Goal: Task Accomplishment & Management: Use online tool/utility

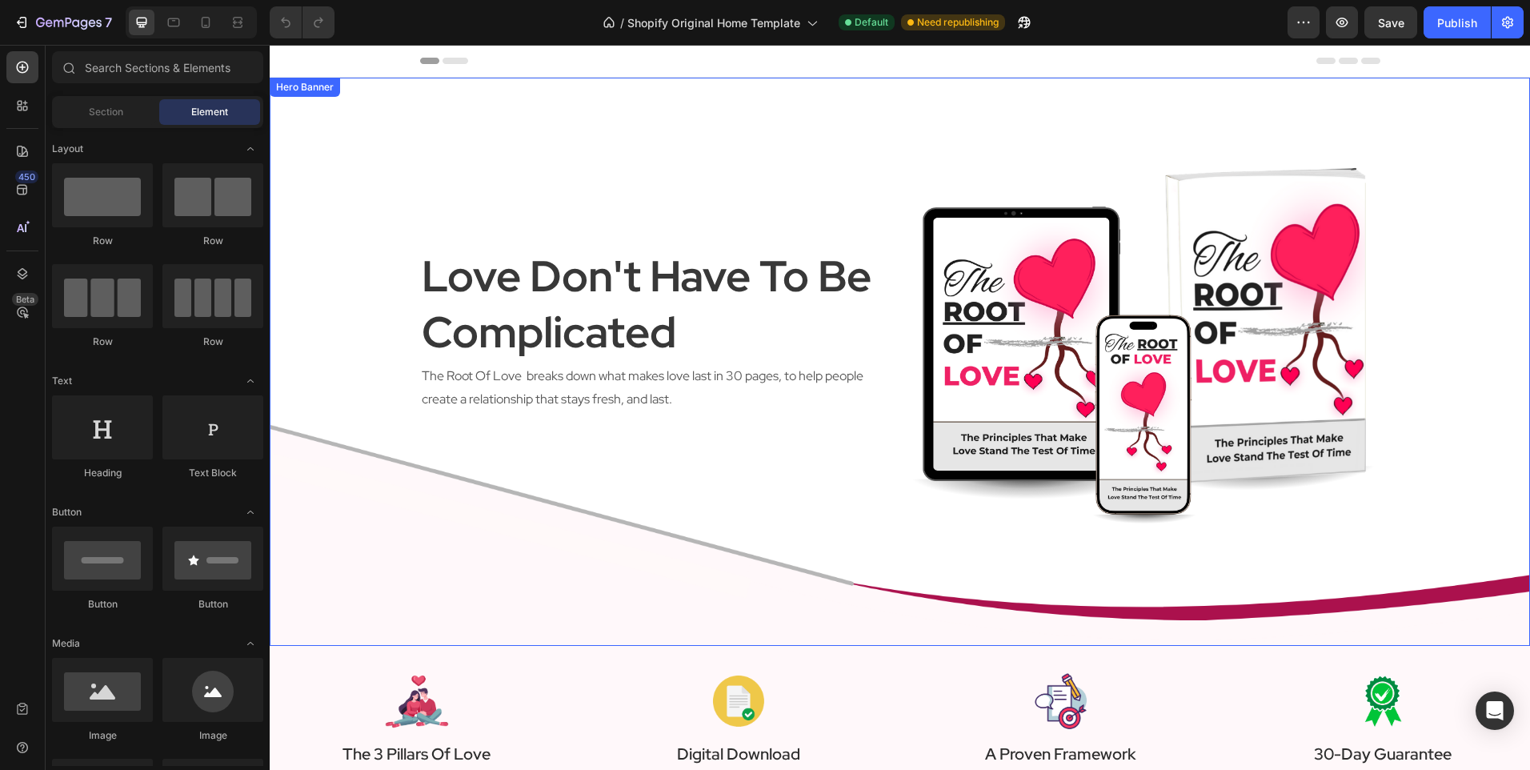
click at [514, 534] on div "love don't have to be complicated Heading The Root Of Love breaks down what mak…" at bounding box center [900, 362] width 960 height 568
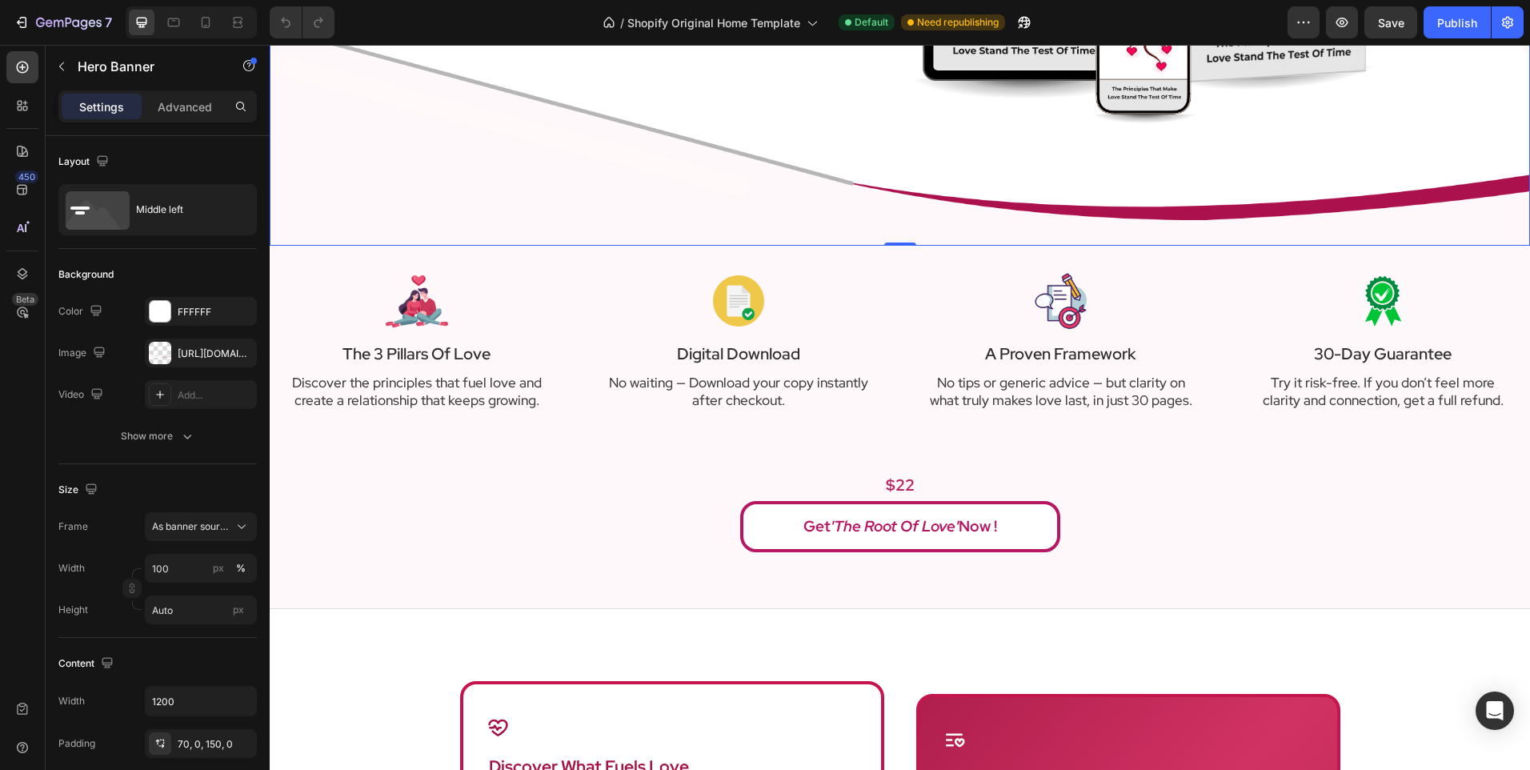
scroll to position [480, 0]
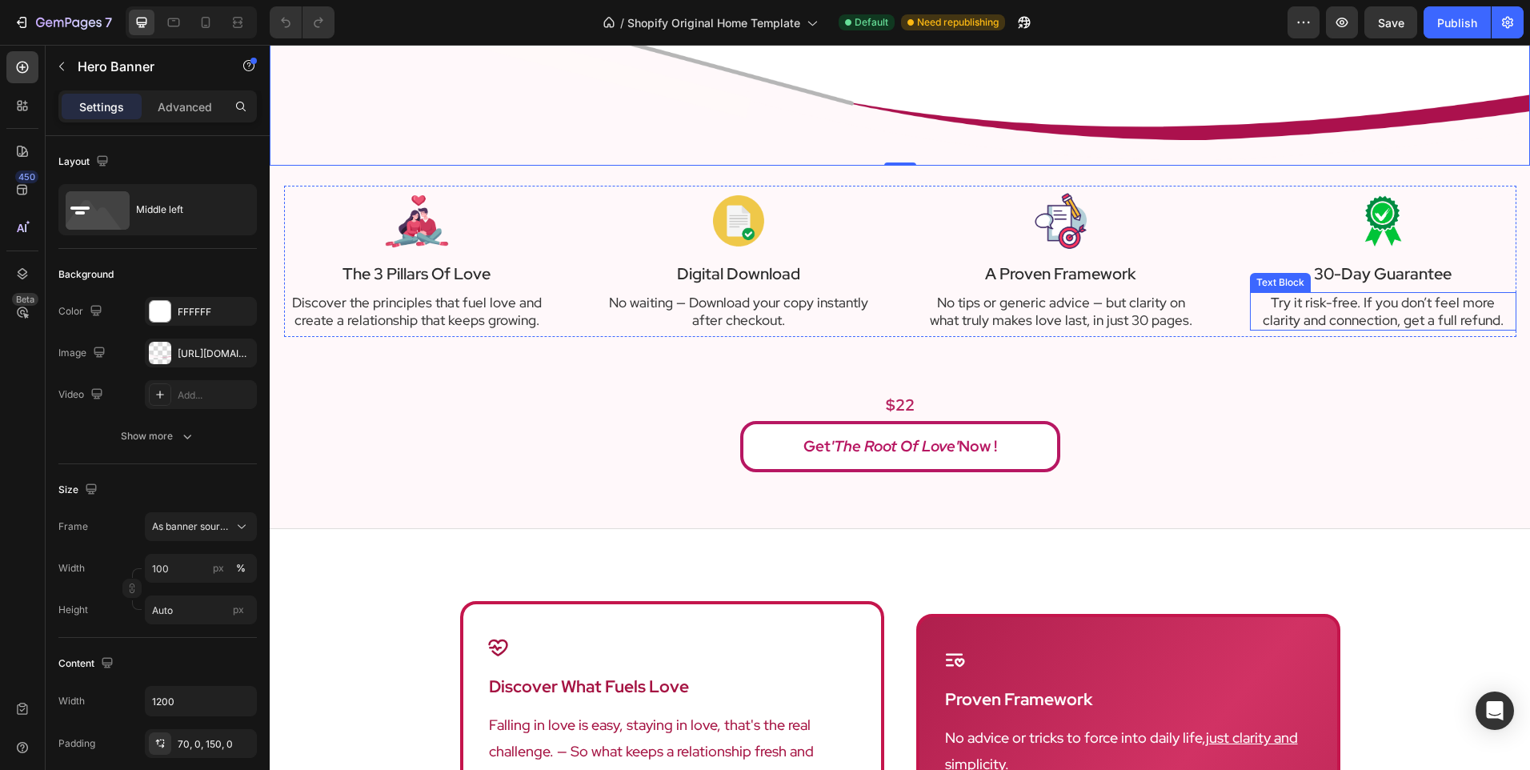
click at [1407, 320] on p "Try it risk-free. If you don’t feel more clarity and connection, get a full ref…" at bounding box center [1383, 311] width 263 height 35
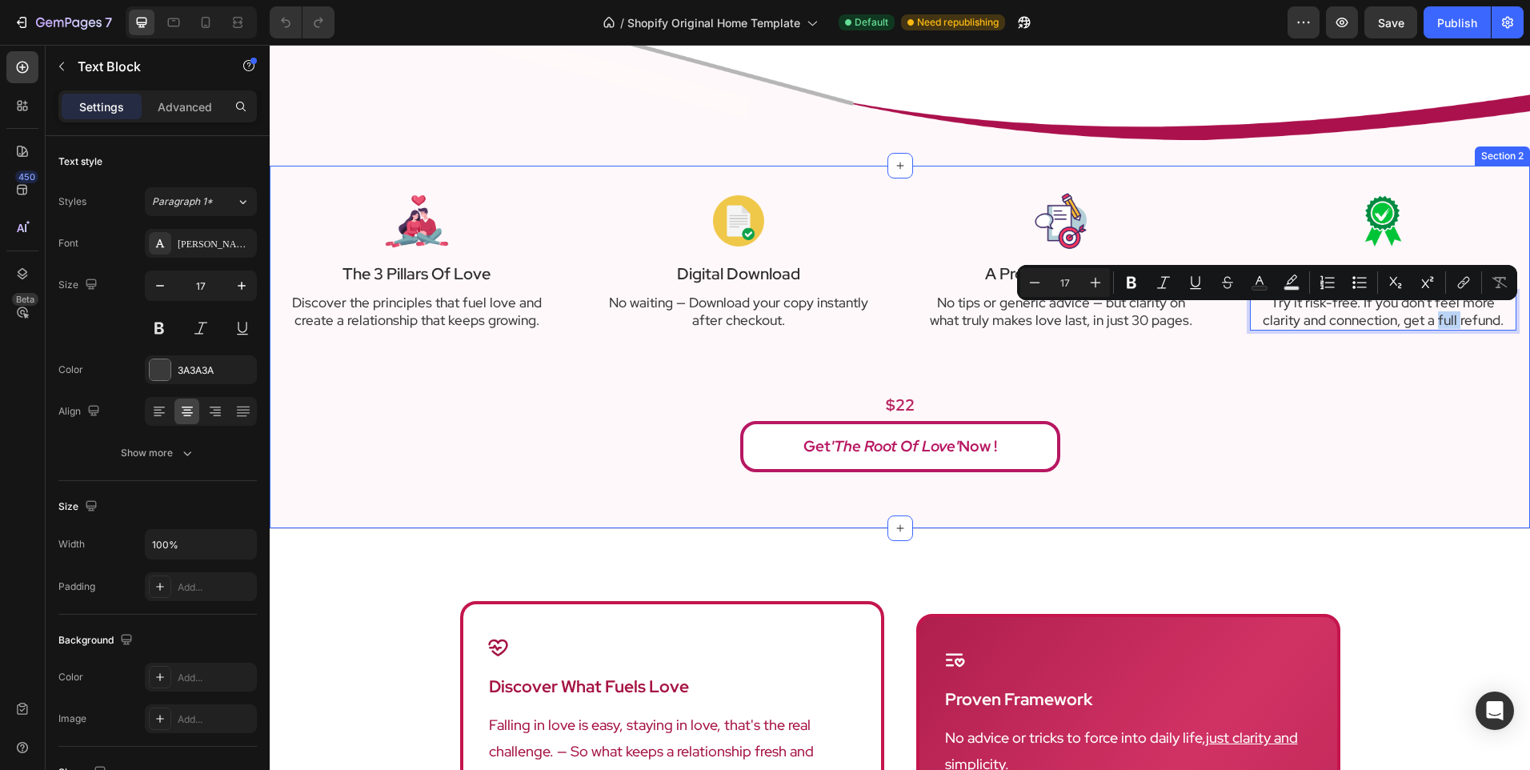
click at [1389, 345] on div "Image The 3 Pillars Of Love Text Block Discover the principles that fuel love a…" at bounding box center [900, 329] width 1237 height 287
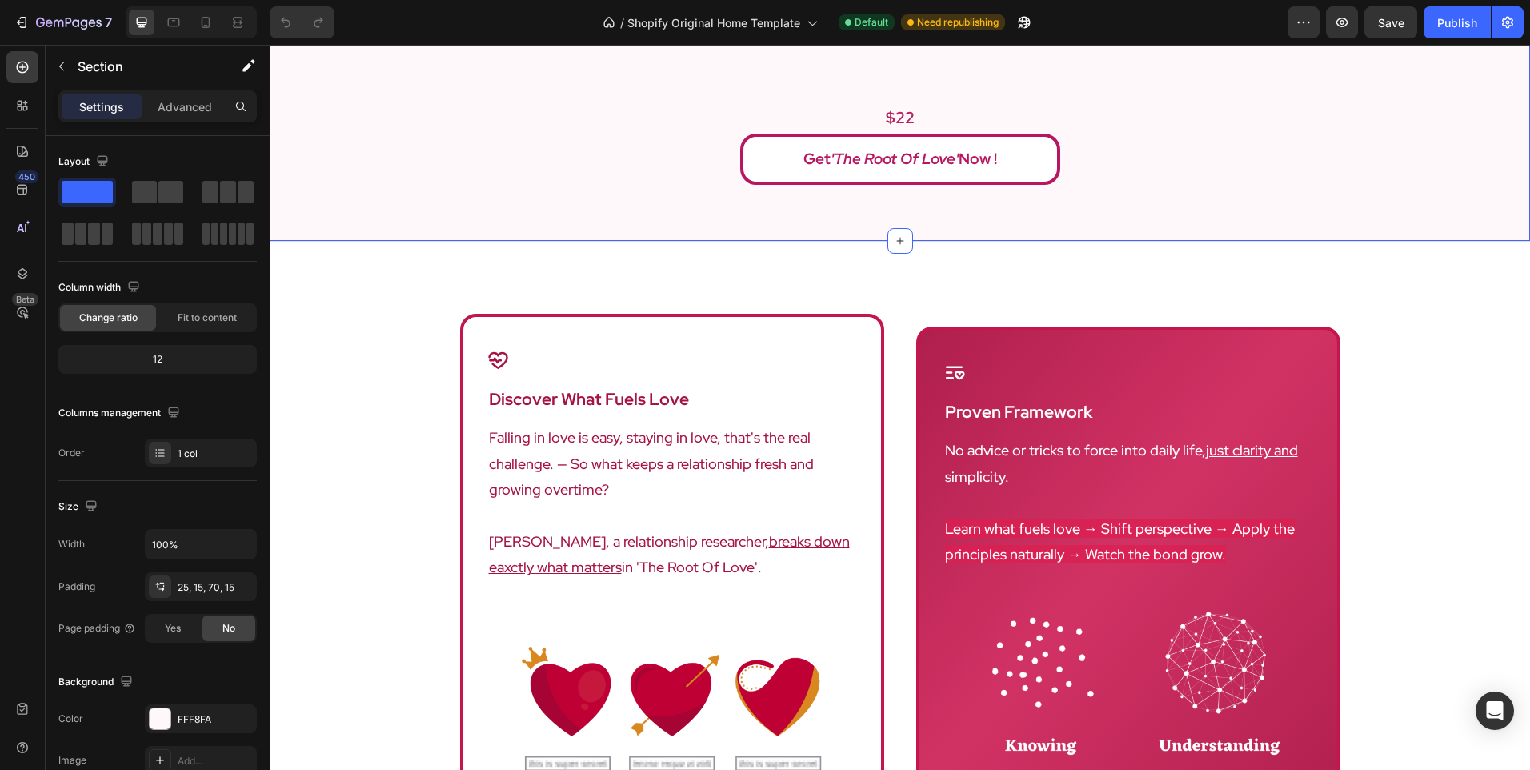
scroll to position [880, 0]
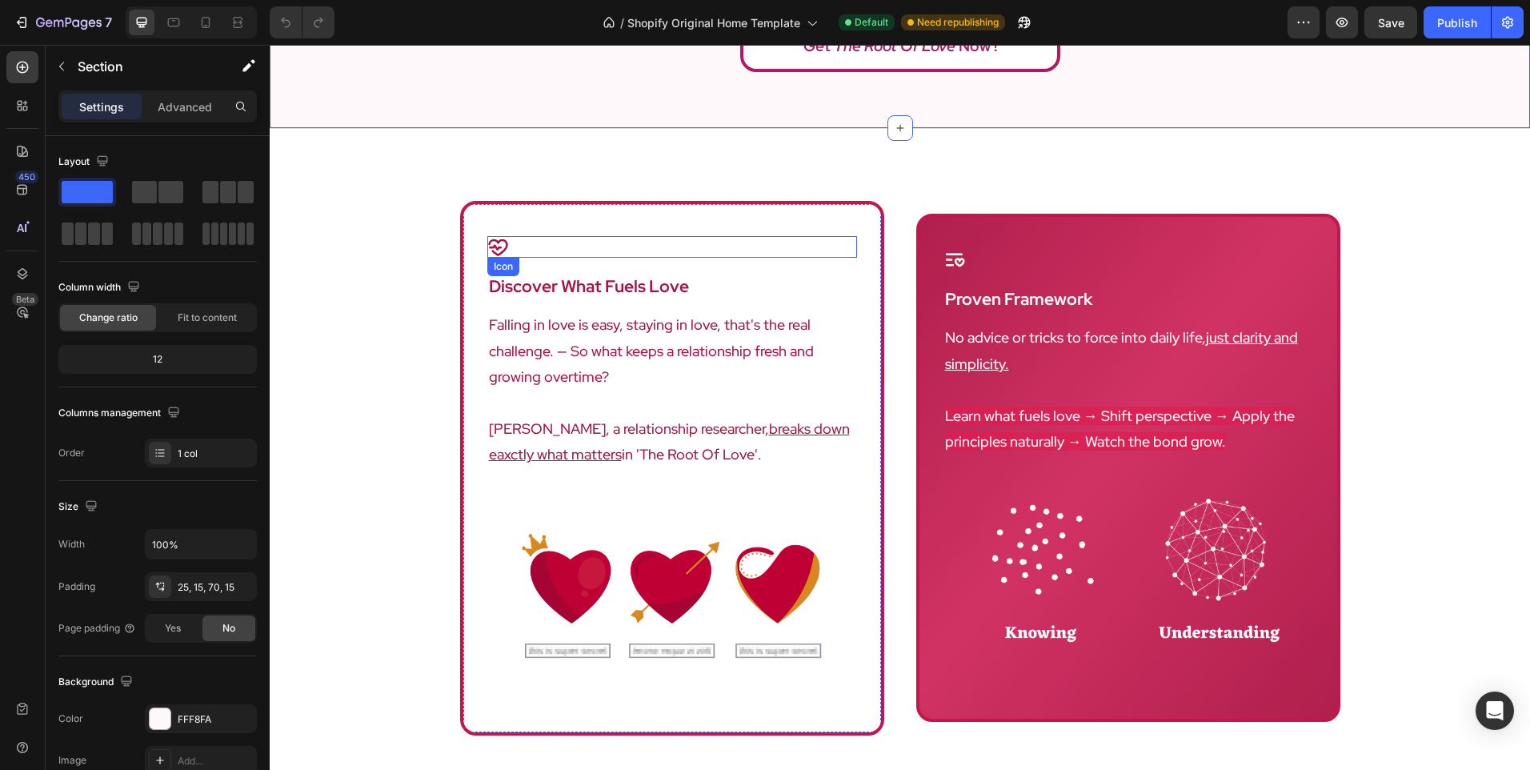
click at [603, 223] on div "Icon discover what fuels love Heading Falling in love is easy, staying in love,…" at bounding box center [672, 468] width 424 height 535
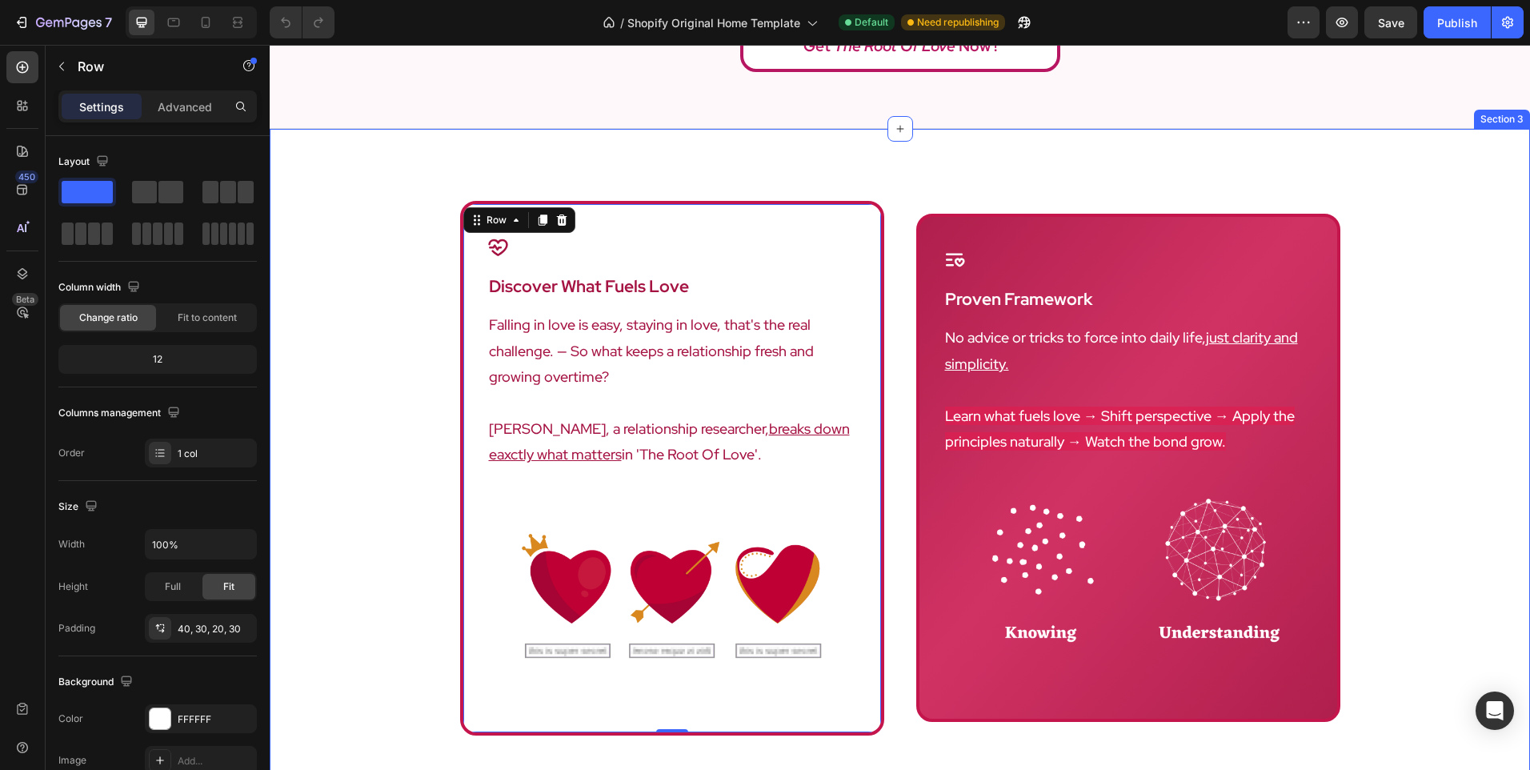
click at [382, 363] on div "Icon discover what fuels love Heading Falling in love is easy, staying in love,…" at bounding box center [900, 516] width 1261 height 631
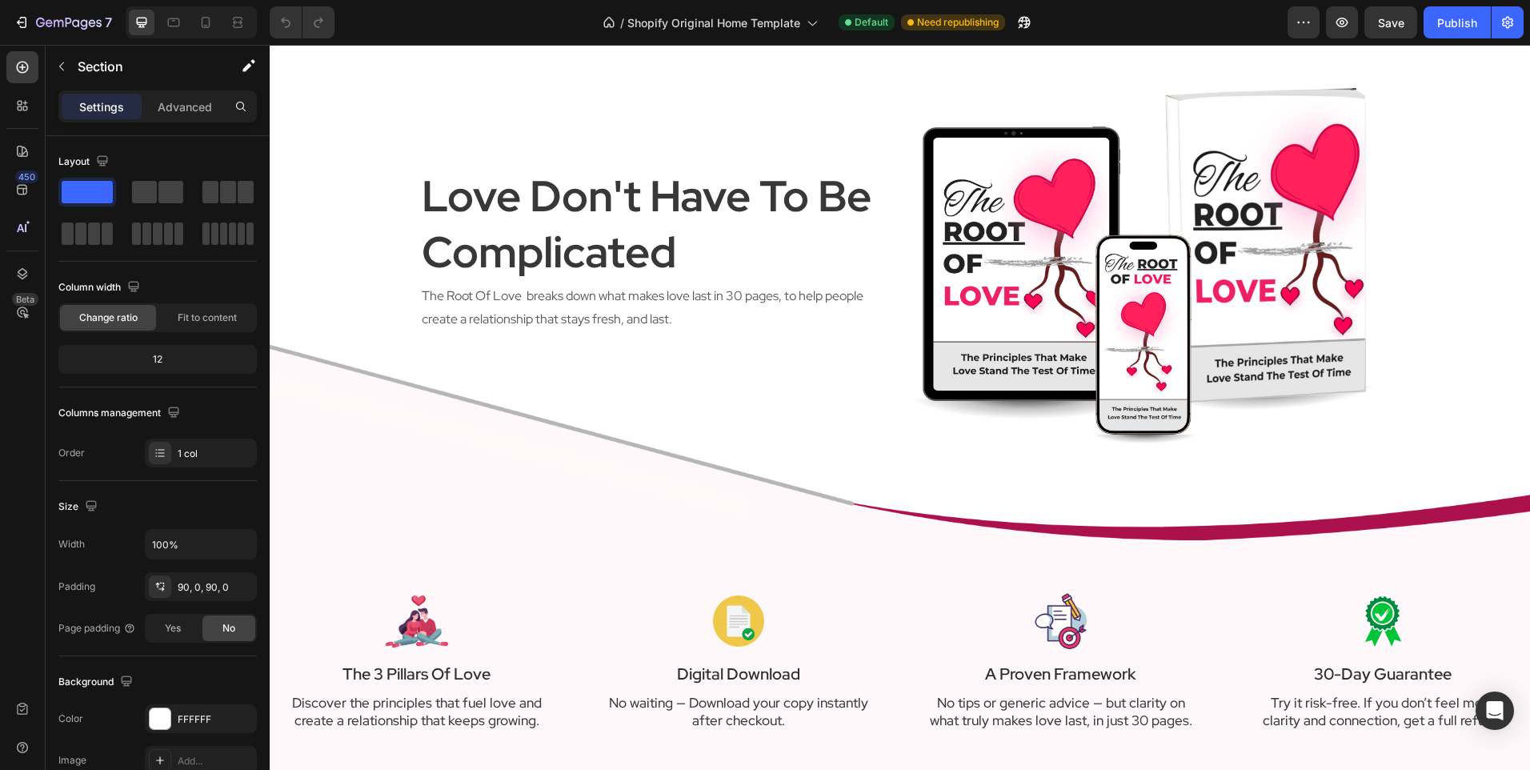
scroll to position [400, 0]
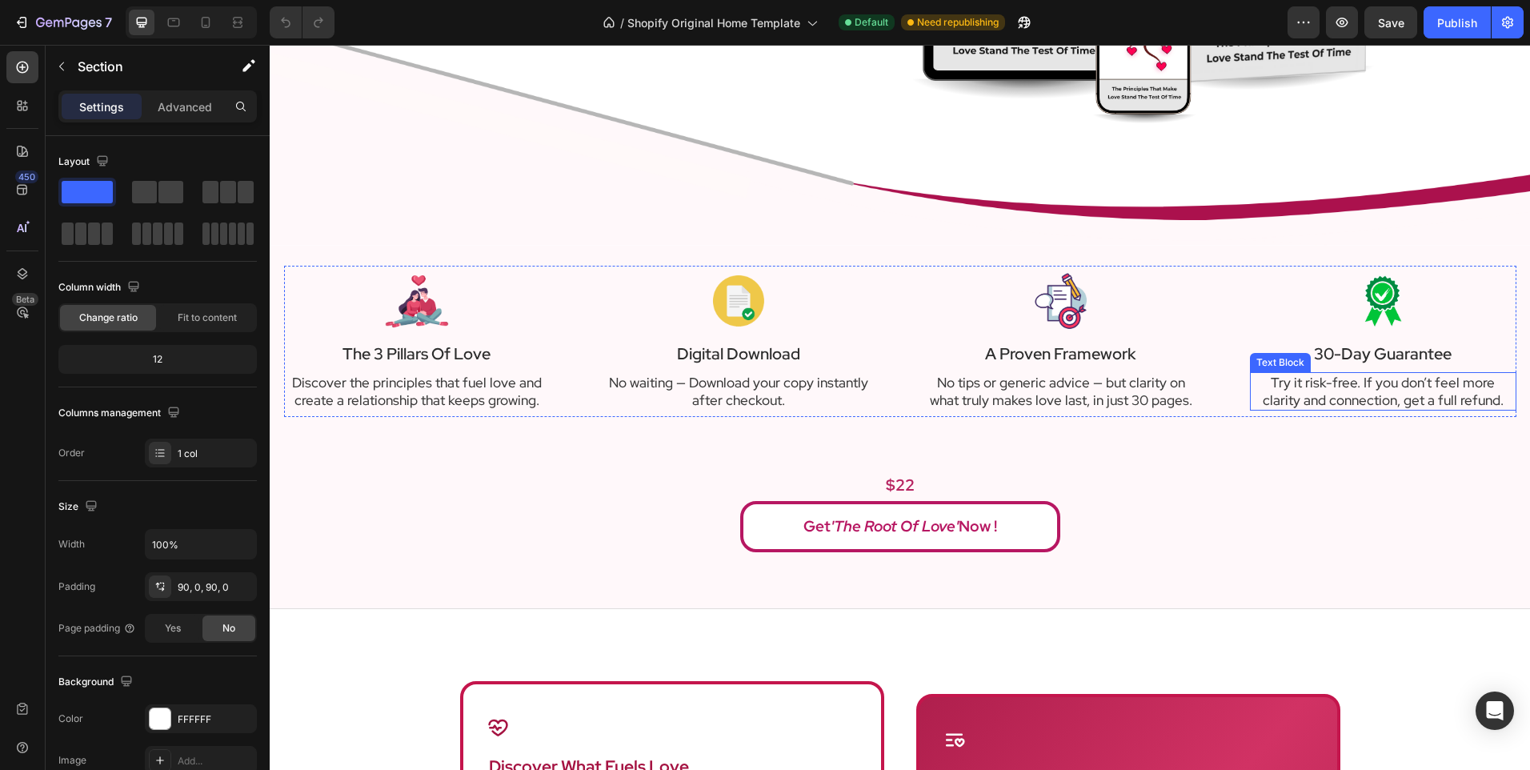
click at [1328, 406] on p "Try it risk-free. If you don’t feel more clarity and connection, get a full ref…" at bounding box center [1383, 391] width 263 height 35
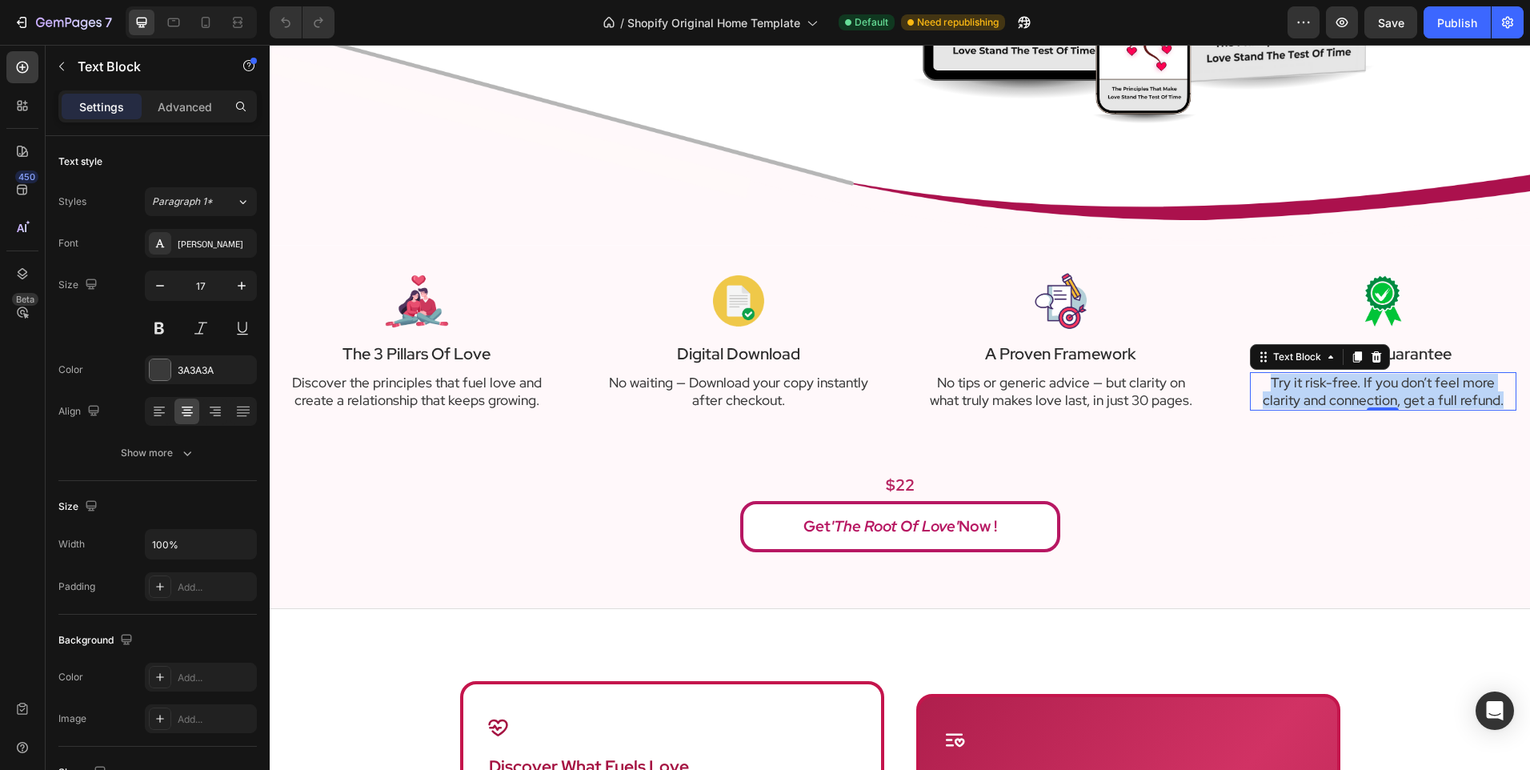
click at [1328, 406] on p "Try it risk-free. If you don’t feel more clarity and connection, get a full ref…" at bounding box center [1383, 391] width 263 height 35
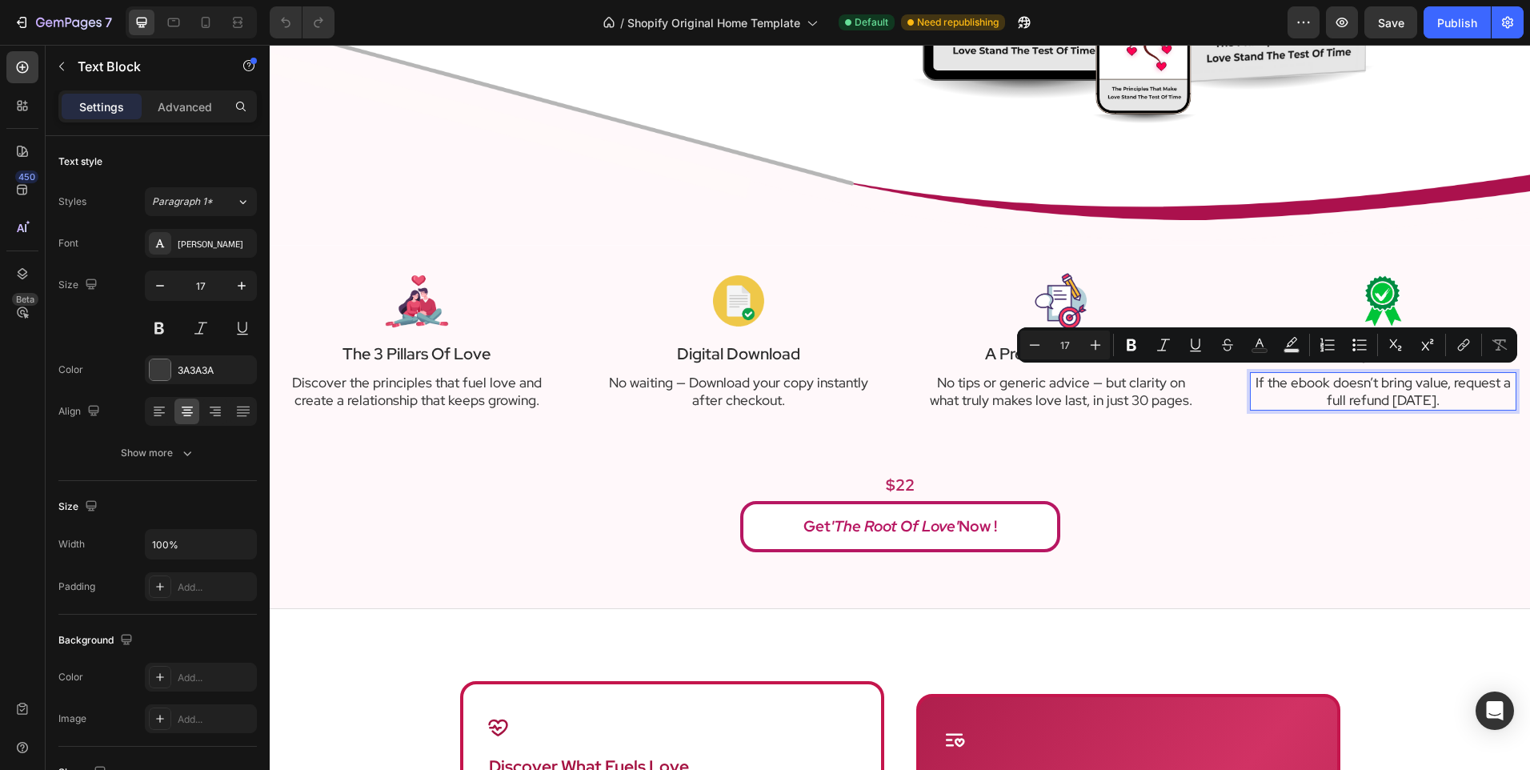
scroll to position [2, 0]
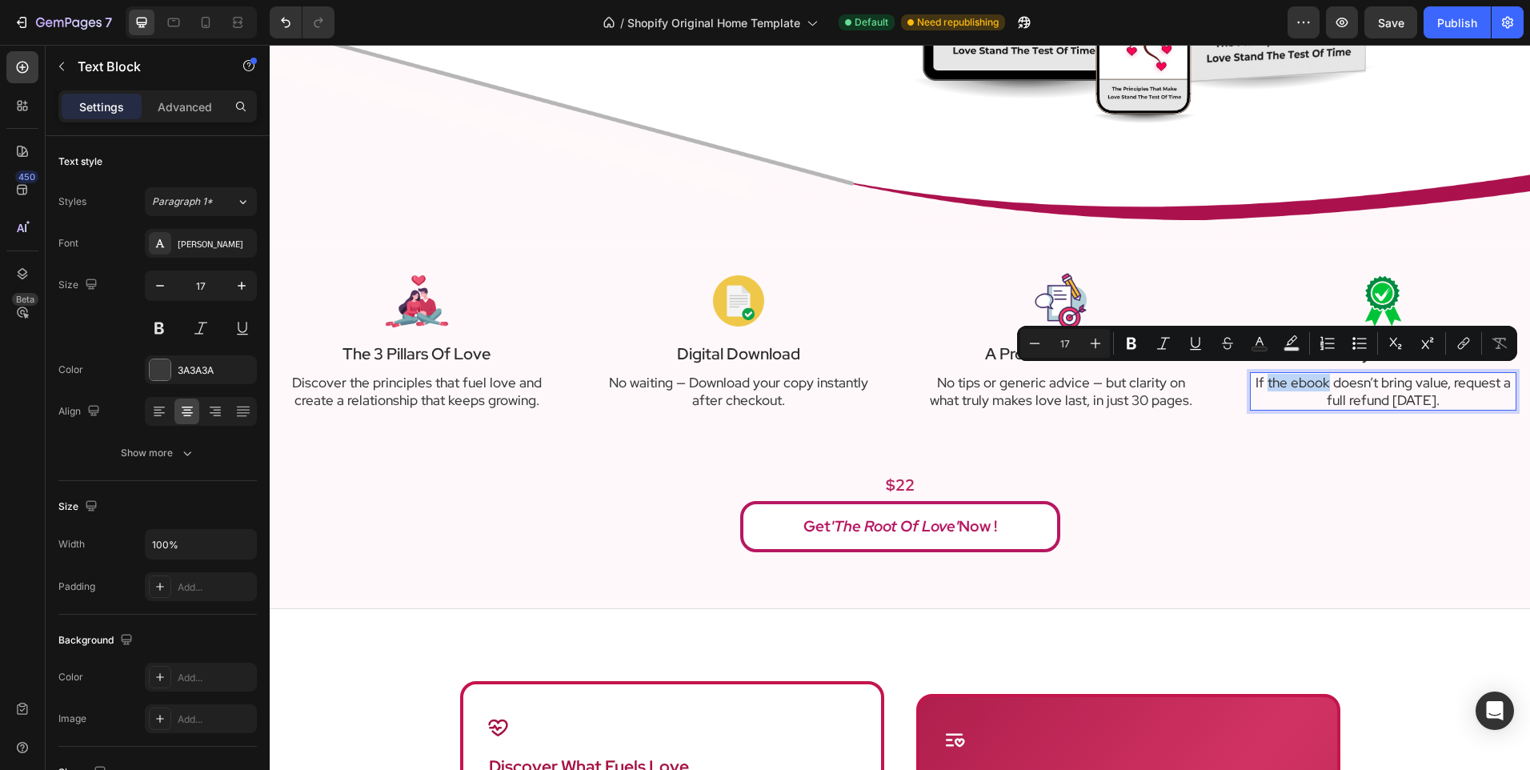
drag, startPoint x: 1257, startPoint y: 383, endPoint x: 1309, endPoint y: 379, distance: 52.2
click at [1309, 379] on p "If the ebook doesn’t bring value, request a full refund [DATE]." at bounding box center [1383, 391] width 263 height 35
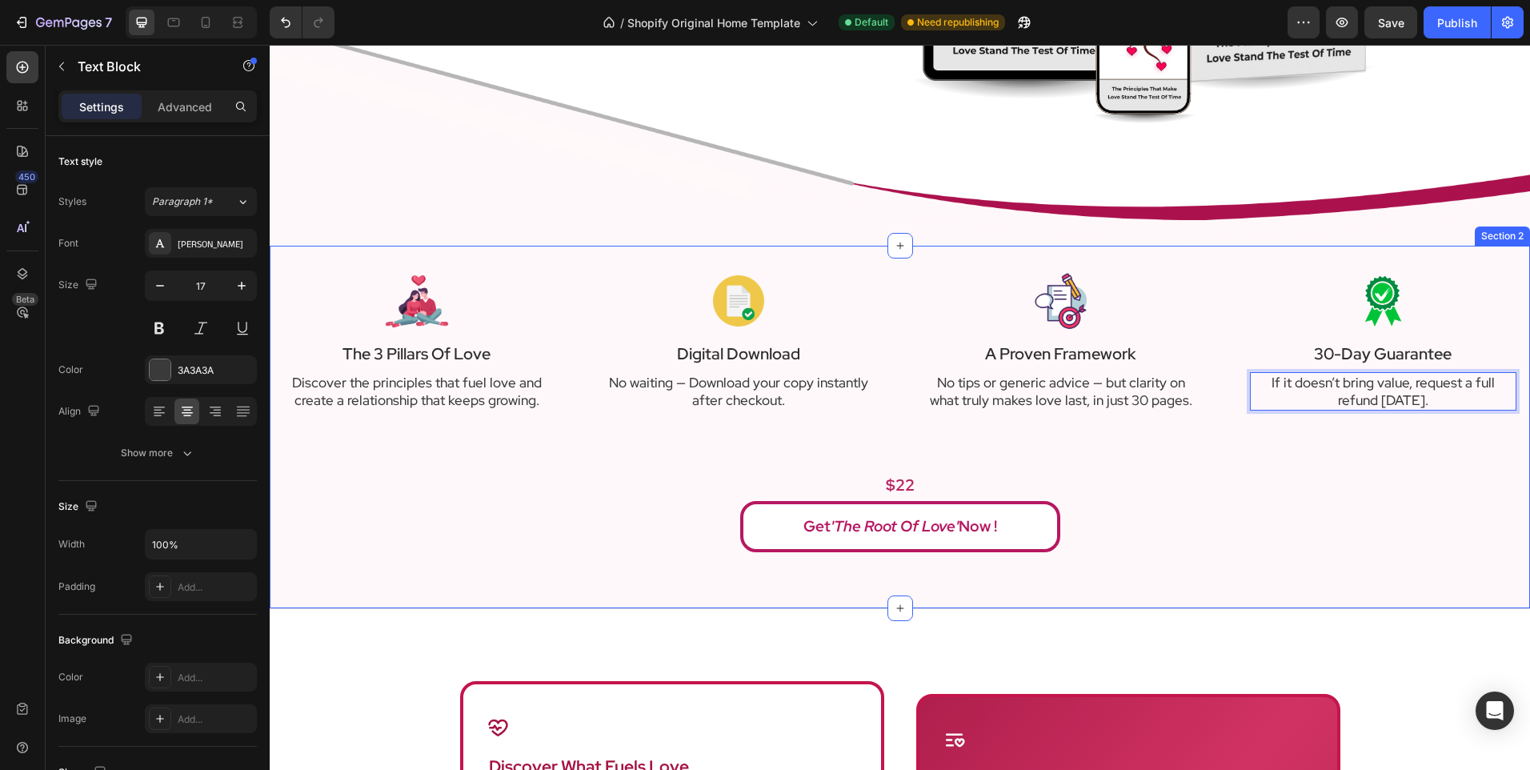
click at [1305, 433] on div "Image The 3 Pillars Of Love Text Block Discover the principles that fuel love a…" at bounding box center [900, 409] width 1237 height 287
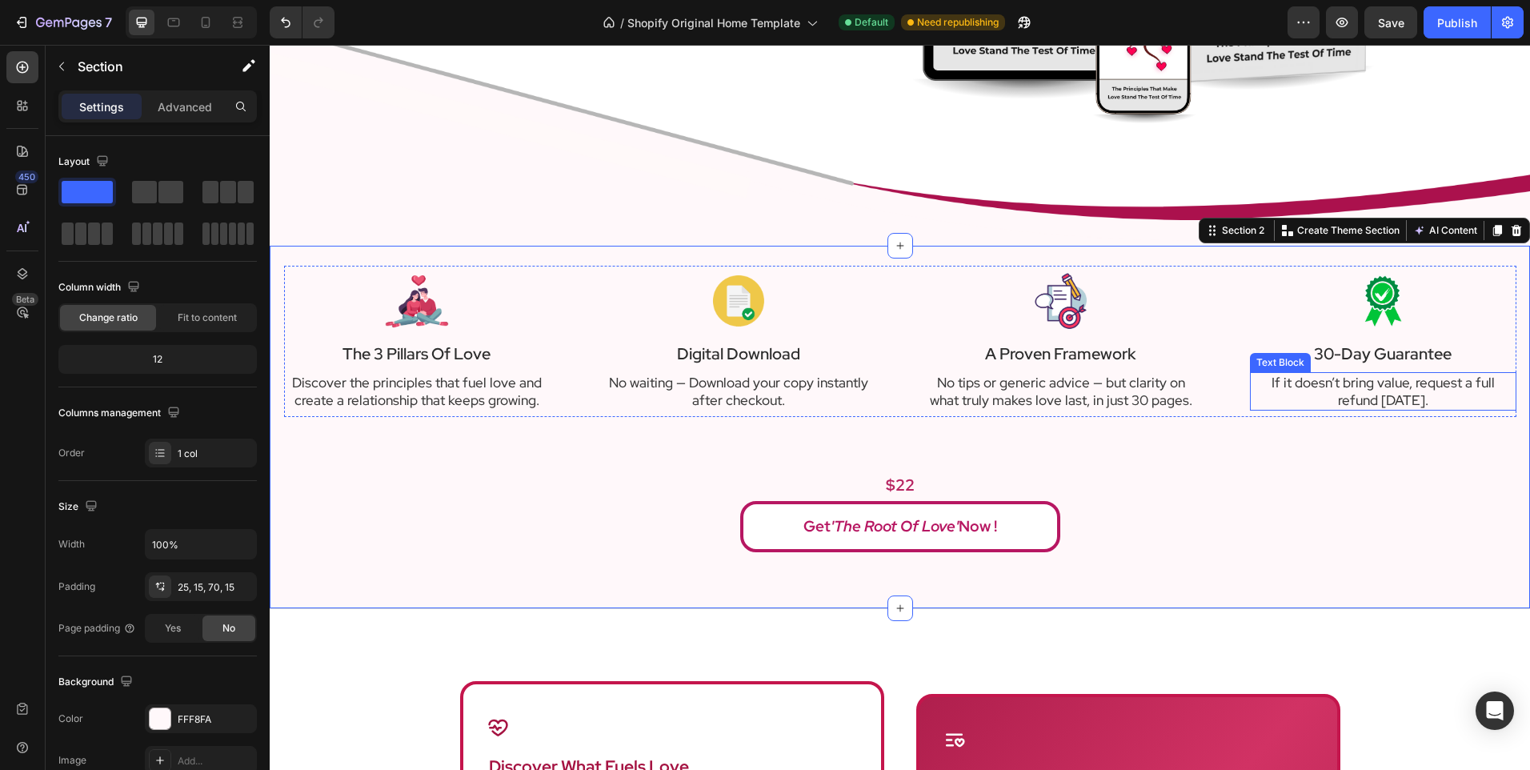
click at [1412, 396] on p "If it doesn’t bring value, request a full refund [DATE]." at bounding box center [1383, 391] width 263 height 35
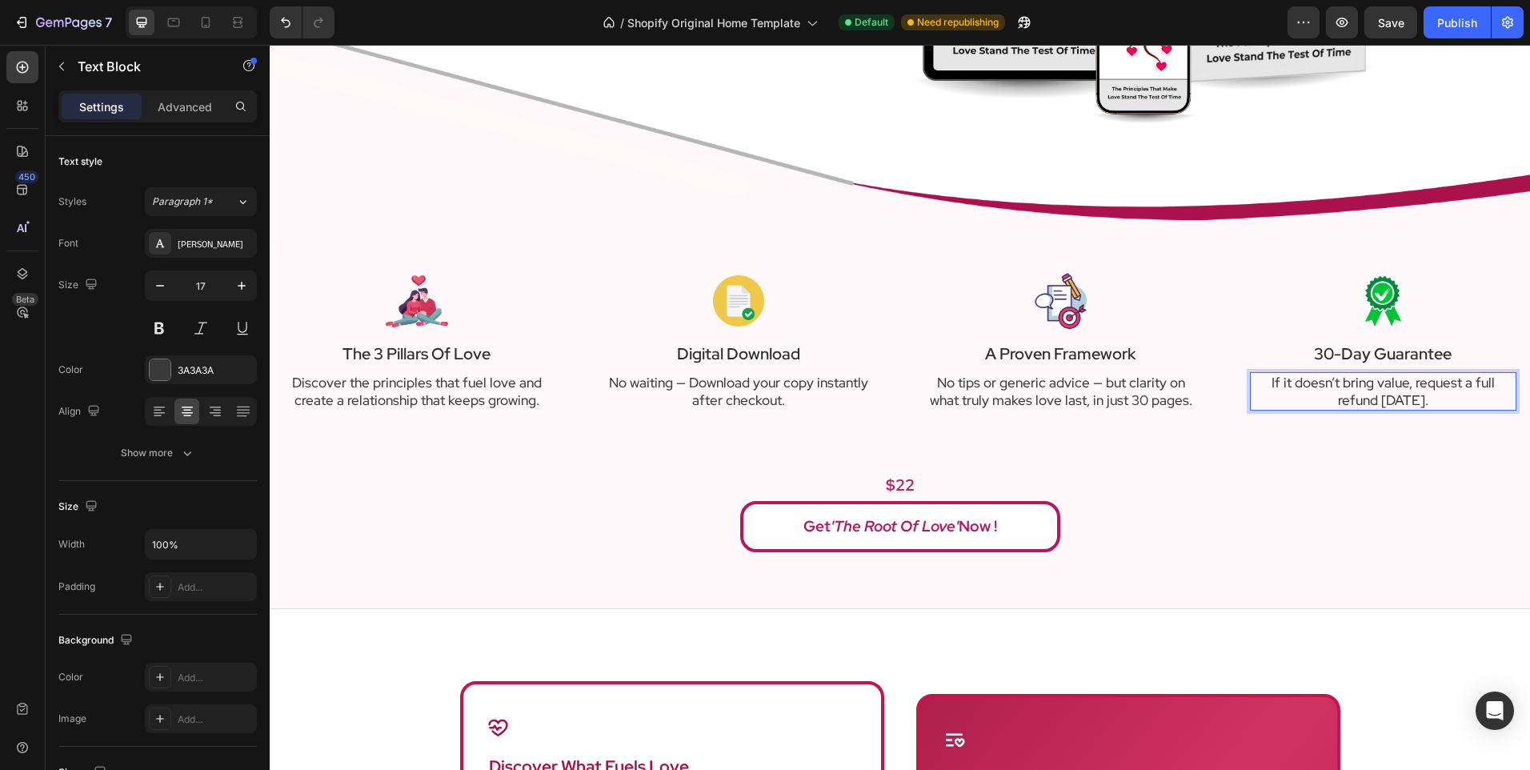
scroll to position [0, 0]
drag, startPoint x: 1413, startPoint y: 397, endPoint x: 1274, endPoint y: 395, distance: 138.5
click at [1274, 395] on p "If it doesn’t bring value, request a full refund [DATE]." at bounding box center [1383, 391] width 263 height 35
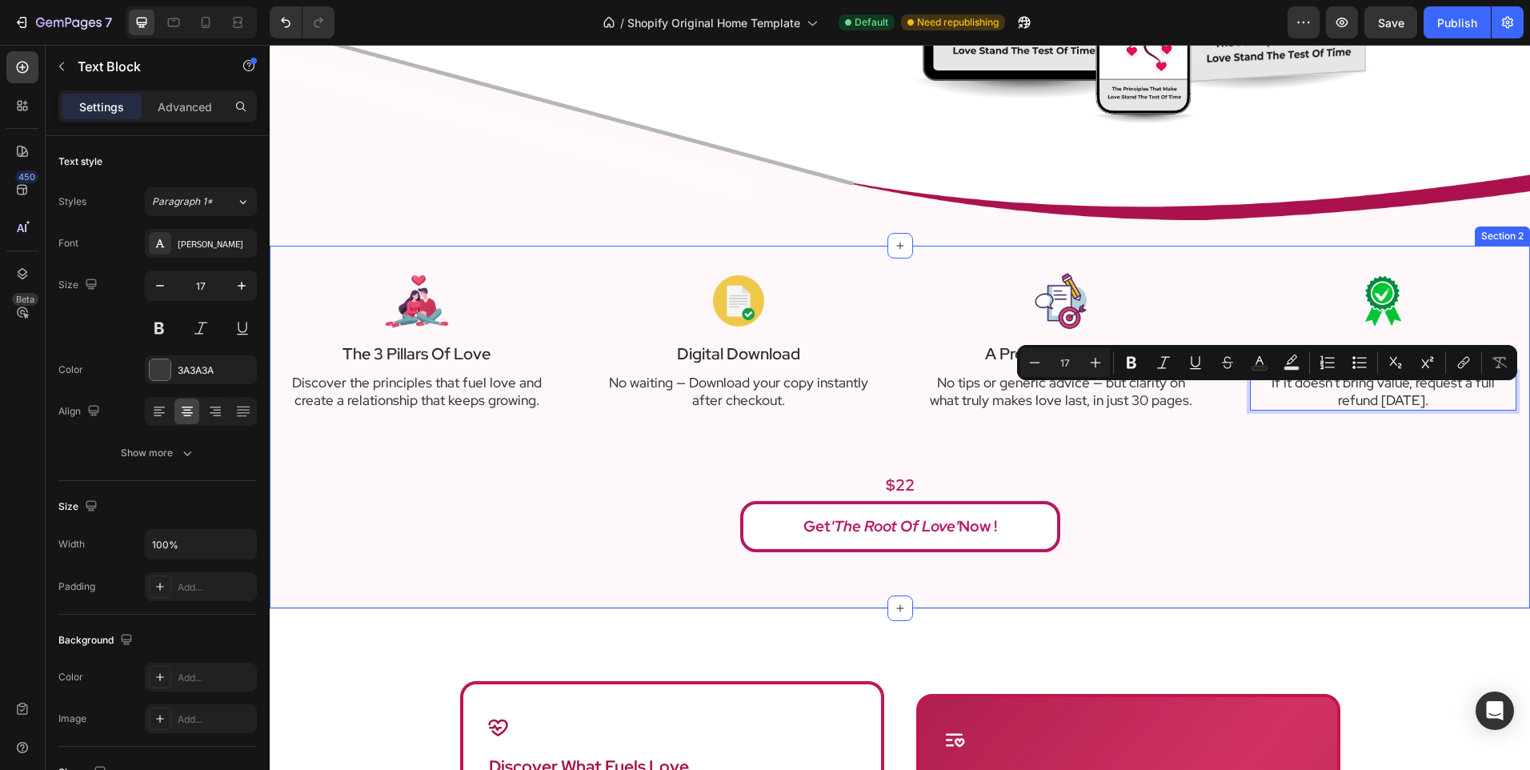
click at [1265, 531] on div "Get 'The Root of Love' Now !" at bounding box center [900, 526] width 1237 height 51
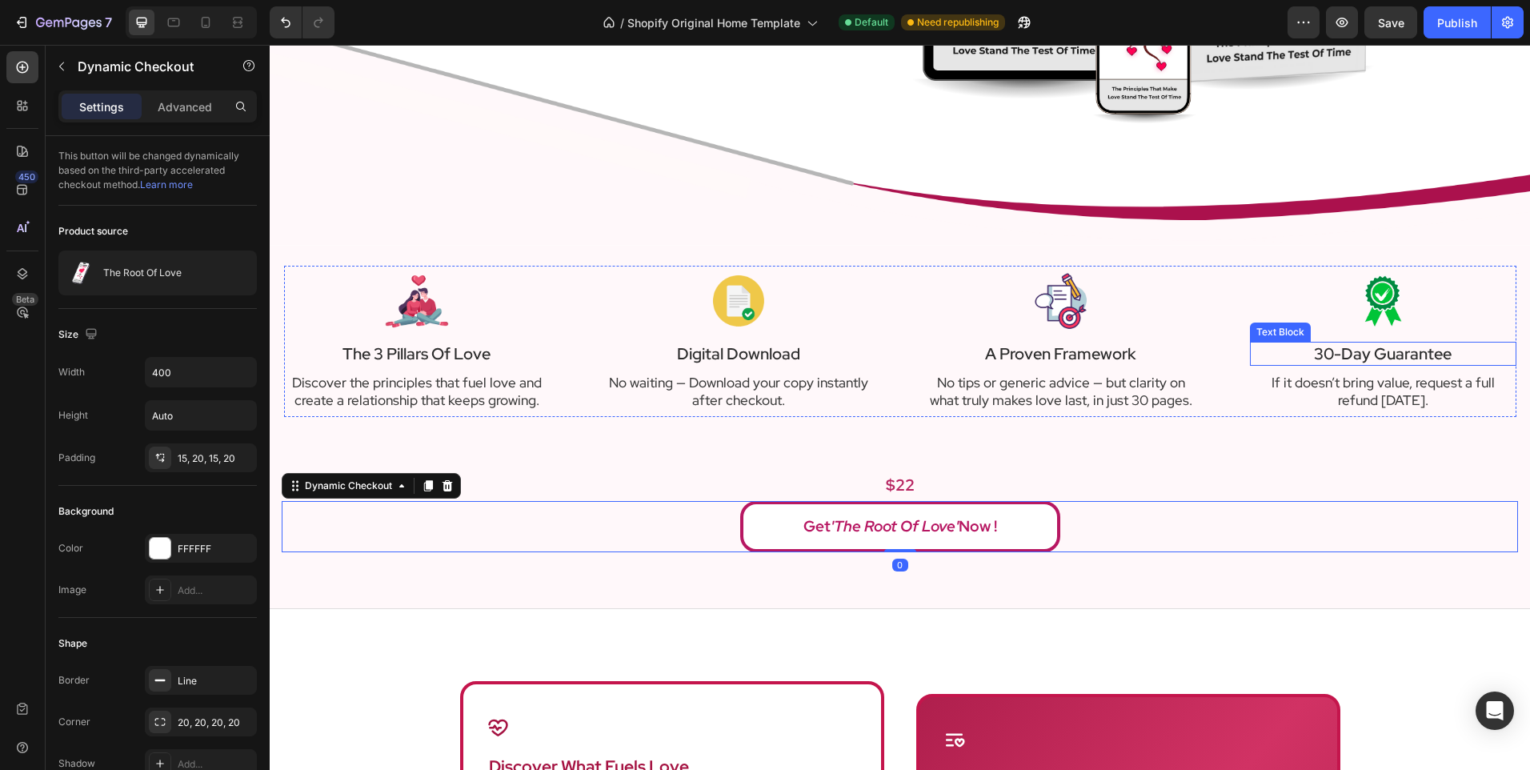
click at [1365, 354] on p "30-day guarantee" at bounding box center [1383, 353] width 263 height 21
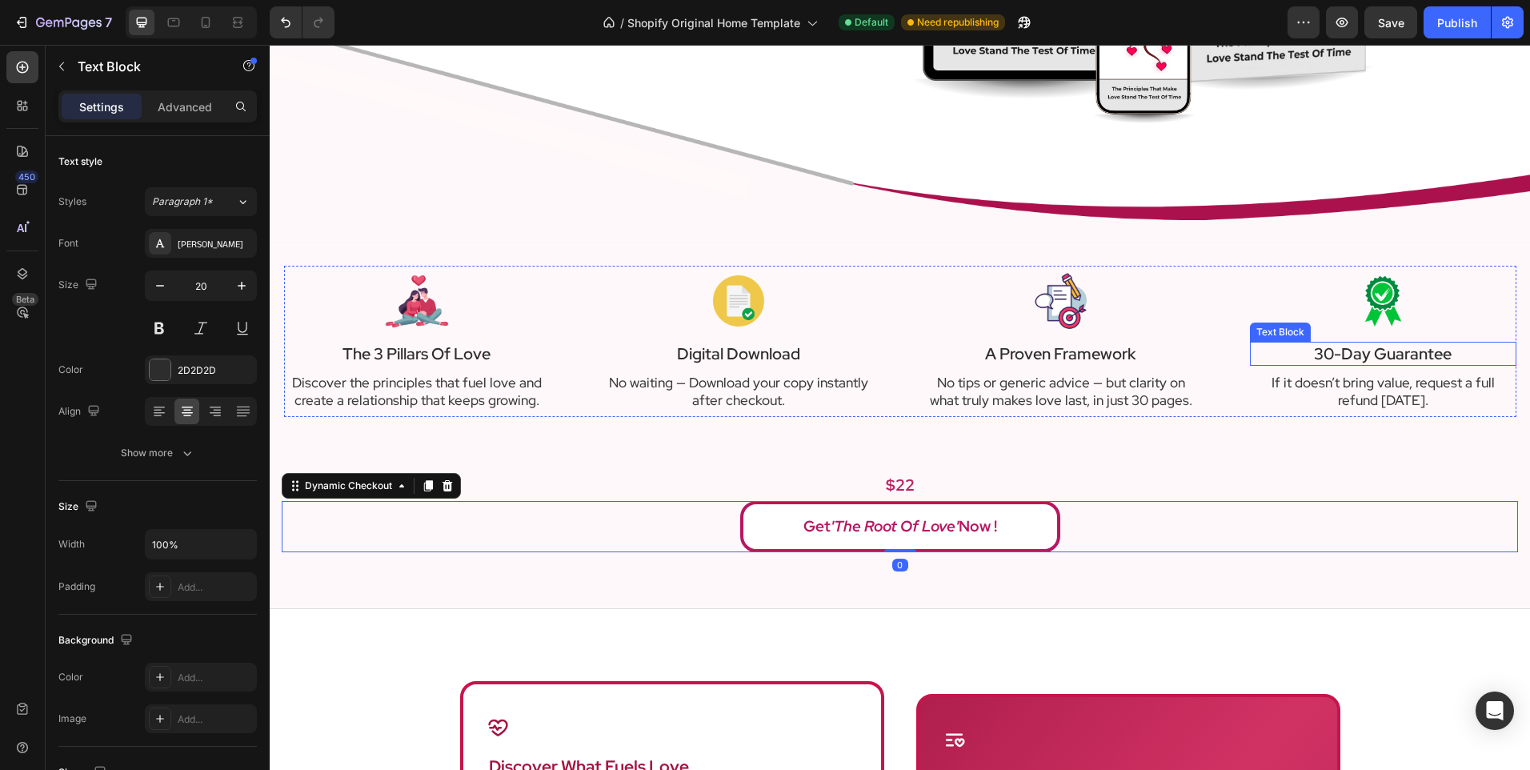
click at [1365, 354] on p "30-day guarantee" at bounding box center [1383, 353] width 263 height 21
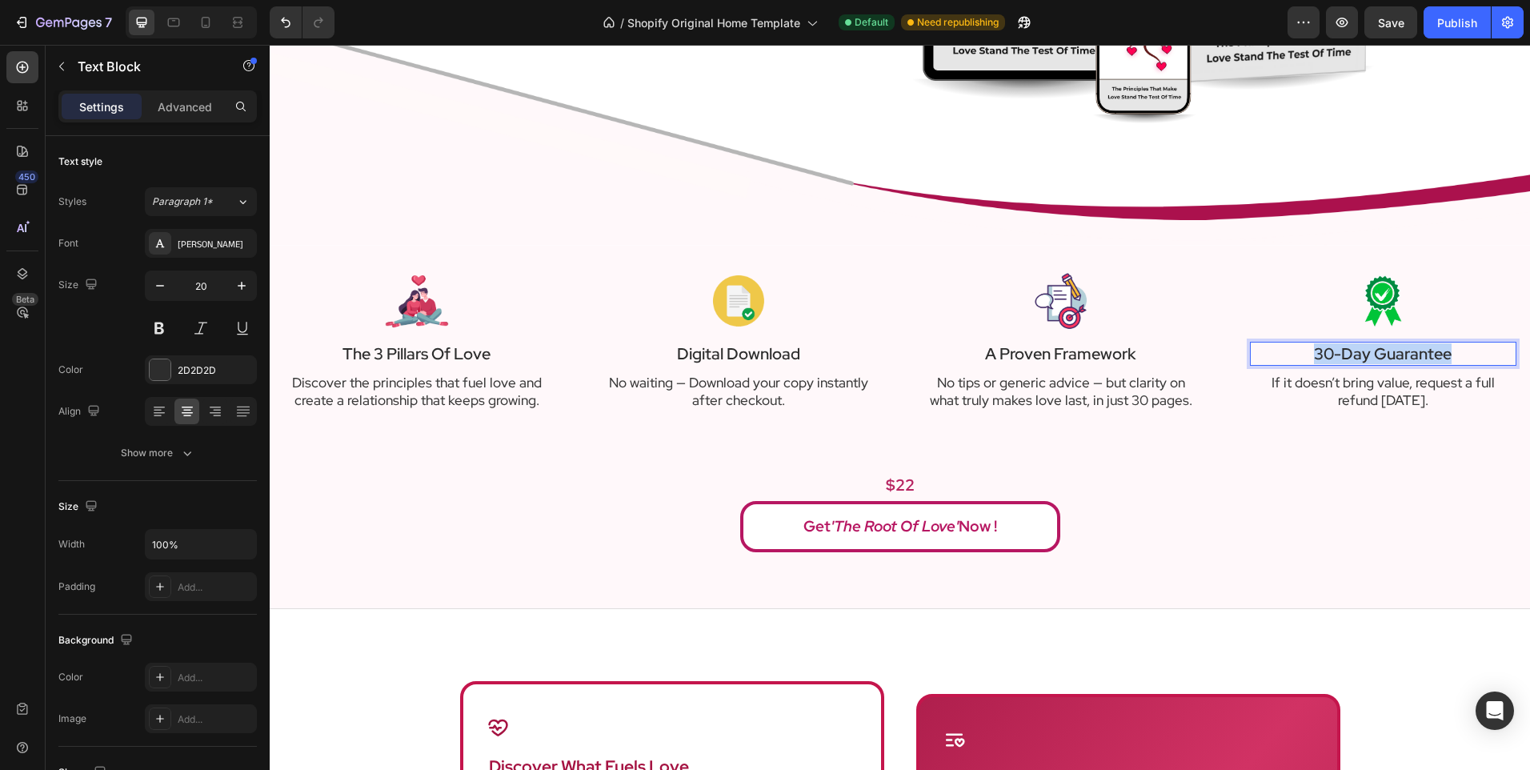
click at [1365, 354] on p "30-day guarantee" at bounding box center [1383, 353] width 263 height 21
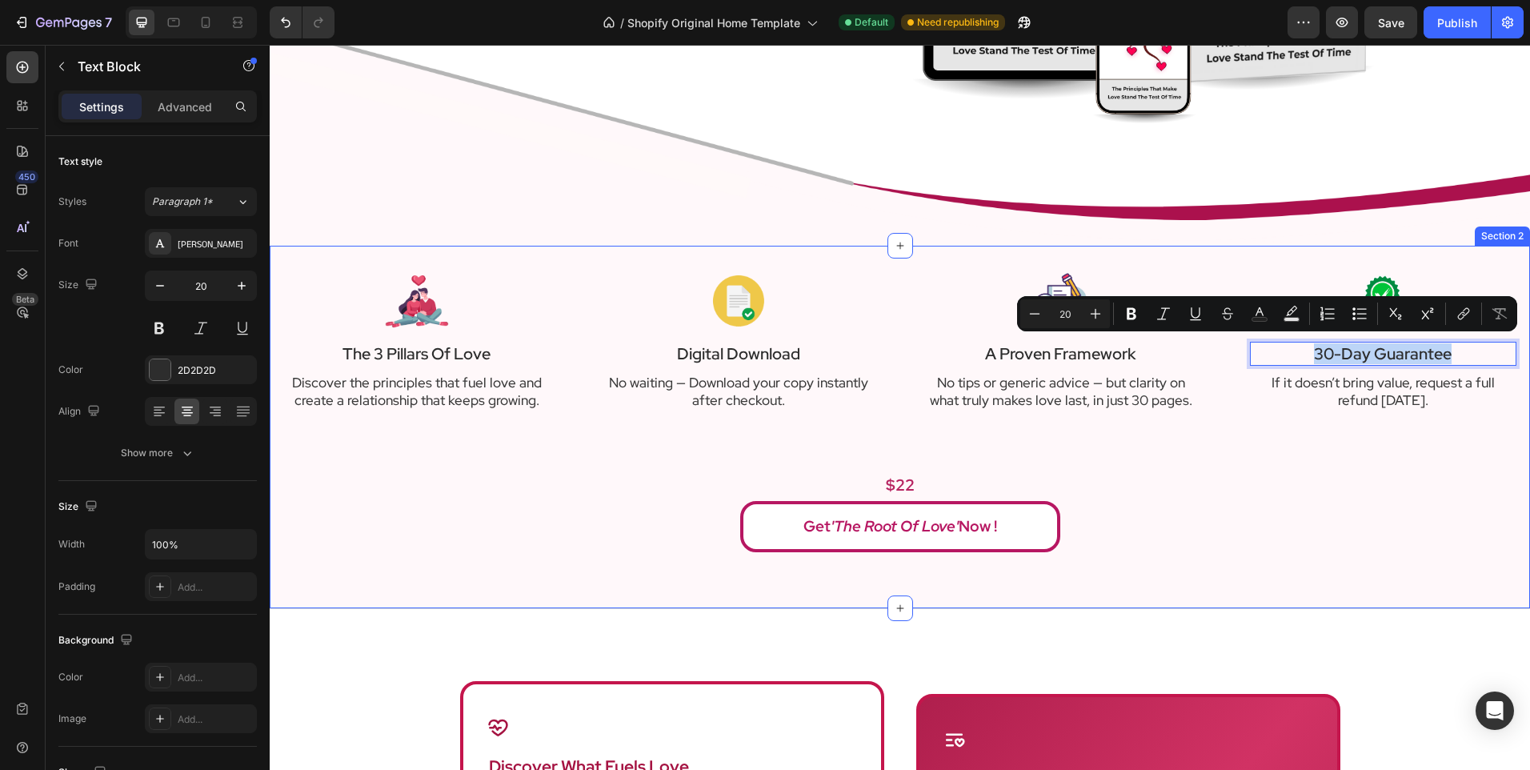
click at [1340, 428] on div "Image The 3 Pillars Of Love Text Block Discover the principles that fuel love a…" at bounding box center [900, 409] width 1237 height 287
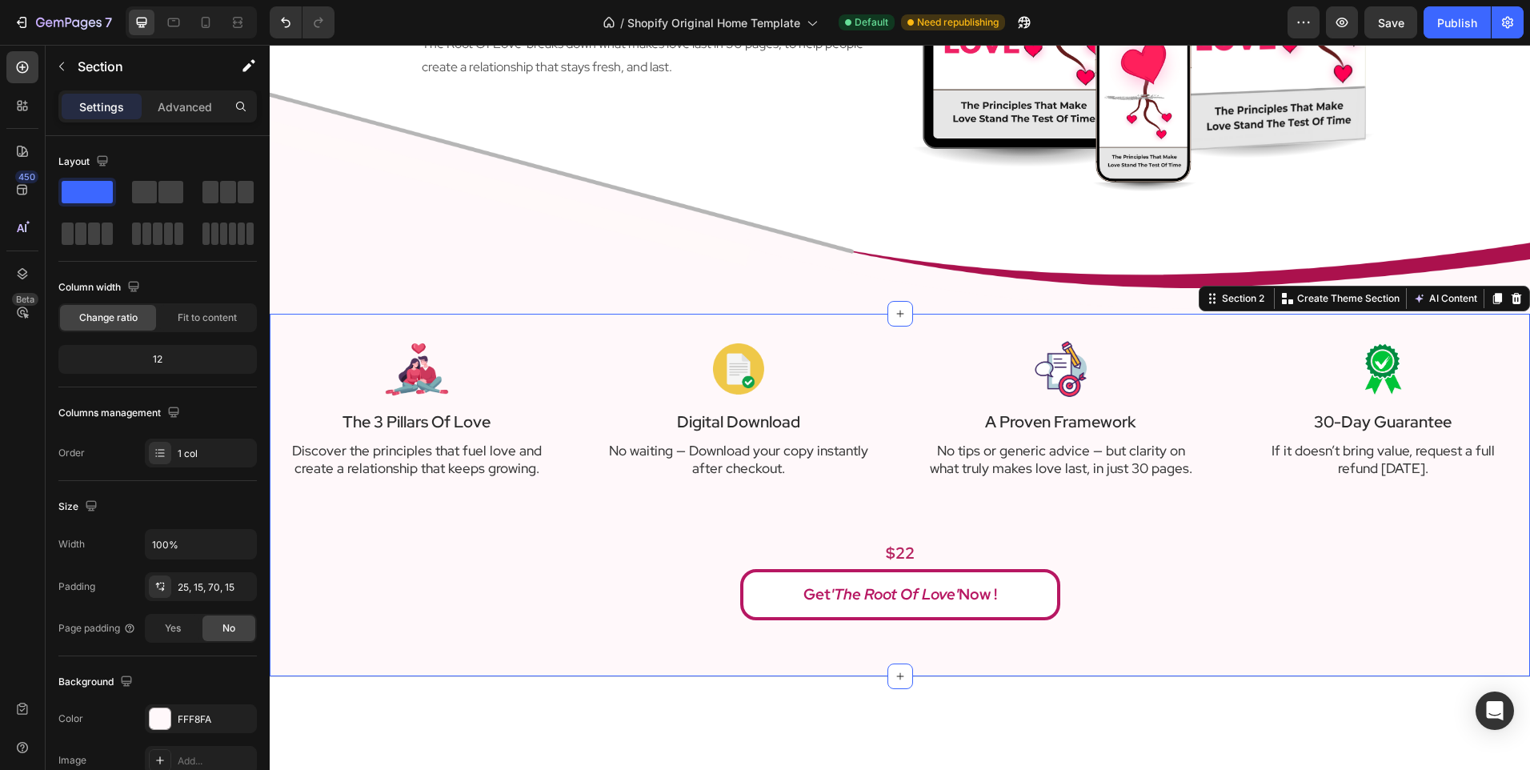
scroll to position [160, 0]
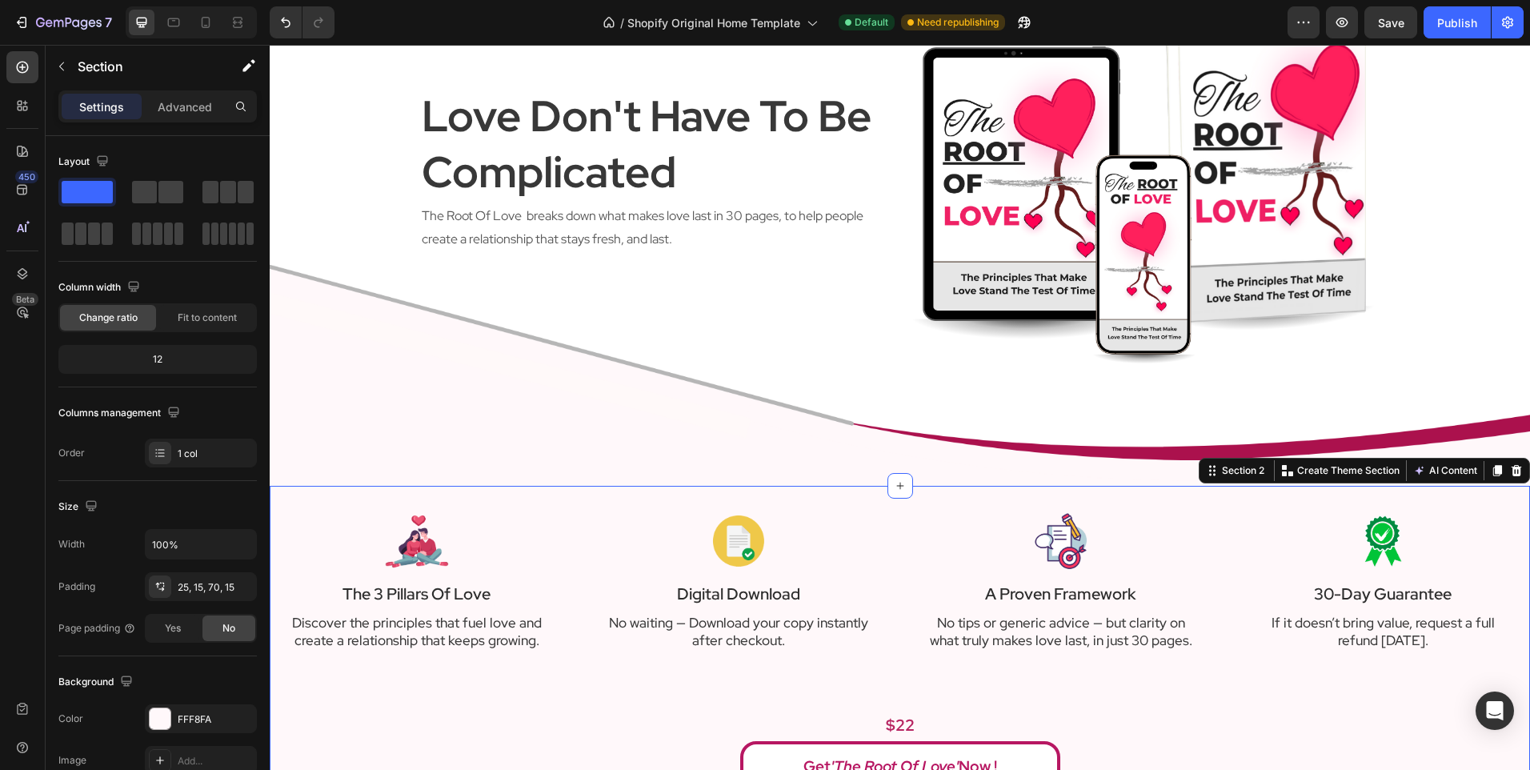
click at [895, 392] on div "love don't have to be complicated Heading The Root Of Love breaks down what mak…" at bounding box center [900, 202] width 960 height 568
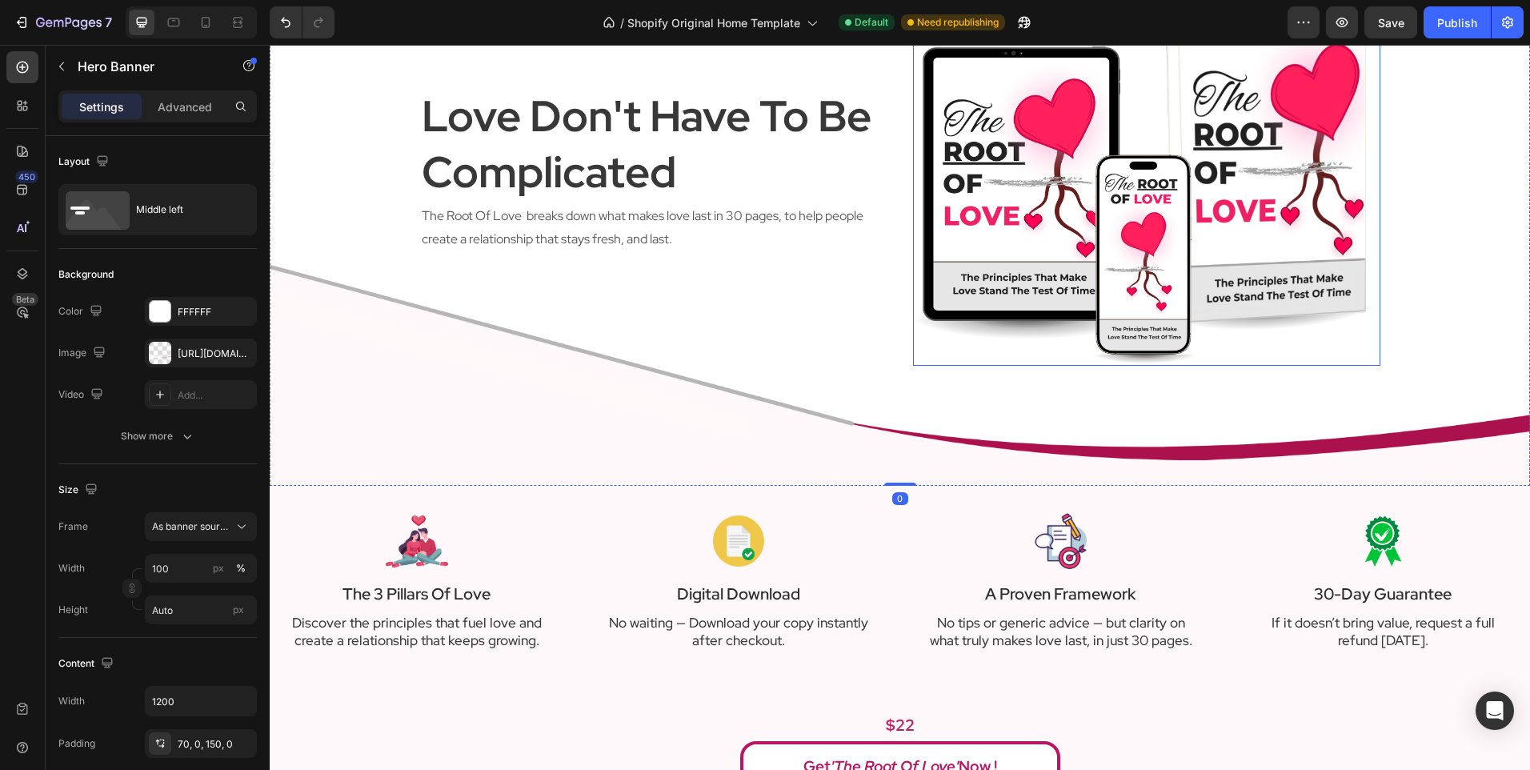
click at [1012, 259] on img at bounding box center [1146, 170] width 467 height 392
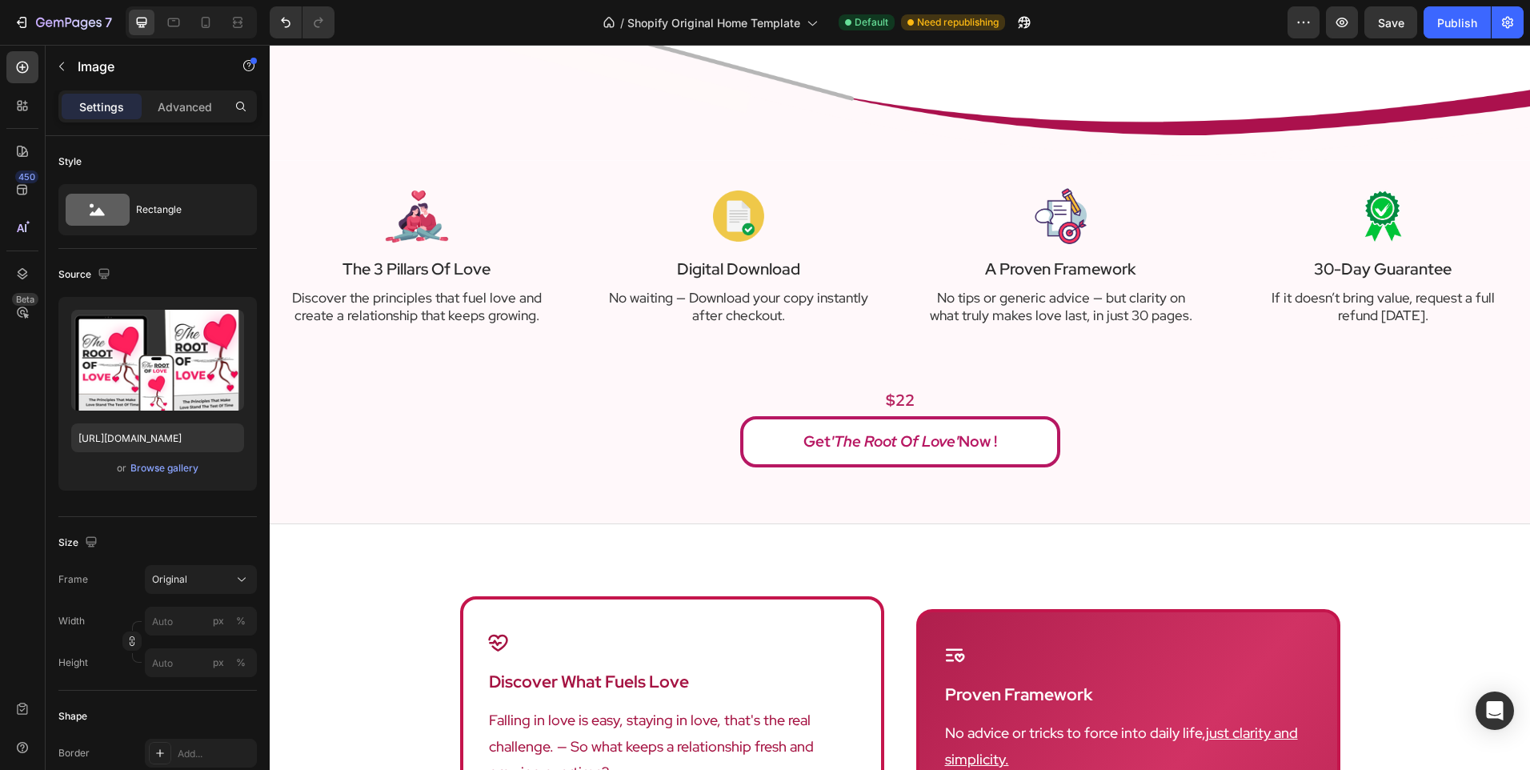
scroll to position [480, 0]
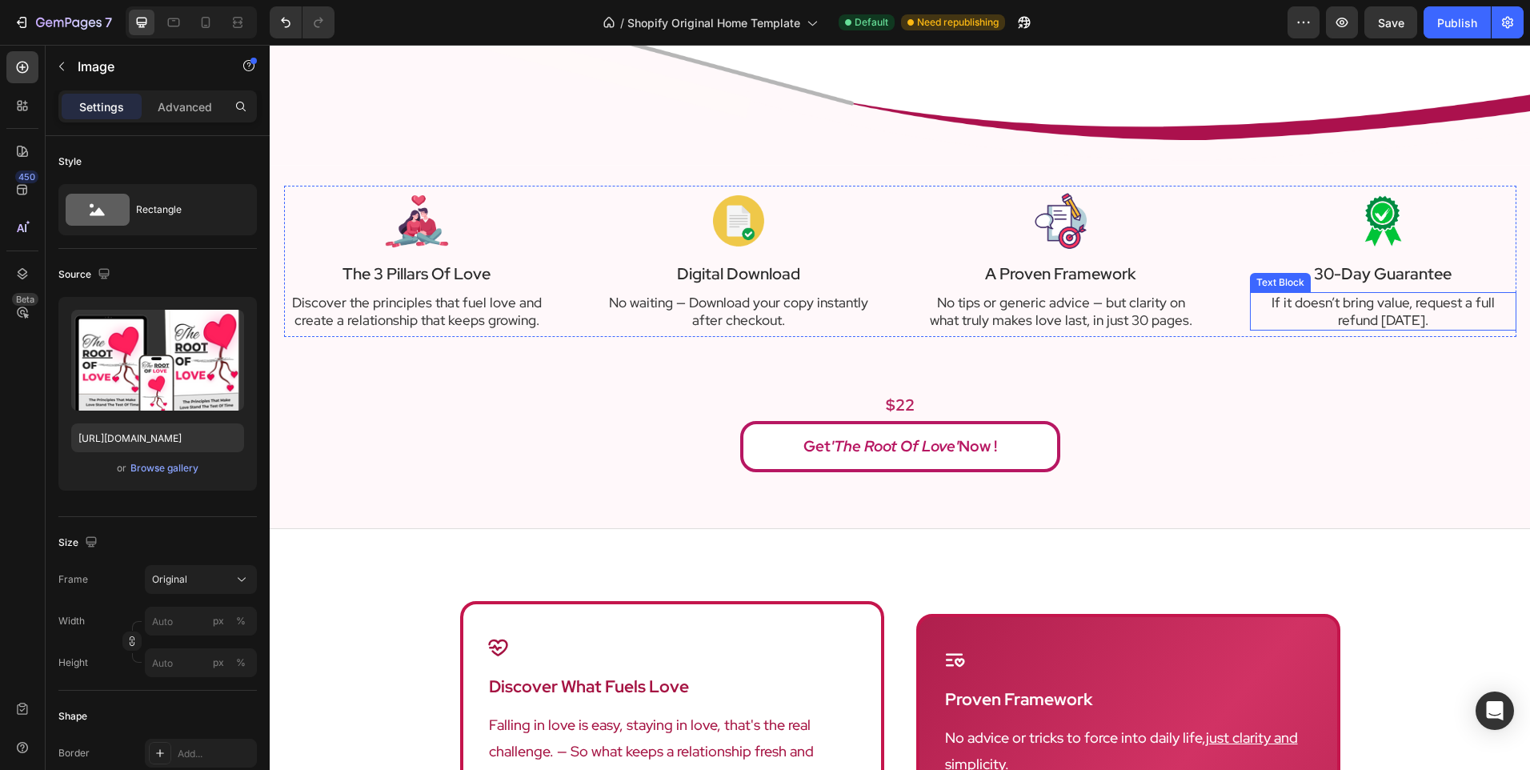
click at [1384, 303] on p "If it doesn’t bring value, request a full refund [DATE]." at bounding box center [1383, 311] width 263 height 35
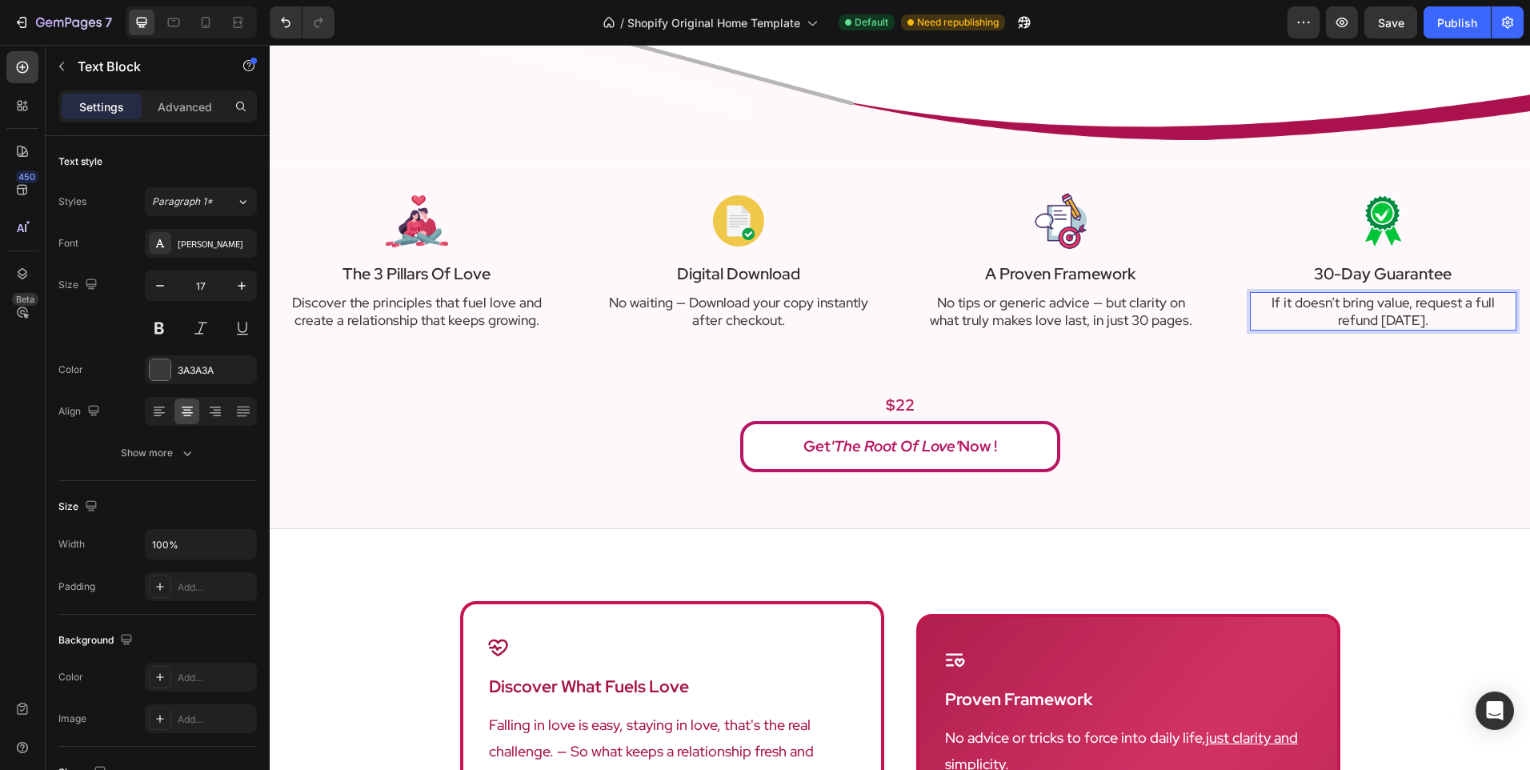
click at [1368, 307] on p "If it doesn’t bring value, request a full refund [DATE]." at bounding box center [1383, 311] width 263 height 35
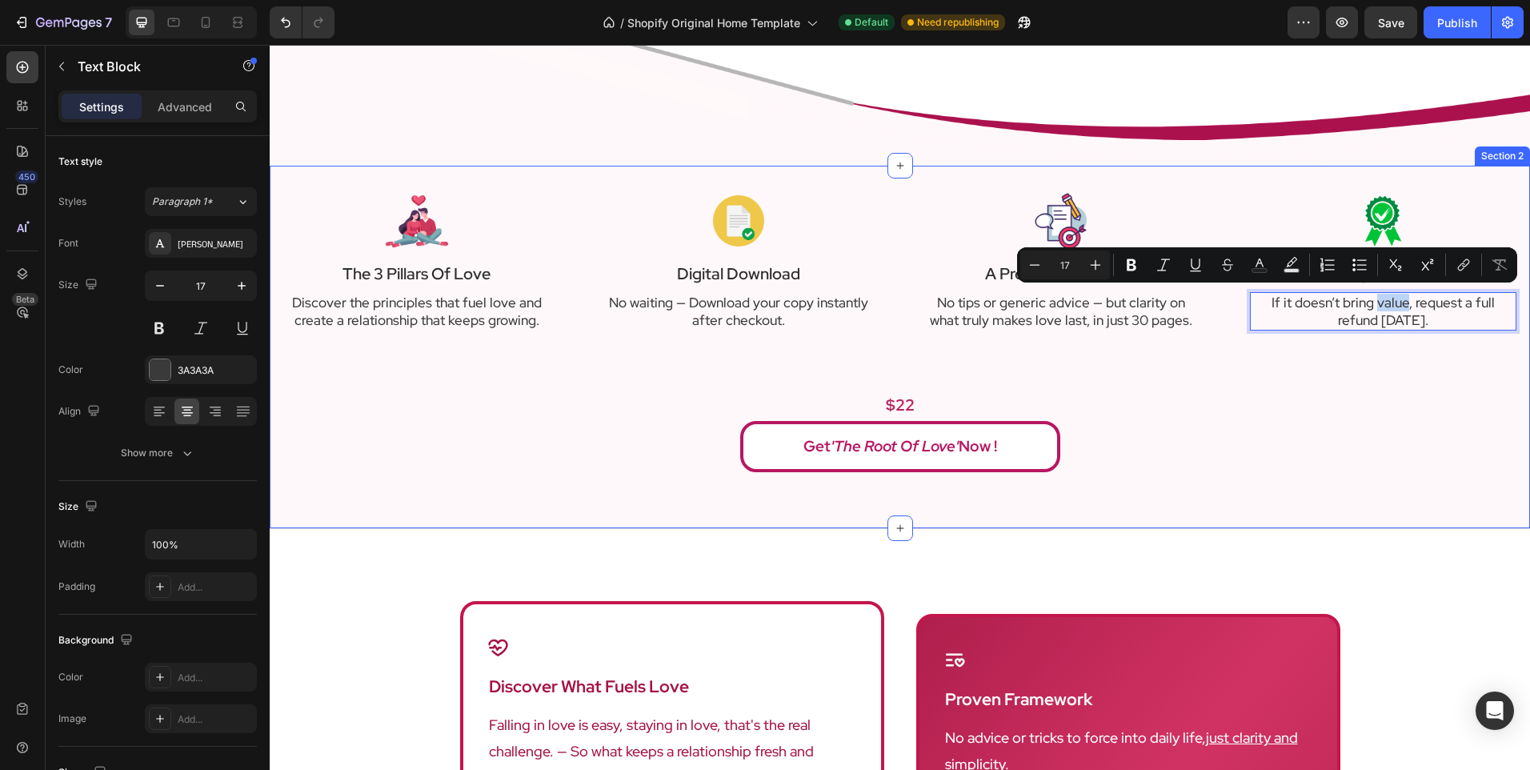
click at [1329, 363] on div "Image The 3 Pillars Of Love Text Block Discover the principles that fuel love a…" at bounding box center [900, 329] width 1237 height 287
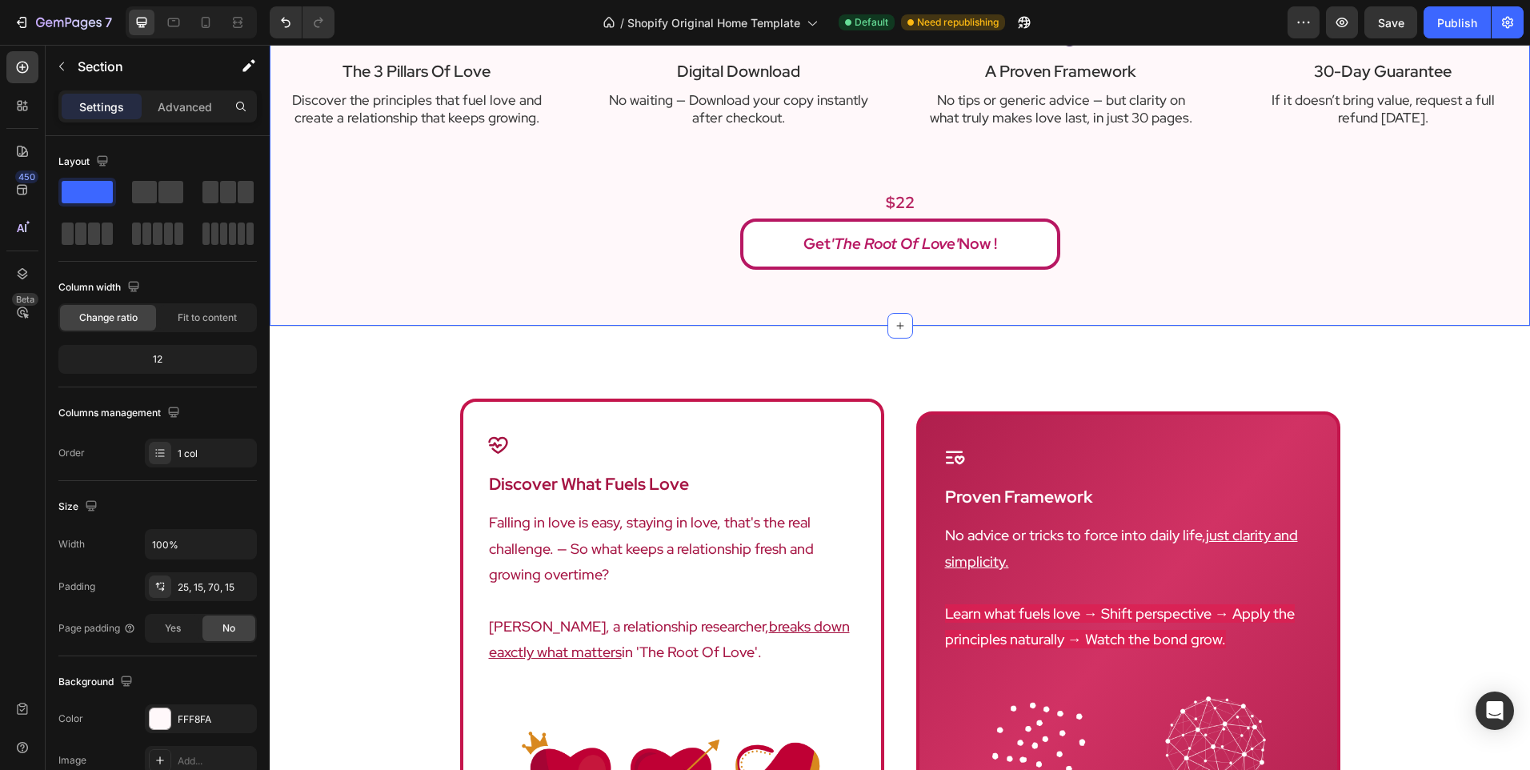
scroll to position [880, 0]
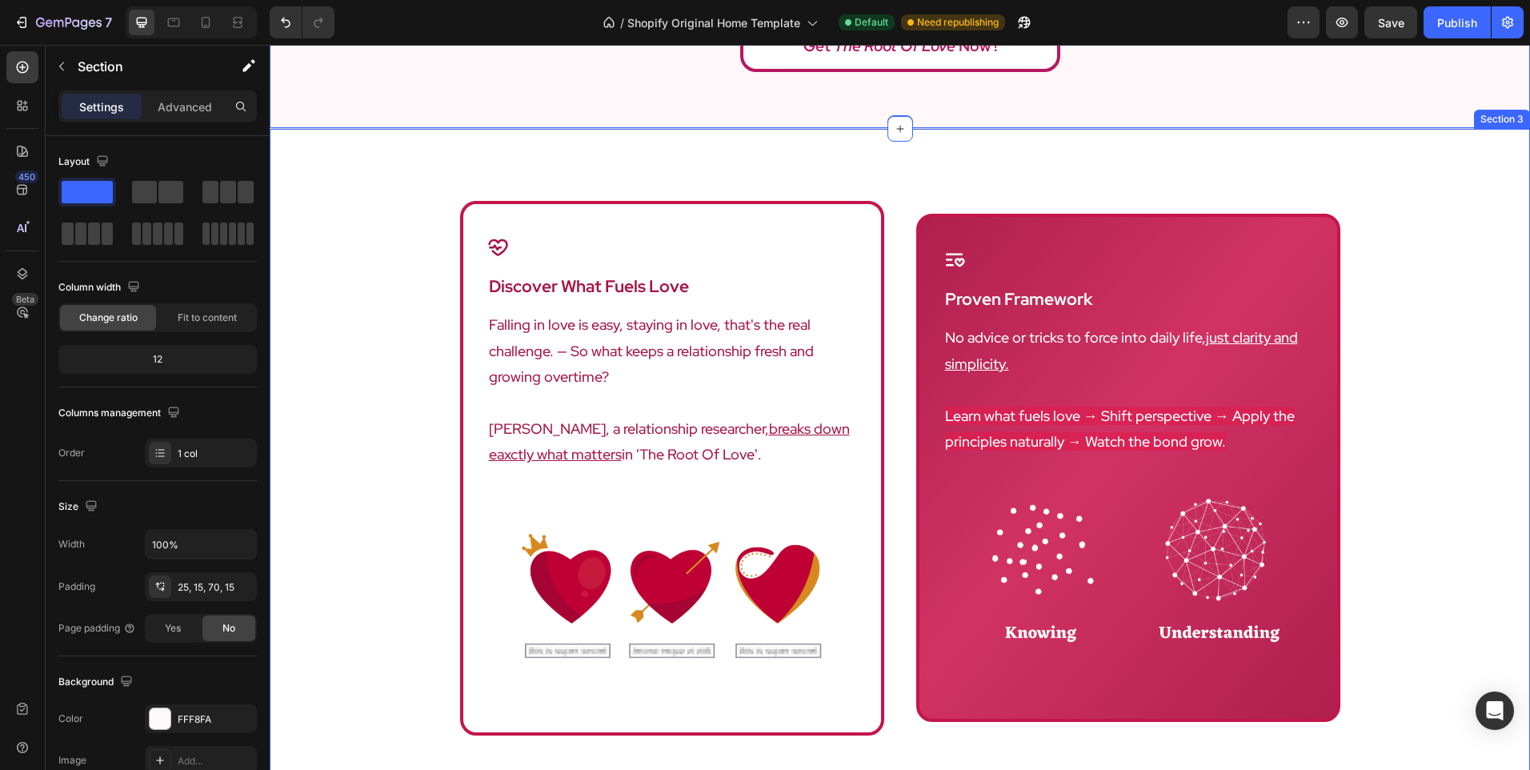
click at [739, 173] on div "Icon discover what fuels love Heading Falling in love is easy, staying in love,…" at bounding box center [900, 517] width 1261 height 776
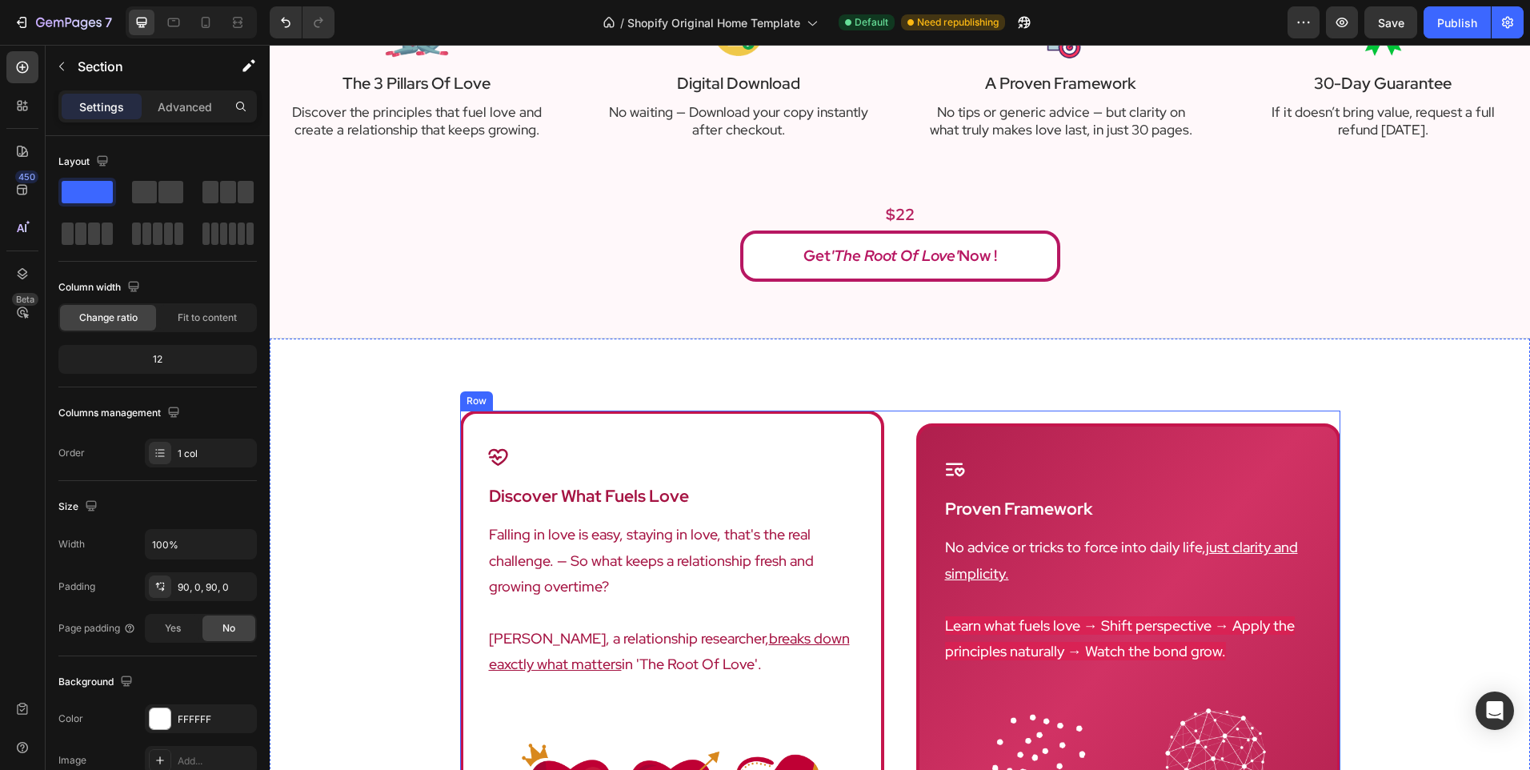
scroll to position [640, 0]
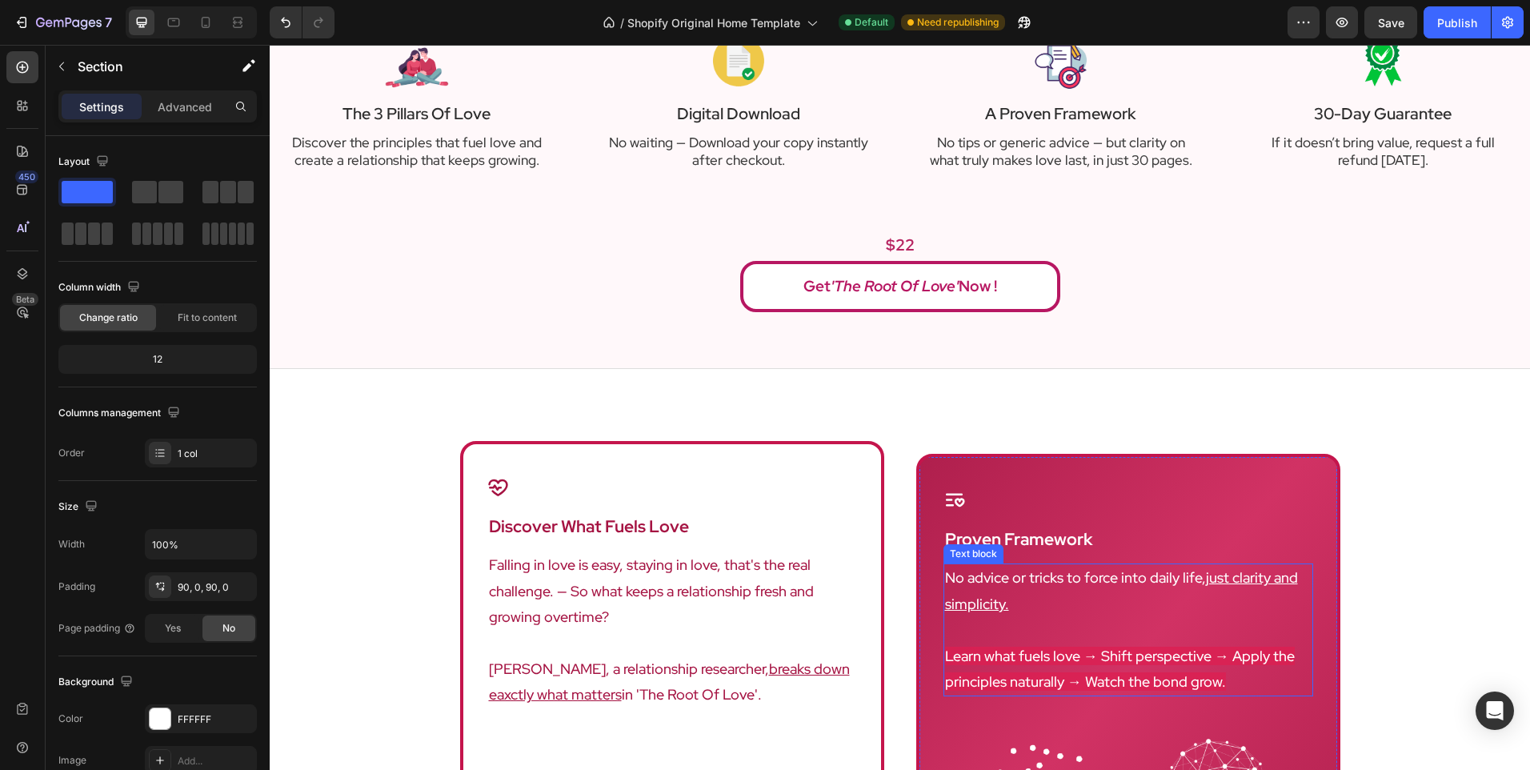
click at [1084, 653] on span "Learn what fuels love → Shift perspective → Apply the principles naturally → Wa…" at bounding box center [1120, 669] width 350 height 44
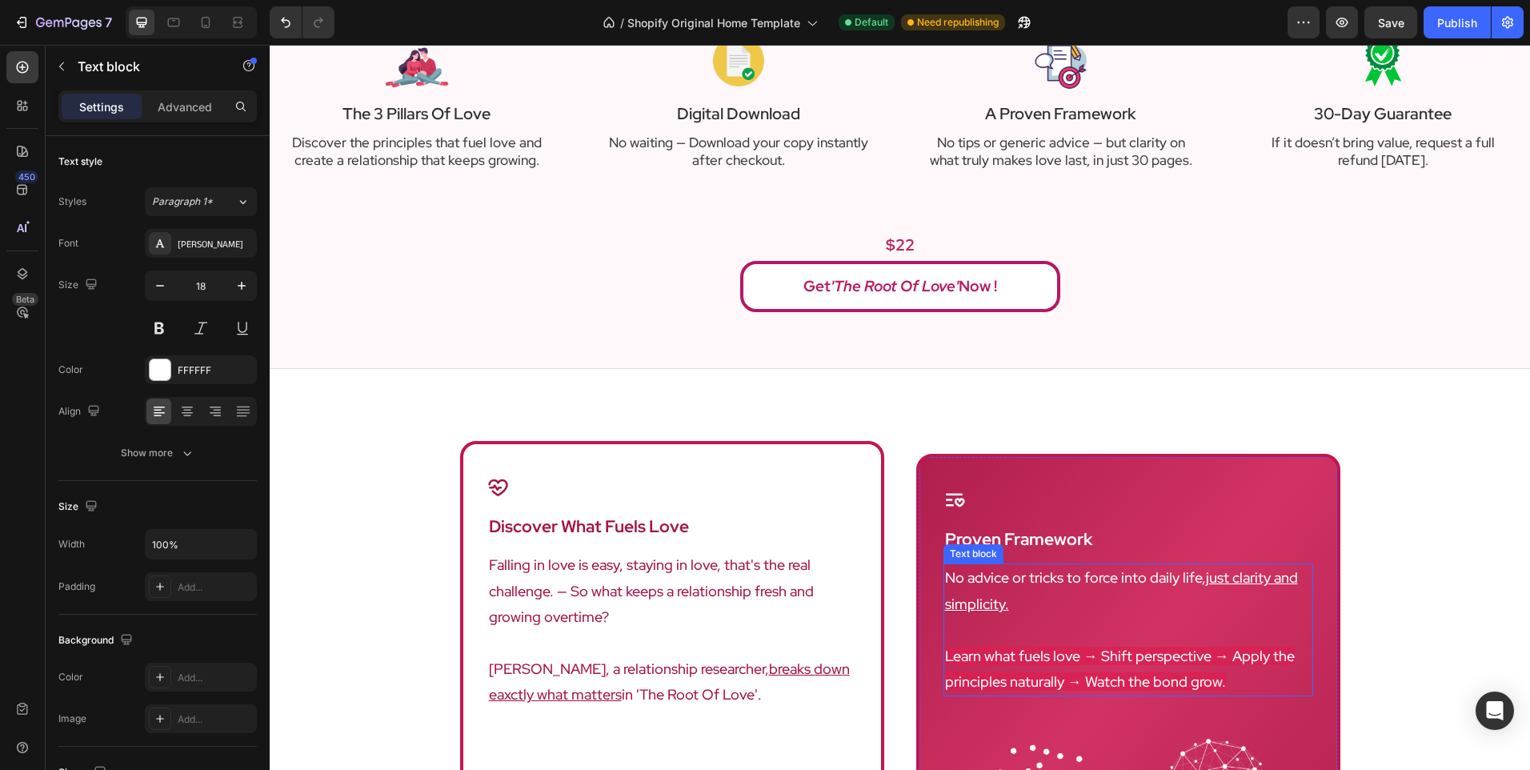
click at [1084, 653] on span "Learn what fuels love → Shift perspective → Apply the principles naturally → Wa…" at bounding box center [1120, 669] width 350 height 44
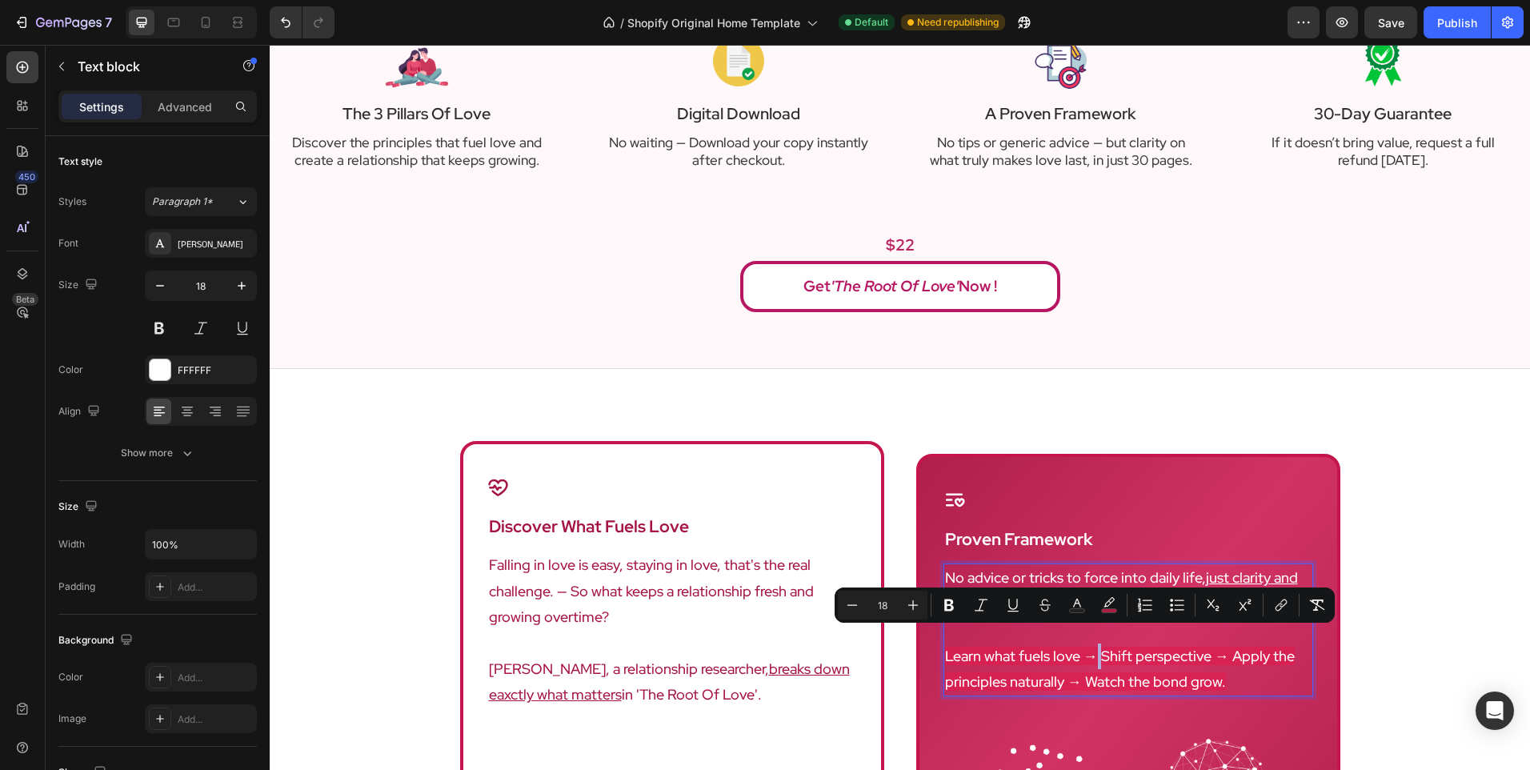
click at [1139, 670] on span "Learn what fuels love → Shift perspective → Apply the principles naturally → Wa…" at bounding box center [1120, 669] width 350 height 44
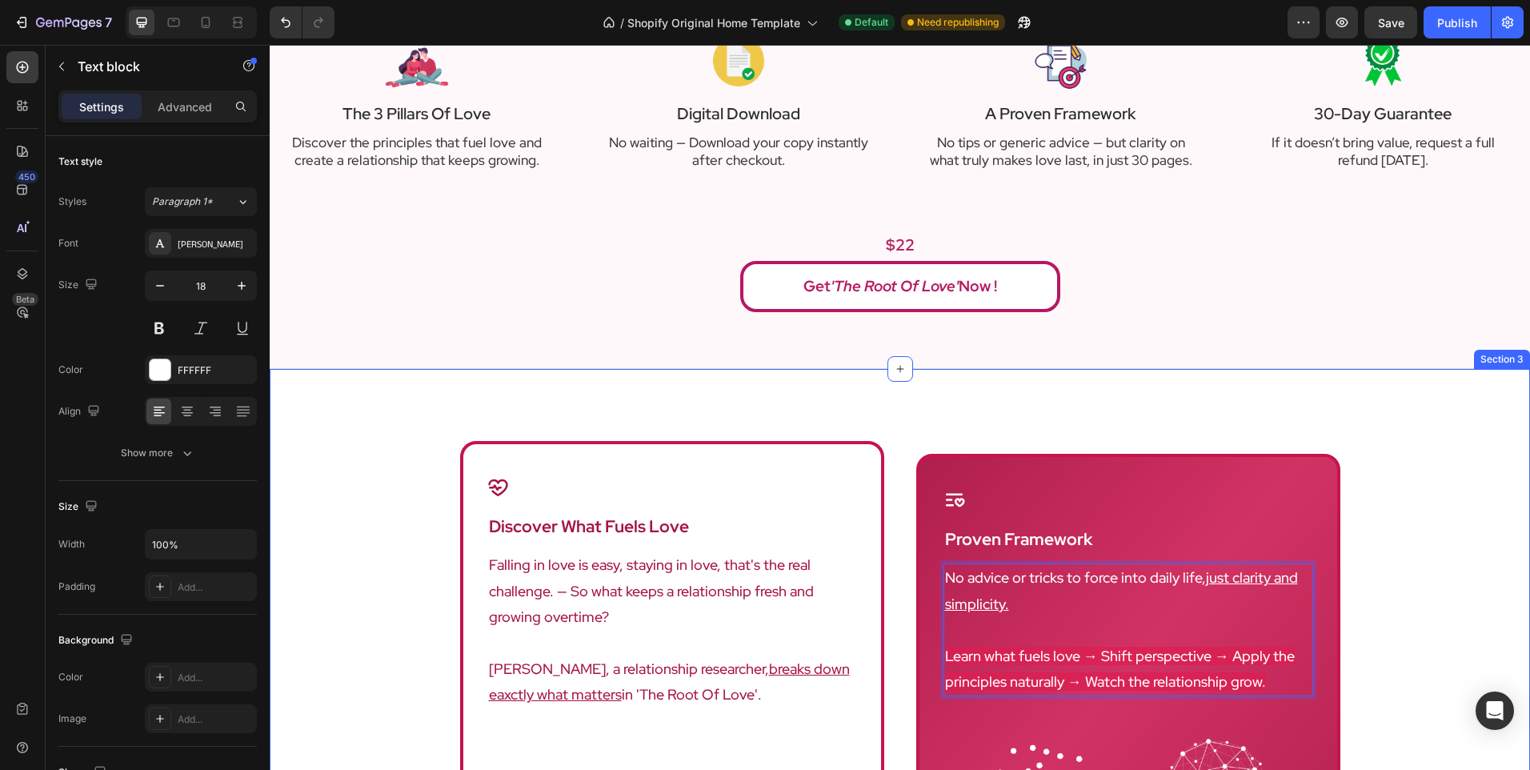
click at [1457, 589] on div "Icon discover what fuels love Heading Falling in love is easy, staying in love,…" at bounding box center [900, 756] width 1261 height 631
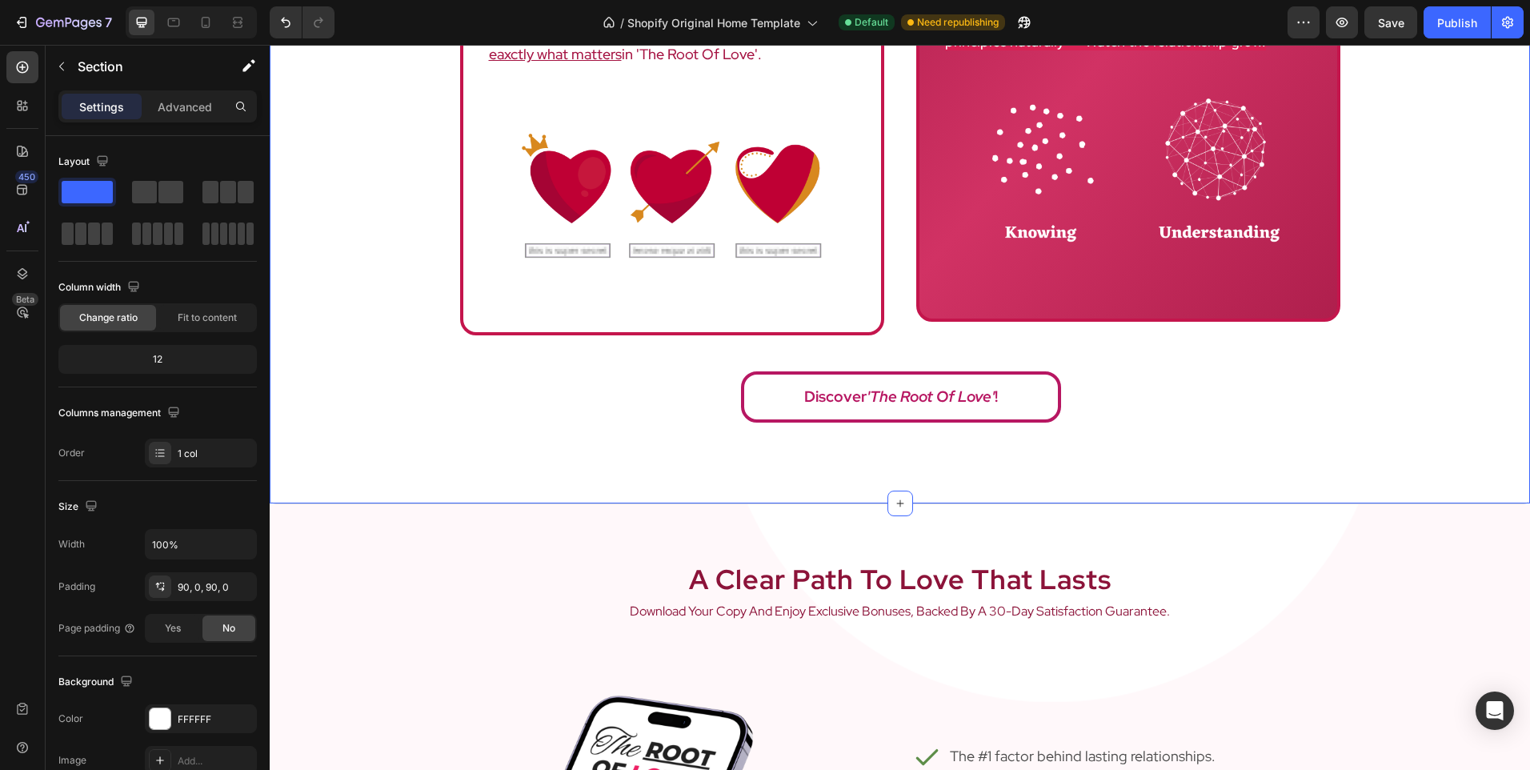
scroll to position [1681, 0]
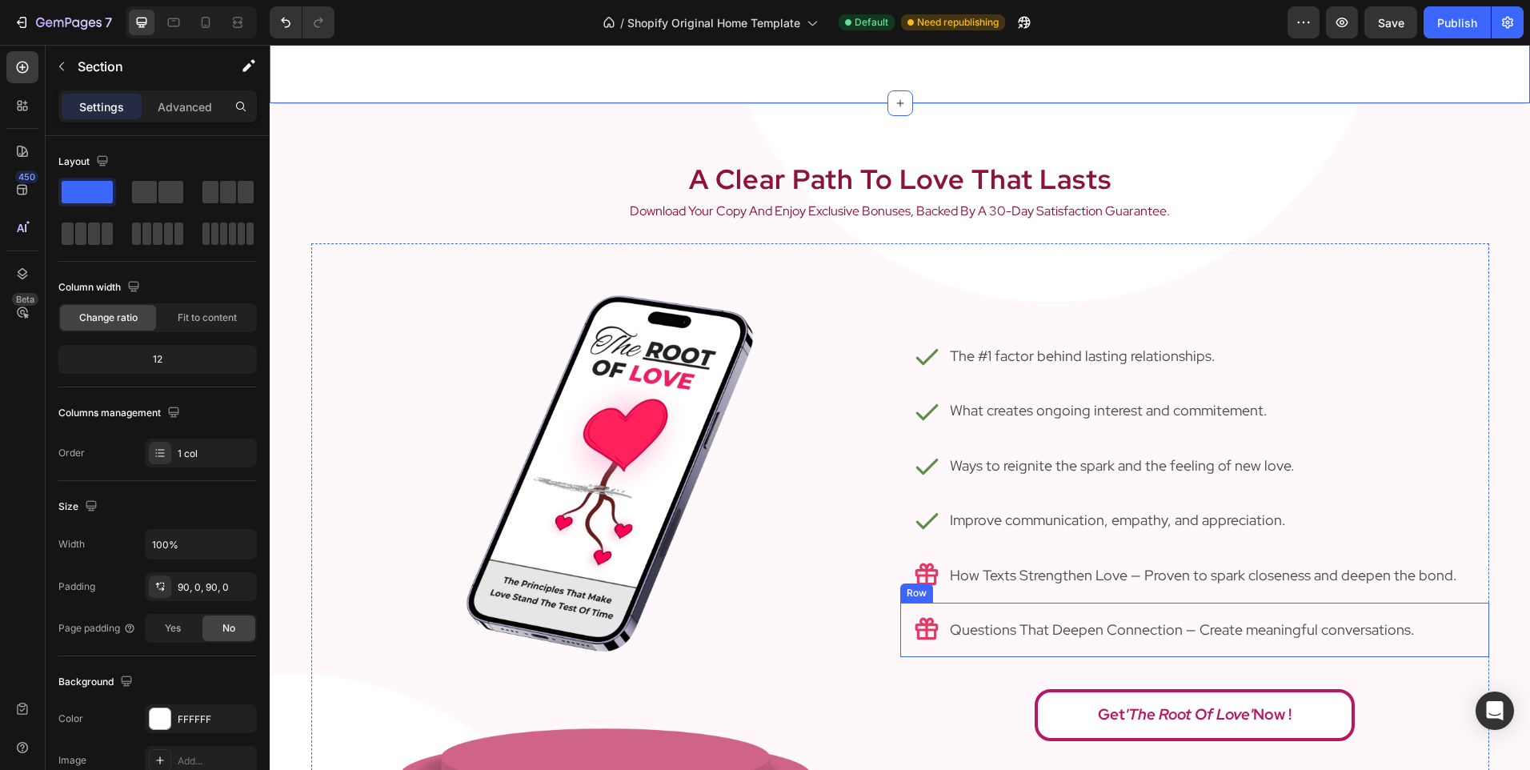
click at [1478, 603] on div "Icon Questions That Deepen Connection — Create meaningful conversations. Text B…" at bounding box center [1194, 630] width 589 height 54
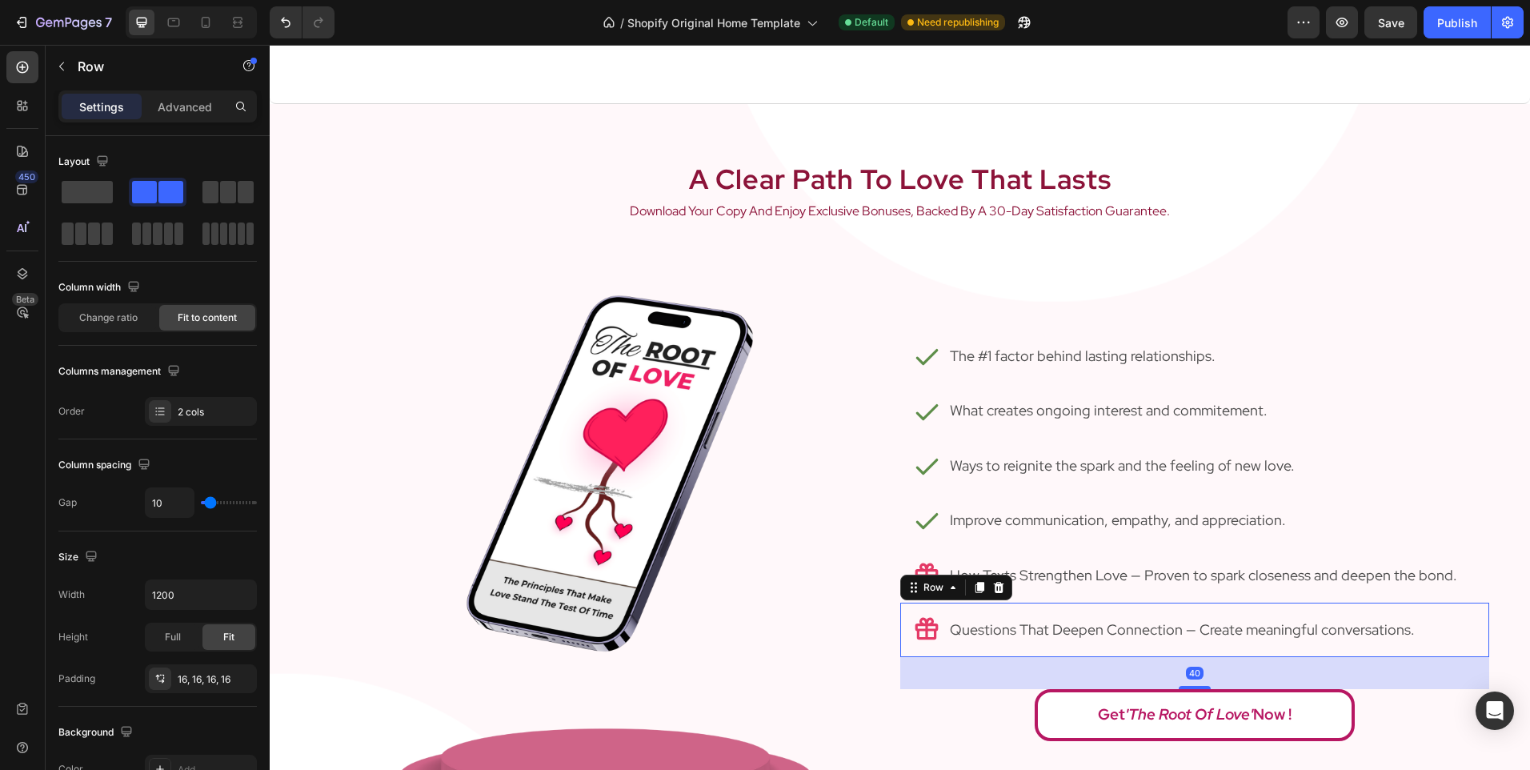
click at [1505, 577] on div "Icon The #1 factor behind lasting relationships. Text Block Row Icon What creat…" at bounding box center [900, 534] width 1261 height 583
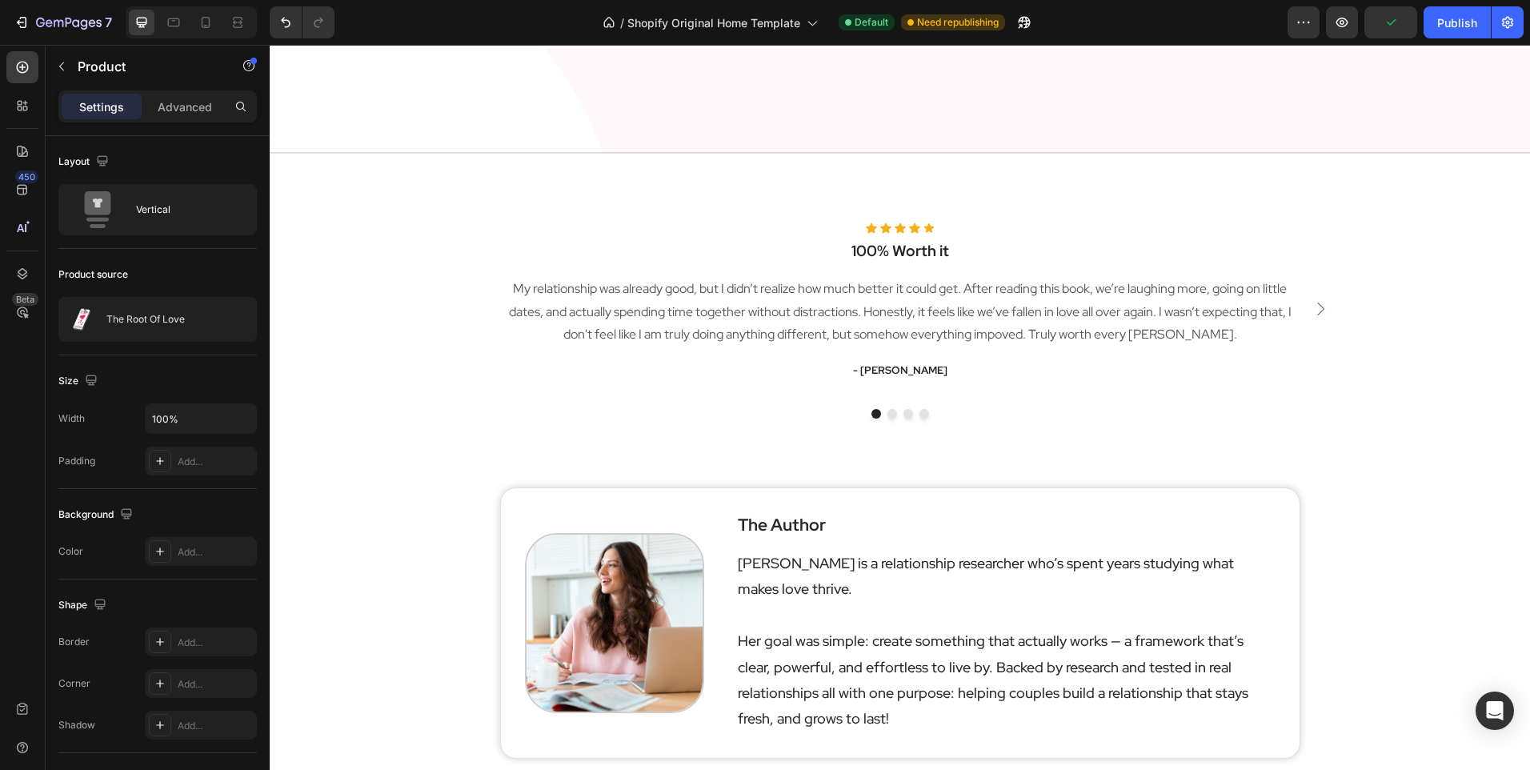
scroll to position [2721, 0]
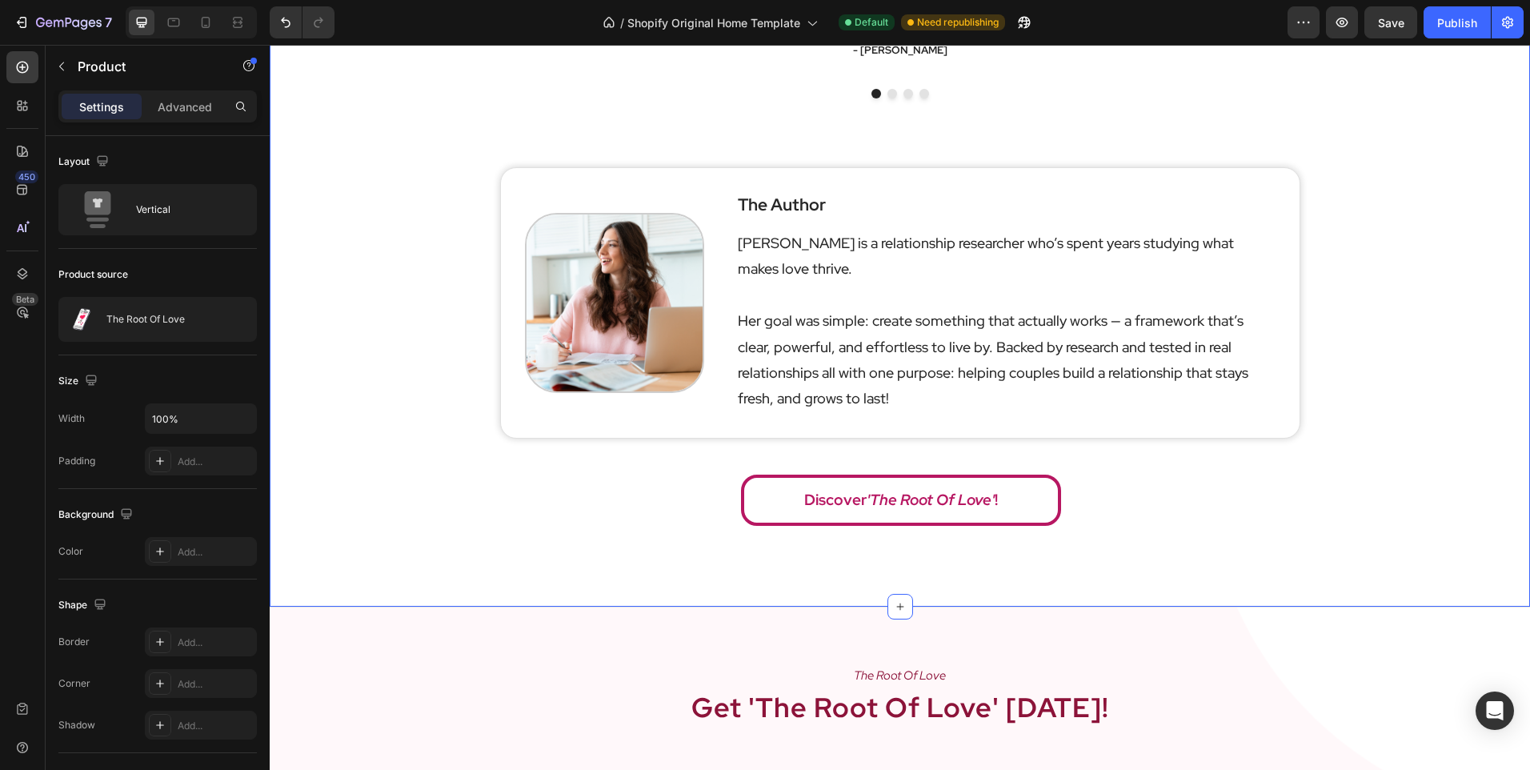
click at [1349, 336] on div "Icon Icon Icon Icon Icon Icon List Hoz 100% Worth it Heading My relationship wa…" at bounding box center [900, 212] width 1261 height 645
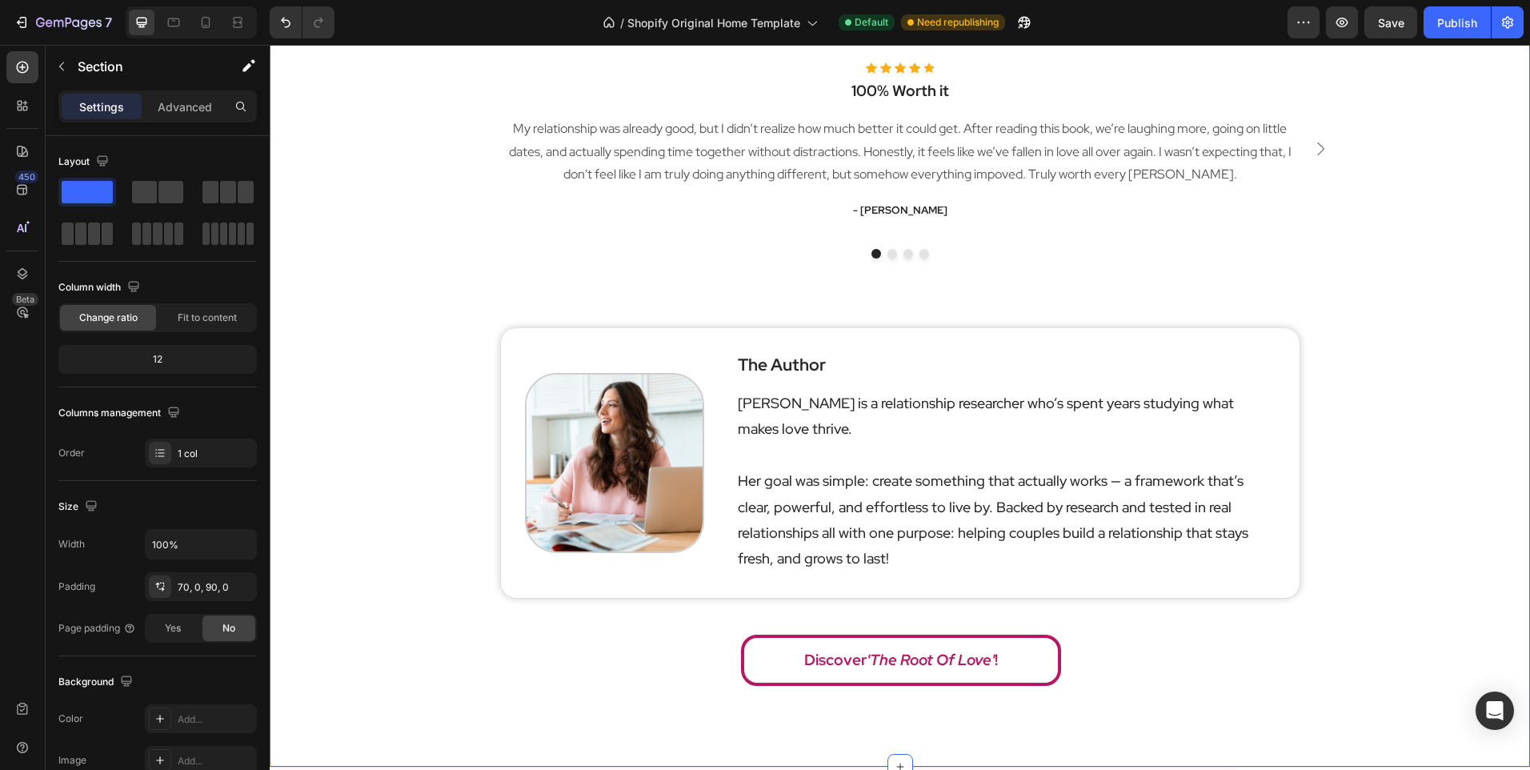
scroll to position [2401, 0]
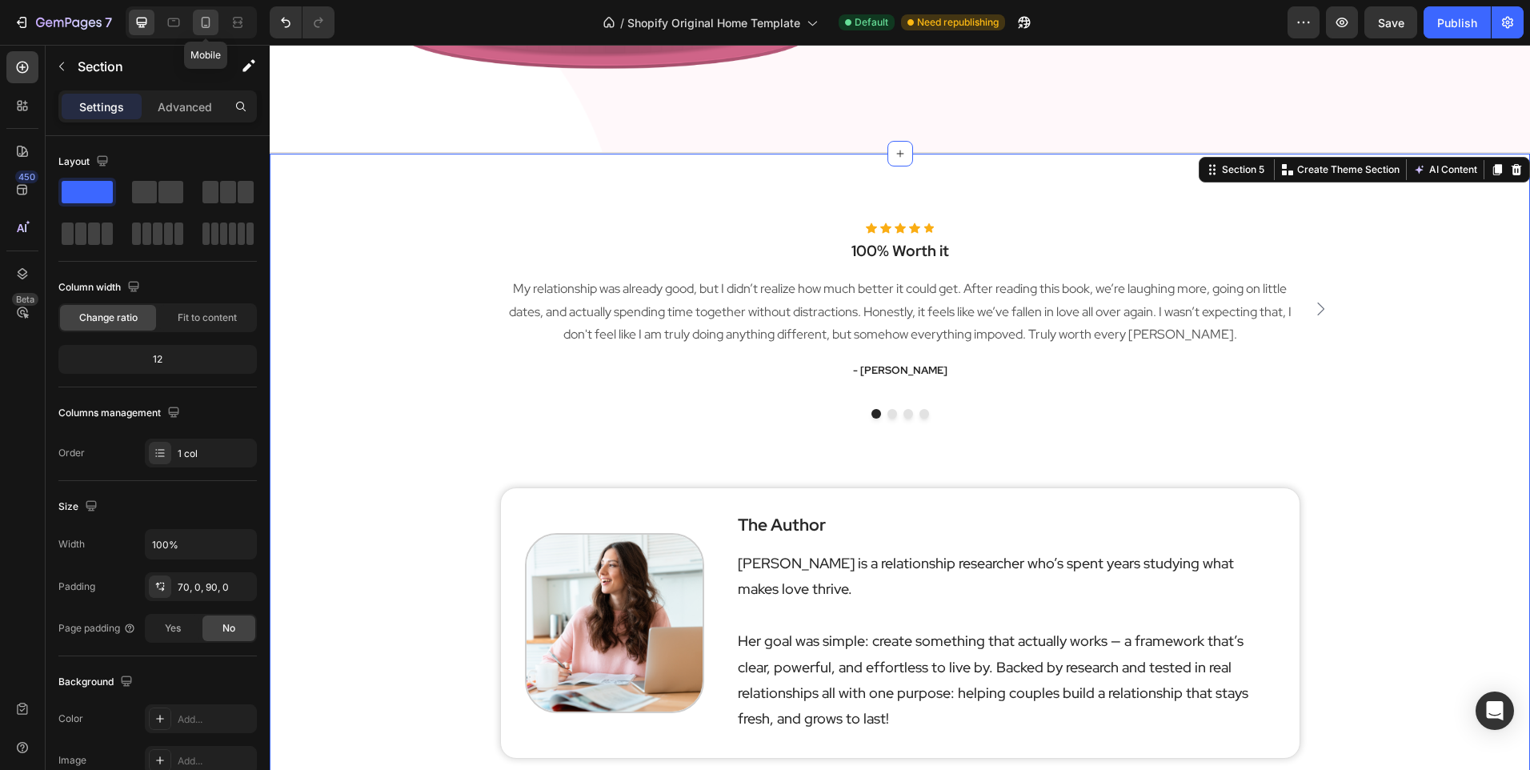
click at [208, 22] on icon at bounding box center [206, 22] width 16 height 16
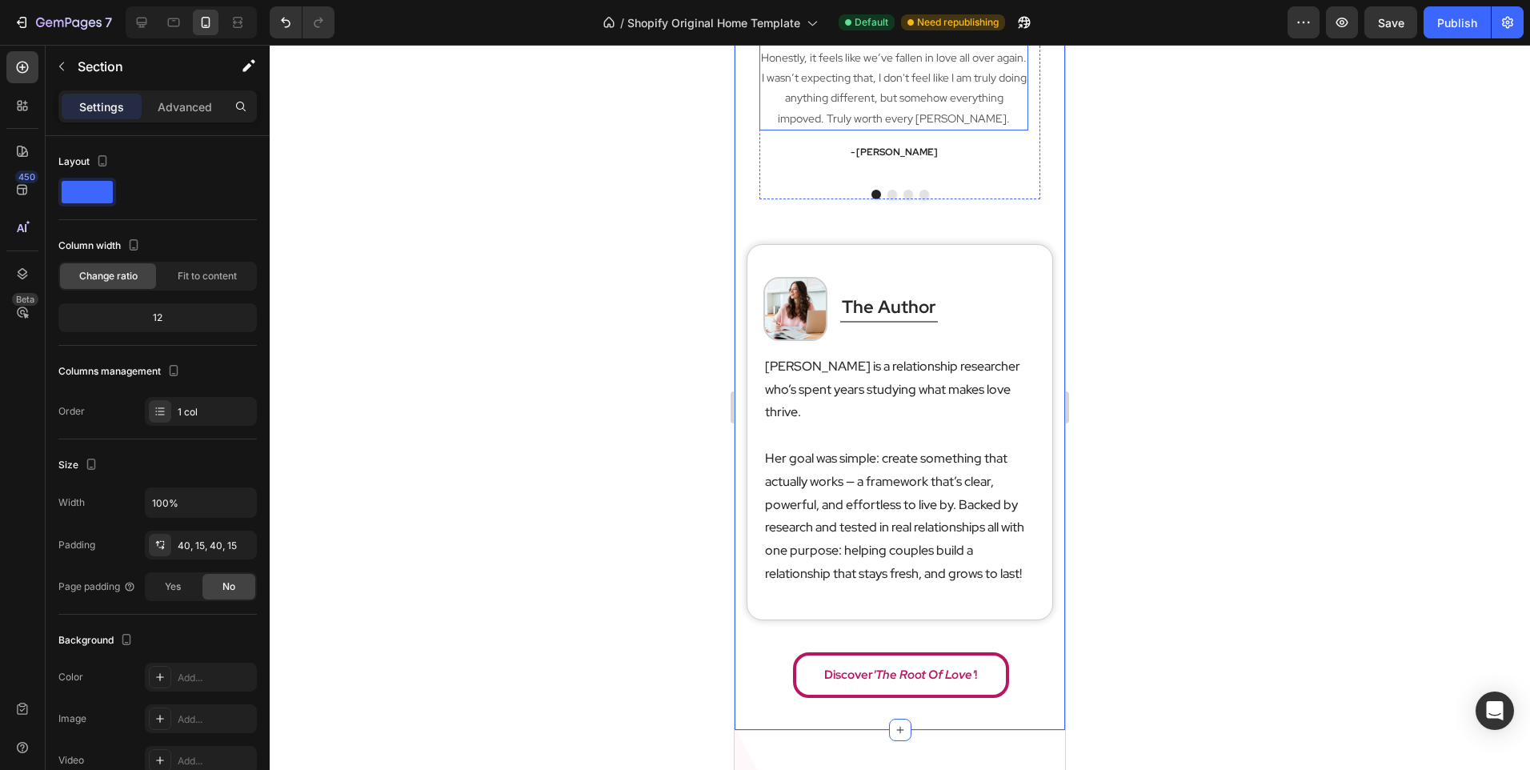
scroll to position [2553, 0]
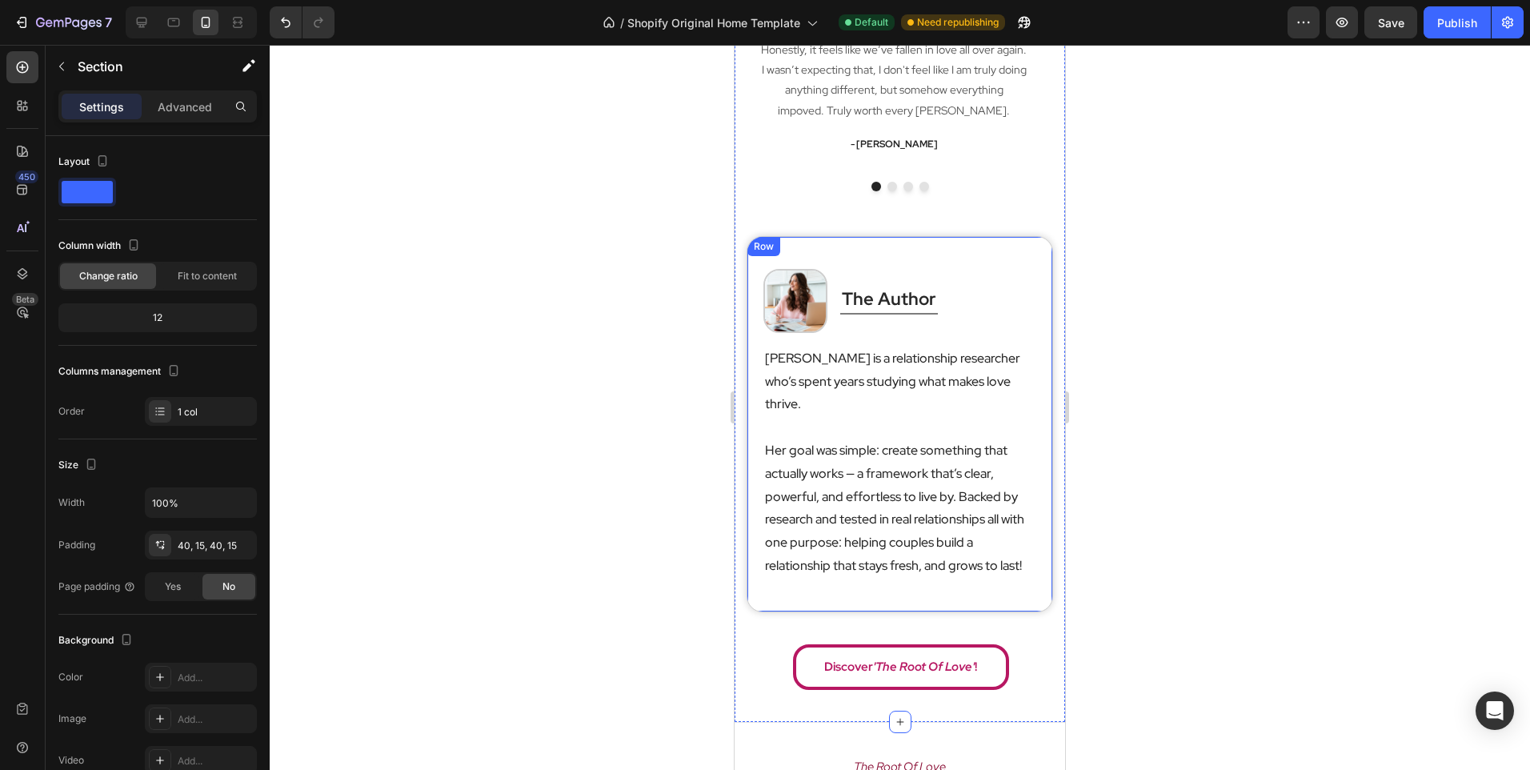
click at [756, 392] on div "Image the author Heading Title Line Row [PERSON_NAME] is a relationship researc…" at bounding box center [900, 424] width 307 height 376
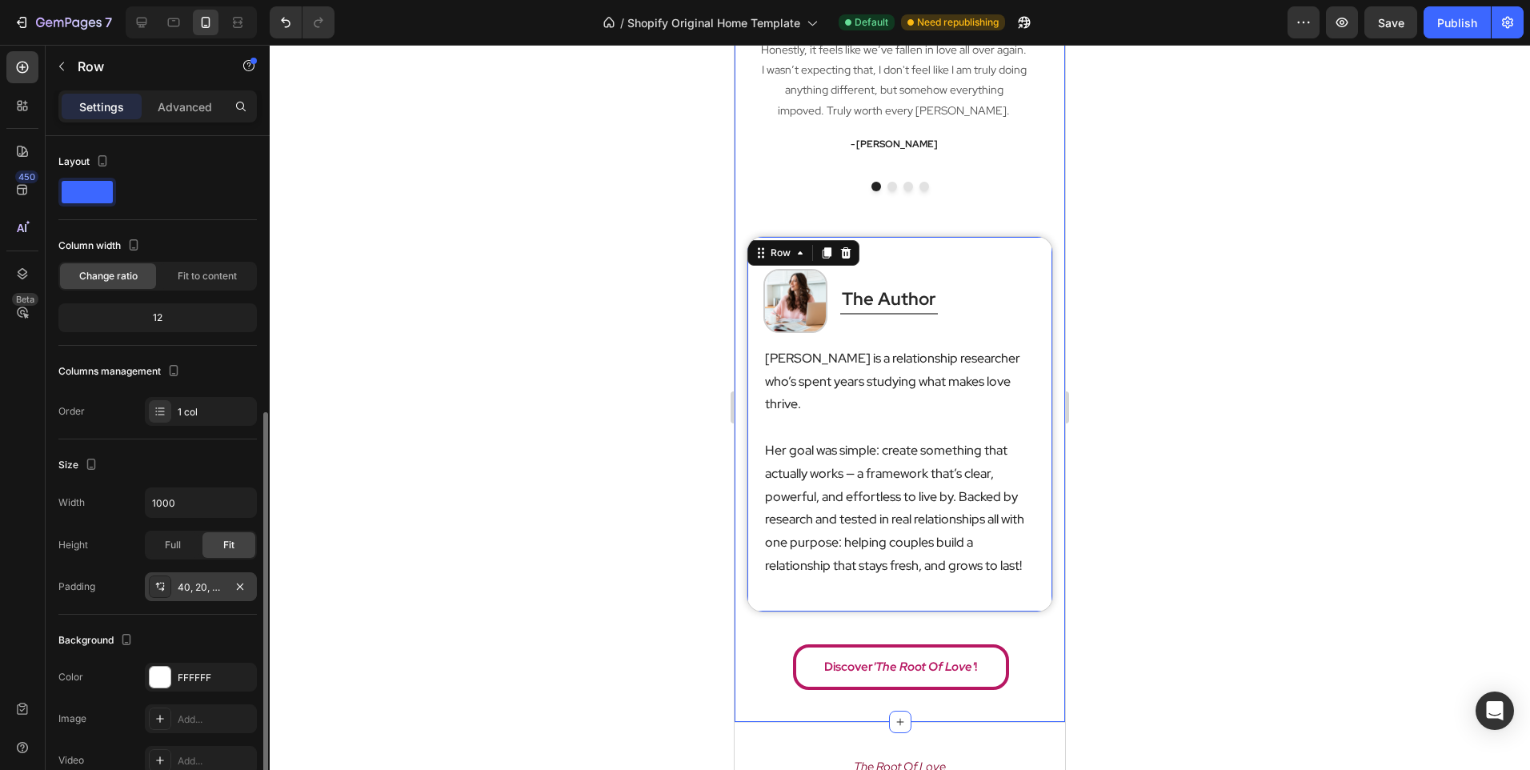
scroll to position [255, 0]
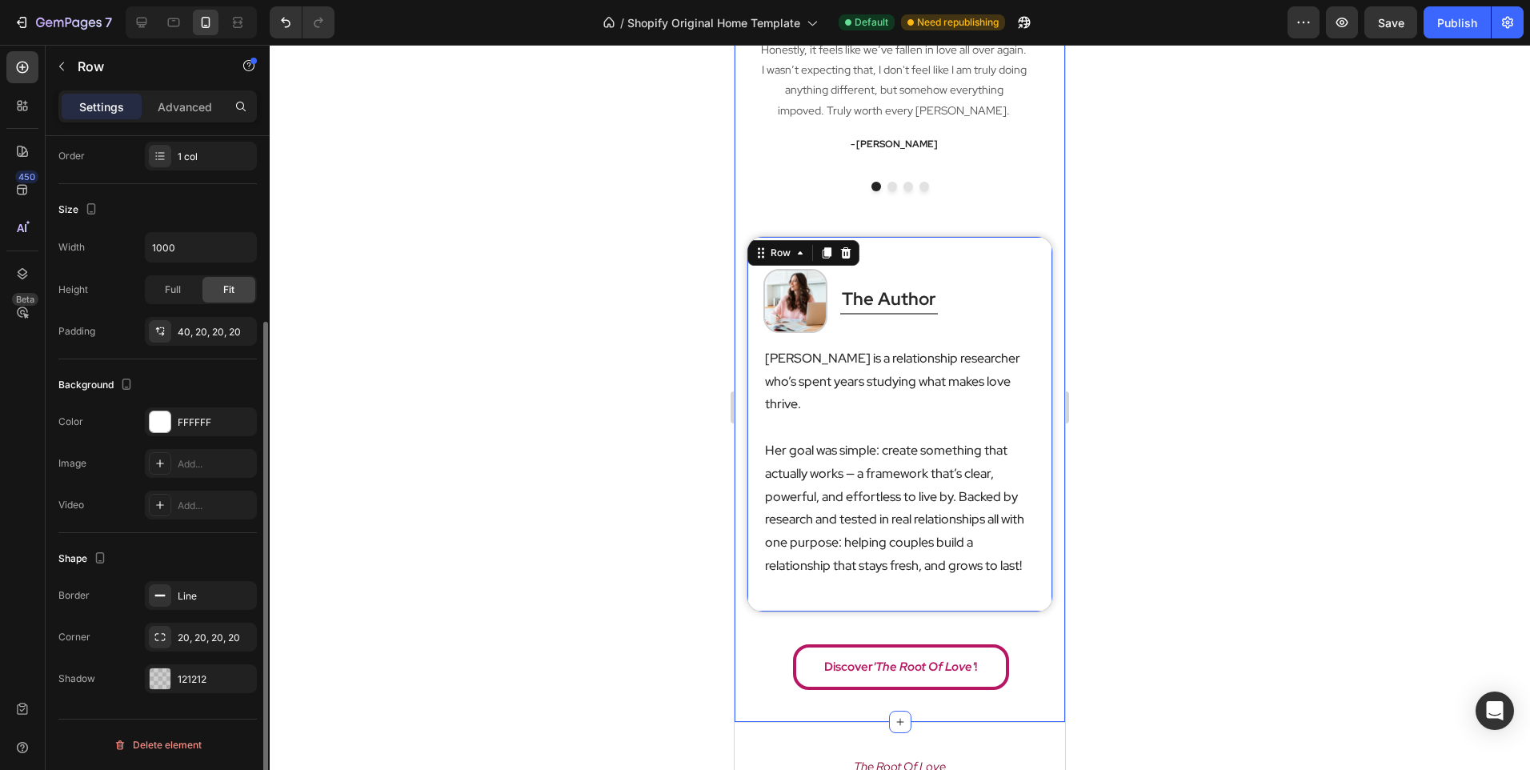
click at [187, 661] on div "Border Line Corner 20, 20, 20, 20 Shadow 121212" at bounding box center [157, 637] width 198 height 112
drag, startPoint x: 187, startPoint y: 661, endPoint x: 197, endPoint y: 679, distance: 20.1
click at [197, 679] on div "121212" at bounding box center [201, 679] width 46 height 14
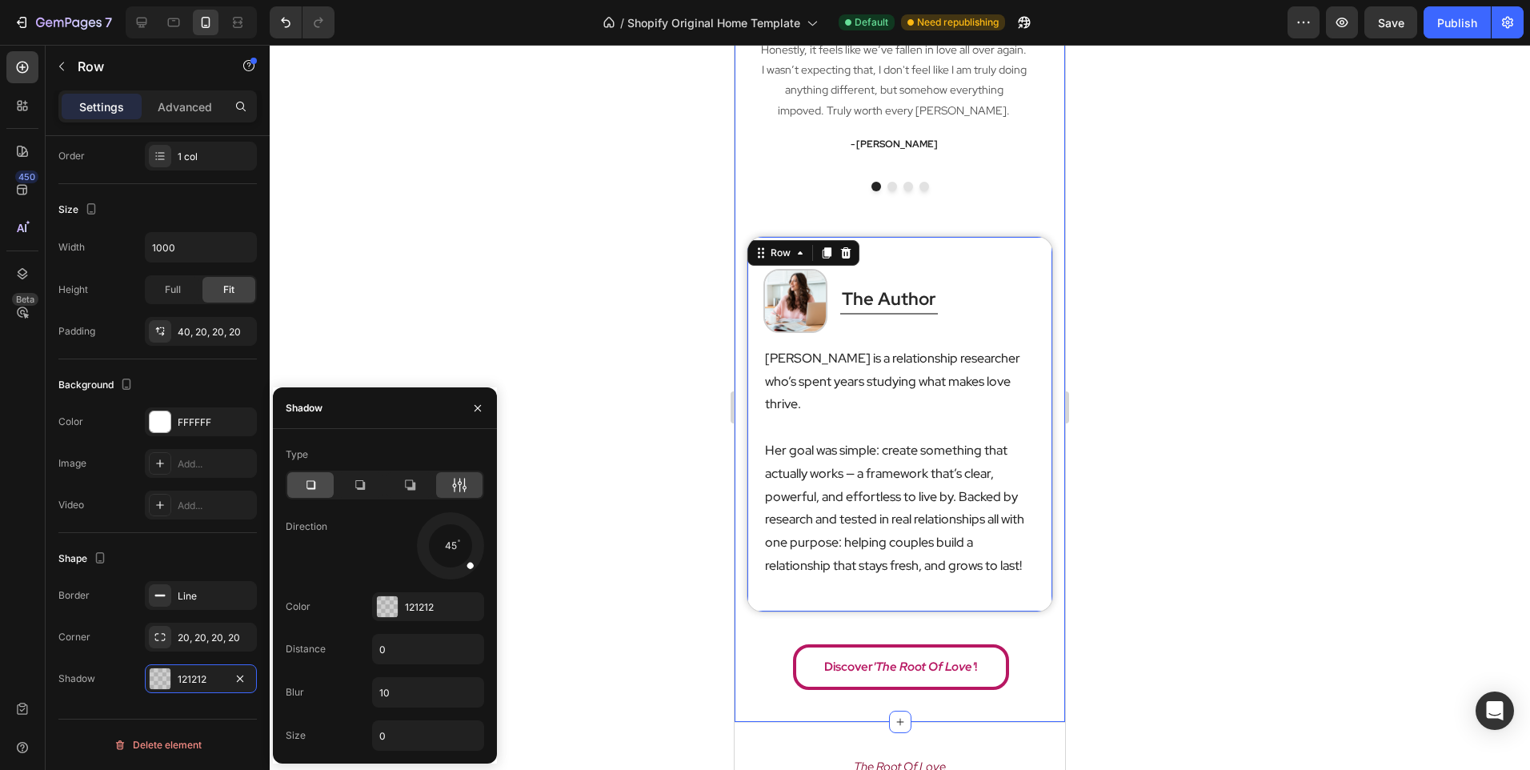
click at [322, 483] on div at bounding box center [310, 485] width 46 height 26
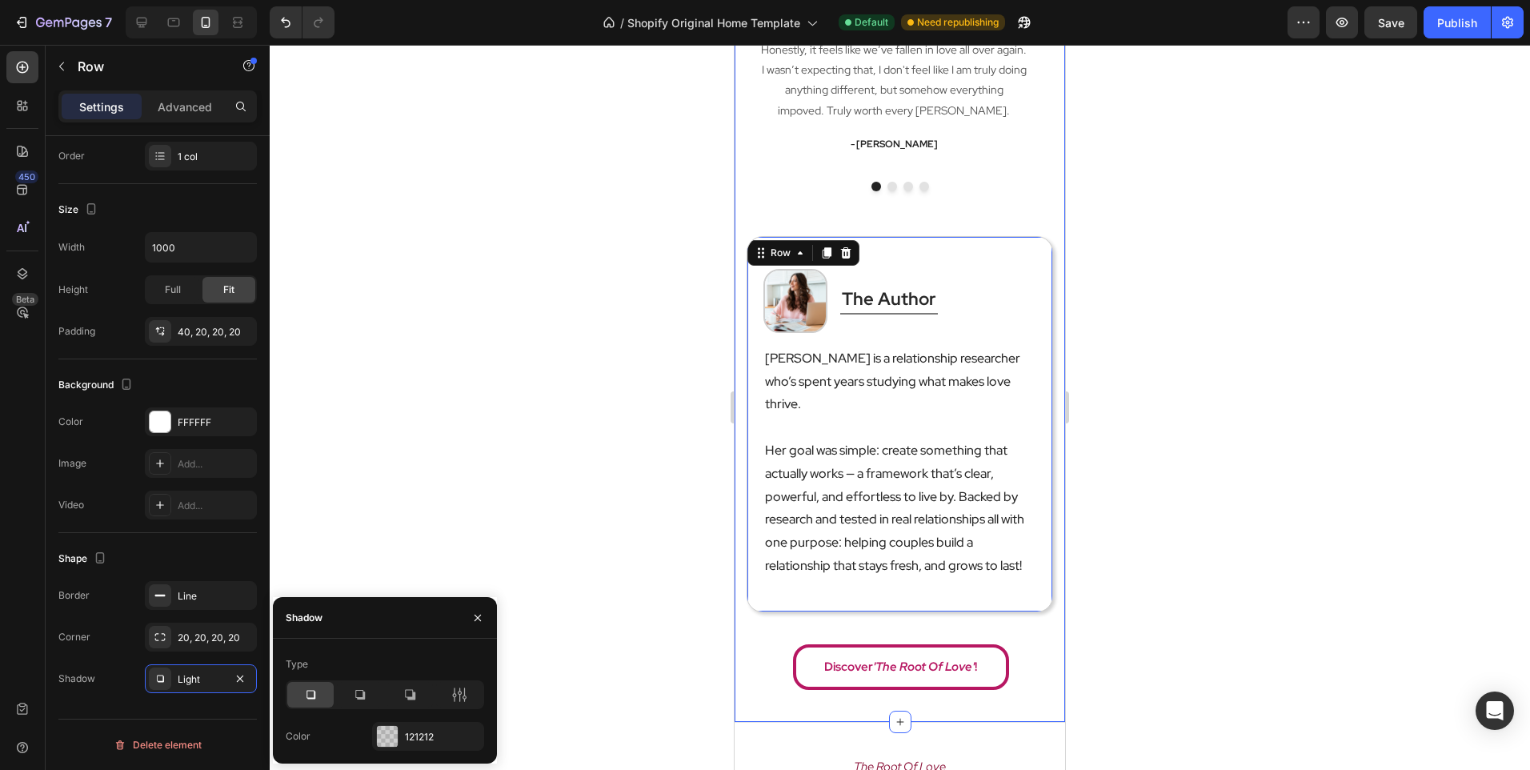
click at [446, 680] on div at bounding box center [385, 694] width 198 height 29
click at [453, 692] on icon at bounding box center [459, 695] width 16 height 16
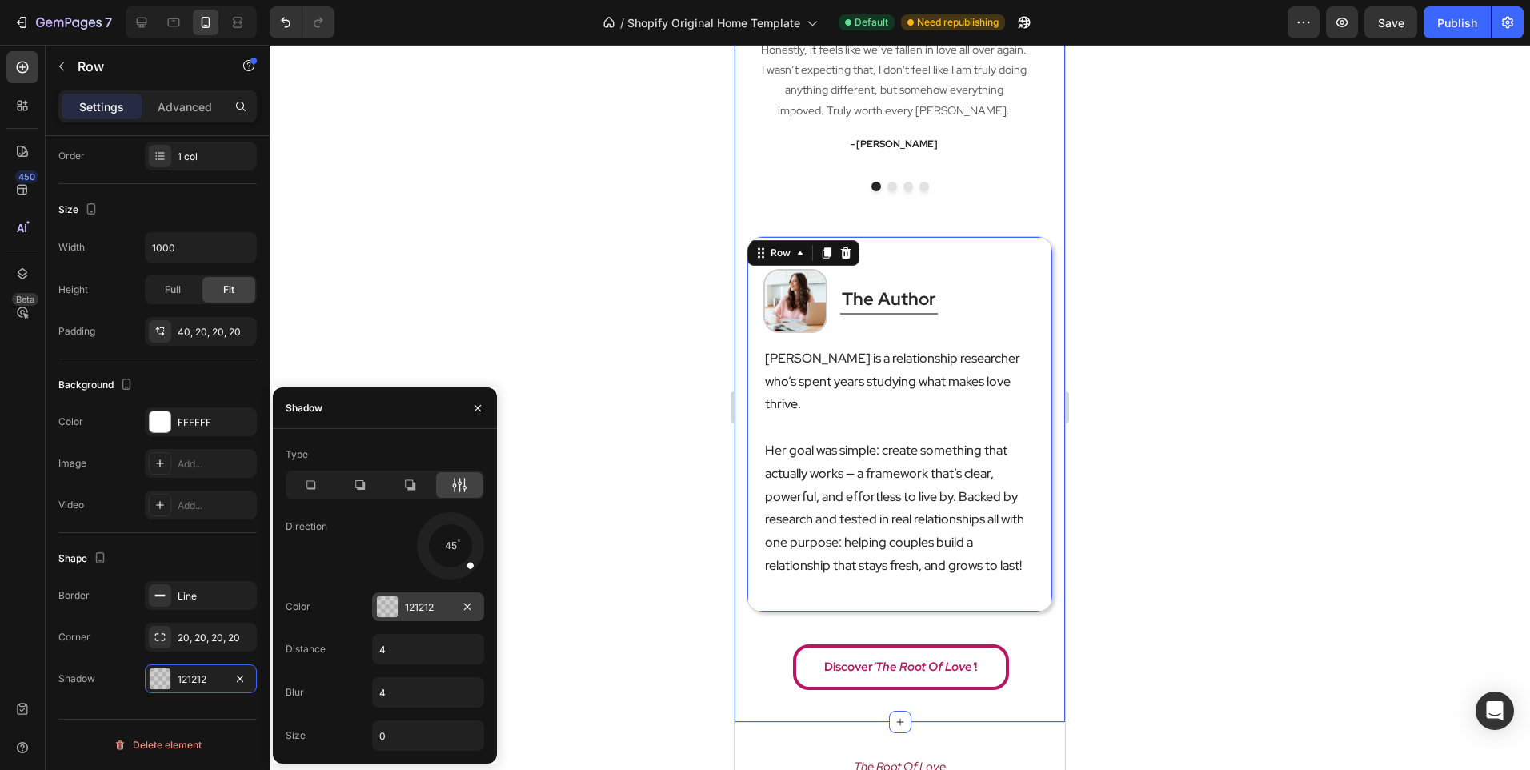
click at [397, 597] on div at bounding box center [387, 606] width 21 height 21
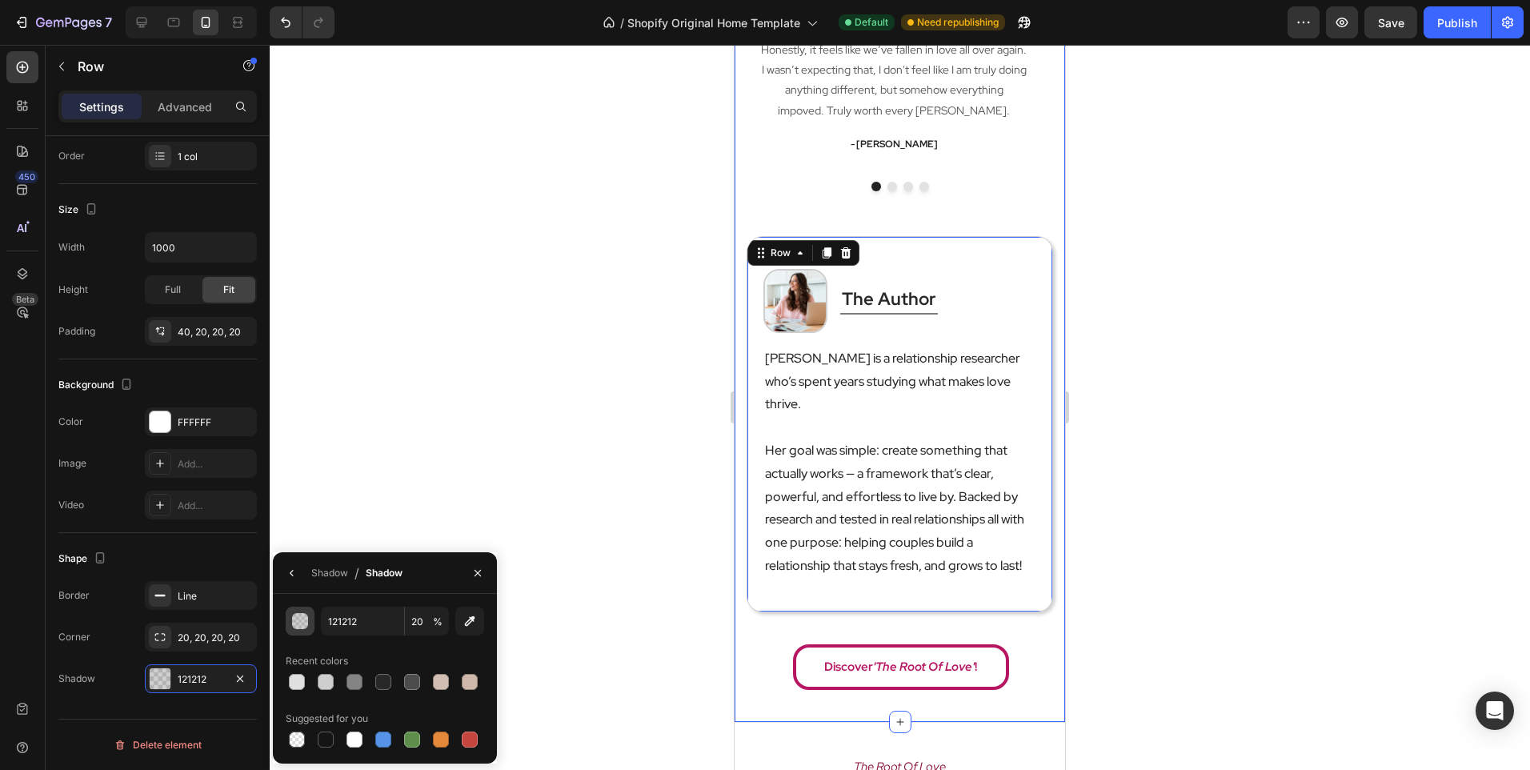
click at [294, 619] on div "button" at bounding box center [301, 622] width 16 height 16
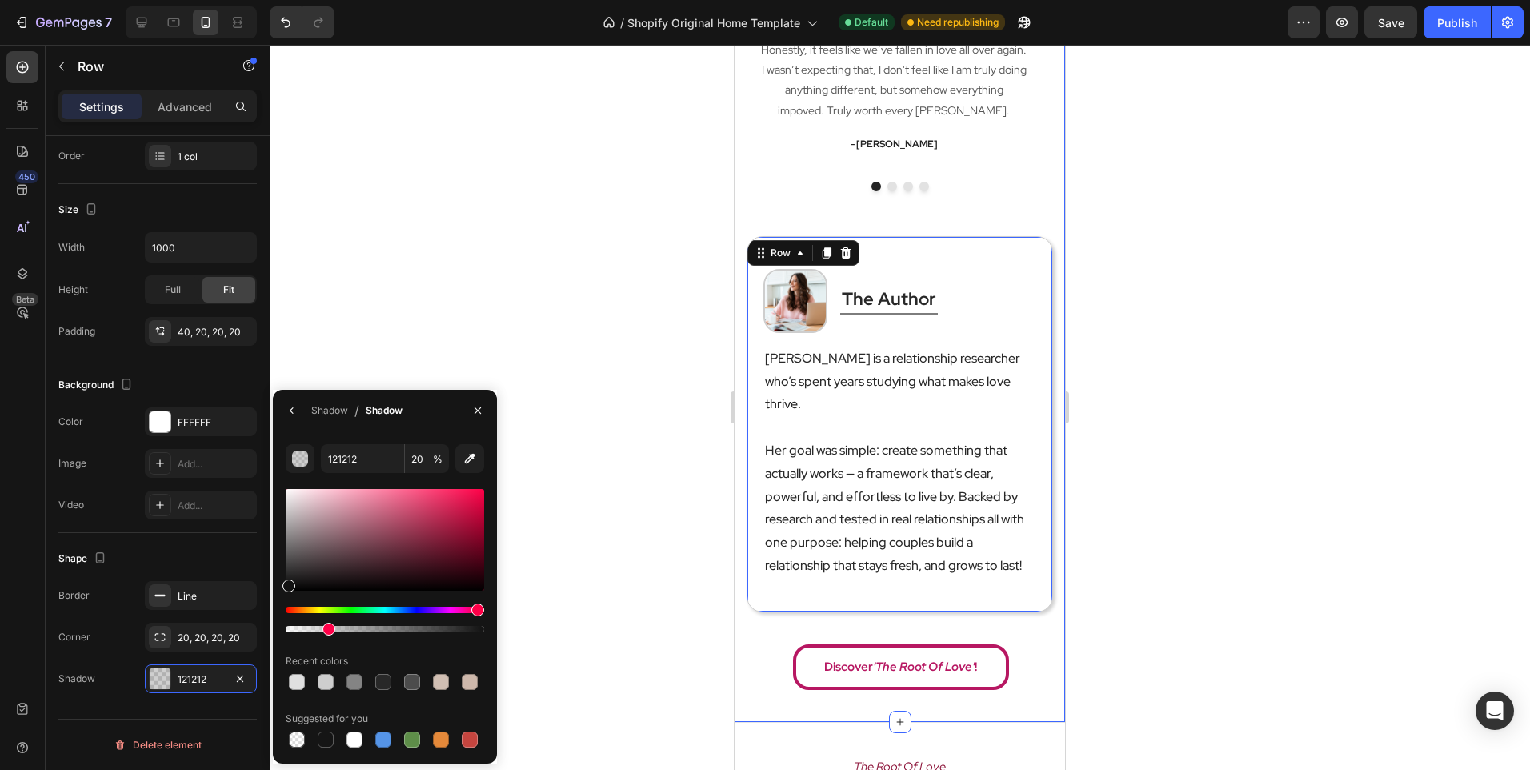
click at [475, 611] on div "Hue" at bounding box center [385, 610] width 198 height 6
click at [475, 611] on div "Hue" at bounding box center [477, 609] width 13 height 13
click at [455, 522] on div at bounding box center [385, 540] width 198 height 102
type input "AA1942"
click at [632, 475] on div at bounding box center [900, 407] width 1261 height 725
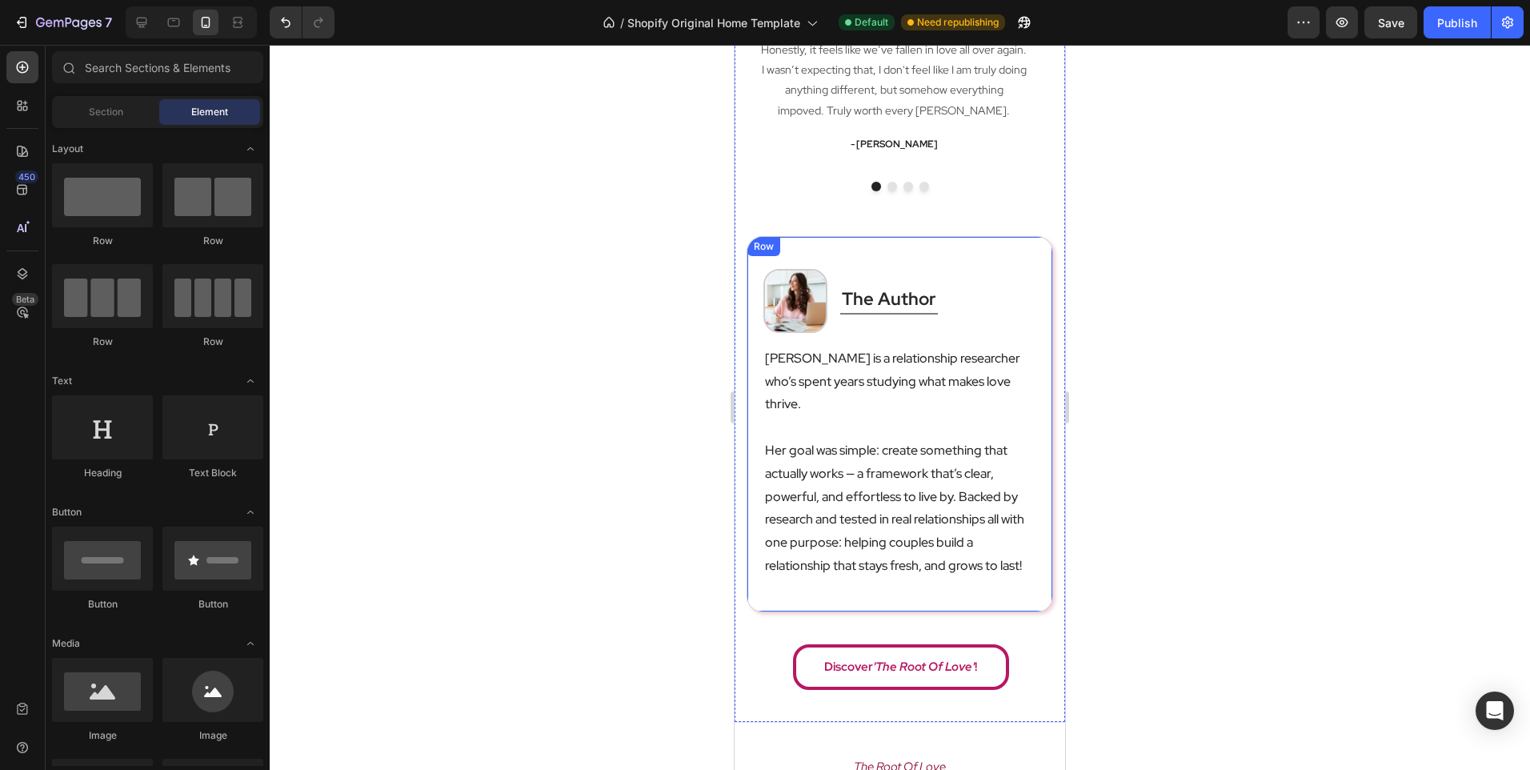
click at [756, 541] on div "Image the author Heading Title Line Row [PERSON_NAME] is a relationship researc…" at bounding box center [900, 424] width 307 height 376
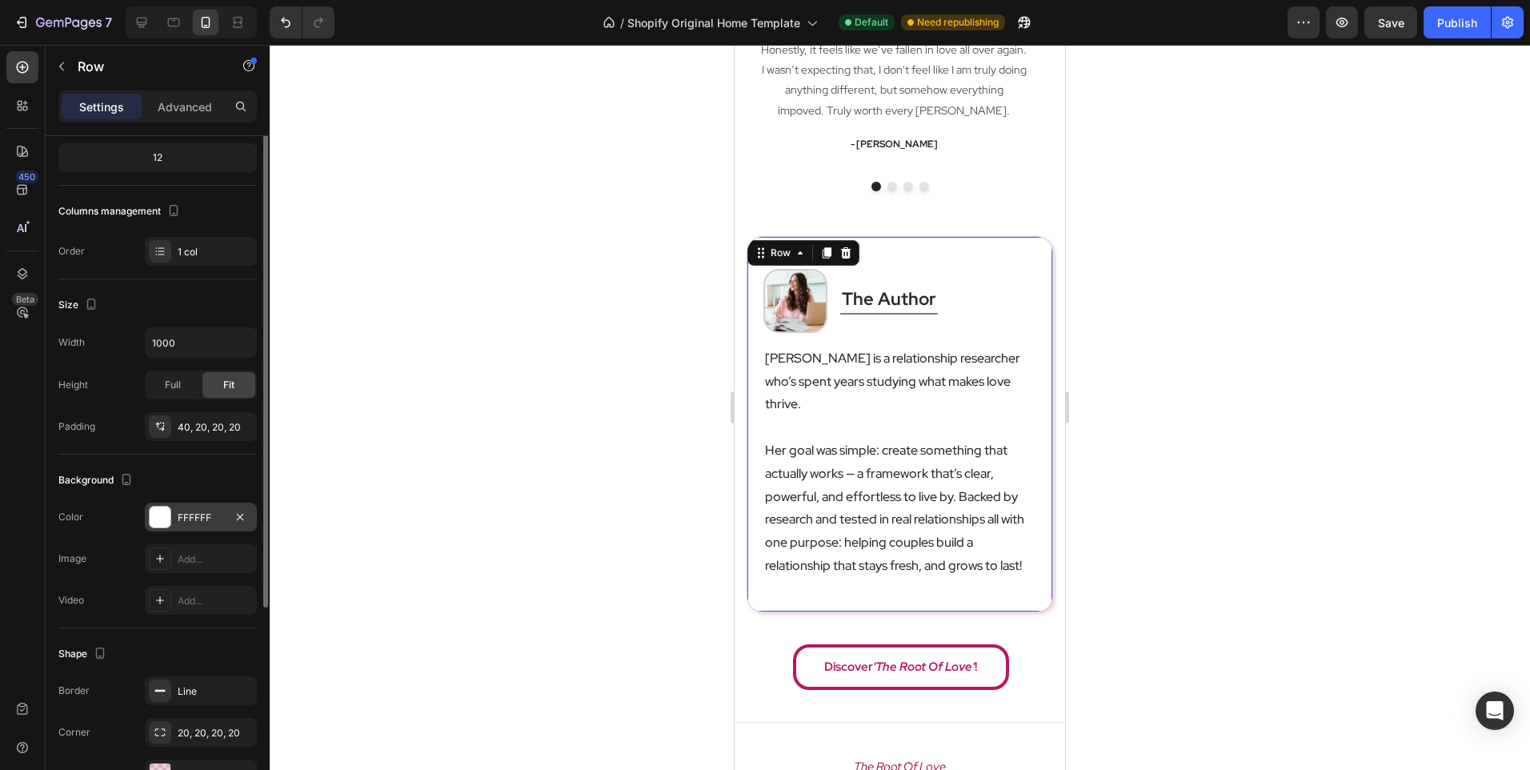
scroll to position [240, 0]
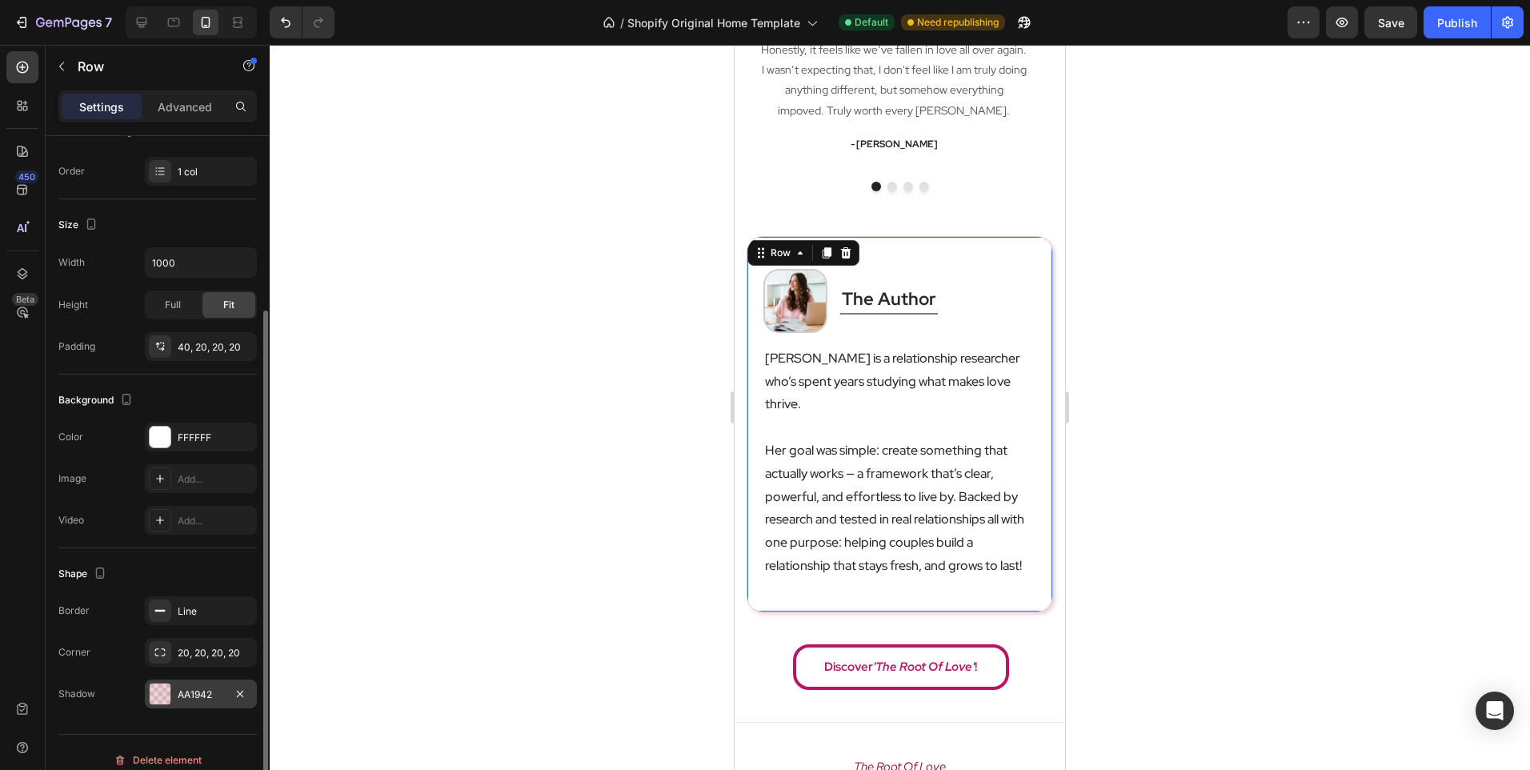
click at [223, 680] on div "AA1942" at bounding box center [201, 693] width 112 height 29
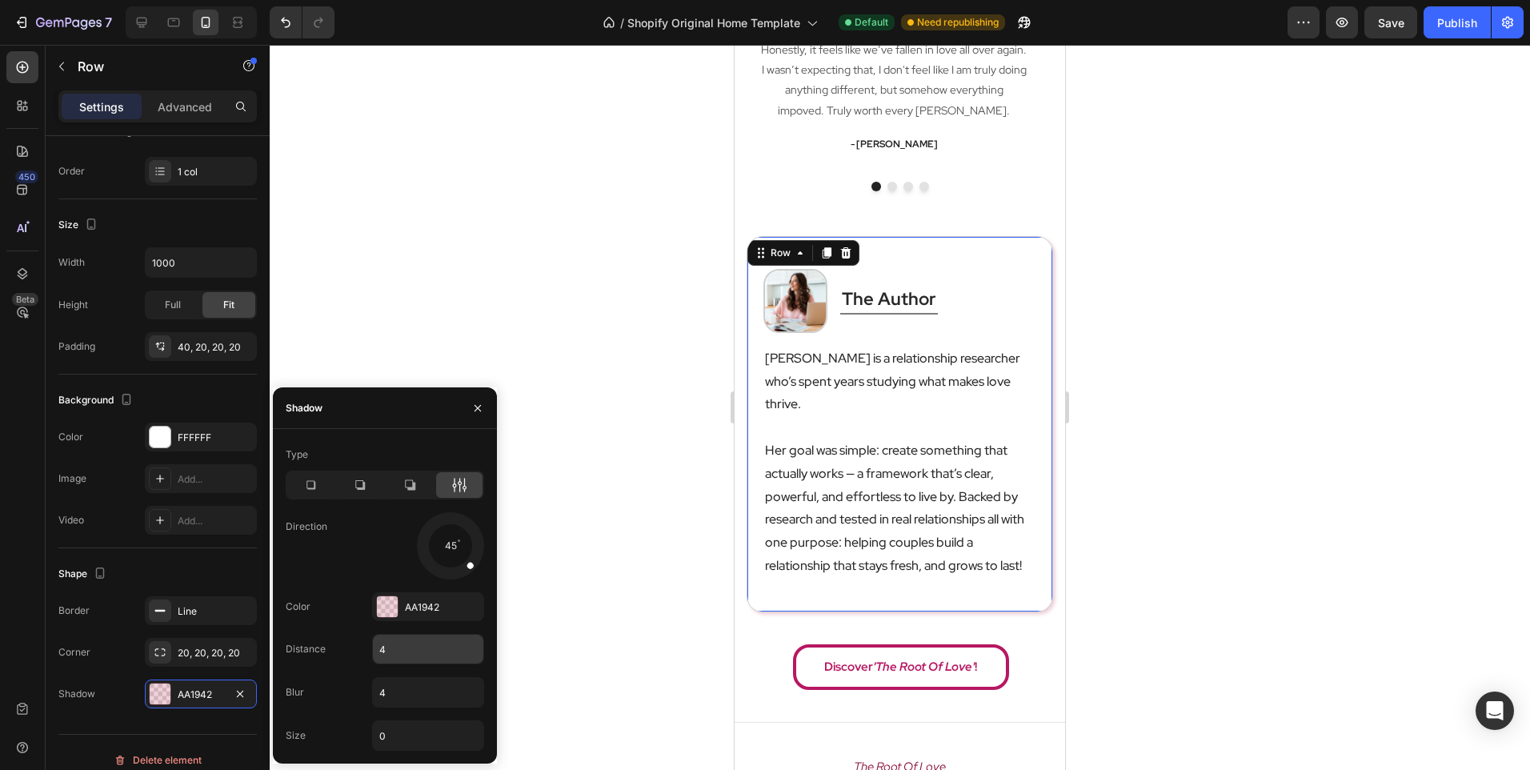
click at [423, 651] on input "4" at bounding box center [428, 649] width 110 height 29
type input "0"
click at [421, 692] on input "4" at bounding box center [428, 692] width 110 height 29
type input "10"
click at [326, 615] on div "Color AA1942" at bounding box center [385, 606] width 198 height 29
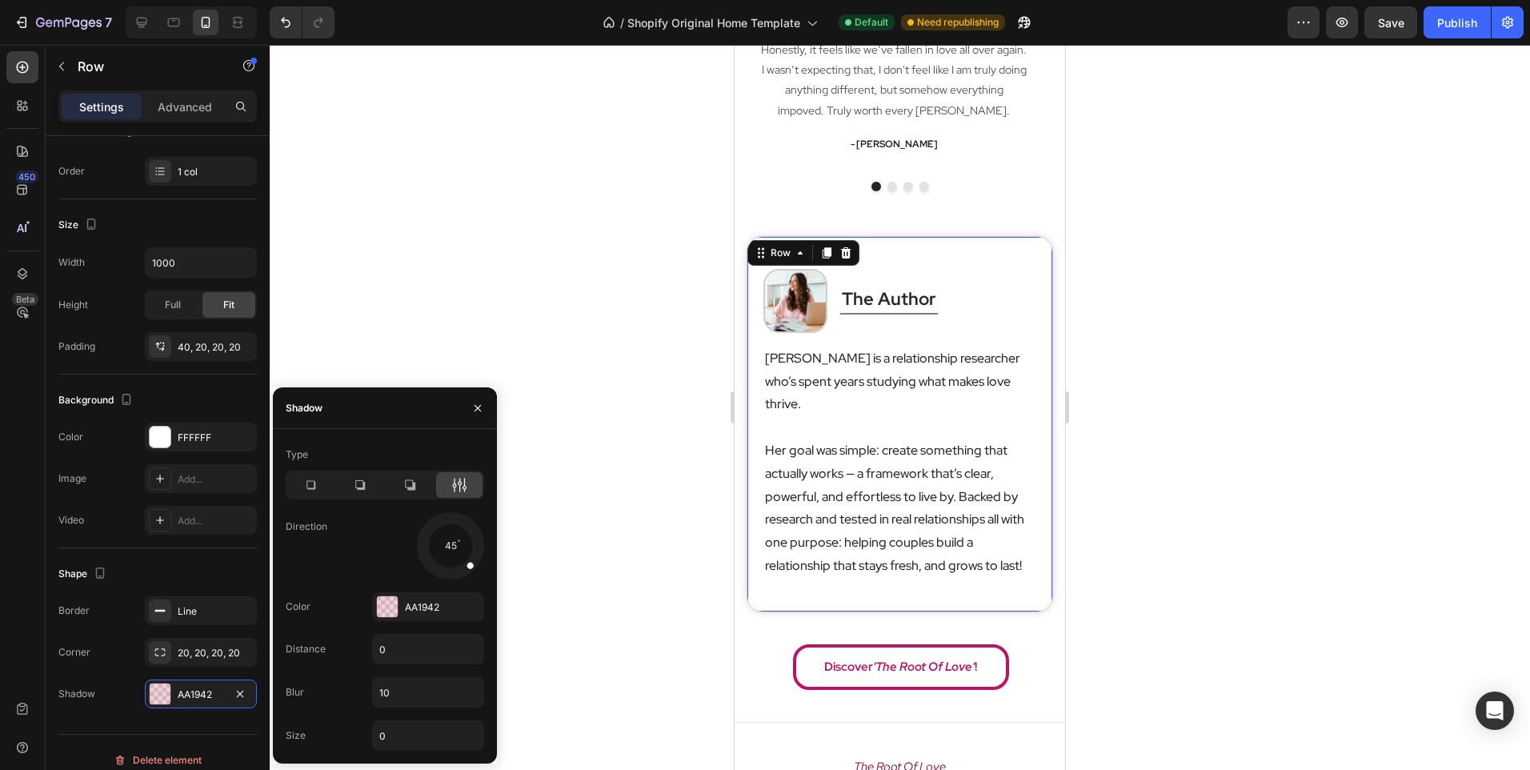
click at [430, 317] on div at bounding box center [900, 407] width 1261 height 725
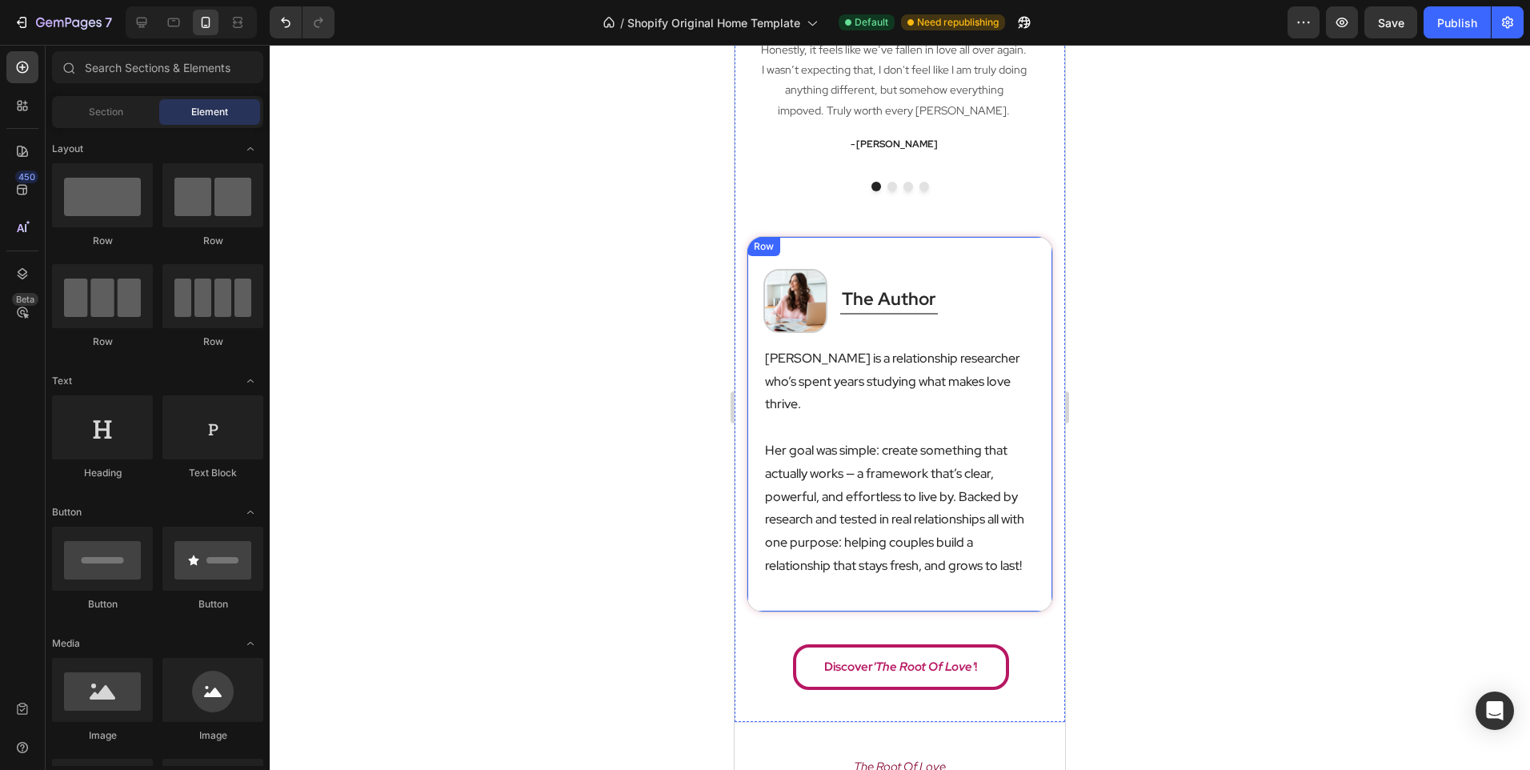
click at [748, 438] on div "Image the author Heading Title Line Row [PERSON_NAME] is a relationship researc…" at bounding box center [900, 424] width 307 height 376
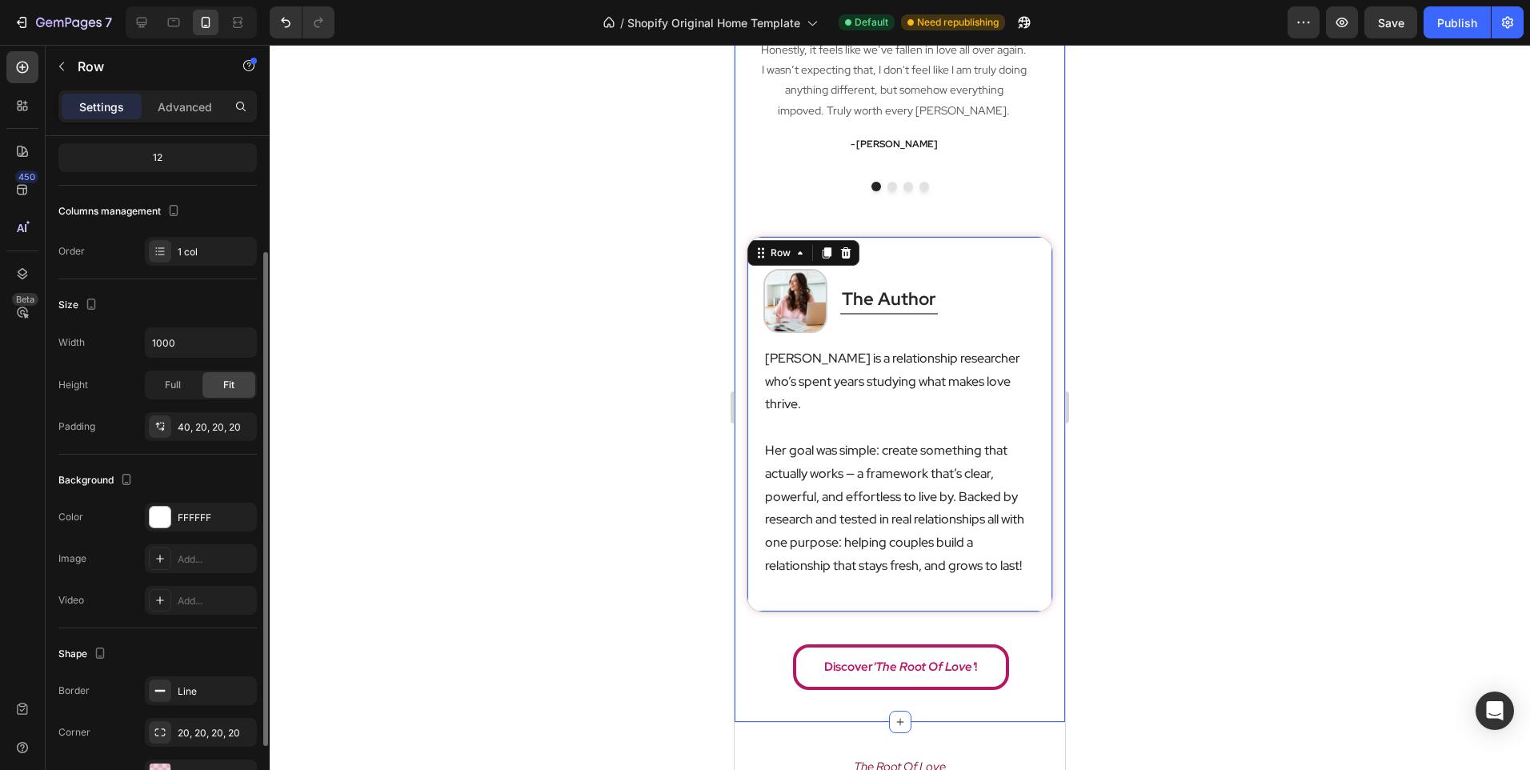
scroll to position [255, 0]
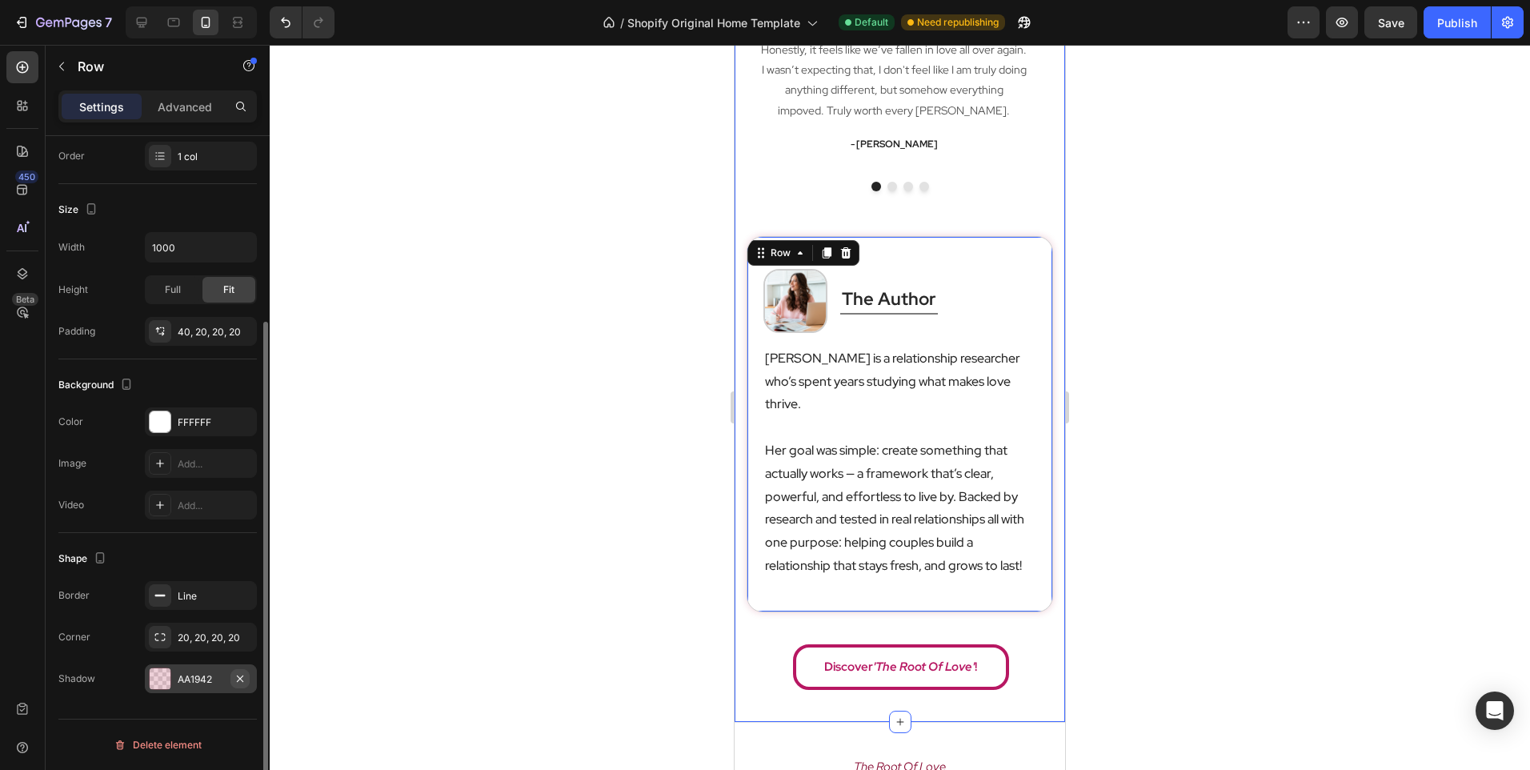
click at [244, 675] on icon "button" at bounding box center [240, 678] width 13 height 13
click at [538, 499] on div at bounding box center [900, 407] width 1261 height 725
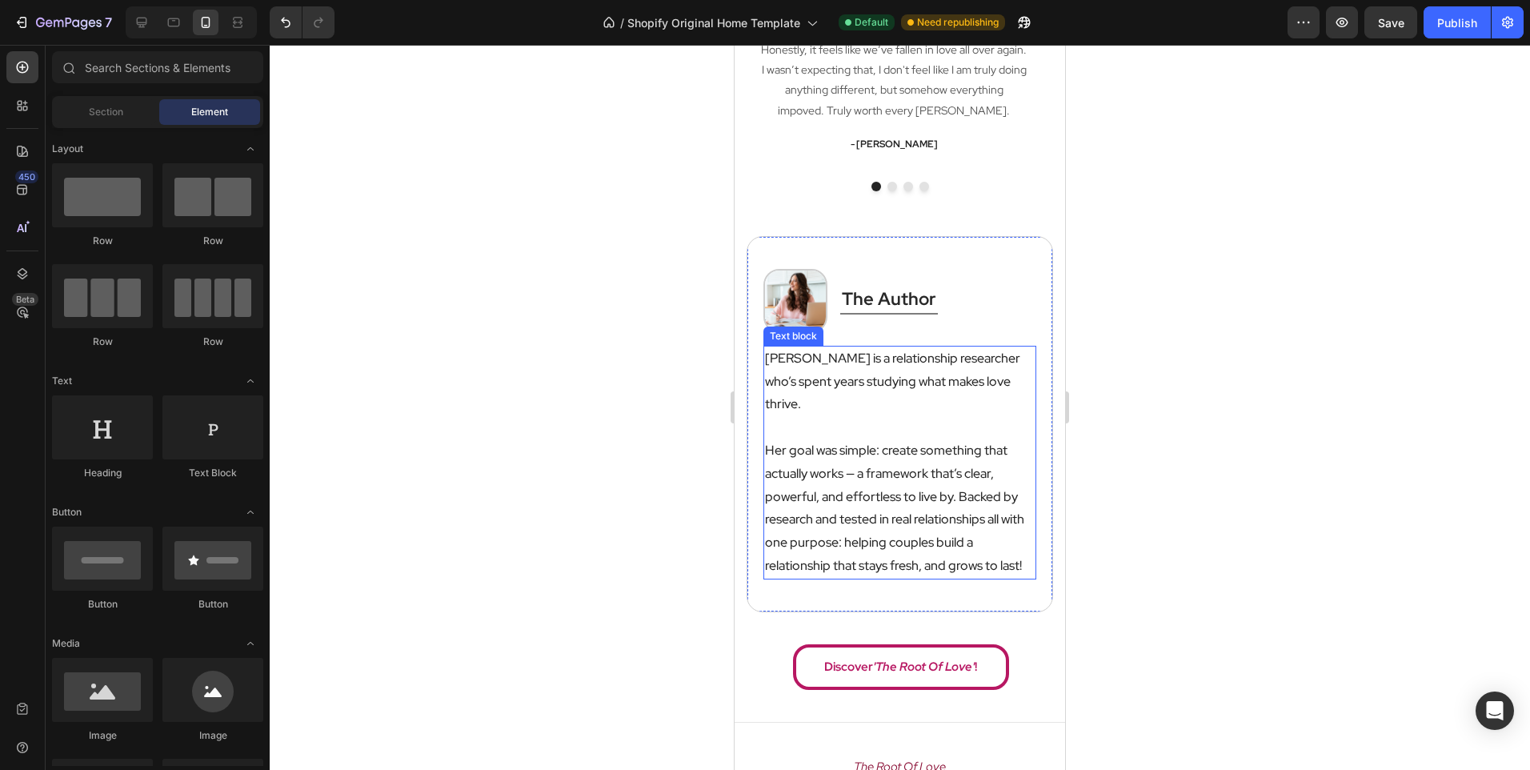
click at [776, 552] on p "Her goal was simple: create something that actually works — a framework that’s …" at bounding box center [900, 508] width 270 height 138
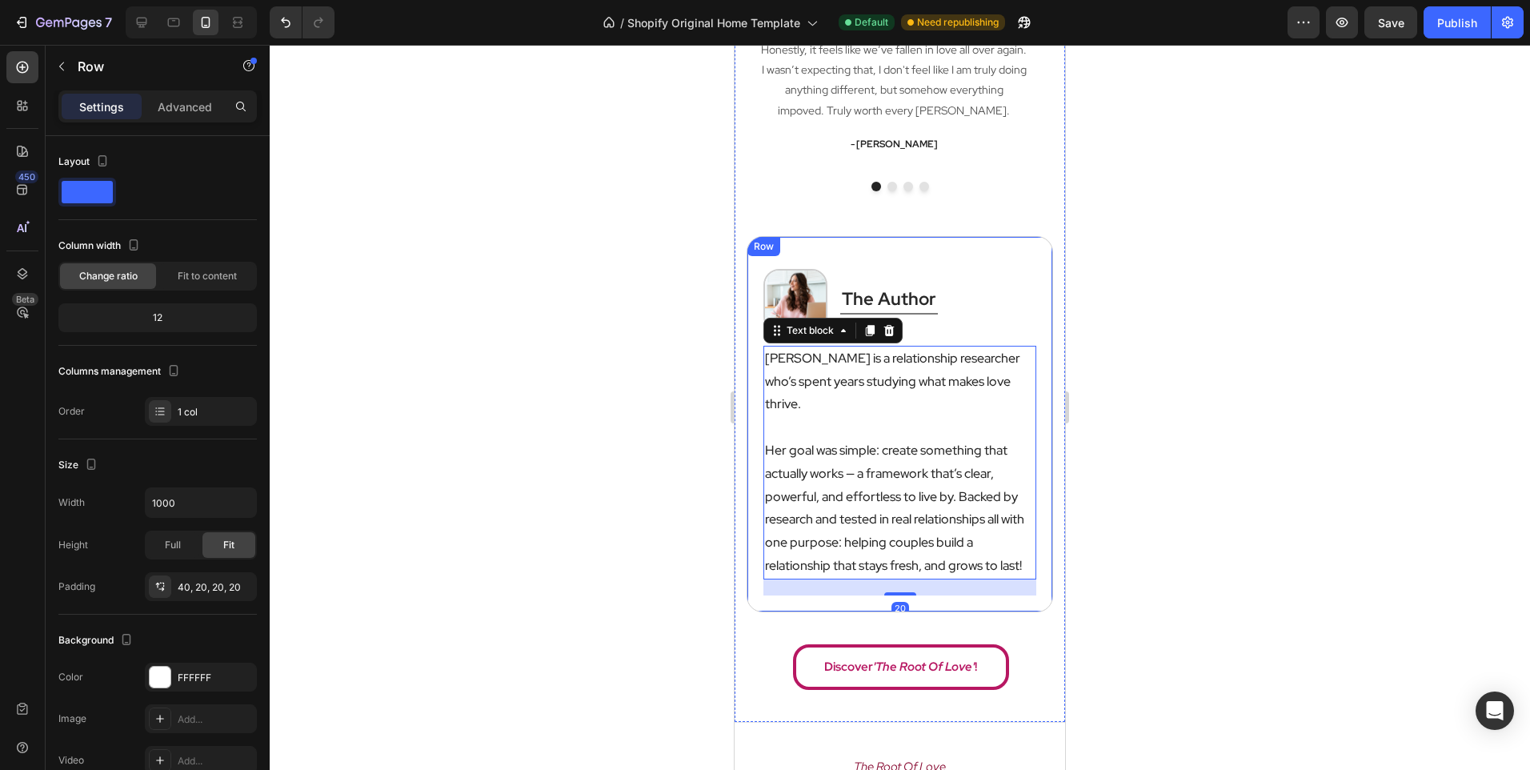
click at [770, 580] on div "Image the author Heading Title Line Row [PERSON_NAME] is a relationship researc…" at bounding box center [900, 424] width 307 height 376
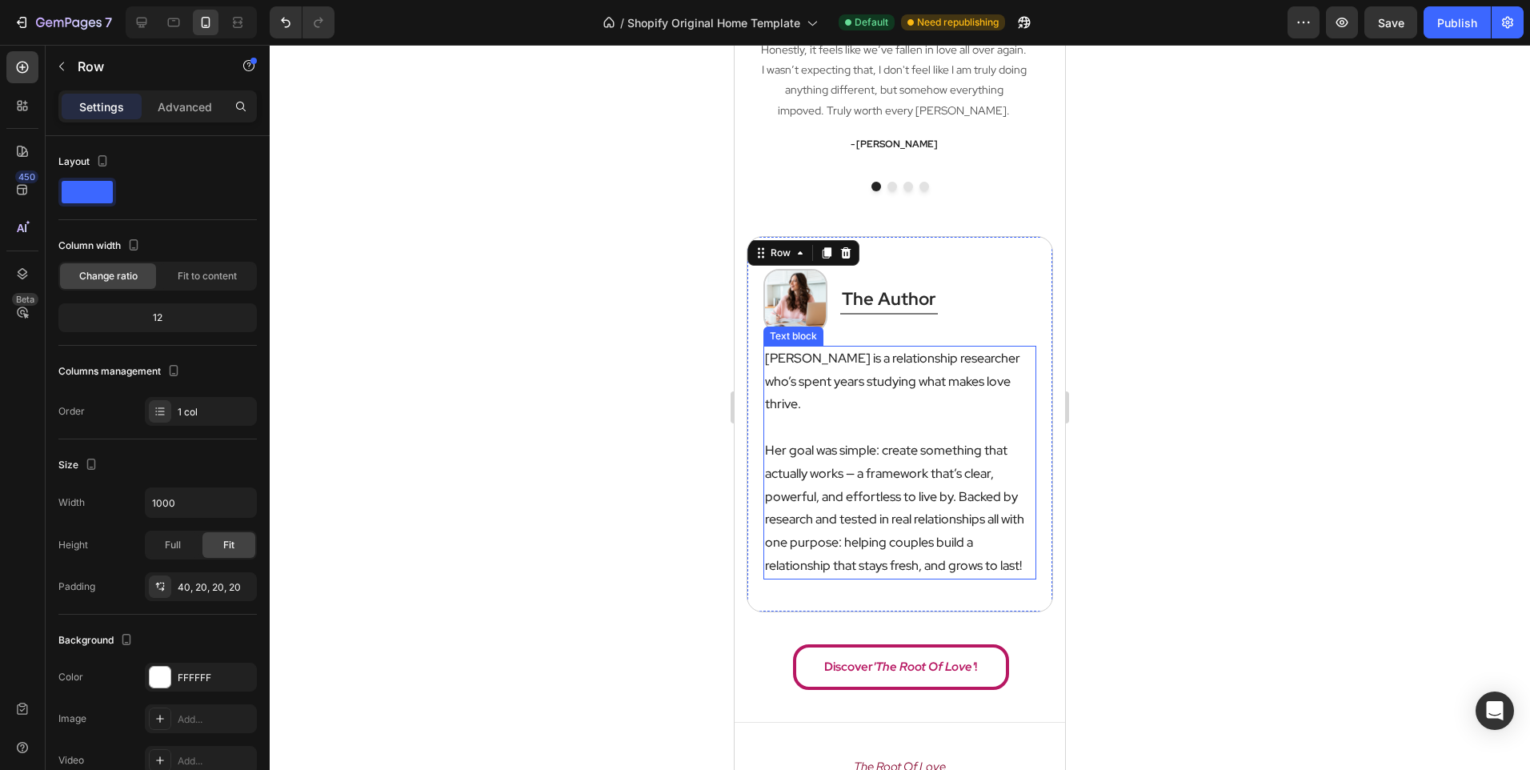
click at [811, 524] on p "Her goal was simple: create something that actually works — a framework that’s …" at bounding box center [900, 508] width 270 height 138
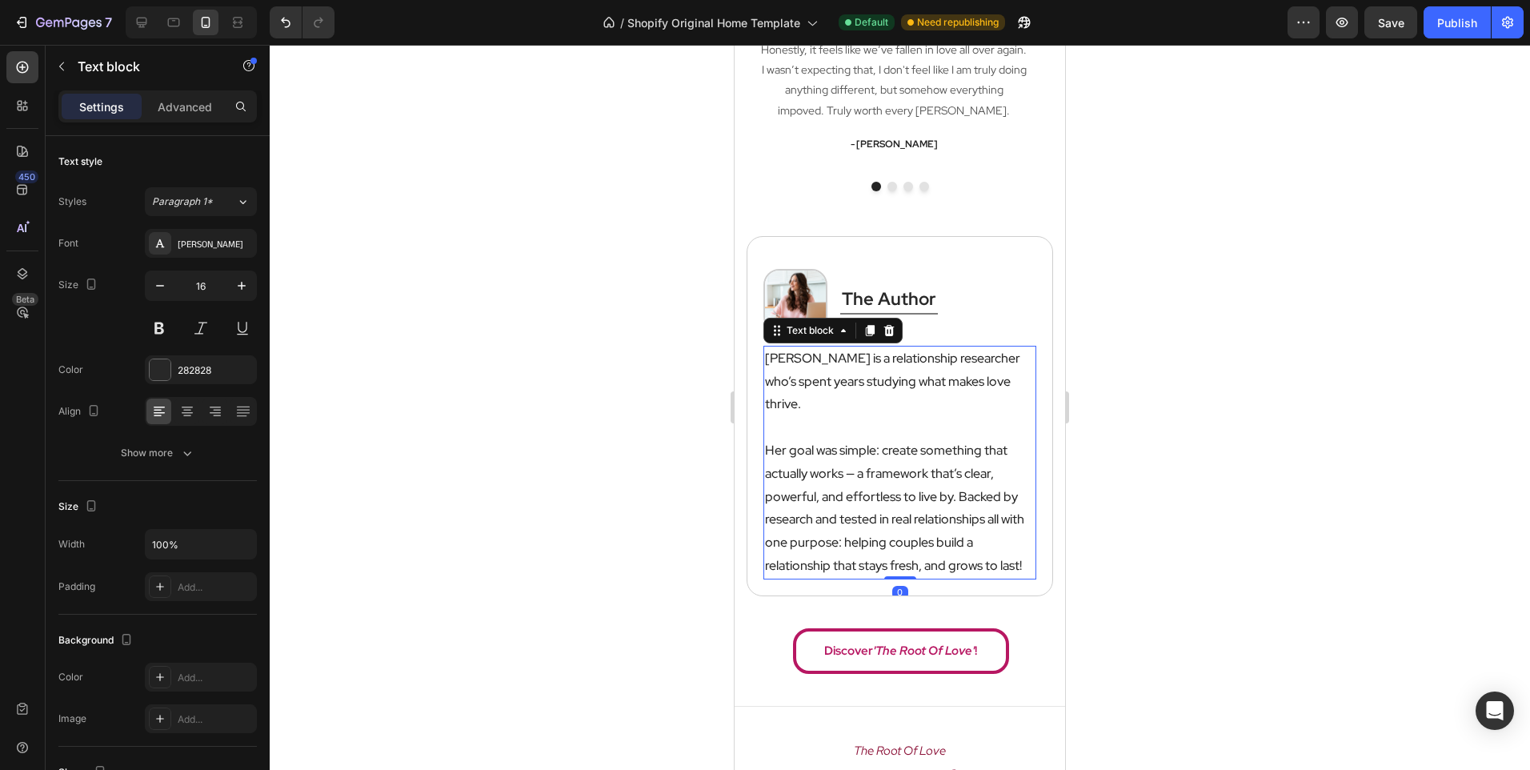
drag, startPoint x: 894, startPoint y: 568, endPoint x: 905, endPoint y: 537, distance: 33.2
click at [905, 537] on div "[PERSON_NAME] is a relationship researcher who’s spent years studying what make…" at bounding box center [900, 463] width 273 height 234
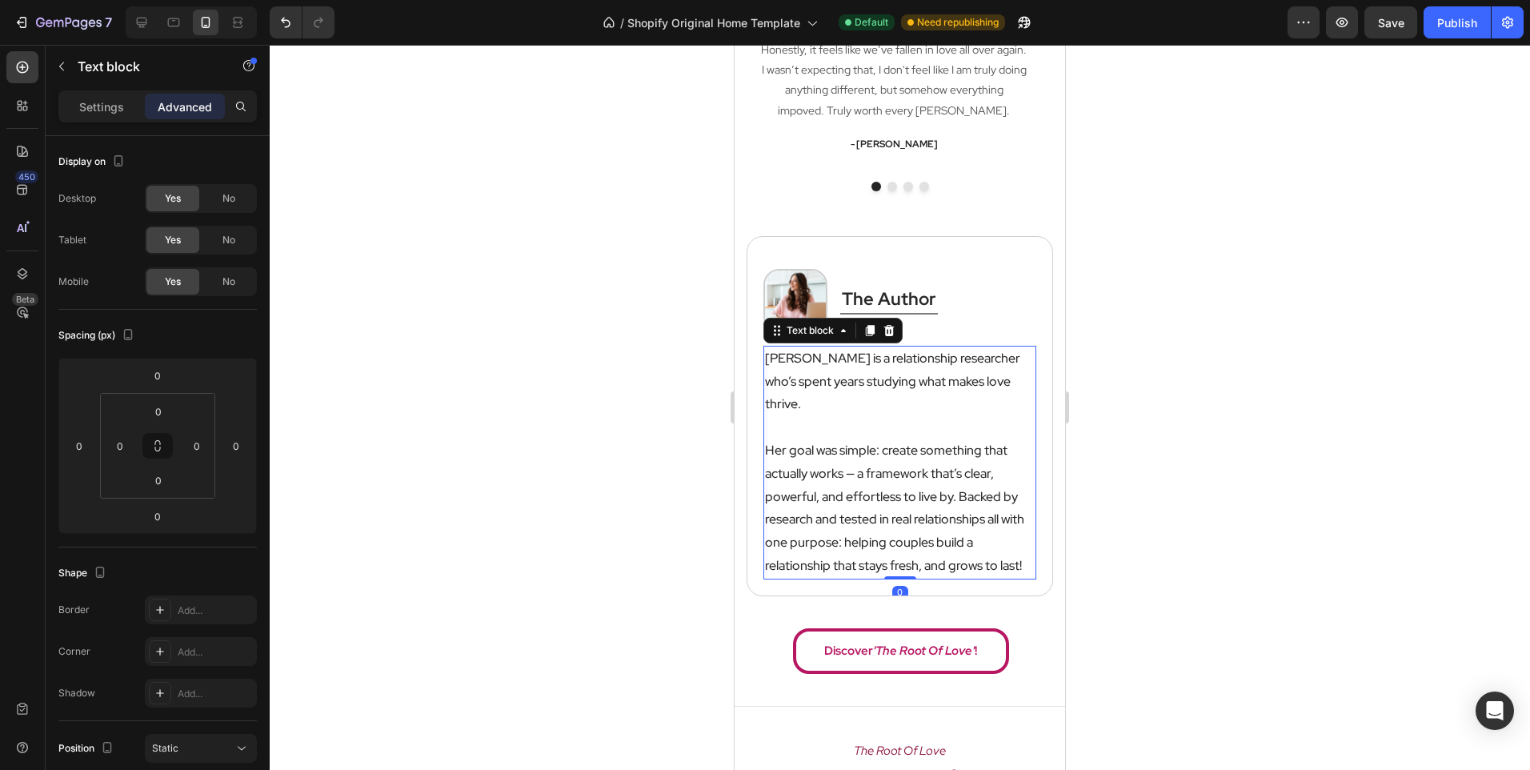
click at [516, 602] on div at bounding box center [900, 407] width 1261 height 725
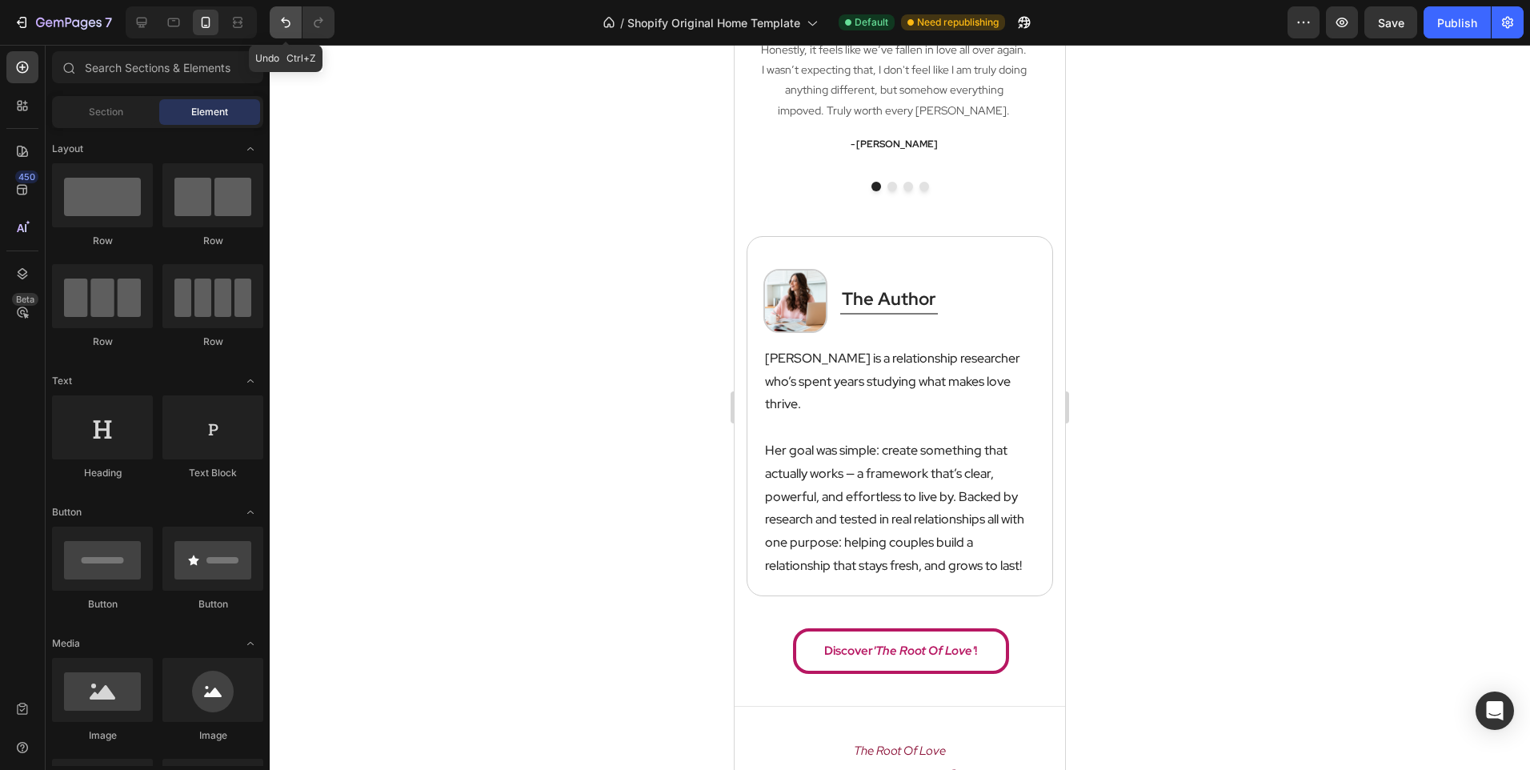
click at [285, 16] on icon "Undo/Redo" at bounding box center [286, 22] width 16 height 16
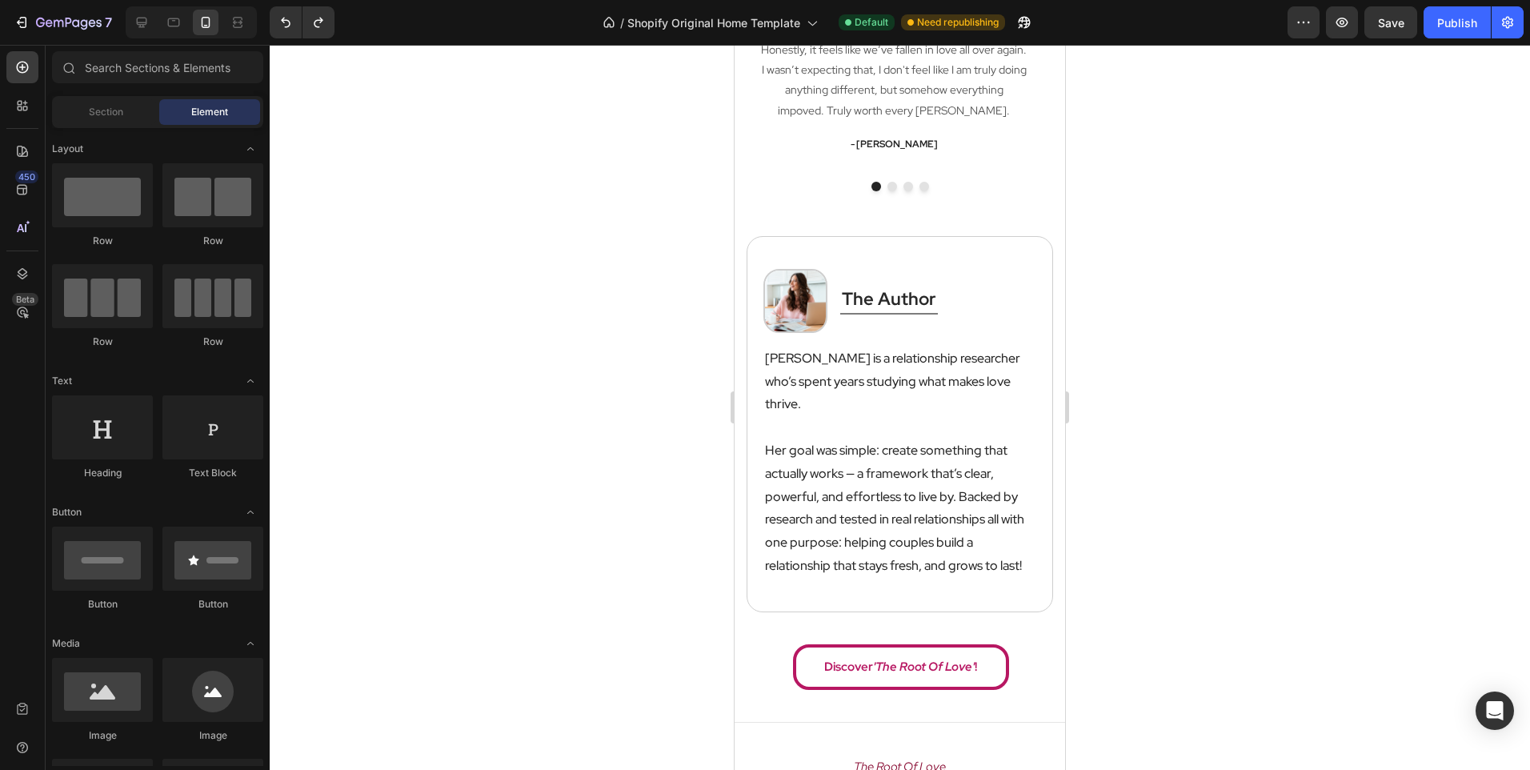
click at [516, 281] on div at bounding box center [900, 407] width 1261 height 725
click at [844, 519] on p "Her goal was simple: create something that actually works — a framework that’s …" at bounding box center [900, 508] width 270 height 138
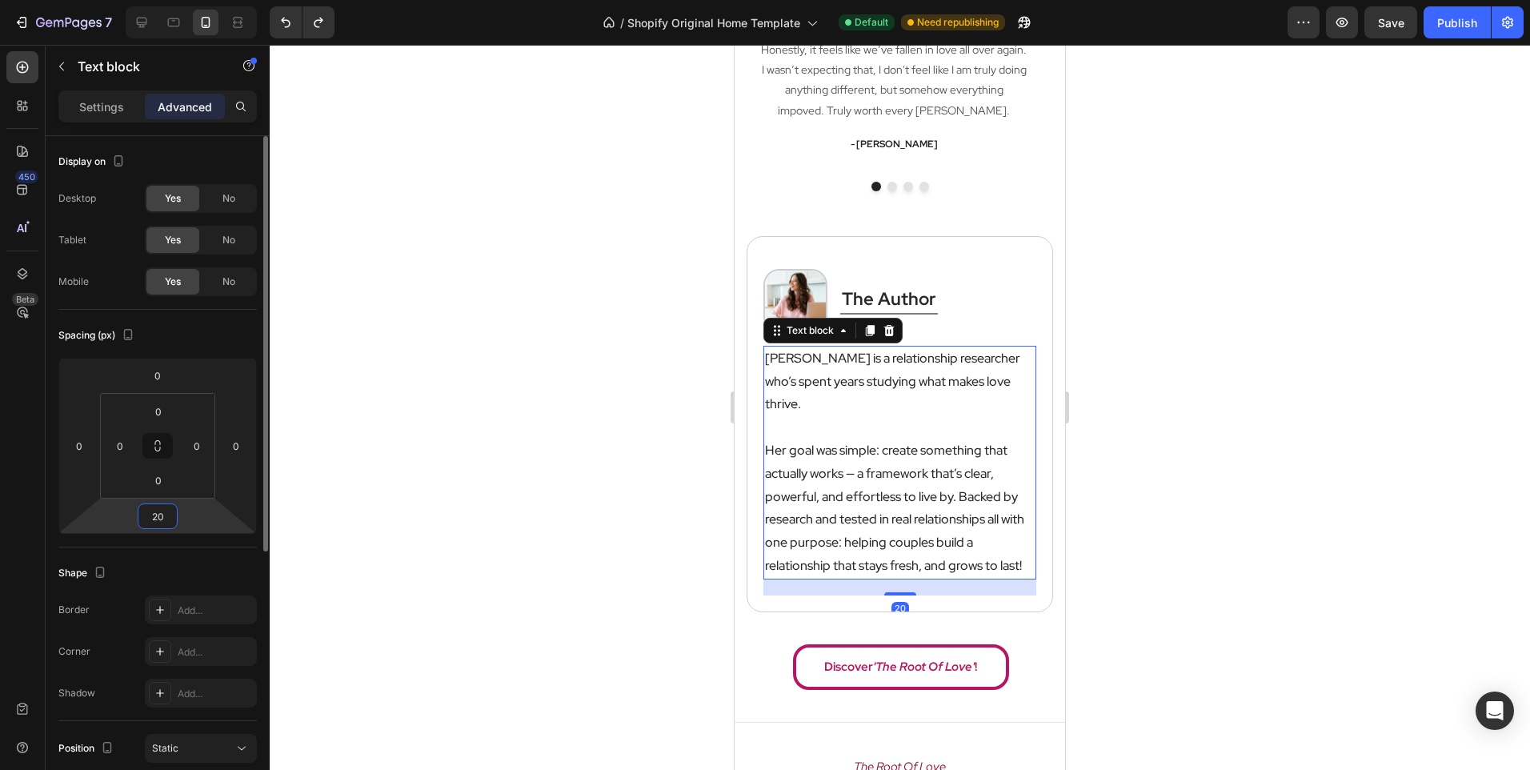
click at [162, 523] on input "20" at bounding box center [158, 516] width 32 height 24
type input "10"
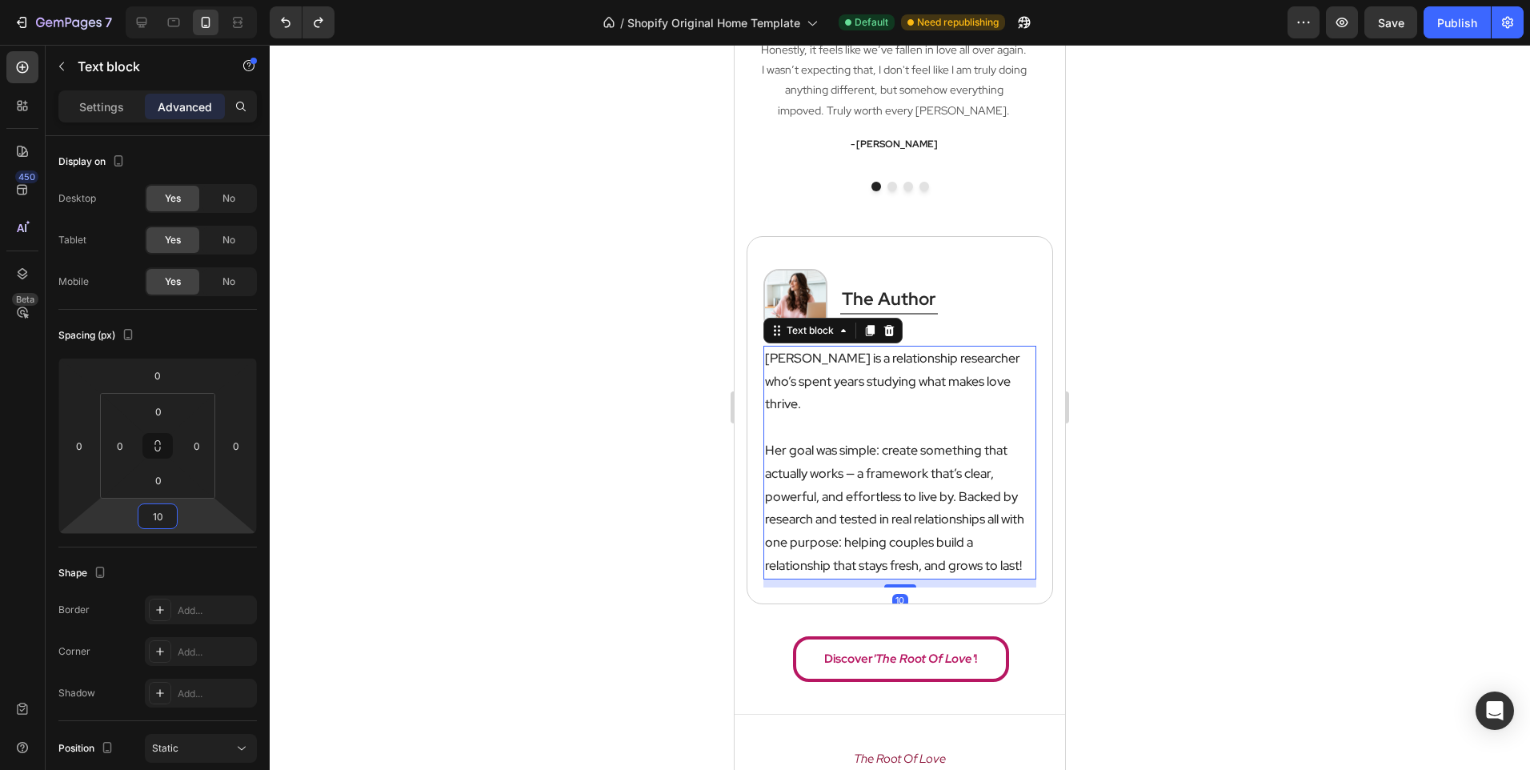
click at [501, 422] on div at bounding box center [900, 407] width 1261 height 725
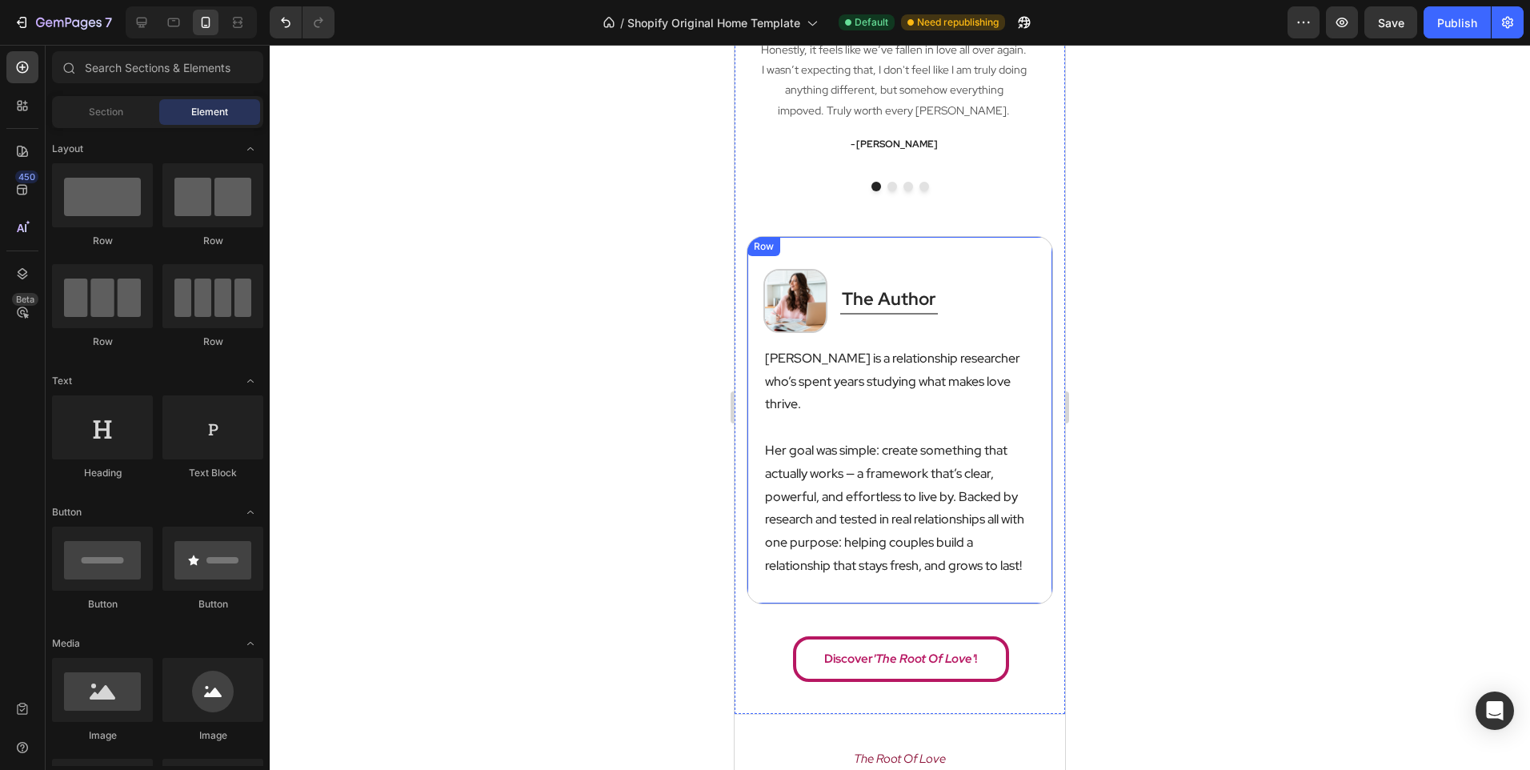
click at [760, 567] on div "Image the author Heading Title Line Row [PERSON_NAME] is a relationship researc…" at bounding box center [900, 420] width 307 height 368
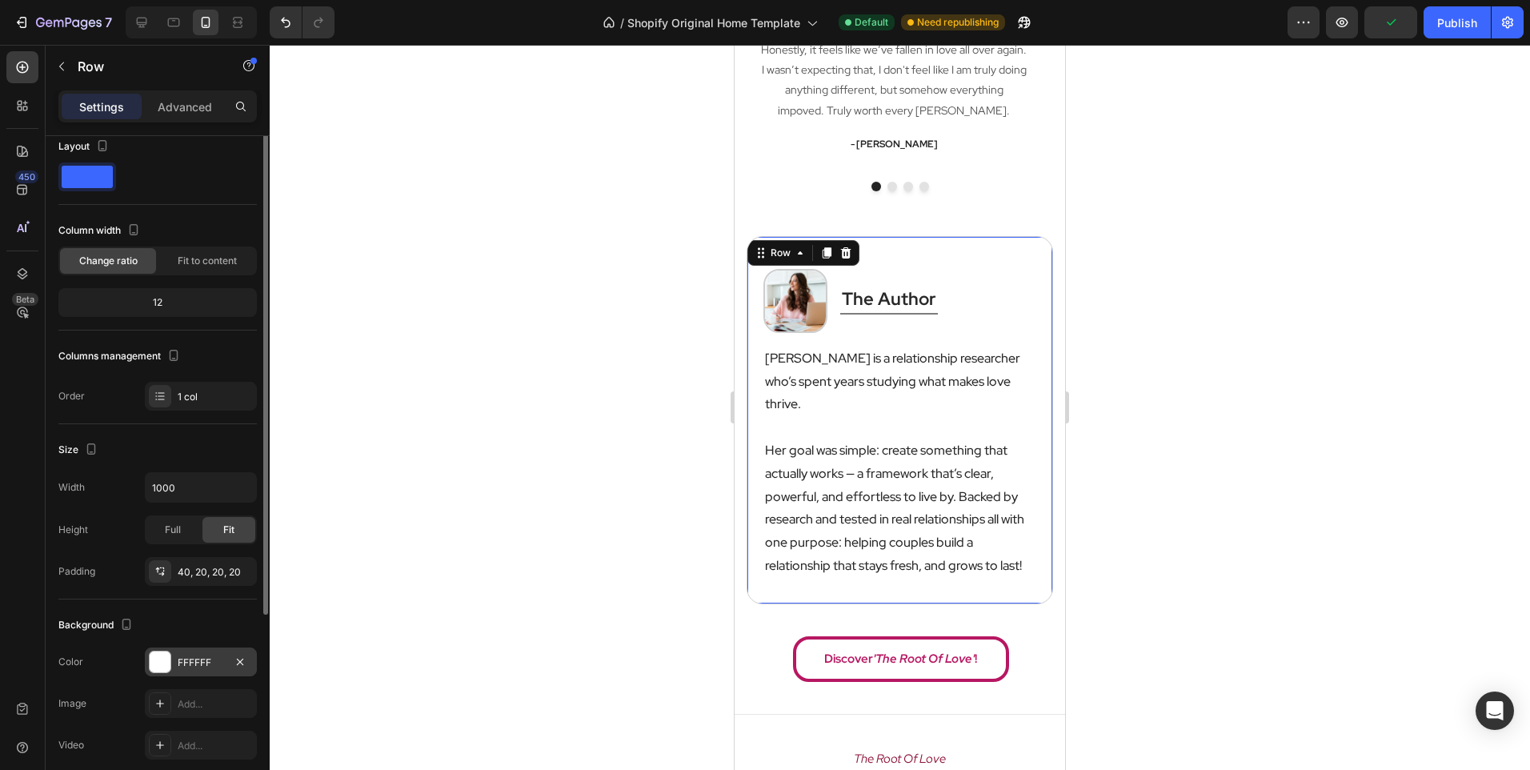
scroll to position [0, 0]
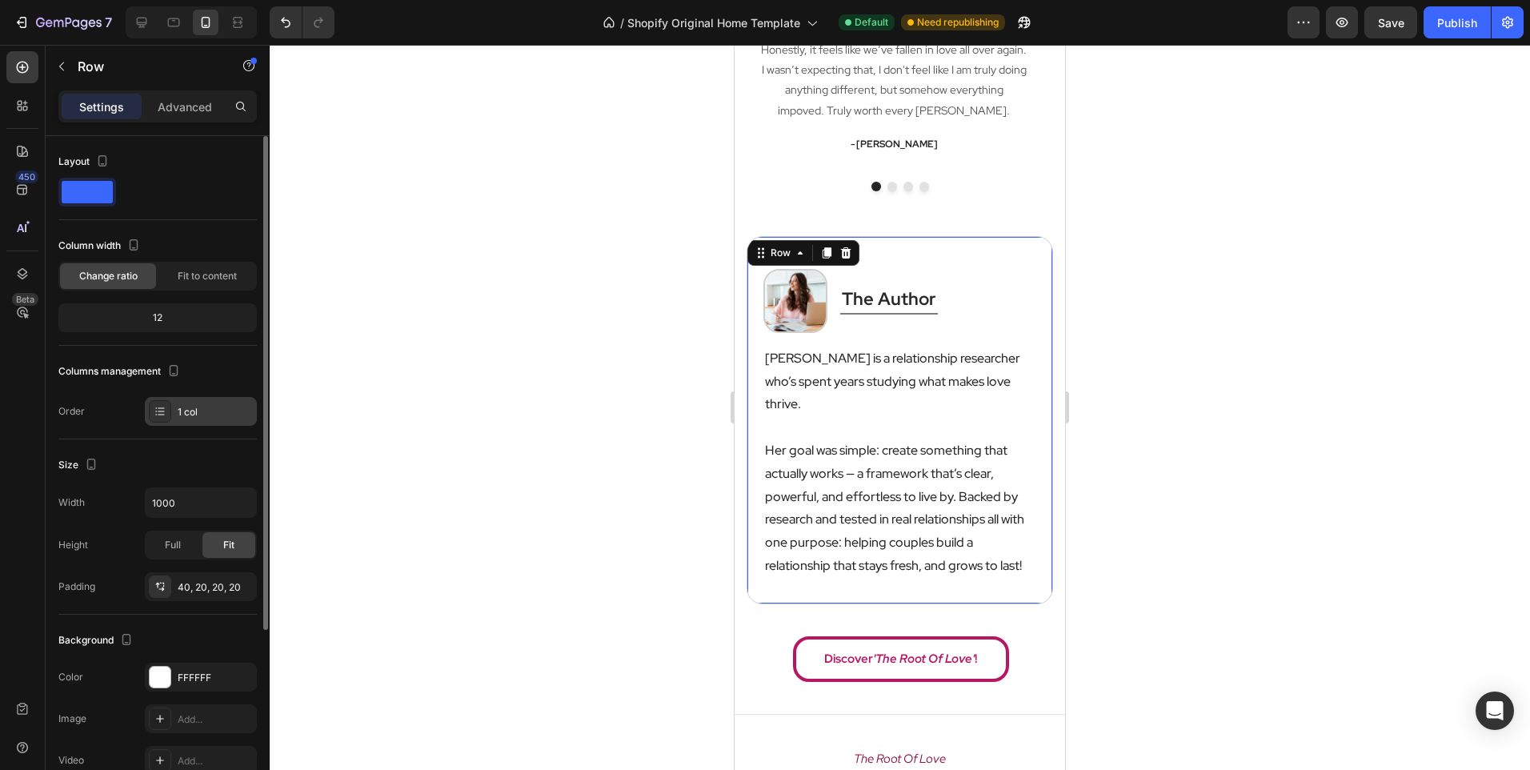
click at [190, 405] on div "1 col" at bounding box center [215, 412] width 75 height 14
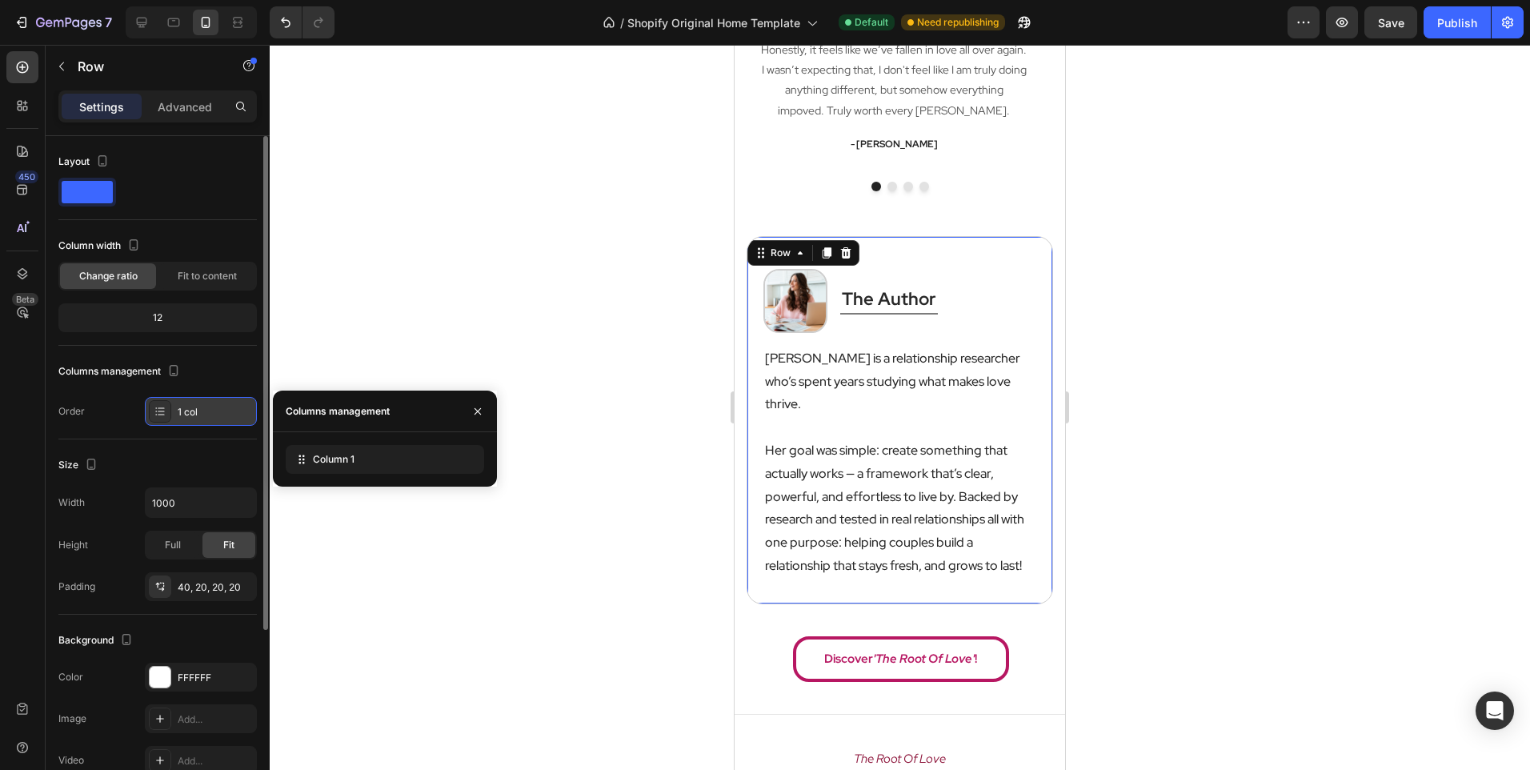
click at [190, 405] on div "1 col" at bounding box center [215, 412] width 75 height 14
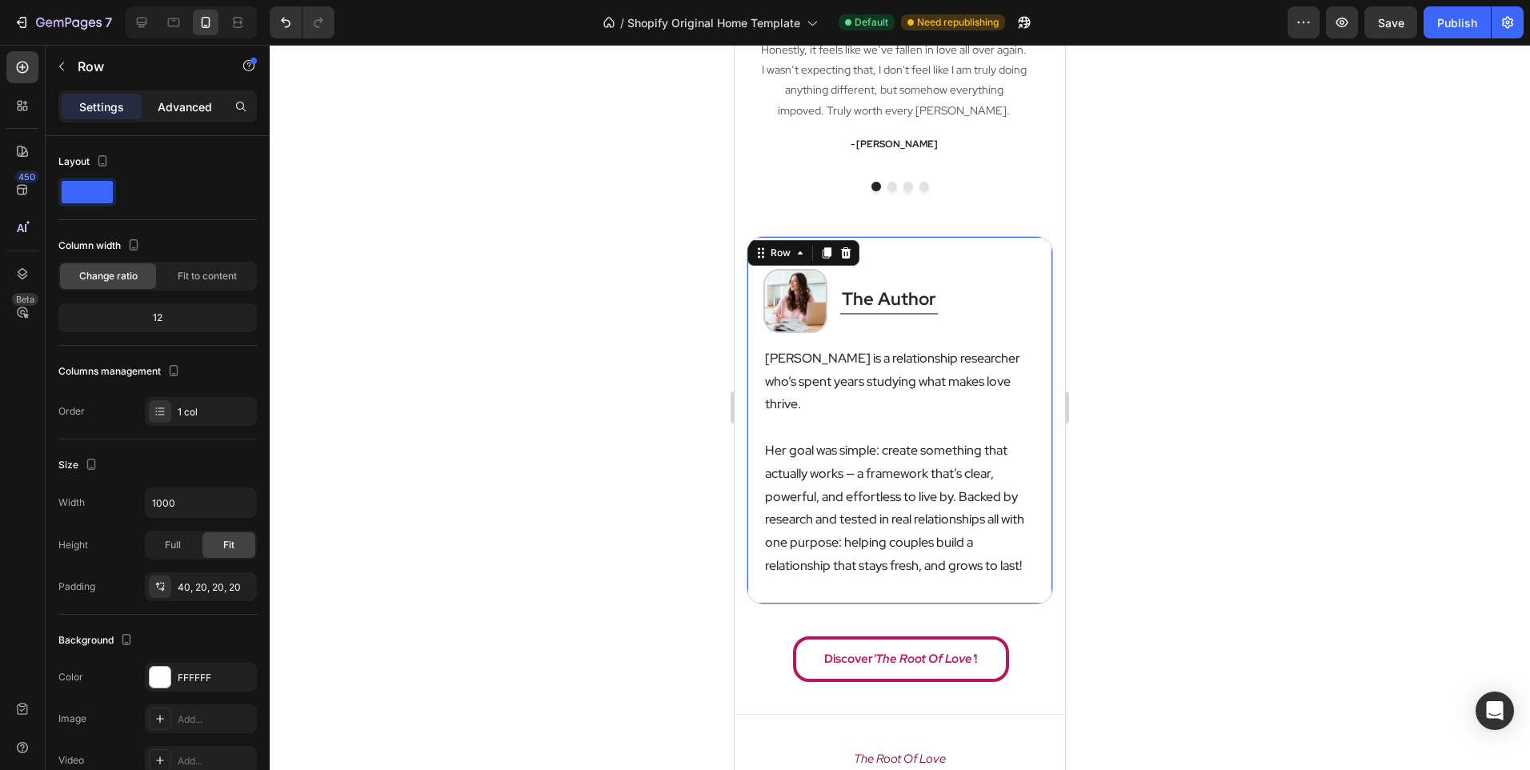
click at [170, 114] on p "Advanced" at bounding box center [185, 106] width 54 height 17
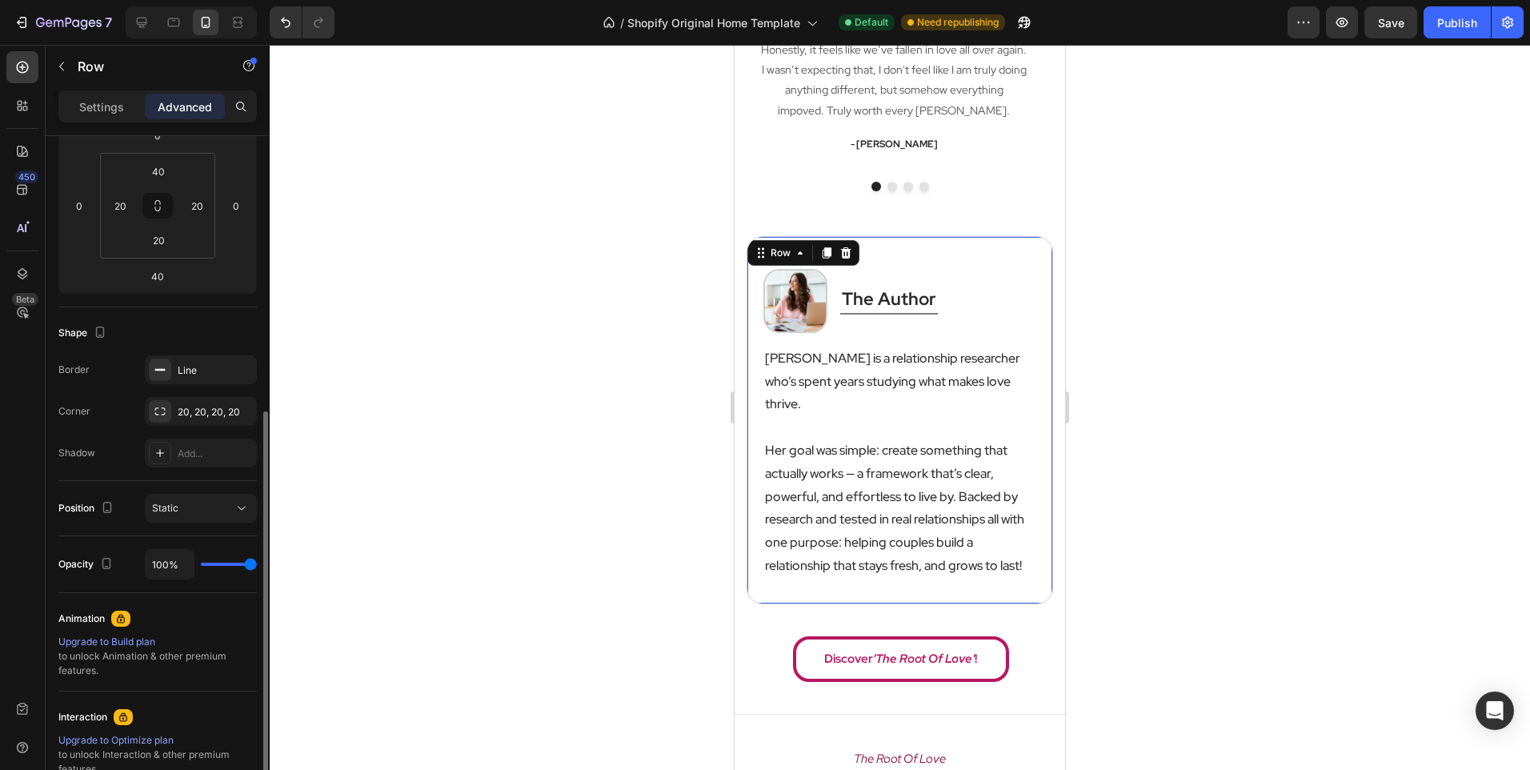
scroll to position [400, 0]
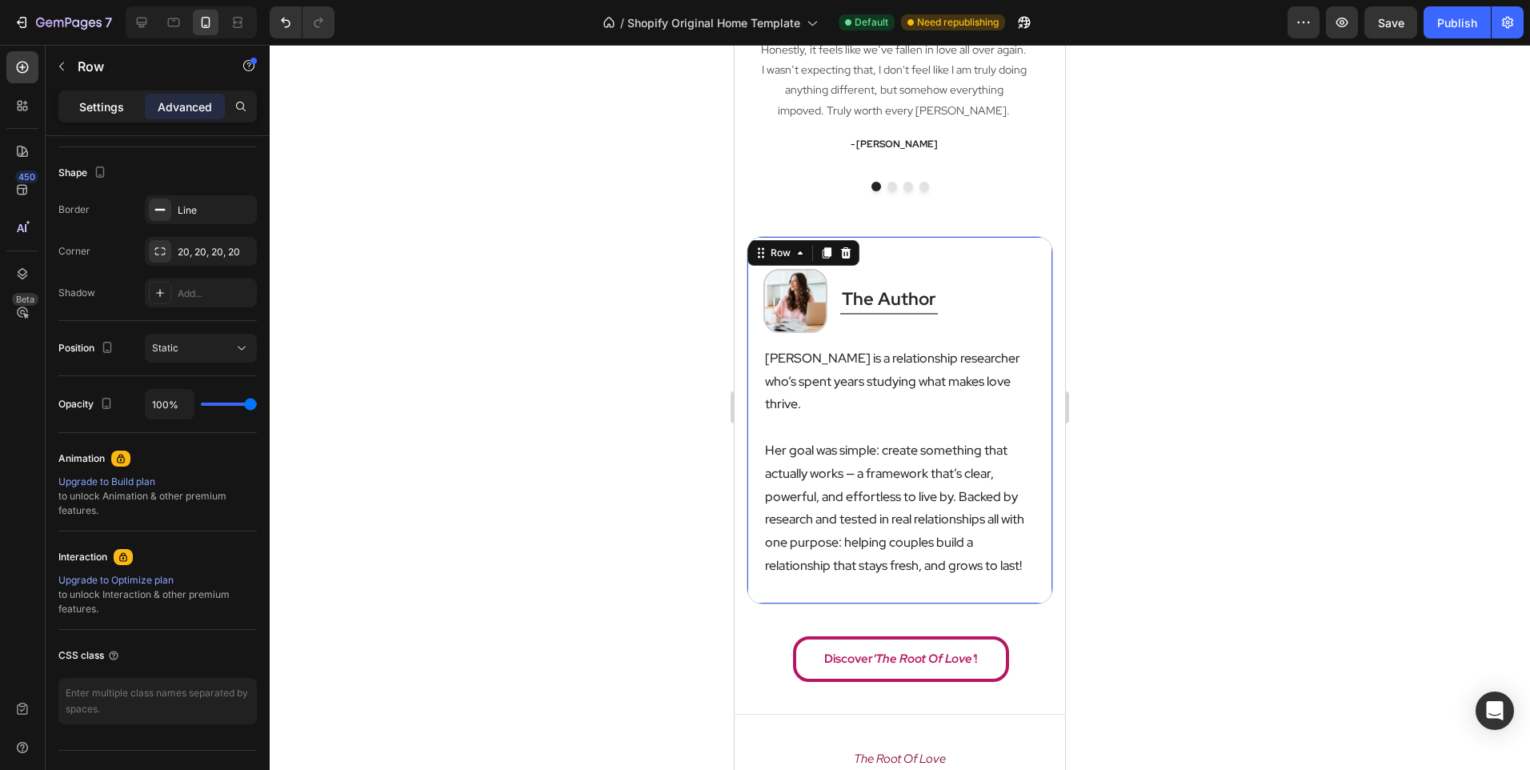
click at [110, 114] on p "Settings" at bounding box center [101, 106] width 45 height 17
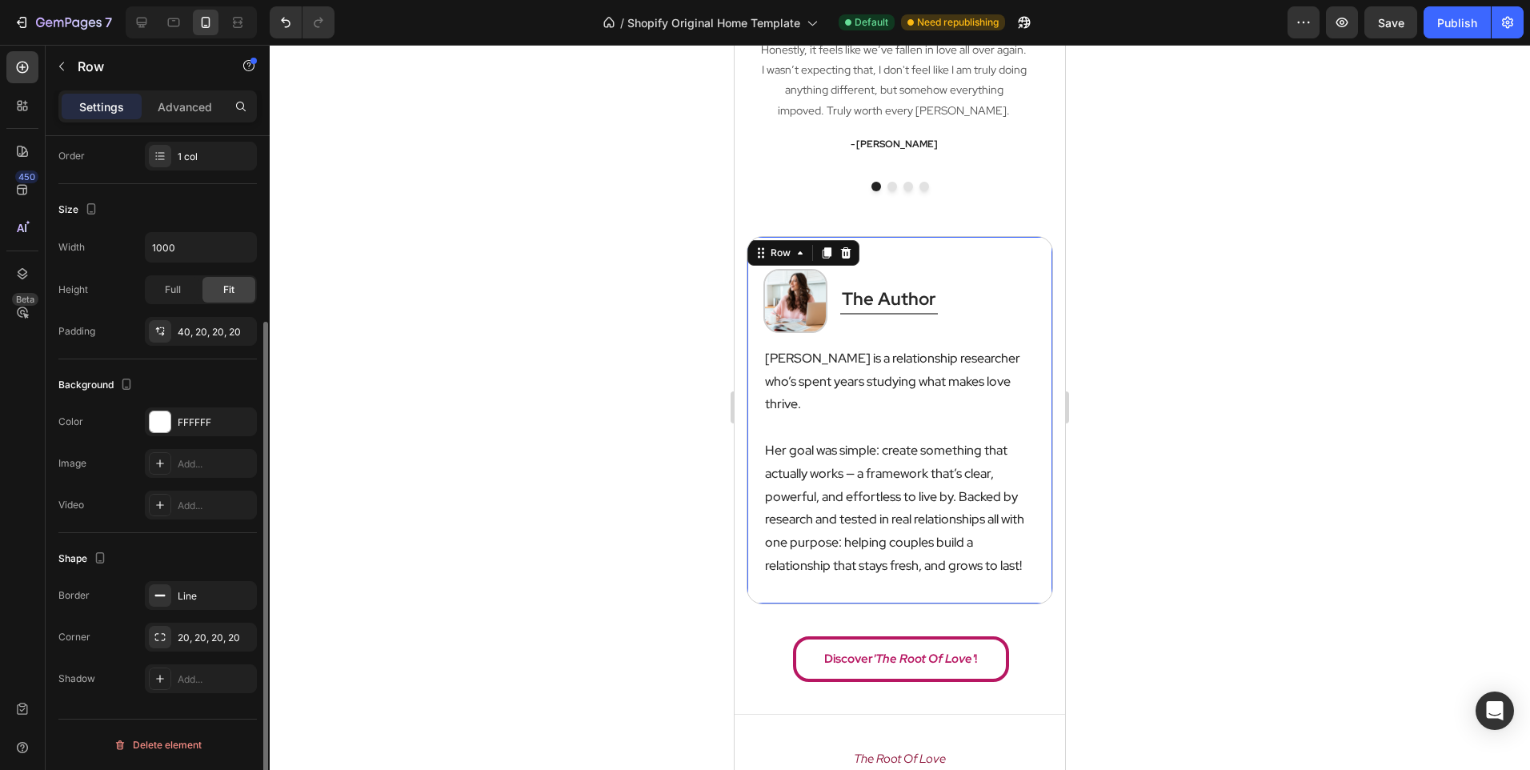
scroll to position [0, 0]
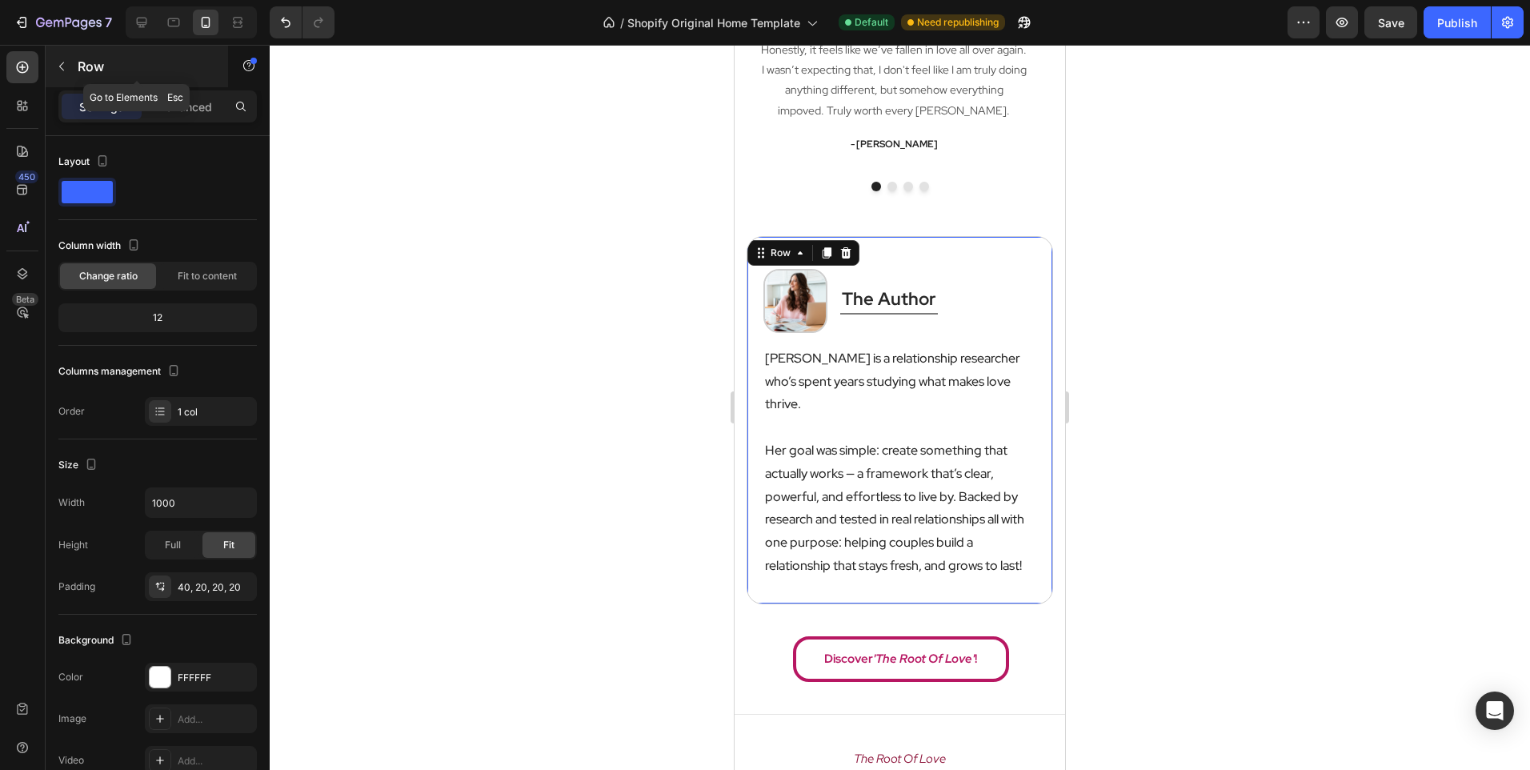
click at [108, 74] on p "Row" at bounding box center [146, 66] width 136 height 19
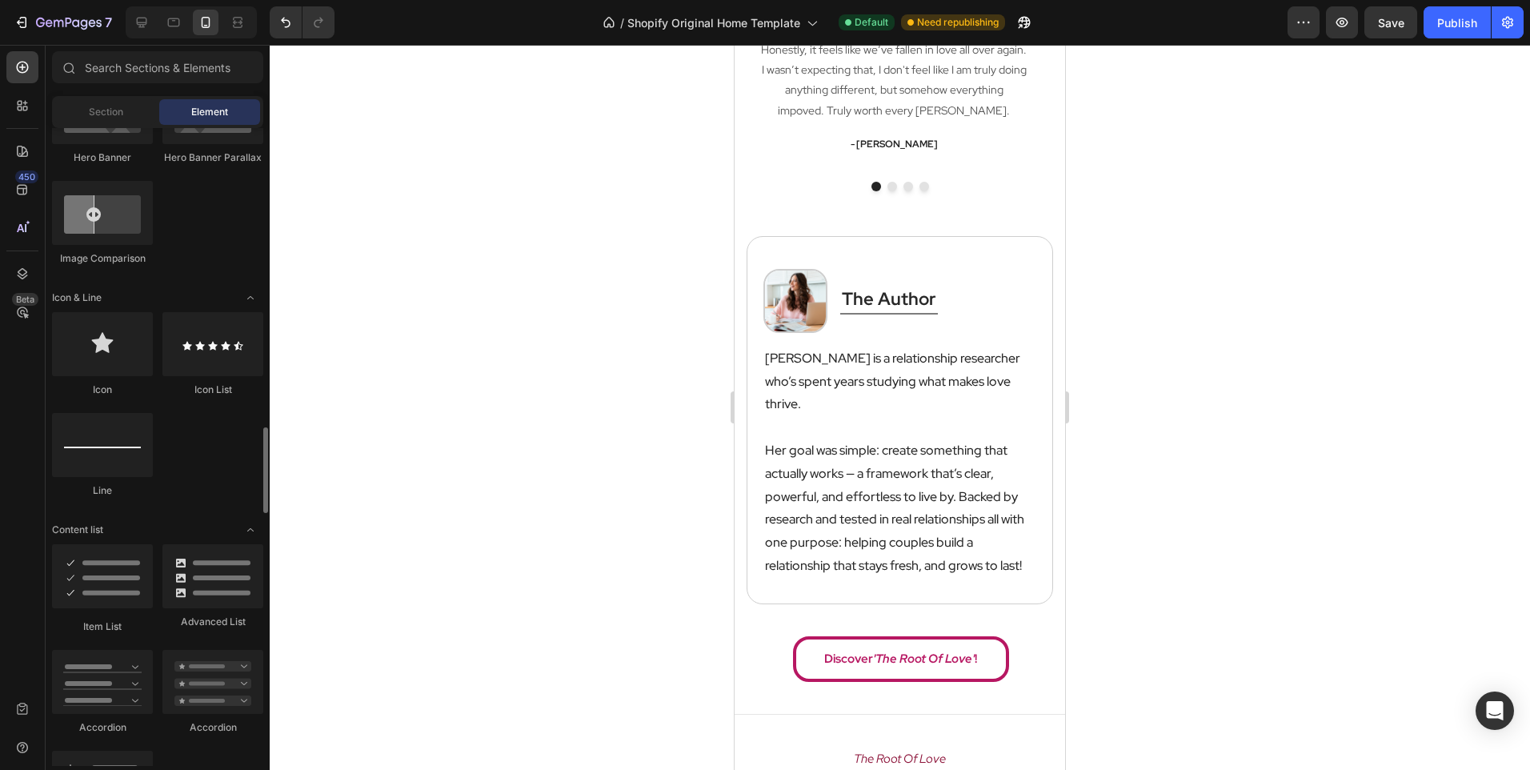
scroll to position [1120, 0]
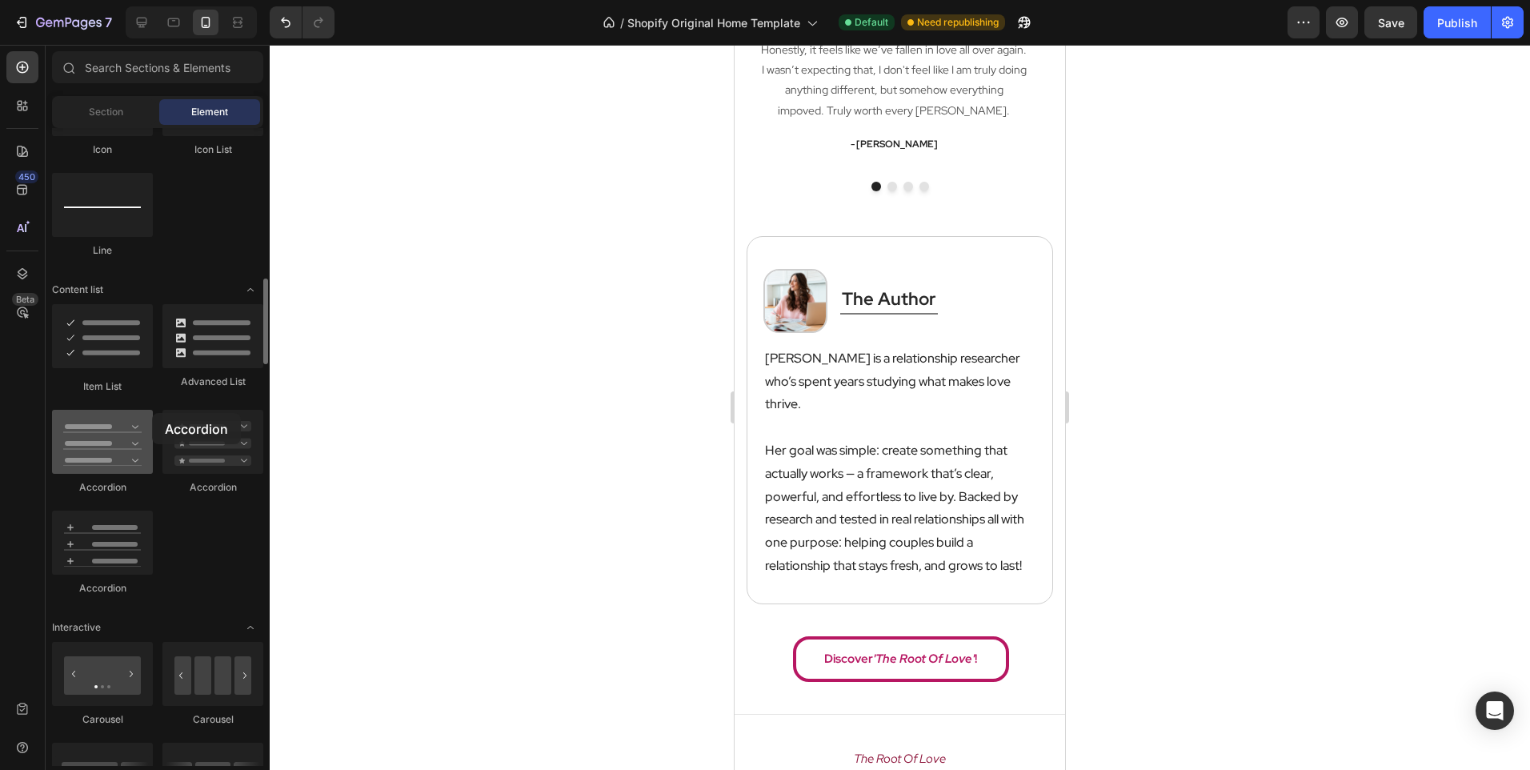
drag, startPoint x: 105, startPoint y: 478, endPoint x: 152, endPoint y: 413, distance: 80.2
click at [152, 413] on div "Accordion" at bounding box center [102, 452] width 101 height 85
click at [152, 413] on div at bounding box center [102, 442] width 101 height 64
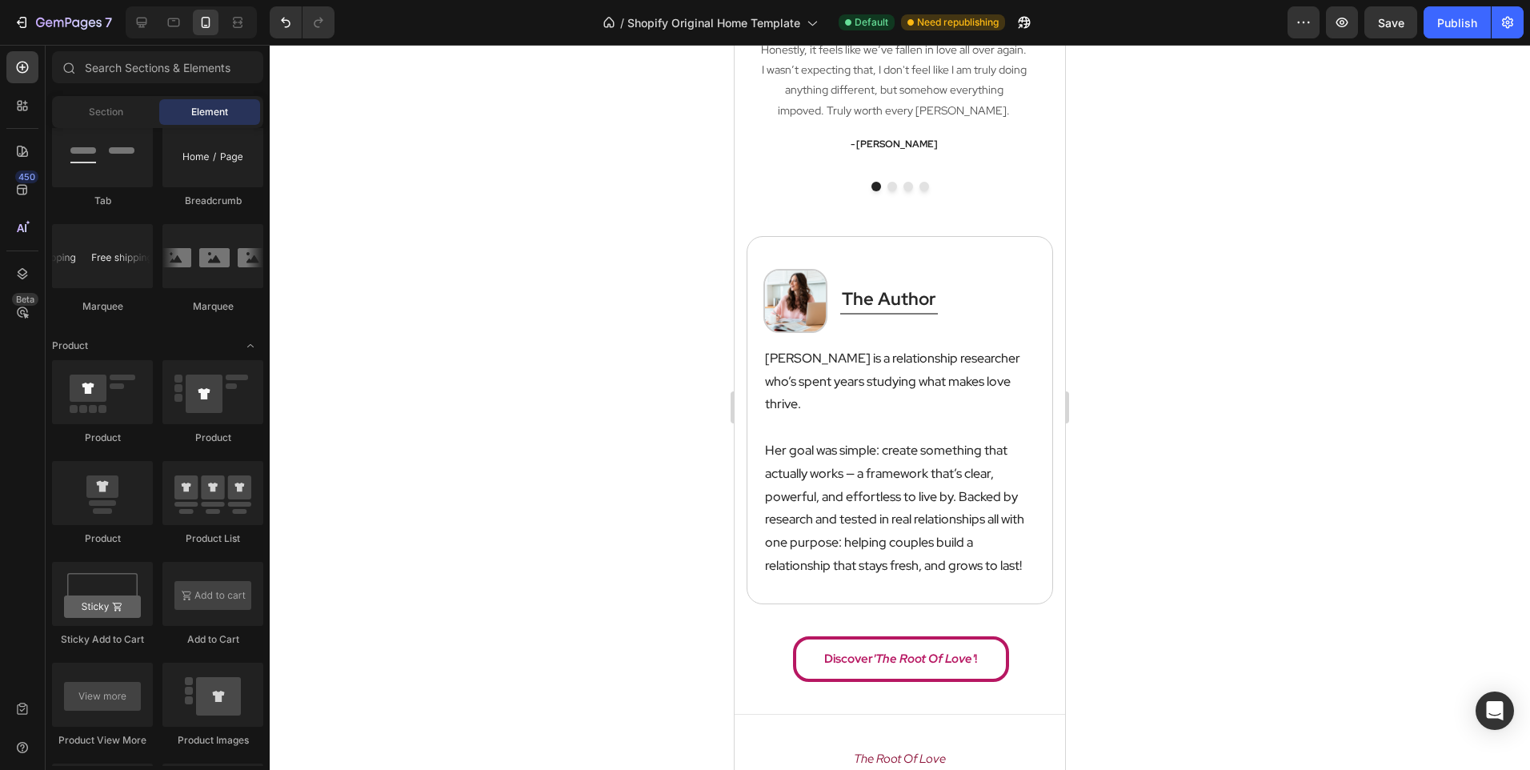
scroll to position [960, 0]
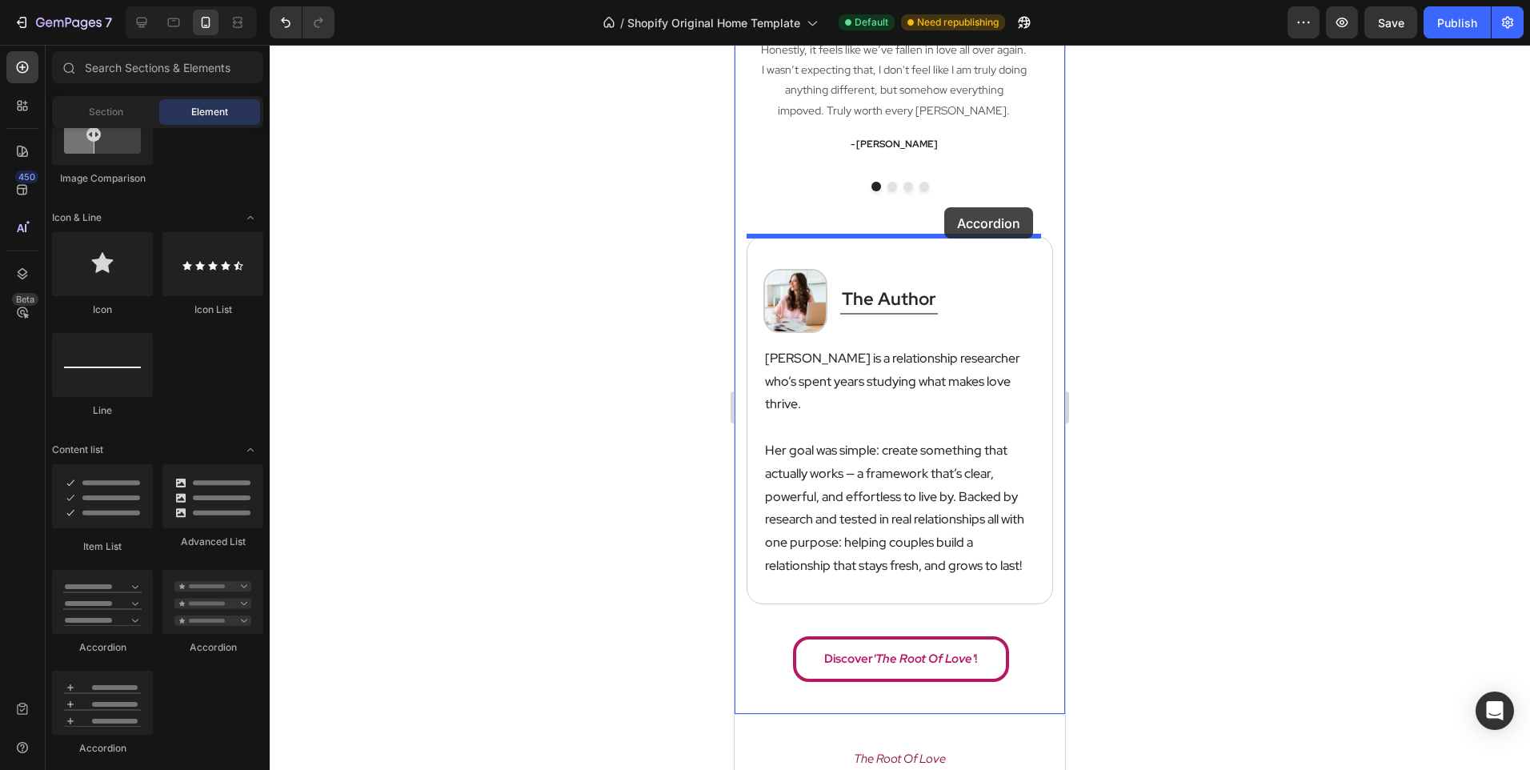
drag, startPoint x: 856, startPoint y: 667, endPoint x: 944, endPoint y: 207, distance: 467.7
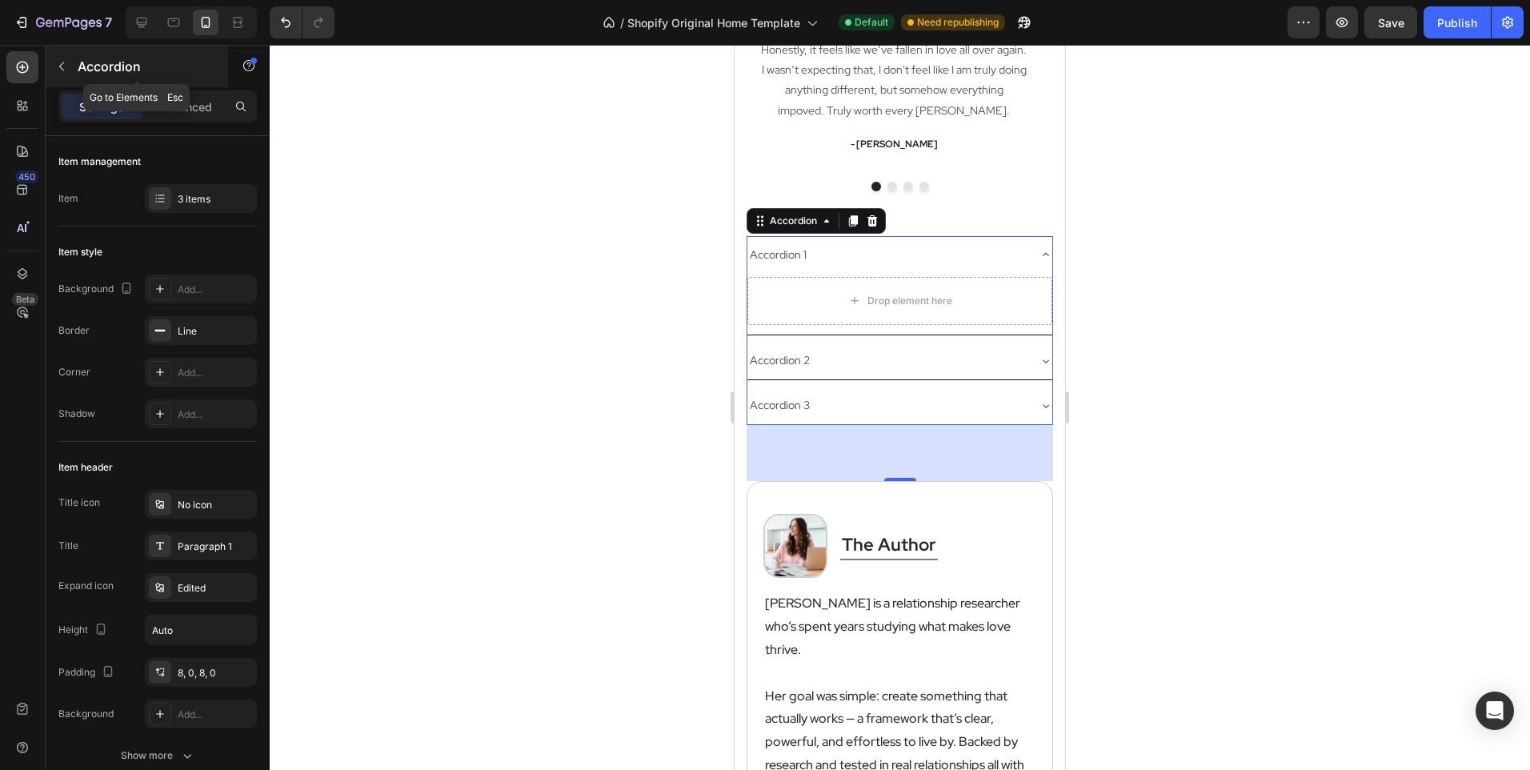
click at [127, 58] on p "Accordion" at bounding box center [146, 66] width 136 height 19
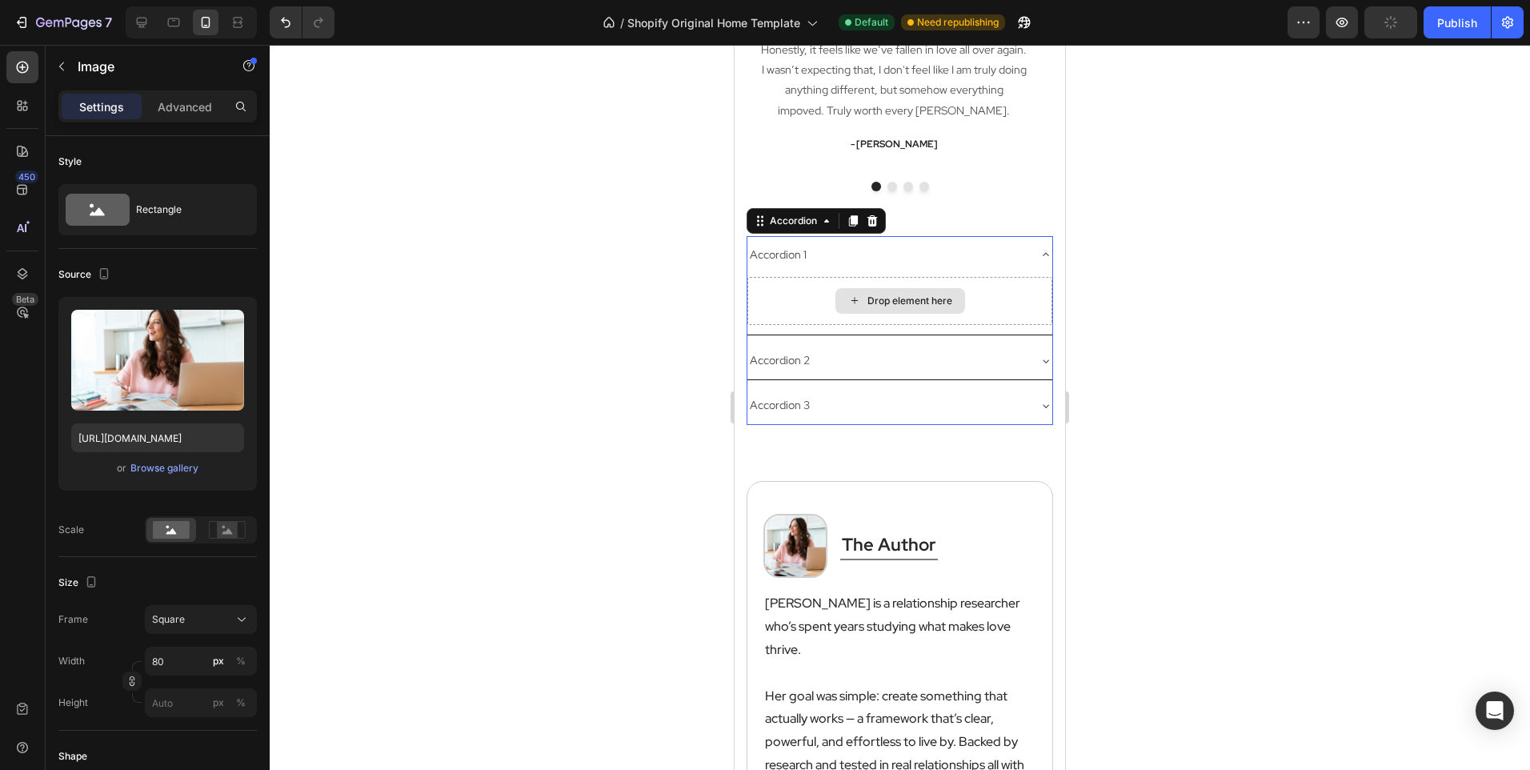
click at [826, 297] on div "Drop element here" at bounding box center [900, 301] width 305 height 48
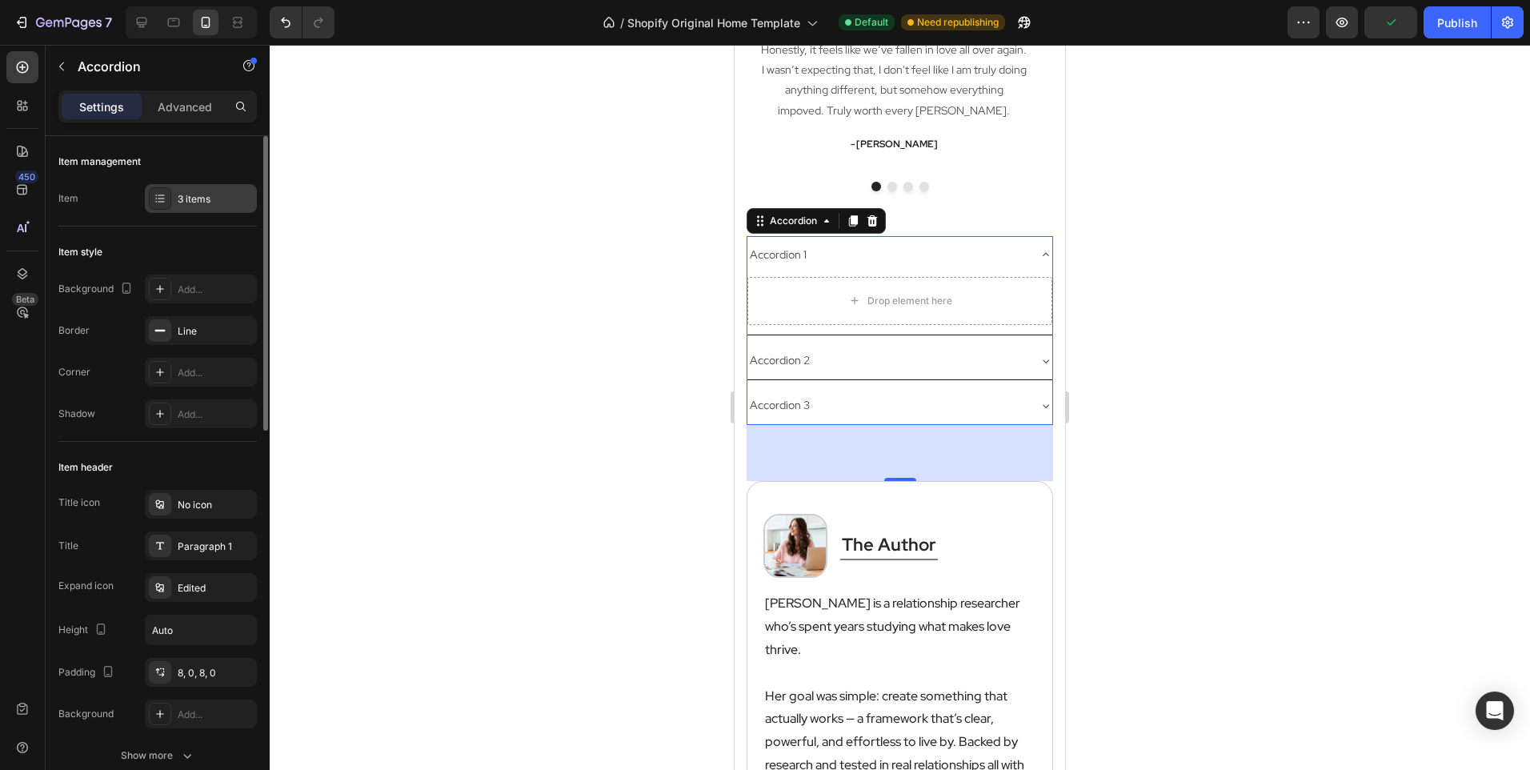
click at [179, 206] on div "3 items" at bounding box center [215, 199] width 75 height 14
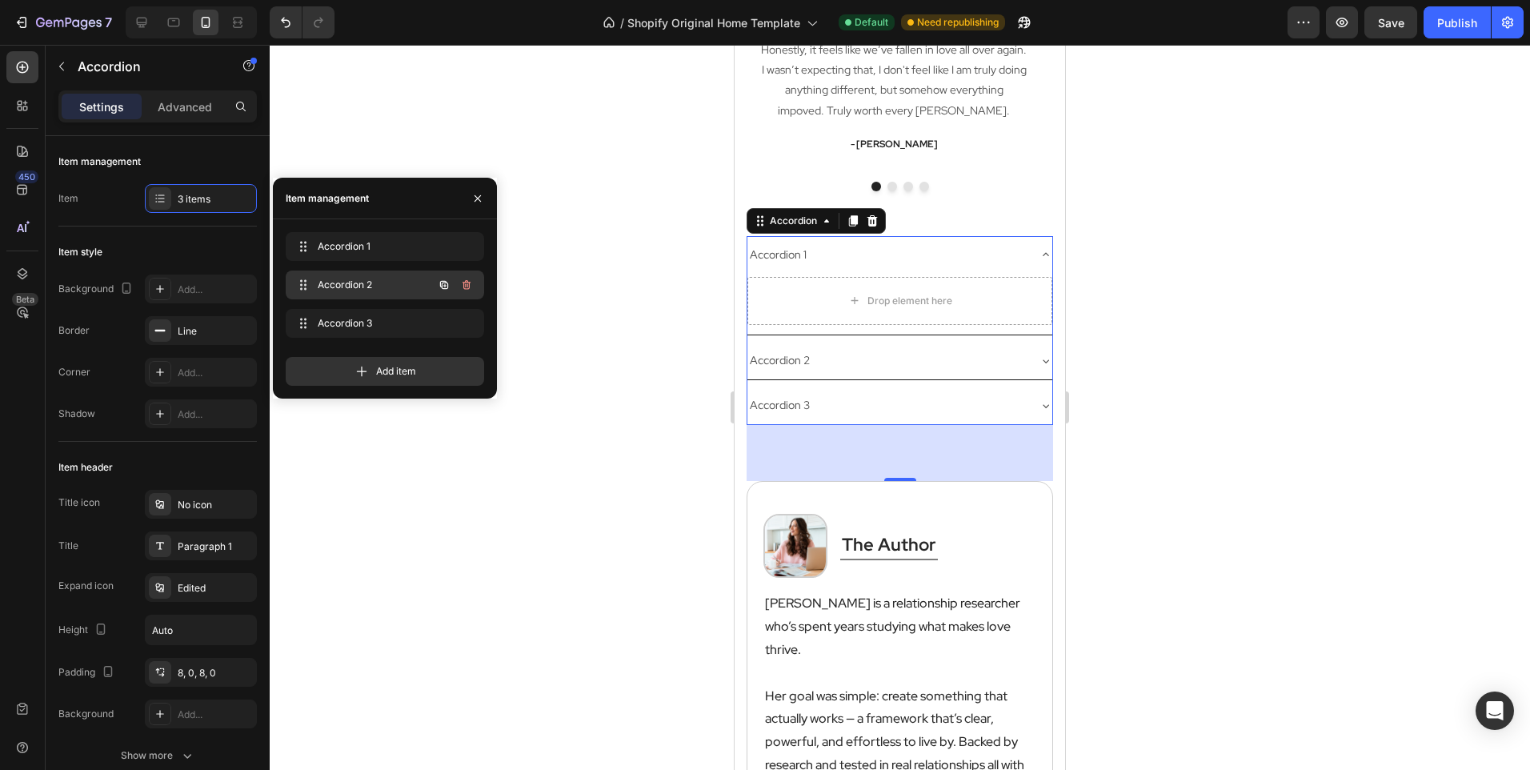
click at [470, 285] on icon "button" at bounding box center [467, 285] width 8 height 10
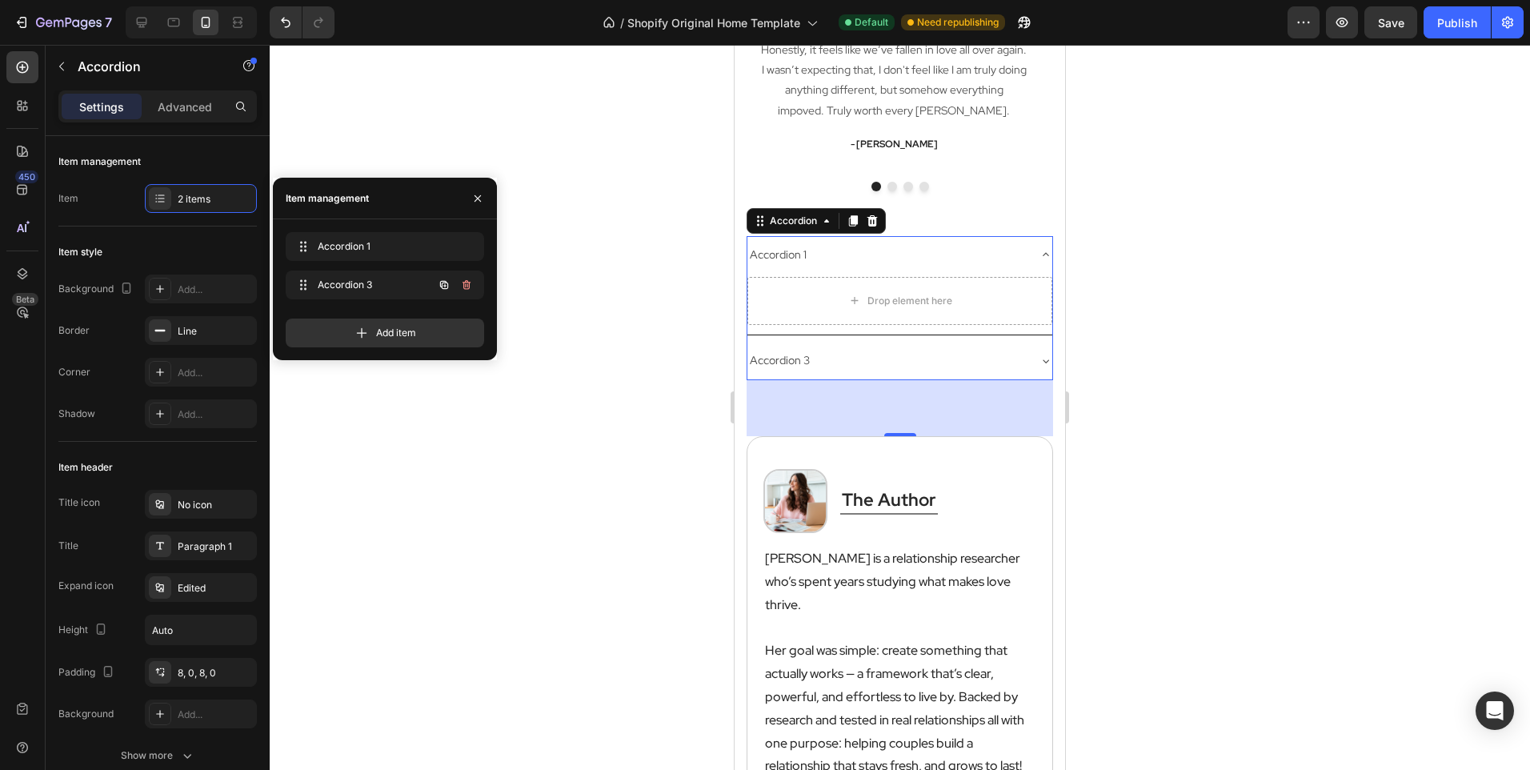
click at [470, 285] on icon "button" at bounding box center [467, 285] width 8 height 10
click at [470, 285] on div "Delete" at bounding box center [456, 285] width 30 height 14
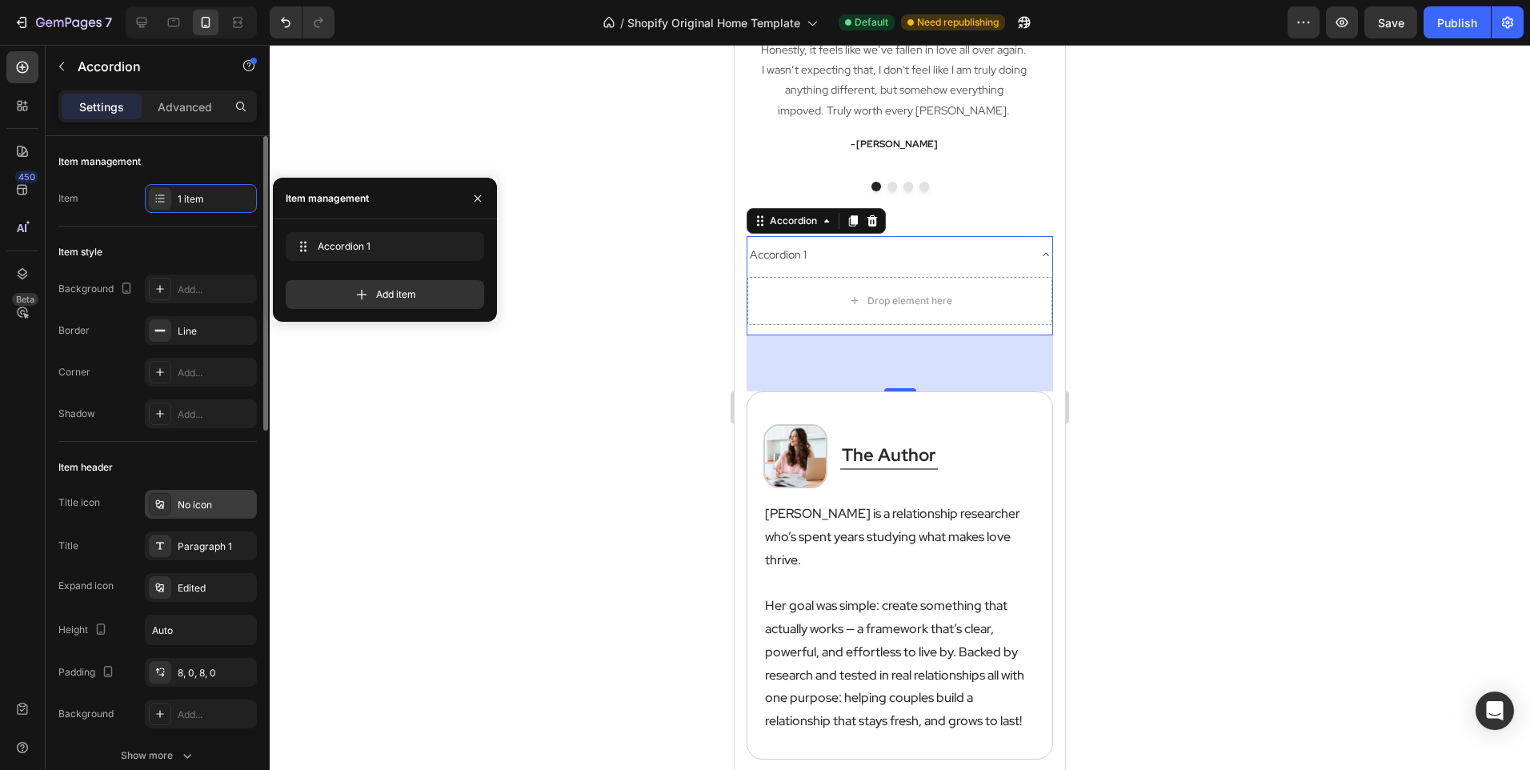
click at [184, 499] on div "No icon" at bounding box center [215, 505] width 75 height 14
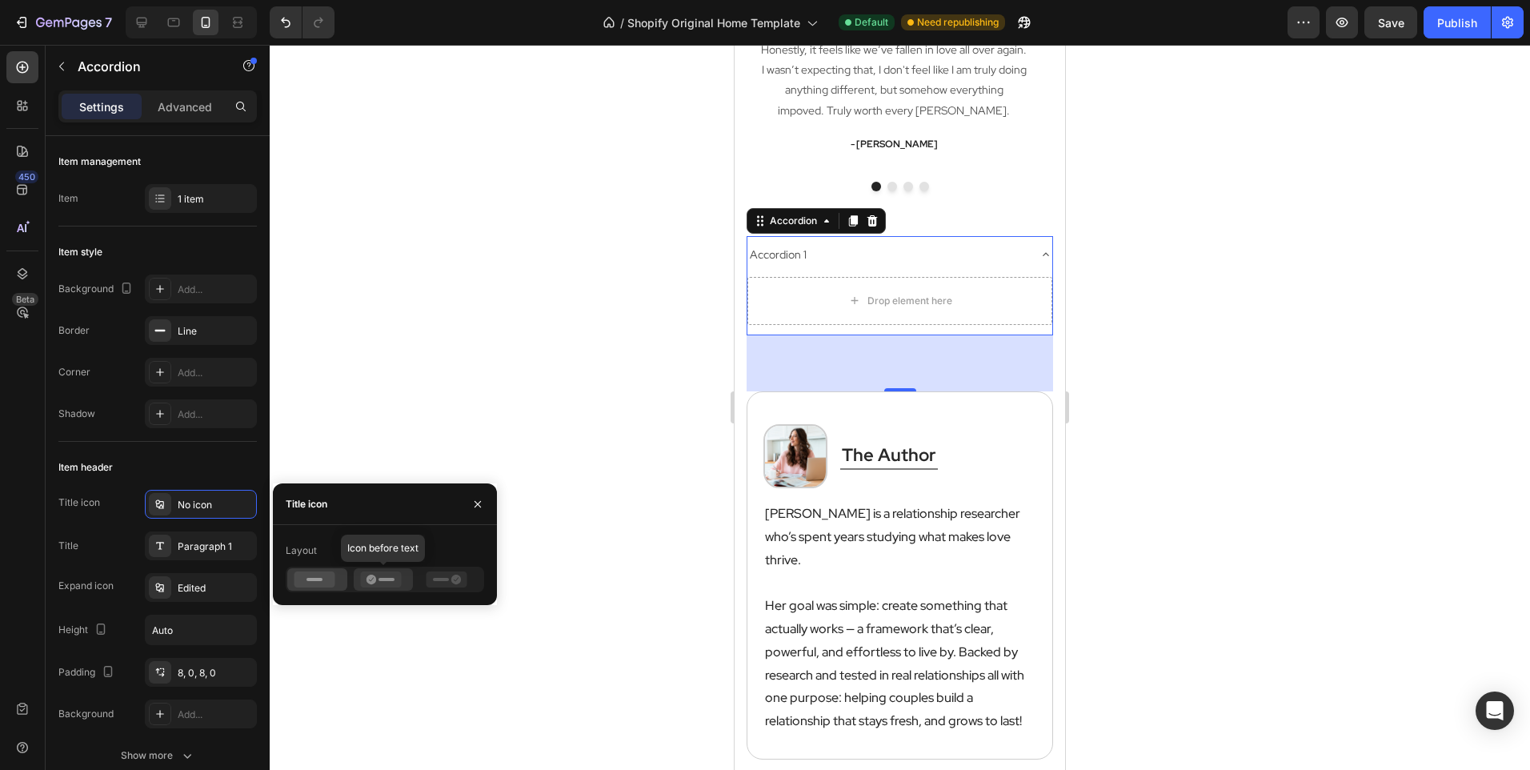
click at [395, 579] on icon at bounding box center [380, 579] width 41 height 16
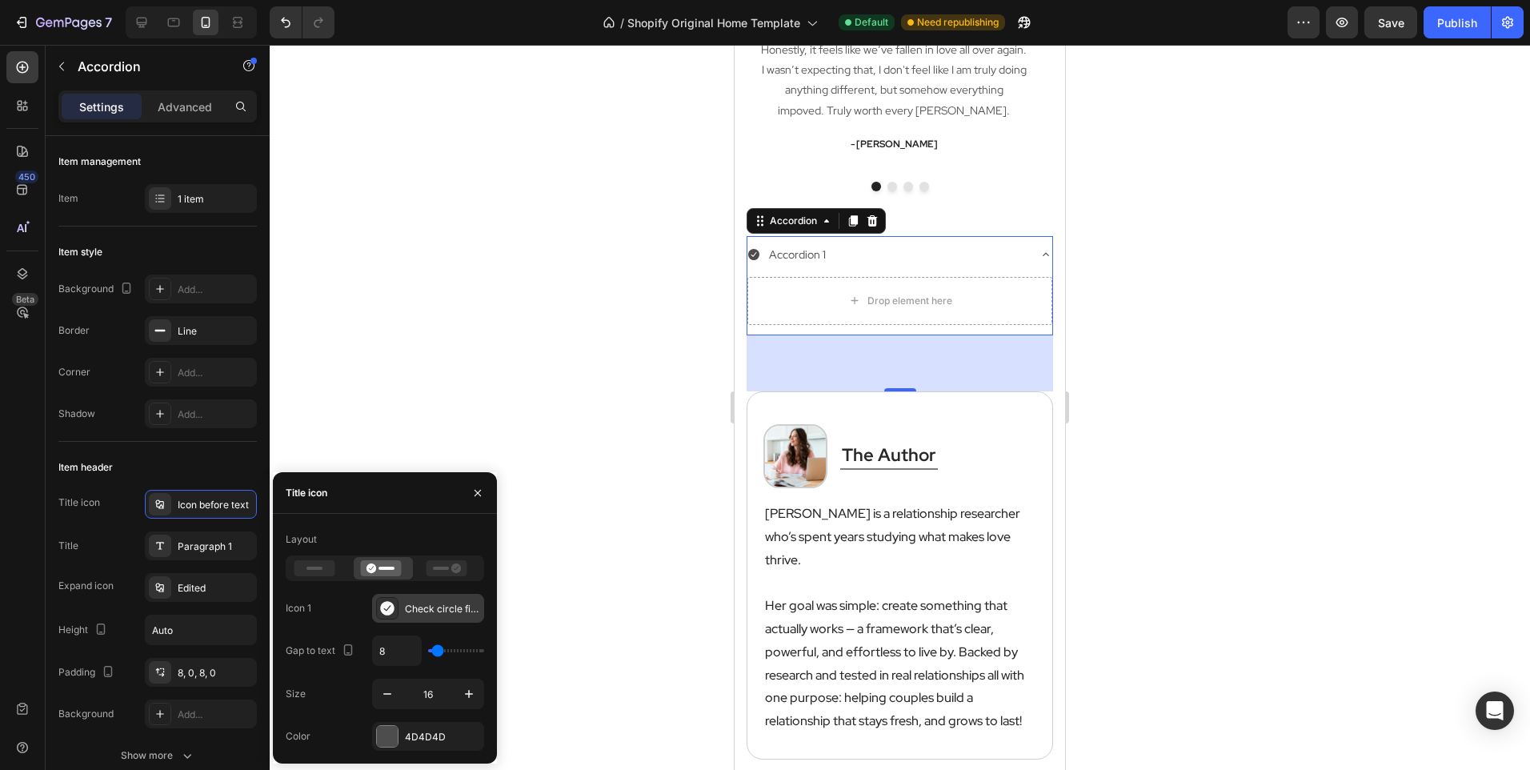
click at [387, 609] on icon at bounding box center [387, 608] width 16 height 16
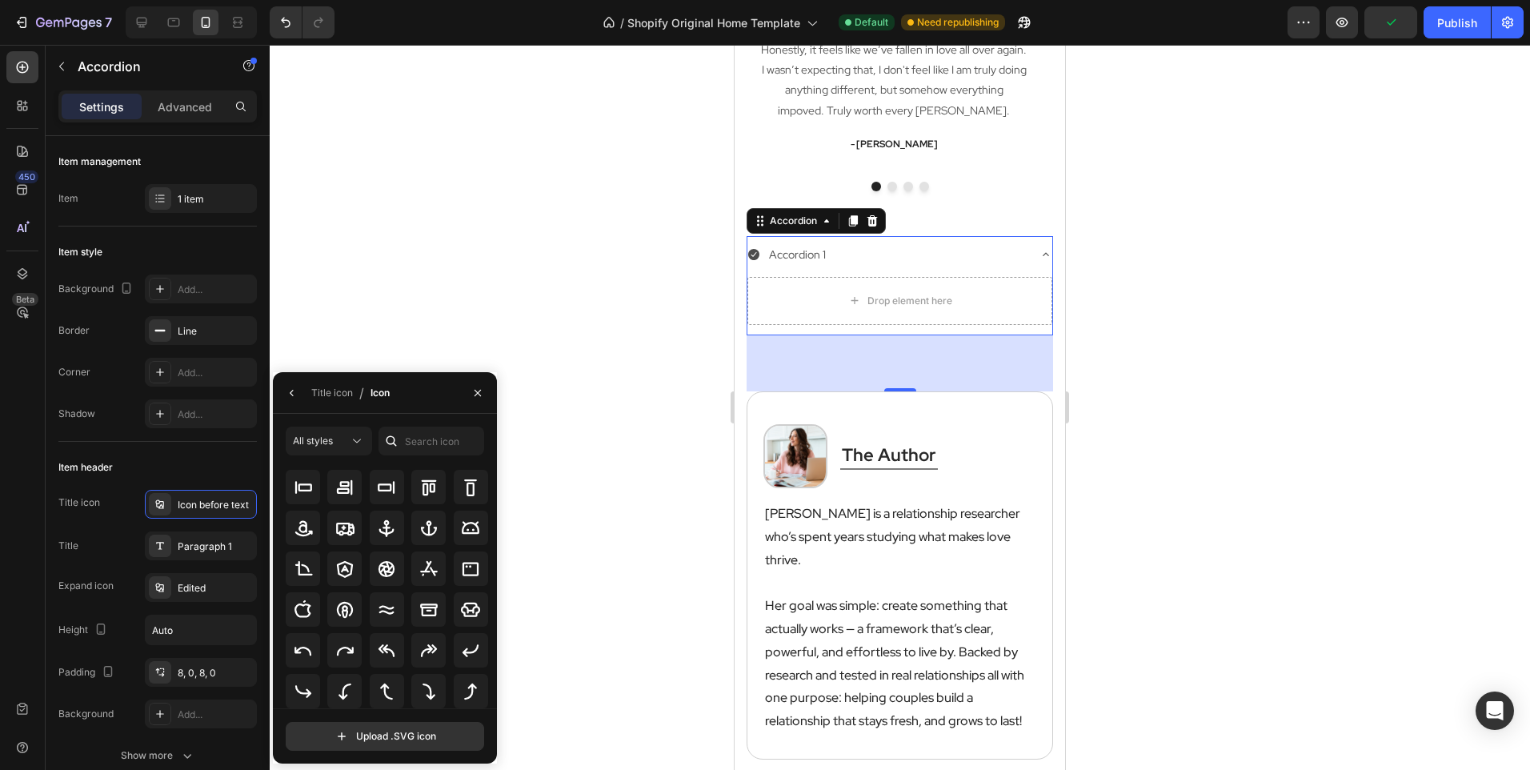
scroll to position [256, 0]
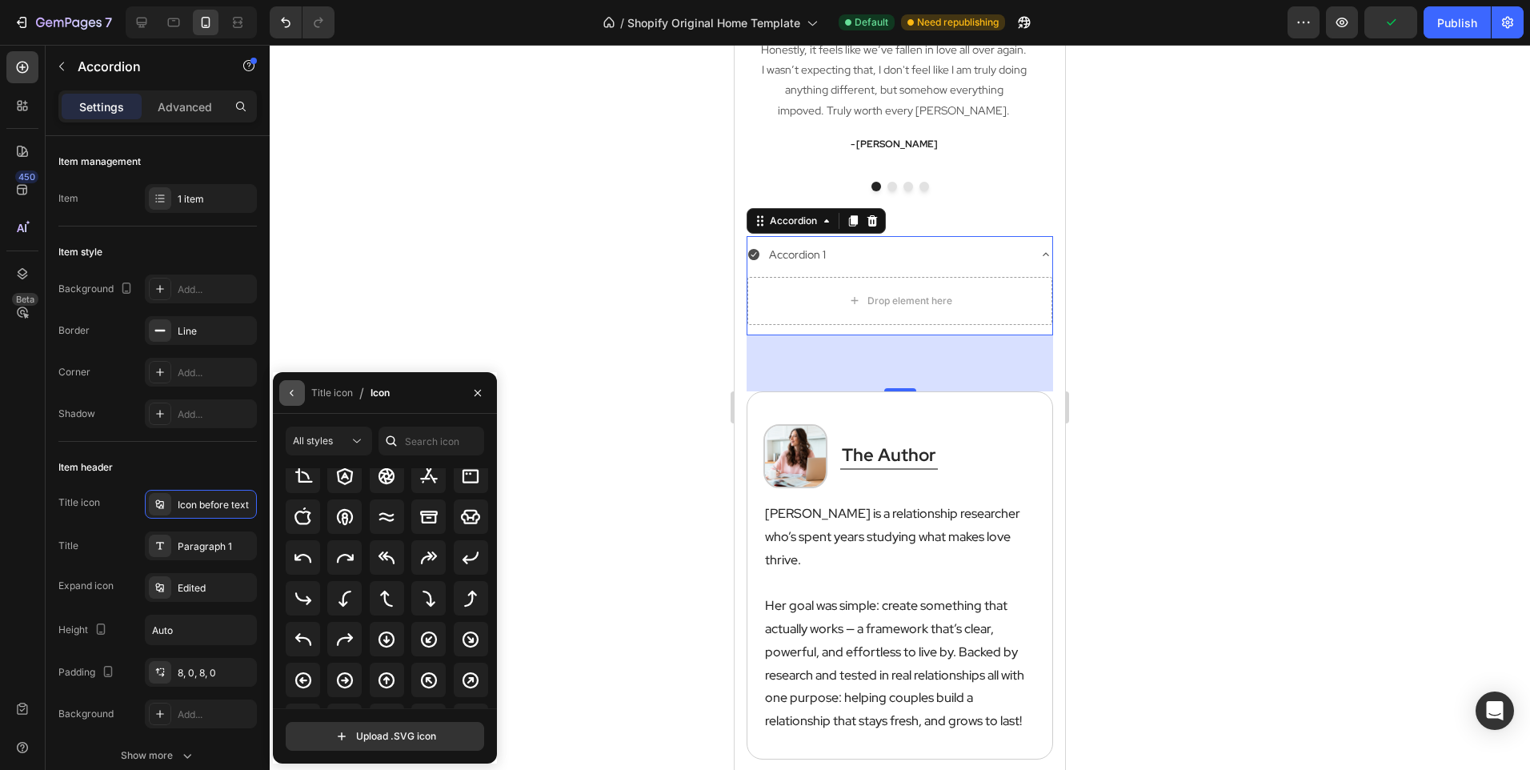
click at [291, 394] on icon "button" at bounding box center [292, 393] width 13 height 13
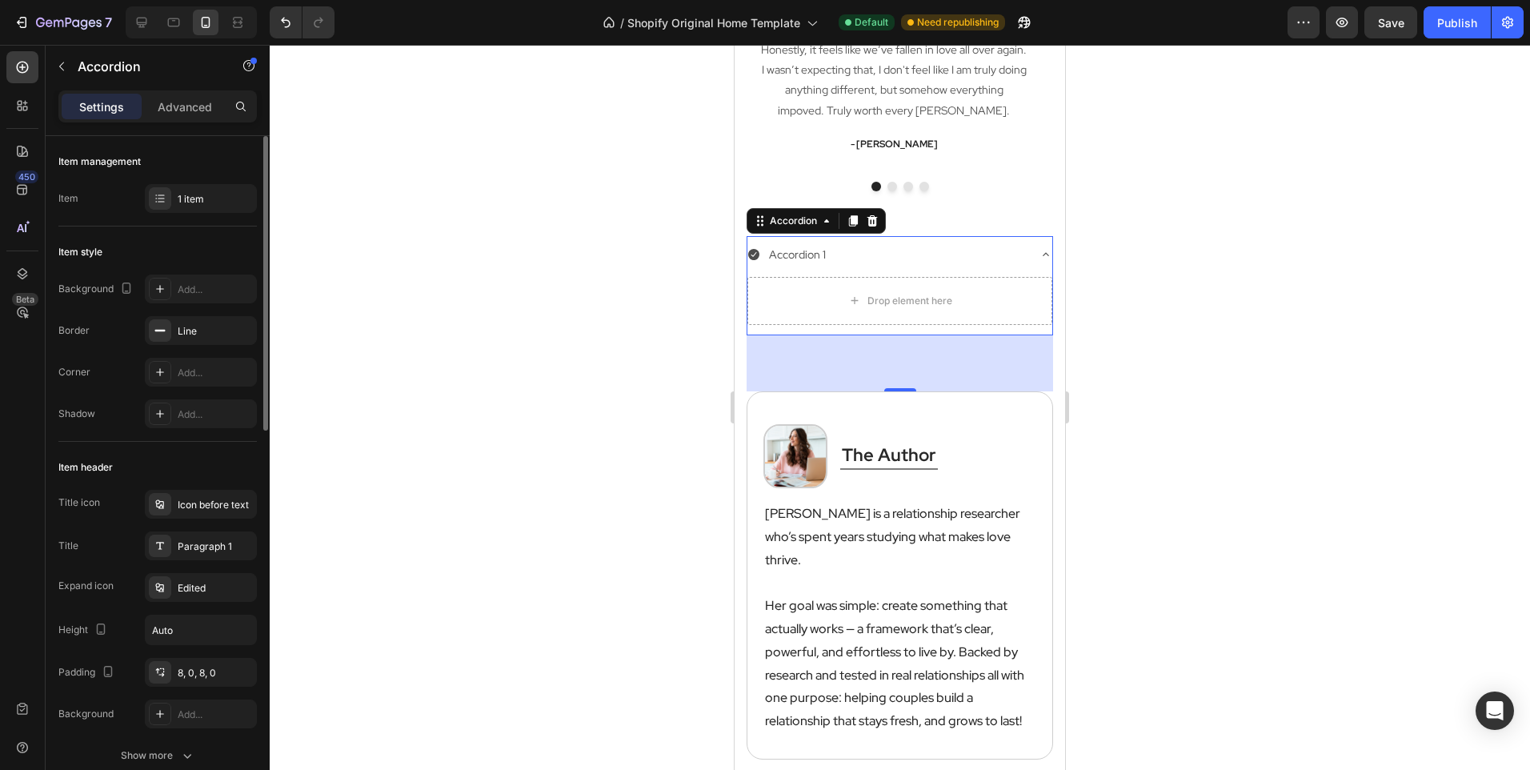
click at [90, 566] on div "Title icon Icon before text Title Paragraph 1 Expand icon Edited Height Auto Pa…" at bounding box center [157, 609] width 198 height 238
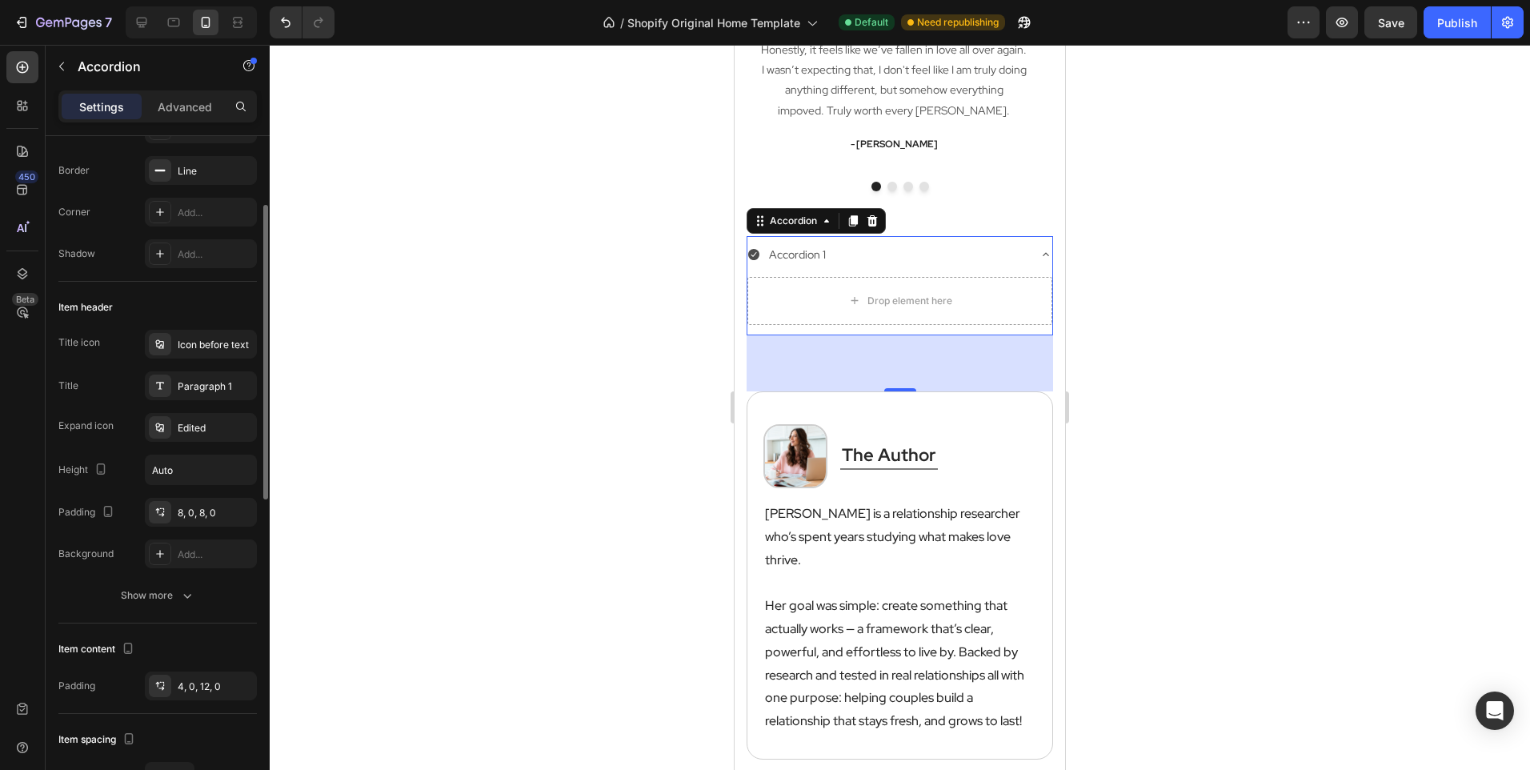
scroll to position [320, 0]
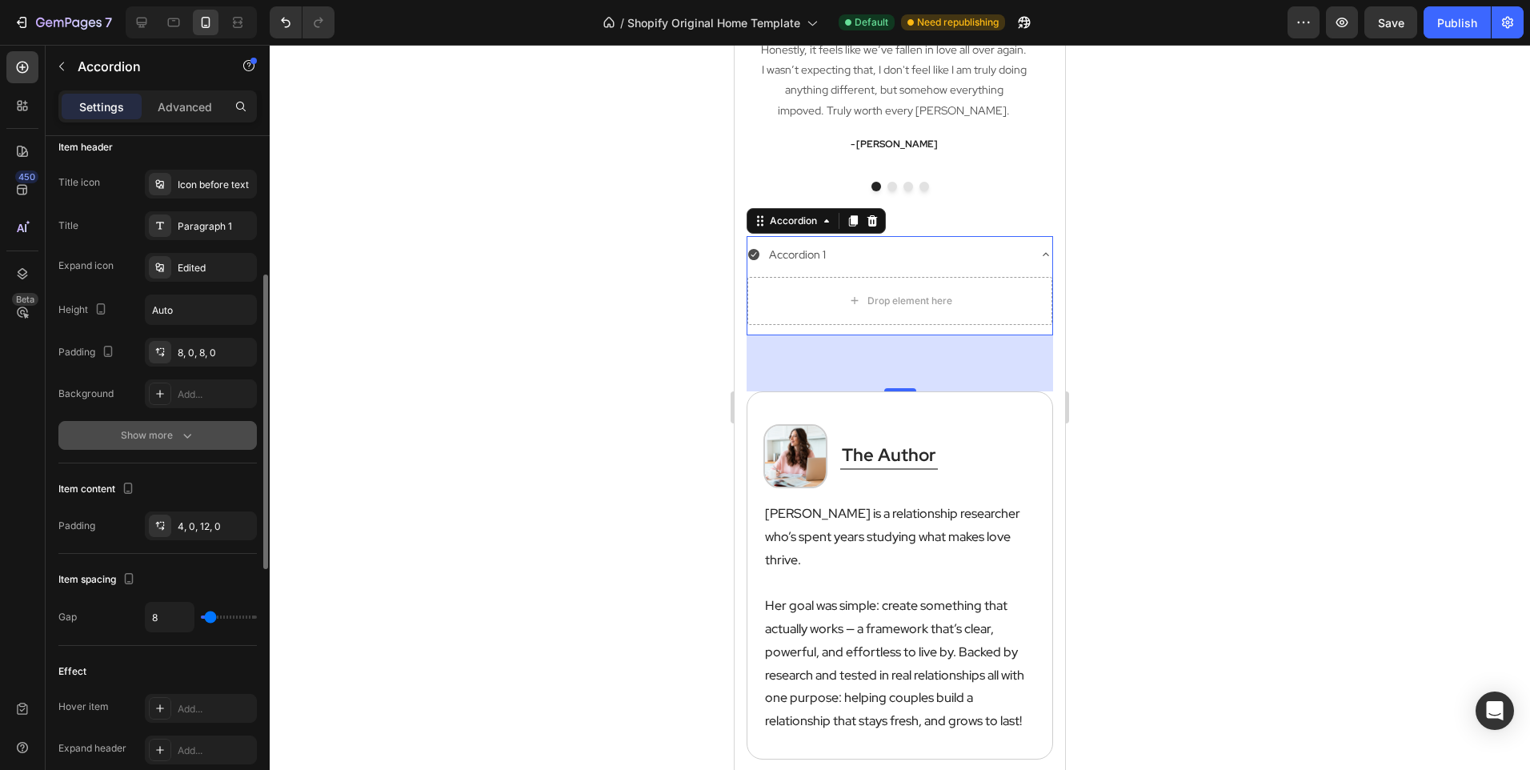
click at [112, 429] on button "Show more" at bounding box center [157, 435] width 198 height 29
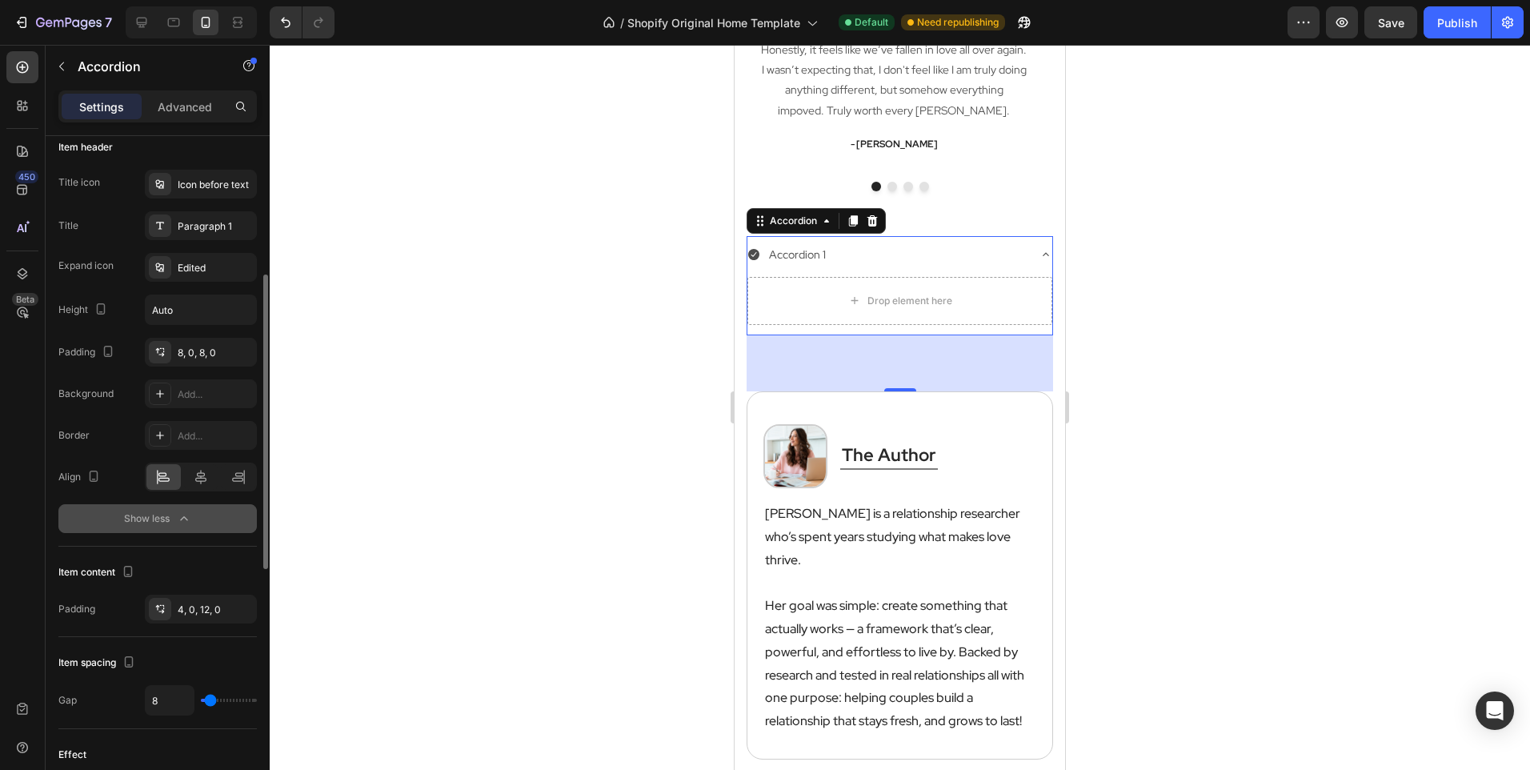
click at [107, 527] on button "Show less" at bounding box center [157, 518] width 198 height 29
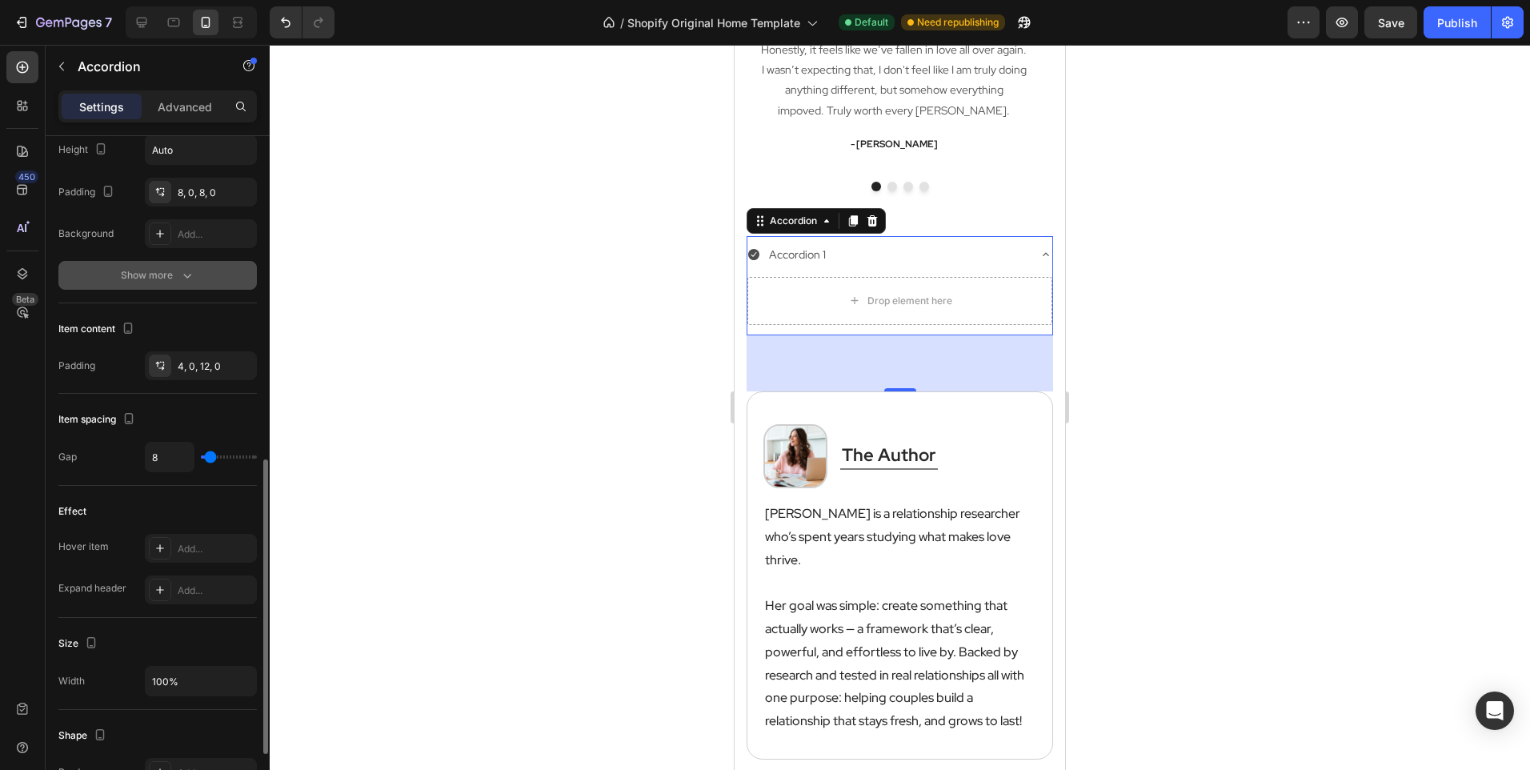
scroll to position [560, 0]
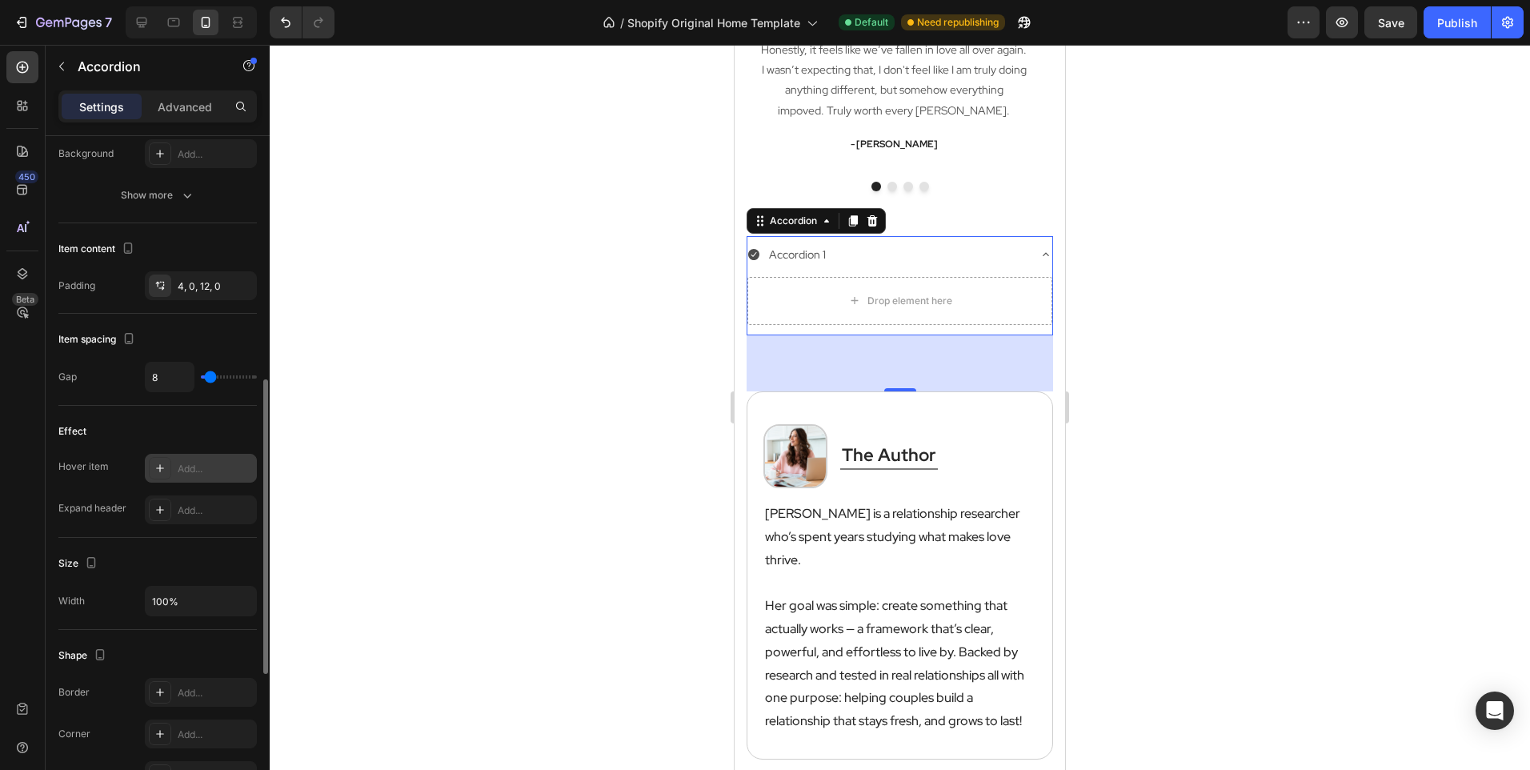
click at [157, 466] on icon at bounding box center [160, 468] width 13 height 13
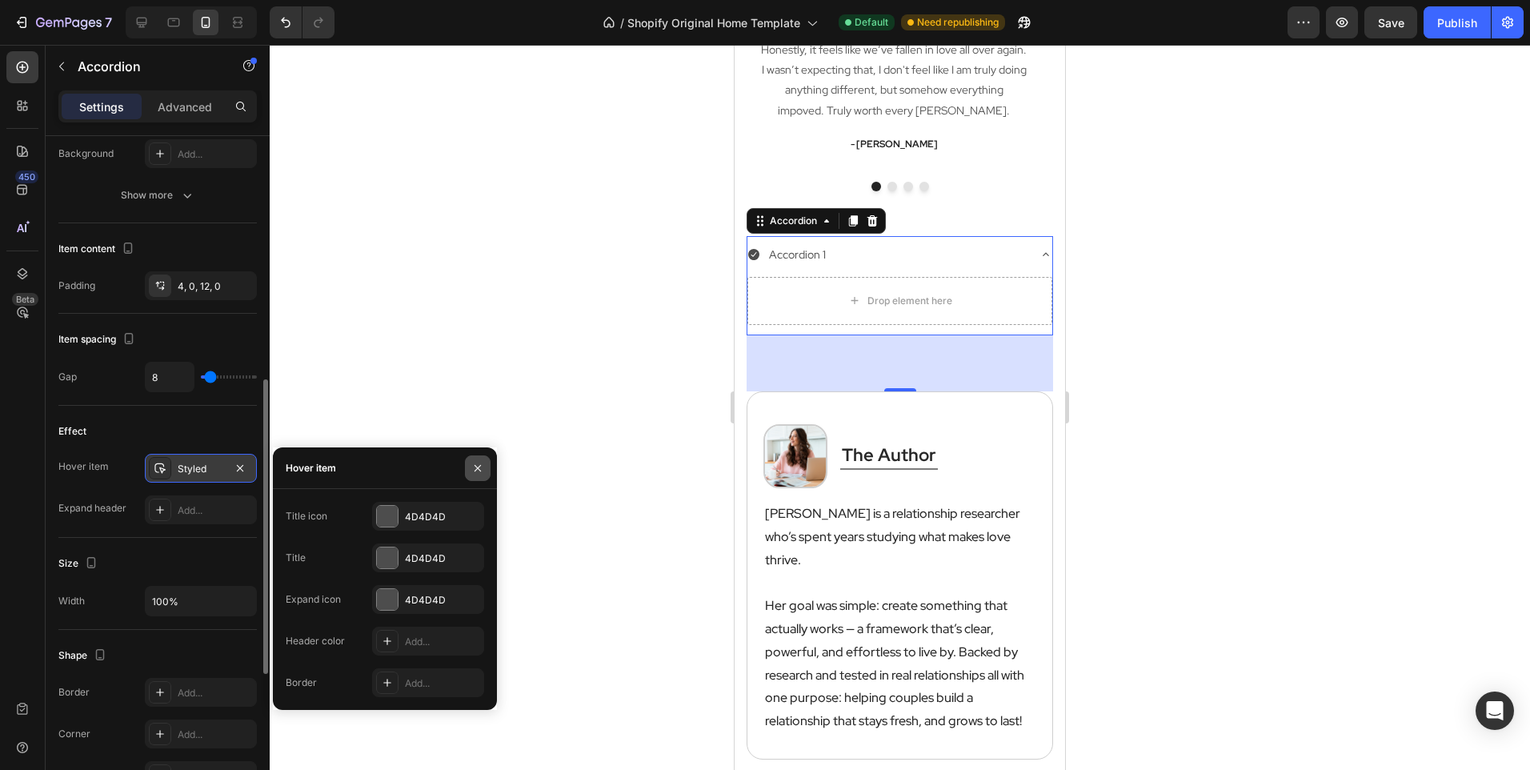
click at [474, 469] on icon "button" at bounding box center [477, 468] width 13 height 13
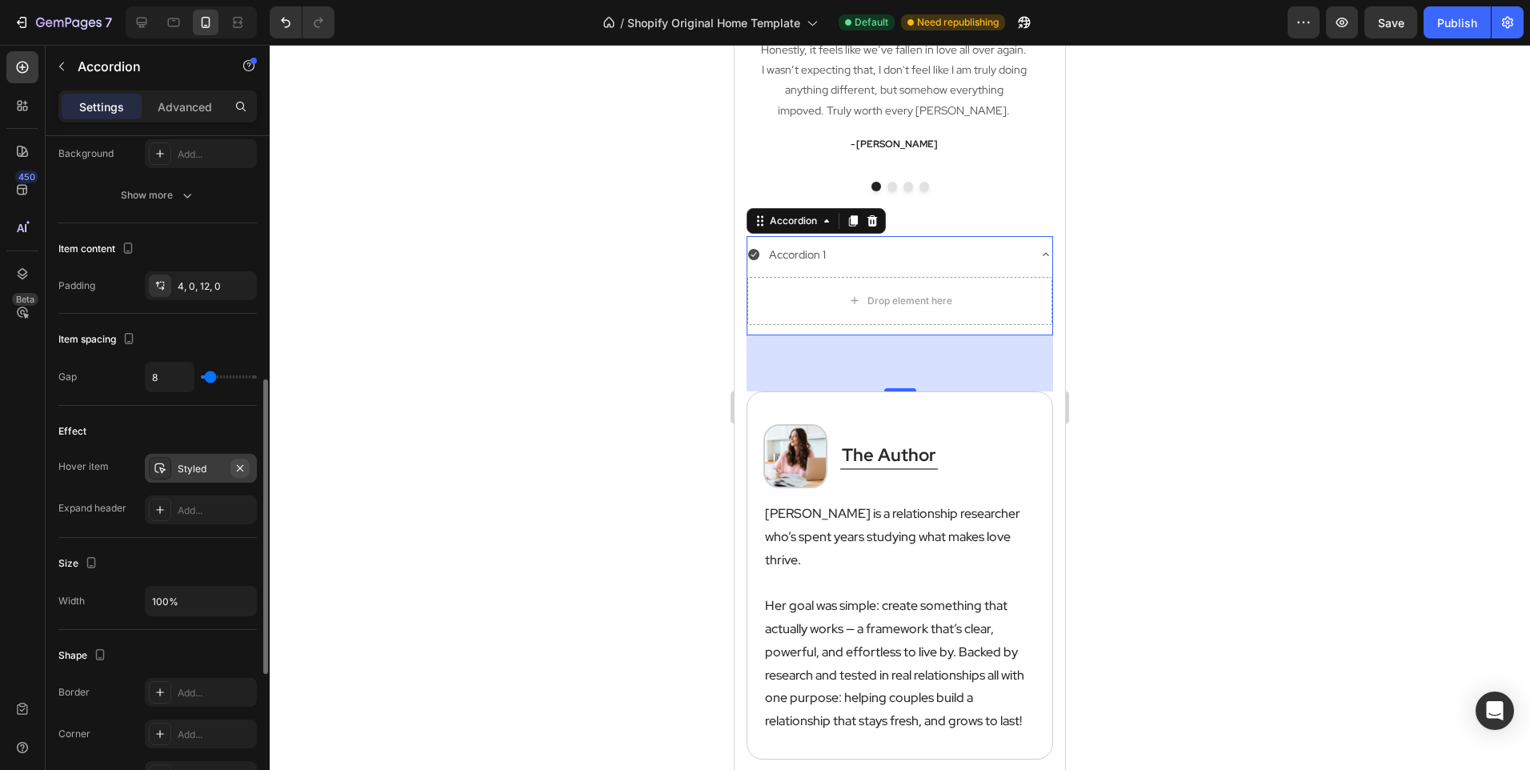
click at [243, 467] on icon "button" at bounding box center [240, 468] width 13 height 13
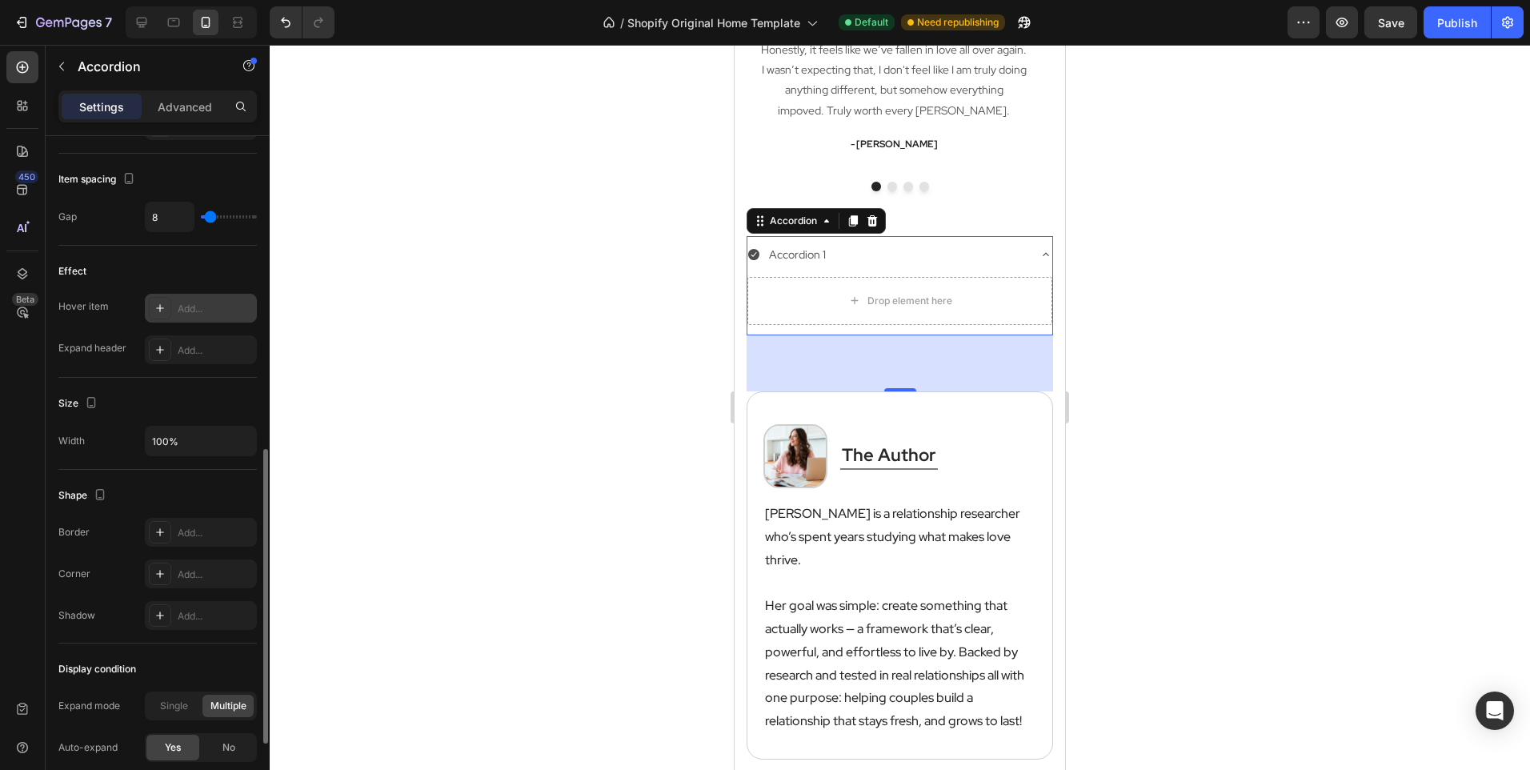
scroll to position [880, 0]
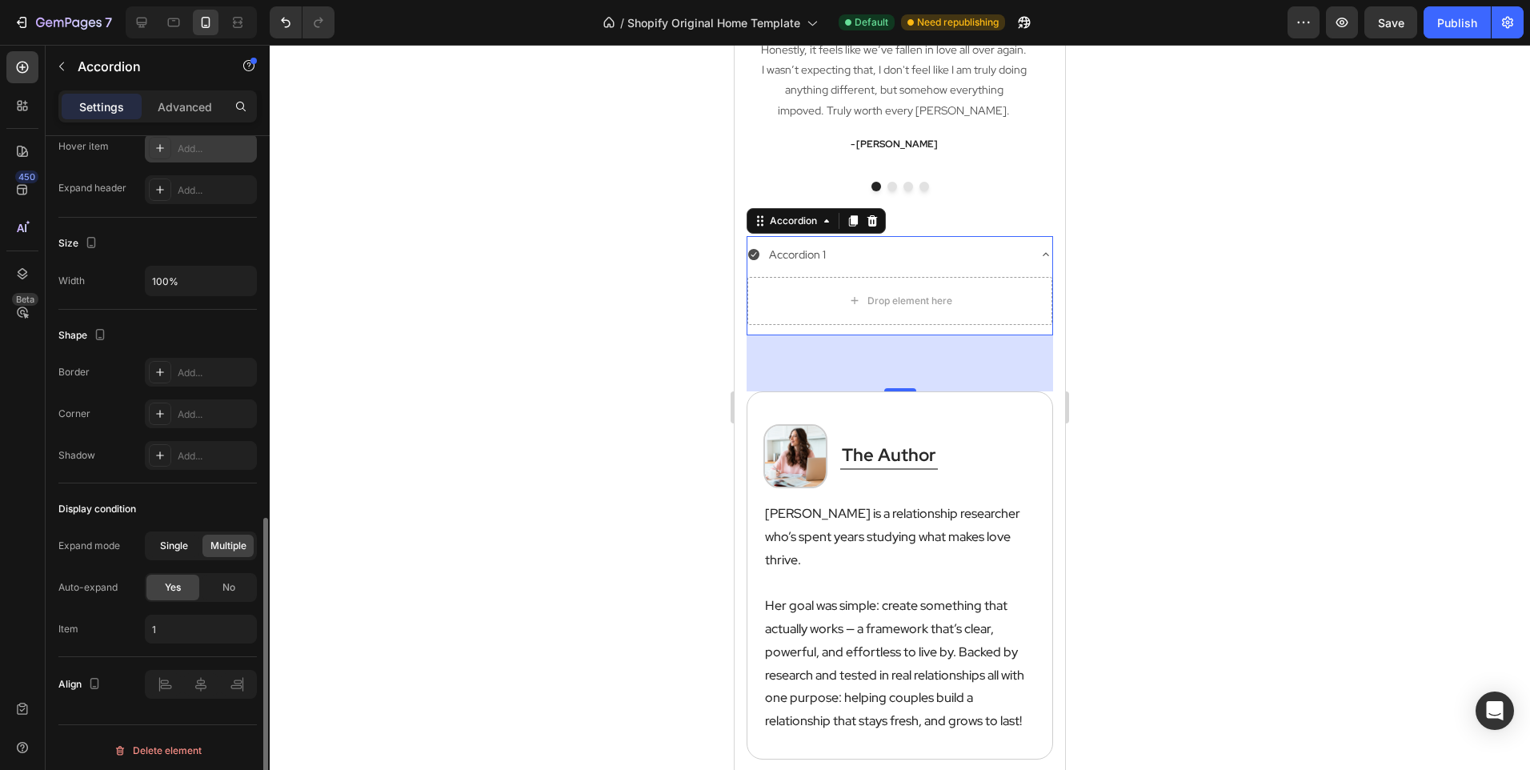
click at [173, 537] on div "Single" at bounding box center [173, 546] width 51 height 22
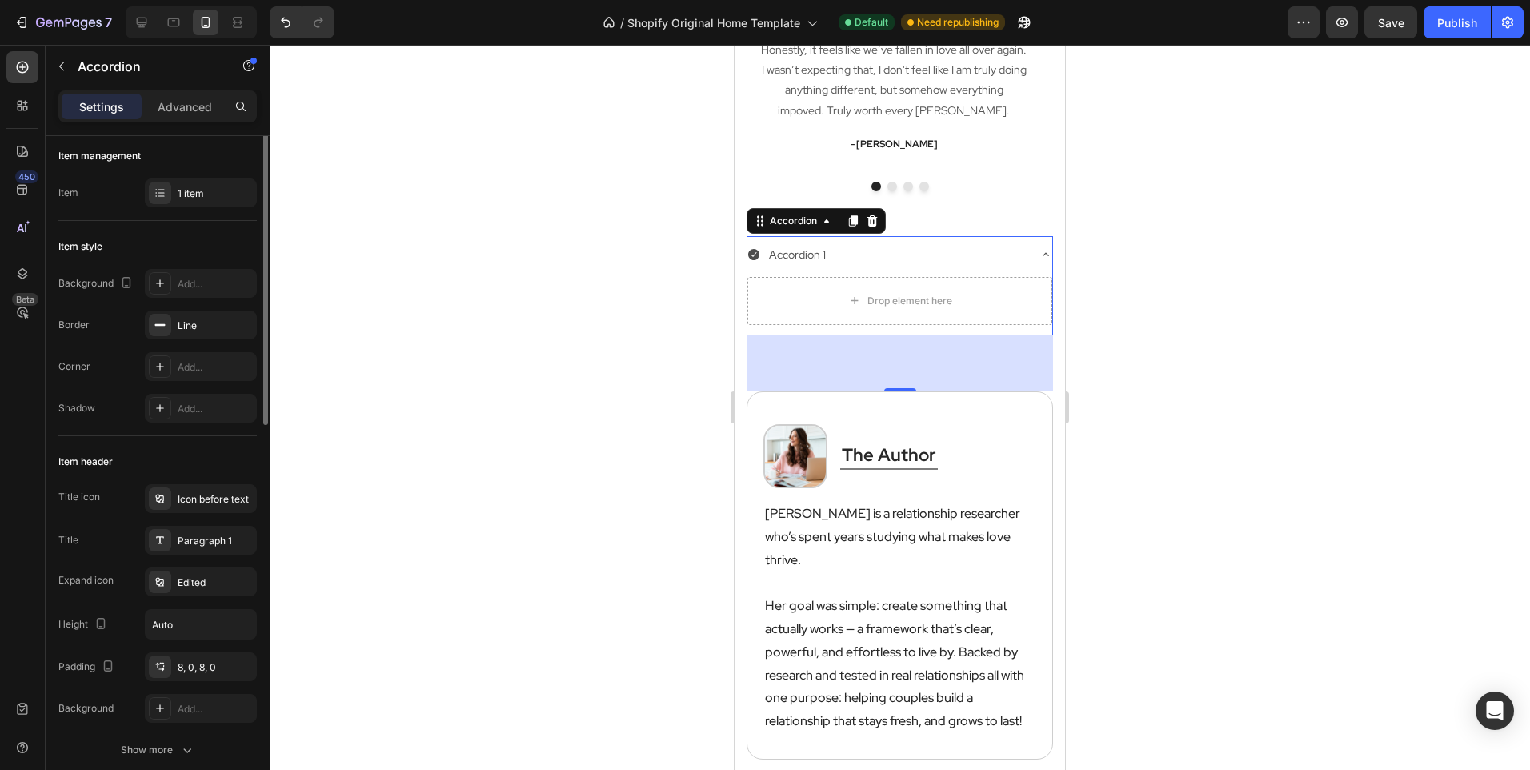
scroll to position [0, 0]
click at [875, 220] on icon at bounding box center [873, 220] width 10 height 11
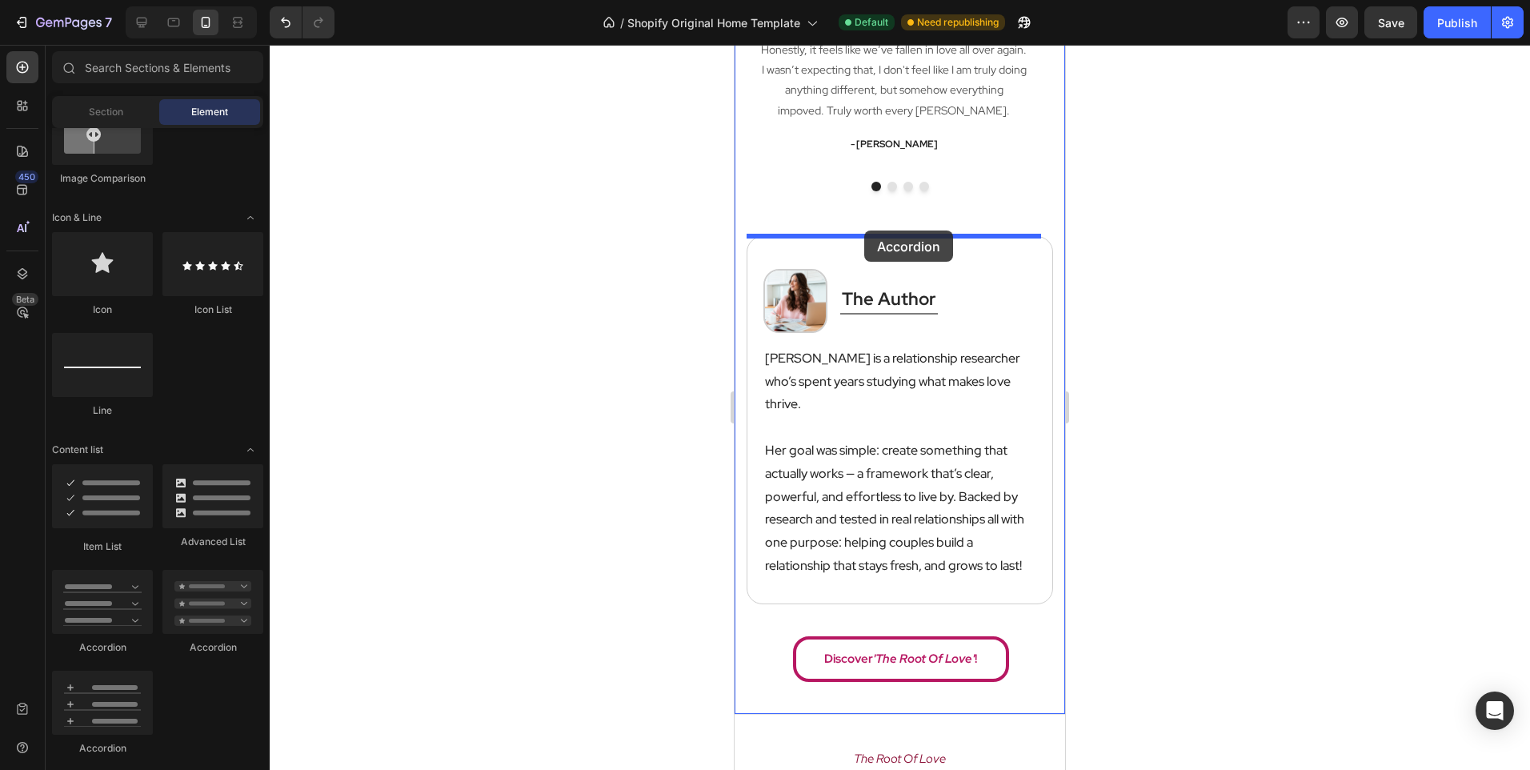
drag, startPoint x: 872, startPoint y: 728, endPoint x: 864, endPoint y: 230, distance: 497.1
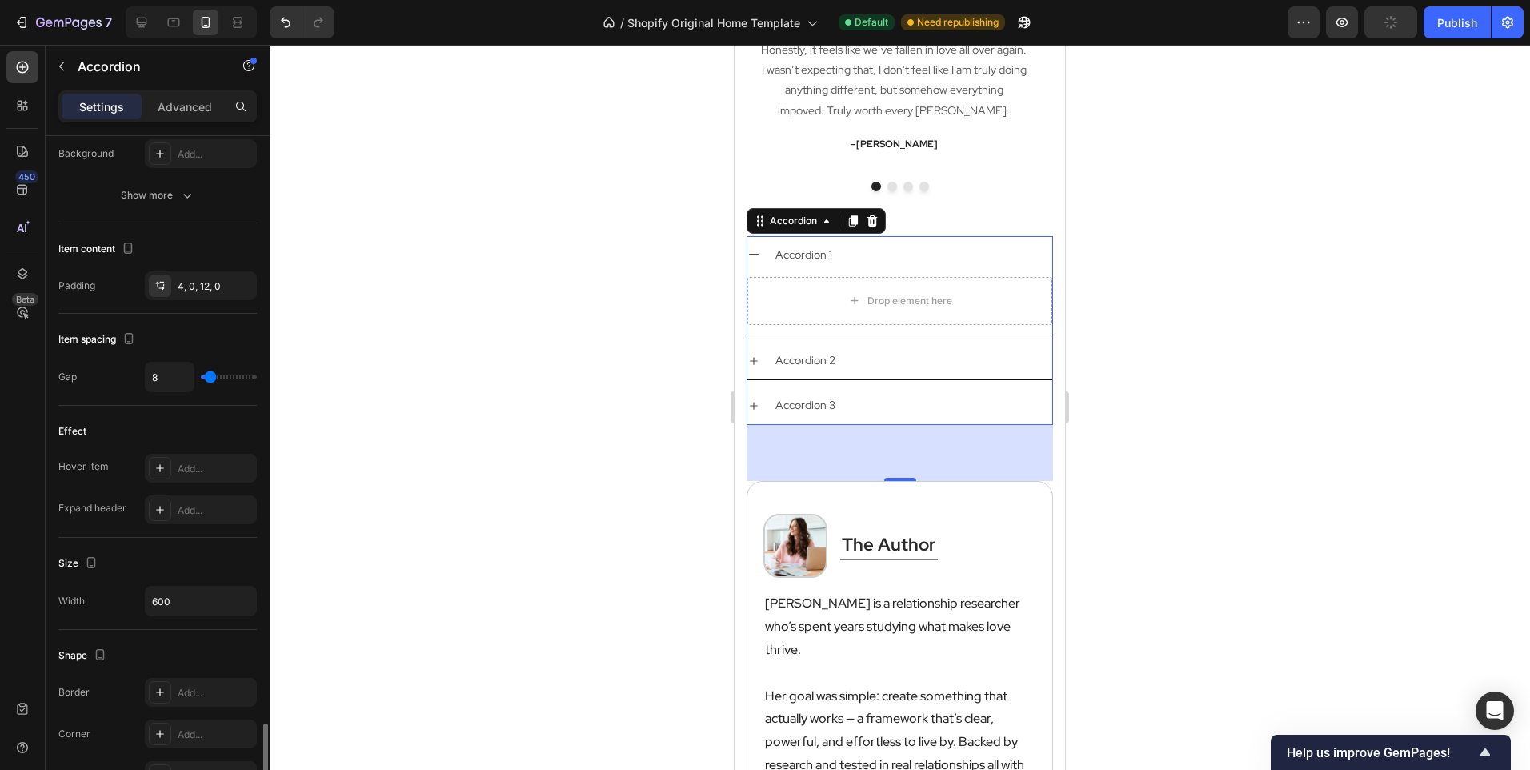
scroll to position [886, 0]
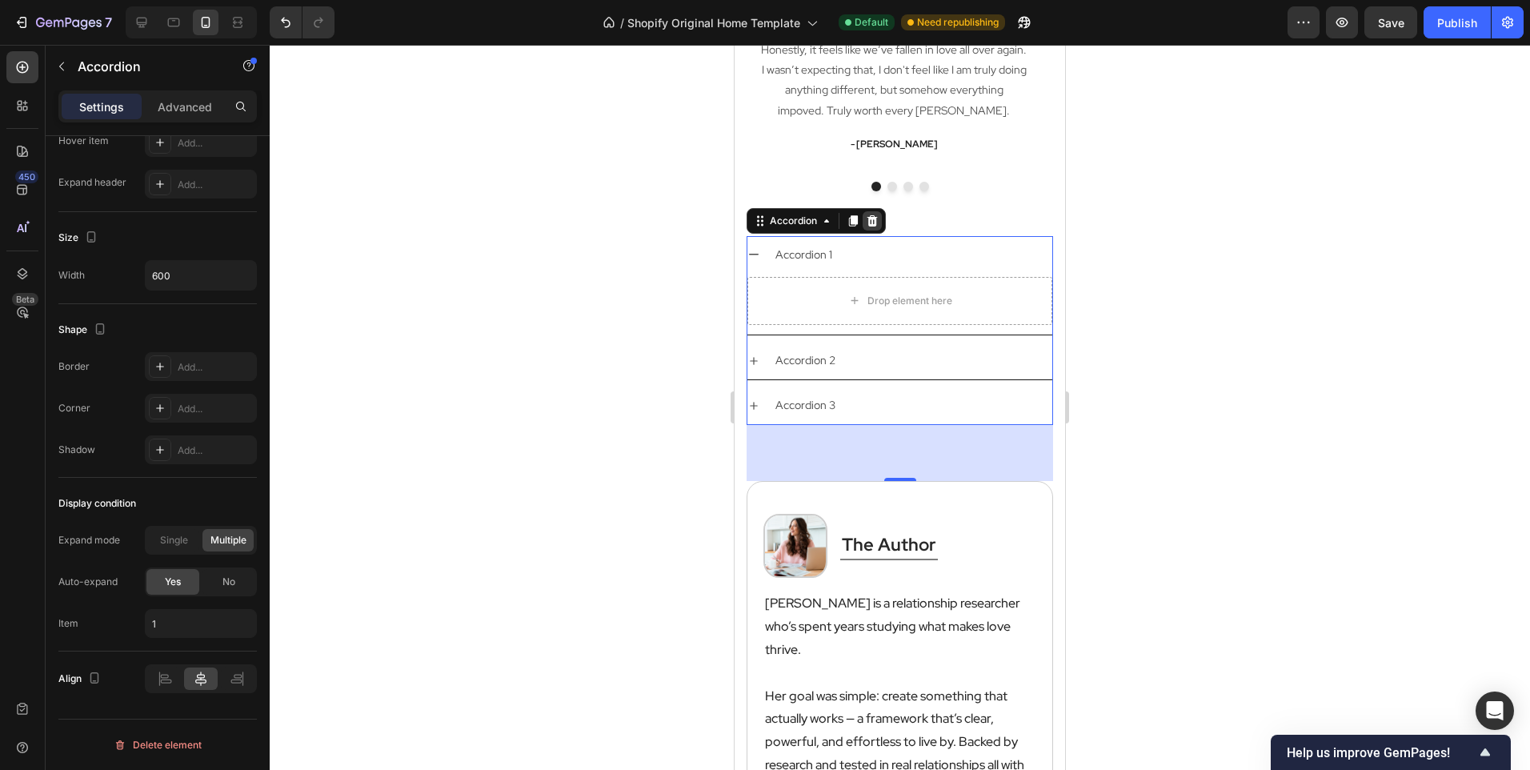
click at [877, 221] on icon at bounding box center [872, 220] width 13 height 13
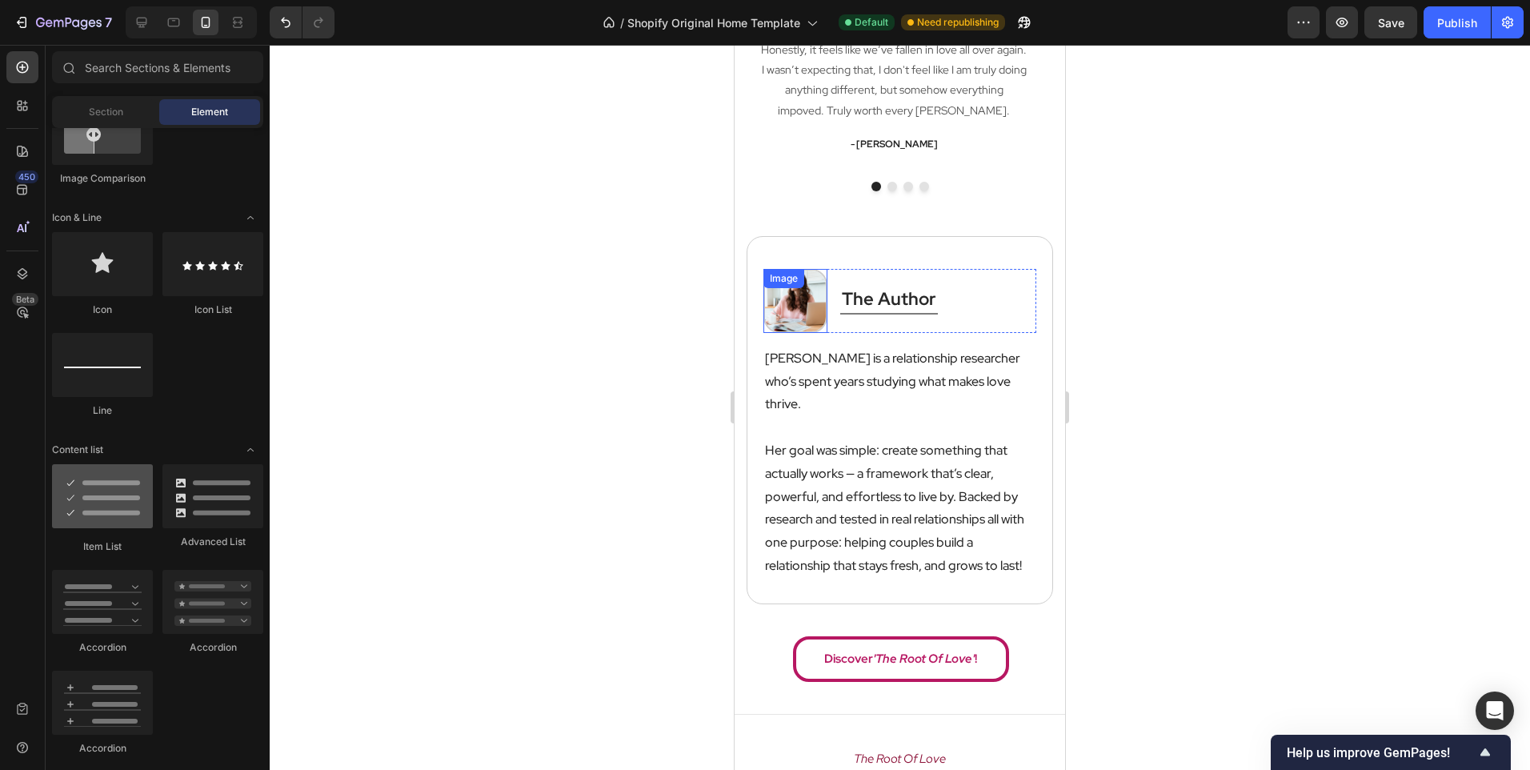
scroll to position [880, 0]
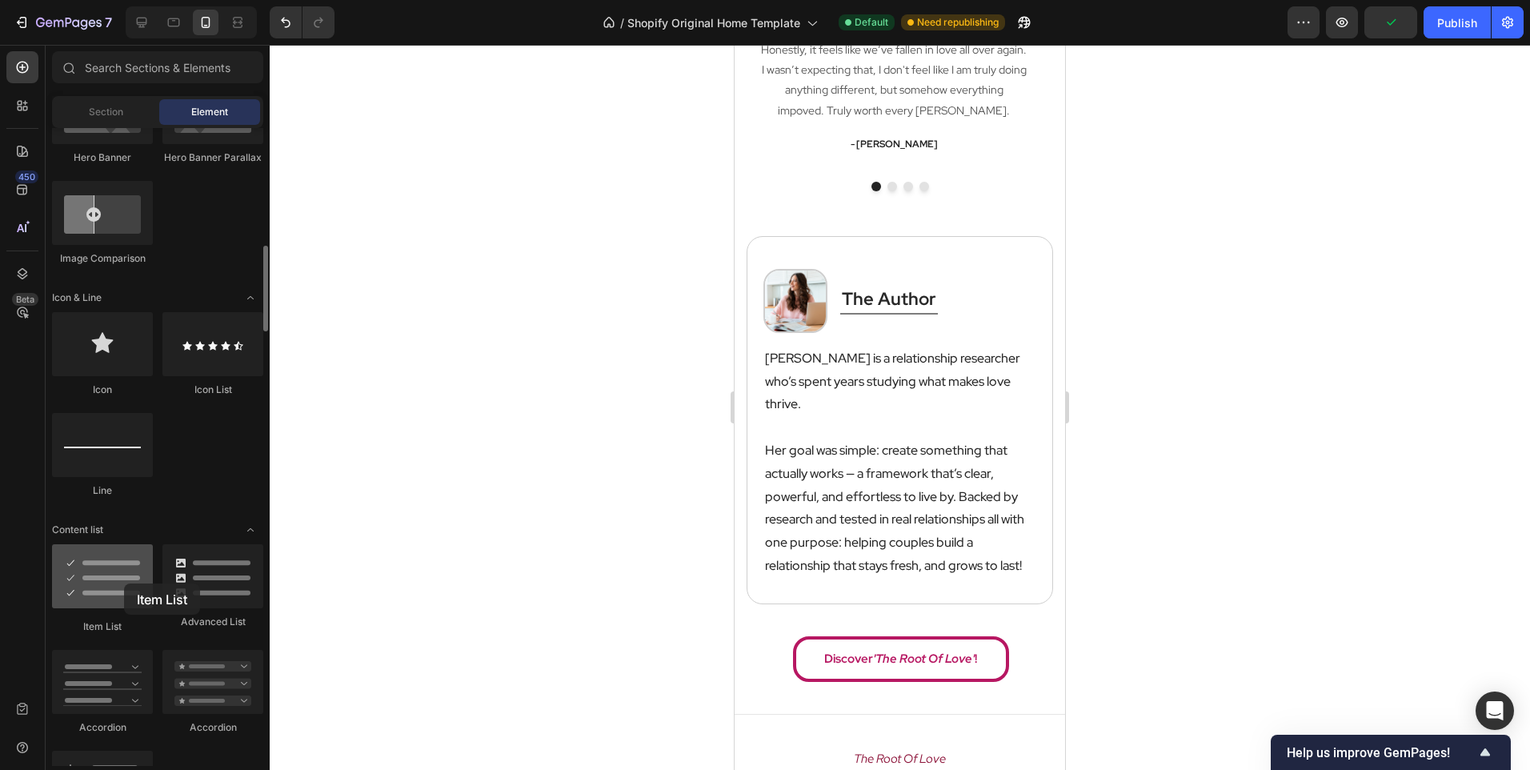
click at [124, 583] on div at bounding box center [102, 576] width 101 height 64
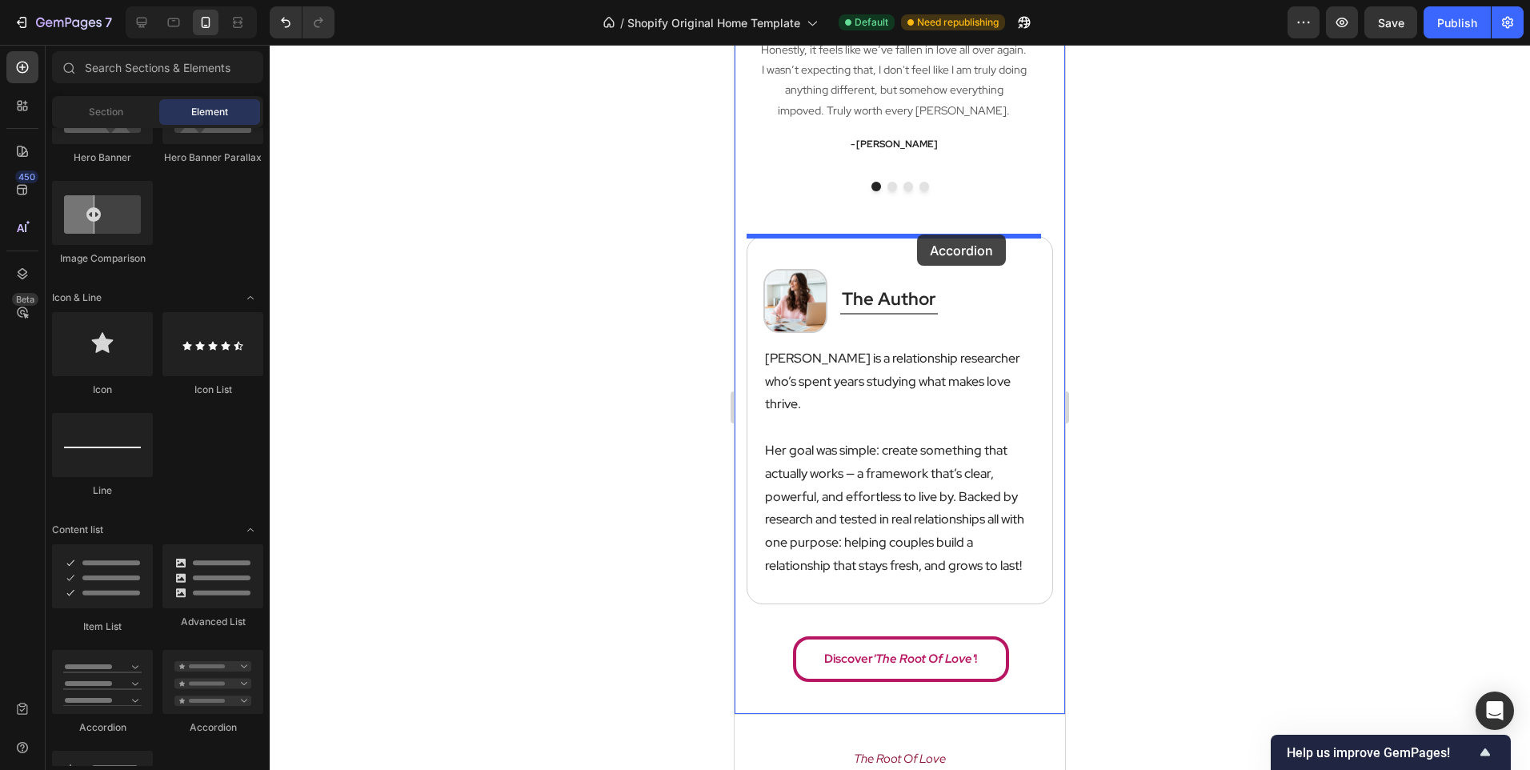
drag, startPoint x: 831, startPoint y: 753, endPoint x: 917, endPoint y: 234, distance: 525.8
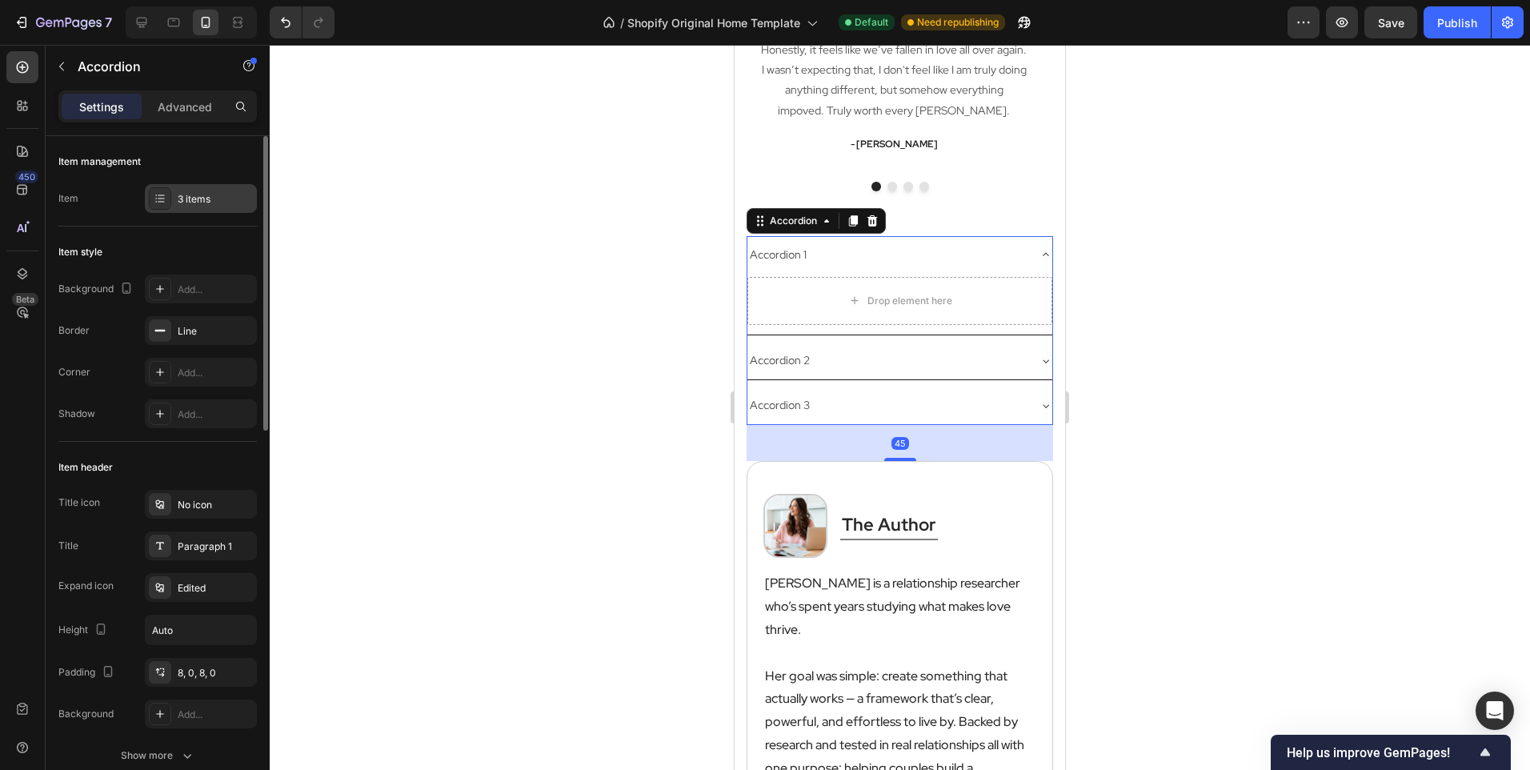
click at [199, 210] on div "3 items" at bounding box center [201, 198] width 112 height 29
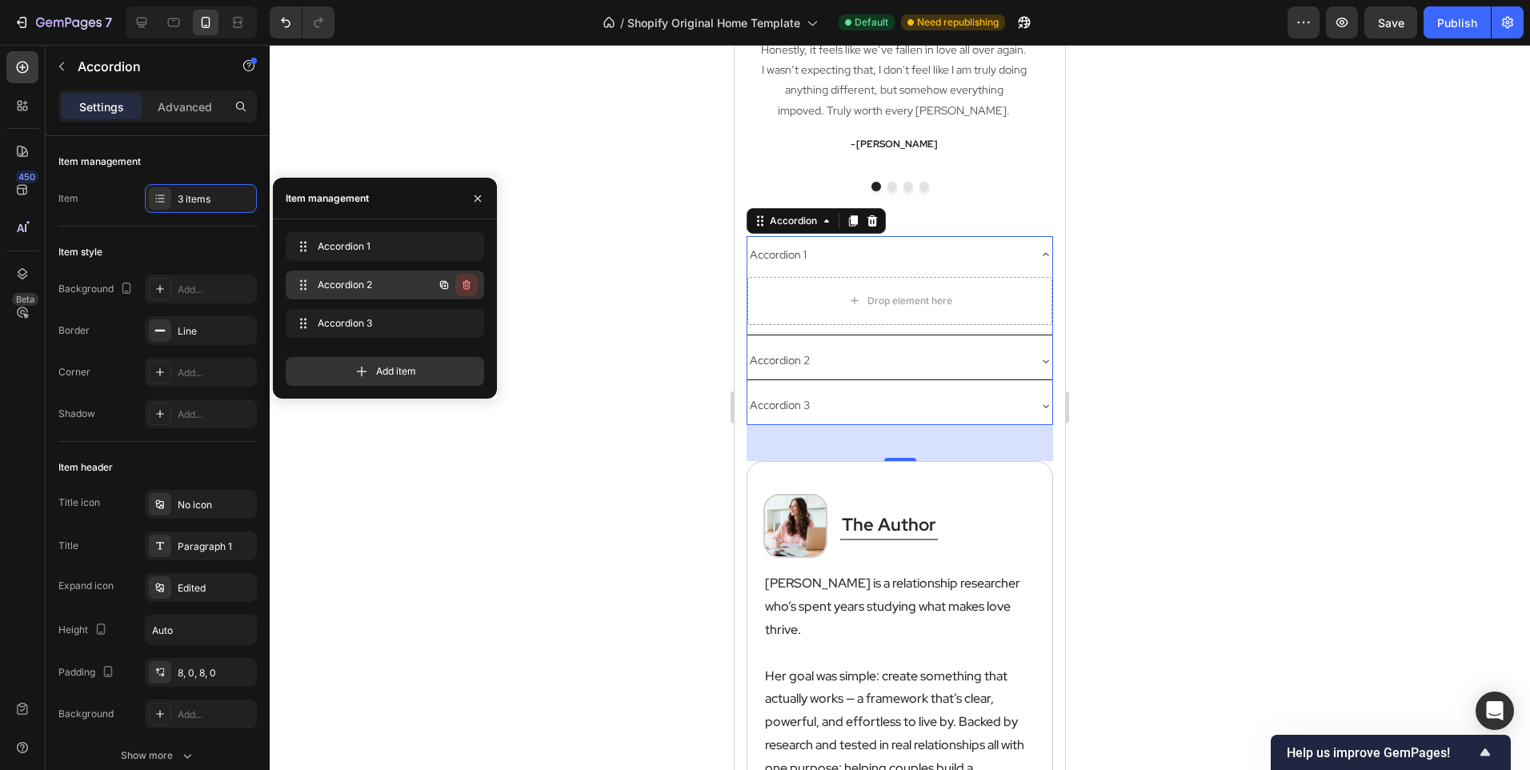
click at [467, 291] on icon "button" at bounding box center [466, 285] width 13 height 13
click at [467, 291] on div "Delete" at bounding box center [456, 285] width 30 height 14
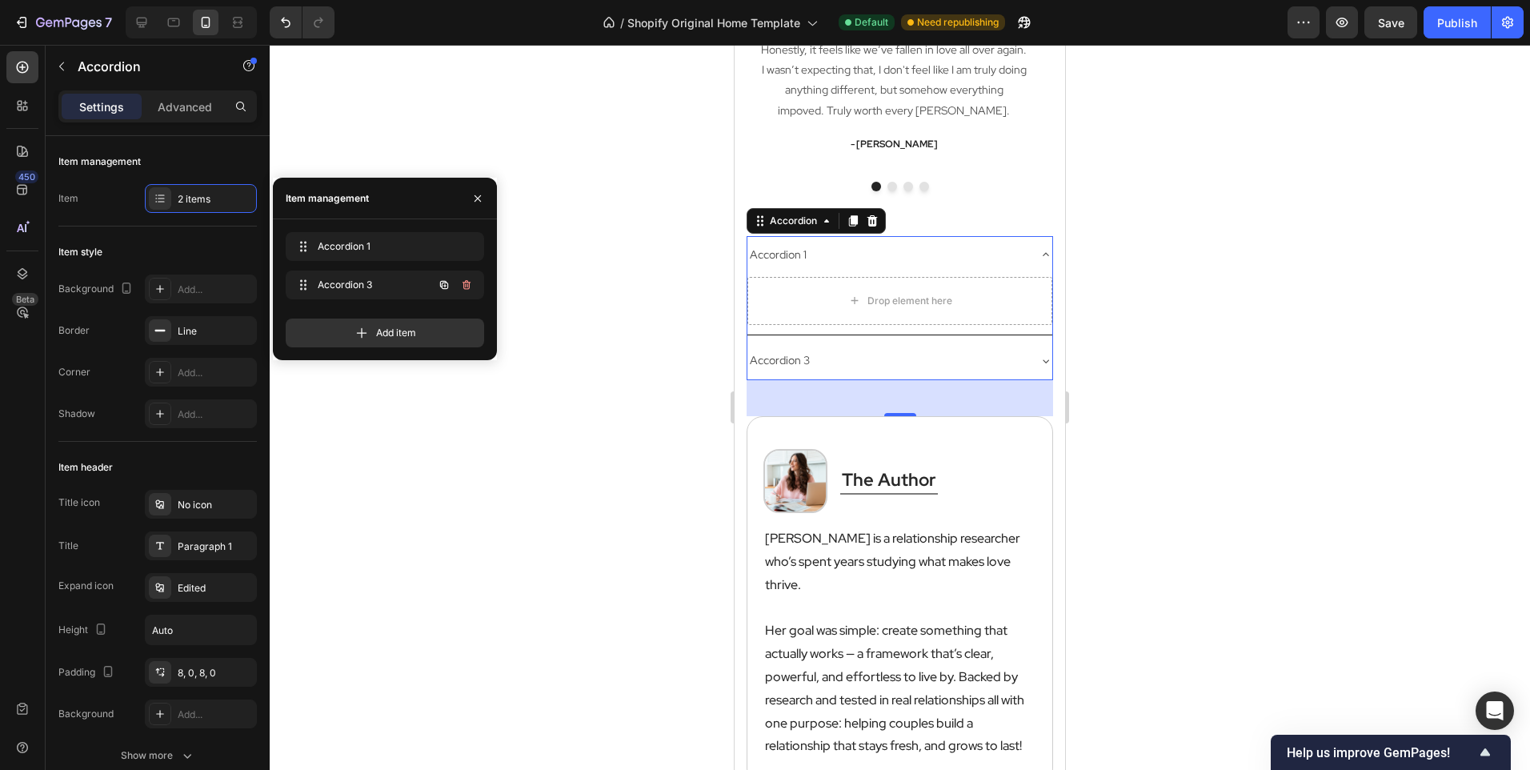
click at [467, 291] on icon "button" at bounding box center [466, 285] width 13 height 13
click at [467, 291] on div "Delete" at bounding box center [456, 285] width 30 height 14
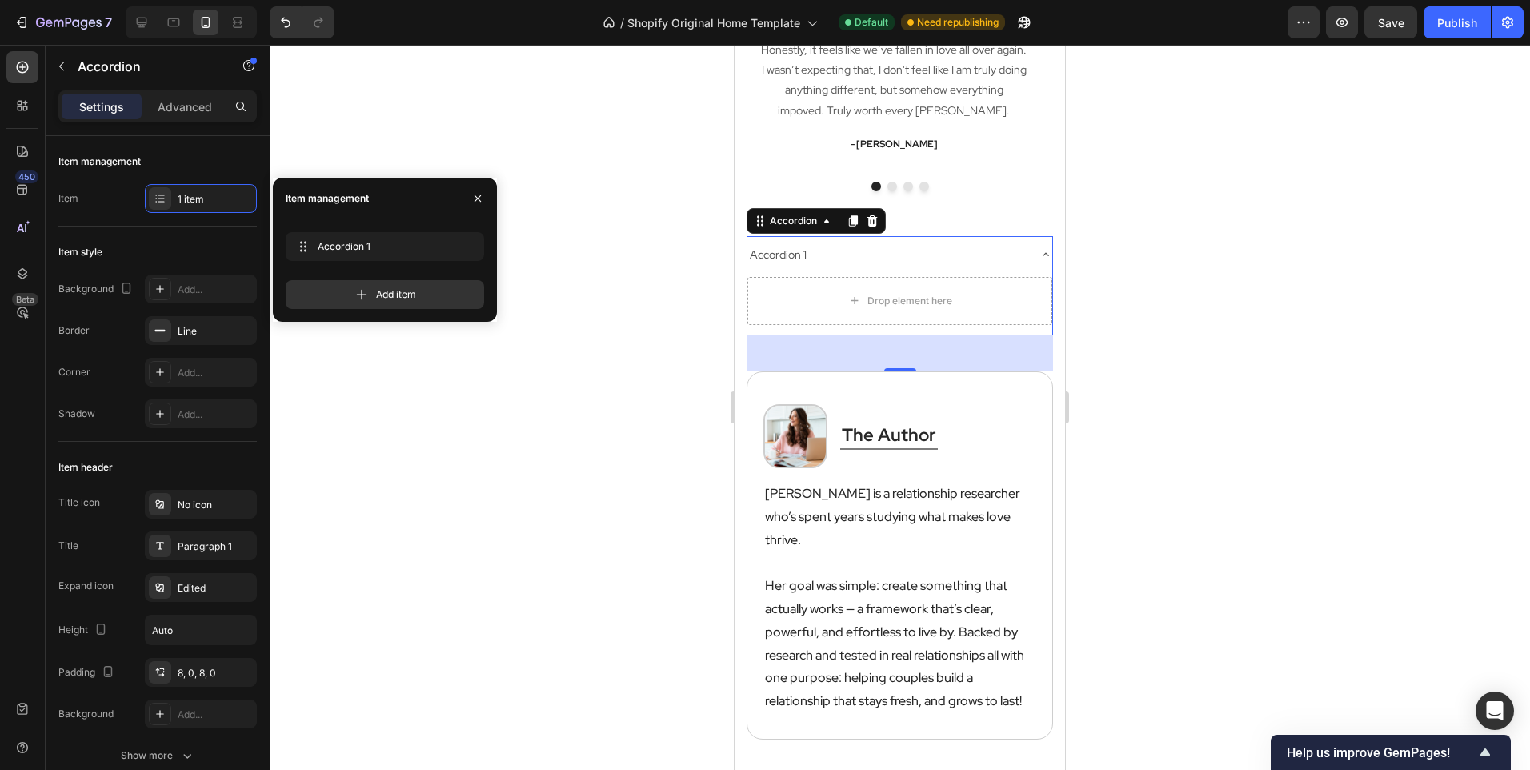
click at [795, 255] on div "Accordion 1" at bounding box center [779, 255] width 62 height 25
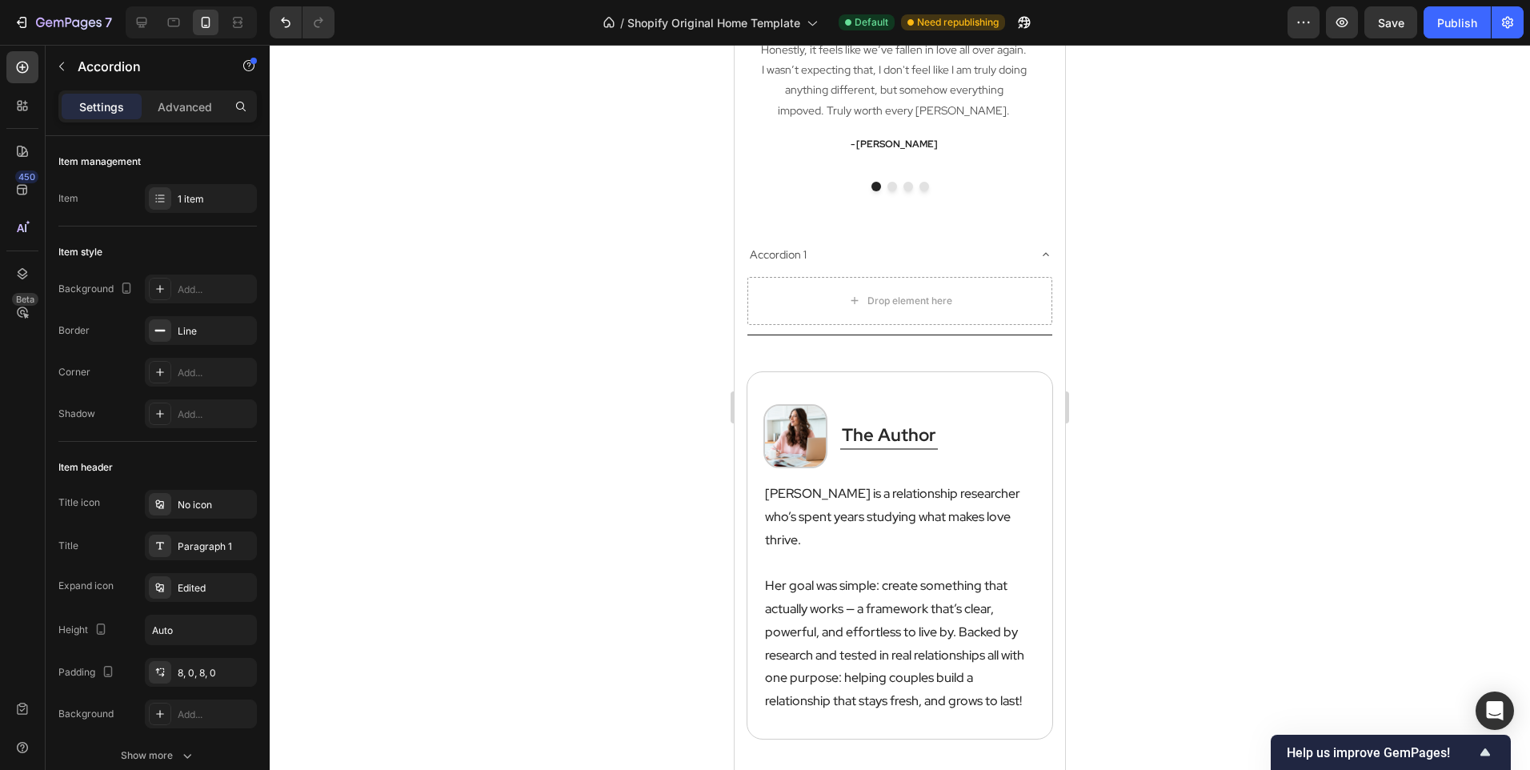
click at [834, 255] on div "Accordion 1" at bounding box center [887, 255] width 279 height 25
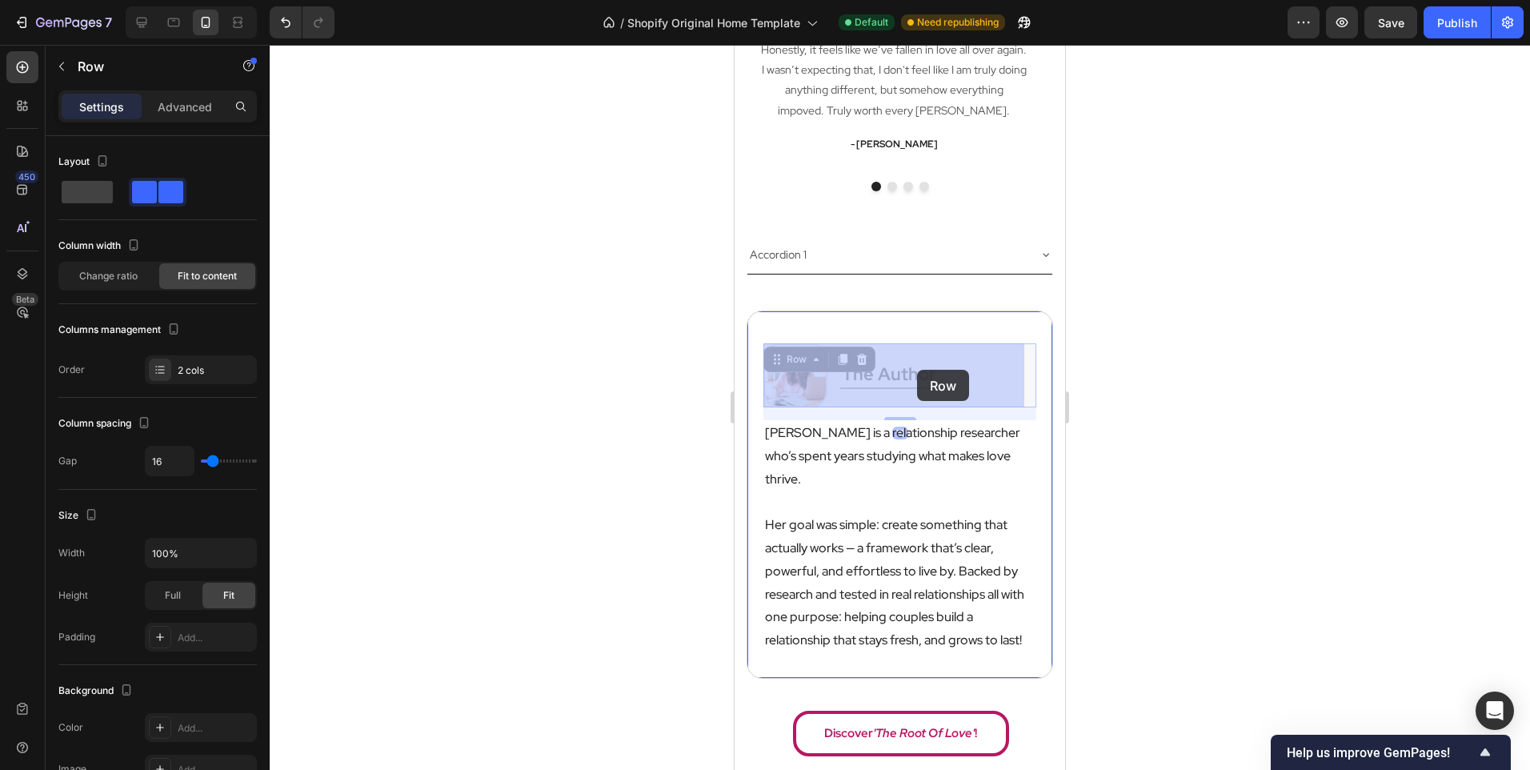
drag, startPoint x: 953, startPoint y: 379, endPoint x: 917, endPoint y: 370, distance: 37.1
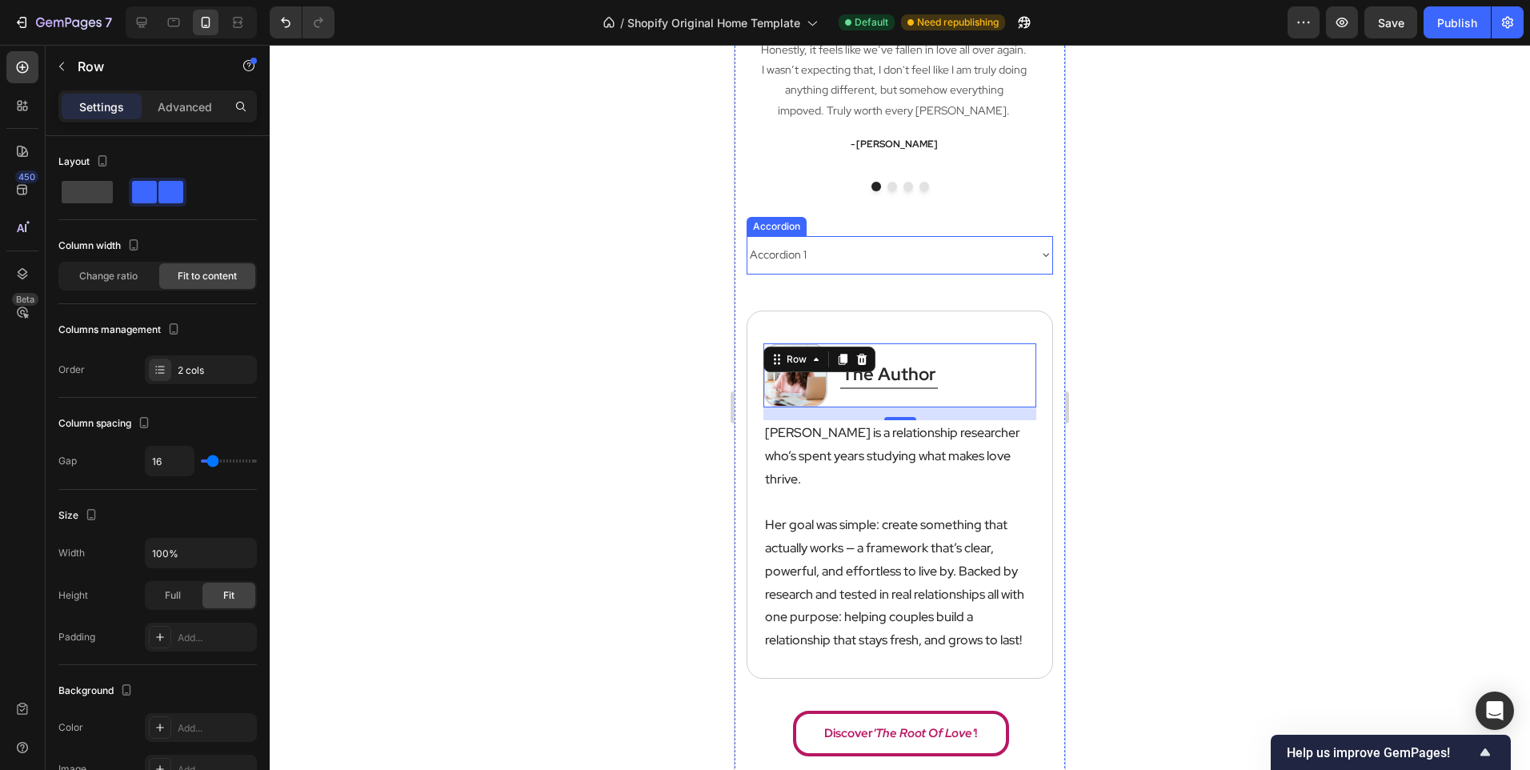
click at [920, 259] on div "Accordion 1" at bounding box center [887, 255] width 279 height 25
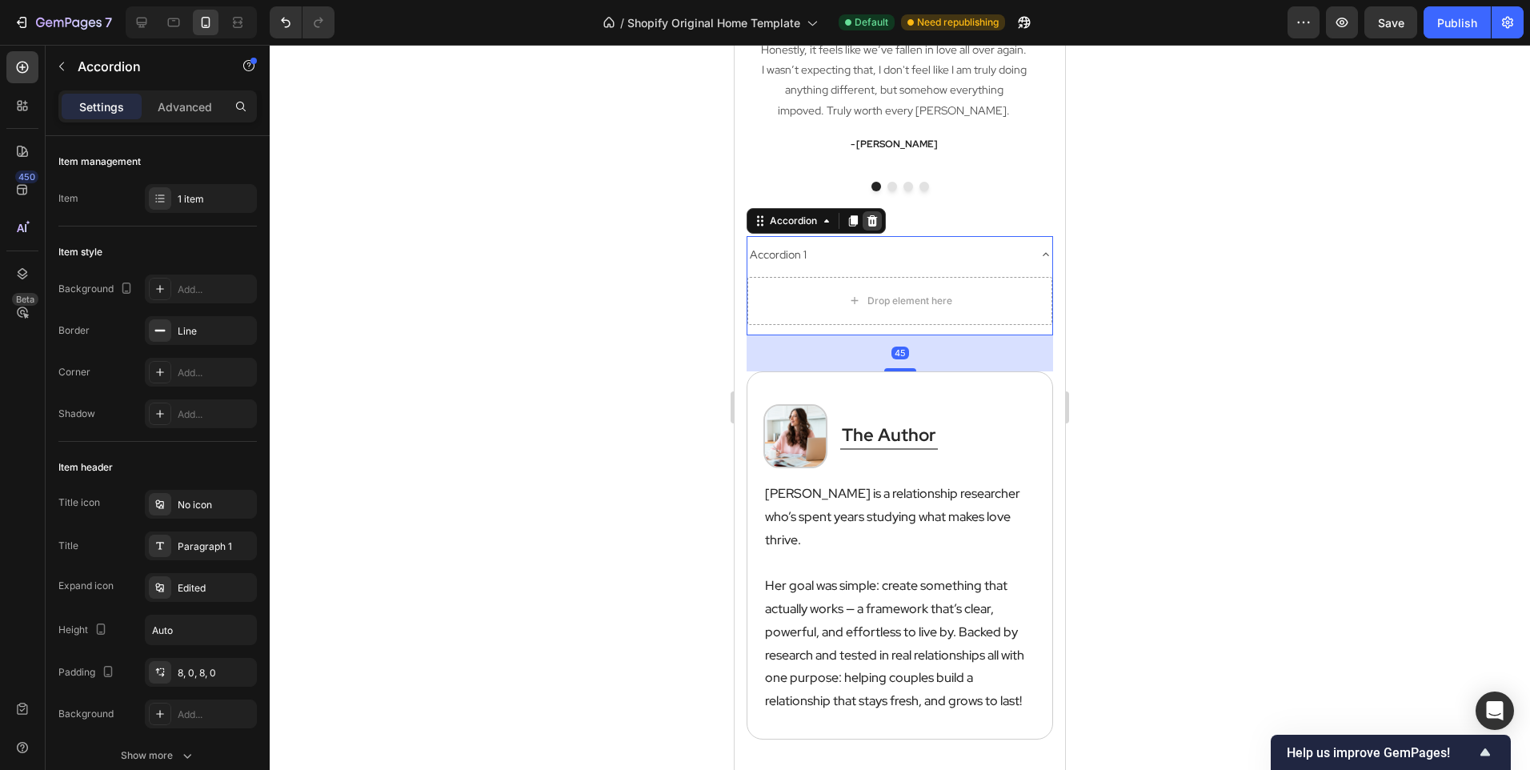
click at [869, 211] on div at bounding box center [872, 220] width 19 height 19
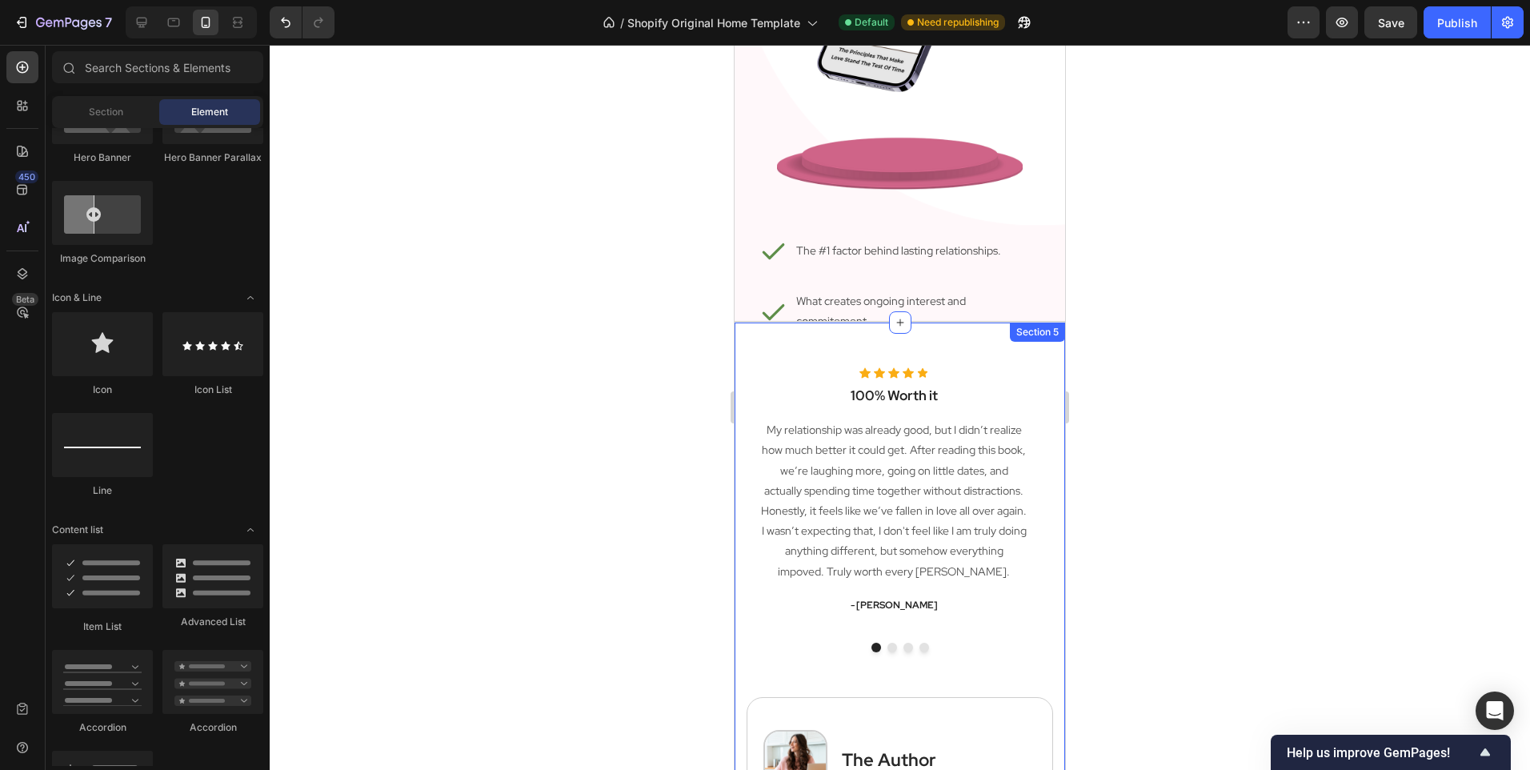
scroll to position [2086, 0]
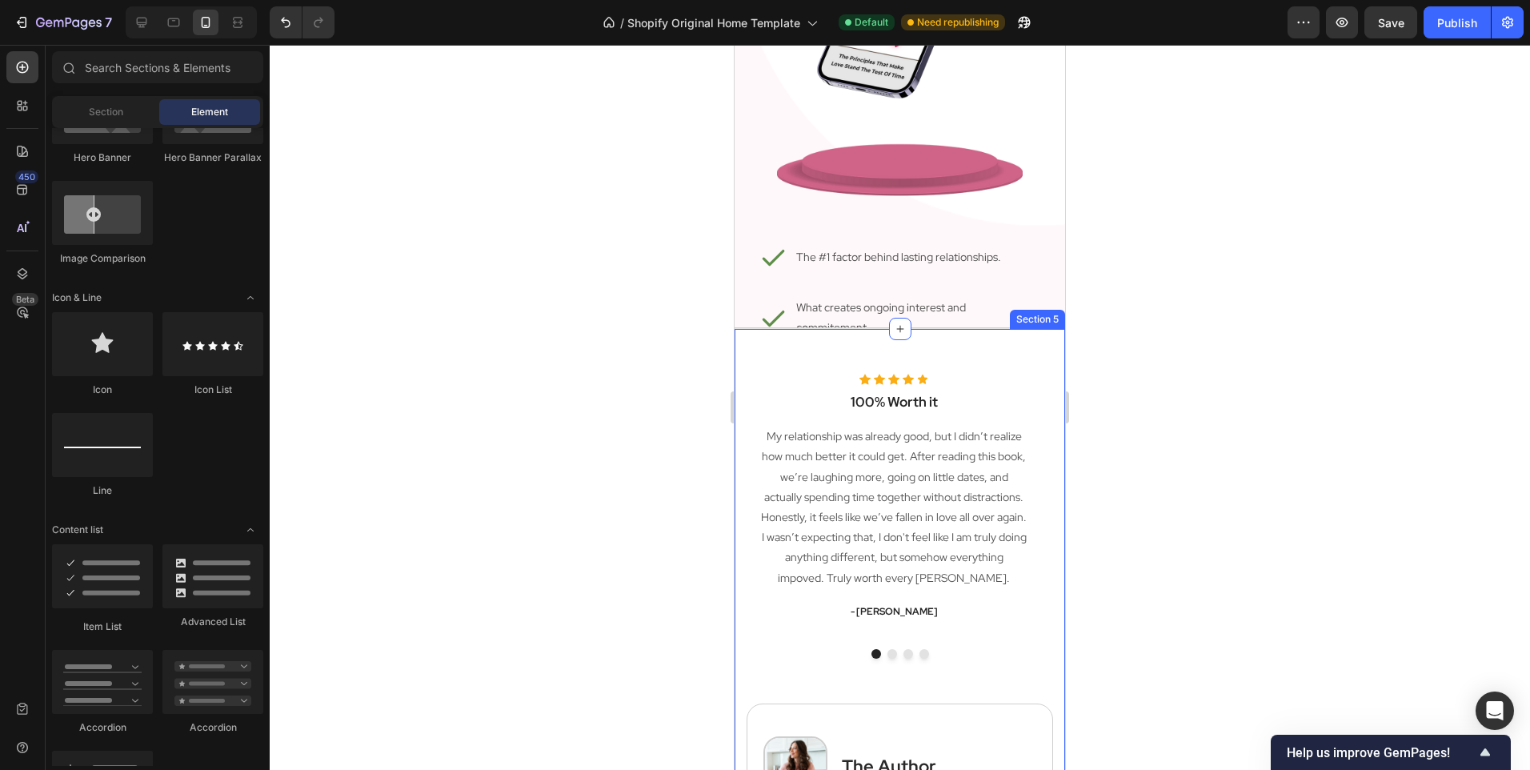
click at [844, 367] on p "Ways to reignite the spark and the feeling of new love." at bounding box center [917, 387] width 243 height 40
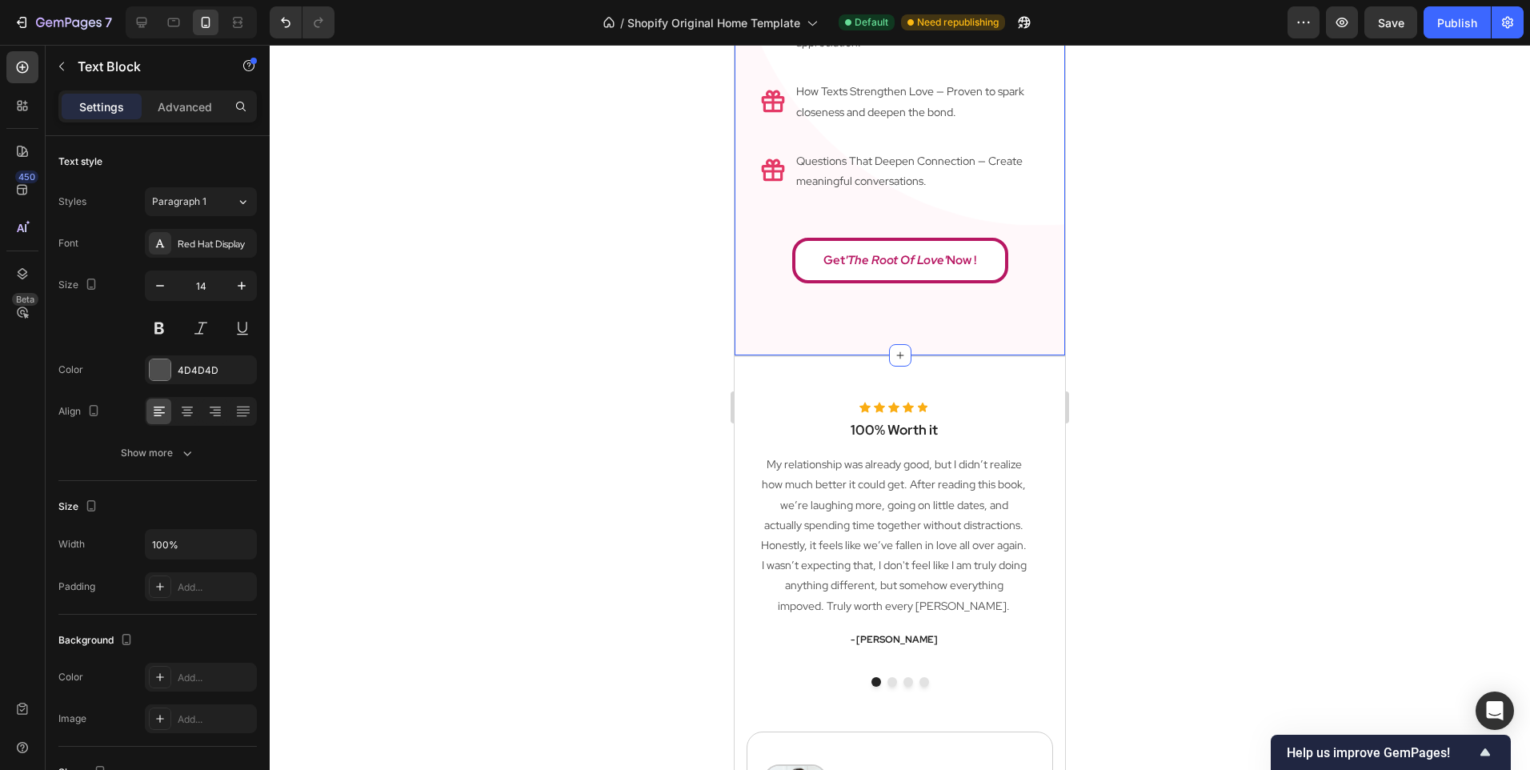
scroll to position [2566, 0]
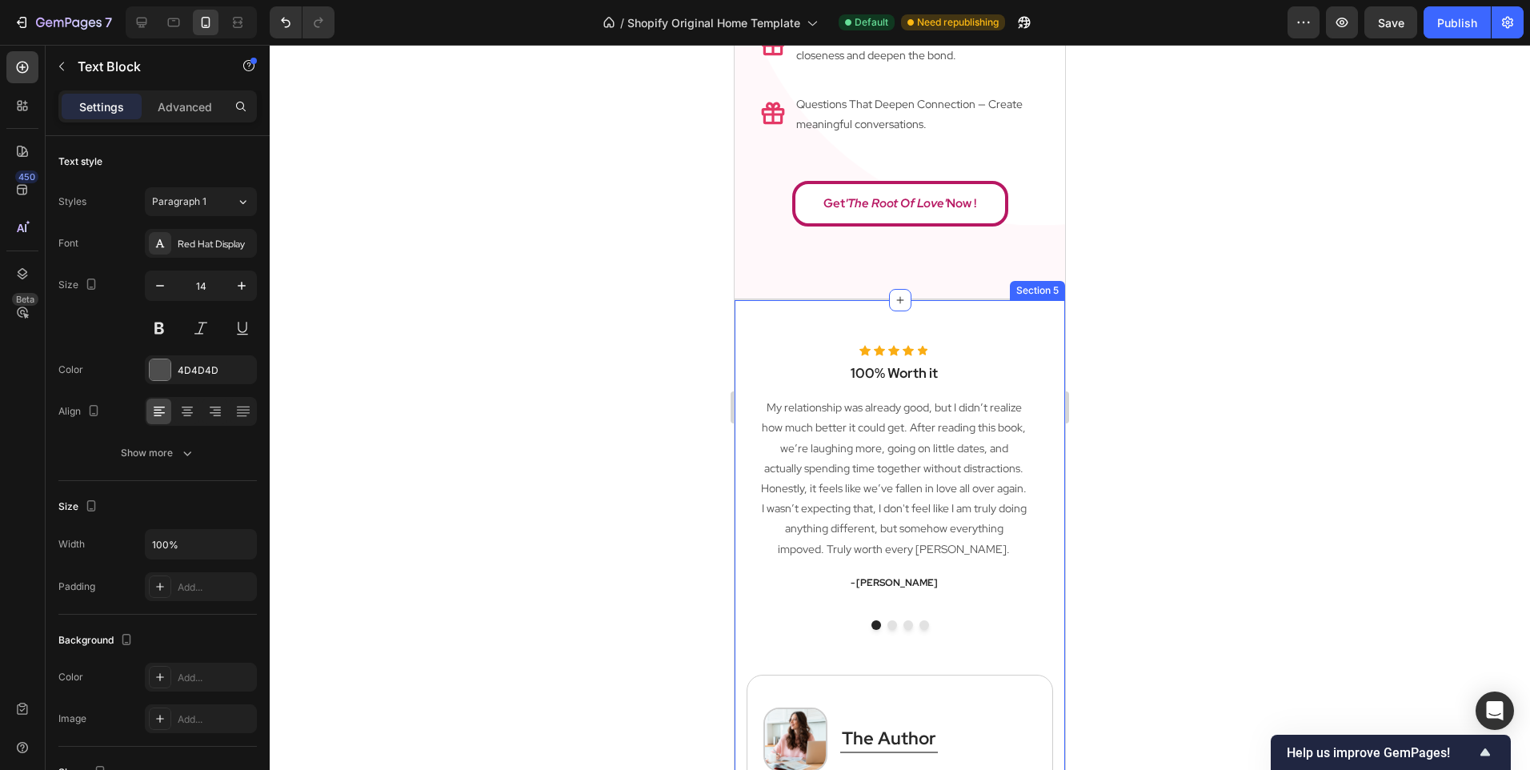
click at [829, 299] on div "Icon Icon Icon Icon Icon Icon List Hoz 100% Worth it Heading My relationship wa…" at bounding box center [900, 726] width 331 height 854
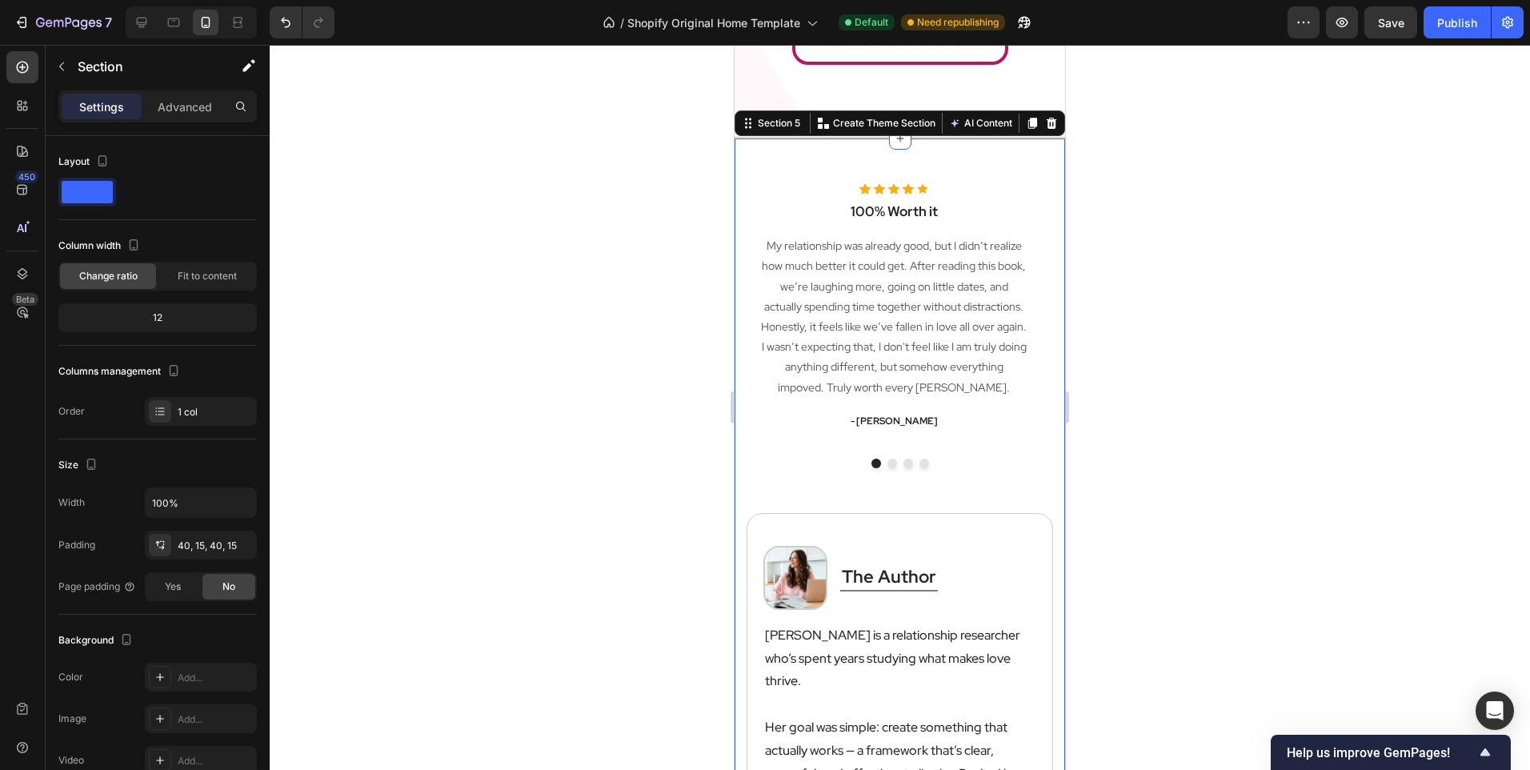
scroll to position [2806, 0]
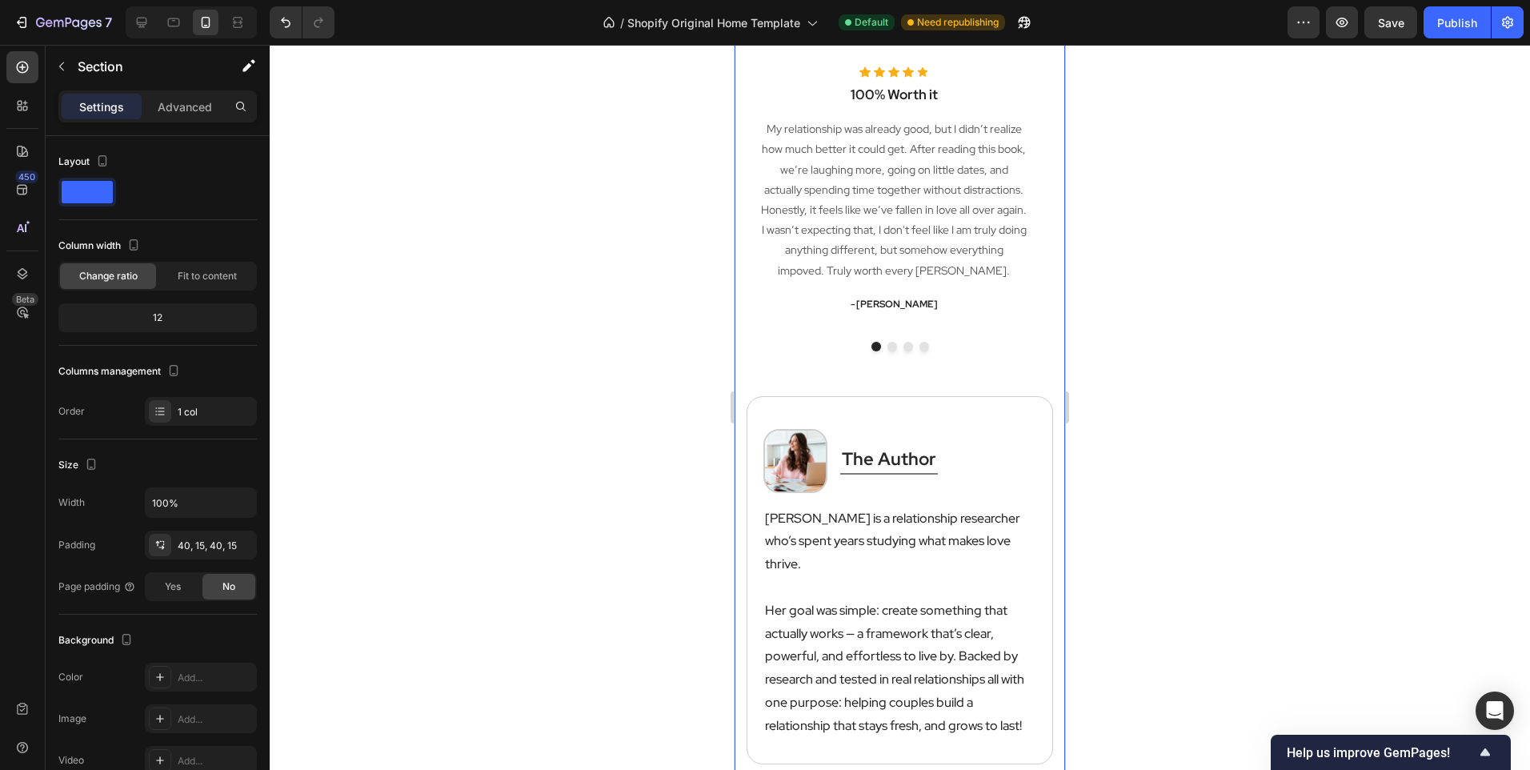
click at [868, 368] on div "Icon Icon Icon Icon Icon Icon List Hoz 100% Worth it Heading My relationship wa…" at bounding box center [900, 448] width 307 height 788
click at [130, 14] on div at bounding box center [142, 23] width 26 height 26
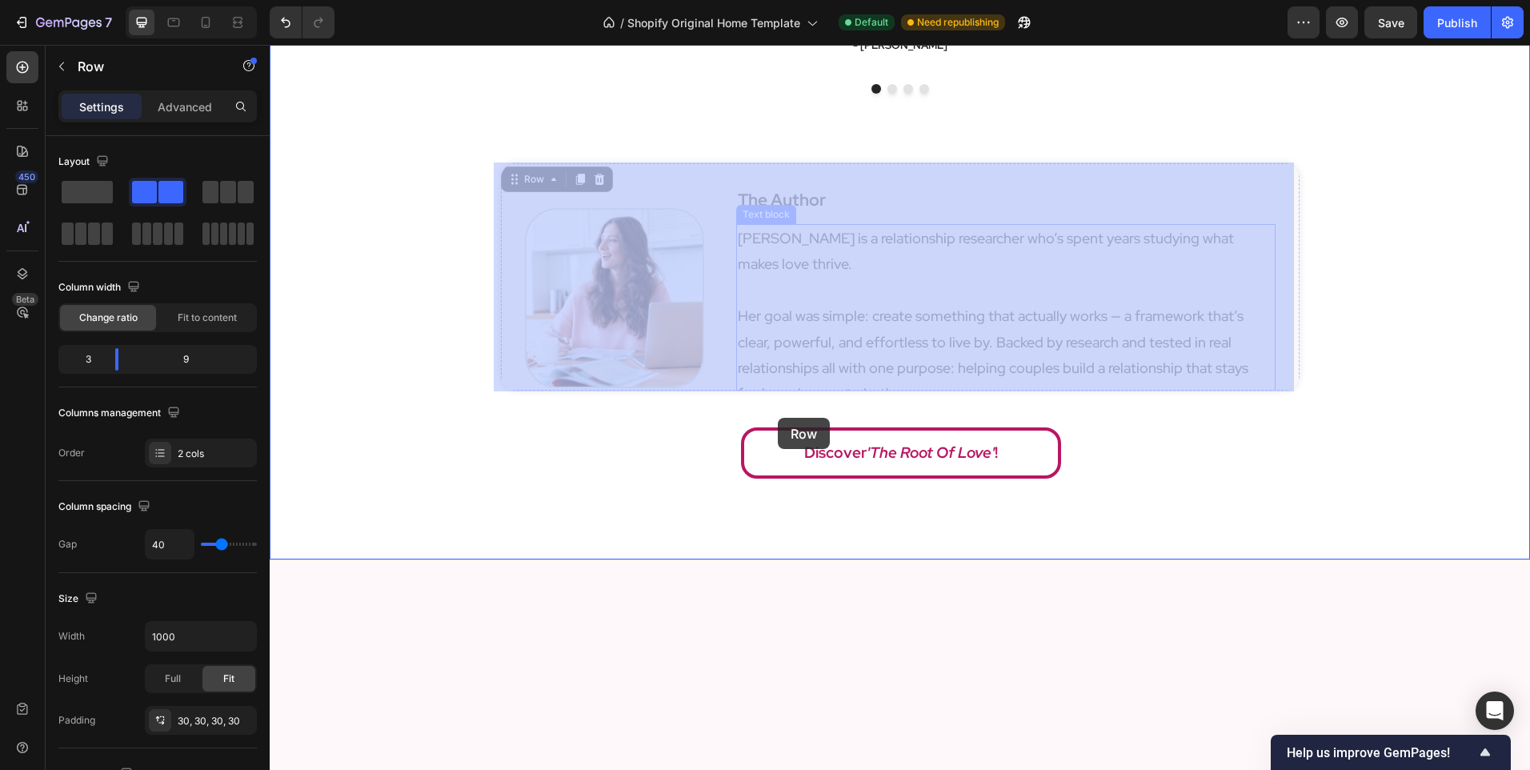
scroll to position [2406, 0]
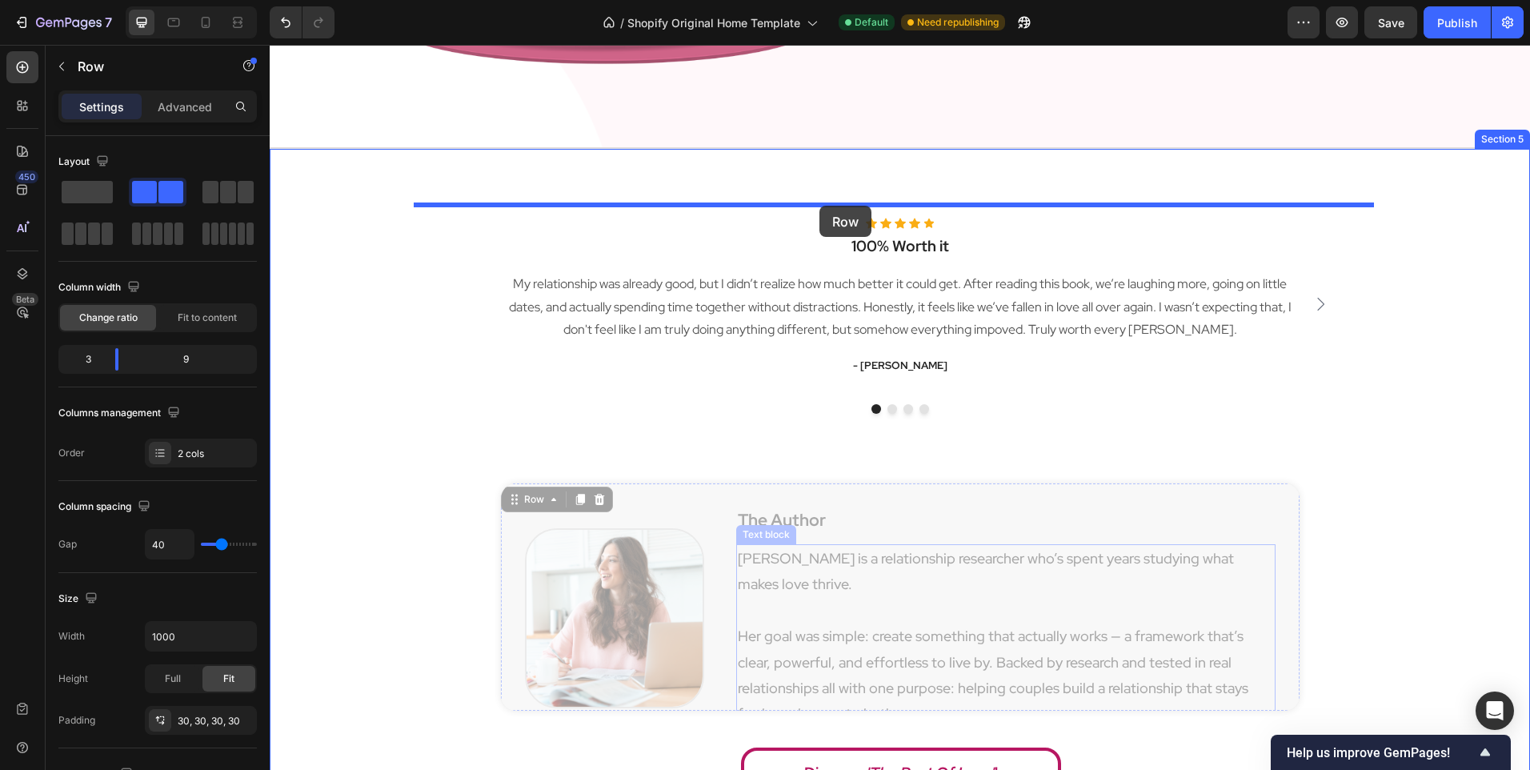
drag, startPoint x: 742, startPoint y: 647, endPoint x: 820, endPoint y: 206, distance: 448.6
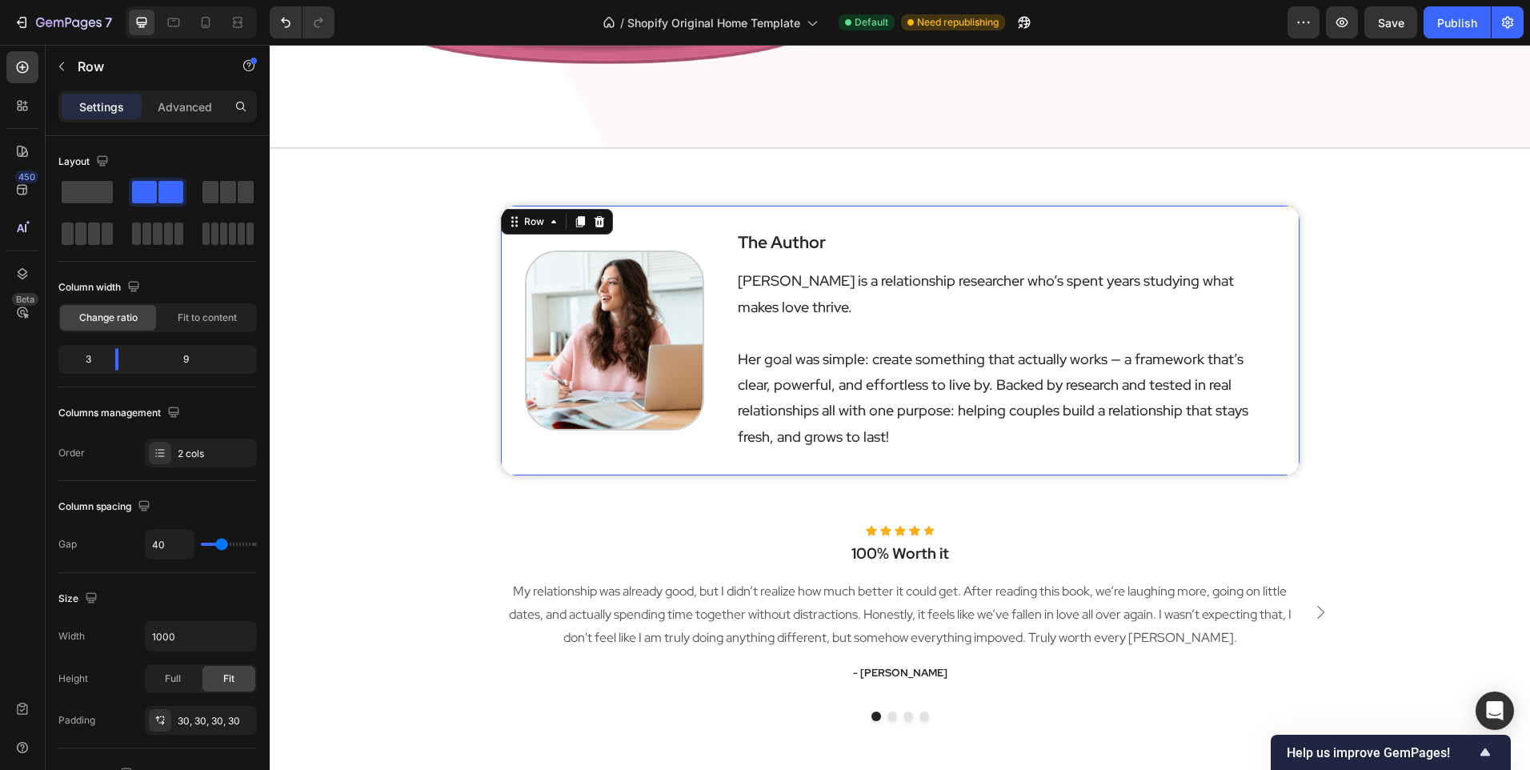
click at [424, 359] on div "Image the author Heading [PERSON_NAME] is a relationship researcher who’s spent…" at bounding box center [900, 527] width 1261 height 645
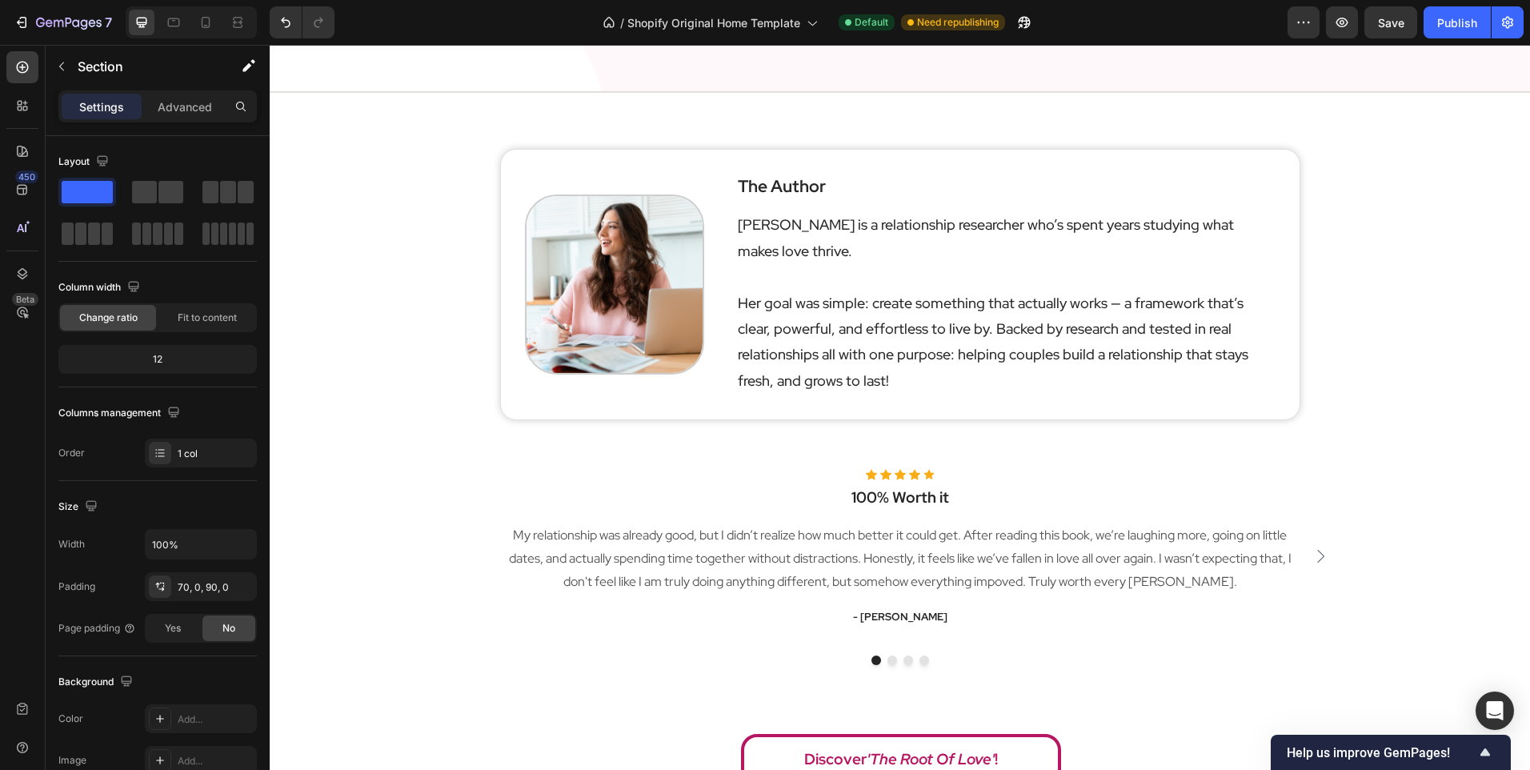
scroll to position [2486, 0]
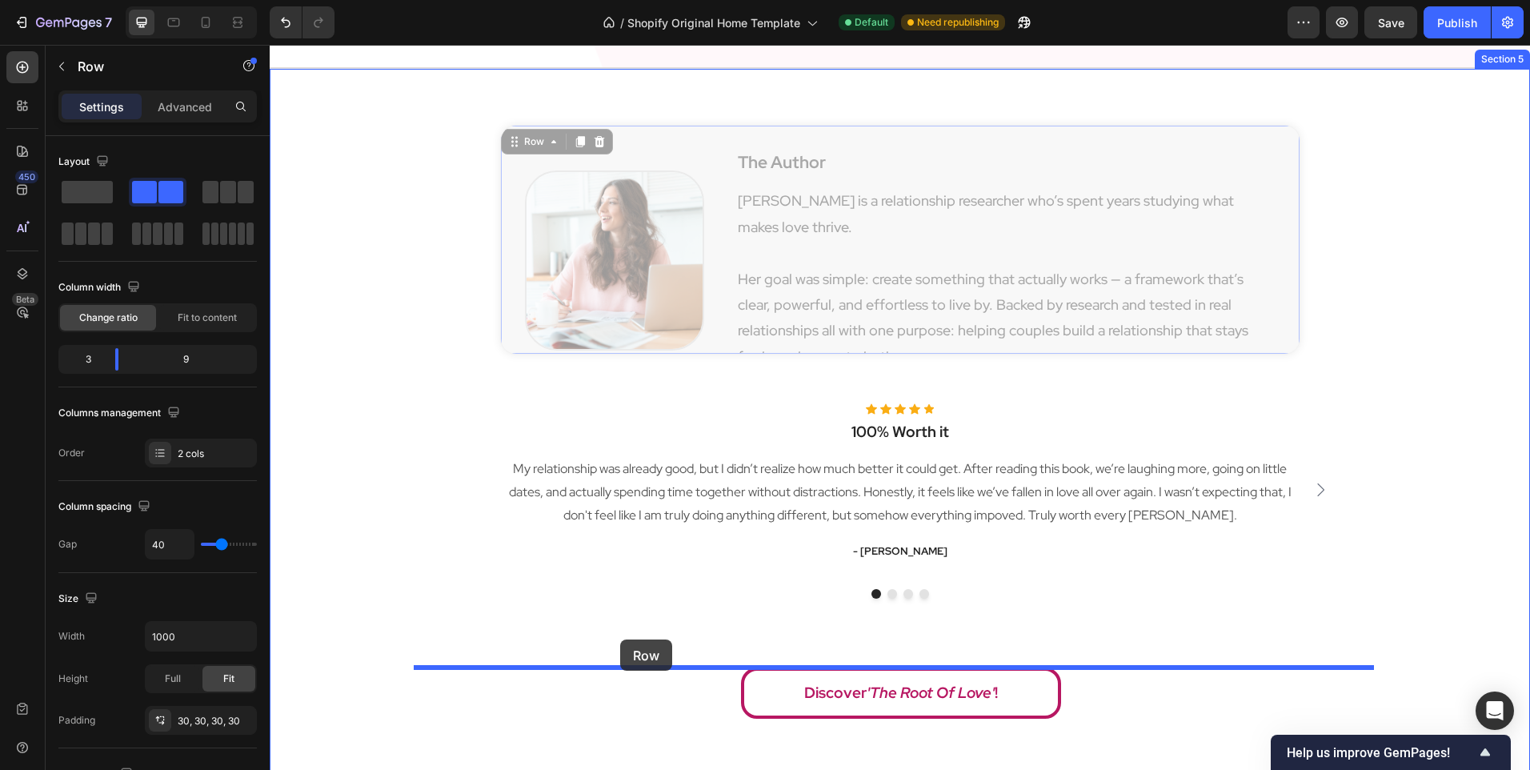
drag, startPoint x: 607, startPoint y: 344, endPoint x: 620, endPoint y: 639, distance: 295.6
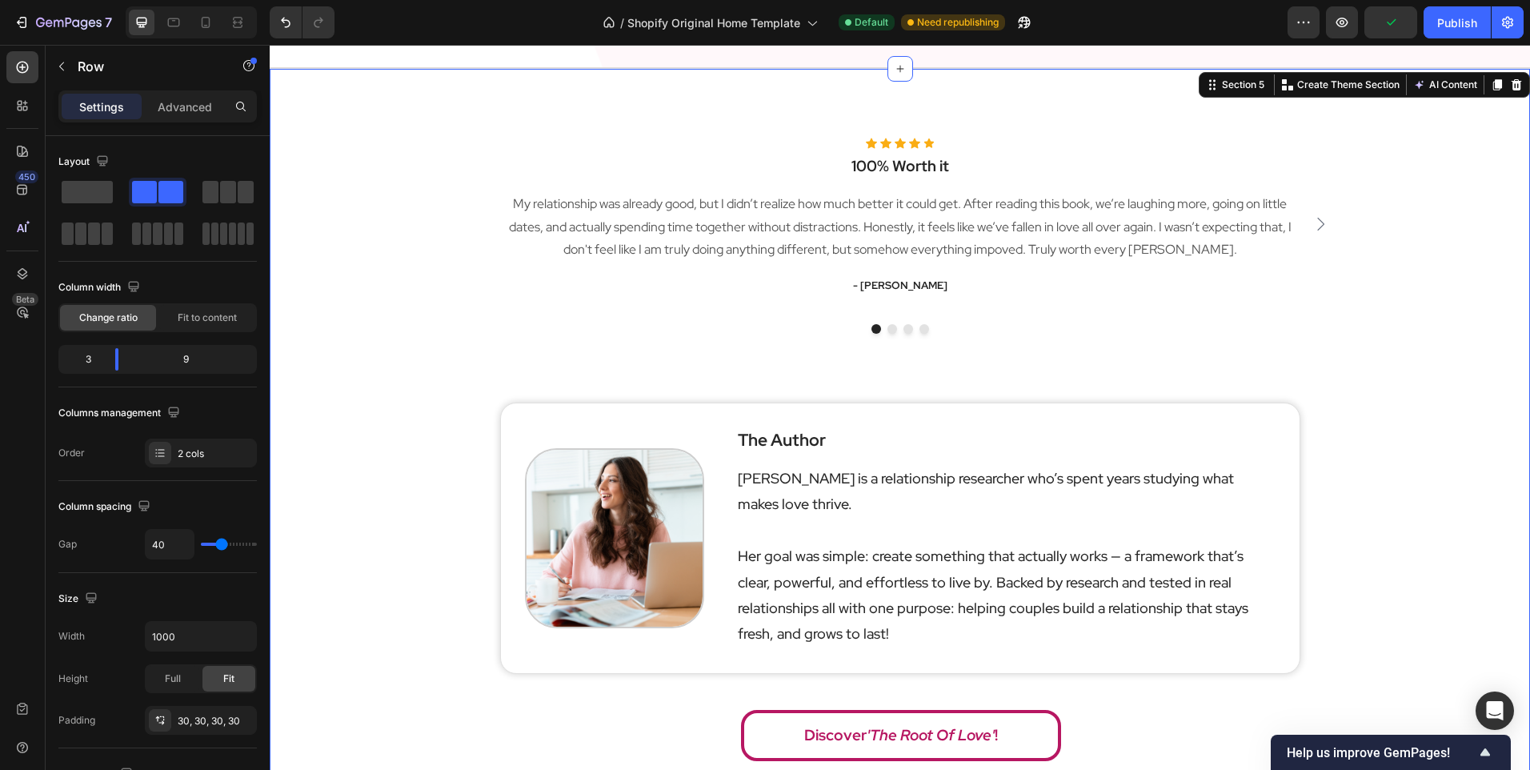
click at [347, 461] on div "Icon Icon Icon Icon Icon Icon List Hoz 100% Worth it Heading My relationship wa…" at bounding box center [900, 447] width 1261 height 645
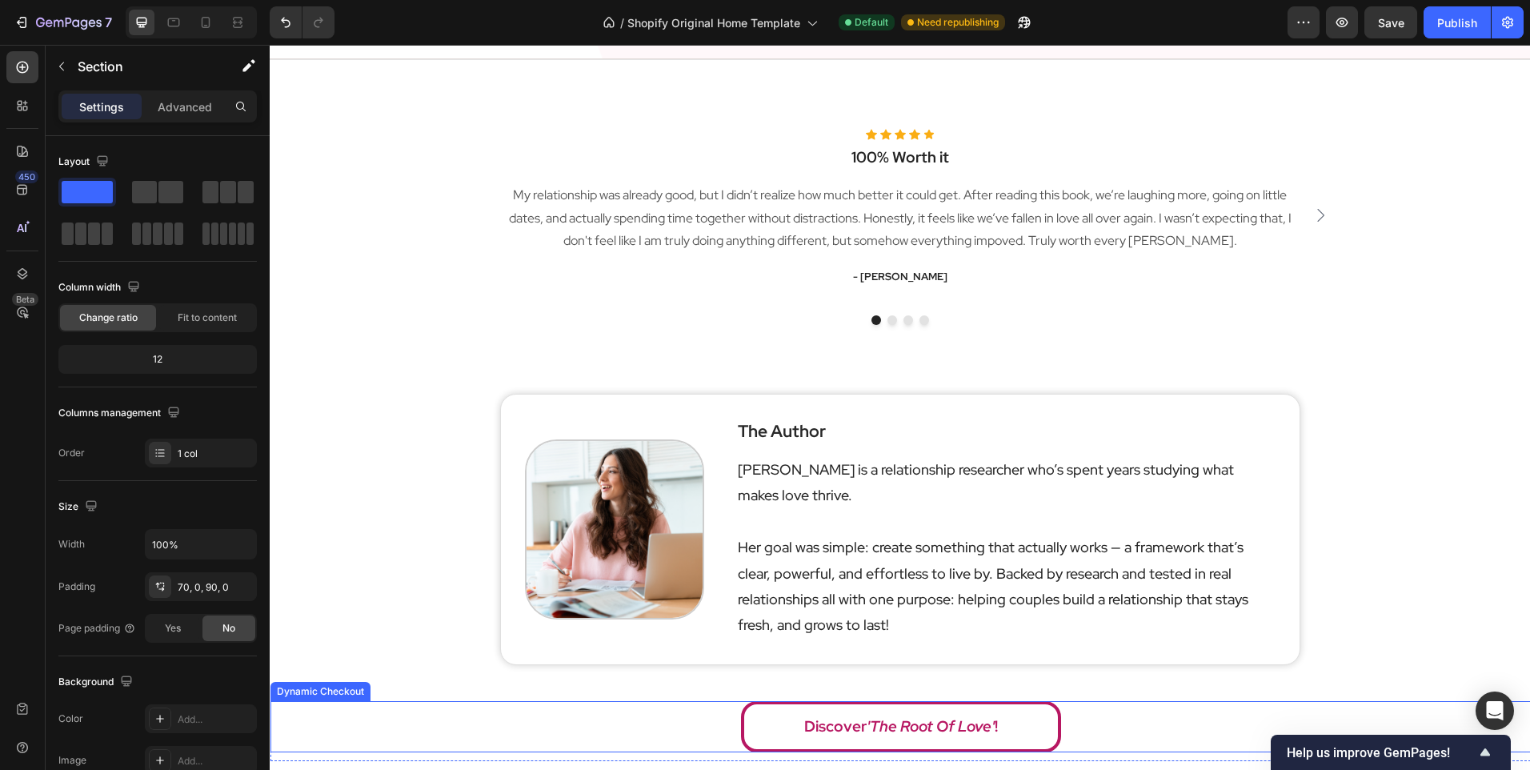
scroll to position [2348, 0]
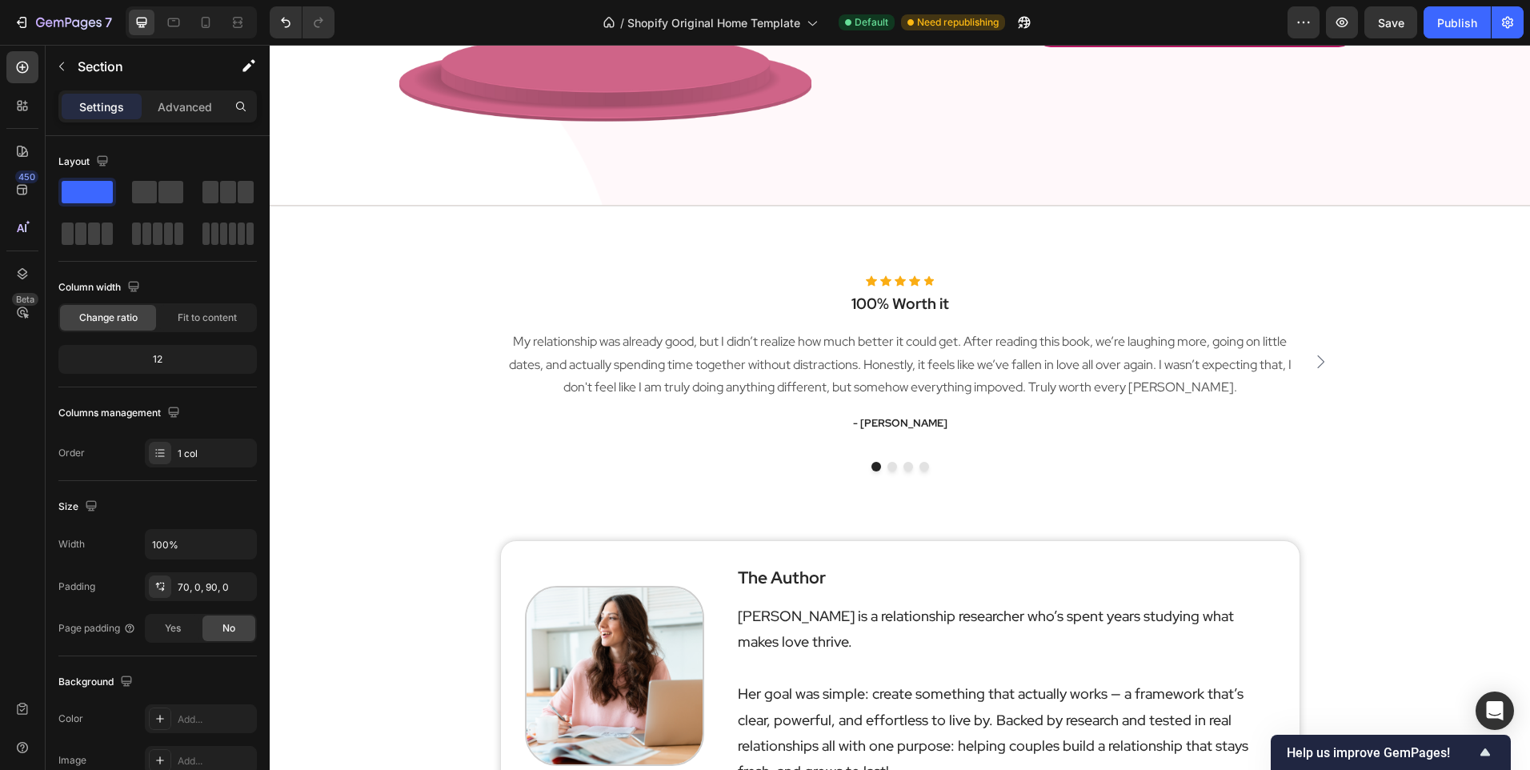
click at [352, 447] on div "Icon Icon Icon Icon Icon Icon List Hoz 100% Worth it Heading My relationship wa…" at bounding box center [900, 585] width 1261 height 645
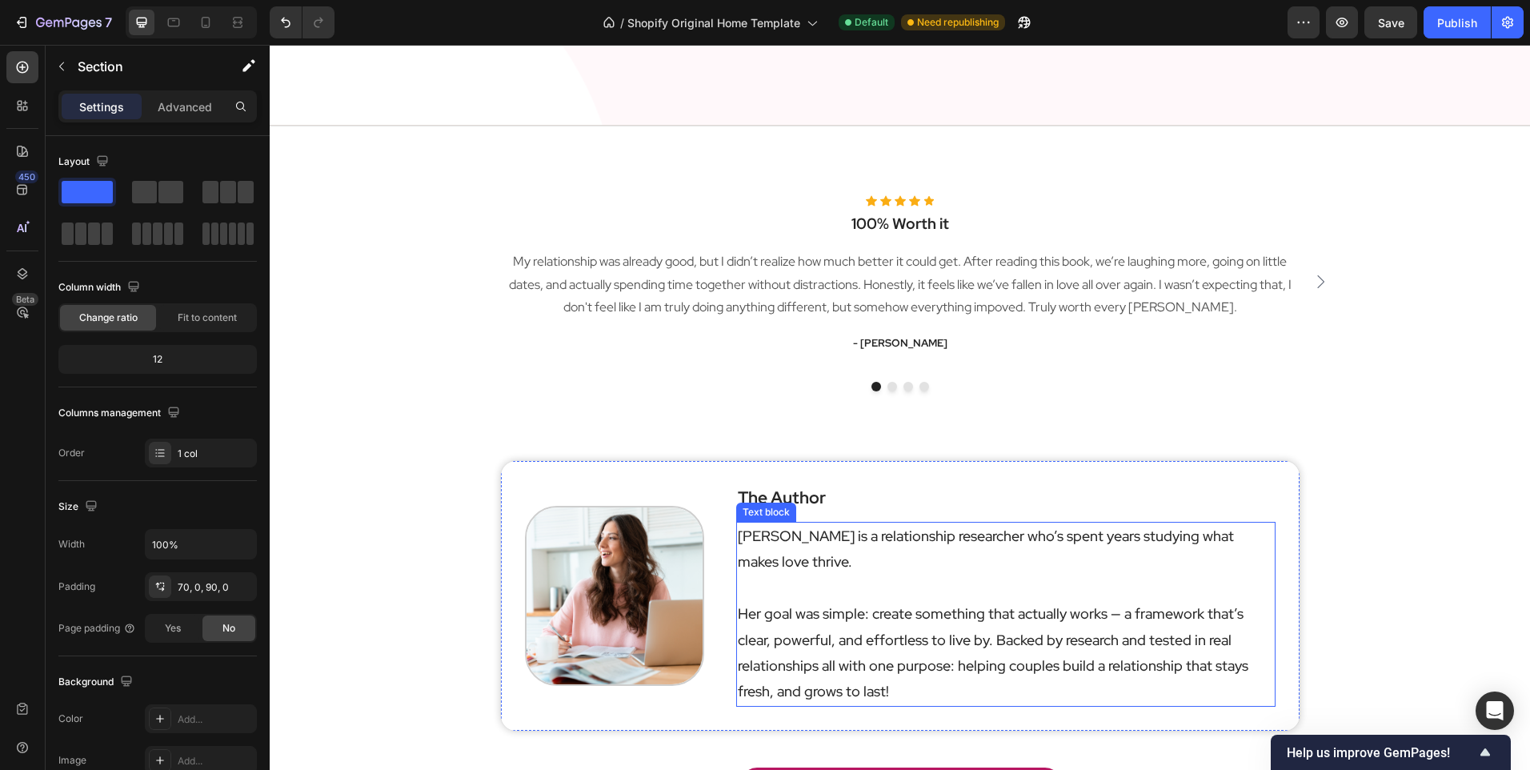
click at [815, 601] on p "Her goal was simple: create something that actually works — a framework that’s …" at bounding box center [1006, 653] width 536 height 104
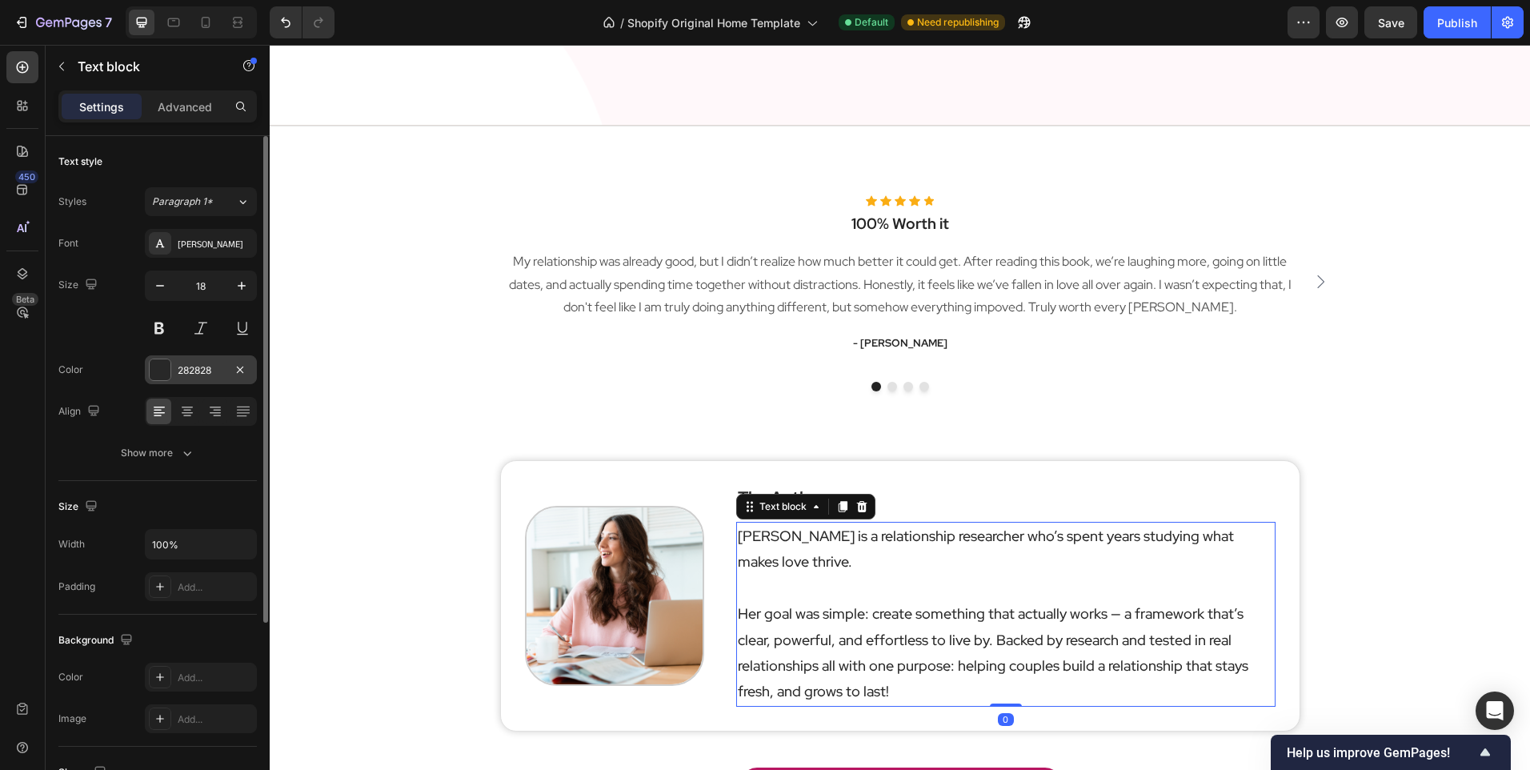
click at [180, 367] on div "282828" at bounding box center [201, 370] width 46 height 14
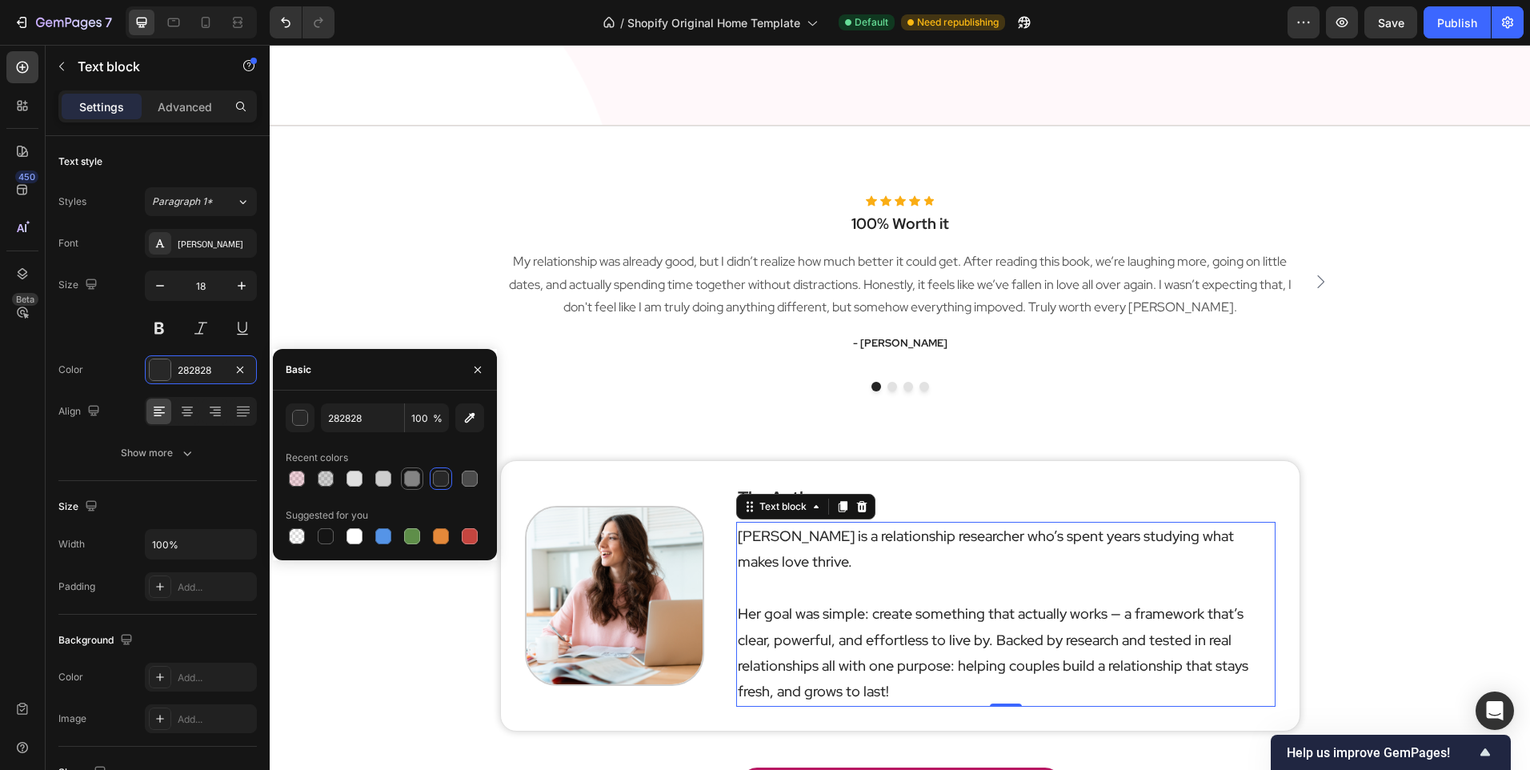
click at [415, 476] on div at bounding box center [412, 479] width 16 height 16
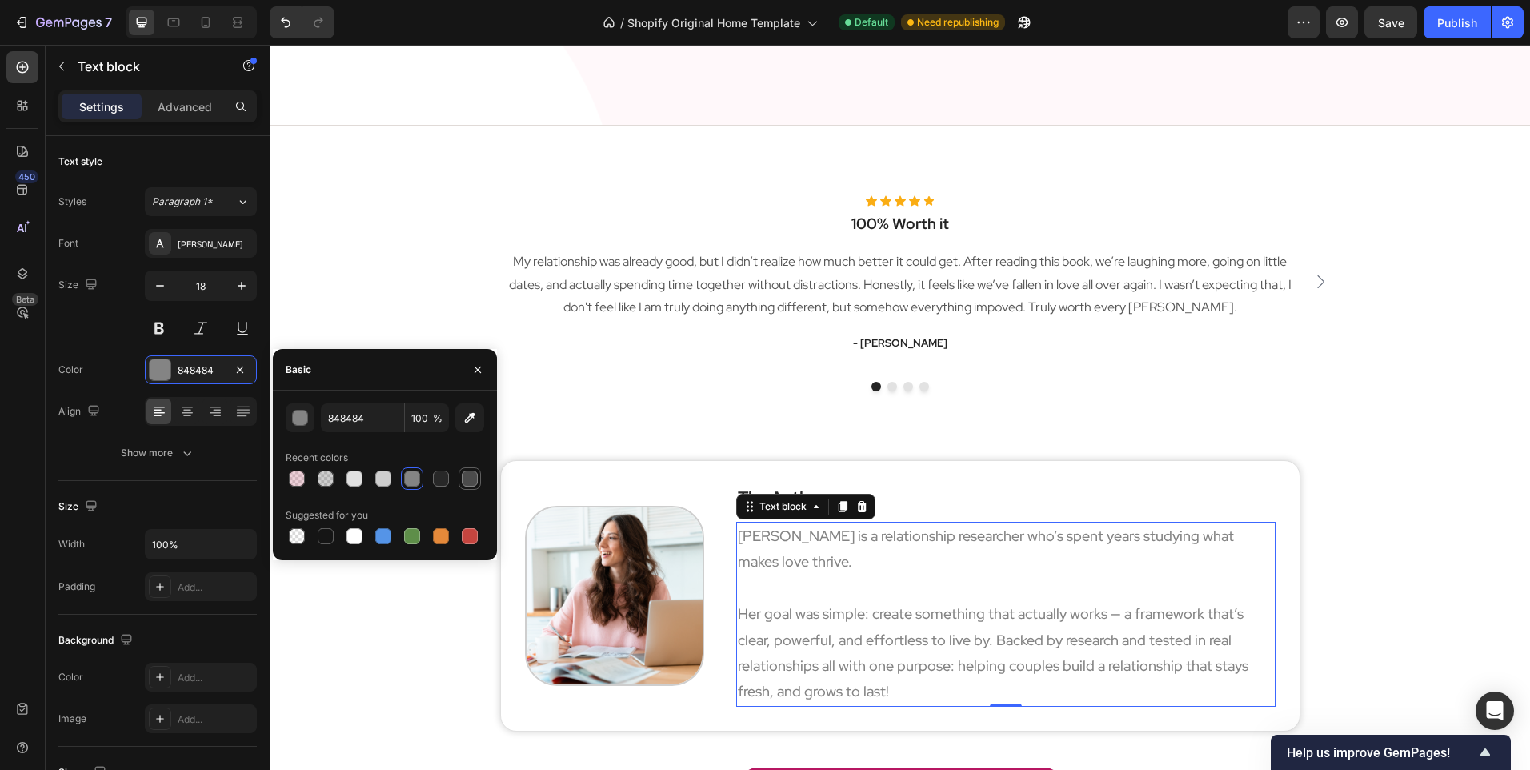
click at [465, 477] on div at bounding box center [470, 479] width 16 height 16
type input "4C4C4C"
click at [422, 268] on div "Icon Icon Icon Icon Icon Icon List Hoz 100% Worth it Heading My relationship wa…" at bounding box center [900, 293] width 960 height 222
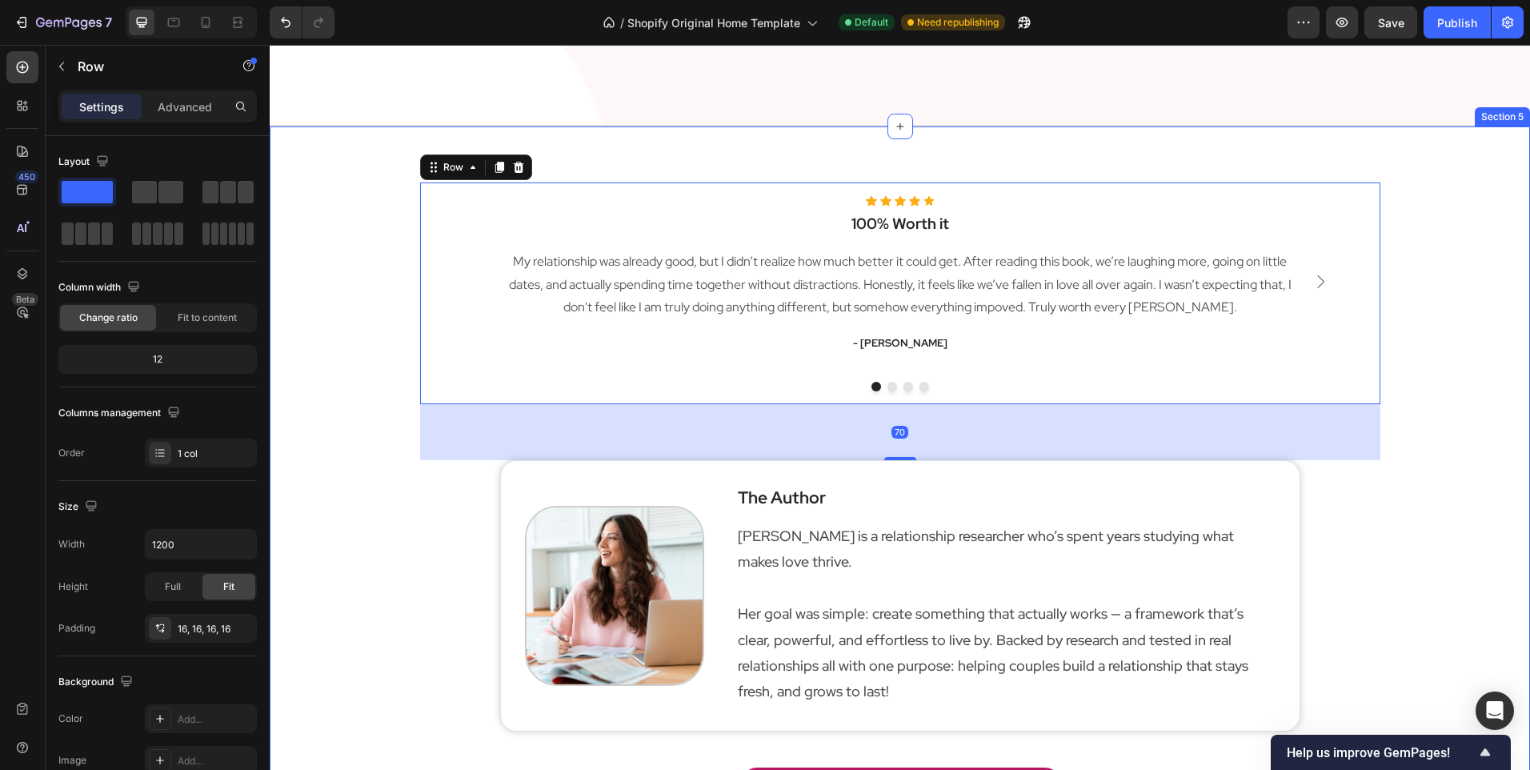
click at [379, 272] on div "Icon Icon Icon Icon Icon Icon List Hoz 100% Worth it Heading My relationship wa…" at bounding box center [900, 504] width 1261 height 645
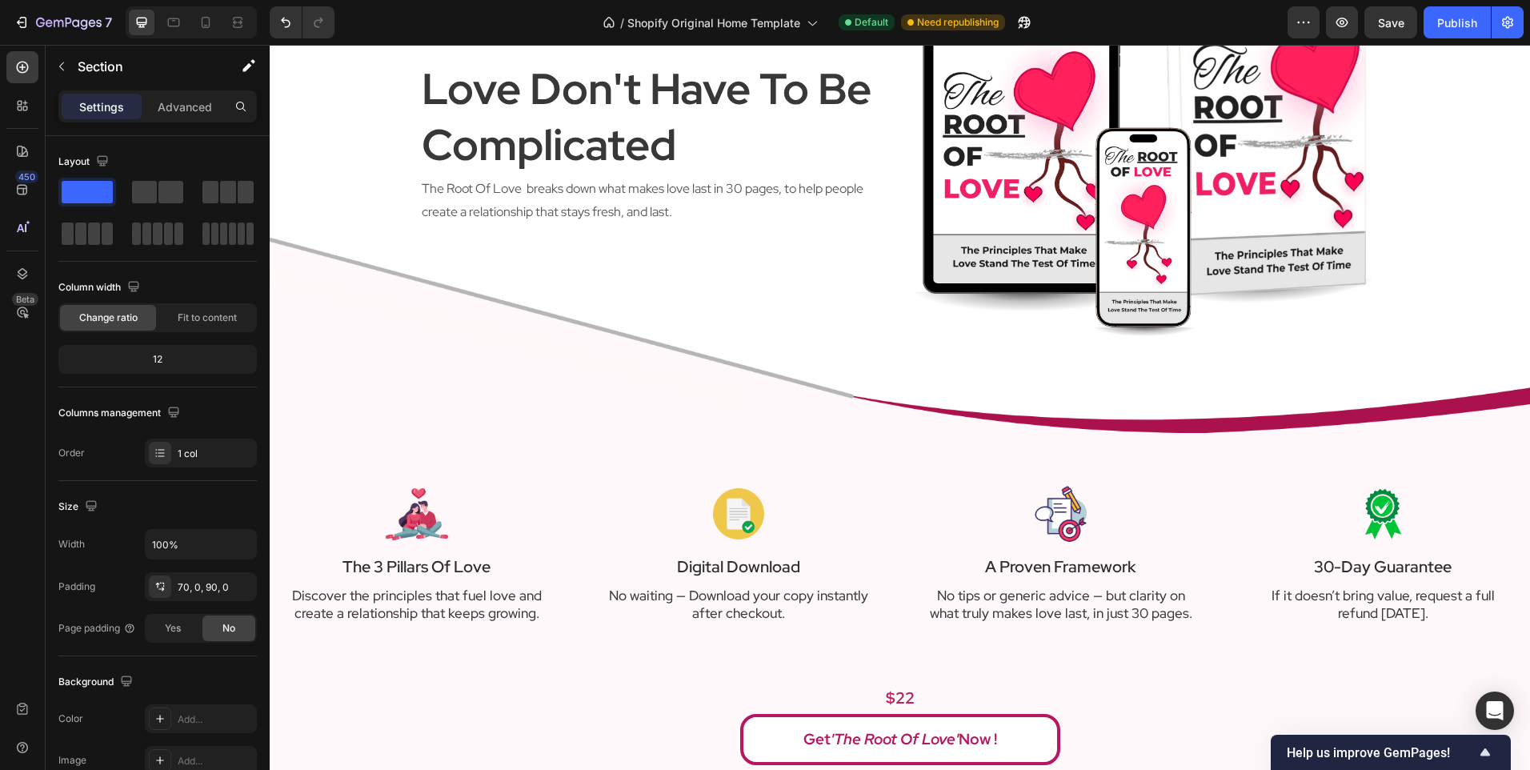
scroll to position [27, 0]
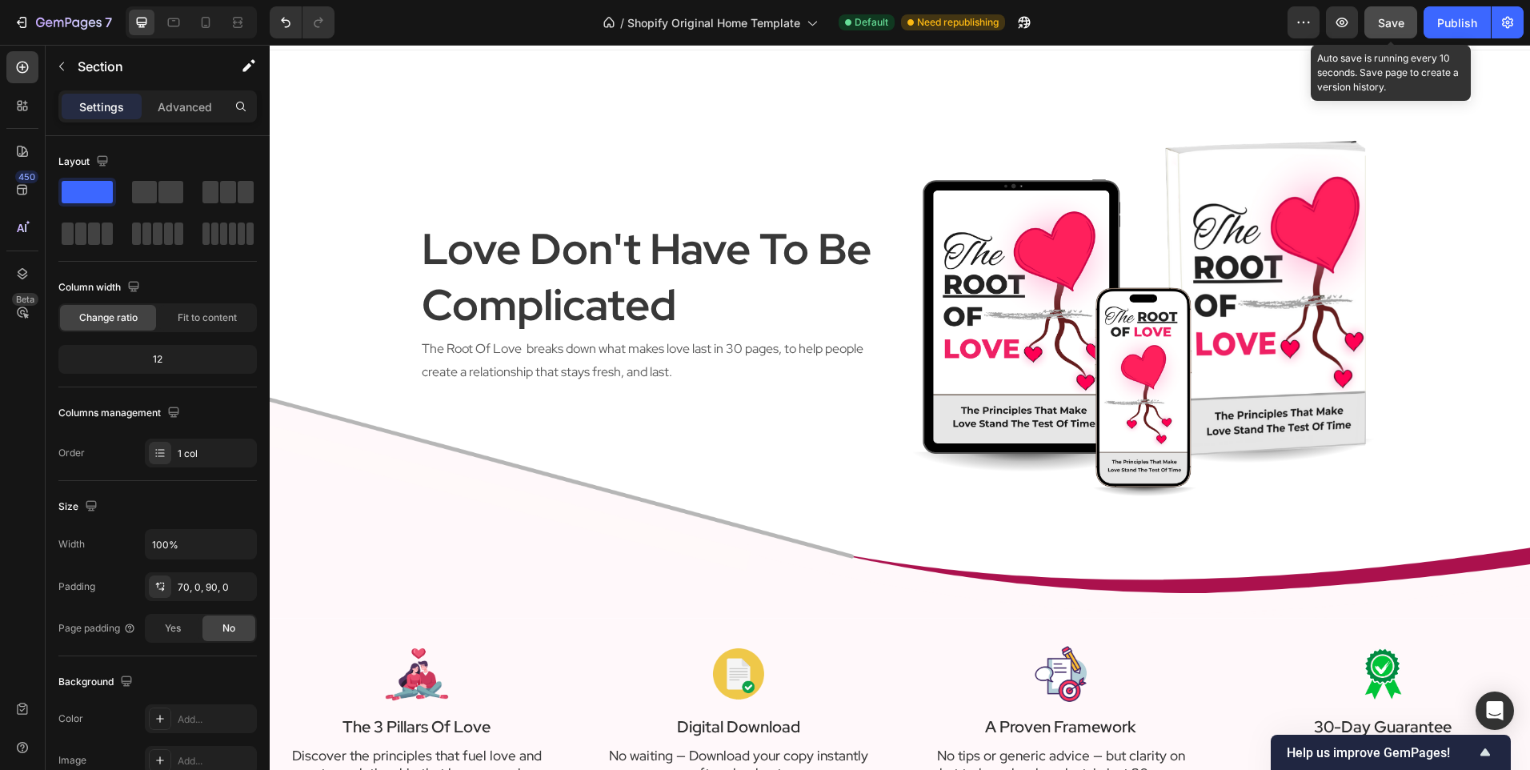
click at [1372, 26] on button "Save" at bounding box center [1391, 22] width 53 height 32
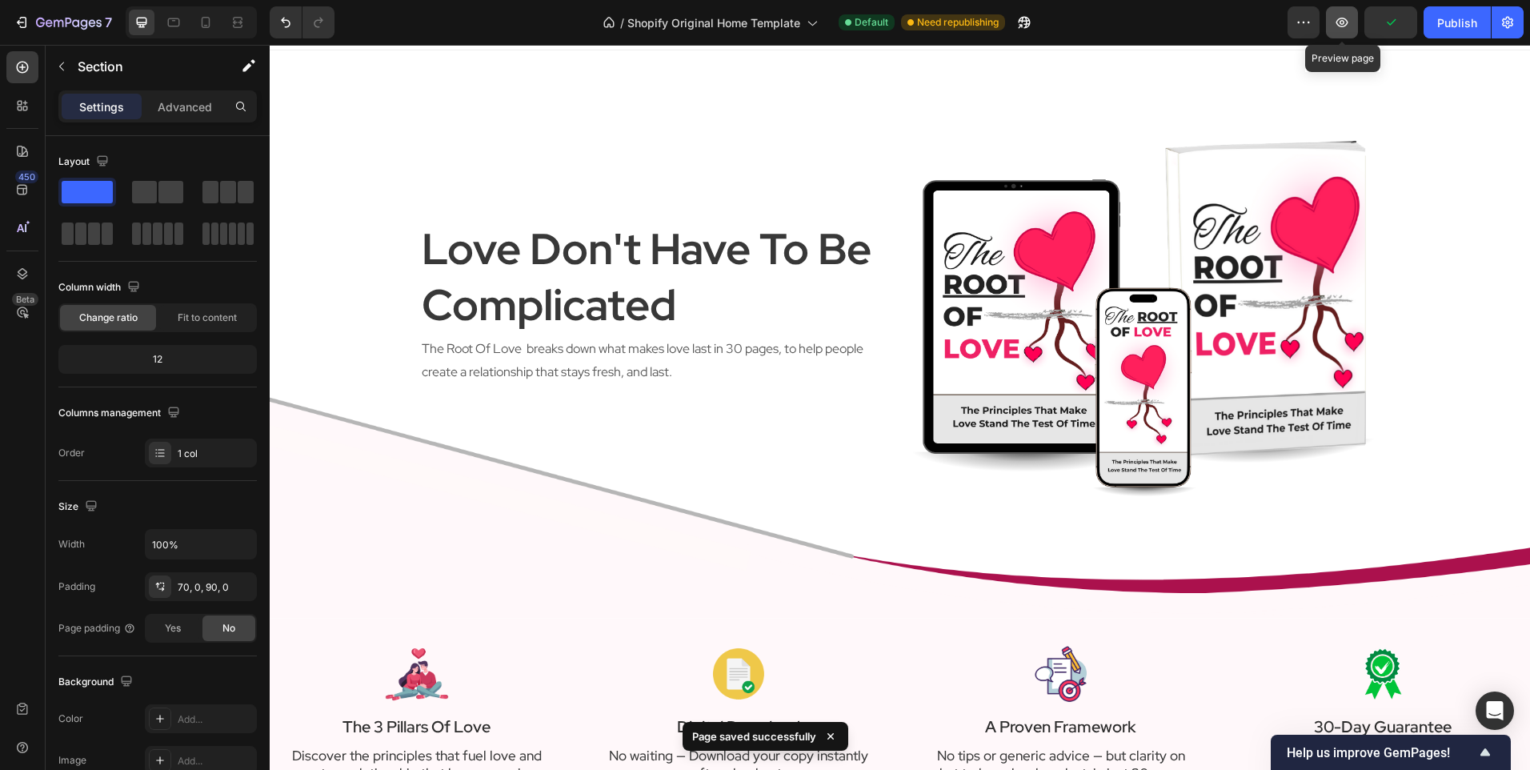
click at [1345, 26] on icon "button" at bounding box center [1343, 23] width 12 height 10
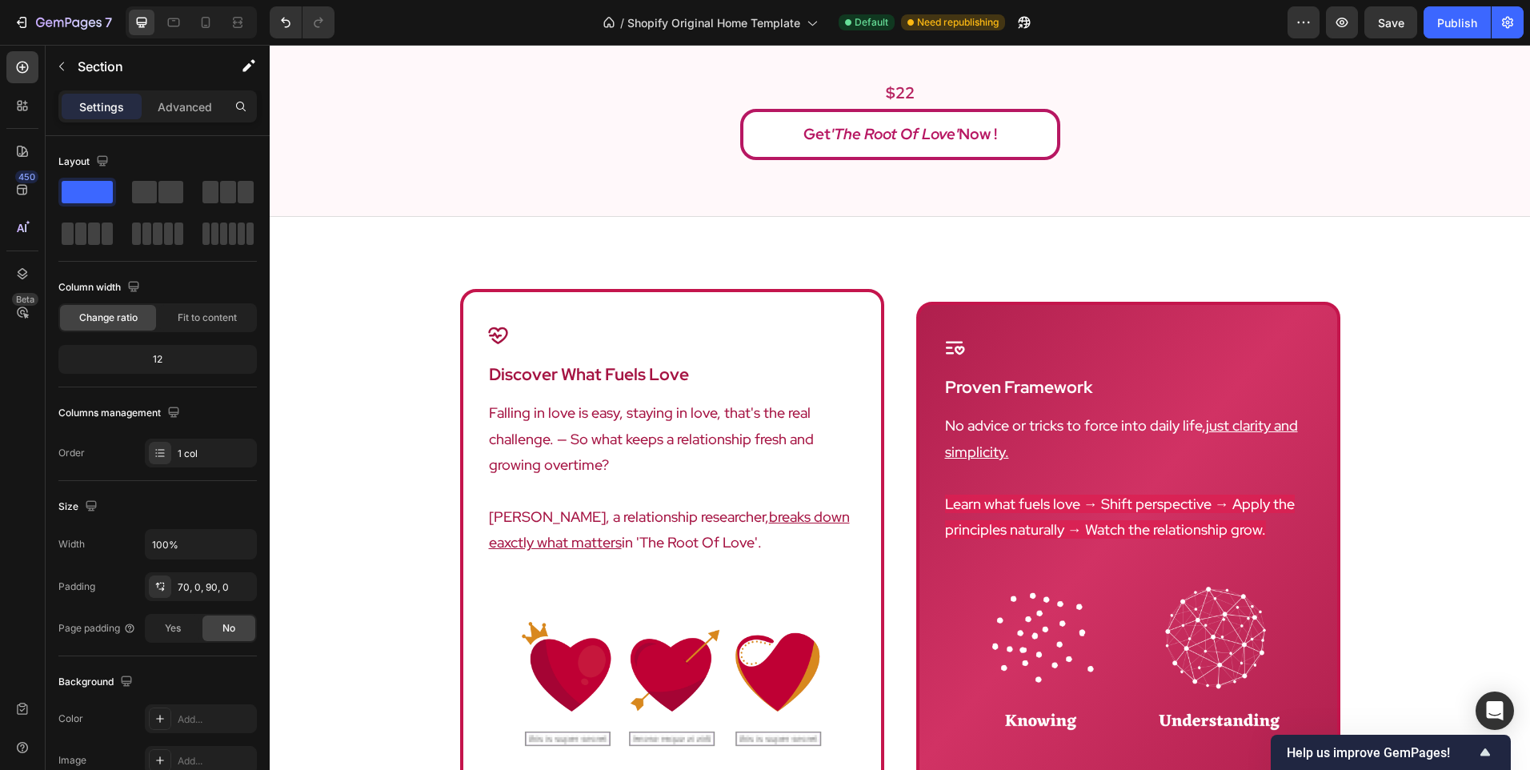
scroll to position [828, 0]
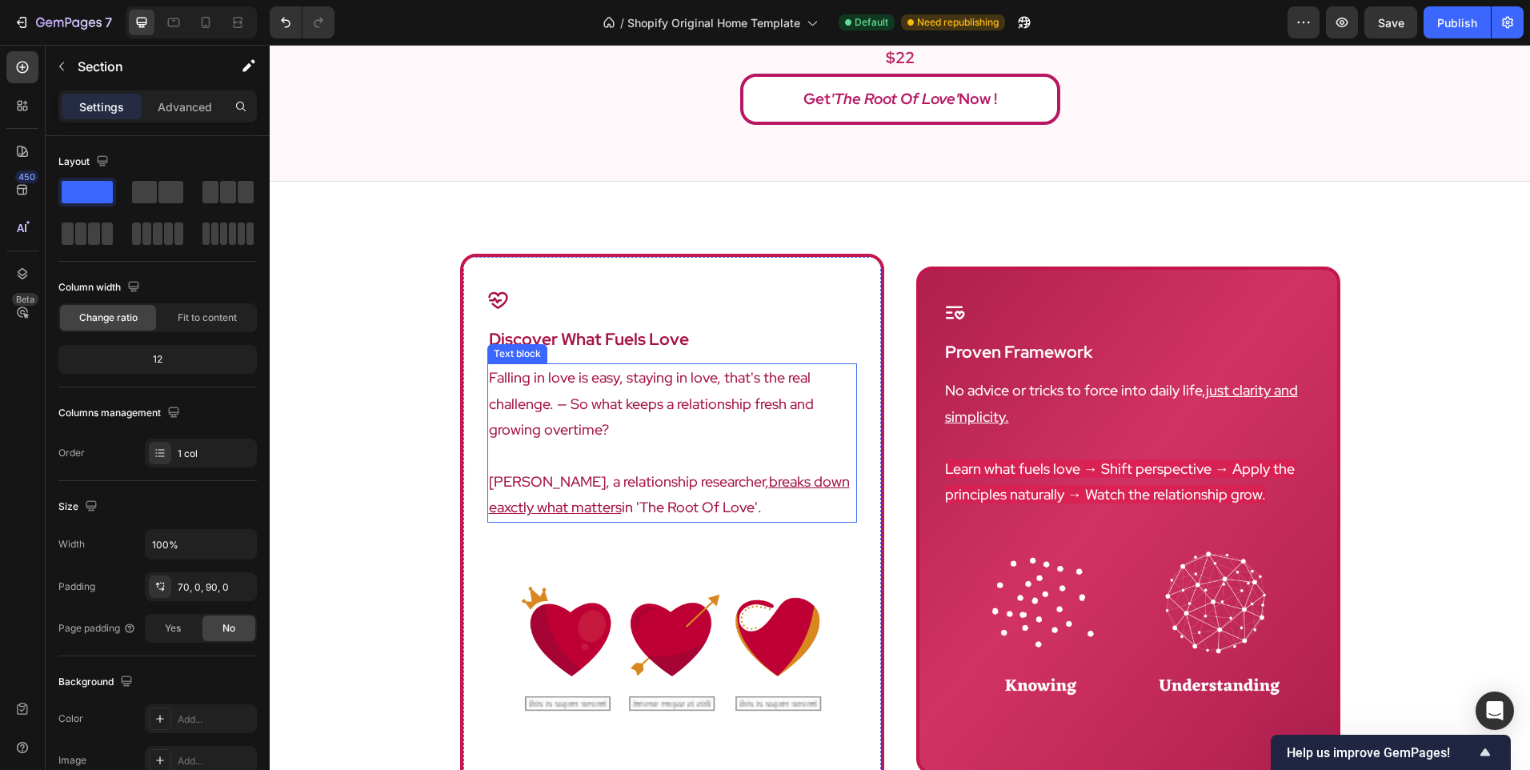
click at [585, 469] on p "[PERSON_NAME], a relationship researcher, breaks down eaxctly what matters in '…" at bounding box center [672, 495] width 367 height 52
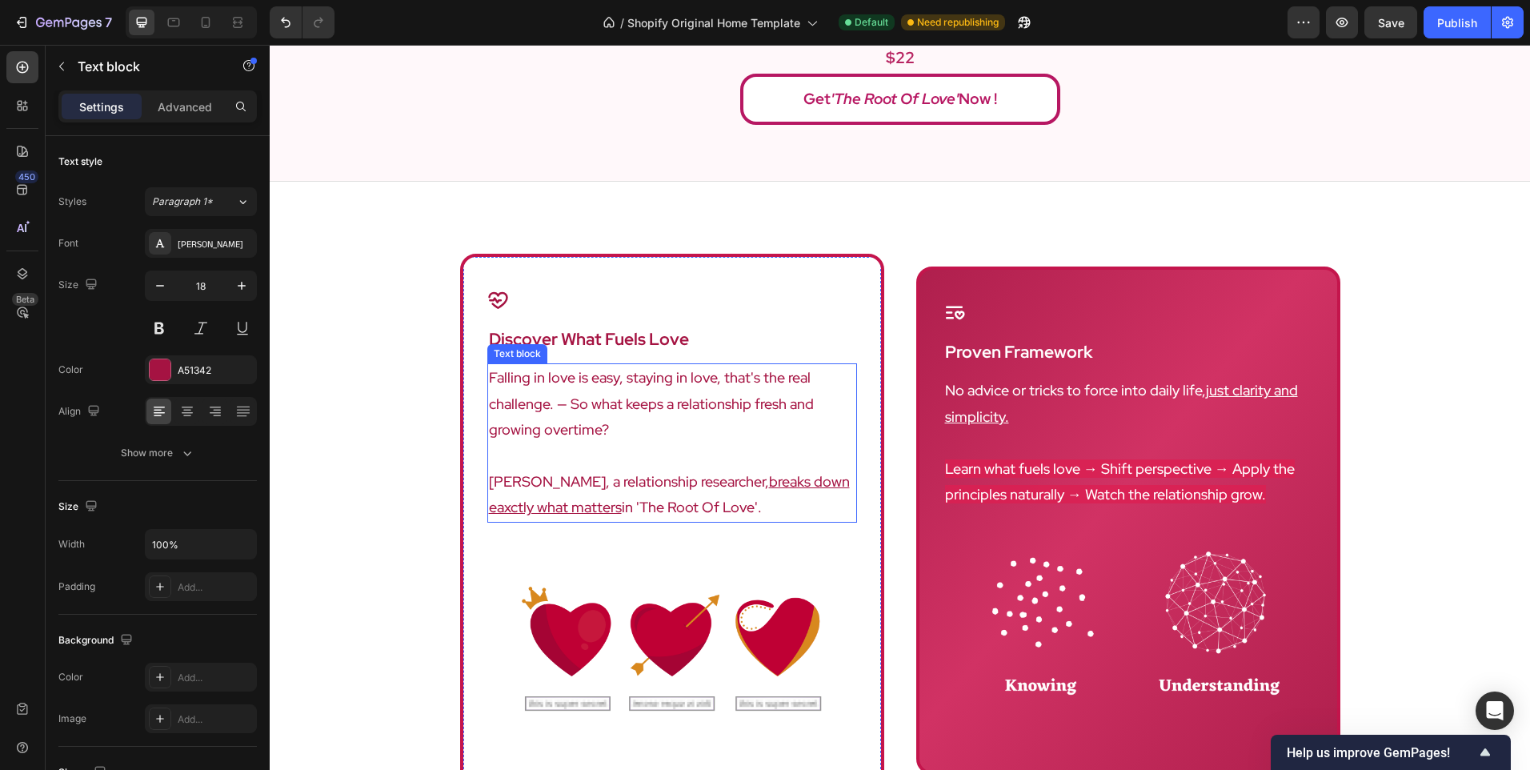
click at [585, 469] on p "[PERSON_NAME], a relationship researcher, breaks down eaxctly what matters in '…" at bounding box center [672, 495] width 367 height 52
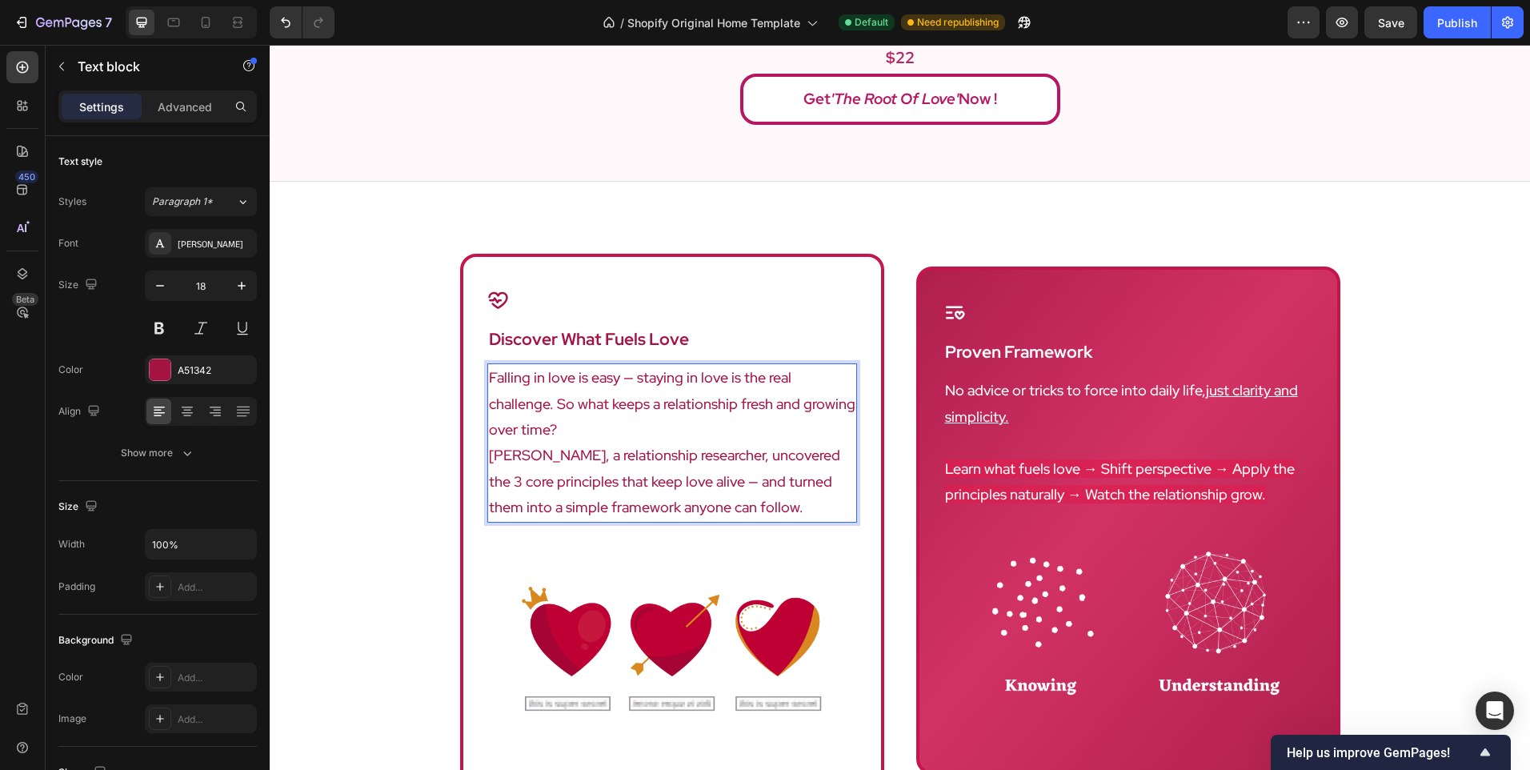
click at [836, 403] on p "Falling in love is easy — staying in love is the real challenge. So what keeps …" at bounding box center [672, 404] width 367 height 78
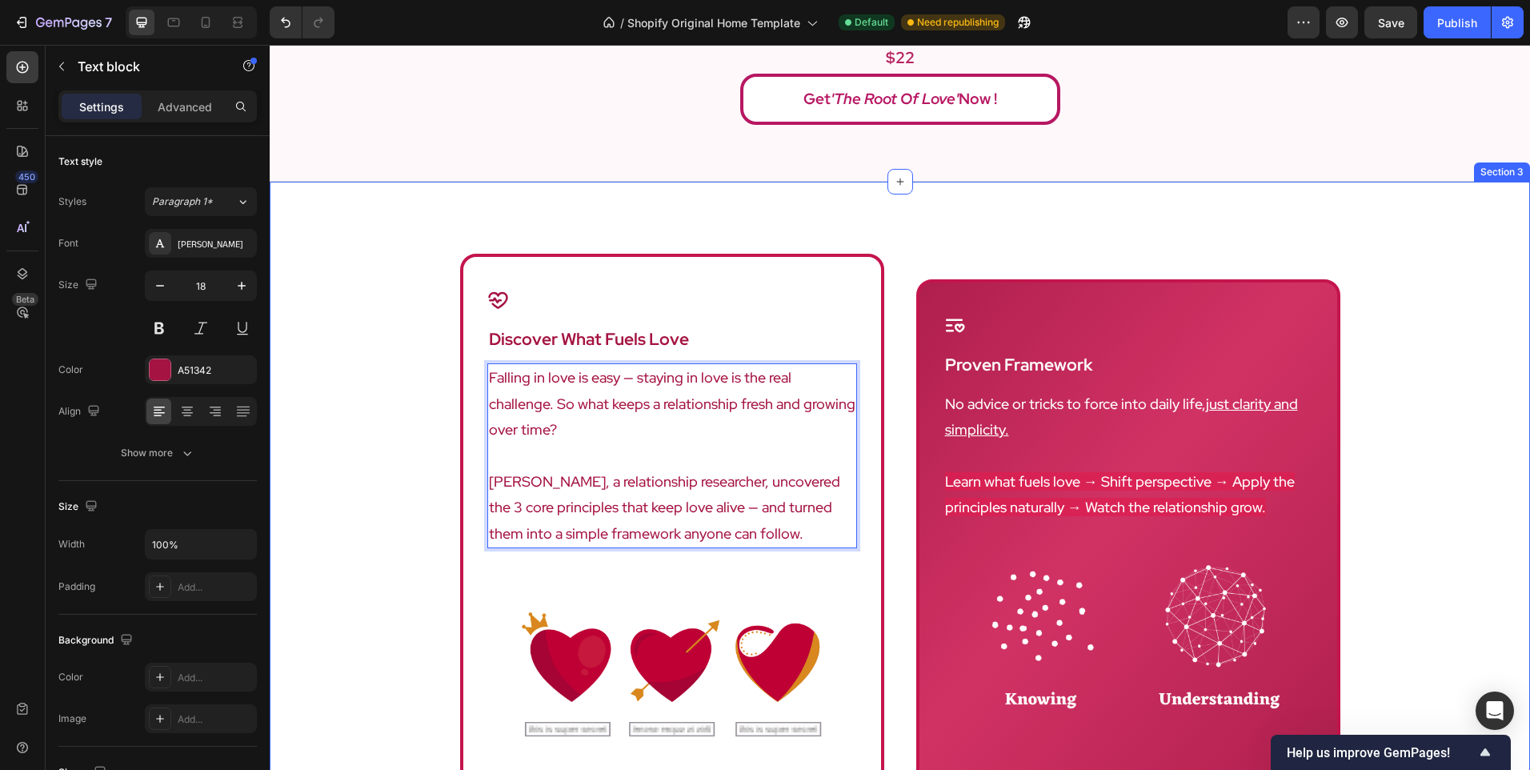
click at [338, 454] on div "Icon discover what fuels love Heading Falling in love is easy — staying in love…" at bounding box center [900, 582] width 1261 height 656
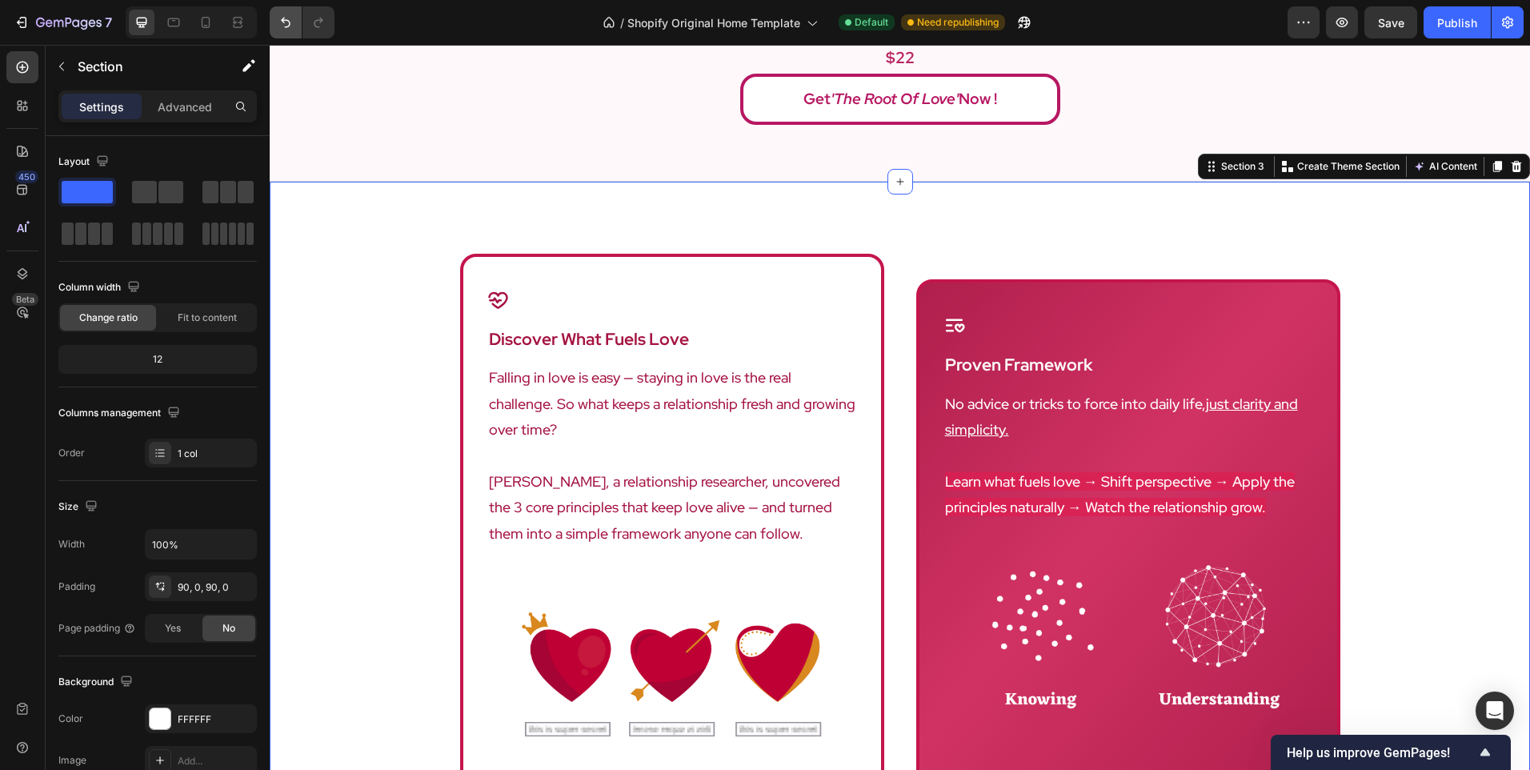
click at [287, 20] on icon "Undo/Redo" at bounding box center [286, 23] width 10 height 10
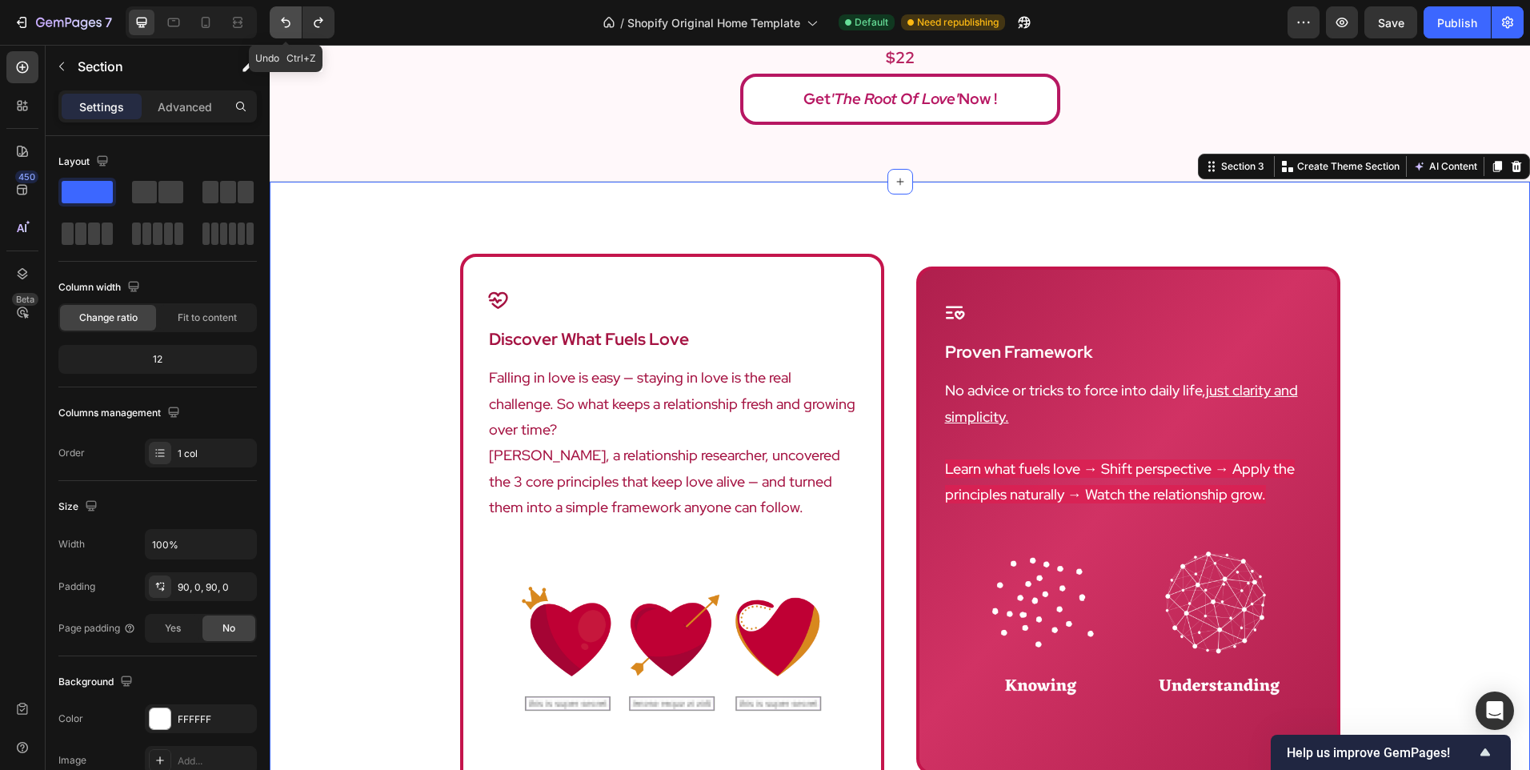
click at [287, 20] on icon "Undo/Redo" at bounding box center [286, 23] width 10 height 10
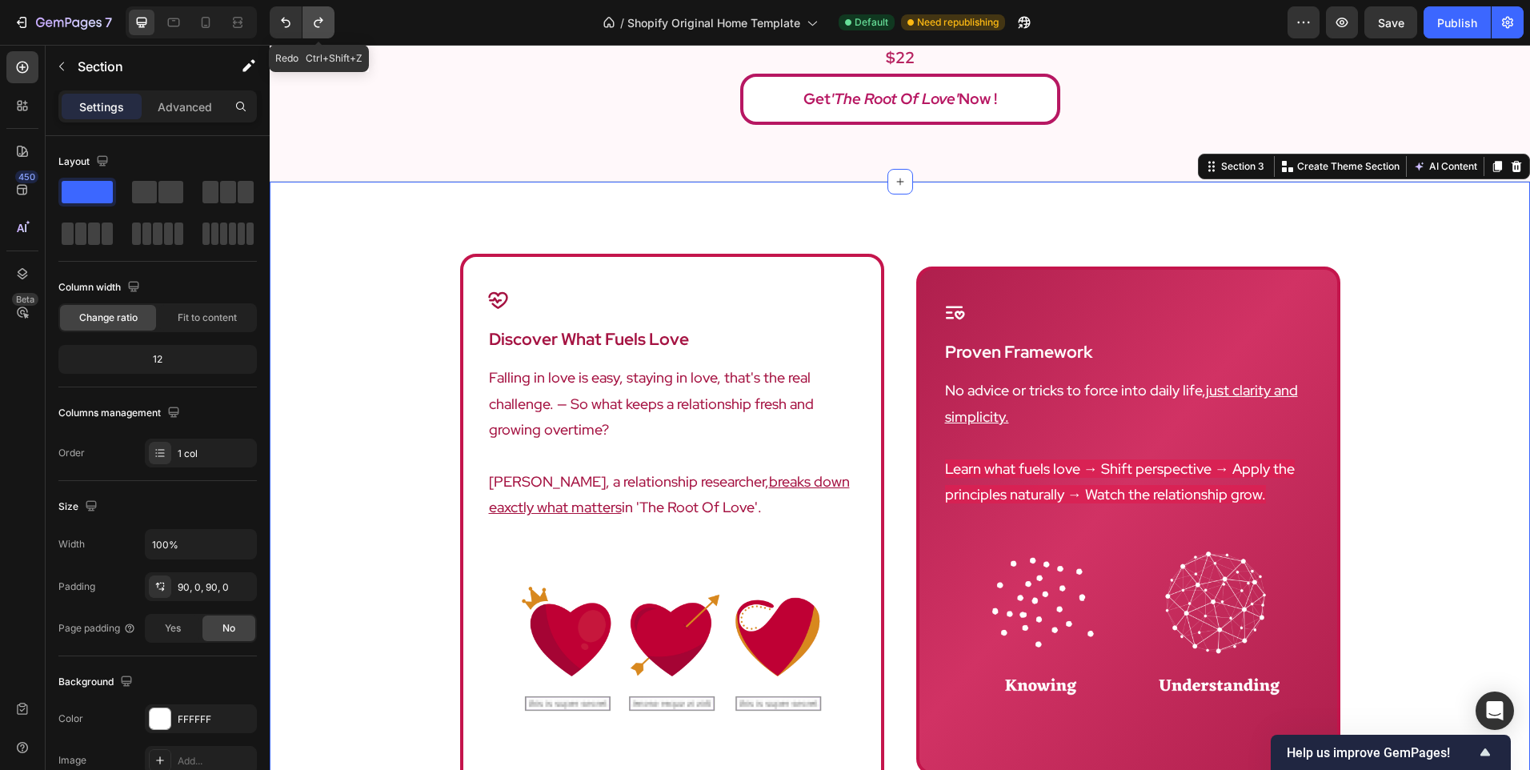
click at [319, 20] on icon "Undo/Redo" at bounding box center [318, 23] width 9 height 10
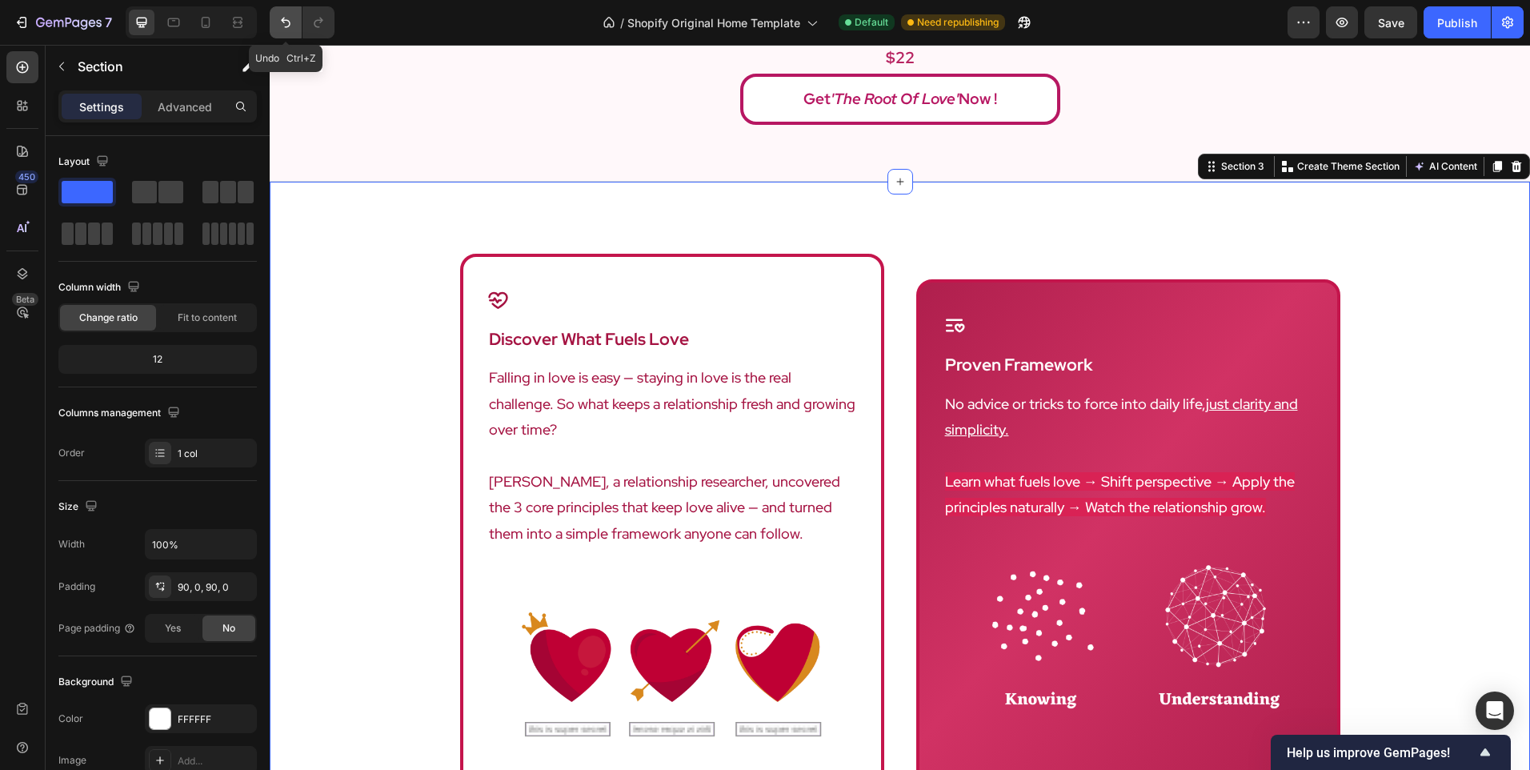
click at [287, 21] on icon "Undo/Redo" at bounding box center [286, 23] width 10 height 10
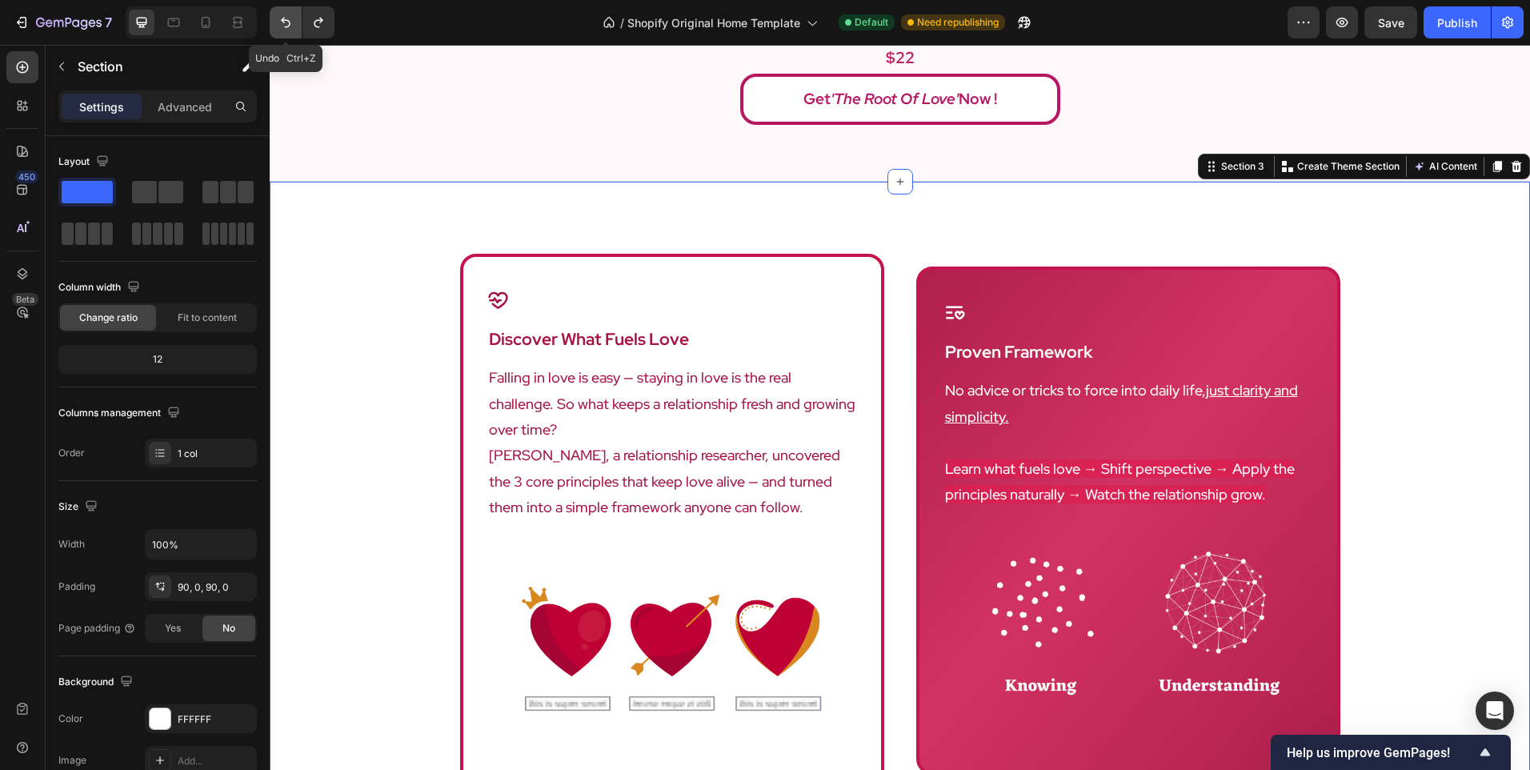
click at [287, 21] on icon "Undo/Redo" at bounding box center [286, 23] width 10 height 10
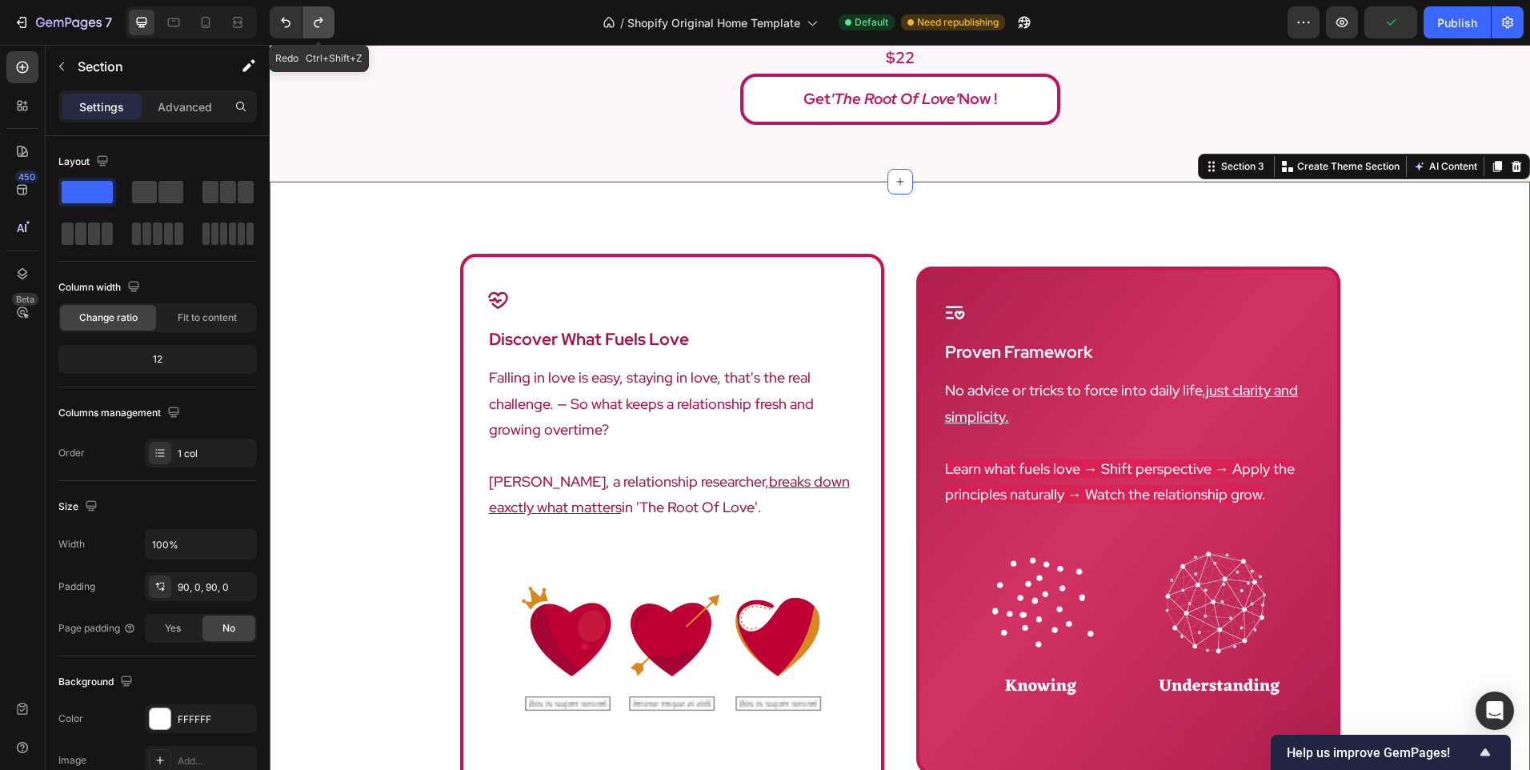
click at [325, 22] on icon "Undo/Redo" at bounding box center [319, 22] width 16 height 16
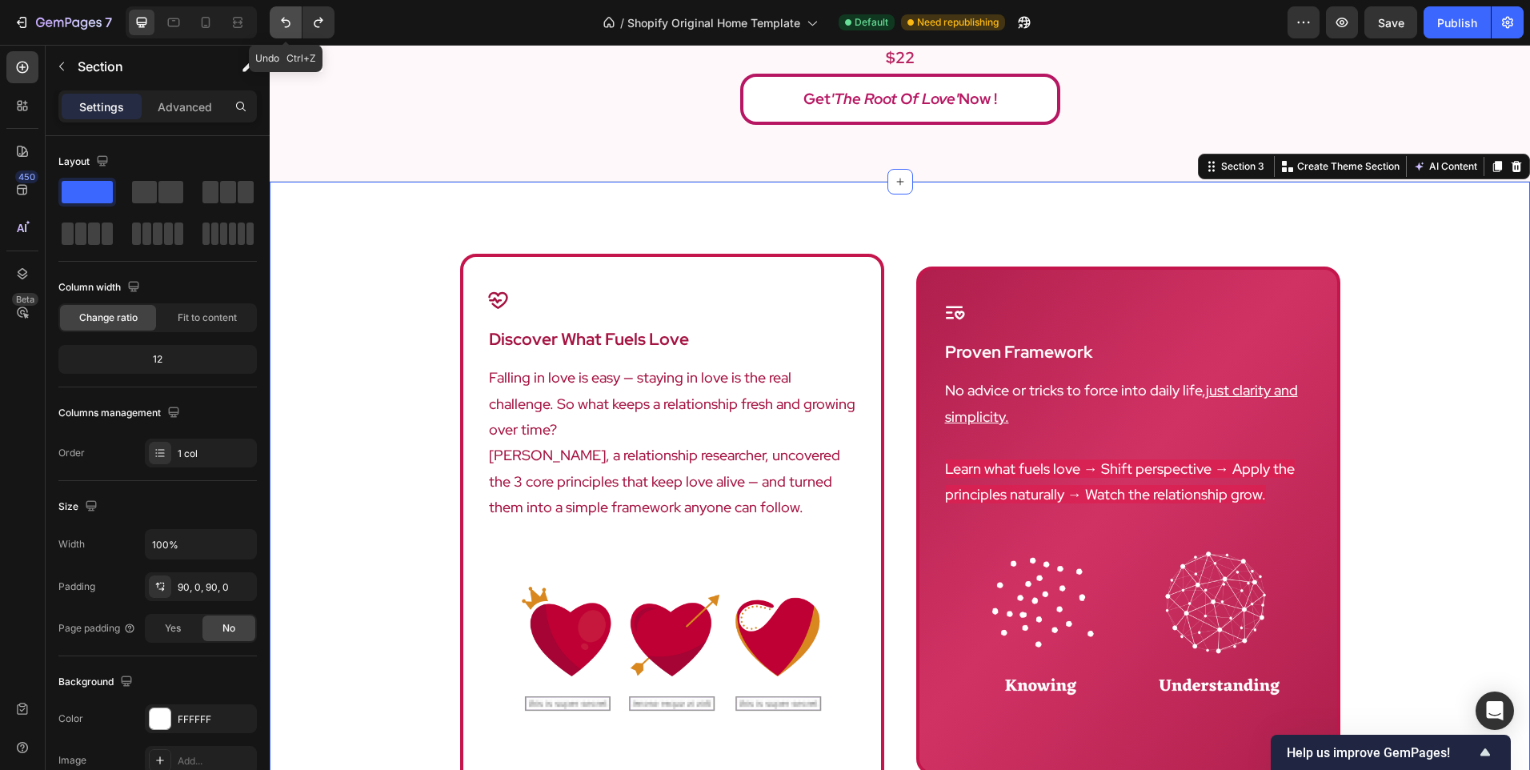
click at [283, 27] on icon "Undo/Redo" at bounding box center [286, 22] width 16 height 16
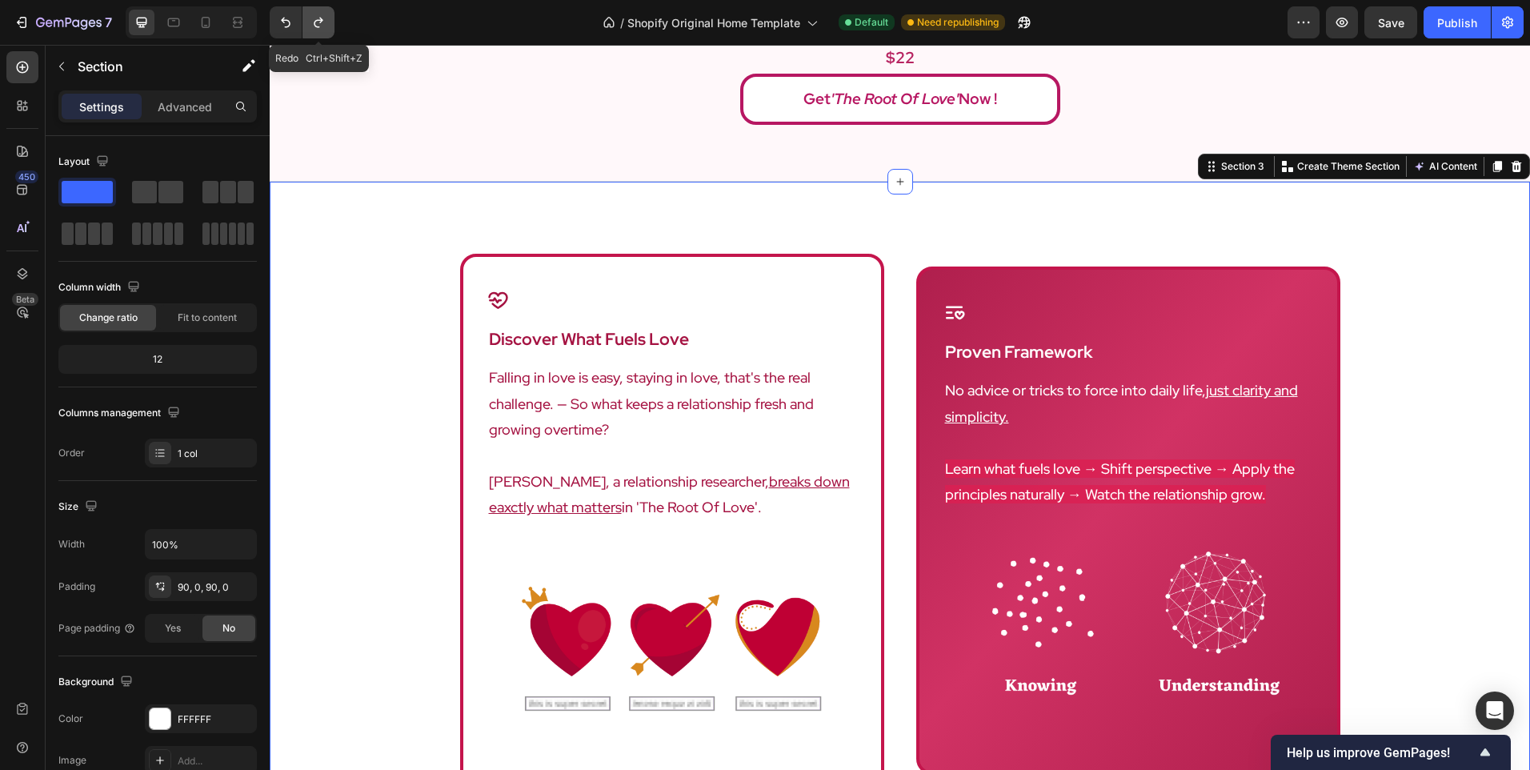
click at [325, 27] on icon "Undo/Redo" at bounding box center [319, 22] width 16 height 16
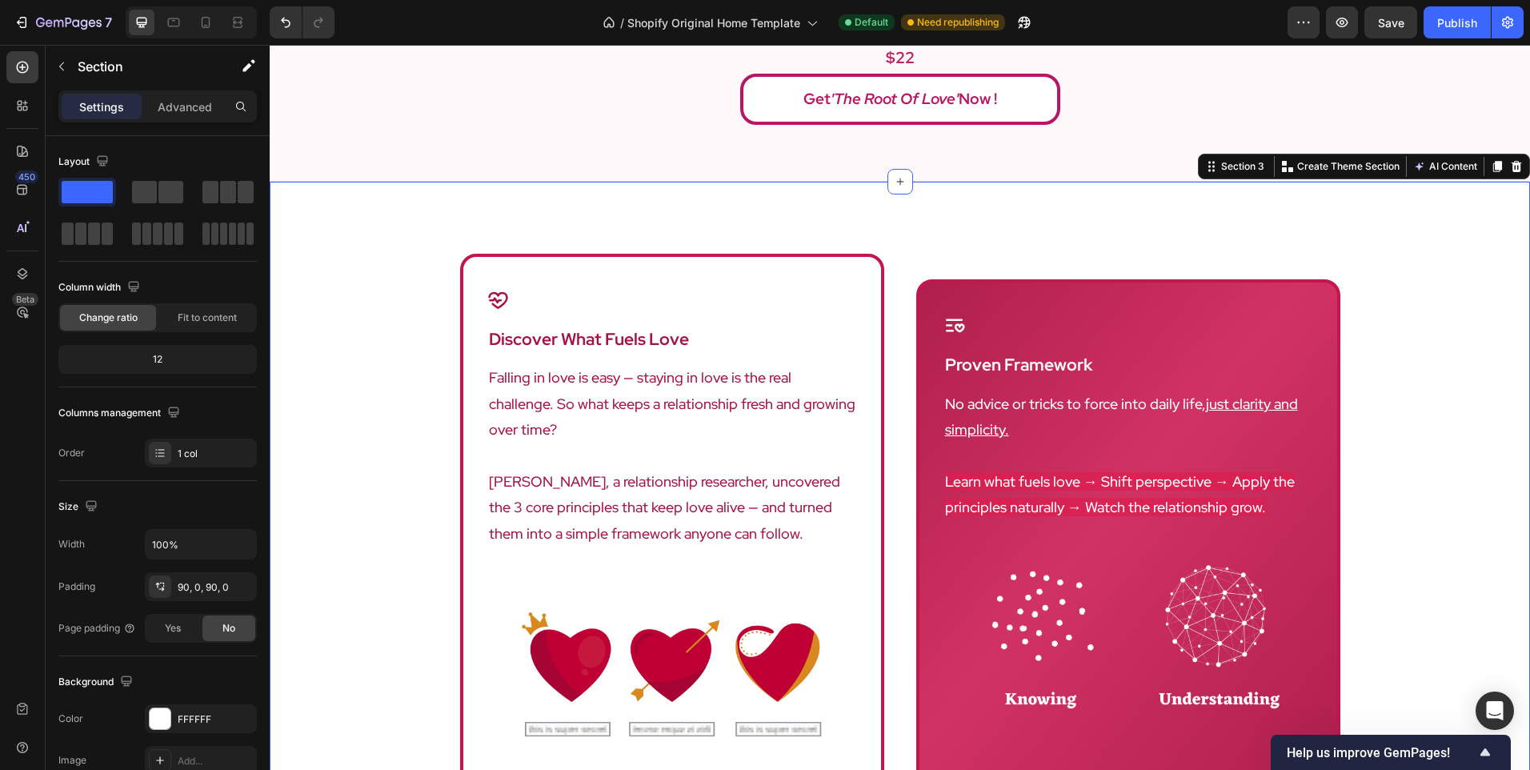
click at [361, 390] on div "Icon discover what fuels love Heading Falling in love is easy — staying in love…" at bounding box center [900, 582] width 1261 height 656
click at [1007, 402] on p "No advice or tricks to force into daily life, just clarity and simplicity." at bounding box center [1128, 417] width 367 height 52
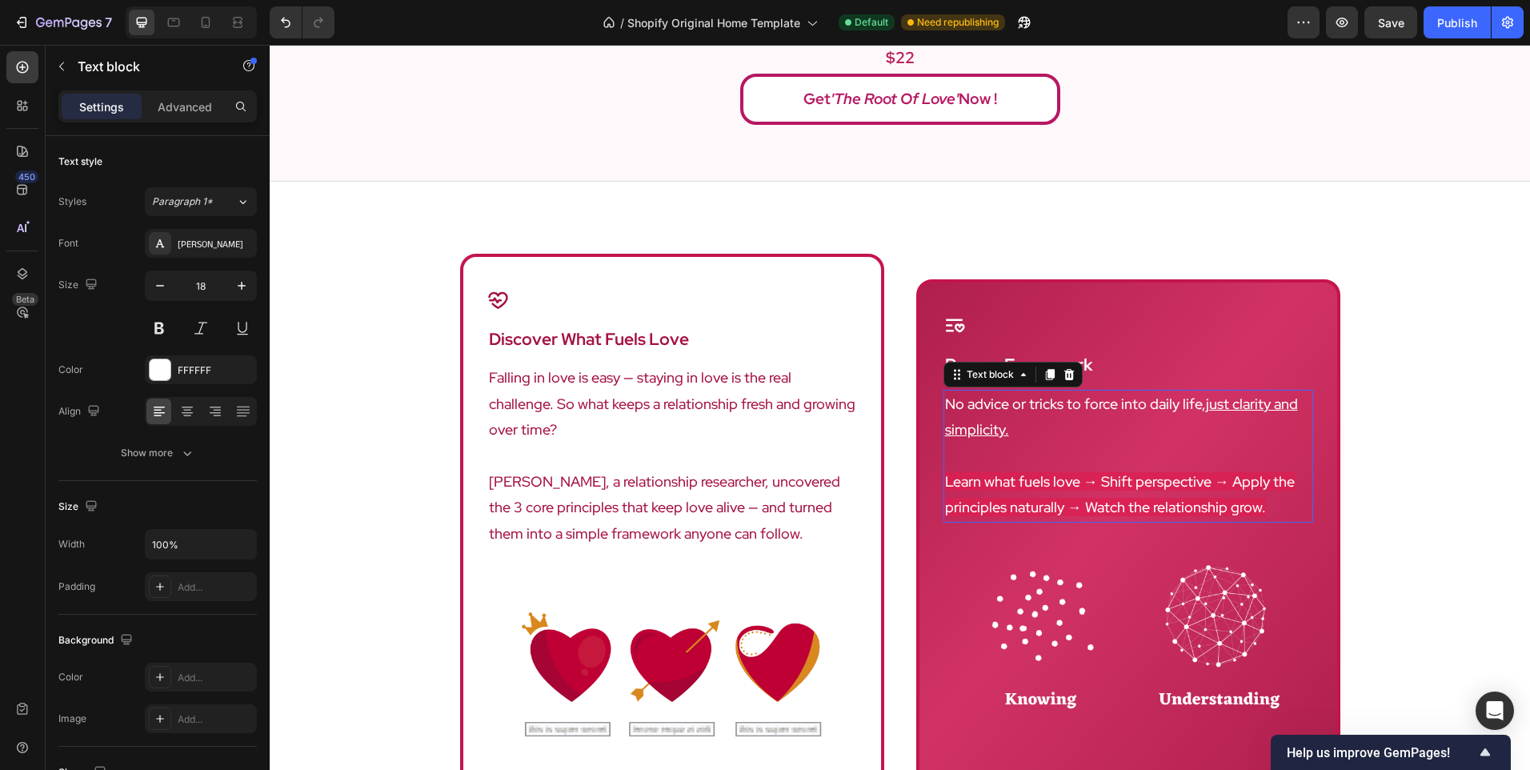
click at [1007, 402] on p "No advice or tricks to force into daily life, just clarity and simplicity." at bounding box center [1128, 417] width 367 height 52
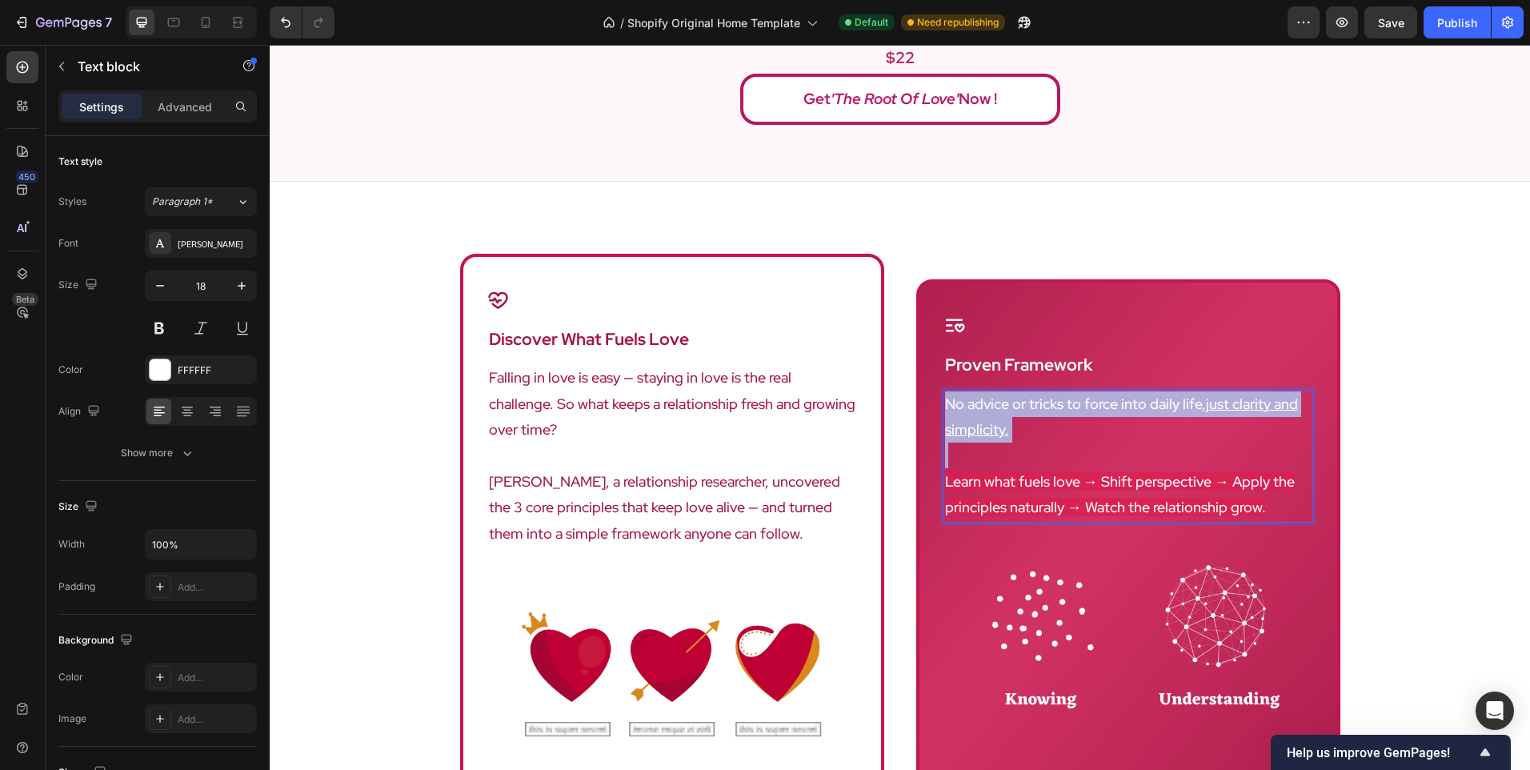
click at [1007, 402] on p "No advice or tricks to force into daily life, just clarity and simplicity." at bounding box center [1128, 417] width 367 height 52
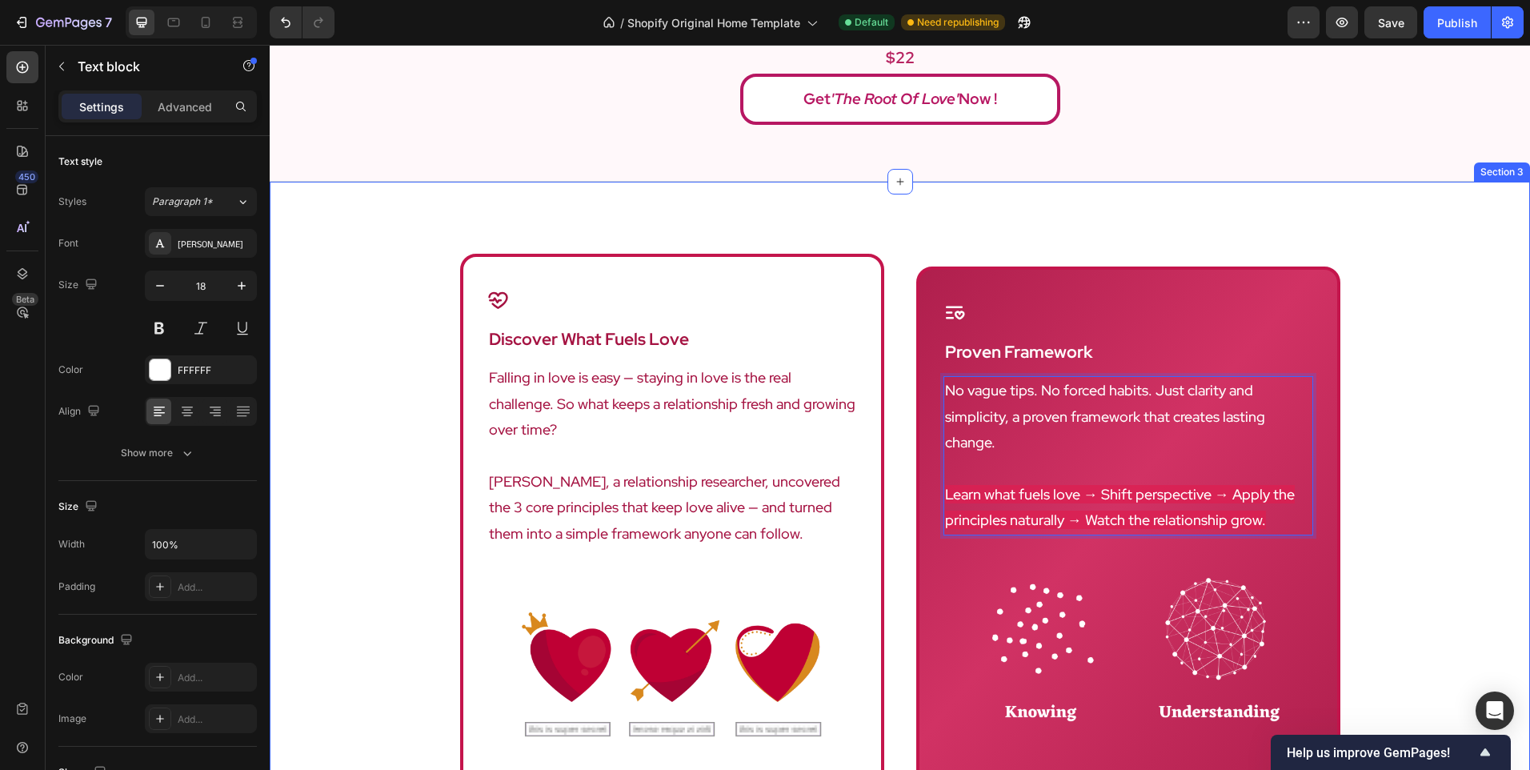
click at [1377, 411] on div "Icon discover what fuels love Heading Falling in love is easy — staying in love…" at bounding box center [900, 582] width 1261 height 656
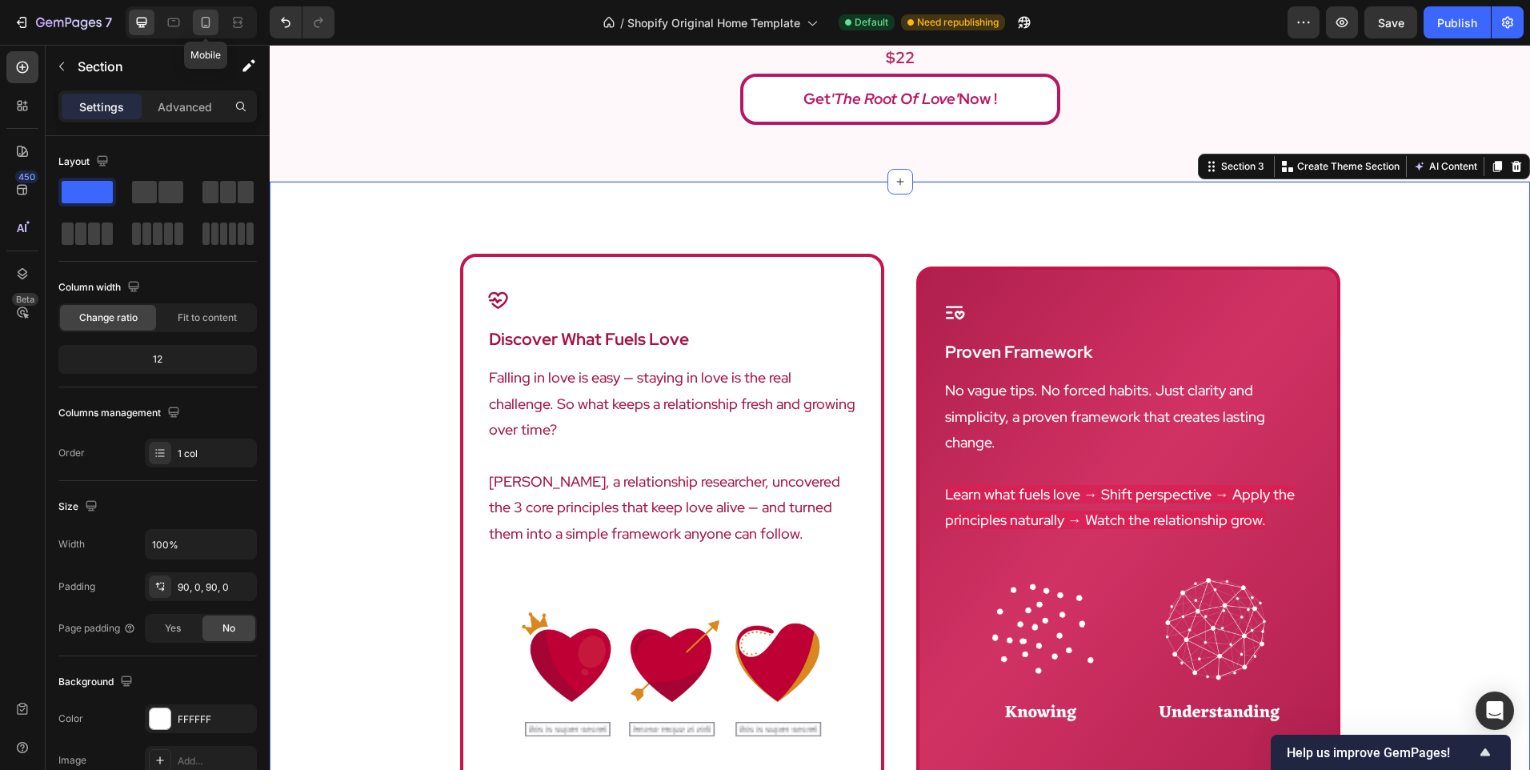
click at [208, 10] on div at bounding box center [206, 23] width 26 height 26
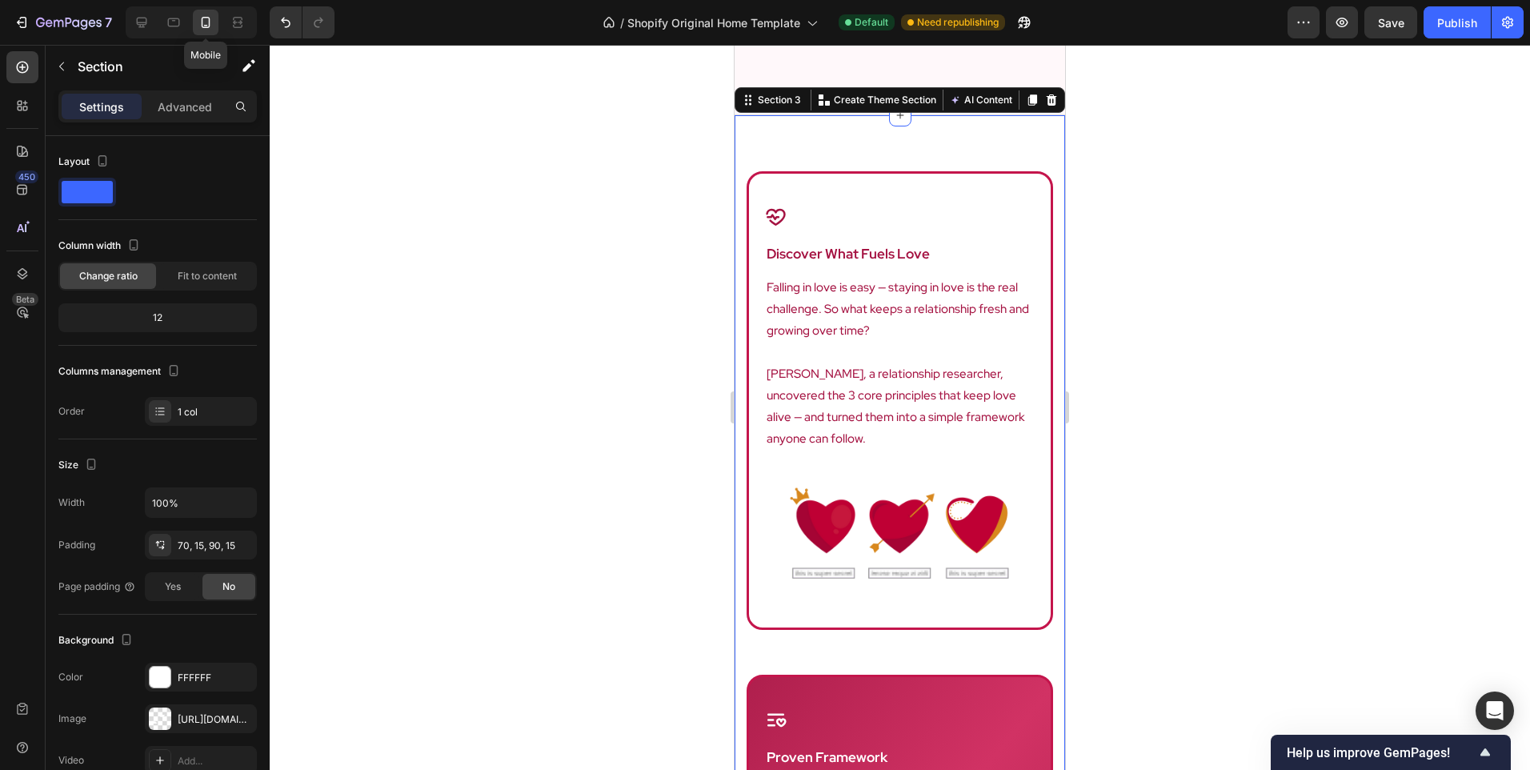
scroll to position [1341, 0]
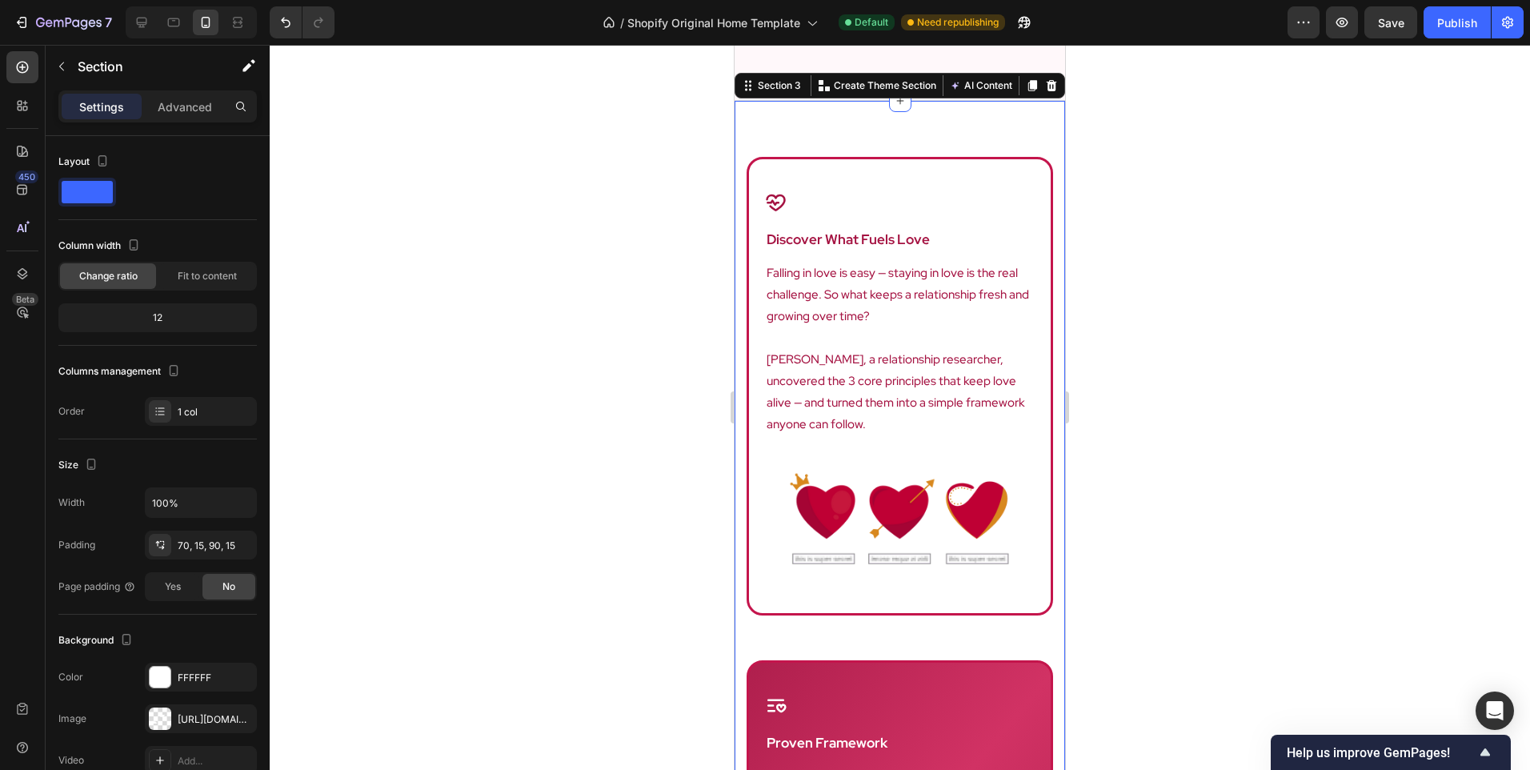
click at [389, 193] on div at bounding box center [900, 407] width 1261 height 725
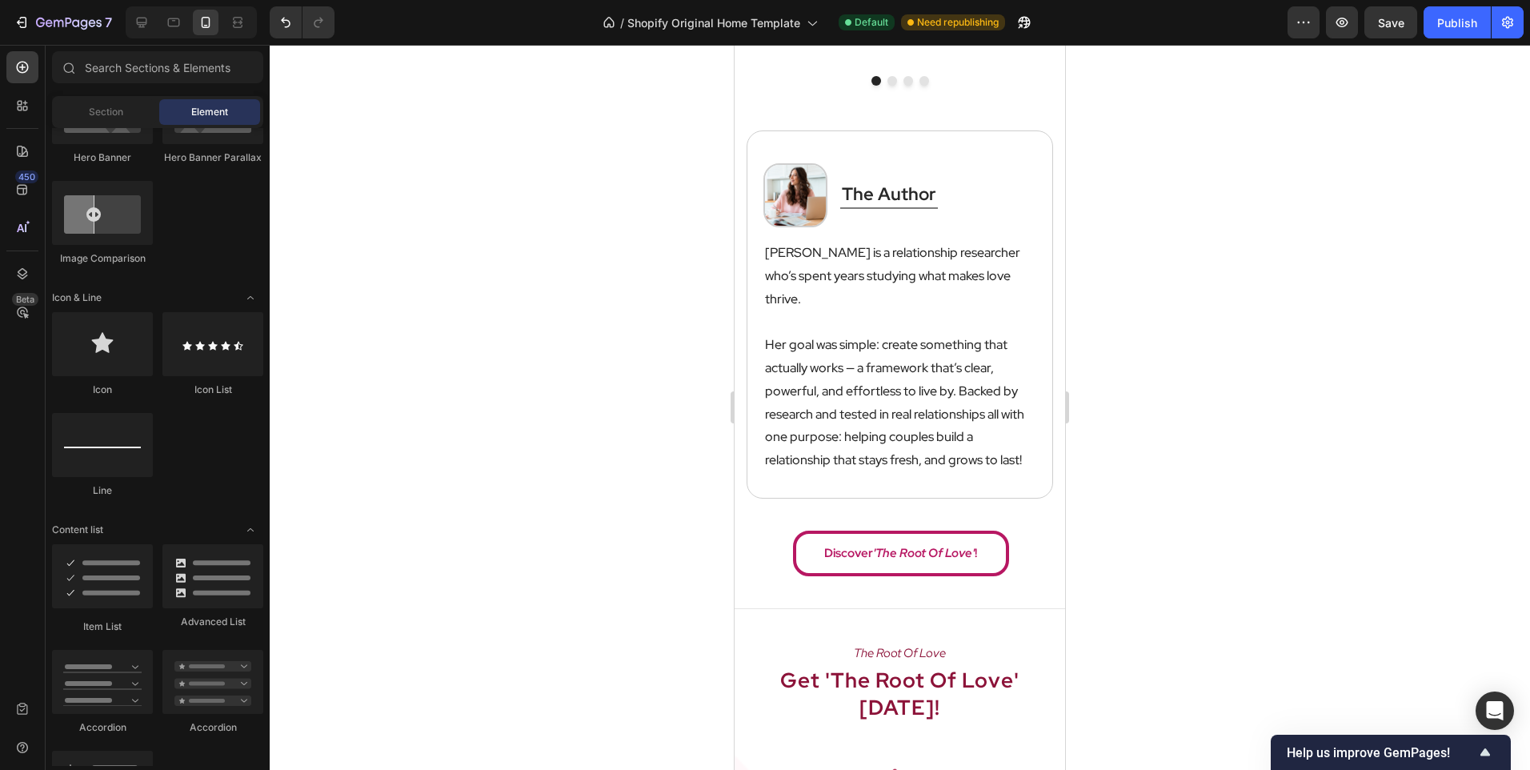
scroll to position [3902, 0]
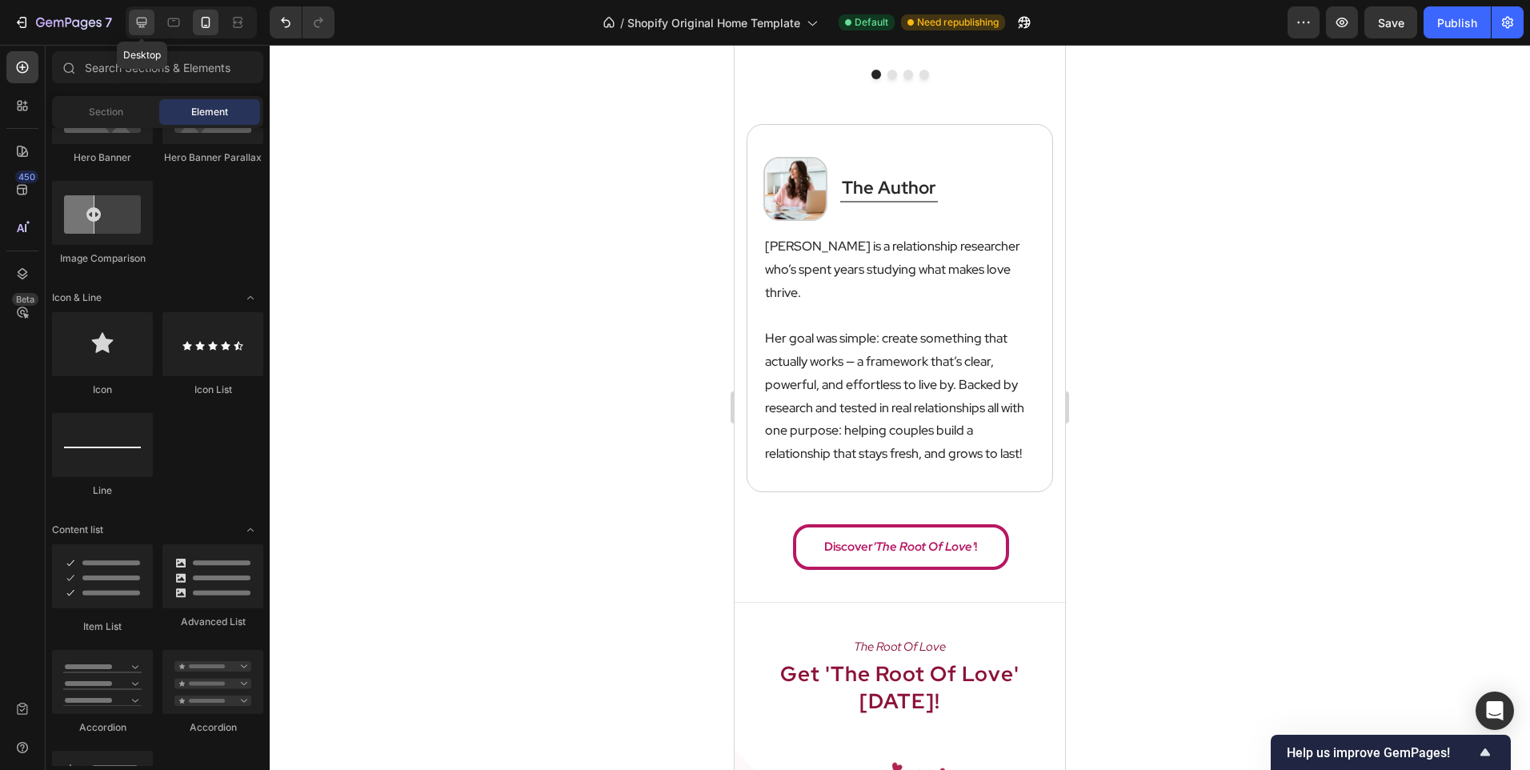
click at [142, 14] on div at bounding box center [142, 23] width 26 height 26
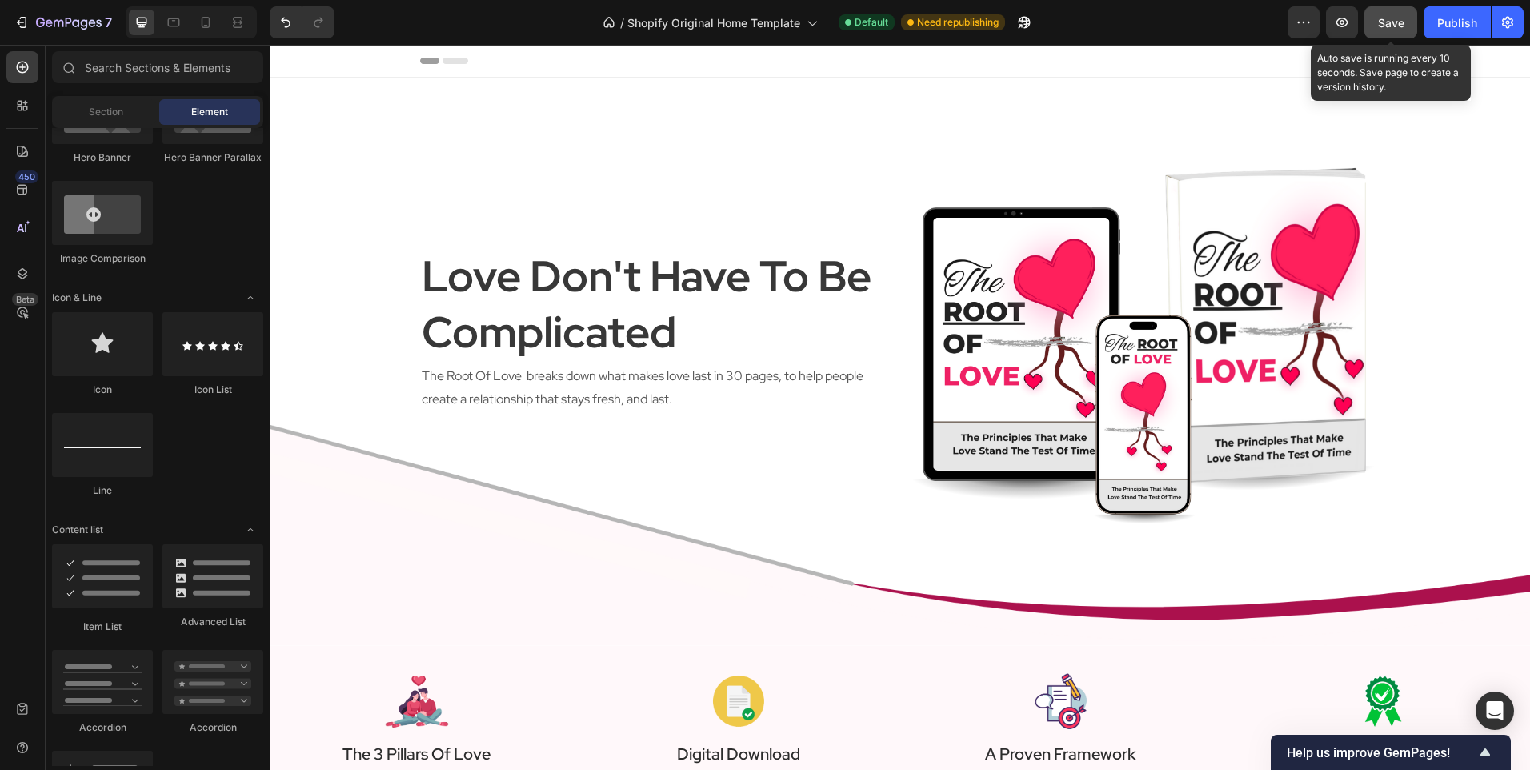
click at [1386, 29] on span "Save" at bounding box center [1391, 23] width 26 height 14
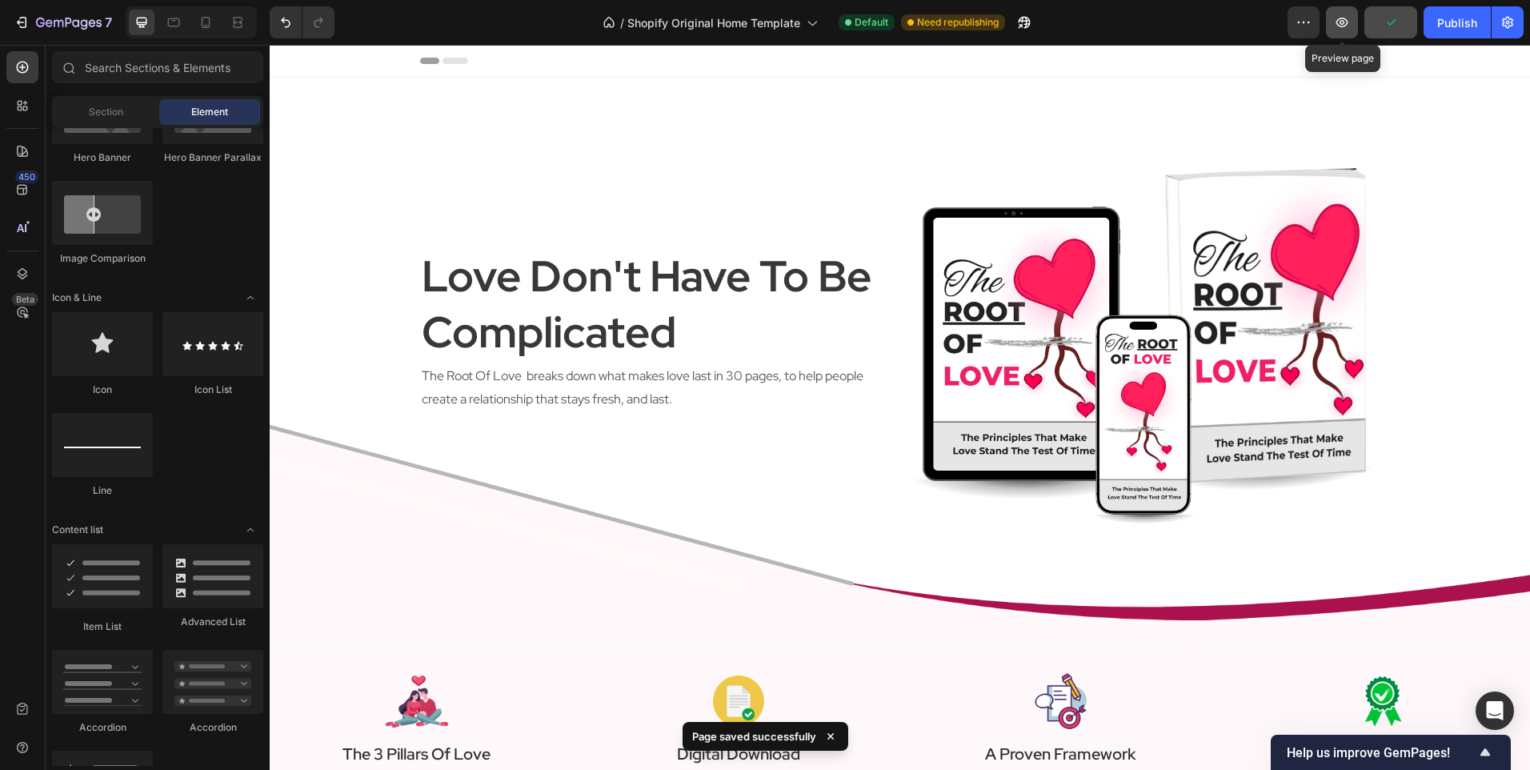
click at [1334, 26] on icon "button" at bounding box center [1342, 22] width 16 height 16
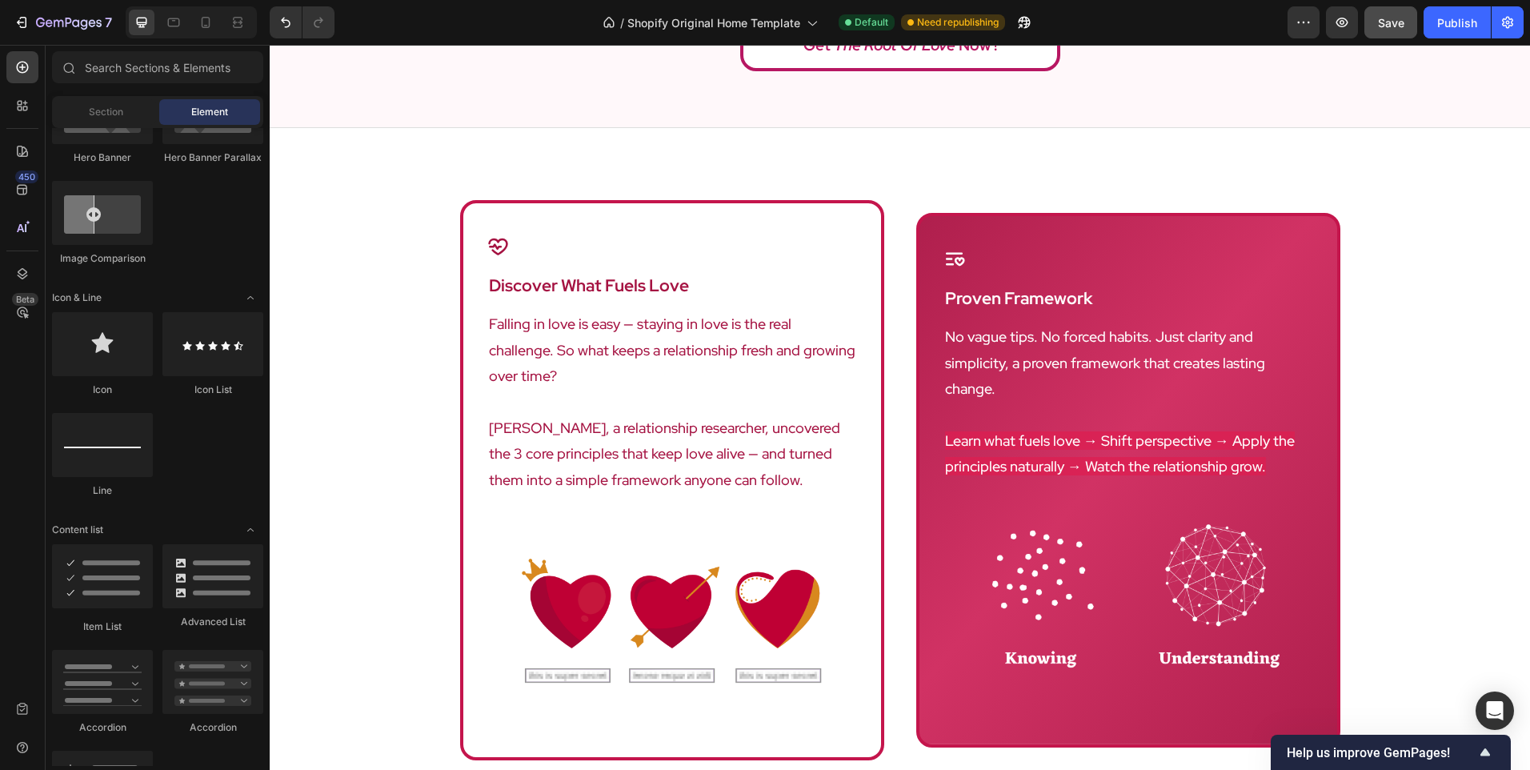
scroll to position [960, 0]
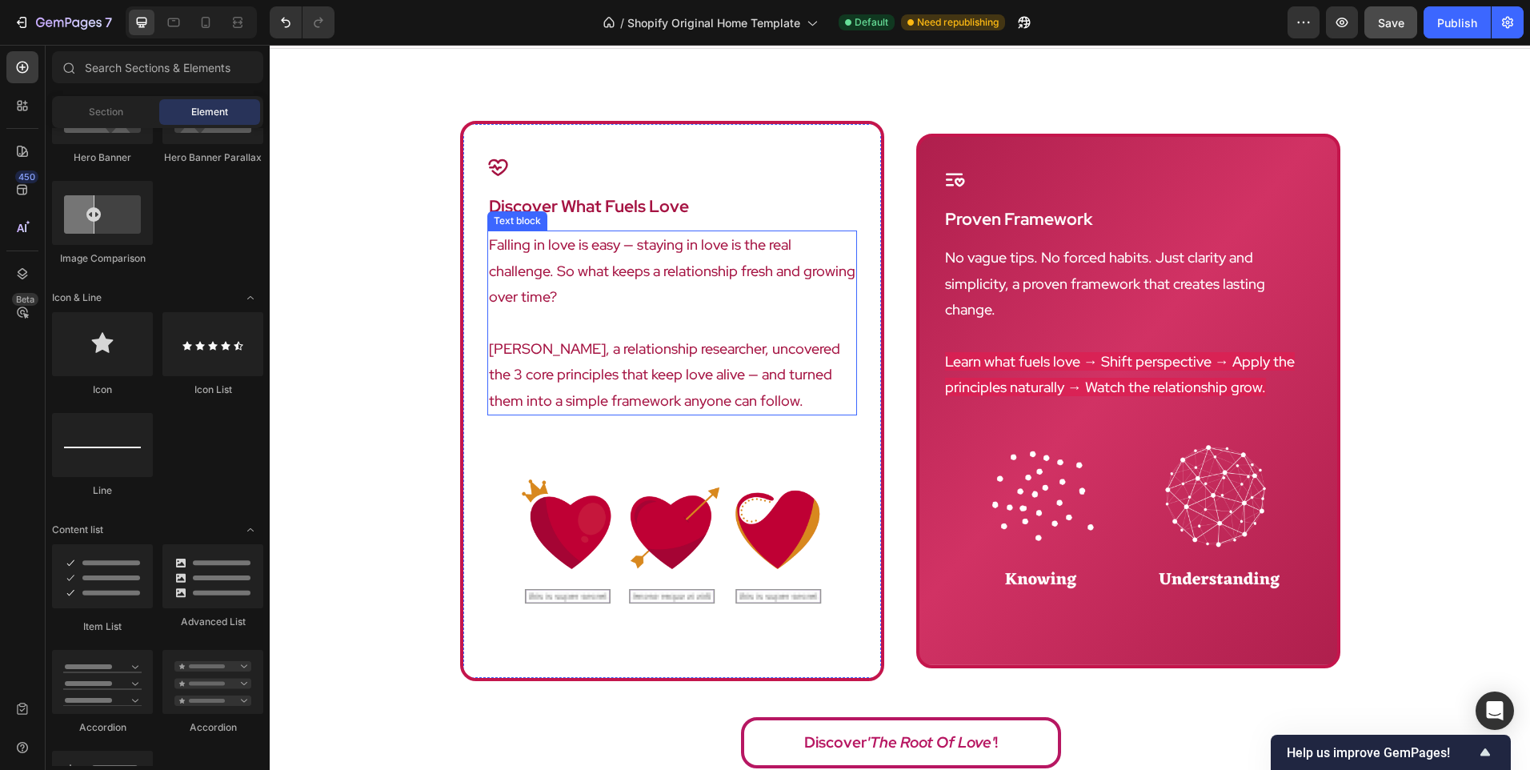
click at [645, 267] on p "Falling in love is easy — staying in love is the real challenge. So what keeps …" at bounding box center [672, 271] width 367 height 78
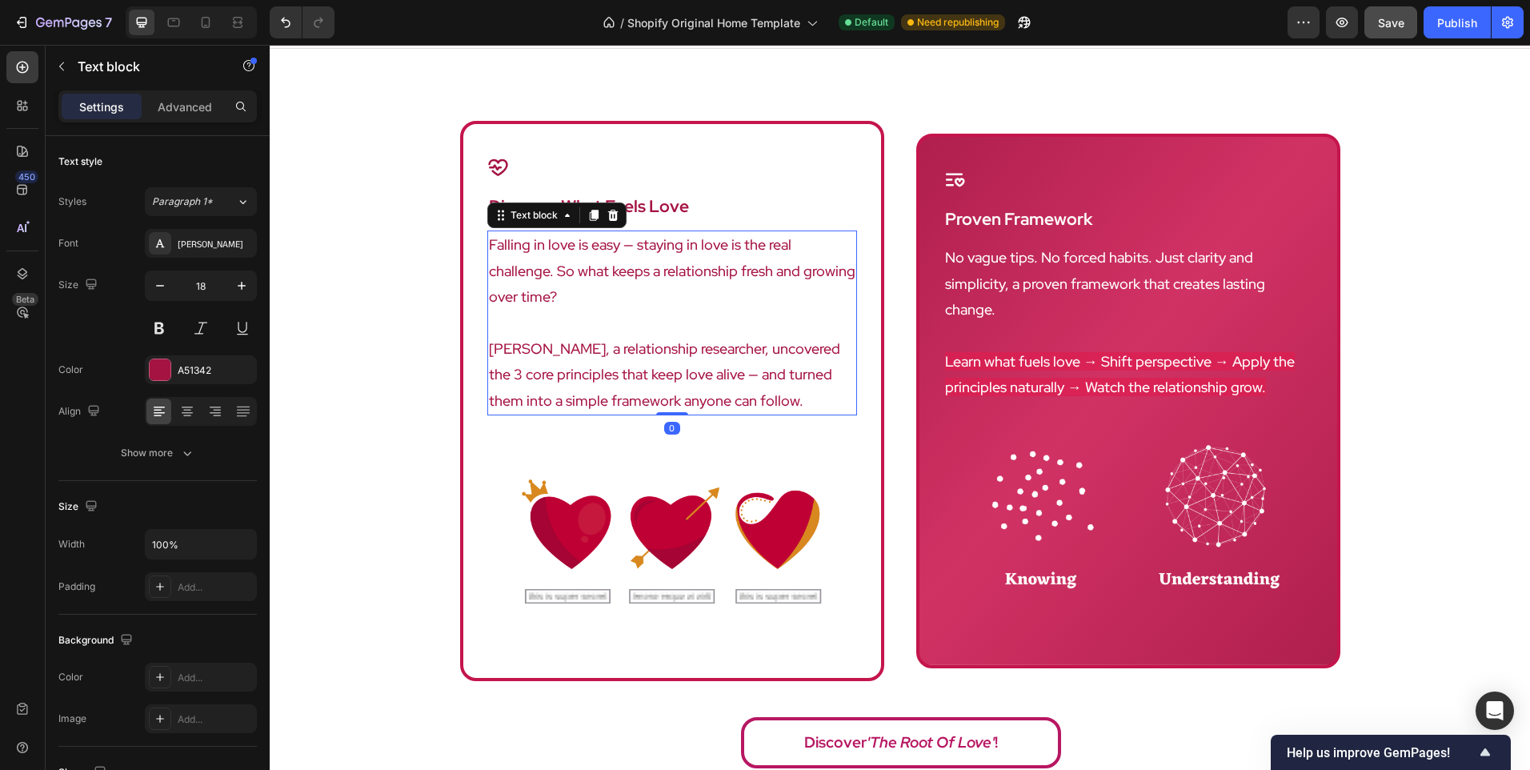
click at [645, 267] on p "Falling in love is easy — staying in love is the real challenge. So what keeps …" at bounding box center [672, 271] width 367 height 78
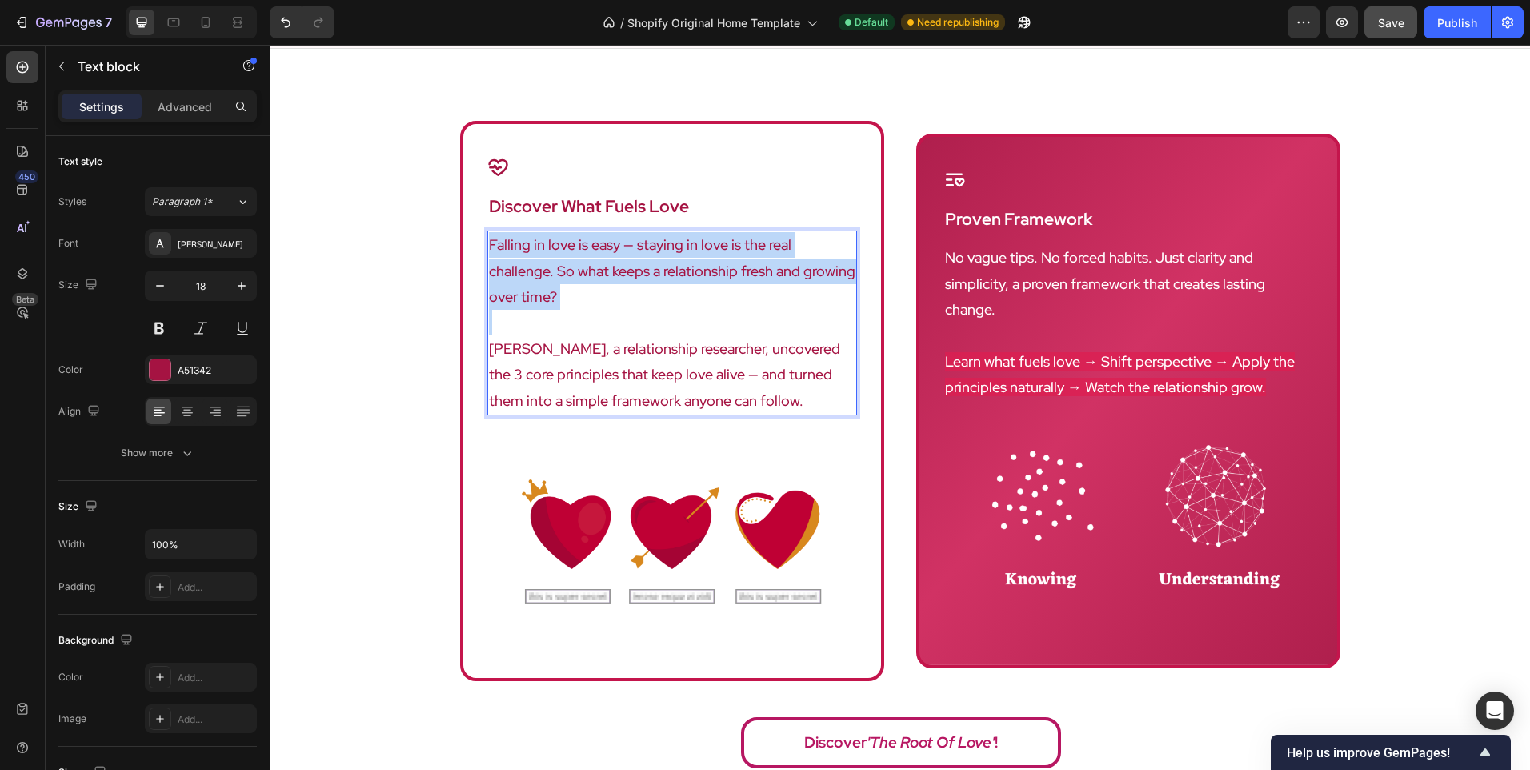
click at [645, 267] on p "Falling in love is easy — staying in love is the real challenge. So what keeps …" at bounding box center [672, 271] width 367 height 78
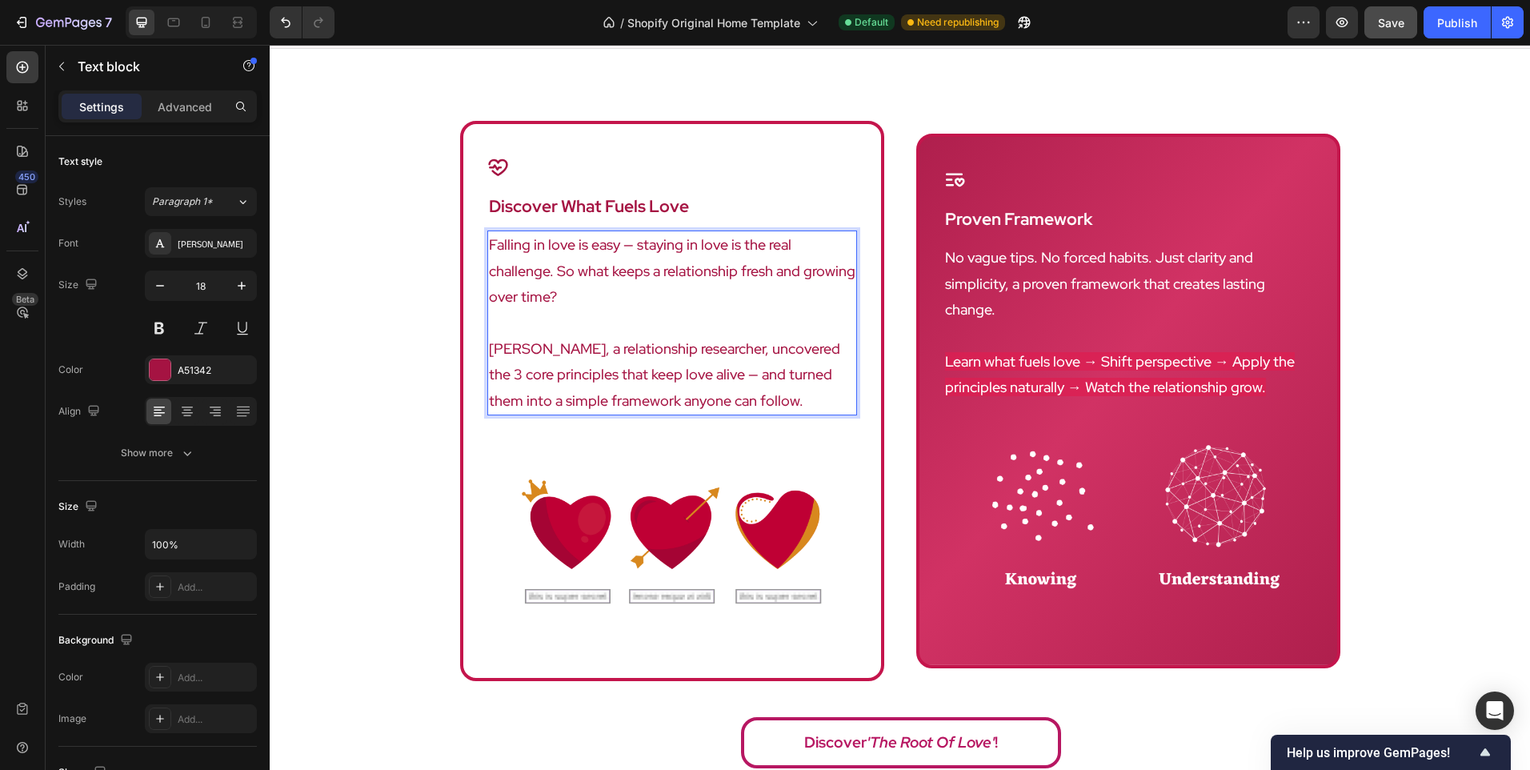
click at [738, 363] on p "[PERSON_NAME], a relationship researcher, uncovered the 3 core principles that …" at bounding box center [672, 375] width 367 height 78
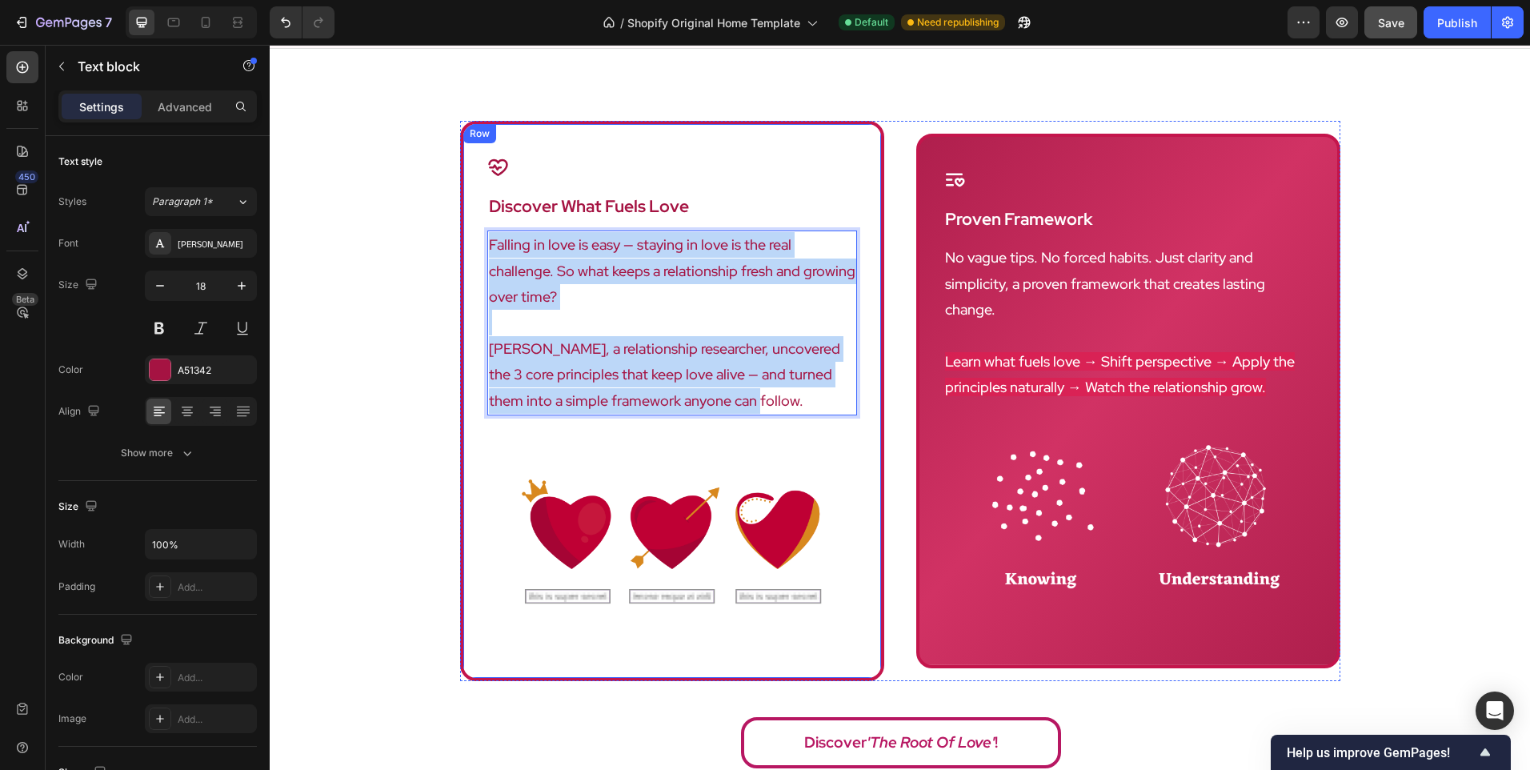
drag, startPoint x: 757, startPoint y: 371, endPoint x: 441, endPoint y: 214, distance: 352.9
click at [441, 214] on div "Icon discover what fuels love Heading Falling in love is easy — staying in love…" at bounding box center [900, 449] width 1261 height 656
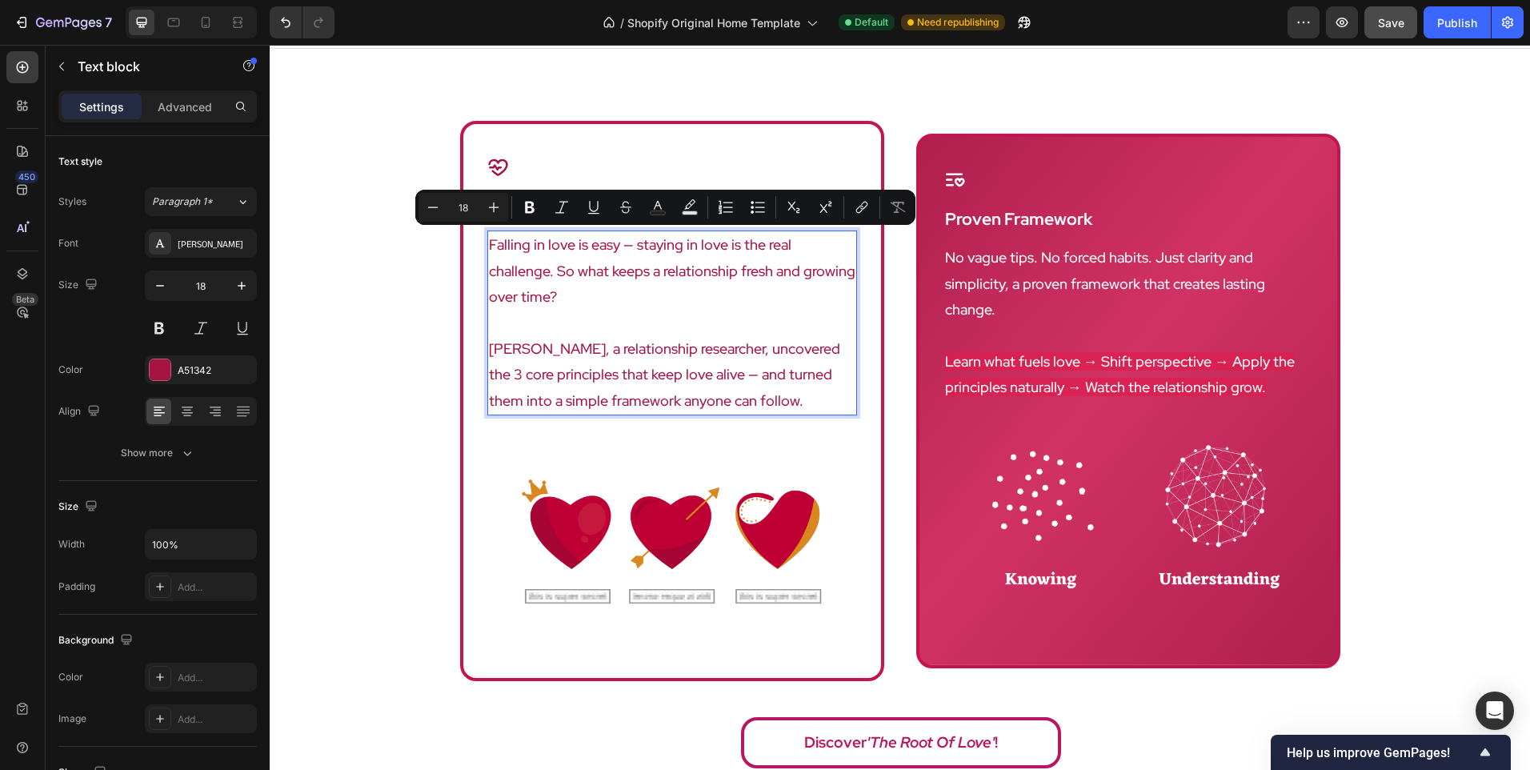
click at [764, 363] on p "[PERSON_NAME], a relationship researcher, uncovered the 3 core principles that …" at bounding box center [672, 375] width 367 height 78
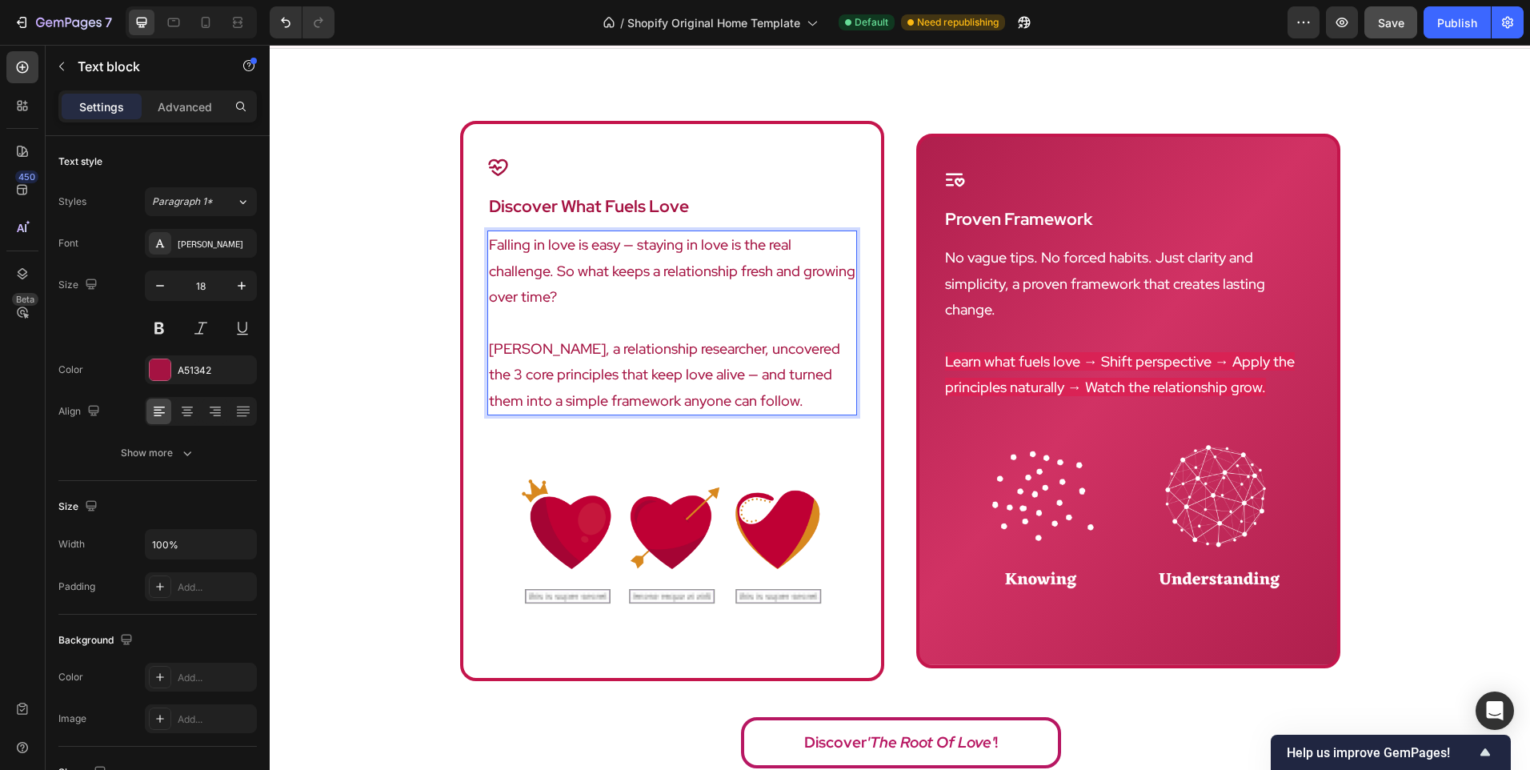
click at [634, 346] on p "[PERSON_NAME], a relationship researcher, uncovered the 3 core principles that …" at bounding box center [672, 375] width 367 height 78
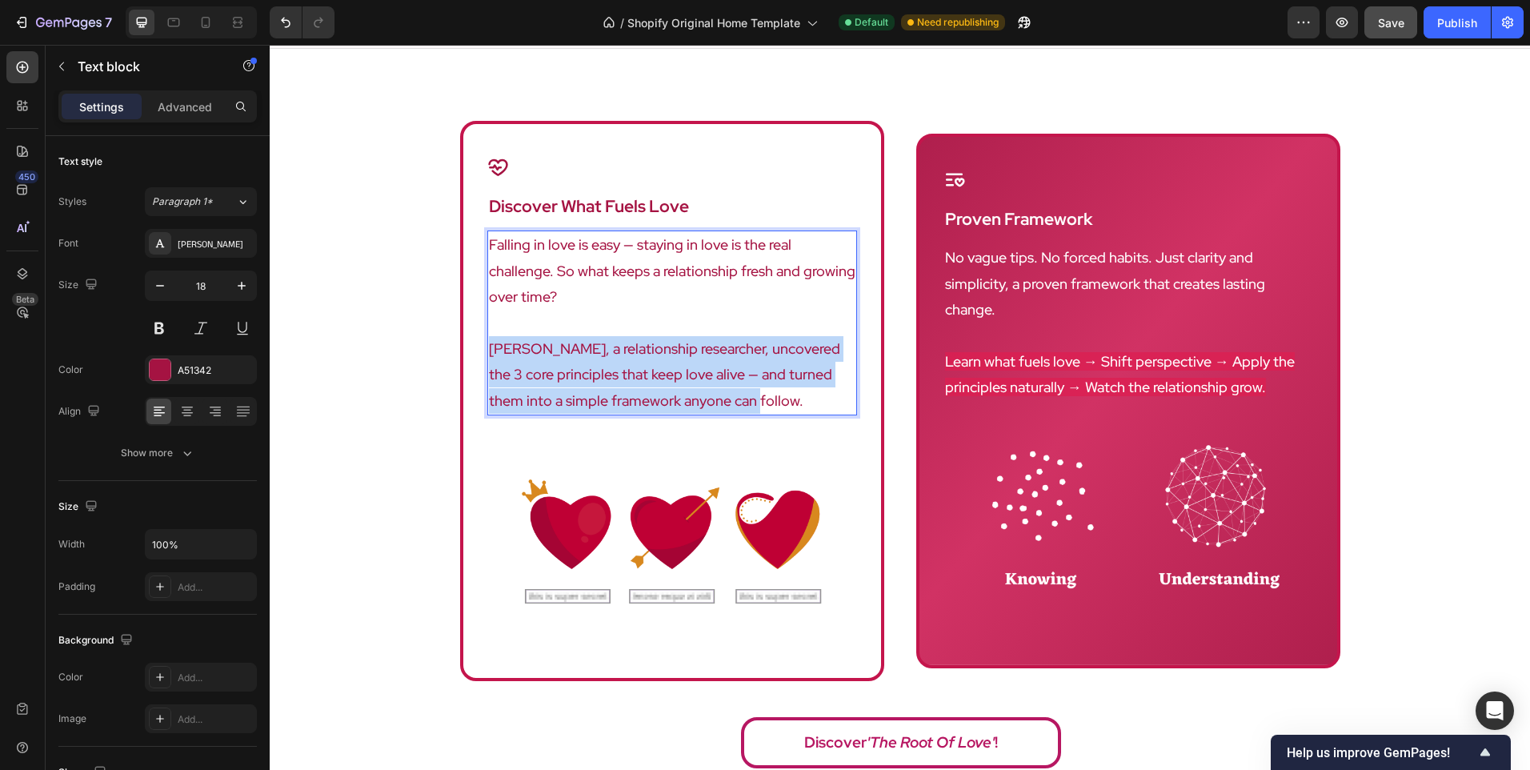
click at [634, 346] on p "[PERSON_NAME], a relationship researcher, uncovered the 3 core principles that …" at bounding box center [672, 375] width 367 height 78
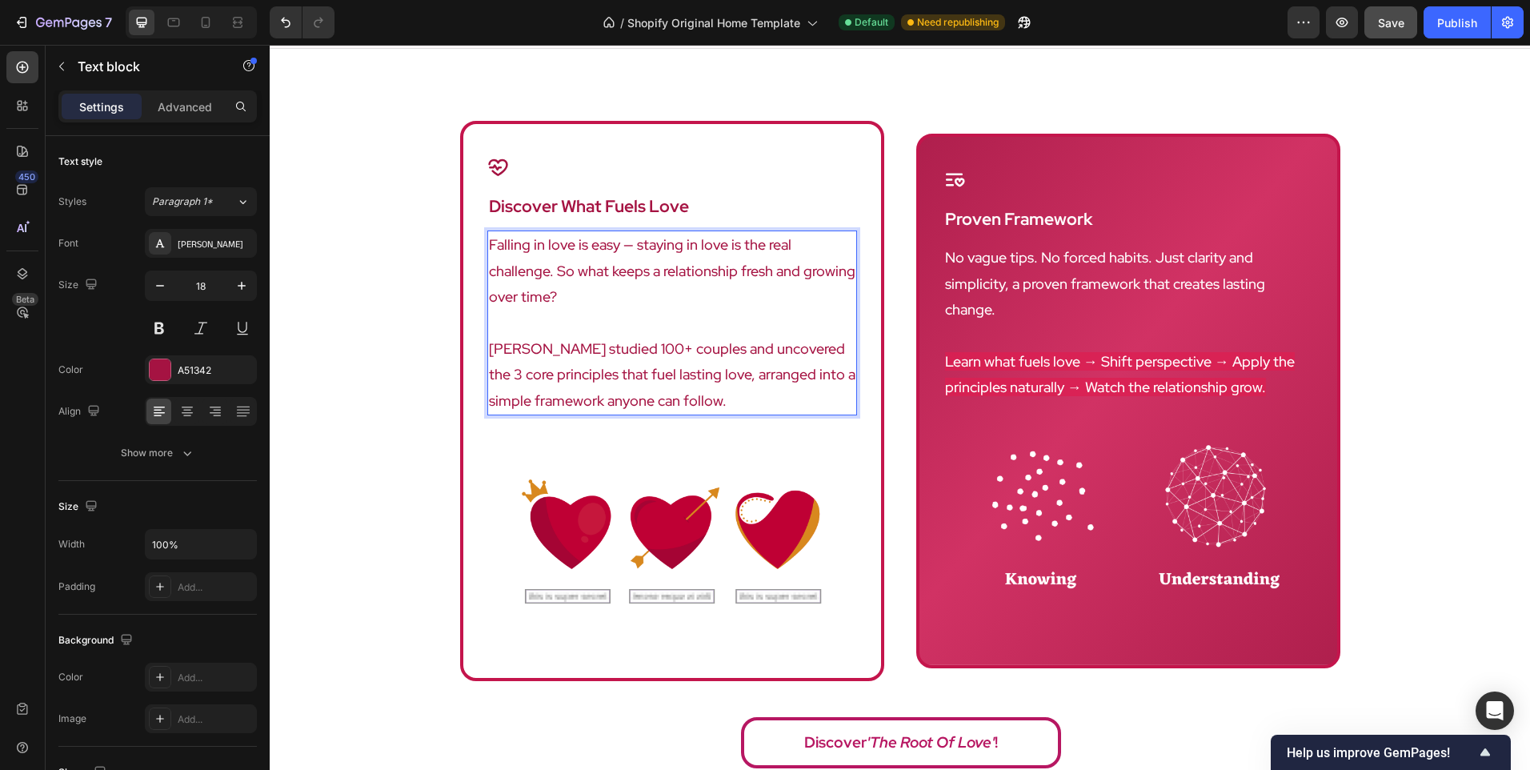
click at [668, 357] on p "[PERSON_NAME] studied 100+ couples and uncovered the 3 core principles that fue…" at bounding box center [672, 375] width 367 height 78
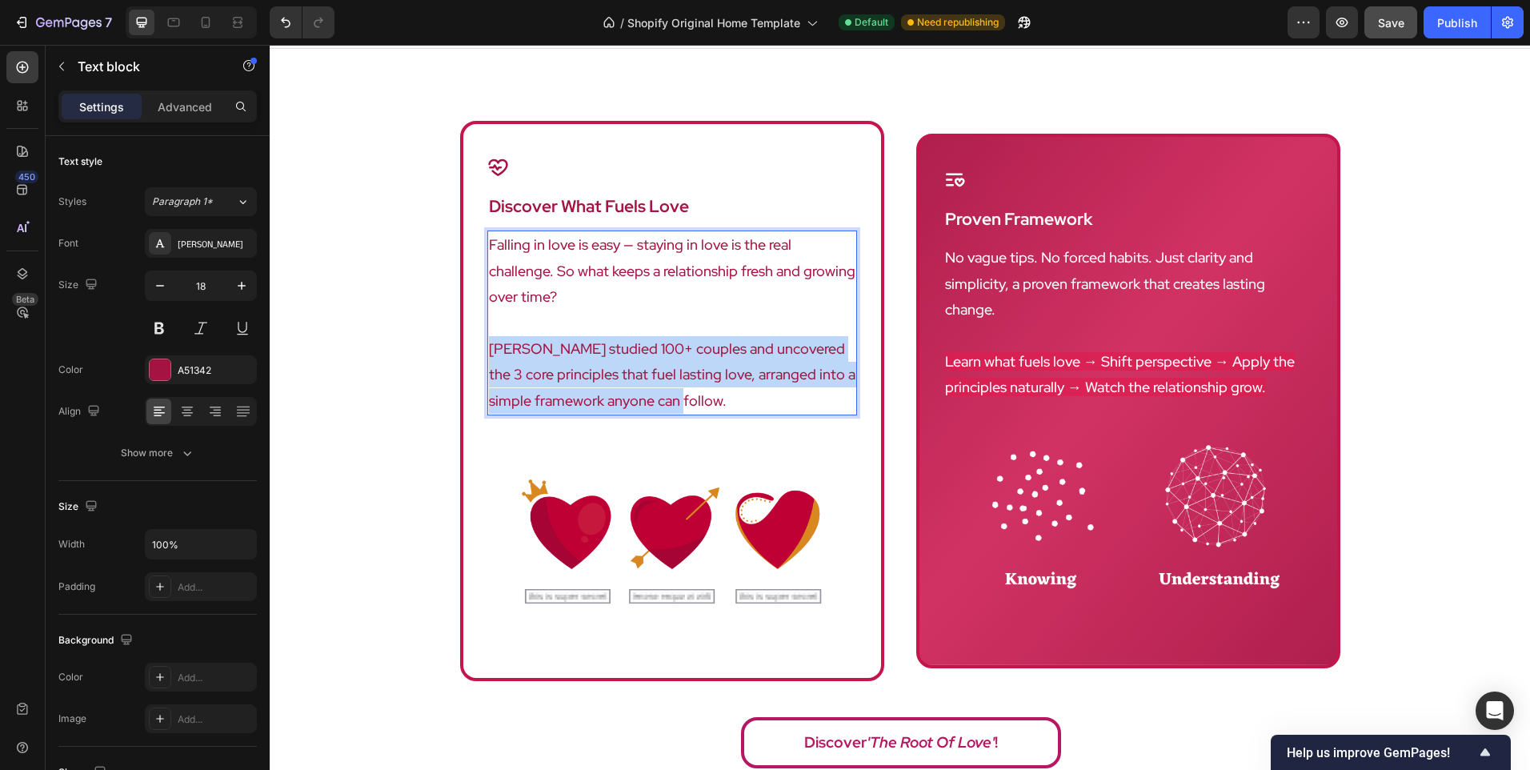
click at [668, 357] on p "[PERSON_NAME] studied 100+ couples and uncovered the 3 core principles that fue…" at bounding box center [672, 375] width 367 height 78
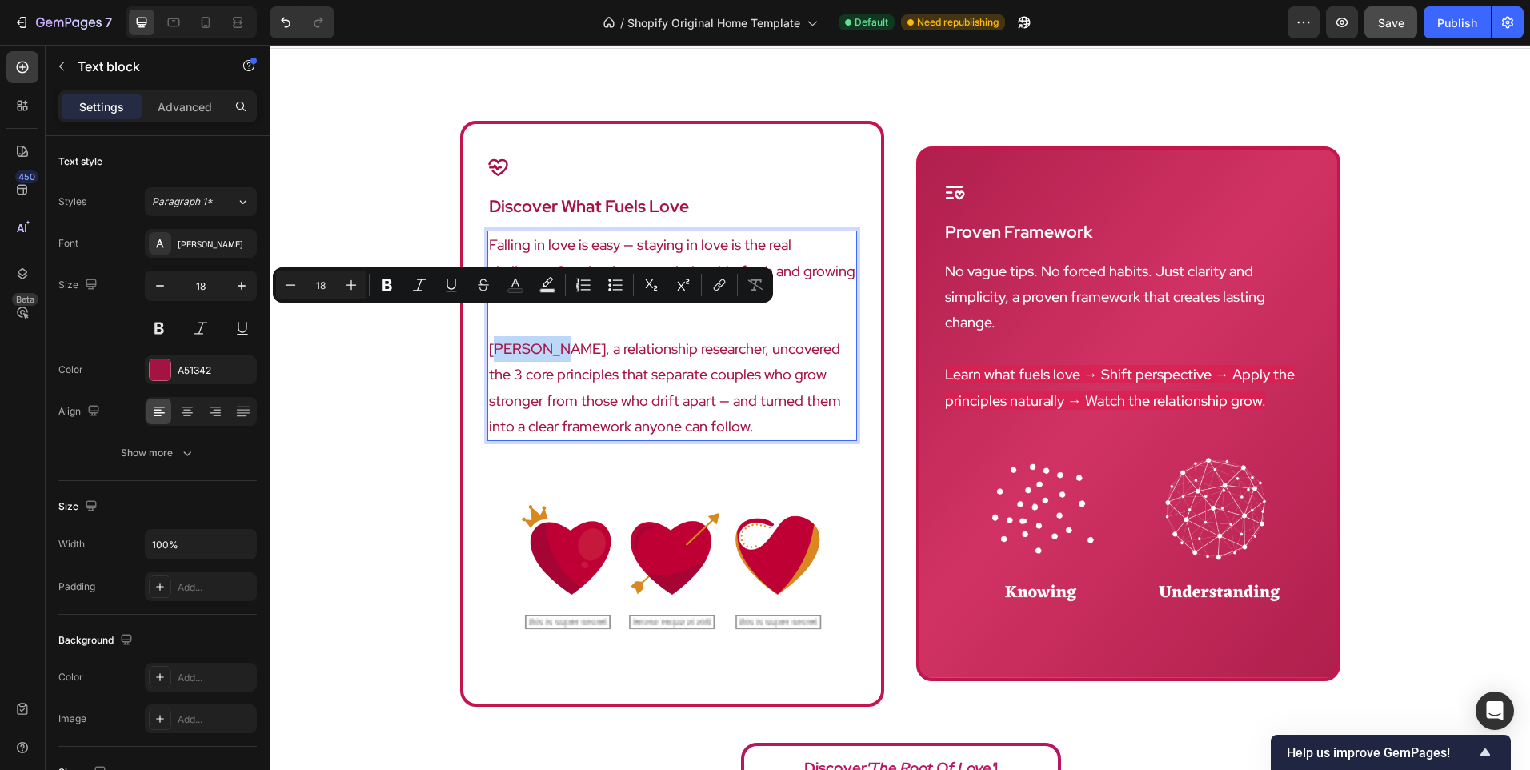
drag, startPoint x: 537, startPoint y: 322, endPoint x: 489, endPoint y: 315, distance: 48.6
click at [489, 336] on p "[PERSON_NAME], a relationship researcher, uncovered the 3 core principles that …" at bounding box center [672, 388] width 367 height 104
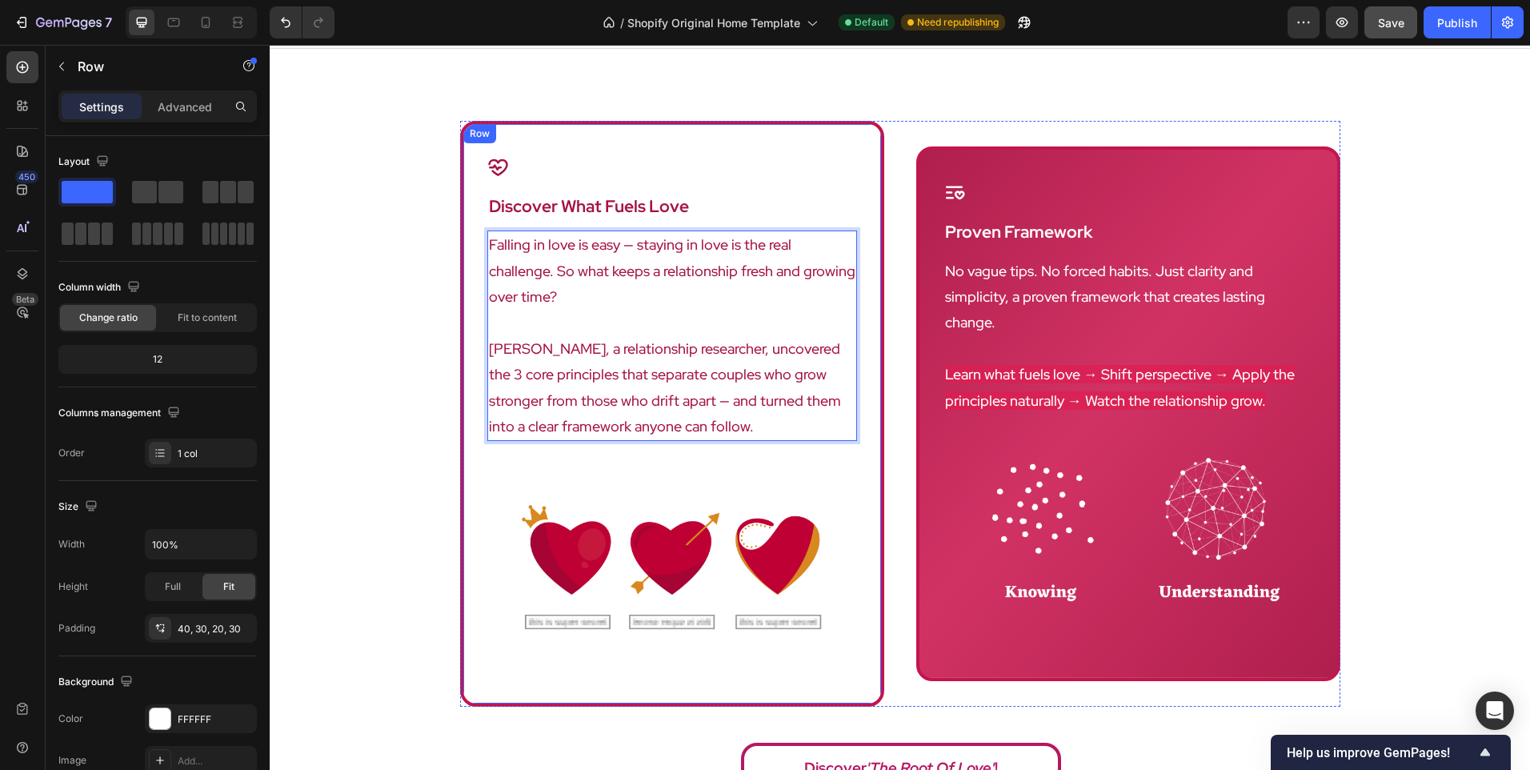
click at [471, 362] on div "Icon discover what fuels love Heading Falling in love is easy — staying in love…" at bounding box center [672, 414] width 424 height 587
click at [583, 336] on p "[PERSON_NAME], a relationship researcher, uncovered the 3 core principles that …" at bounding box center [672, 388] width 367 height 104
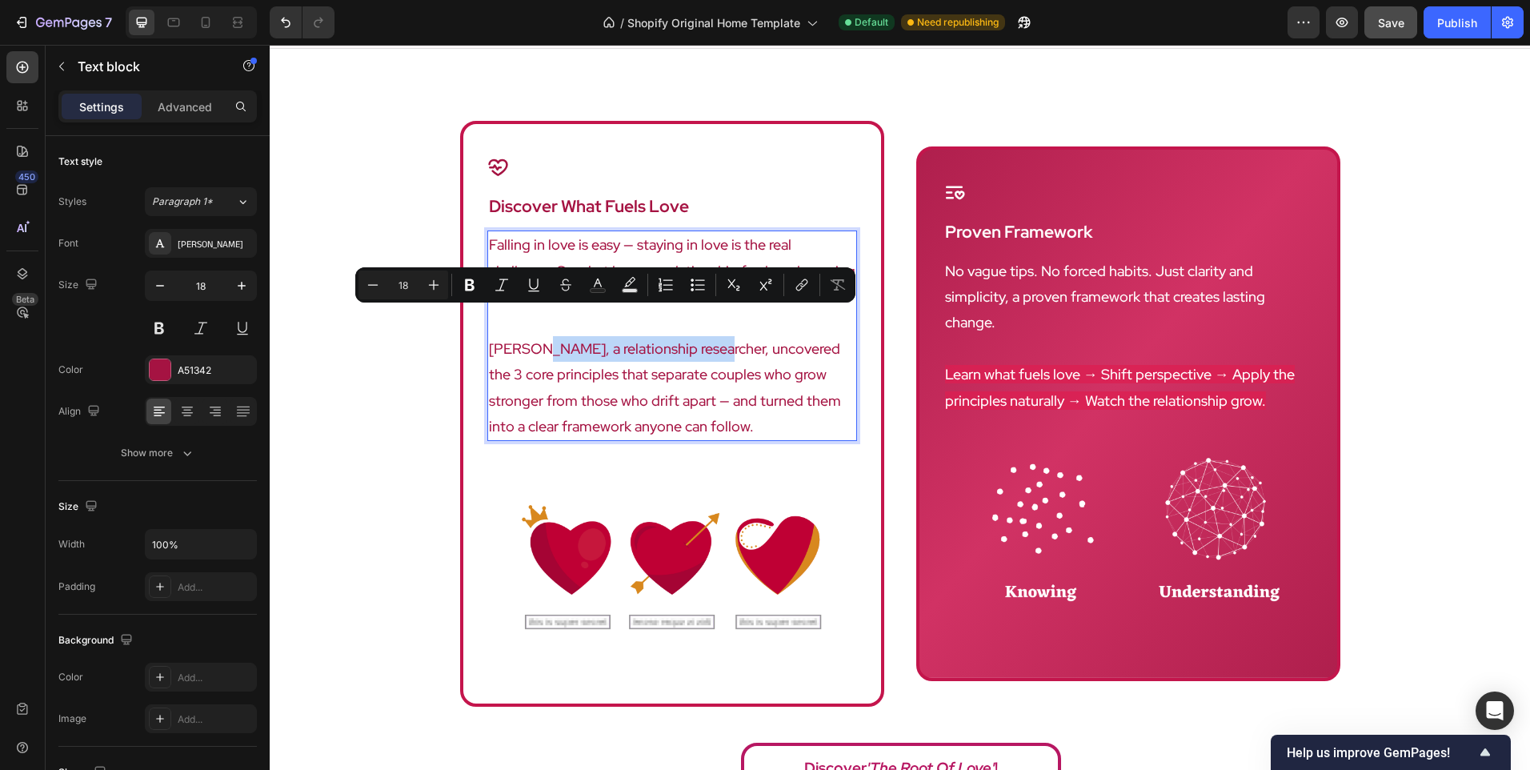
drag, startPoint x: 526, startPoint y: 326, endPoint x: 687, endPoint y: 332, distance: 161.8
click at [687, 336] on p "[PERSON_NAME], a relationship researcher, uncovered the 3 core principles that …" at bounding box center [672, 388] width 367 height 104
click at [683, 377] on p "[PERSON_NAME], a relationship researcher, uncovered the 3 core principles that …" at bounding box center [672, 388] width 367 height 104
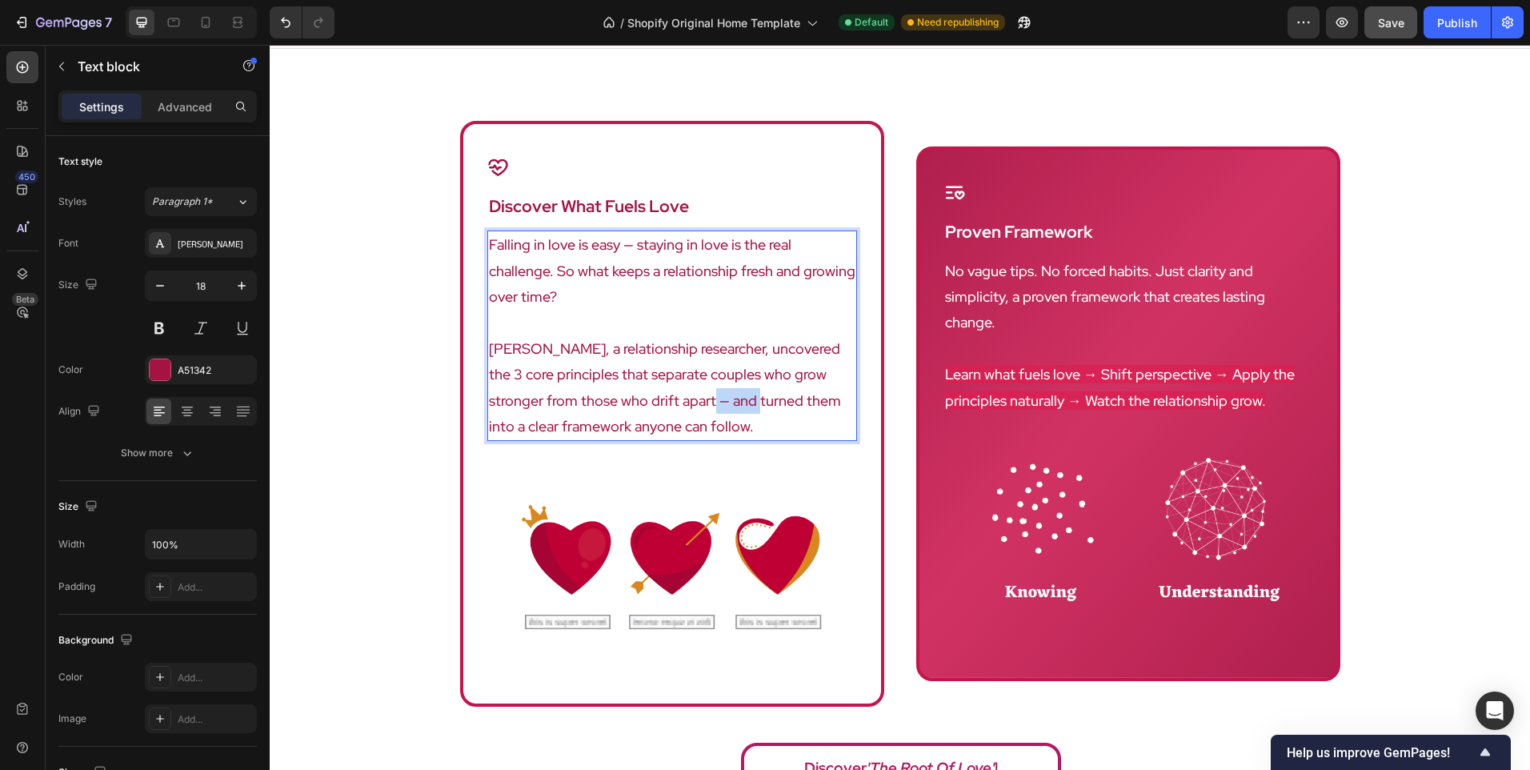
click at [683, 377] on p "[PERSON_NAME], a relationship researcher, uncovered the 3 core principles that …" at bounding box center [672, 388] width 367 height 104
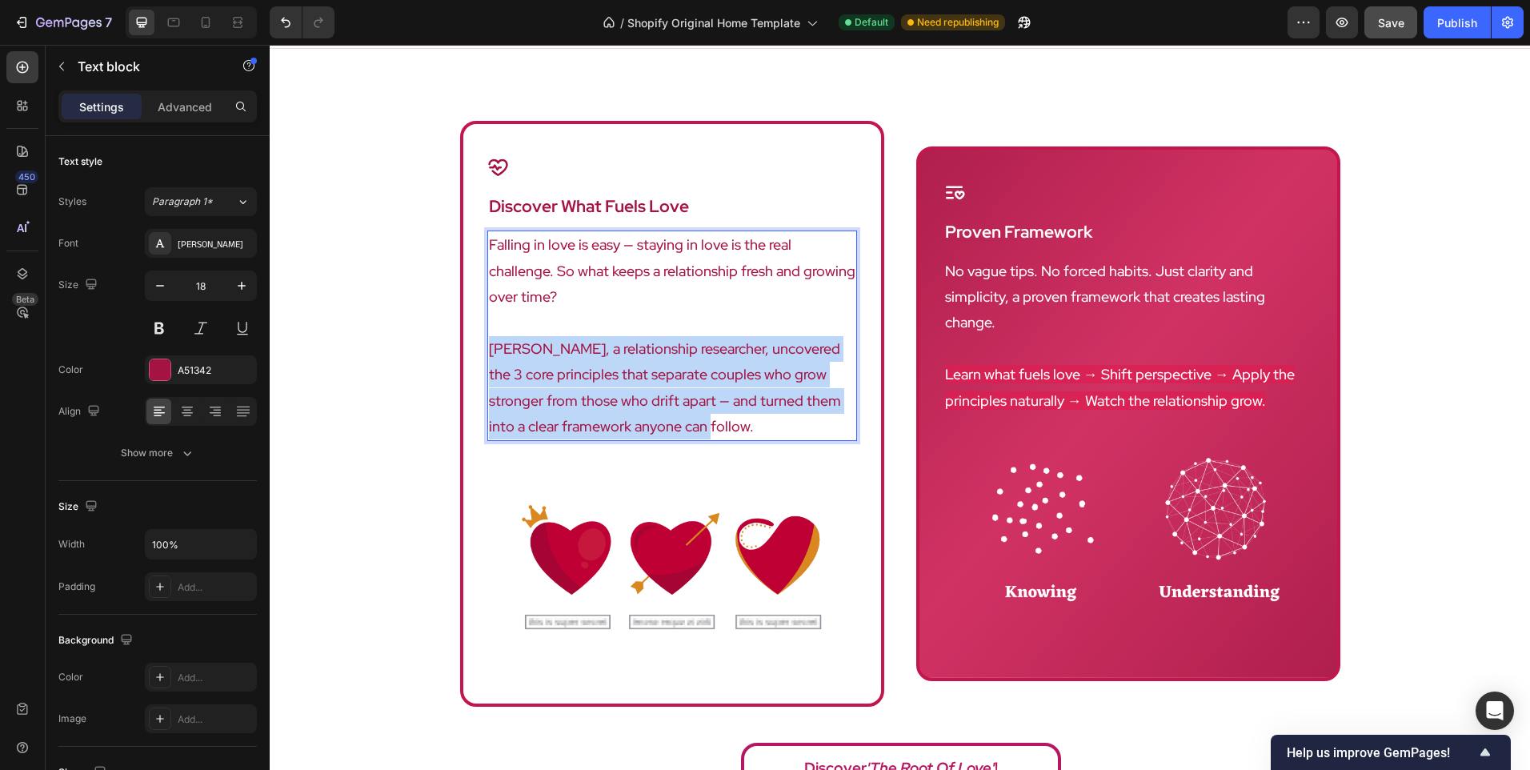
click at [683, 377] on p "[PERSON_NAME], a relationship researcher, uncovered the 3 core principles that …" at bounding box center [672, 388] width 367 height 104
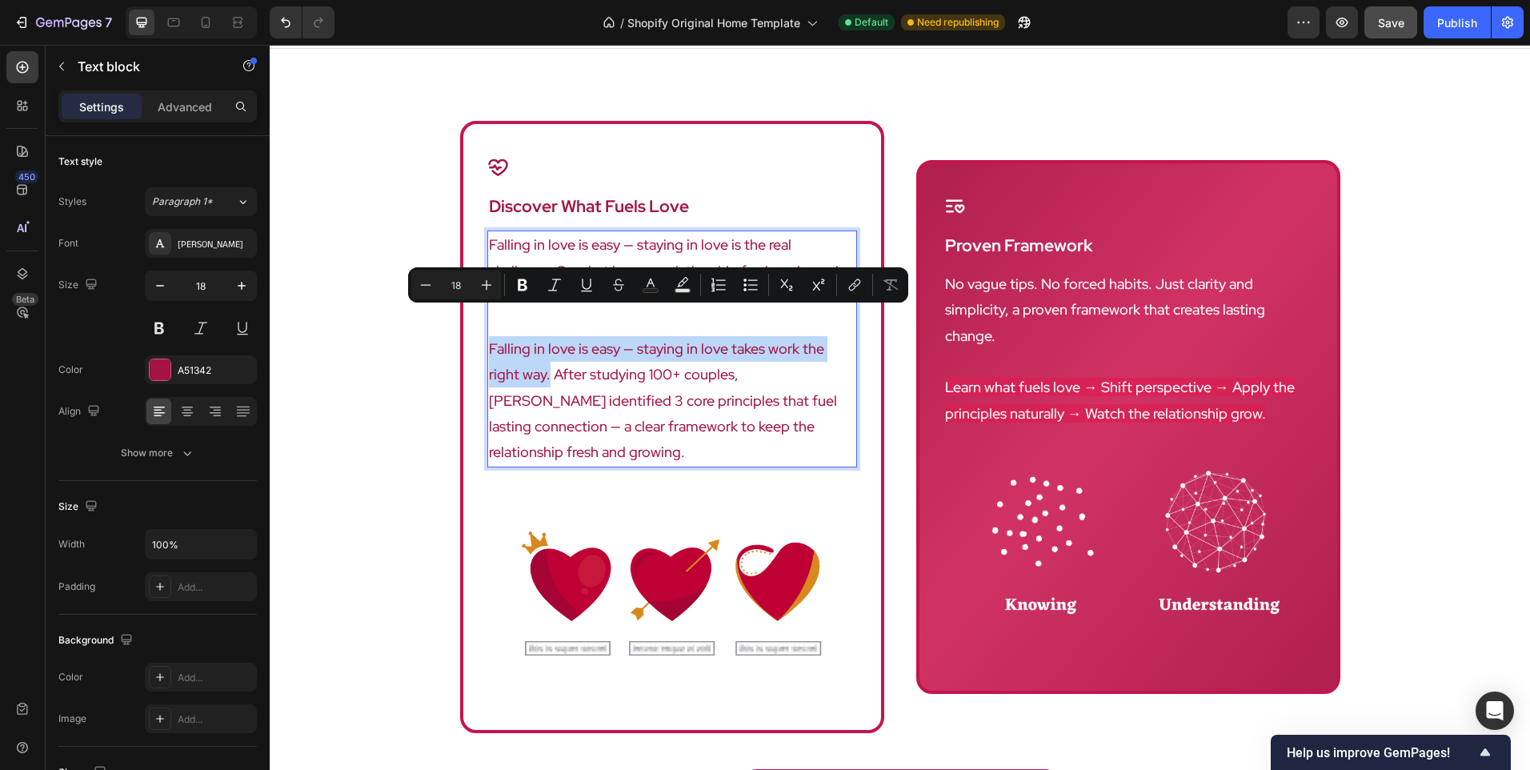
drag, startPoint x: 482, startPoint y: 322, endPoint x: 511, endPoint y: 349, distance: 39.6
click at [511, 349] on div "Falling in love is easy — staying in love is the real challenge. So what keeps …" at bounding box center [672, 348] width 370 height 237
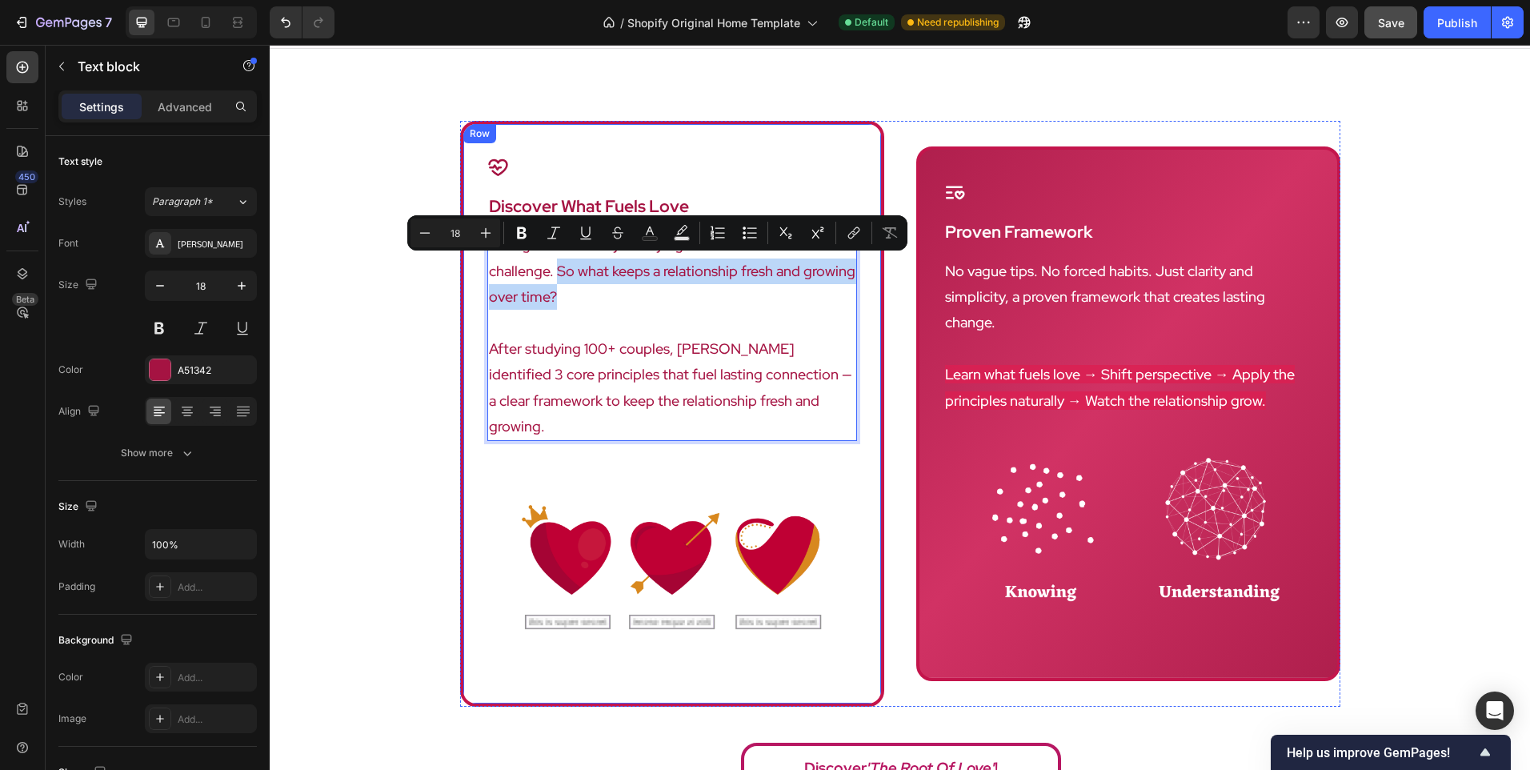
drag, startPoint x: 838, startPoint y: 267, endPoint x: 463, endPoint y: 275, distance: 374.6
click at [463, 275] on div "Icon discover what fuels love Heading Falling in love is easy — staying in love…" at bounding box center [672, 414] width 424 height 587
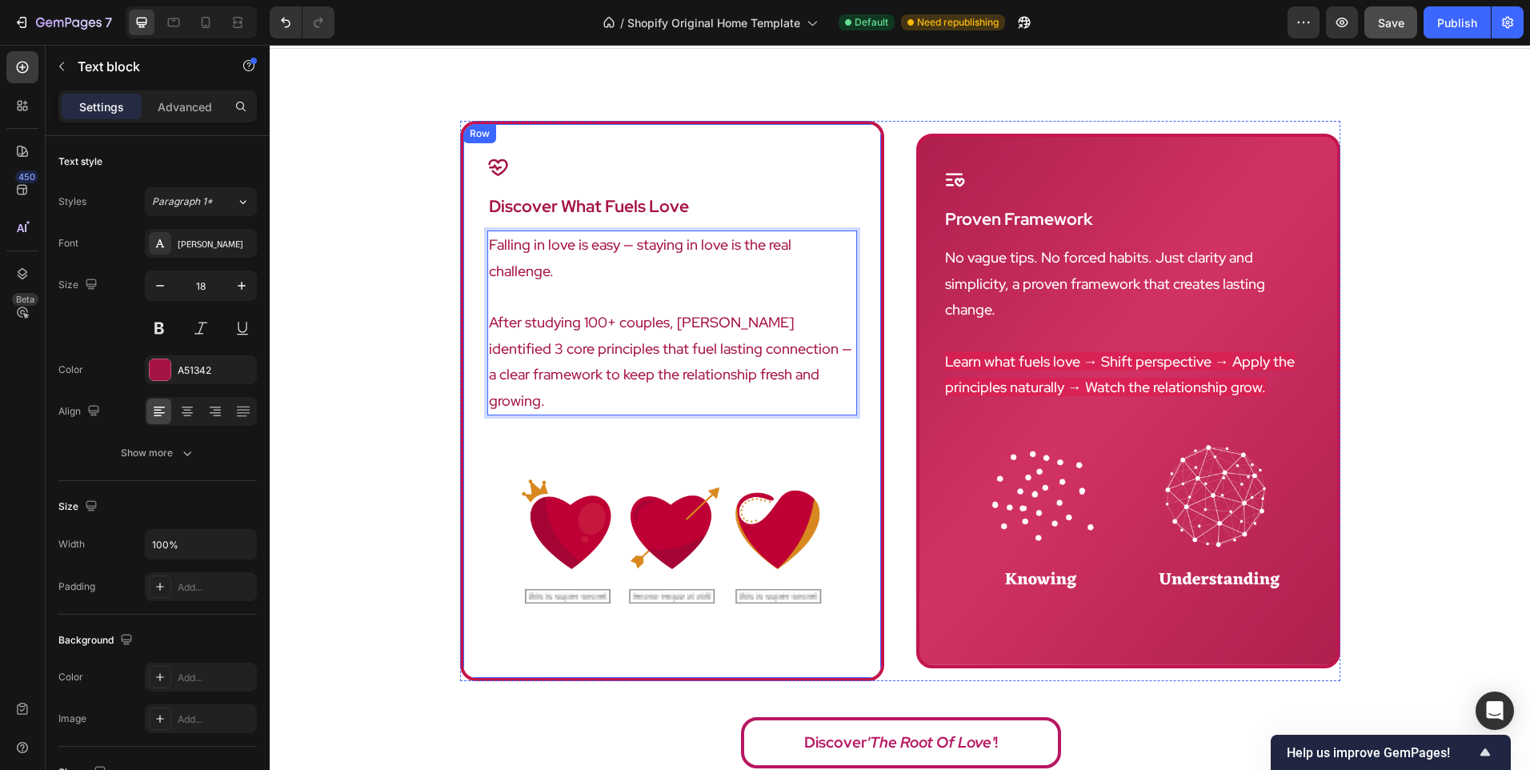
click at [463, 275] on div "Icon discover what fuels love Heading Falling in love is easy — staying in love…" at bounding box center [672, 401] width 424 height 560
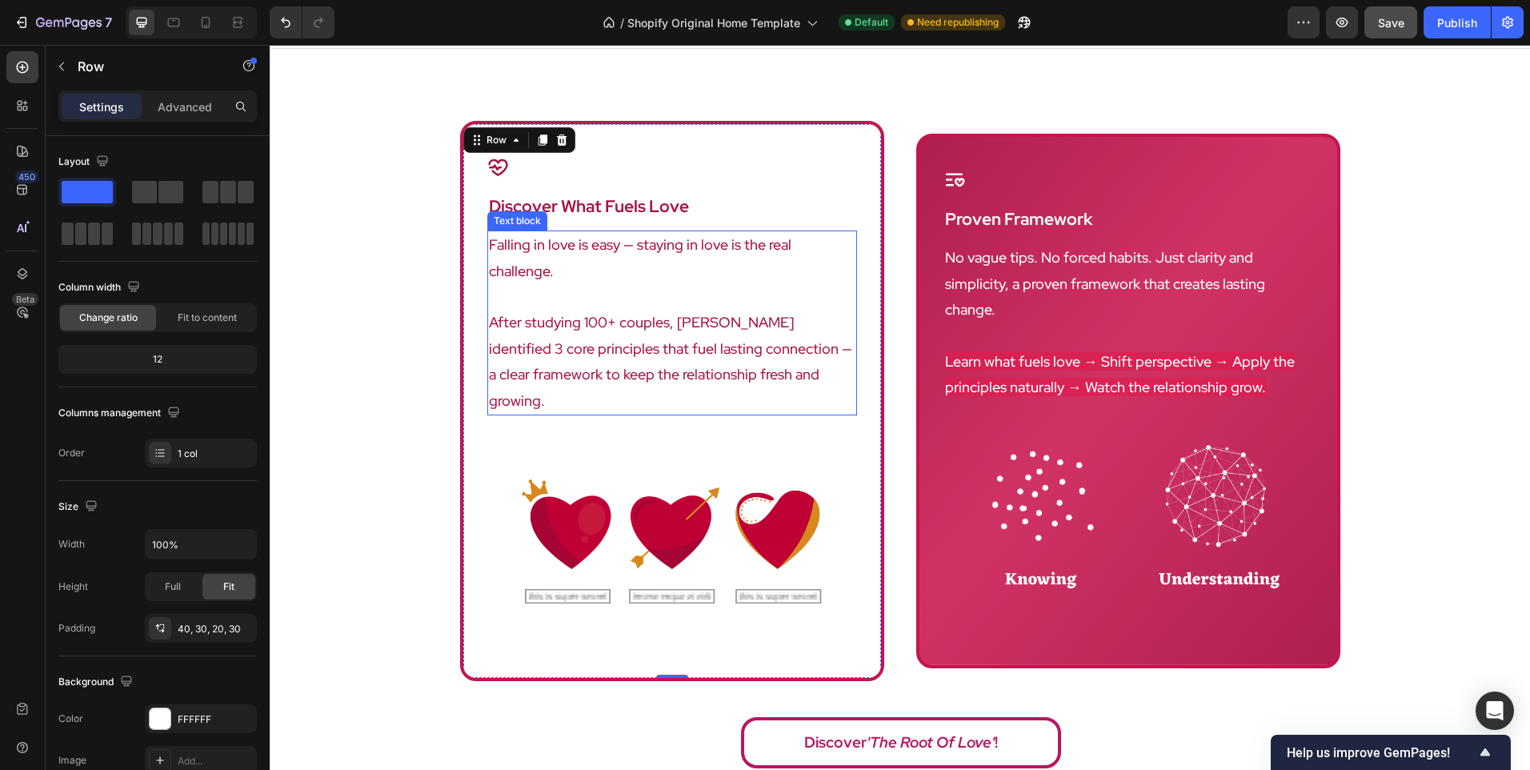
click at [641, 310] on p "After studying 100+ couples, [PERSON_NAME] identified 3 core principles that fu…" at bounding box center [672, 362] width 367 height 104
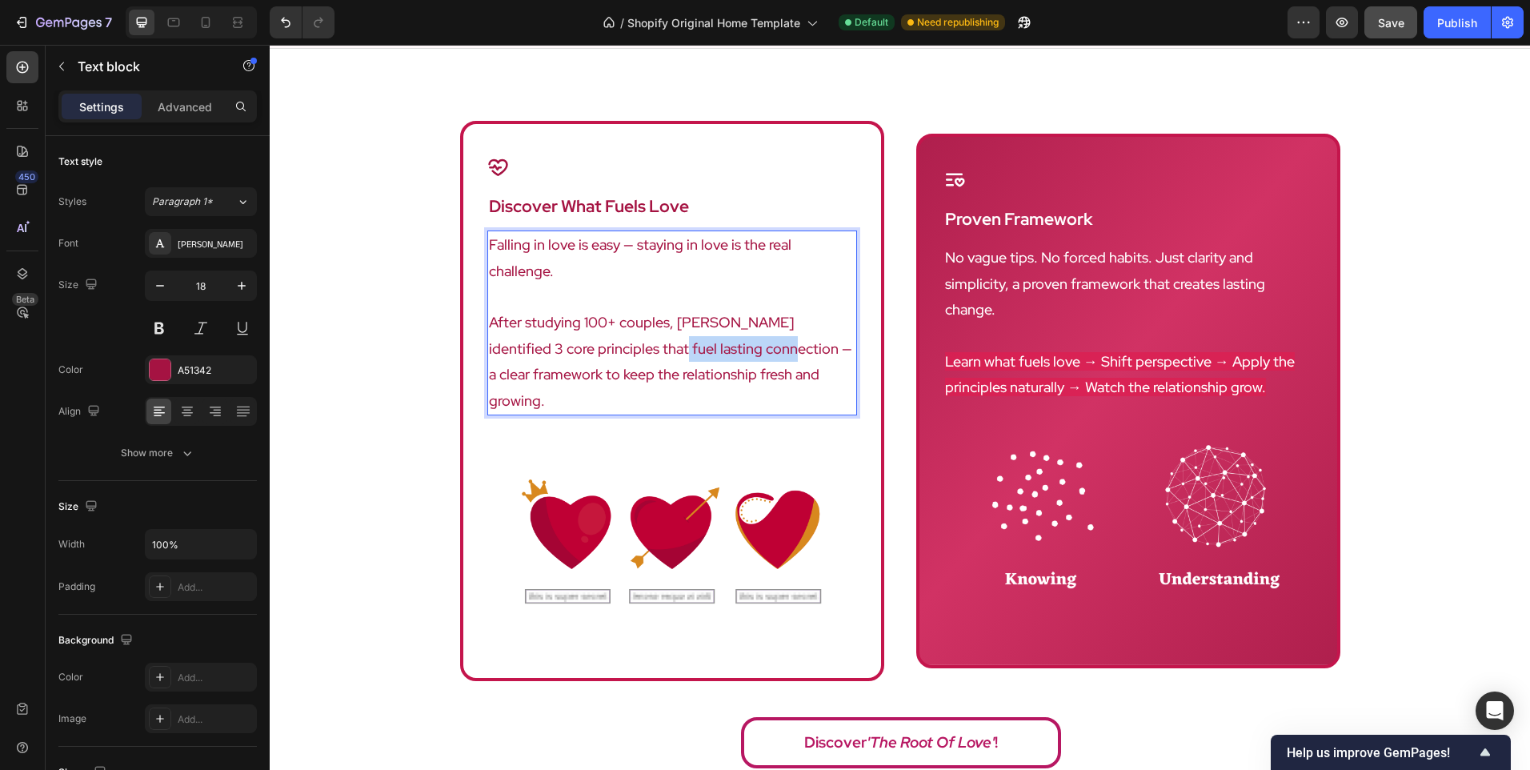
drag, startPoint x: 599, startPoint y: 323, endPoint x: 709, endPoint y: 327, distance: 109.7
click at [709, 327] on p "After studying 100+ couples, [PERSON_NAME] identified 3 core principles that fu…" at bounding box center [672, 362] width 367 height 104
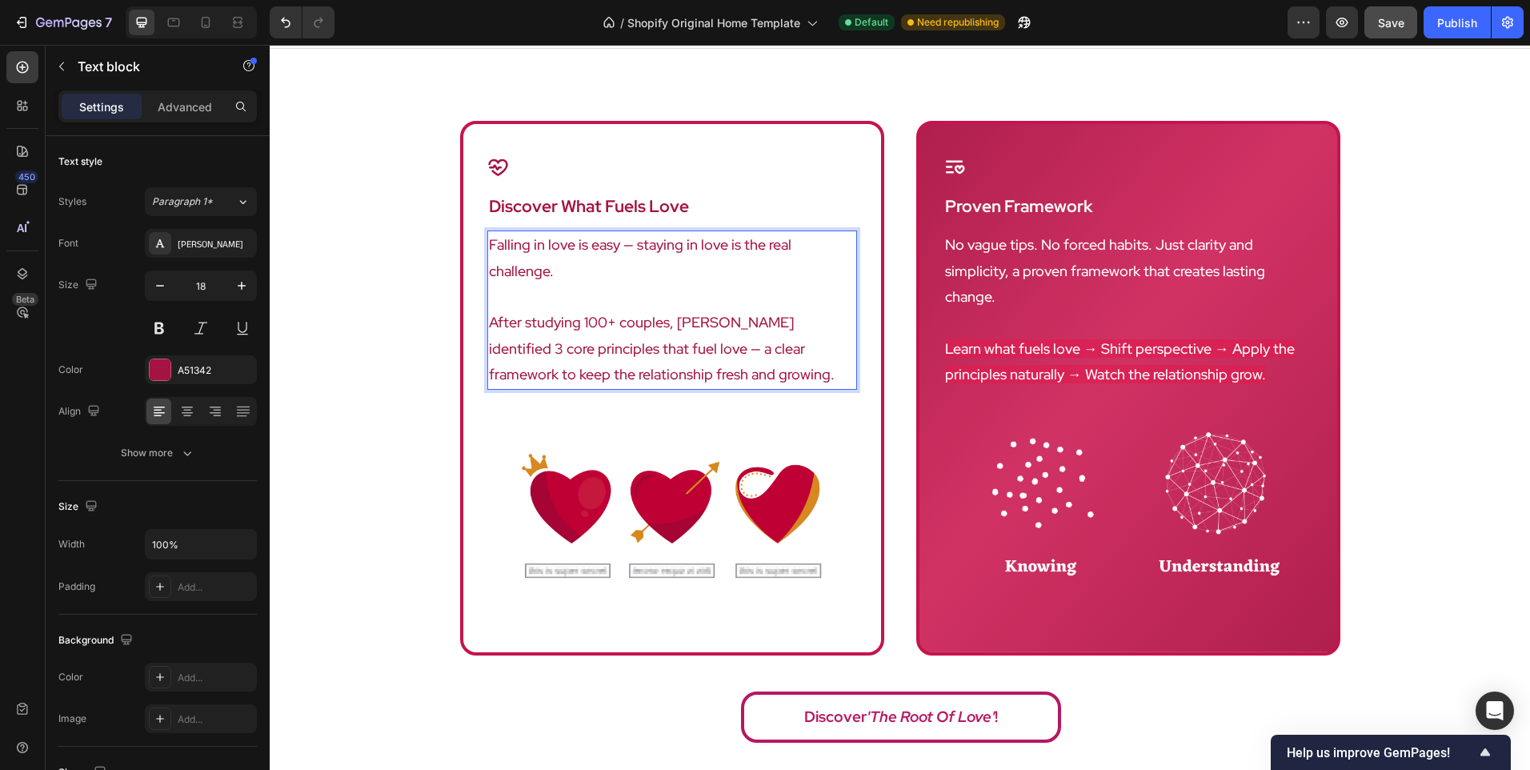
click at [695, 339] on p "After studying 100+ couples, [PERSON_NAME] identified 3 core principles that fu…" at bounding box center [672, 349] width 367 height 78
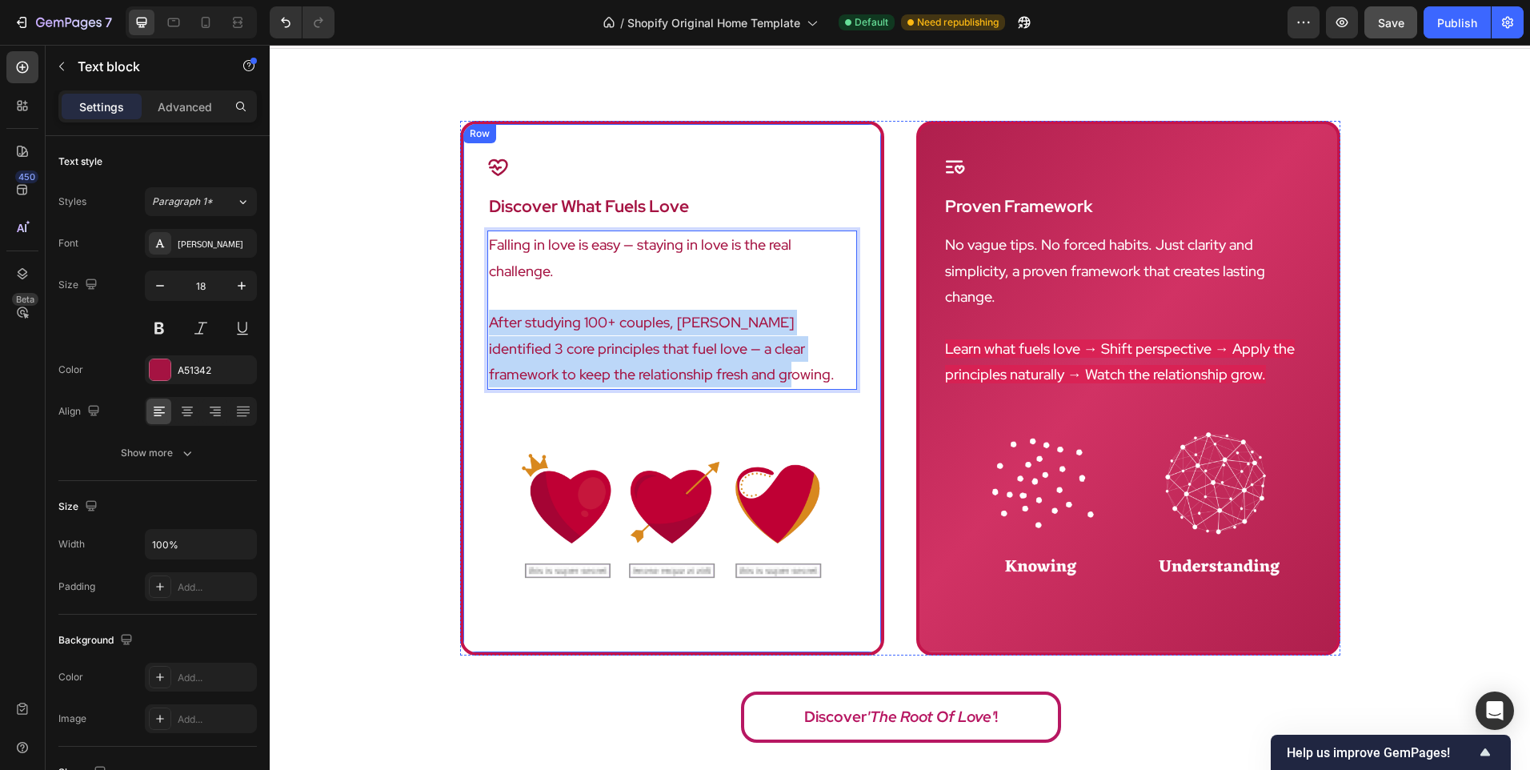
drag, startPoint x: 675, startPoint y: 359, endPoint x: 466, endPoint y: 297, distance: 217.8
click at [466, 297] on div "Icon discover what fuels love Heading Falling in love is easy — staying in love…" at bounding box center [672, 388] width 424 height 535
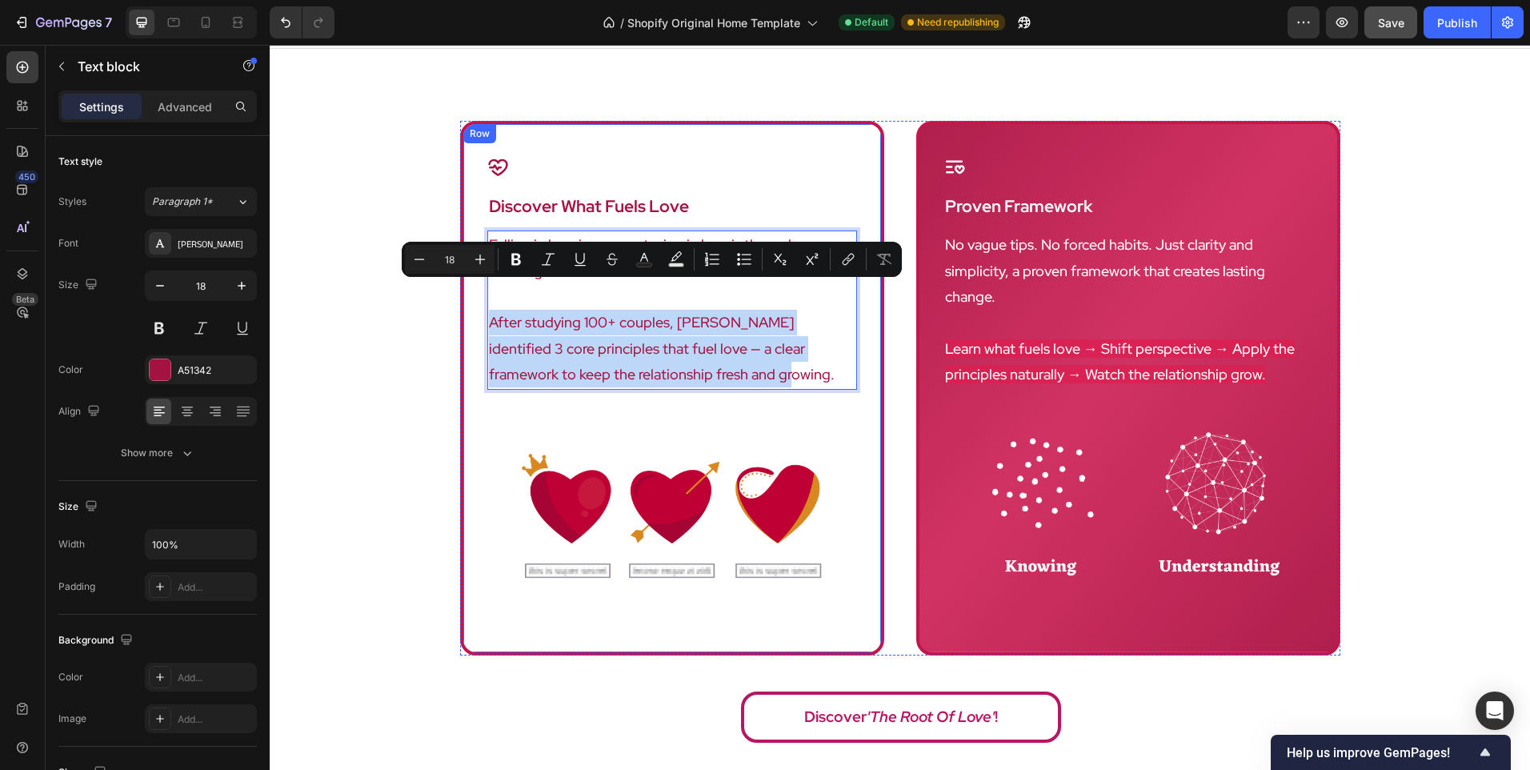
click at [466, 297] on div "Icon discover what fuels love Heading Falling in love is easy — staying in love…" at bounding box center [672, 388] width 424 height 535
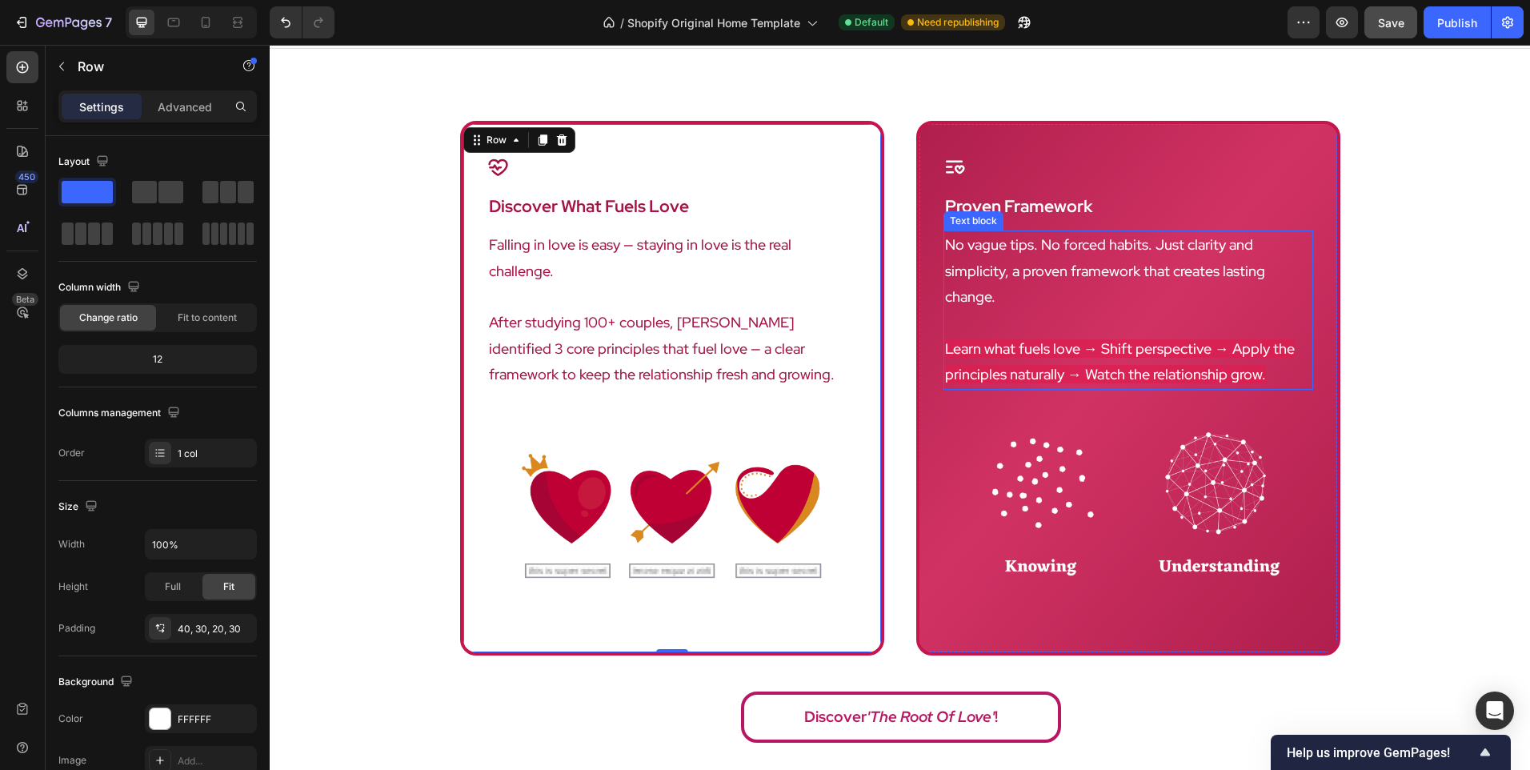
click at [1044, 254] on p "No vague tips. No forced habits. Just clarity and simplicity, a proven framewor…" at bounding box center [1128, 271] width 367 height 78
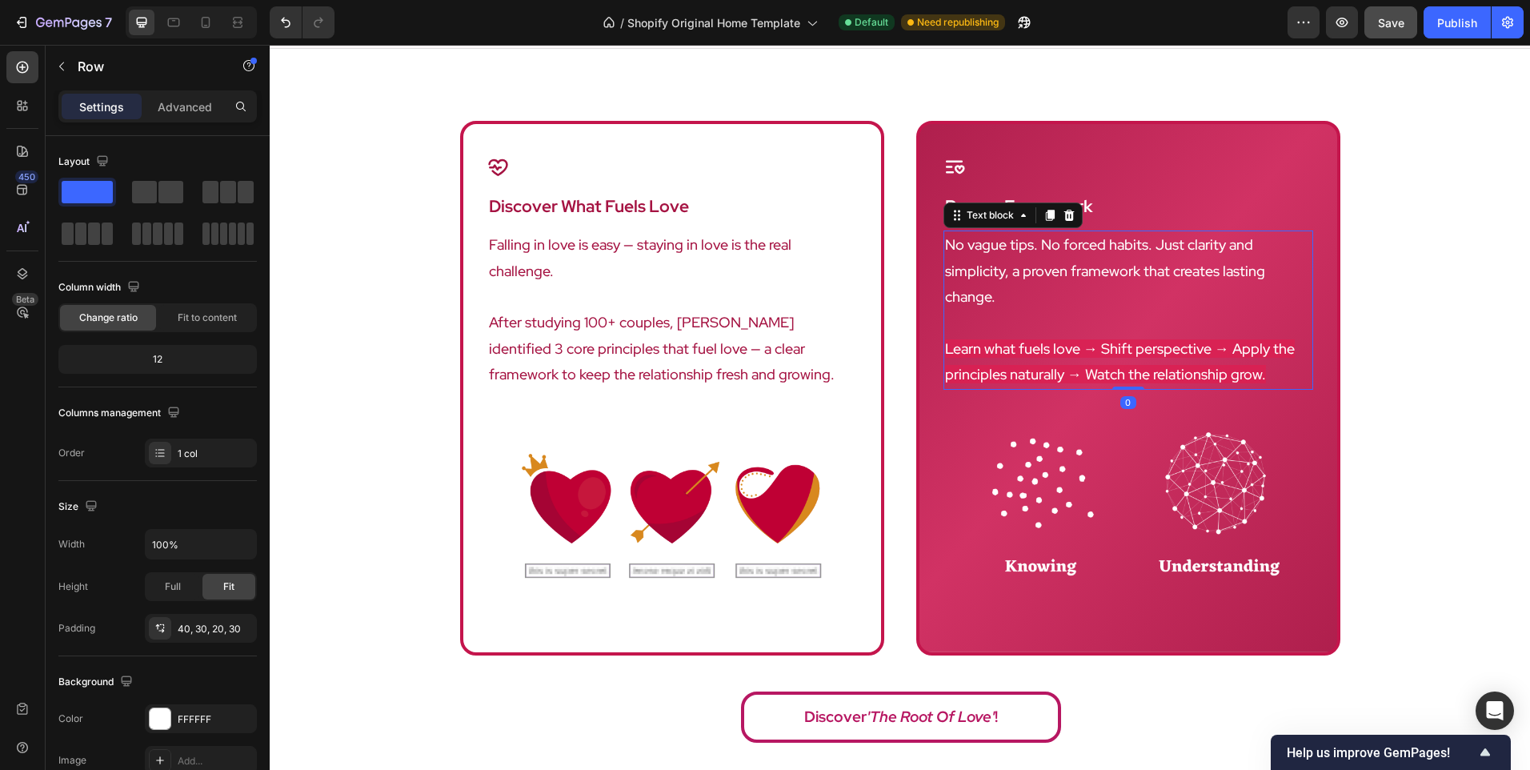
click at [1044, 254] on p "No vague tips. No forced habits. Just clarity and simplicity, a proven framewor…" at bounding box center [1128, 271] width 367 height 78
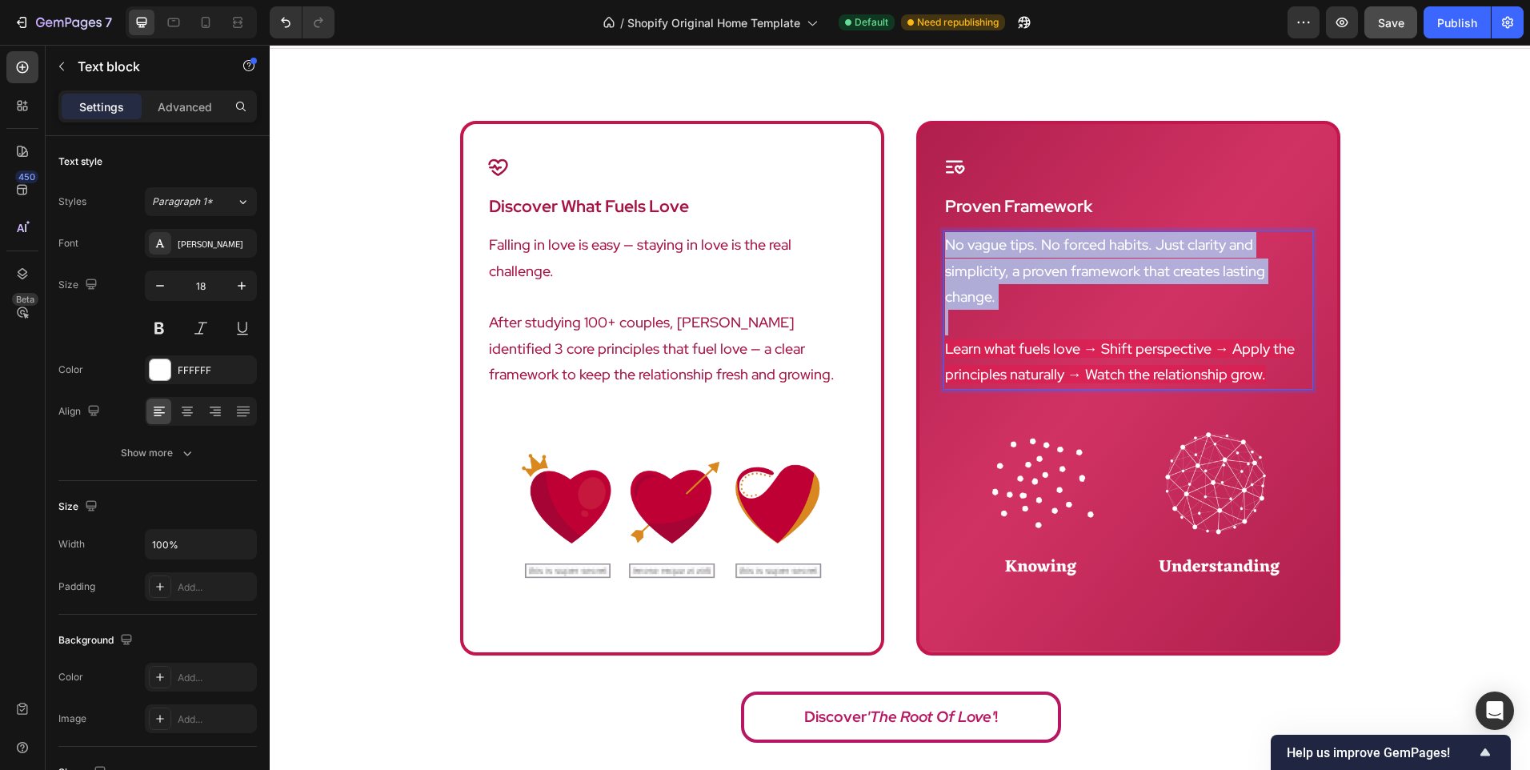
click at [1044, 254] on p "No vague tips. No forced habits. Just clarity and simplicity, a proven framewor…" at bounding box center [1128, 271] width 367 height 78
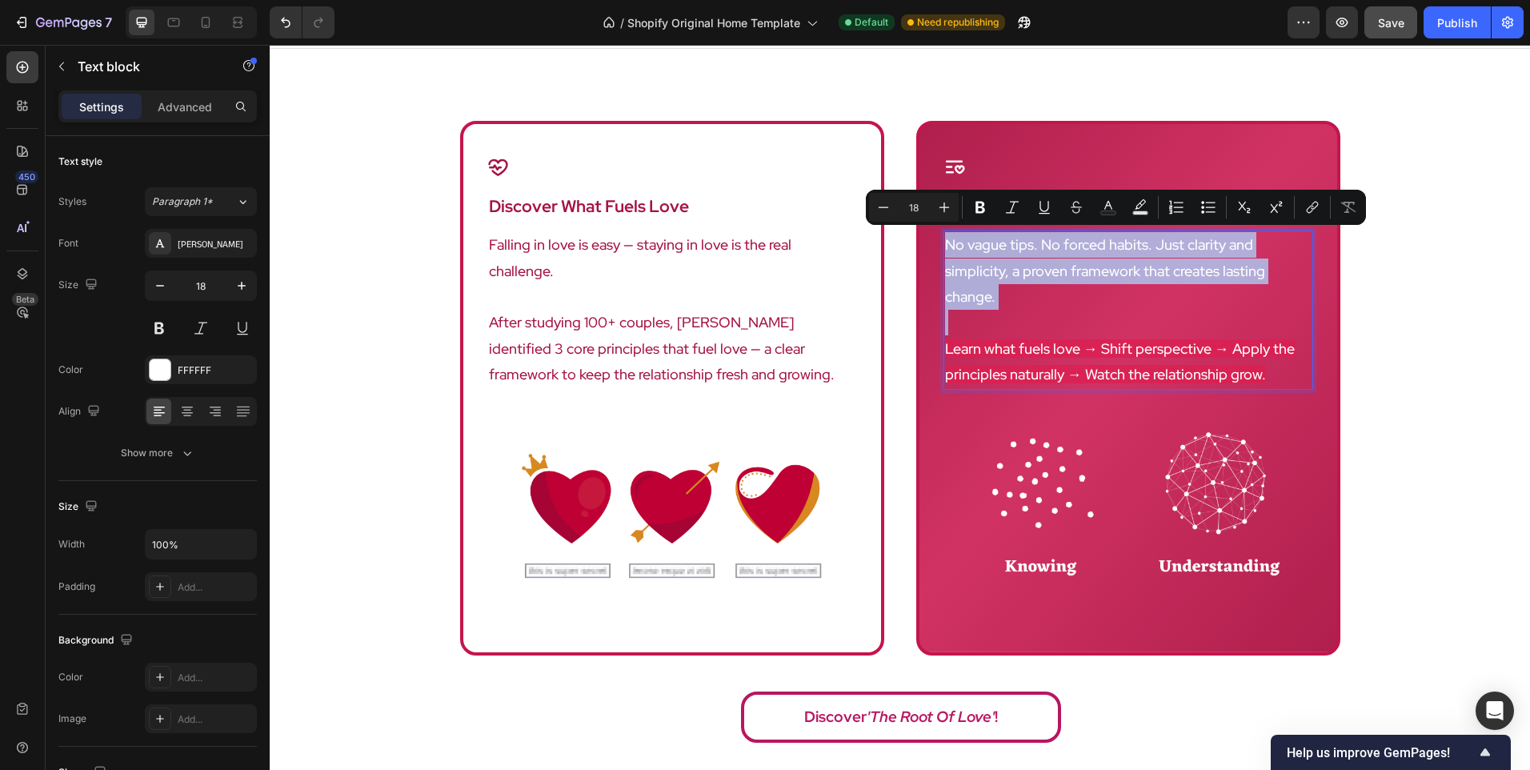
click at [1388, 315] on div "Icon discover what fuels love Heading Falling in love is easy — staying in love…" at bounding box center [900, 436] width 1261 height 631
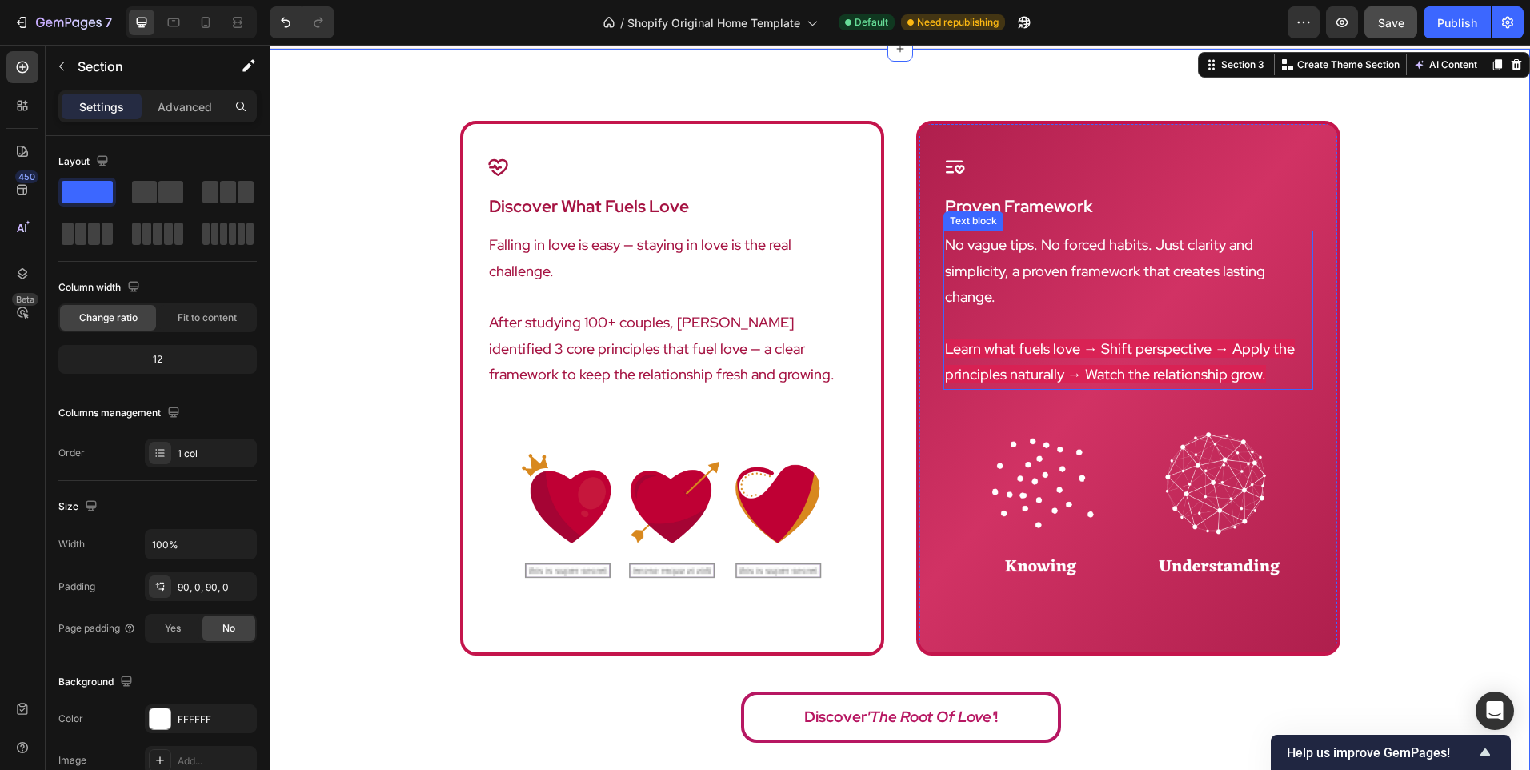
click at [1166, 249] on p "No vague tips. No forced habits. Just clarity and simplicity, a proven framewor…" at bounding box center [1128, 271] width 367 height 78
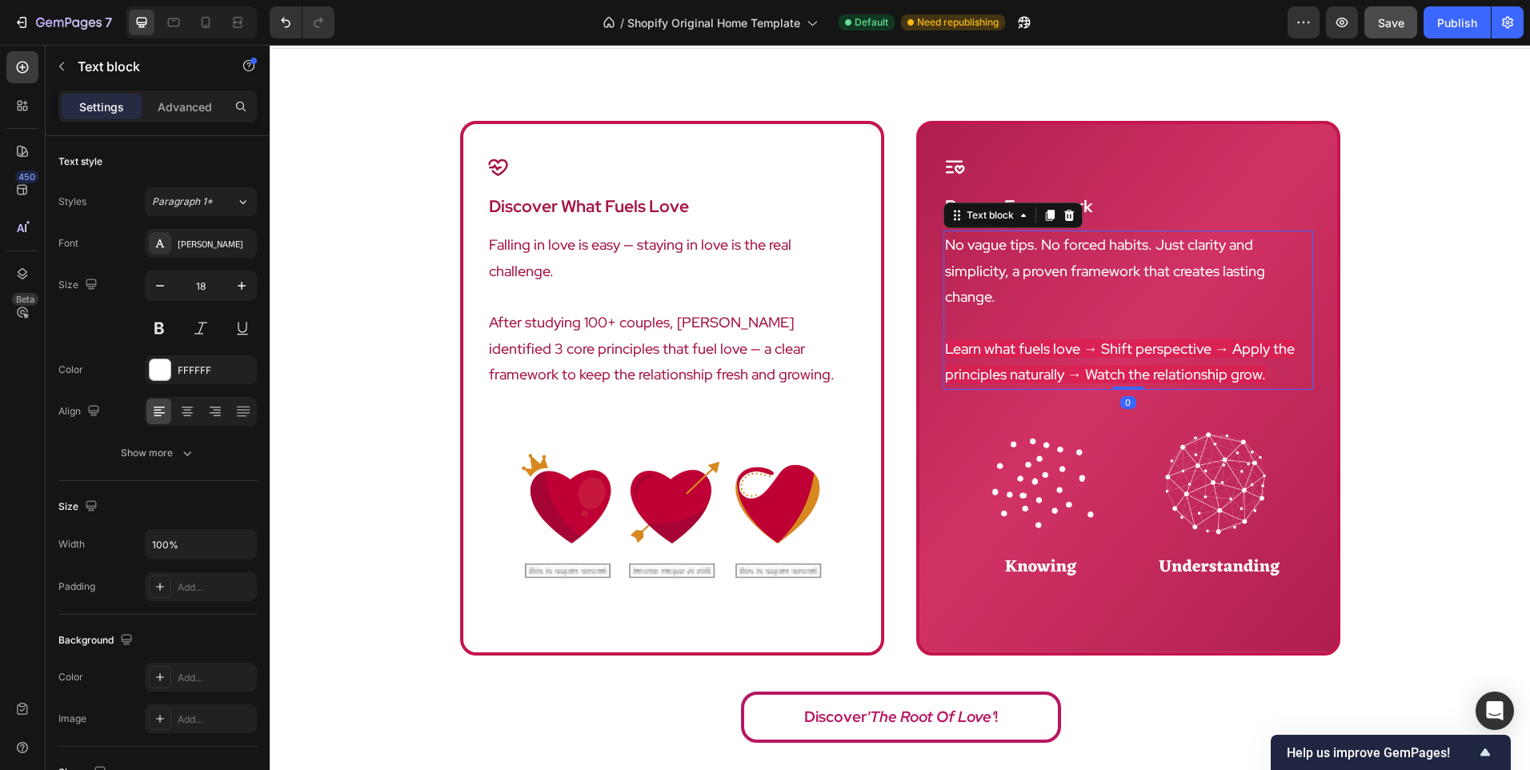
click at [1166, 249] on p "No vague tips. No forced habits. Just clarity and simplicity, a proven framewor…" at bounding box center [1128, 271] width 367 height 78
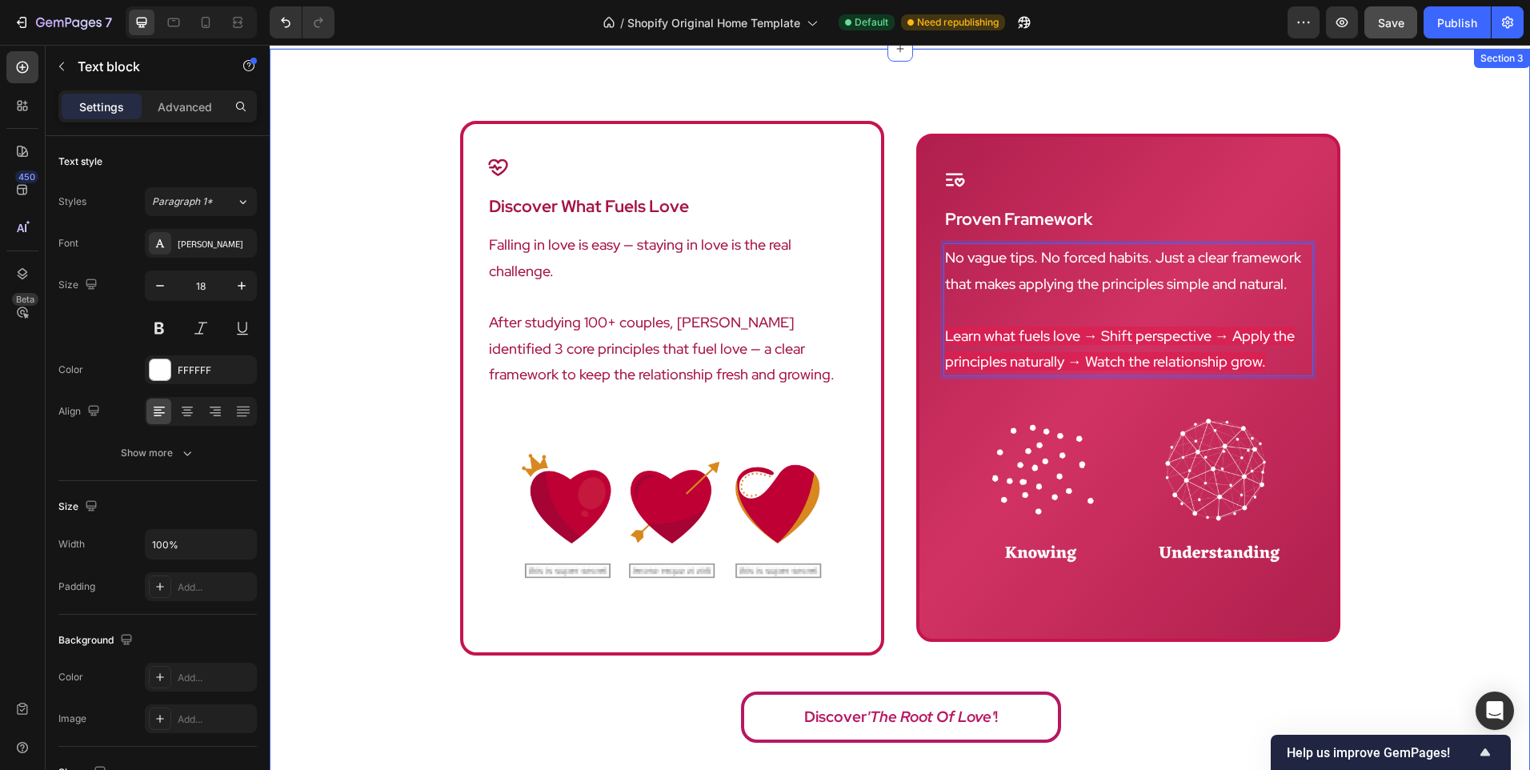
click at [1436, 302] on div "Icon discover what fuels love Heading Falling in love is easy — staying in love…" at bounding box center [900, 436] width 1261 height 631
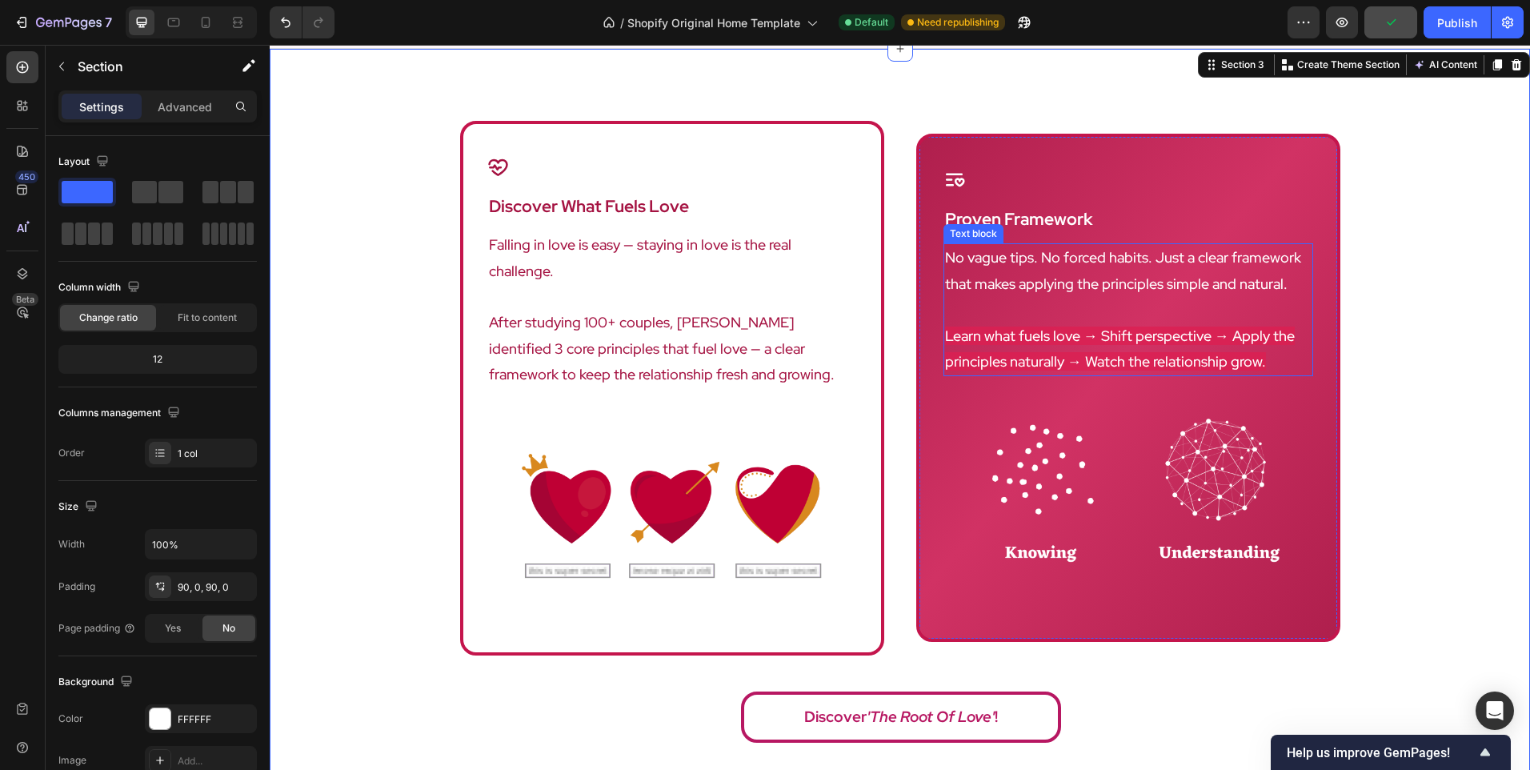
click at [1170, 266] on p "No vague tips. No forced habits. Just a clear framework that makes applying the…" at bounding box center [1128, 271] width 367 height 52
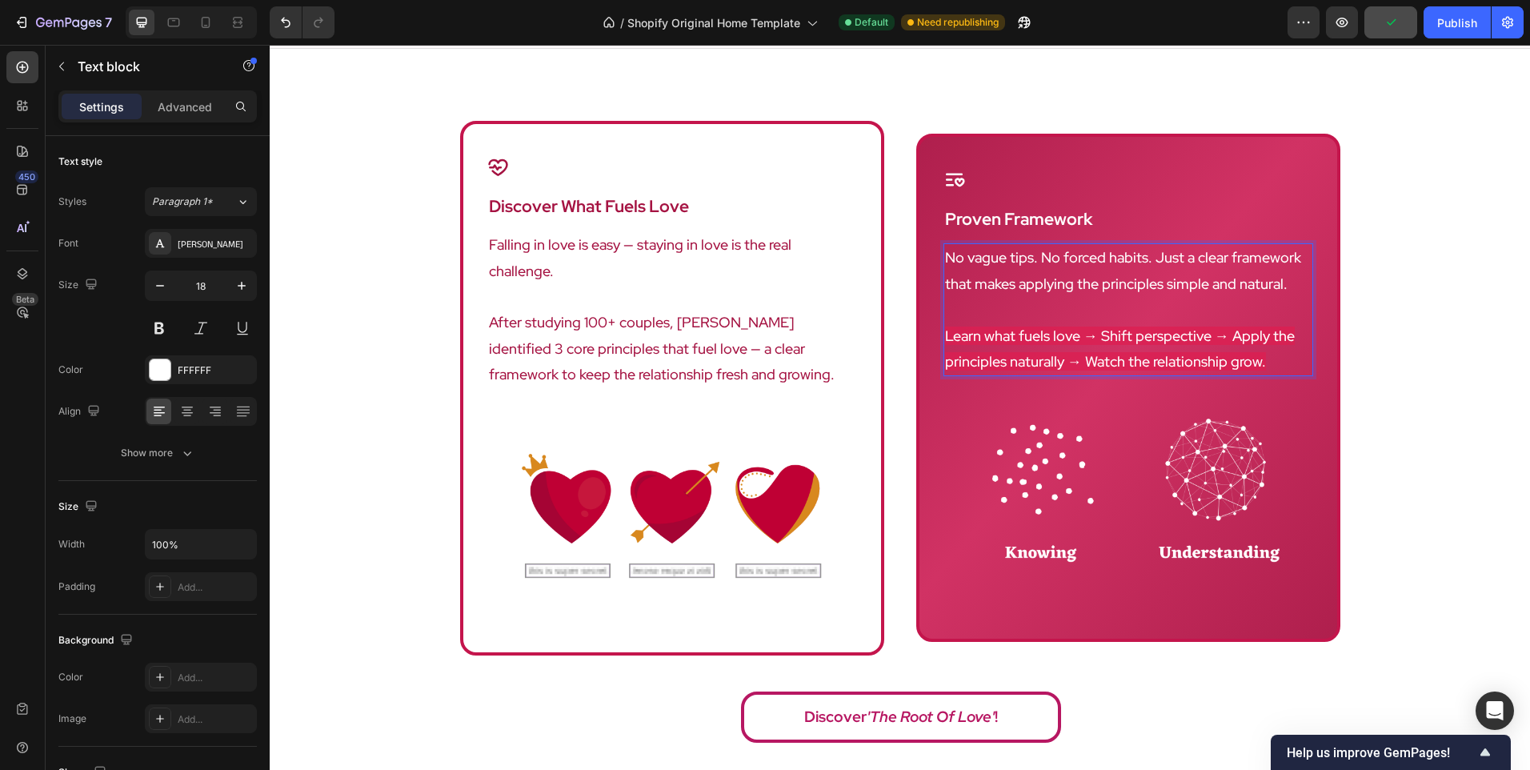
click at [1140, 273] on p "No vague tips. No forced habits. Just a clear framework that makes applying the…" at bounding box center [1128, 271] width 367 height 52
click at [1364, 351] on div "Icon discover what fuels love Heading Falling in love is easy — staying in love…" at bounding box center [900, 436] width 1261 height 631
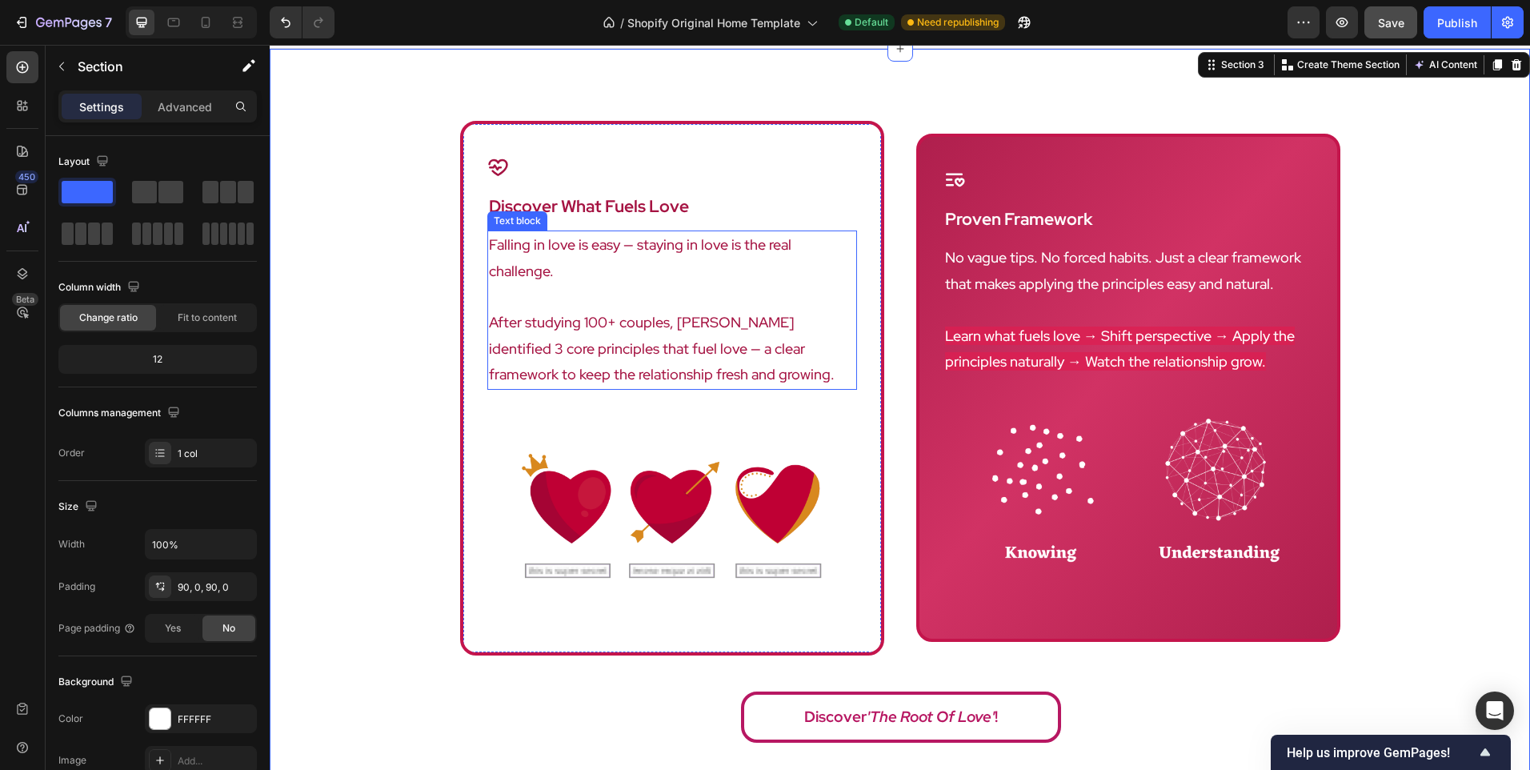
click at [715, 339] on p "After studying 100+ couples, [PERSON_NAME] identified 3 core principles that fu…" at bounding box center [672, 349] width 367 height 78
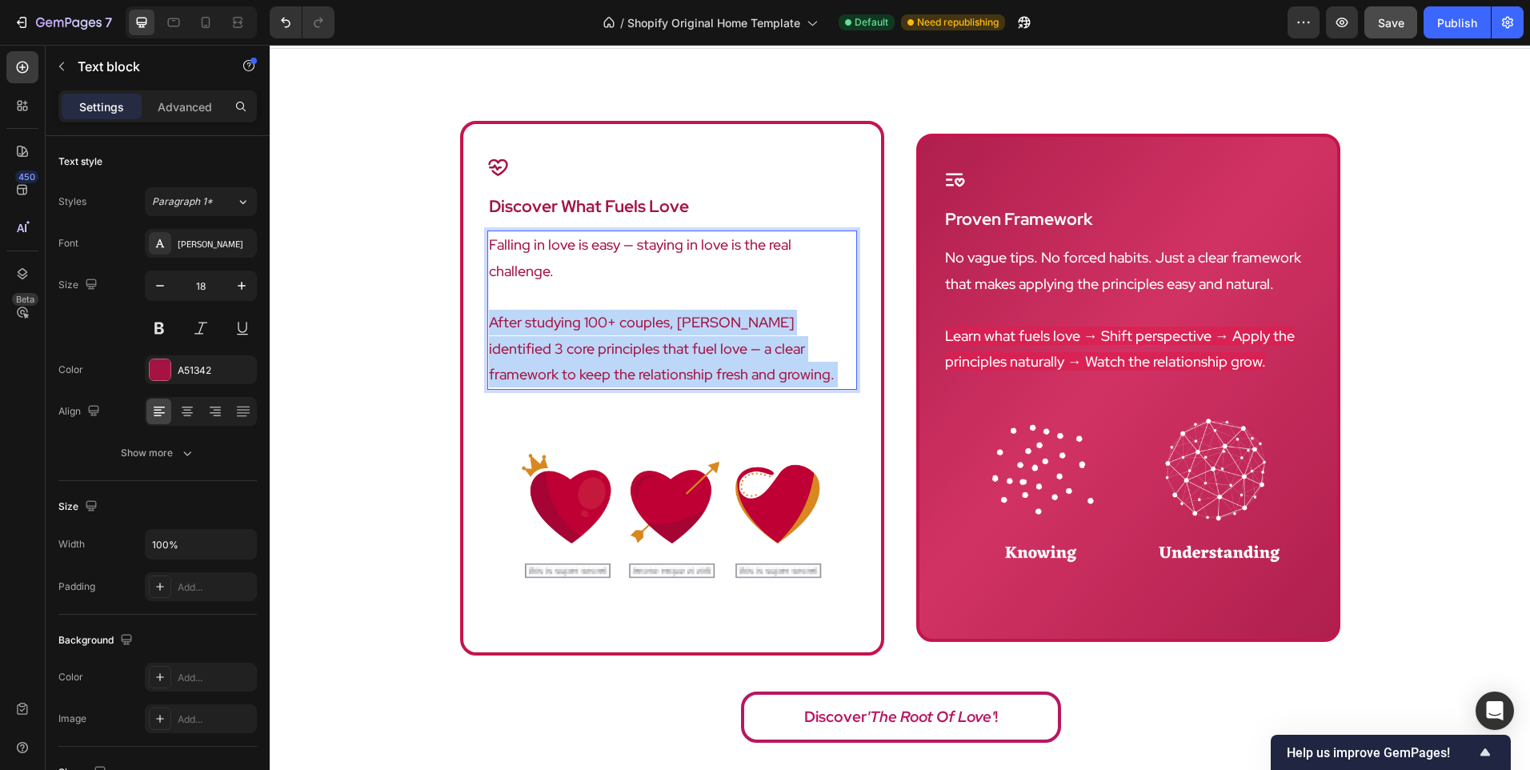
drag, startPoint x: 707, startPoint y: 347, endPoint x: 519, endPoint y: 352, distance: 188.9
click at [519, 352] on p "After studying 100+ couples, [PERSON_NAME] identified 3 core principles that fu…" at bounding box center [672, 349] width 367 height 78
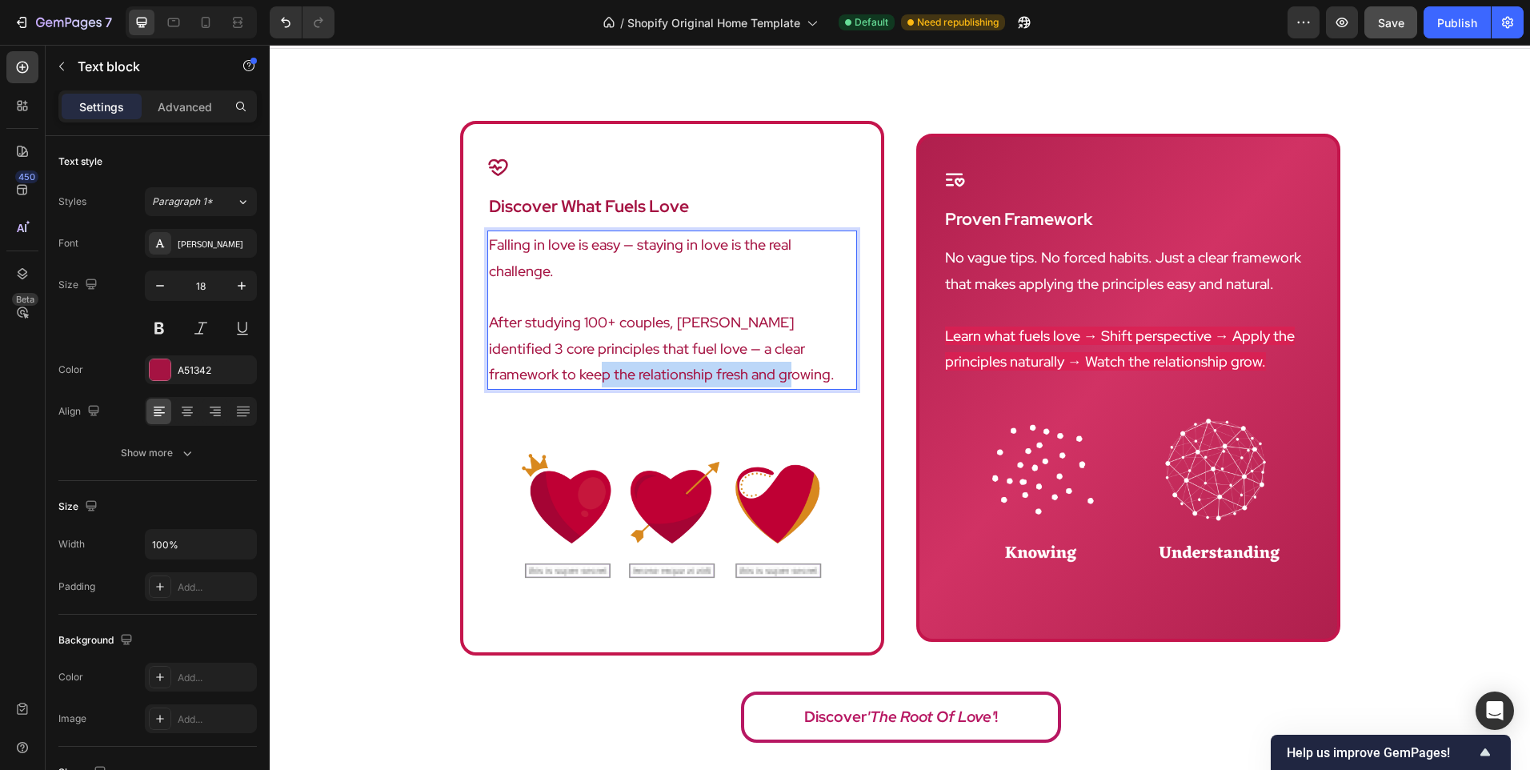
drag, startPoint x: 694, startPoint y: 352, endPoint x: 479, endPoint y: 347, distance: 215.4
click at [479, 347] on div "Icon discover what fuels love Heading Falling in love is easy — staying in love…" at bounding box center [672, 388] width 424 height 535
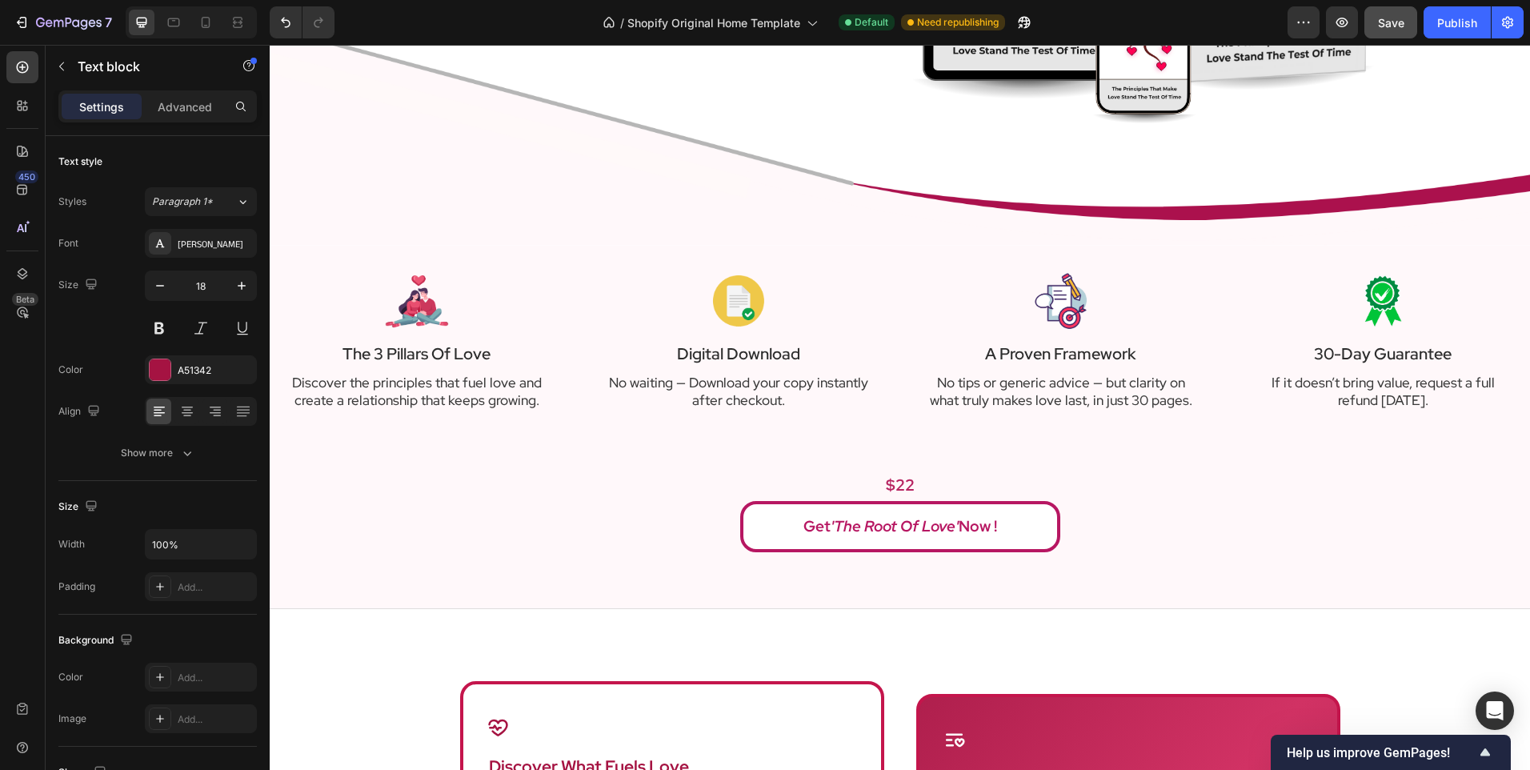
scroll to position [3, 0]
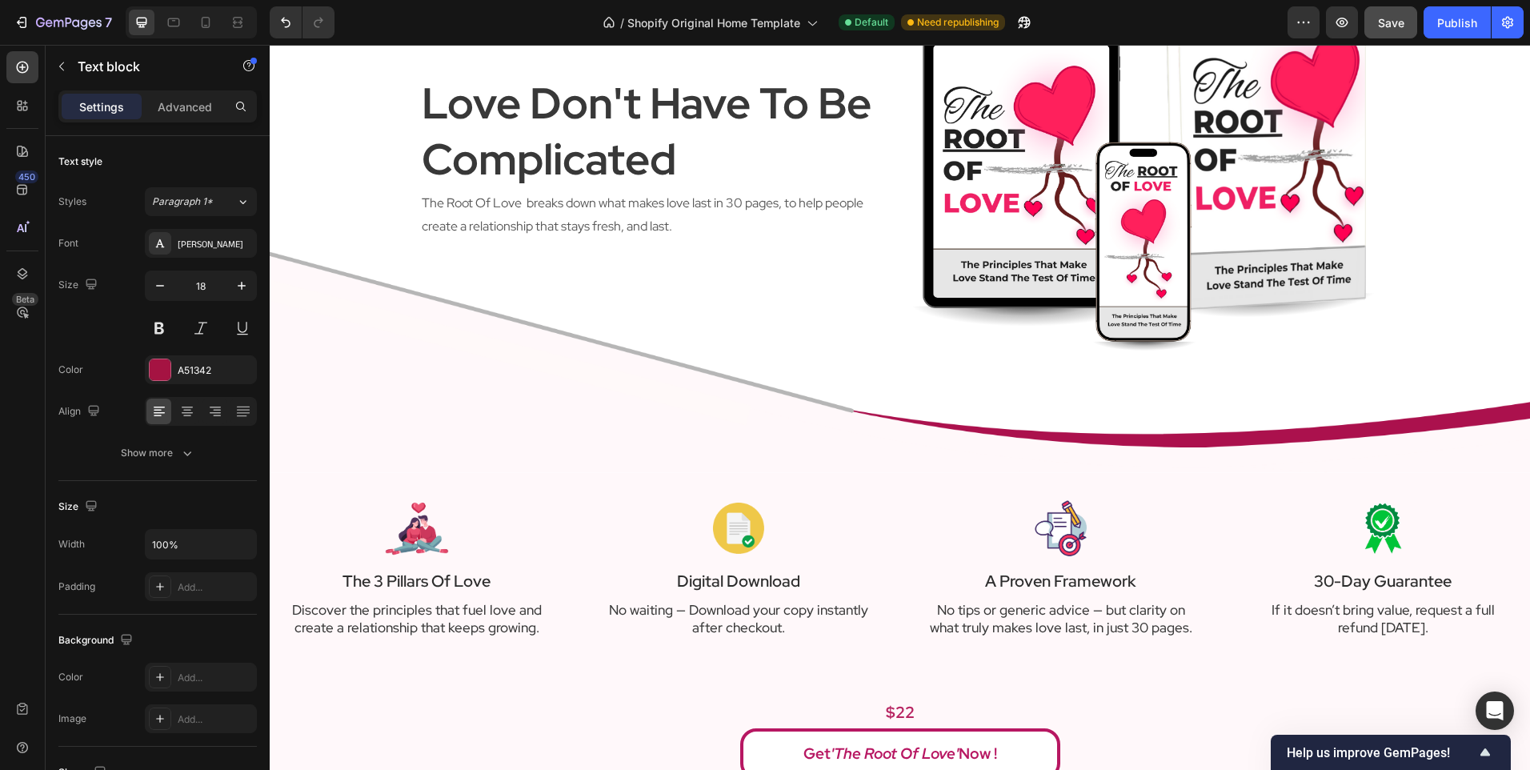
type input "16"
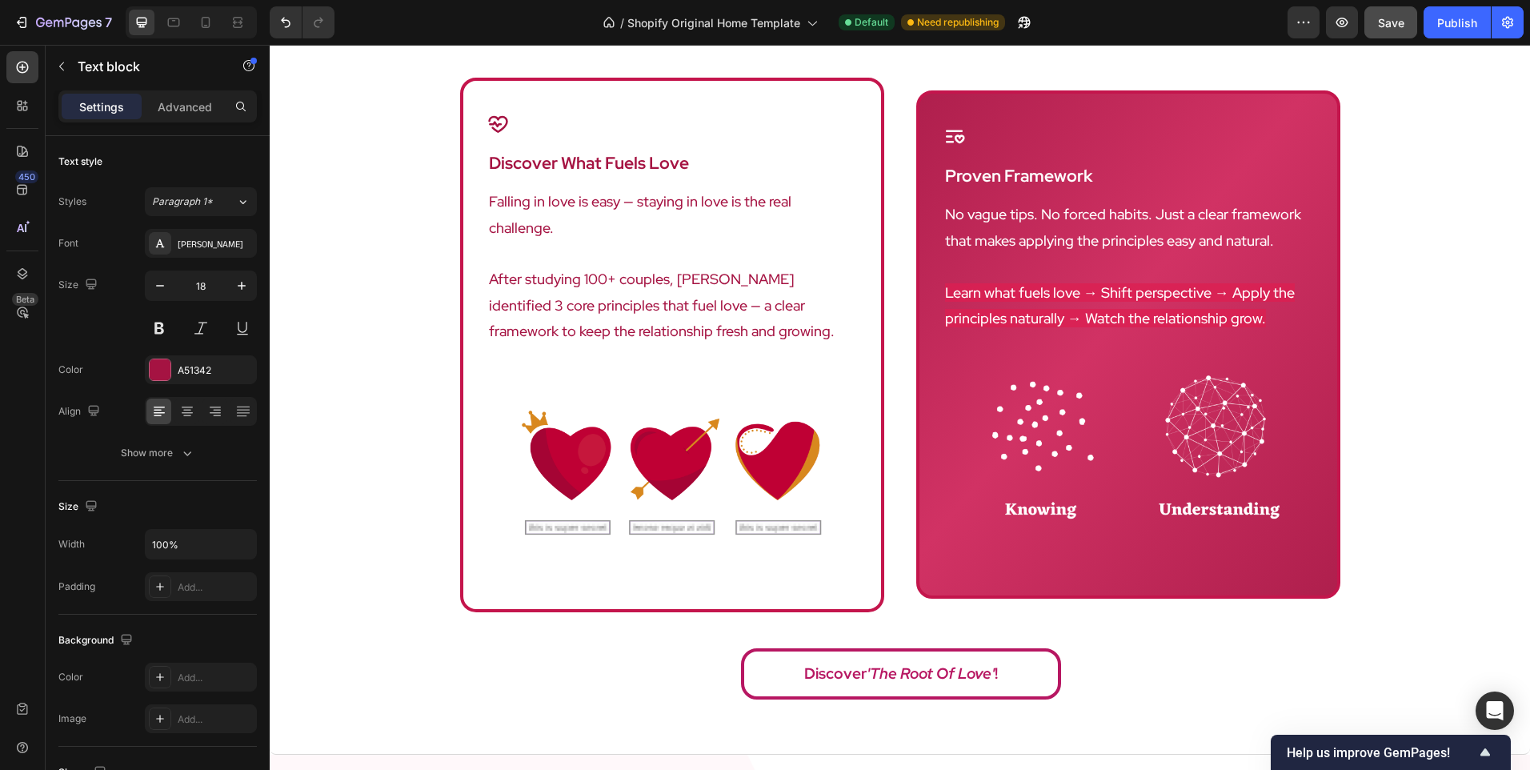
scroll to position [880, 0]
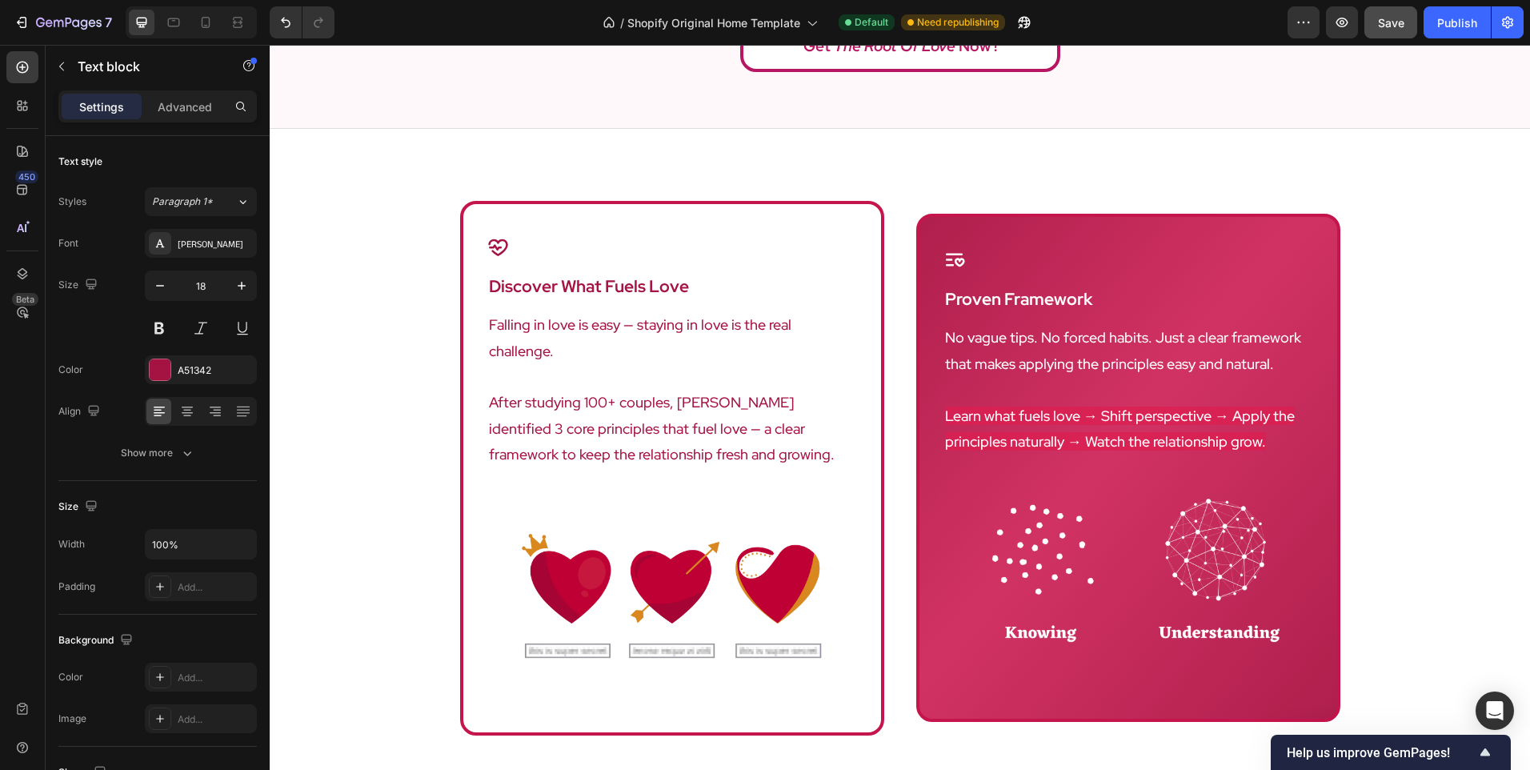
click at [640, 396] on p "After studying 100+ couples, [PERSON_NAME] identified 3 core principles that fu…" at bounding box center [672, 429] width 367 height 78
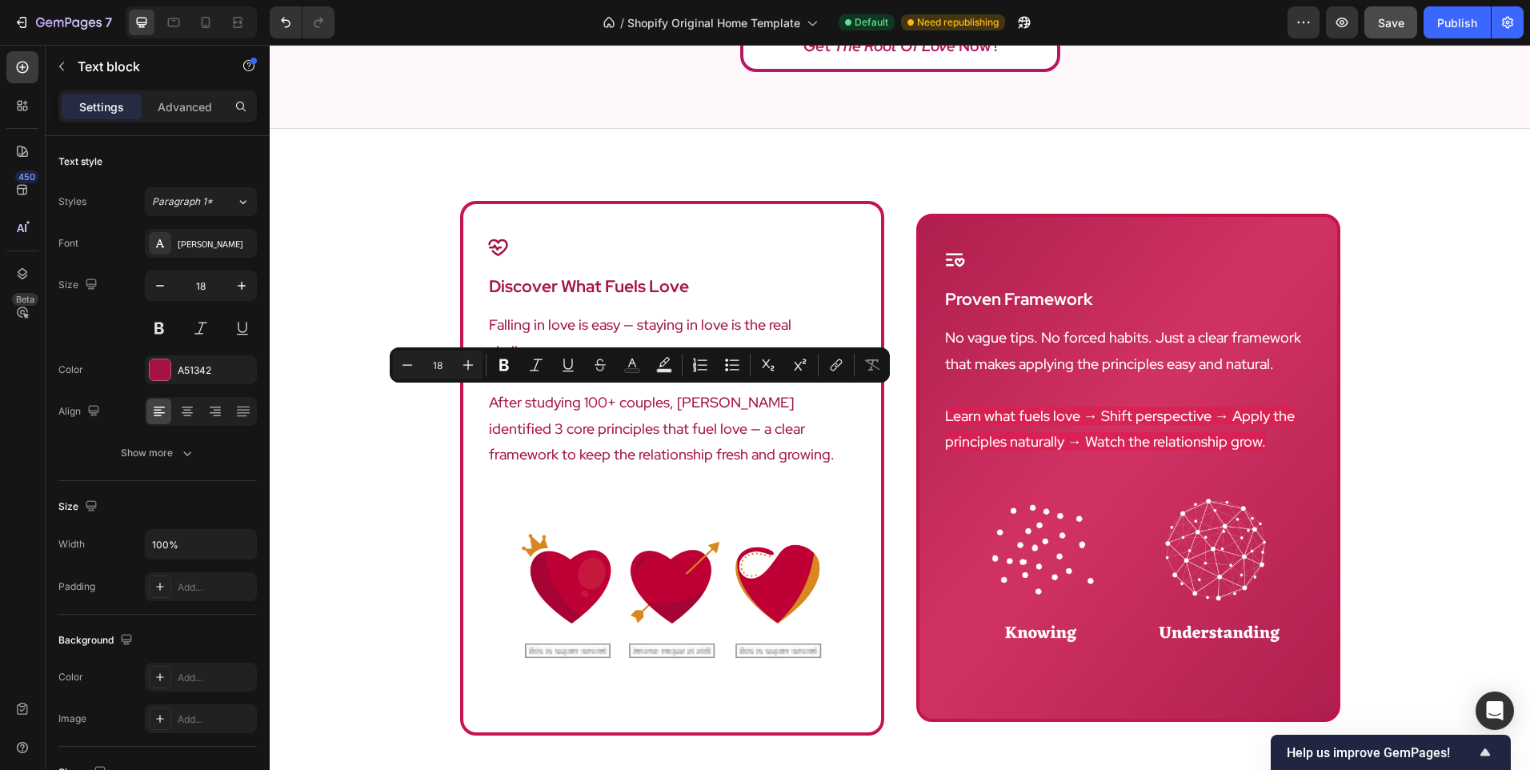
click at [655, 410] on p "After studying 100+ couples, [PERSON_NAME] identified 3 core principles that fu…" at bounding box center [672, 429] width 367 height 78
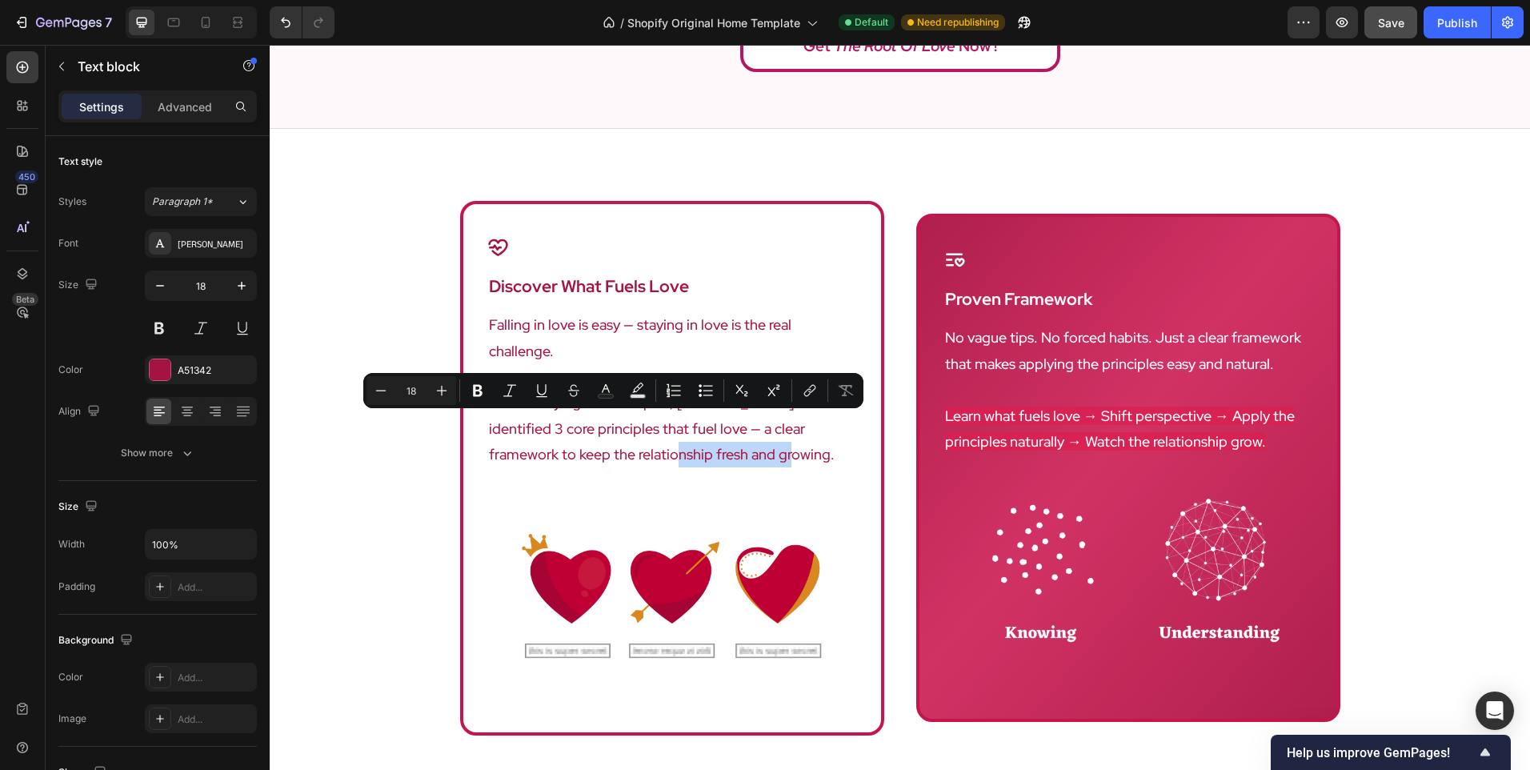
drag, startPoint x: 688, startPoint y: 427, endPoint x: 559, endPoint y: 426, distance: 128.9
click at [559, 426] on p "After studying 100+ couples, [PERSON_NAME] identified 3 core principles that fu…" at bounding box center [672, 429] width 367 height 78
click at [615, 420] on p "After studying 100+ couples, [PERSON_NAME] identified 3 core principles that fu…" at bounding box center [672, 429] width 367 height 78
drag, startPoint x: 679, startPoint y: 426, endPoint x: 595, endPoint y: 430, distance: 84.1
click at [595, 430] on p "After studying 100+ couples, [PERSON_NAME] identified 3 core principles that fu…" at bounding box center [672, 429] width 367 height 78
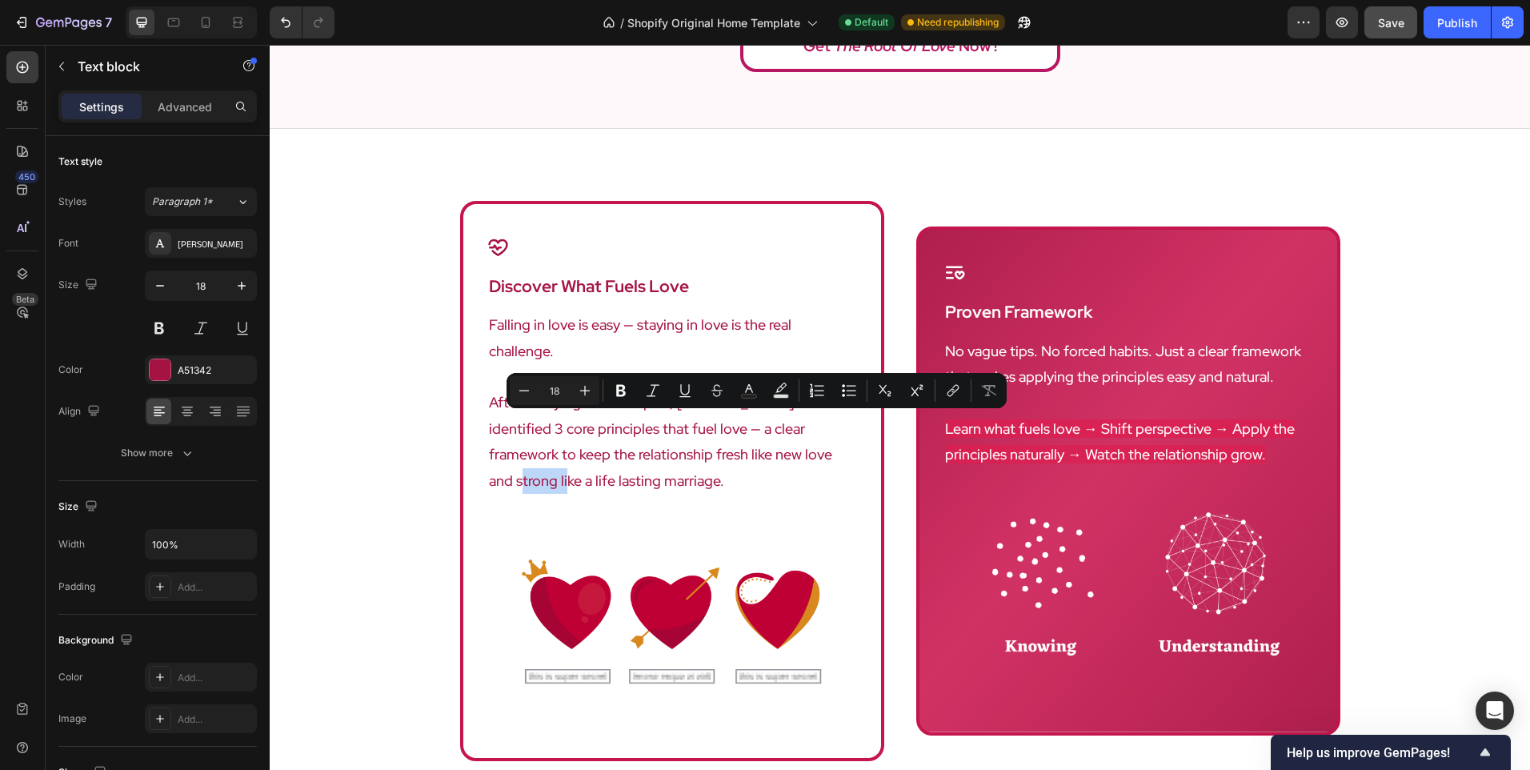
drag, startPoint x: 740, startPoint y: 426, endPoint x: 774, endPoint y: 428, distance: 33.7
click at [774, 428] on p "After studying 100+ couples, [PERSON_NAME] identified 3 core principles that fu…" at bounding box center [672, 442] width 367 height 104
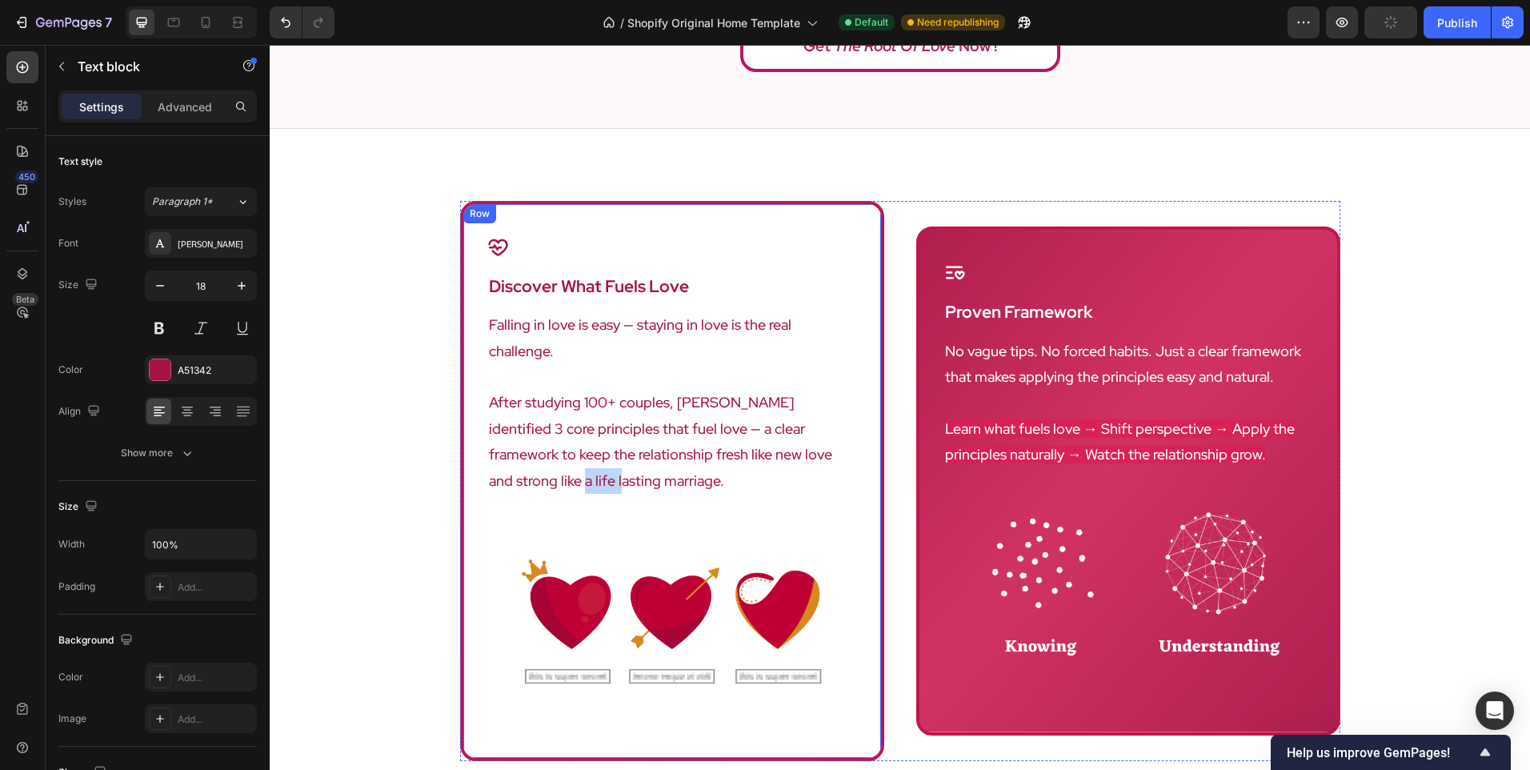
drag, startPoint x: 789, startPoint y: 429, endPoint x: 858, endPoint y: 428, distance: 68.8
click at [858, 428] on div "Icon discover what fuels love Heading Falling in love is easy — staying in love…" at bounding box center [672, 481] width 424 height 560
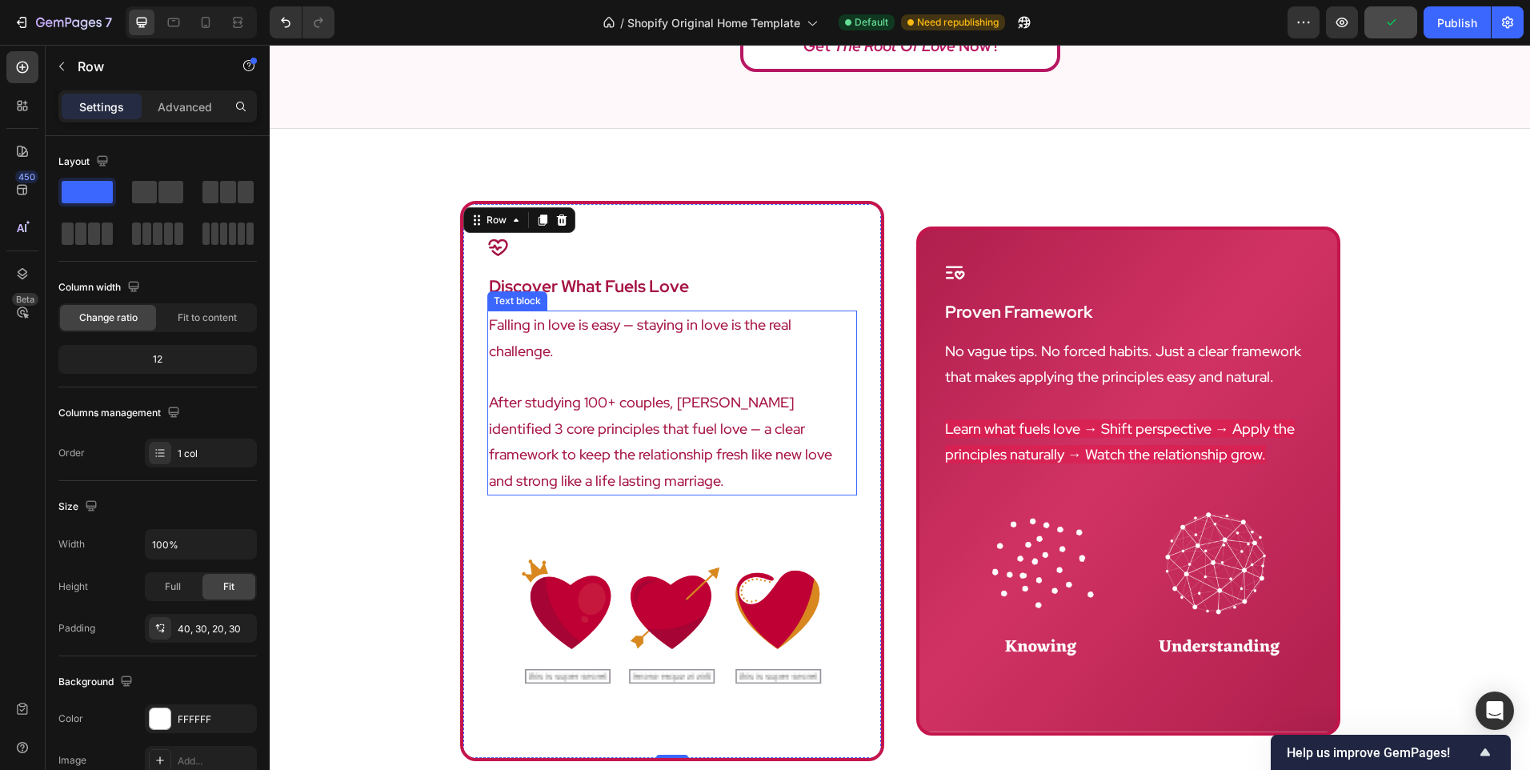
click at [732, 418] on p "After studying 100+ couples, [PERSON_NAME] identified 3 core principles that fu…" at bounding box center [672, 442] width 367 height 104
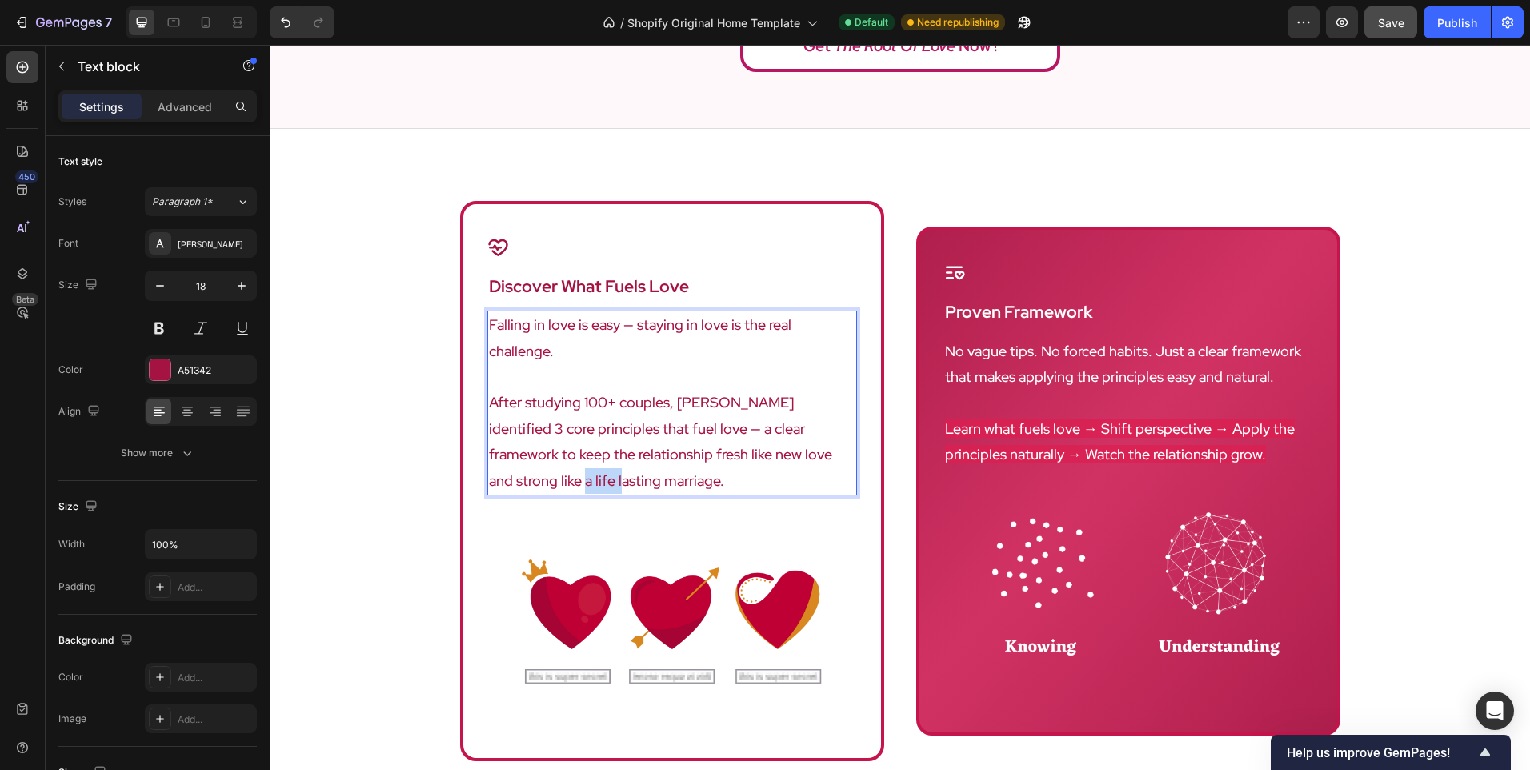
drag, startPoint x: 788, startPoint y: 430, endPoint x: 837, endPoint y: 431, distance: 48.8
click at [837, 431] on p "After studying 100+ couples, [PERSON_NAME] identified 3 core principles that fu…" at bounding box center [672, 442] width 367 height 104
click at [893, 429] on div "Icon discover what fuels love Heading Falling in love is easy — staying in love…" at bounding box center [900, 481] width 880 height 560
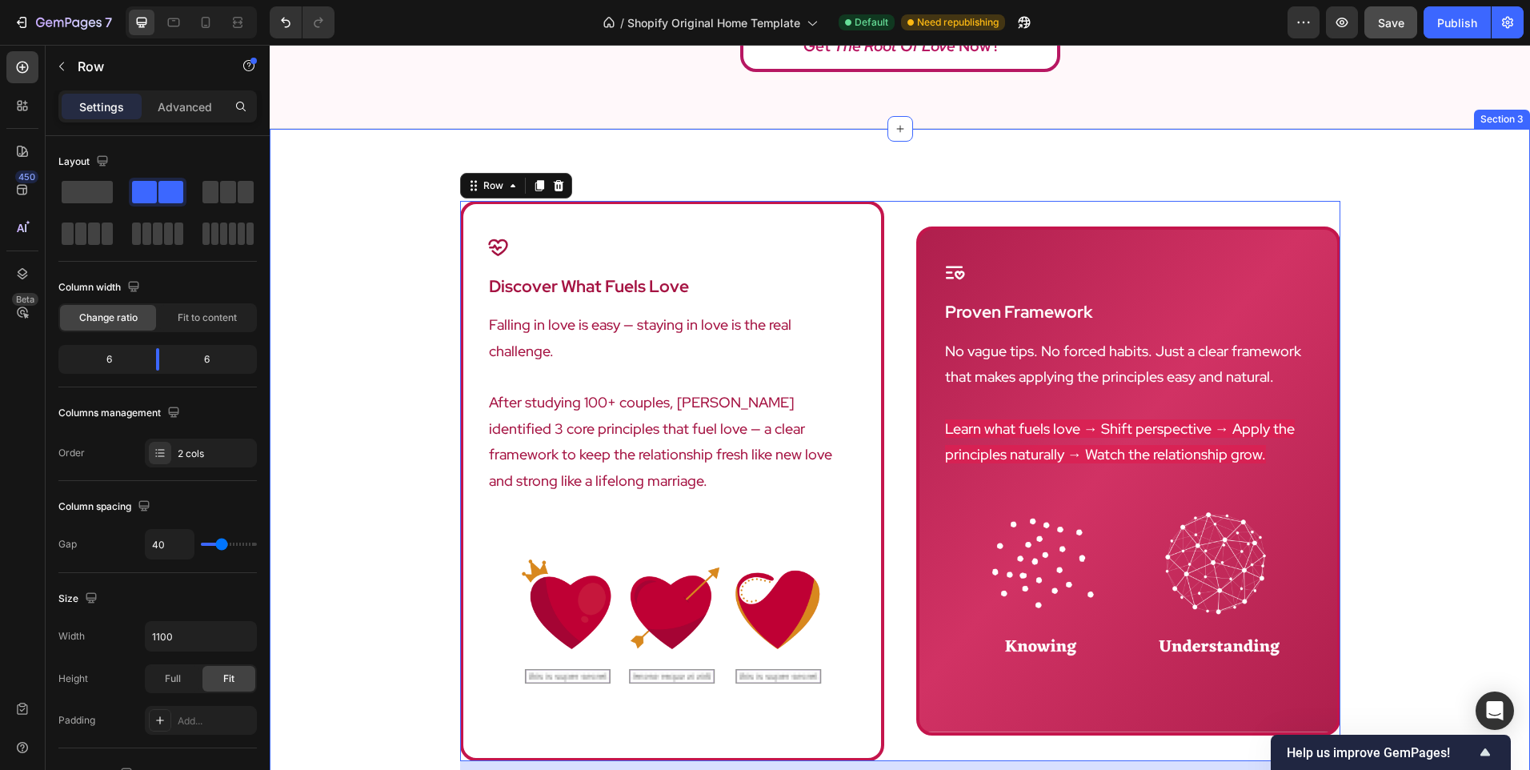
click at [398, 424] on div "Icon discover what fuels love Heading Falling in love is easy — staying in love…" at bounding box center [900, 529] width 1261 height 656
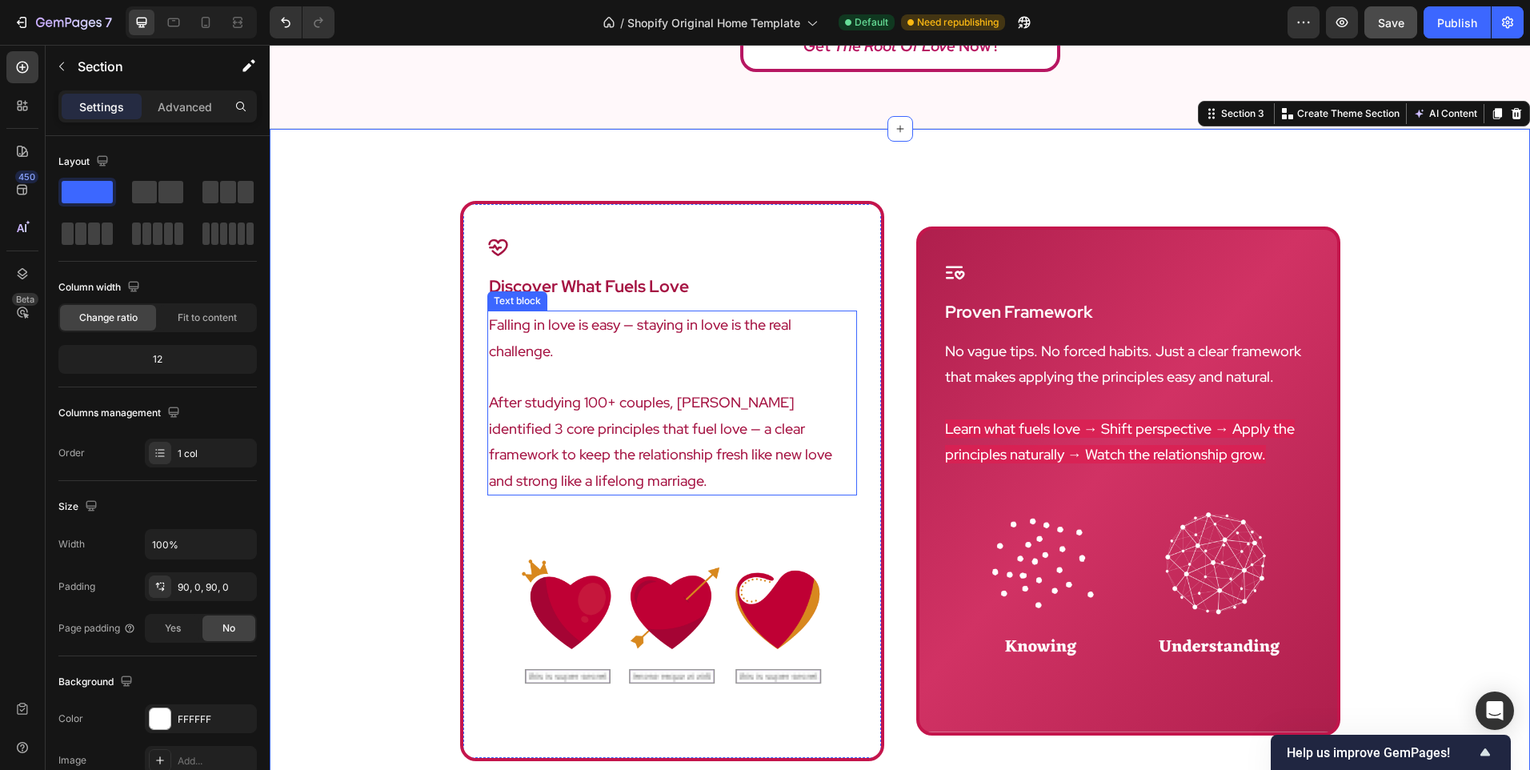
click at [590, 442] on p "After studying 100+ couples, [PERSON_NAME] identified 3 core principles that fu…" at bounding box center [672, 442] width 367 height 104
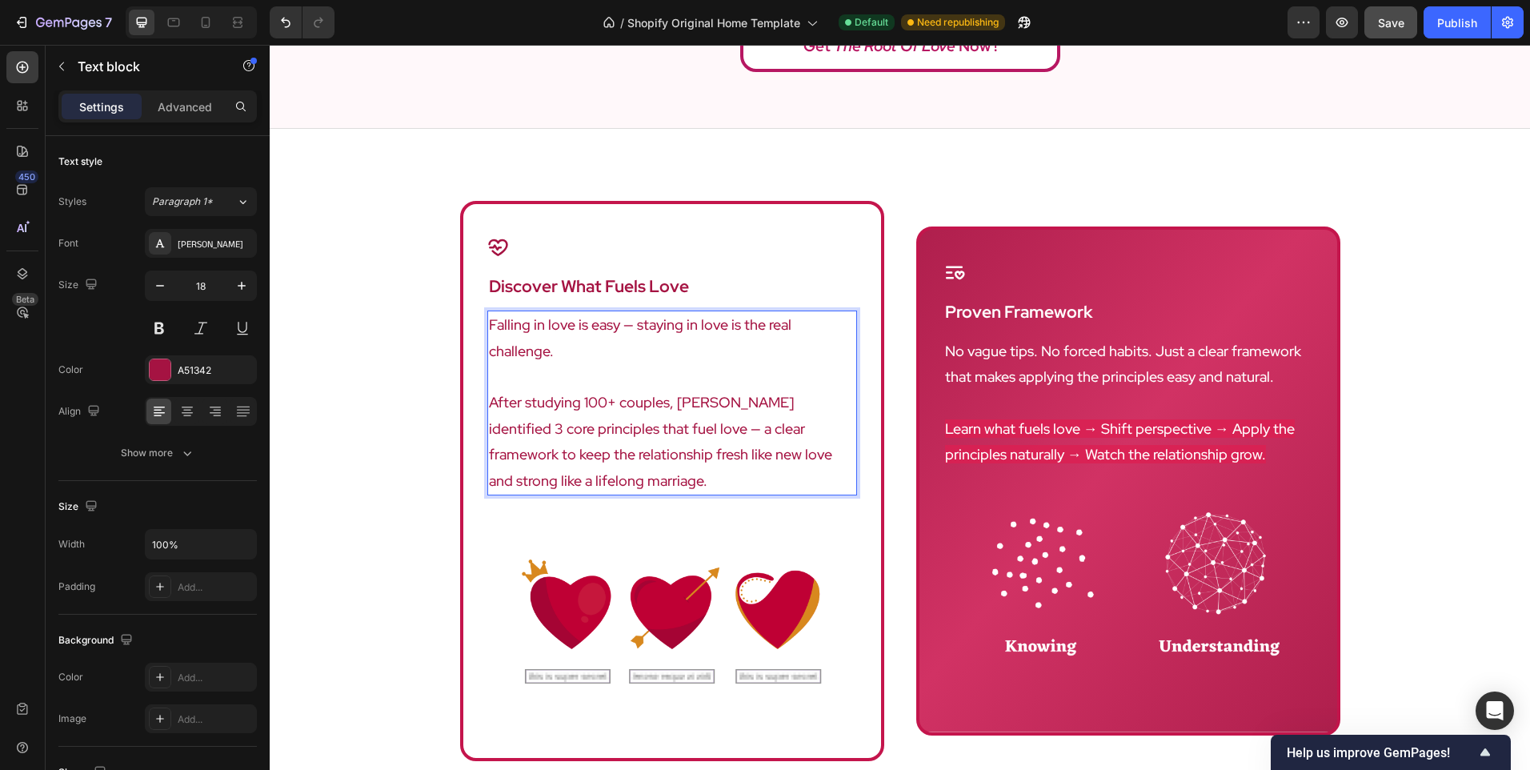
click at [595, 453] on p "After studying 100+ couples, [PERSON_NAME] identified 3 core principles that fu…" at bounding box center [672, 442] width 367 height 104
drag, startPoint x: 619, startPoint y: 453, endPoint x: 611, endPoint y: 435, distance: 20.4
click at [611, 435] on p "After studying 100+ couples, [PERSON_NAME] identified 3 core principles that fu…" at bounding box center [672, 442] width 367 height 104
drag, startPoint x: 611, startPoint y: 435, endPoint x: 644, endPoint y: 411, distance: 40.8
click at [610, 422] on p "After studying 100+ couples, [PERSON_NAME] identified 3 core principles that fu…" at bounding box center [672, 442] width 367 height 104
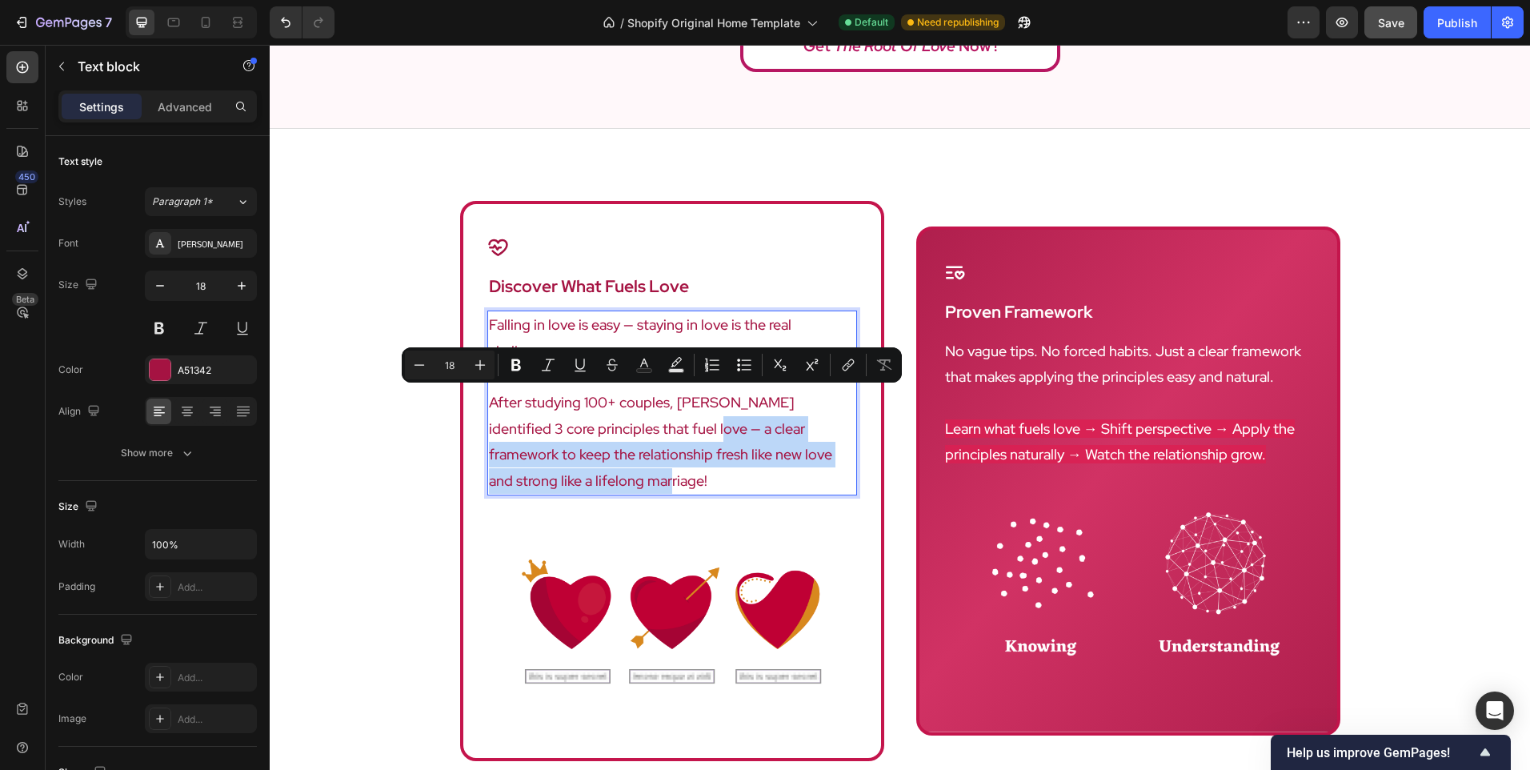
drag, startPoint x: 643, startPoint y: 399, endPoint x: 675, endPoint y: 455, distance: 65.6
click at [675, 455] on p "After studying 100+ couples, [PERSON_NAME] identified 3 core principles that fu…" at bounding box center [672, 442] width 367 height 104
copy p "a clear framework to keep the relationship fresh like new love and strong like …"
click at [696, 456] on p "After studying 100+ couples, [PERSON_NAME] identified 3 core principles that fu…" at bounding box center [672, 442] width 367 height 104
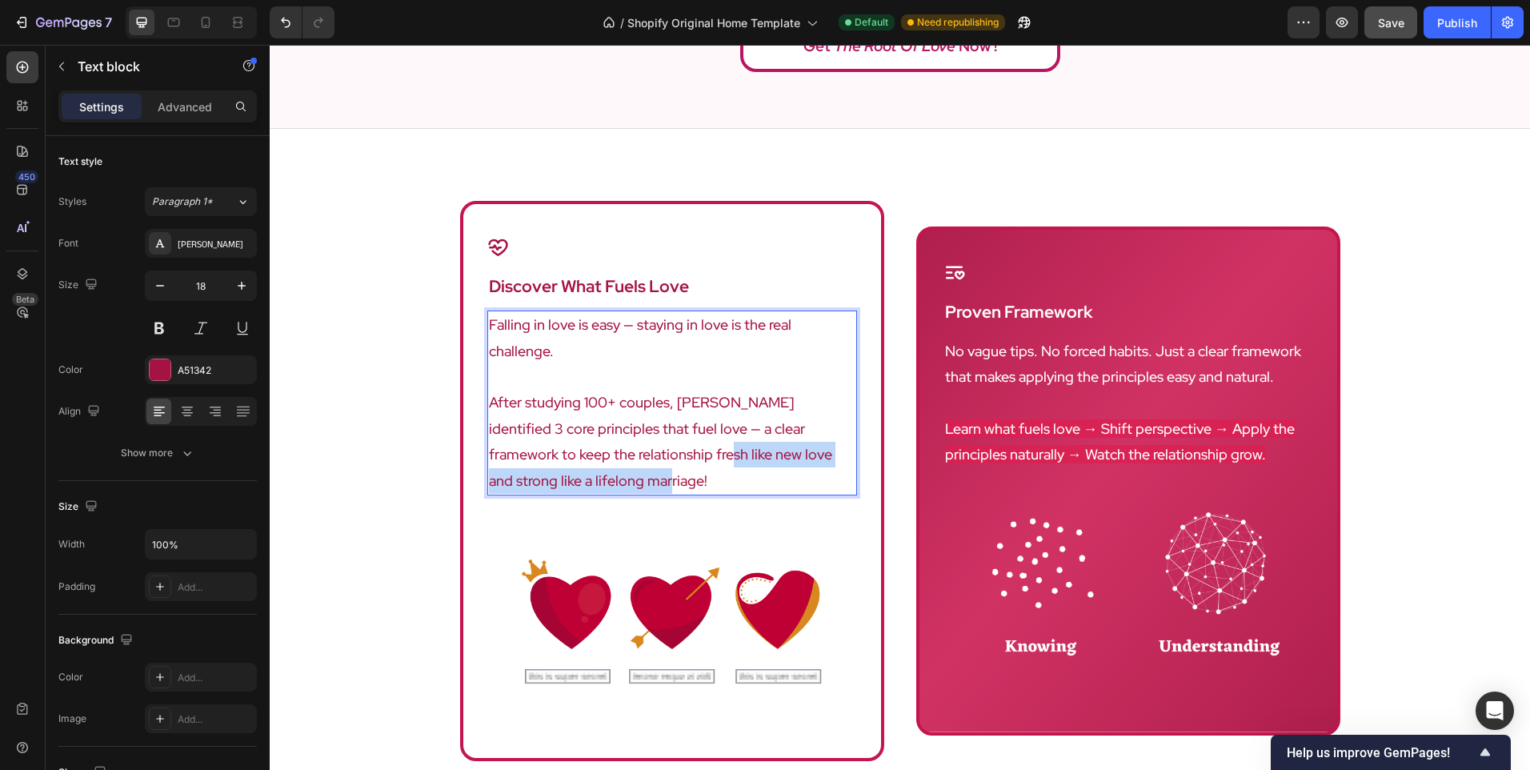
drag, startPoint x: 647, startPoint y: 459, endPoint x: 605, endPoint y: 441, distance: 45.2
click at [605, 441] on p "After studying 100+ couples, [PERSON_NAME] identified 3 core principles that fu…" at bounding box center [672, 442] width 367 height 104
drag, startPoint x: 709, startPoint y: 454, endPoint x: 772, endPoint y: 411, distance: 75.9
click at [772, 411] on p "After studying 100+ couples, [PERSON_NAME] identified 3 core principles that fu…" at bounding box center [672, 442] width 367 height 104
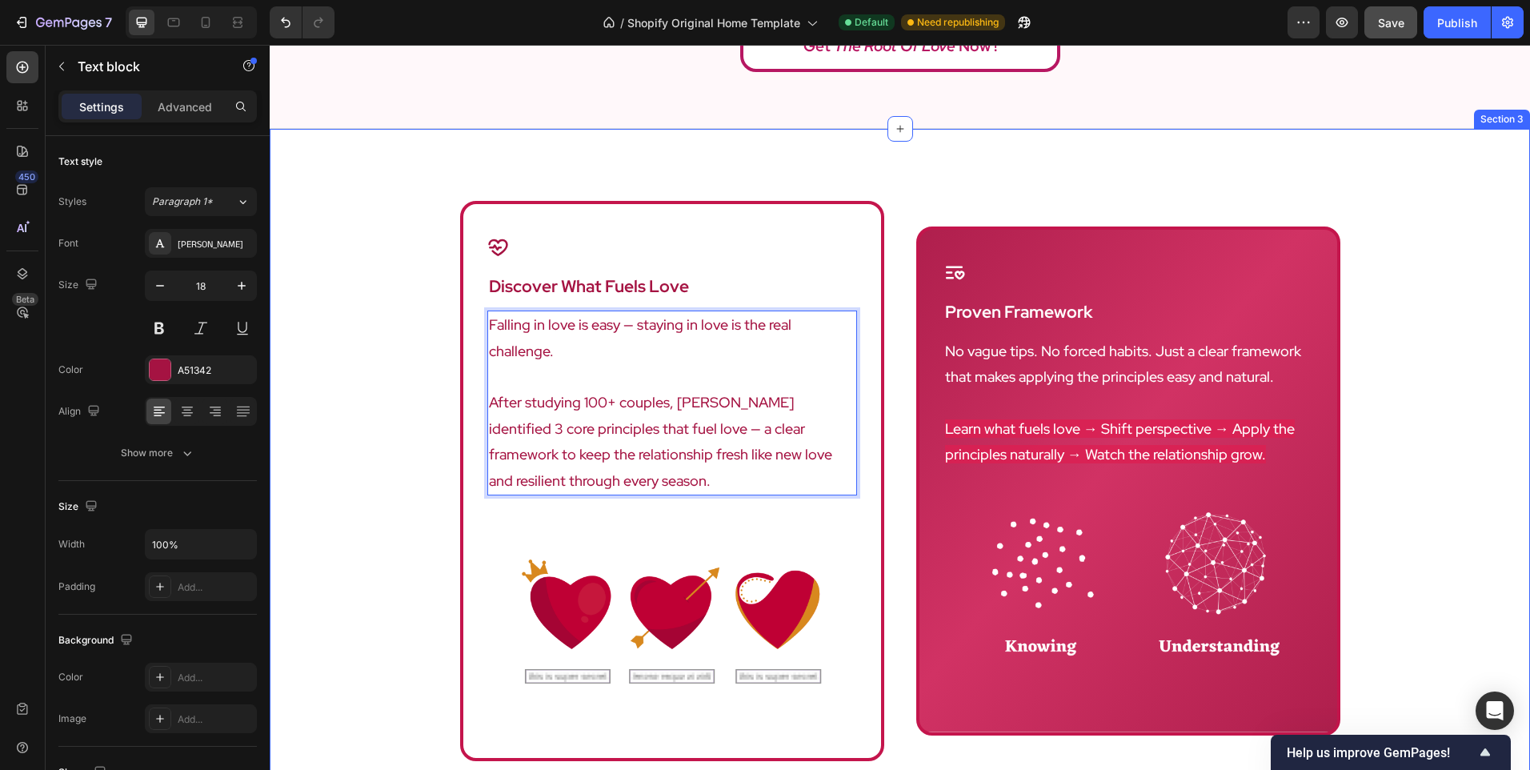
click at [396, 449] on div "Icon discover what fuels love Heading Falling in love is easy — staying in love…" at bounding box center [900, 529] width 1261 height 656
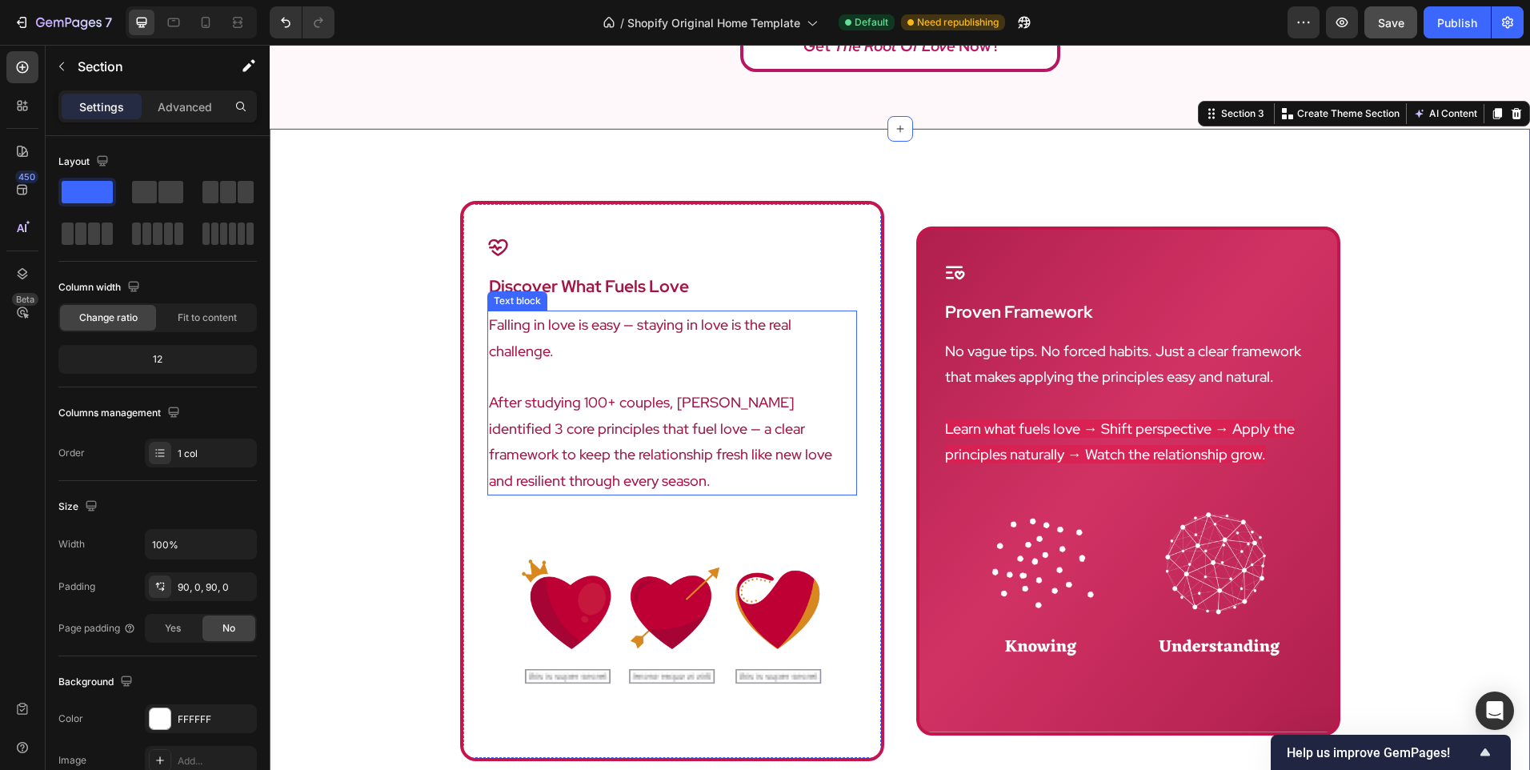
click at [777, 439] on p "After studying 100+ couples, [PERSON_NAME] identified 3 core principles that fu…" at bounding box center [672, 442] width 367 height 104
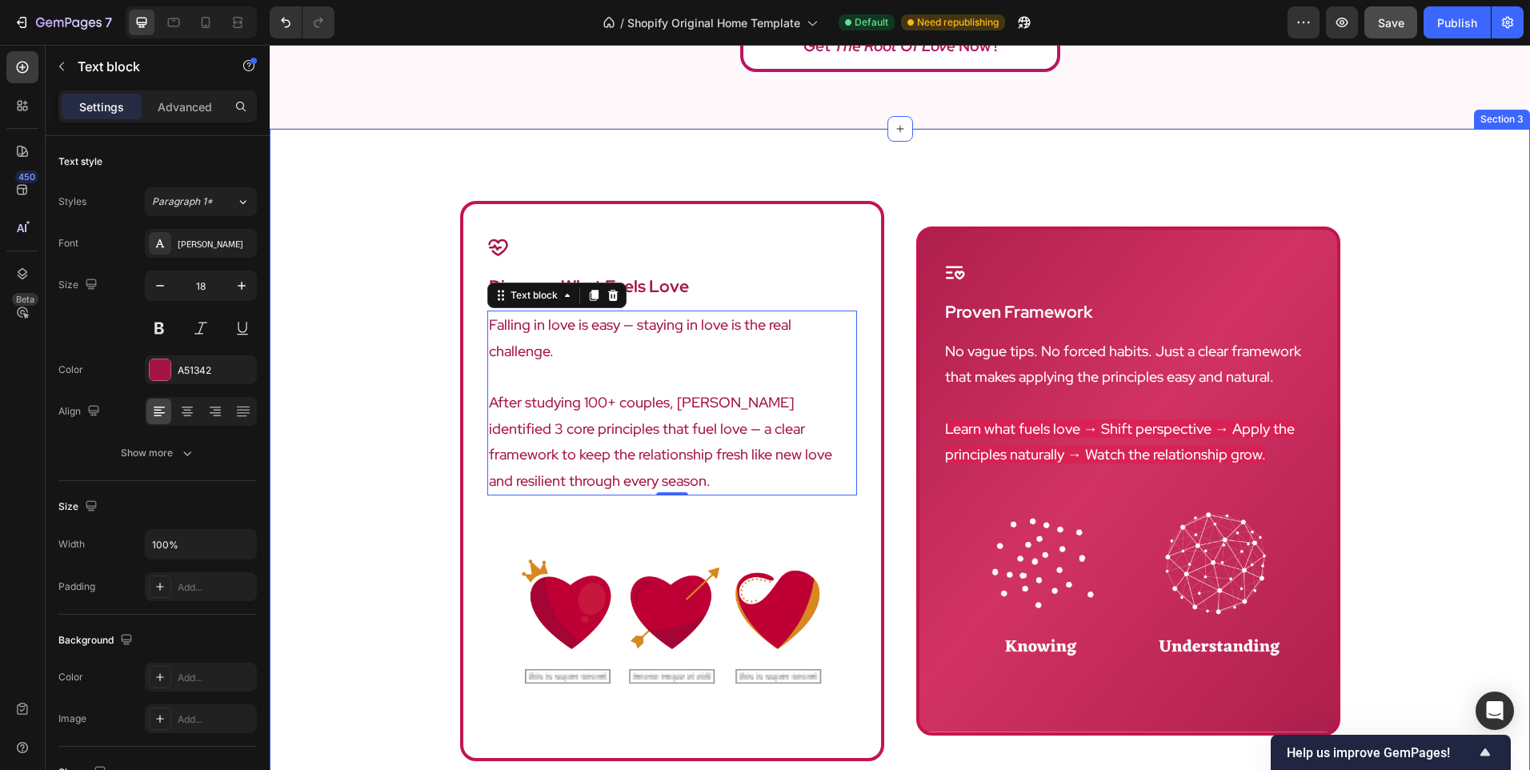
click at [427, 299] on div "Icon discover what fuels love Heading Falling in love is easy — staying in love…" at bounding box center [900, 529] width 1261 height 656
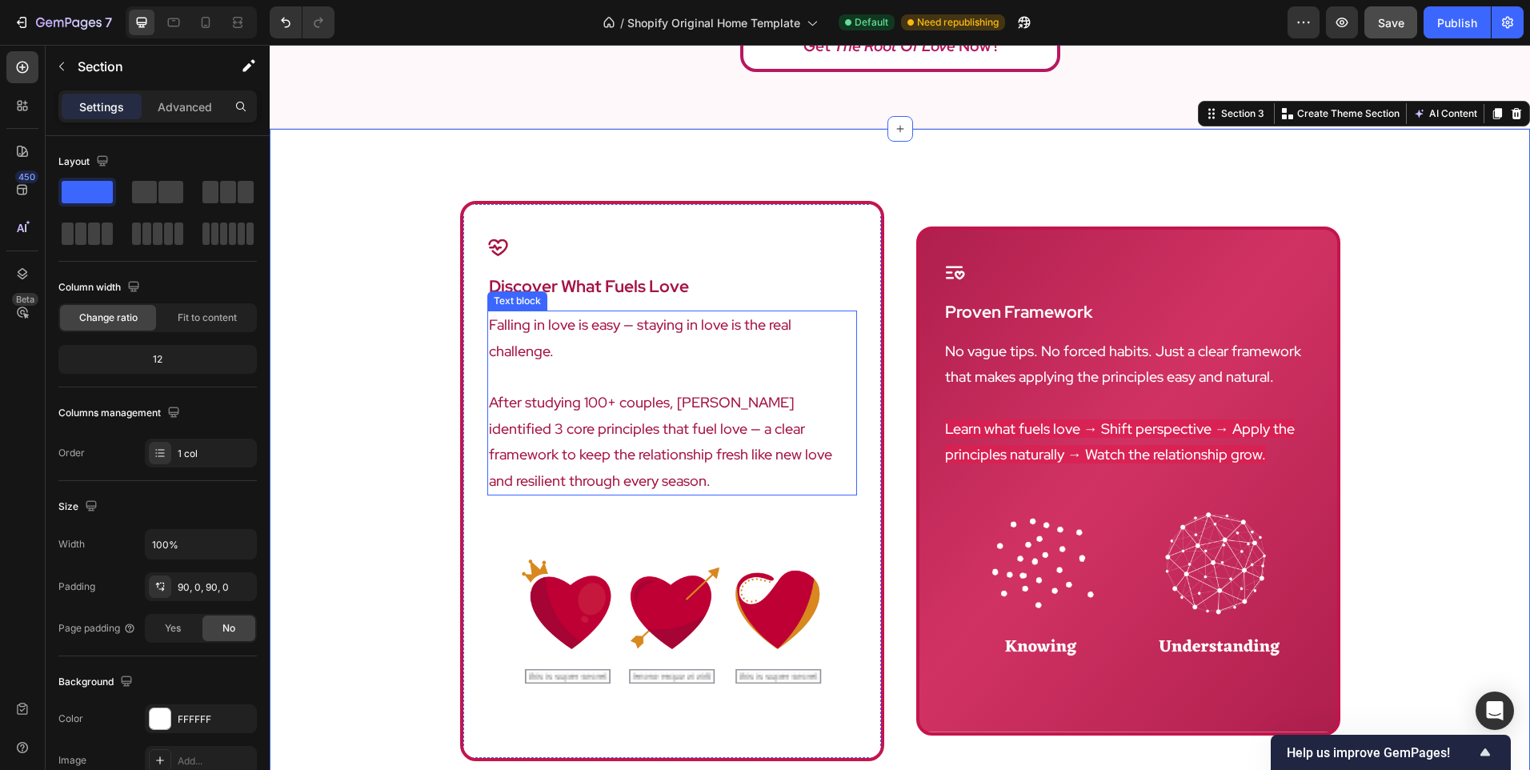
click at [531, 390] on p "After studying 100+ couples, [PERSON_NAME] identified 3 core principles that fu…" at bounding box center [672, 442] width 367 height 104
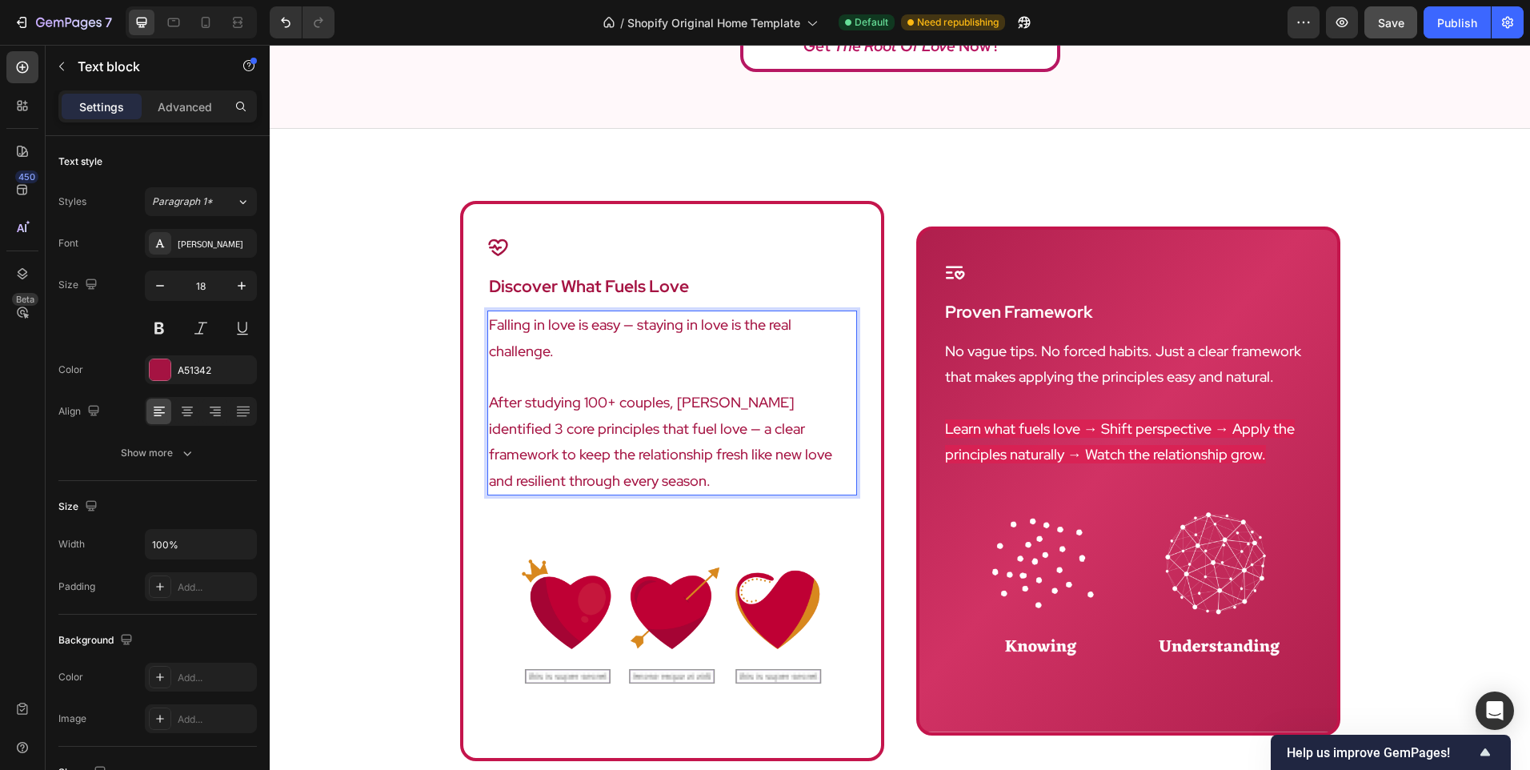
click at [489, 390] on p "After studying 100+ couples, [PERSON_NAME] identified 3 core principles that fu…" at bounding box center [672, 442] width 367 height 104
click at [355, 401] on div "Icon discover what fuels love Heading Falling in love is easy — staying in love…" at bounding box center [900, 529] width 1261 height 656
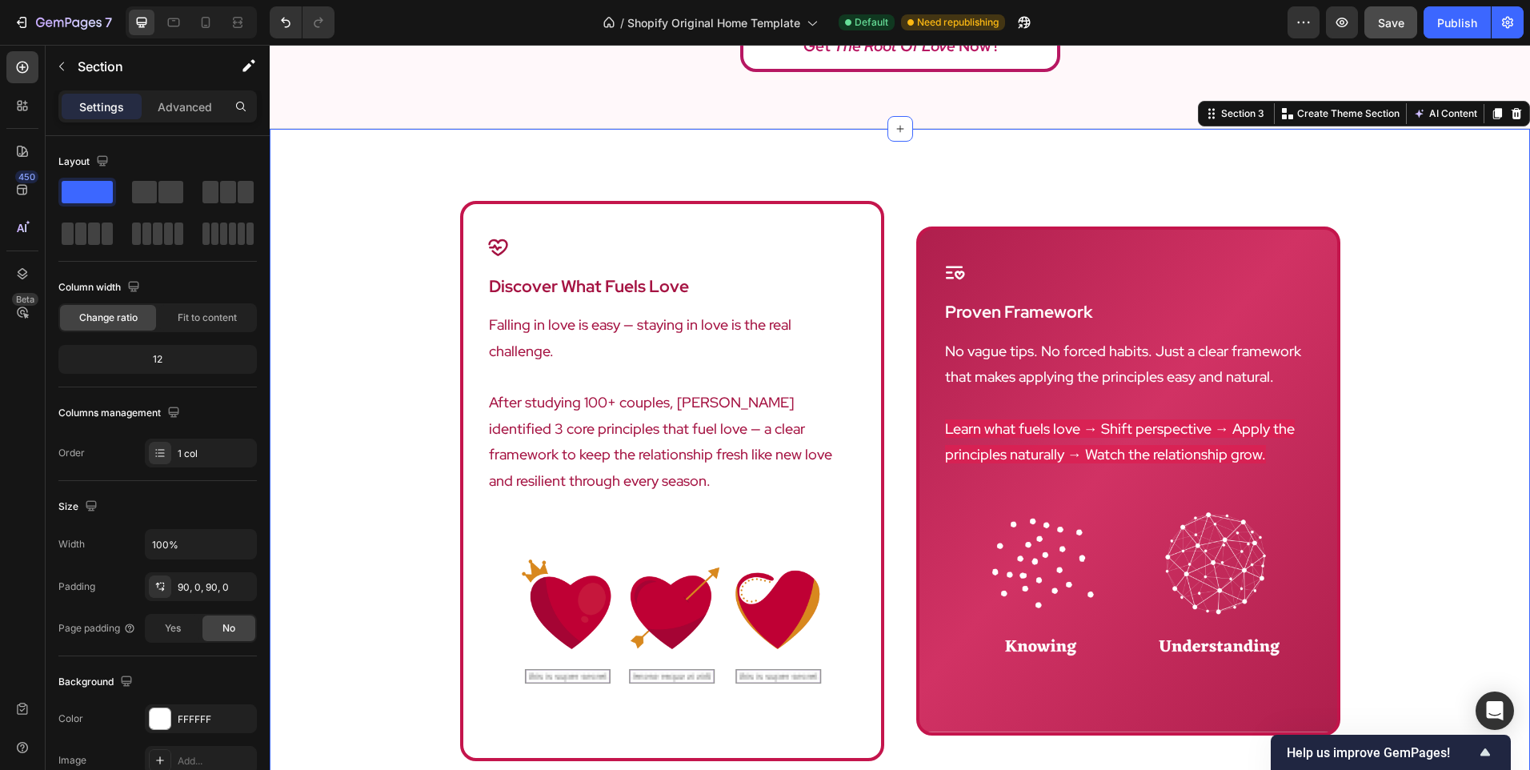
click at [335, 354] on div "Icon discover what fuels love Heading Falling in love is easy — staying in love…" at bounding box center [900, 529] width 1261 height 656
click at [691, 442] on p "After studying 100+ couples, [PERSON_NAME] identified 3 core principles that fu…" at bounding box center [672, 442] width 367 height 104
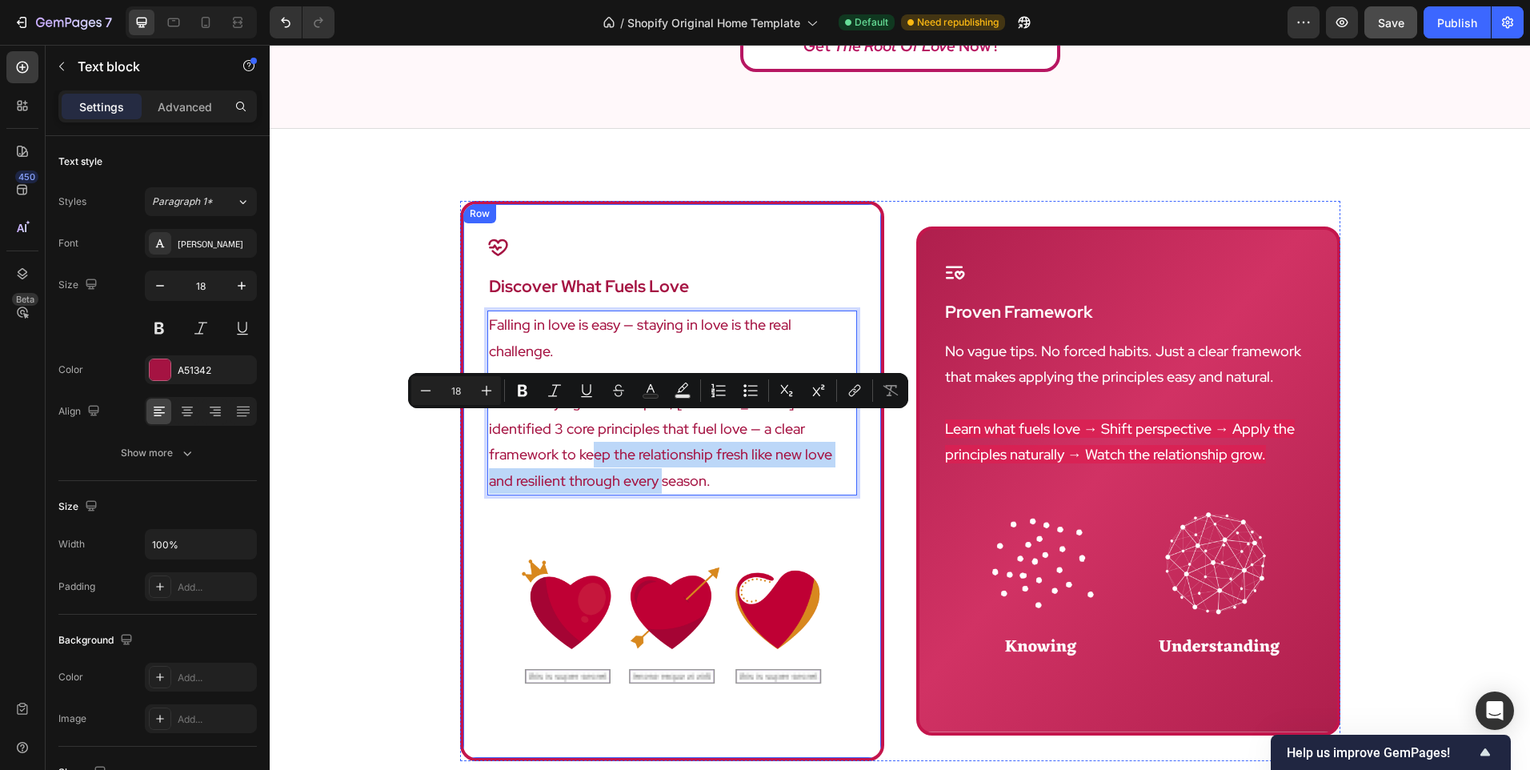
drag, startPoint x: 630, startPoint y: 447, endPoint x: 470, endPoint y: 431, distance: 160.9
click at [470, 431] on div "Icon discover what fuels love Heading Falling in love is easy — staying in love…" at bounding box center [672, 481] width 424 height 560
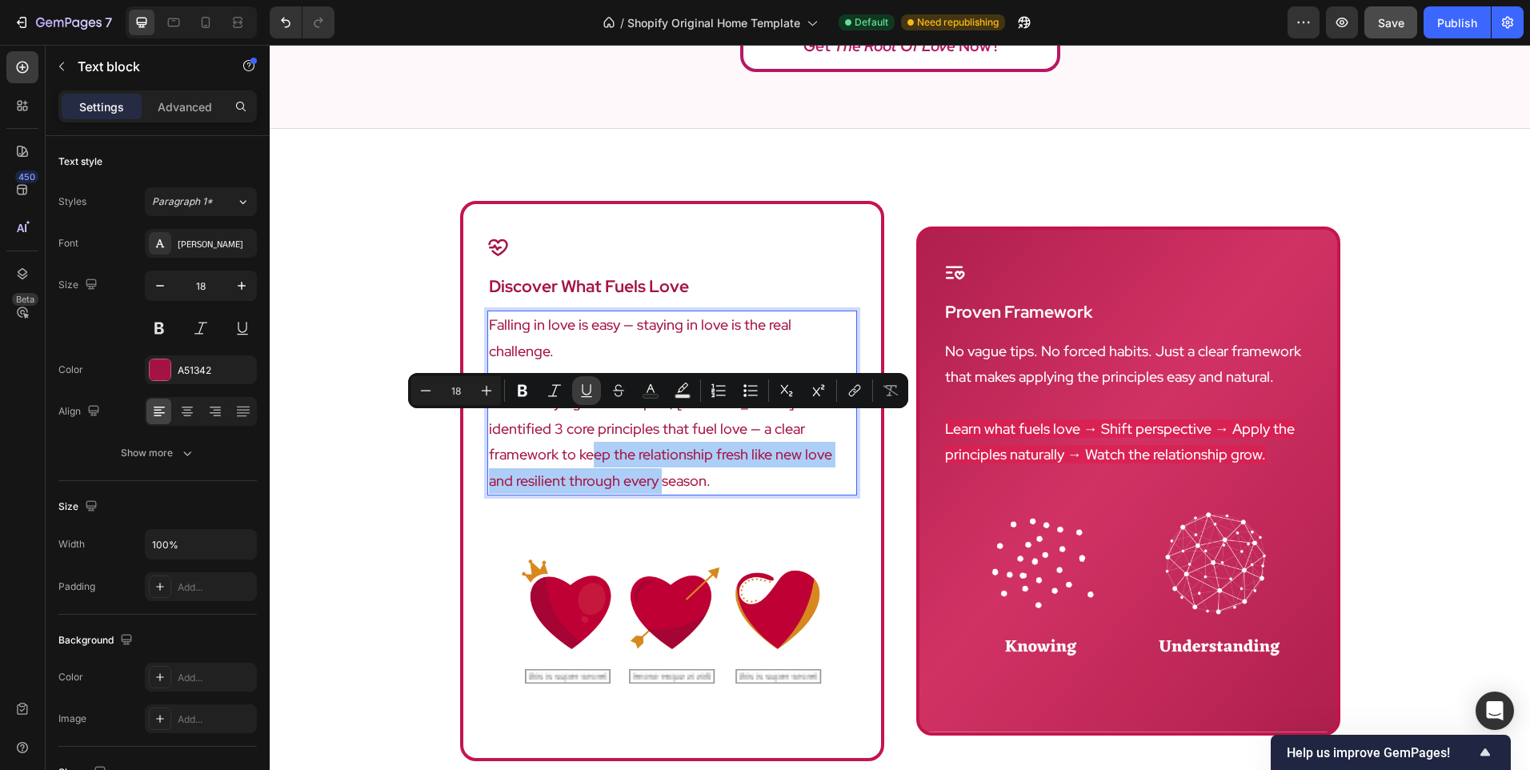
click at [580, 391] on icon "Editor contextual toolbar" at bounding box center [587, 391] width 16 height 16
click at [371, 496] on div "Icon discover what fuels love Heading Falling in love is easy — staying in love…" at bounding box center [900, 529] width 1261 height 656
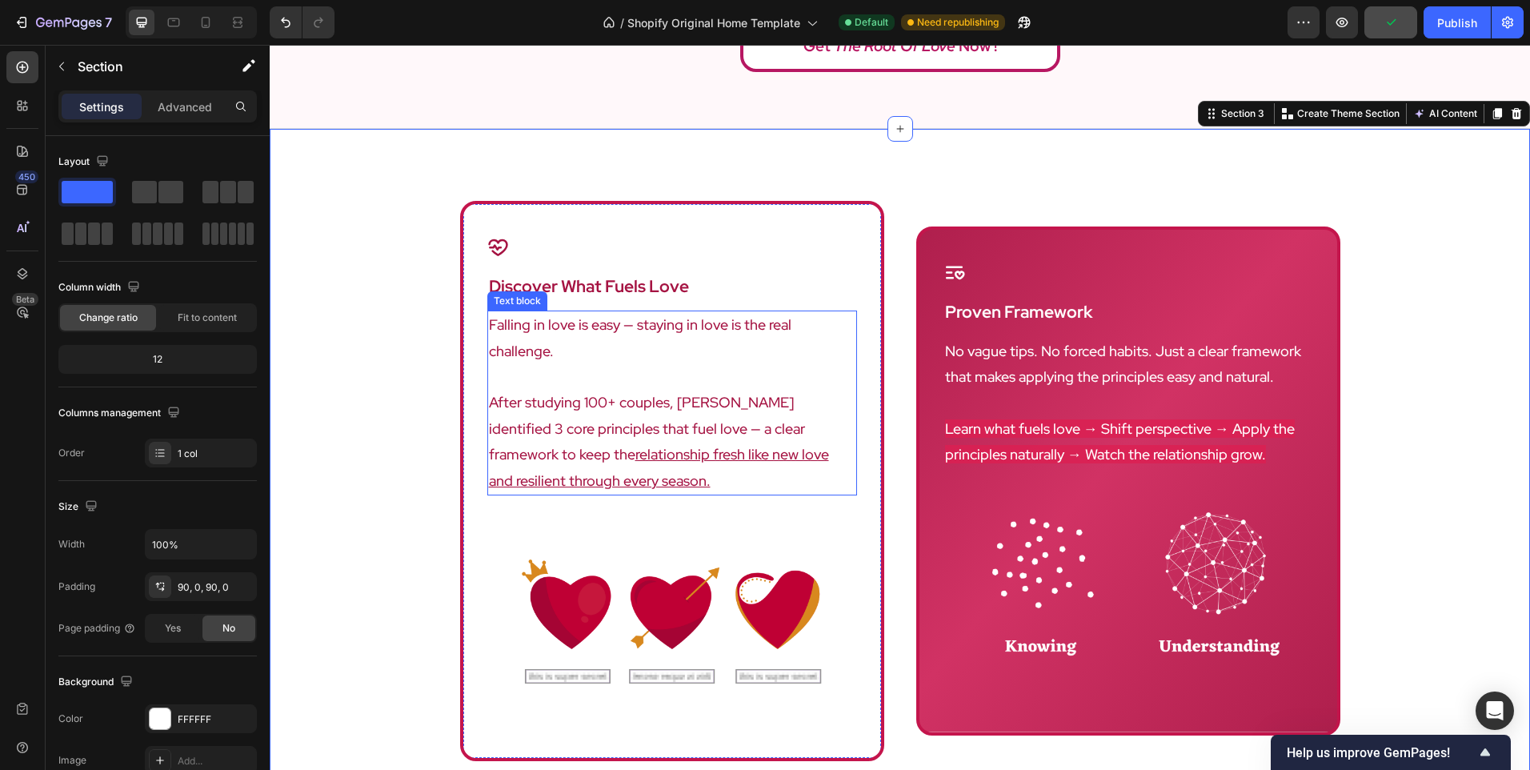
click at [559, 445] on u "relationship fresh like new love and resilient through every season." at bounding box center [659, 467] width 340 height 44
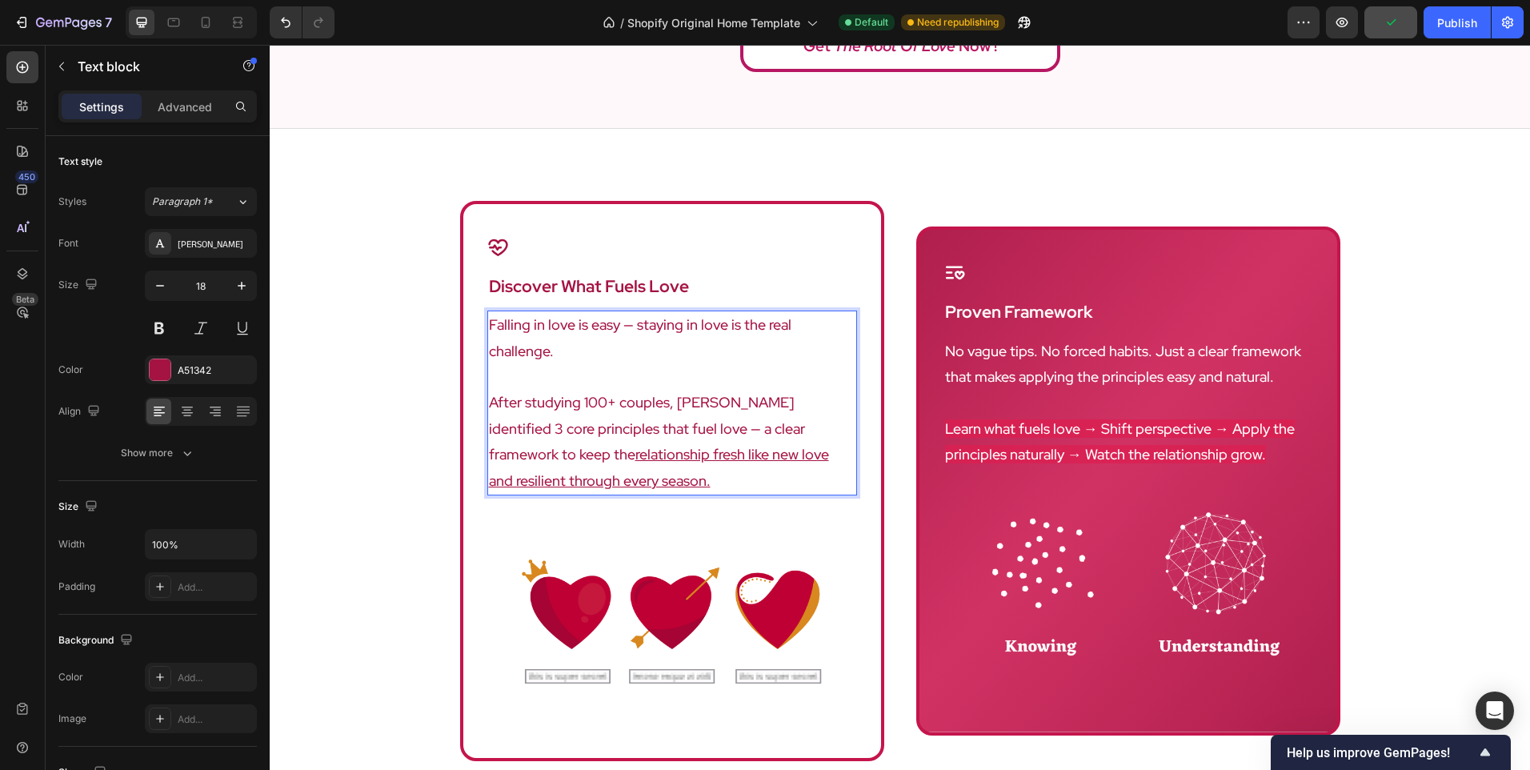
click at [555, 445] on u "relationship fresh like new love and resilient through every season." at bounding box center [659, 467] width 340 height 44
click at [403, 495] on div "Icon discover what fuels love Heading Falling in love is easy — staying in love…" at bounding box center [900, 529] width 1261 height 656
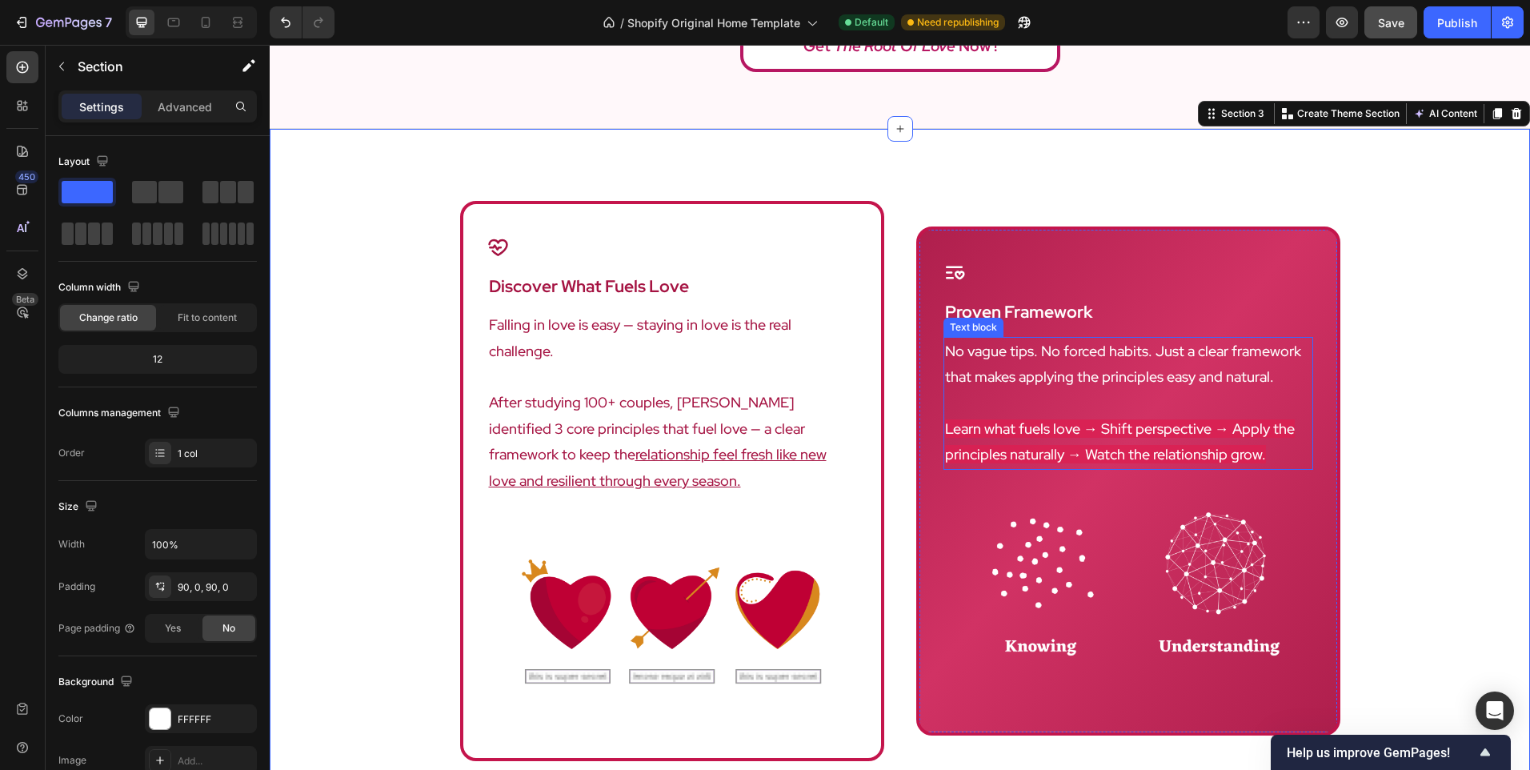
click at [964, 429] on span "Learn what fuels love → Shift perspective → Apply the principles naturally → Wa…" at bounding box center [1120, 441] width 350 height 44
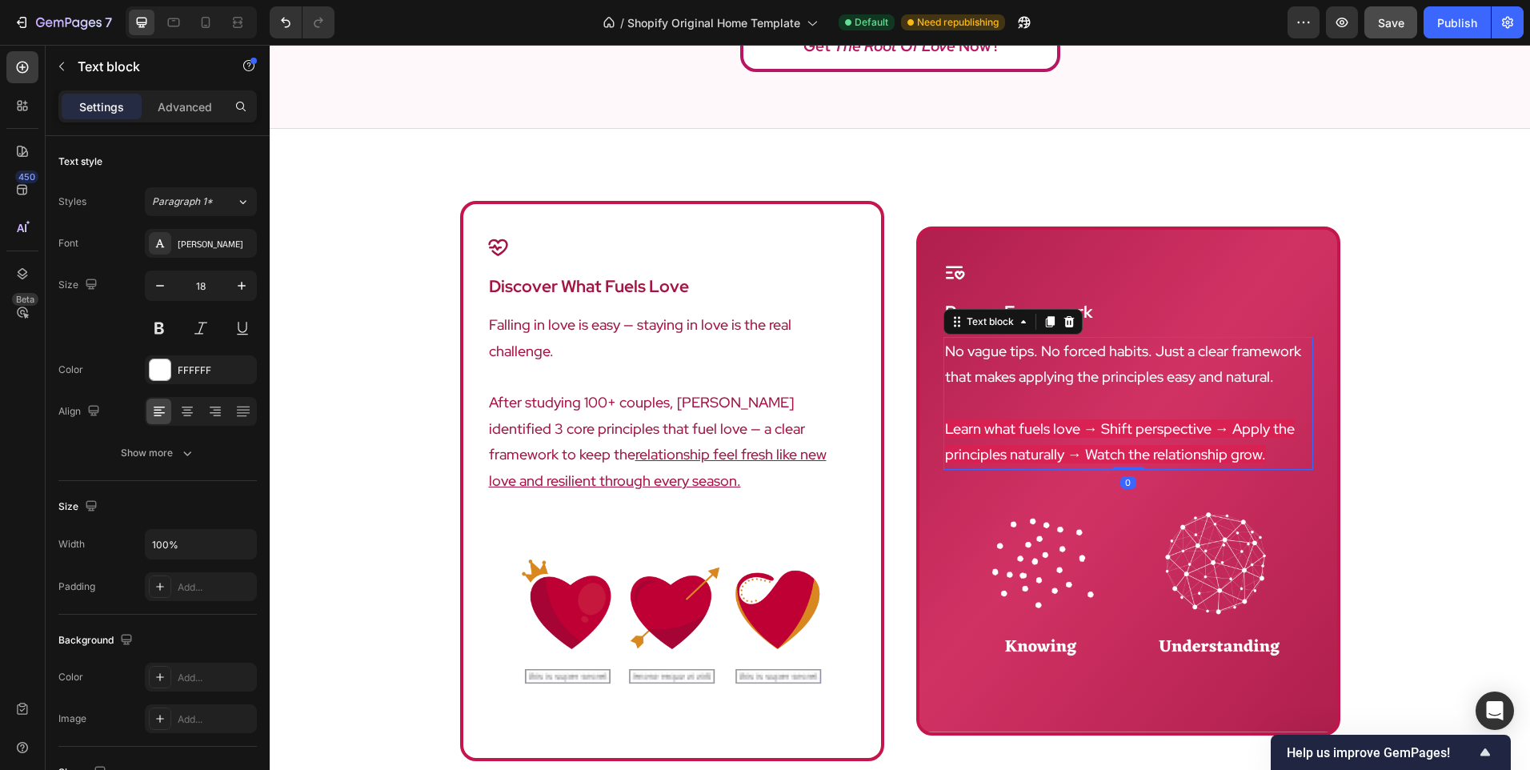
click at [964, 429] on span "Learn what fuels love → Shift perspective → Apply the principles naturally → Wa…" at bounding box center [1120, 441] width 350 height 44
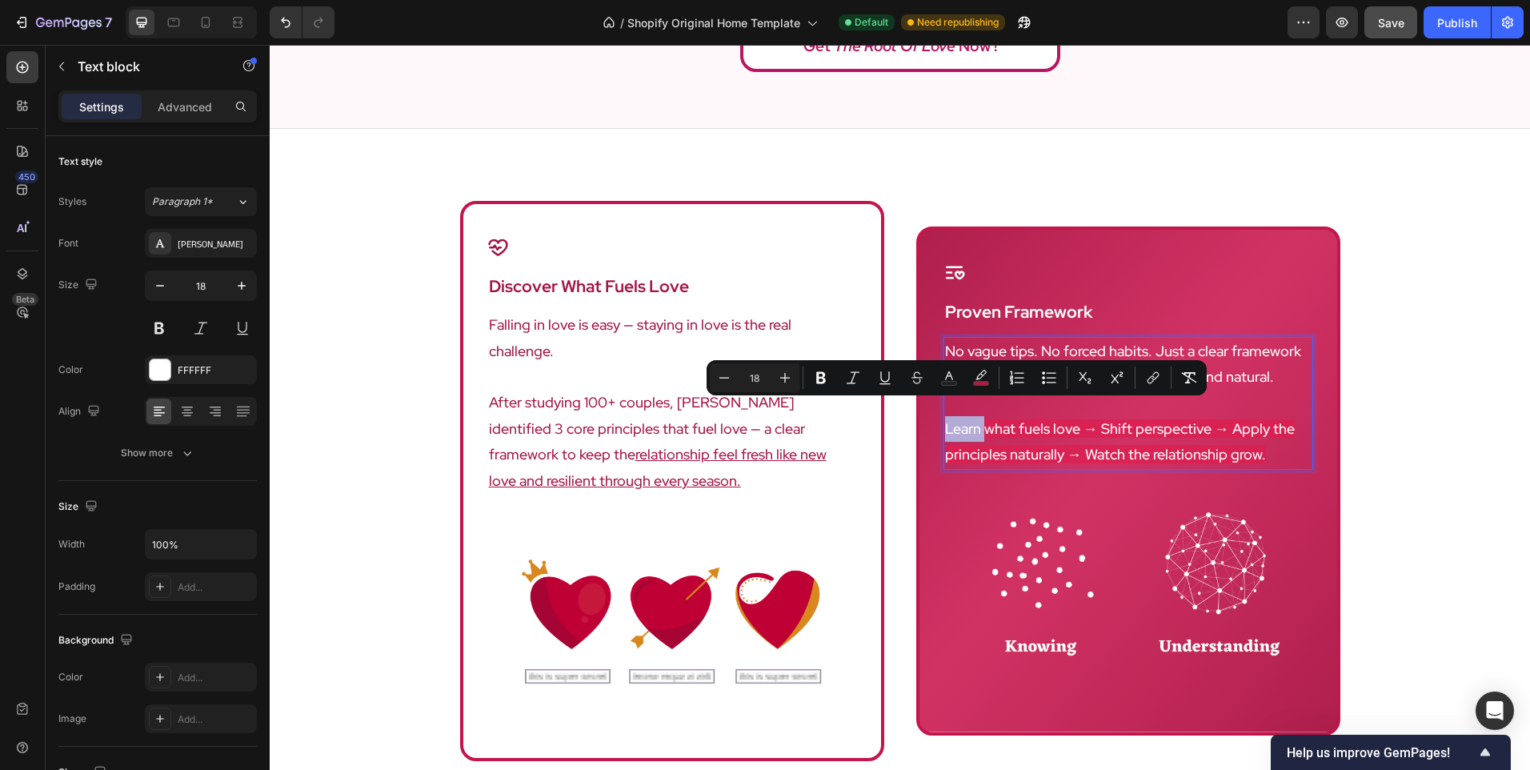
click at [973, 445] on span "Learn what fuels love → Shift perspective → Apply the principles naturally → Wa…" at bounding box center [1120, 441] width 350 height 44
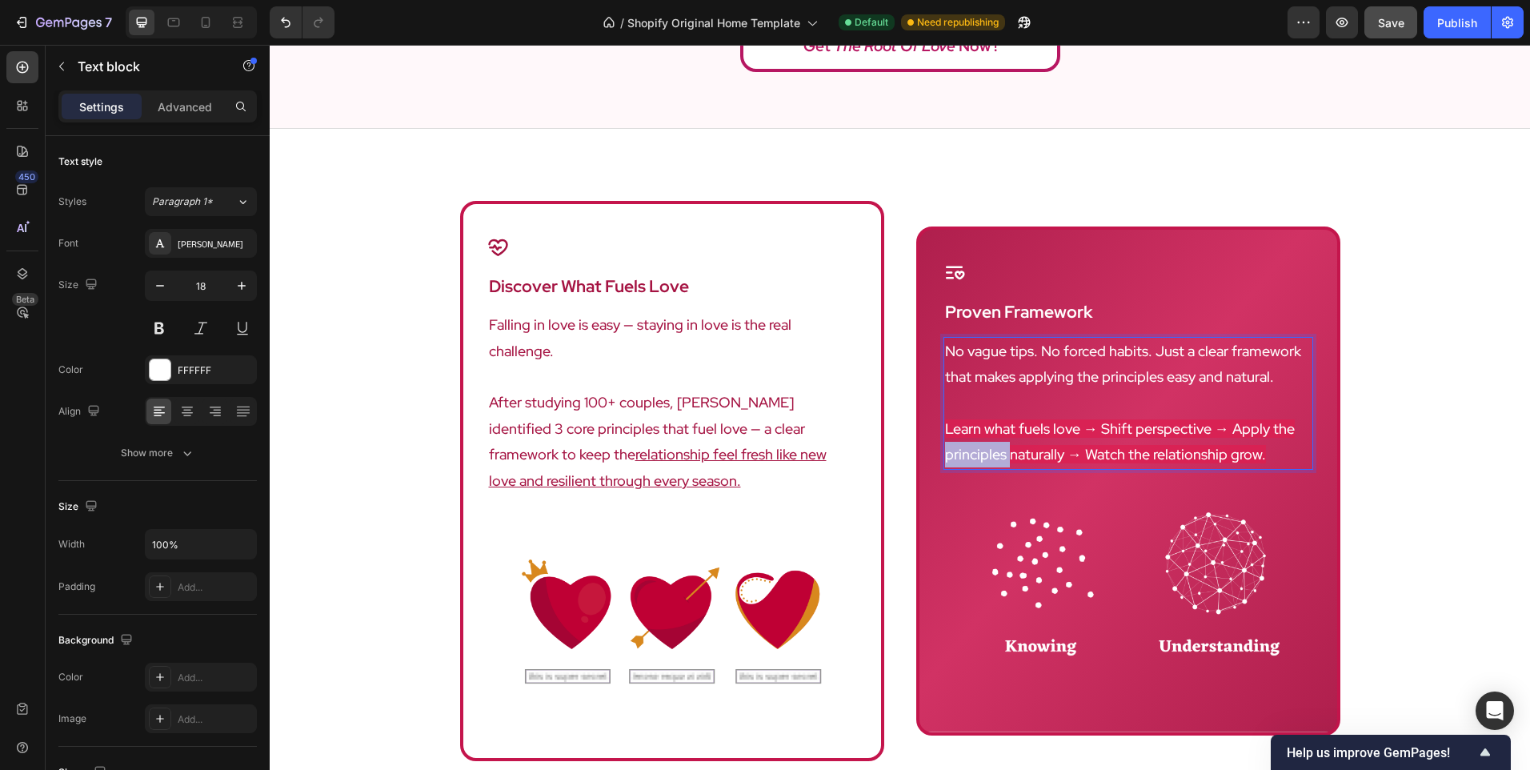
click at [973, 445] on span "Learn what fuels love → Shift perspective → Apply the principles naturally → Wa…" at bounding box center [1120, 441] width 350 height 44
click at [1262, 419] on span "Learn what fuels love → Shift perspective → Apply the naturally → Watch the rel…" at bounding box center [1120, 441] width 350 height 44
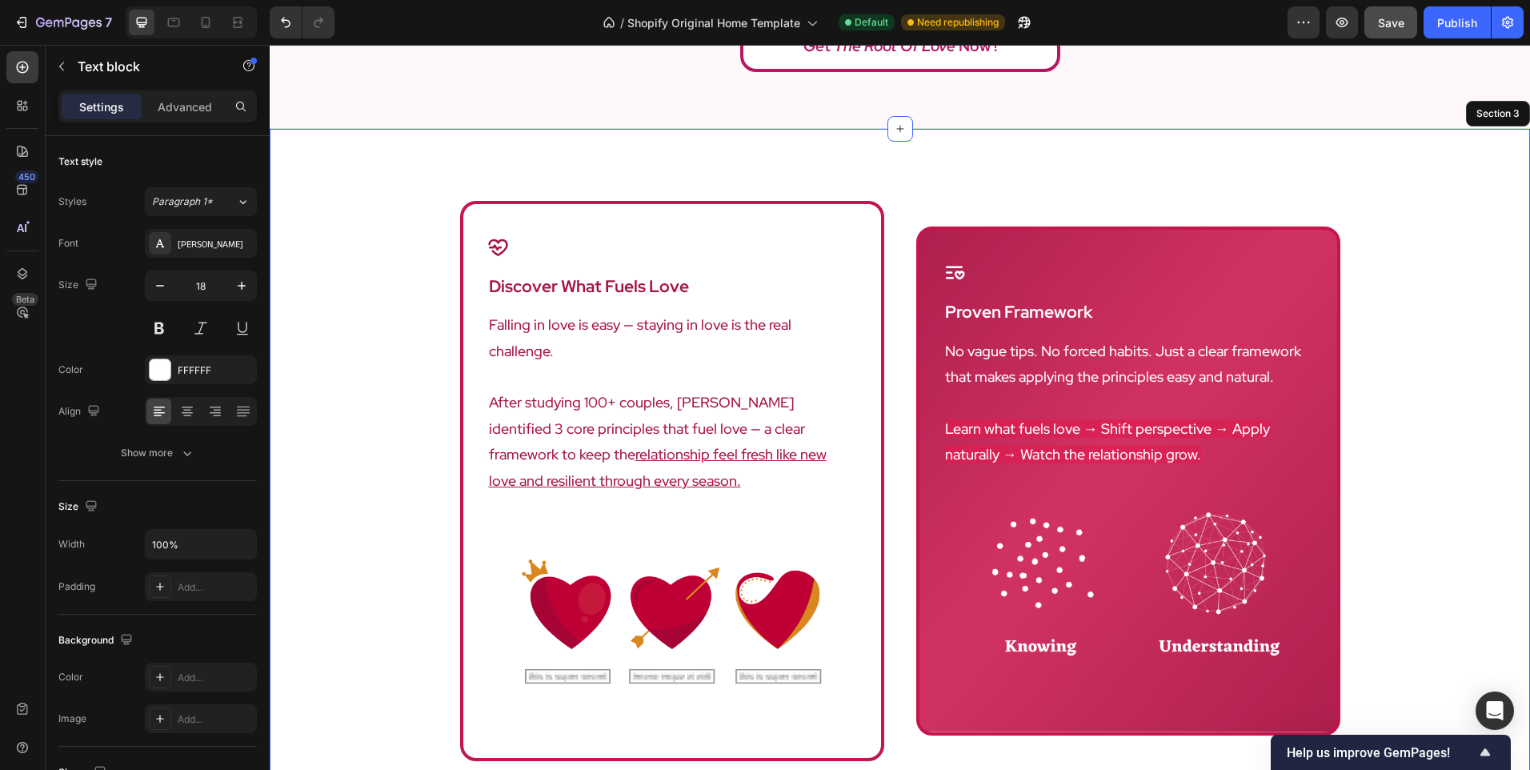
click at [1397, 422] on div "Icon discover what fuels love Heading Falling in love is easy — staying in love…" at bounding box center [900, 529] width 1261 height 656
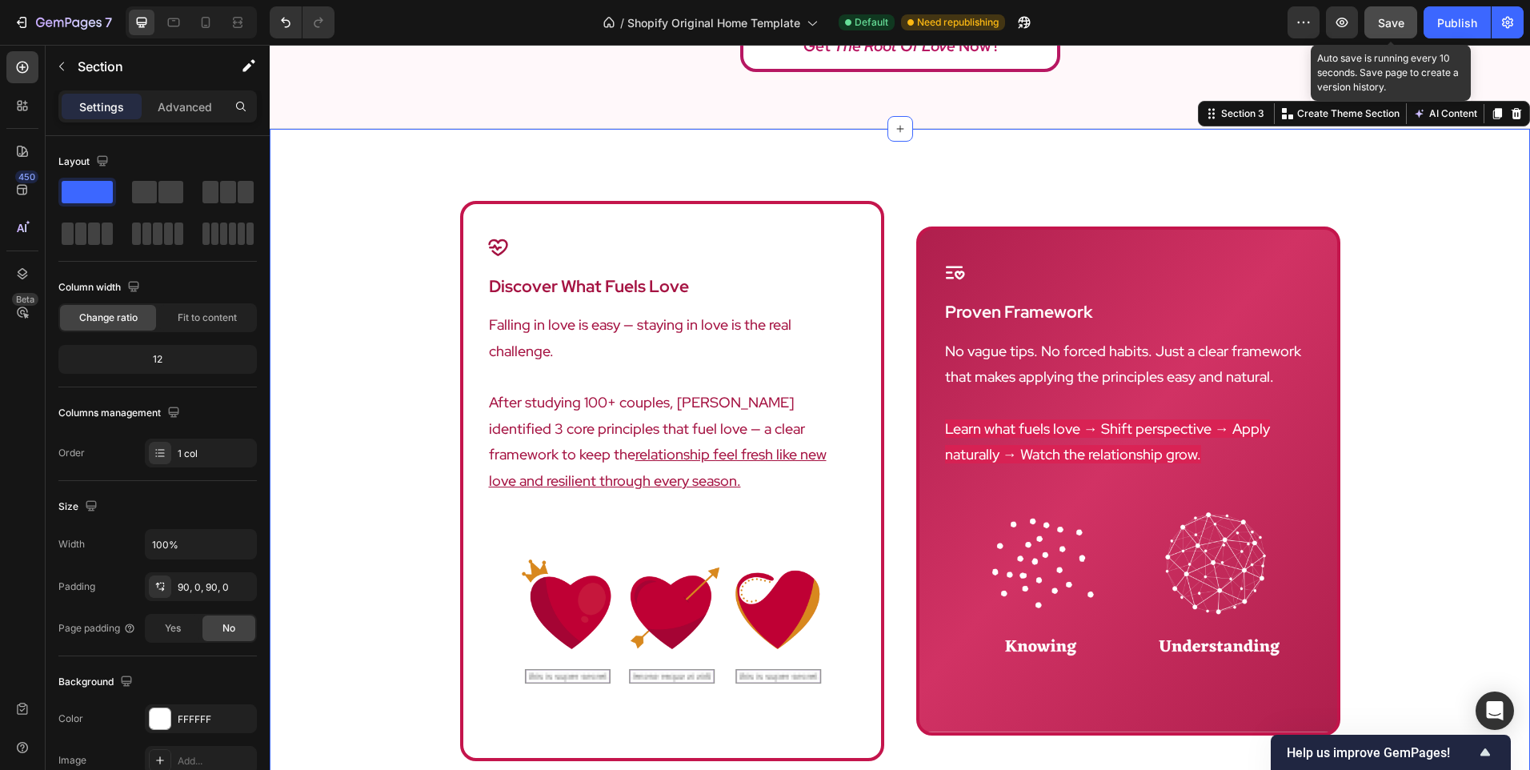
click at [1396, 22] on span "Save" at bounding box center [1391, 23] width 26 height 14
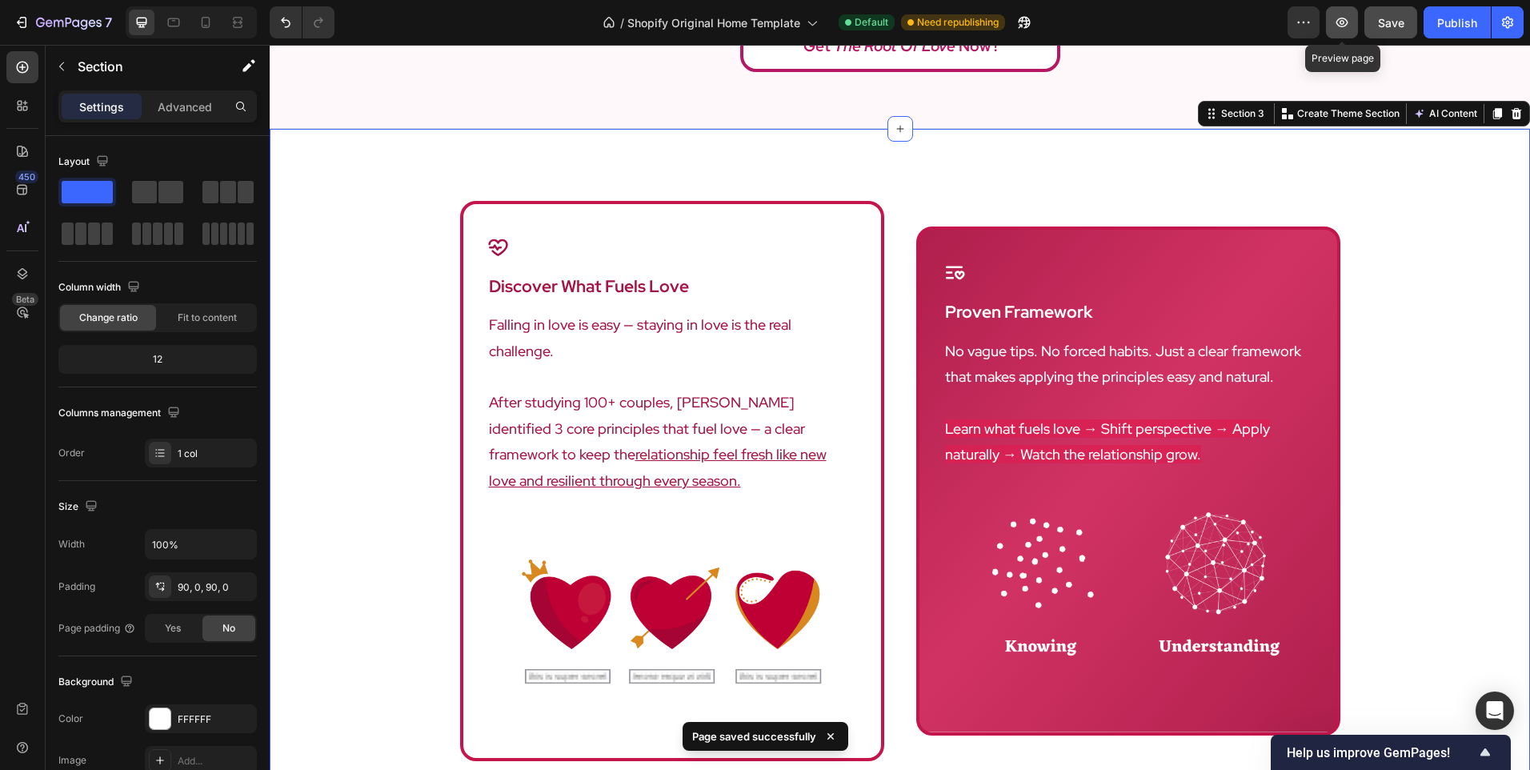
click at [1353, 16] on button "button" at bounding box center [1342, 22] width 32 height 32
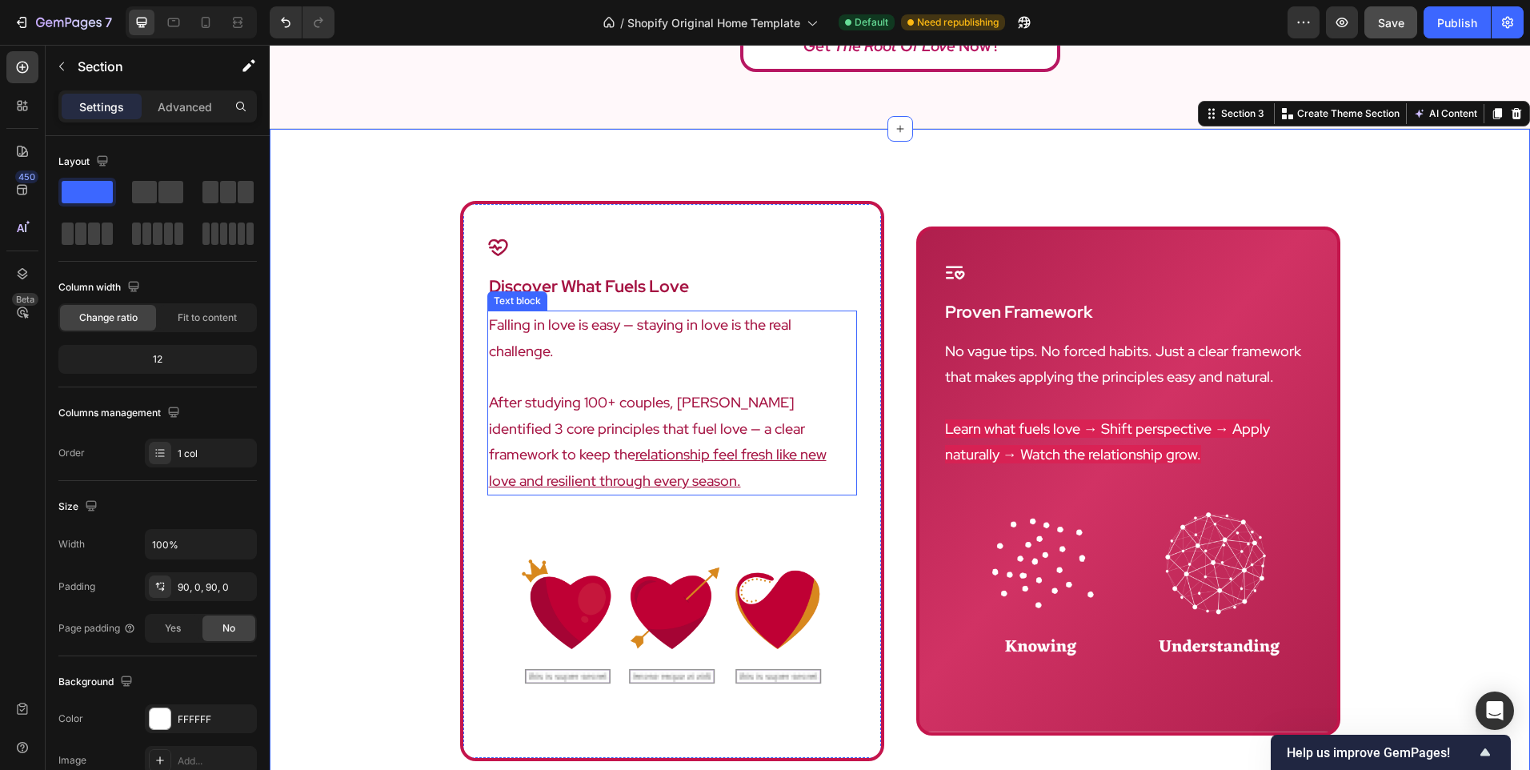
click at [629, 396] on p "After studying 100+ couples, [PERSON_NAME] identified 3 core principles that fu…" at bounding box center [672, 442] width 367 height 104
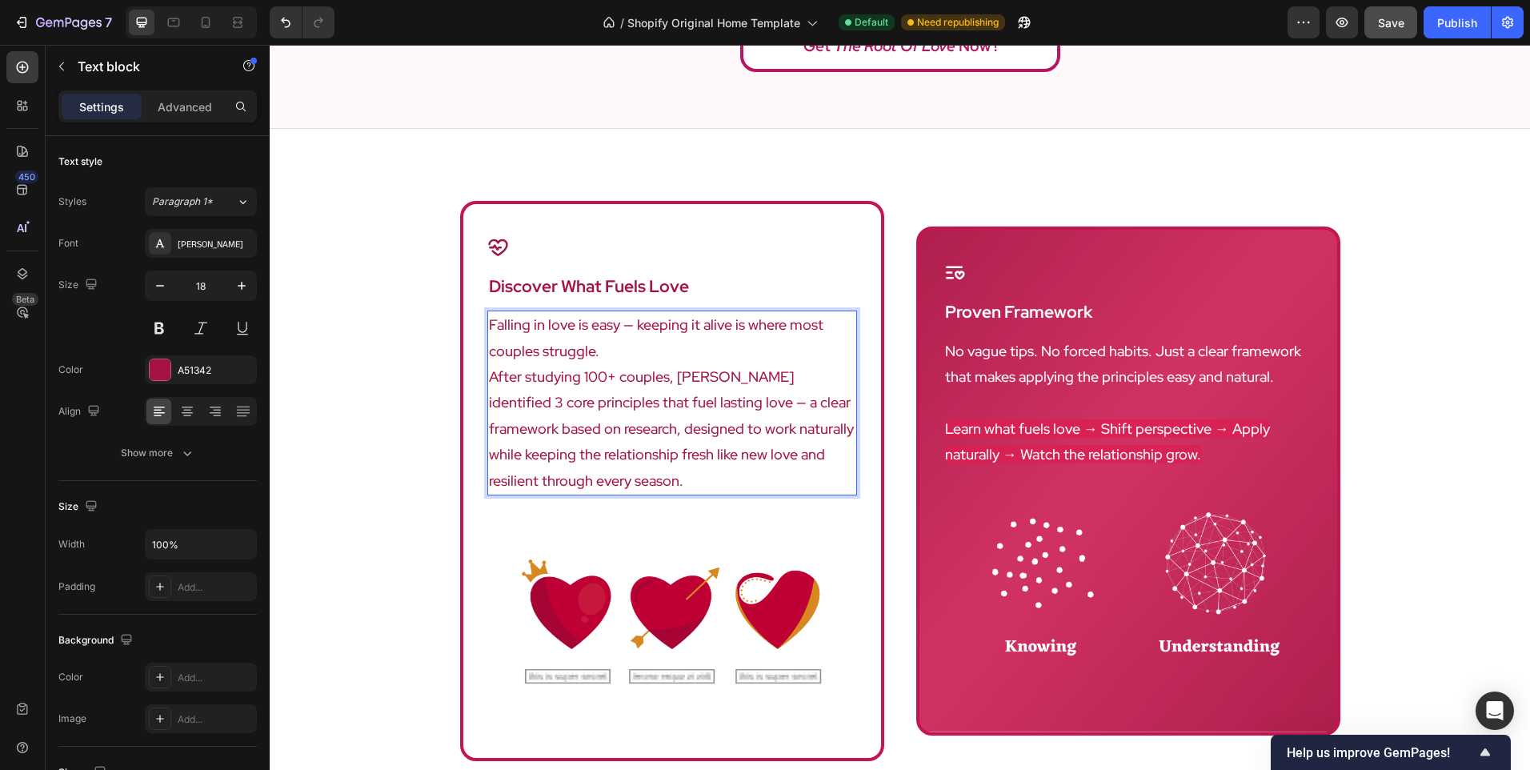
click at [638, 367] on p "After studying 100+ couples, [PERSON_NAME] identified 3 core principles that fu…" at bounding box center [672, 429] width 367 height 130
click at [628, 353] on p "Falling in love is easy — keeping it alive is where most couples struggle." at bounding box center [672, 338] width 367 height 52
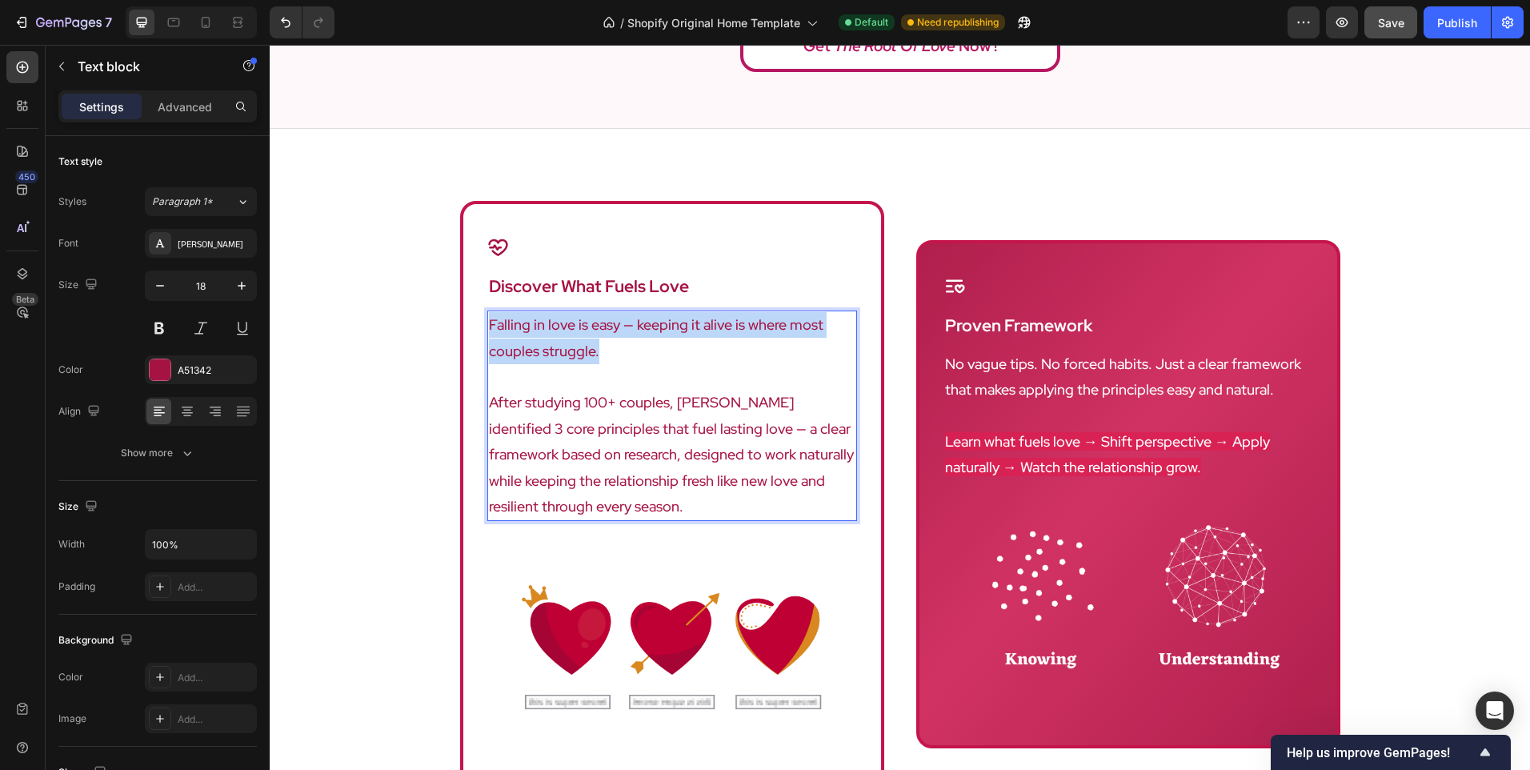
drag, startPoint x: 614, startPoint y: 345, endPoint x: 481, endPoint y: 322, distance: 134.9
click at [487, 322] on div "Falling in love is easy — keeping it alive is where most couples struggle. Afte…" at bounding box center [672, 416] width 370 height 210
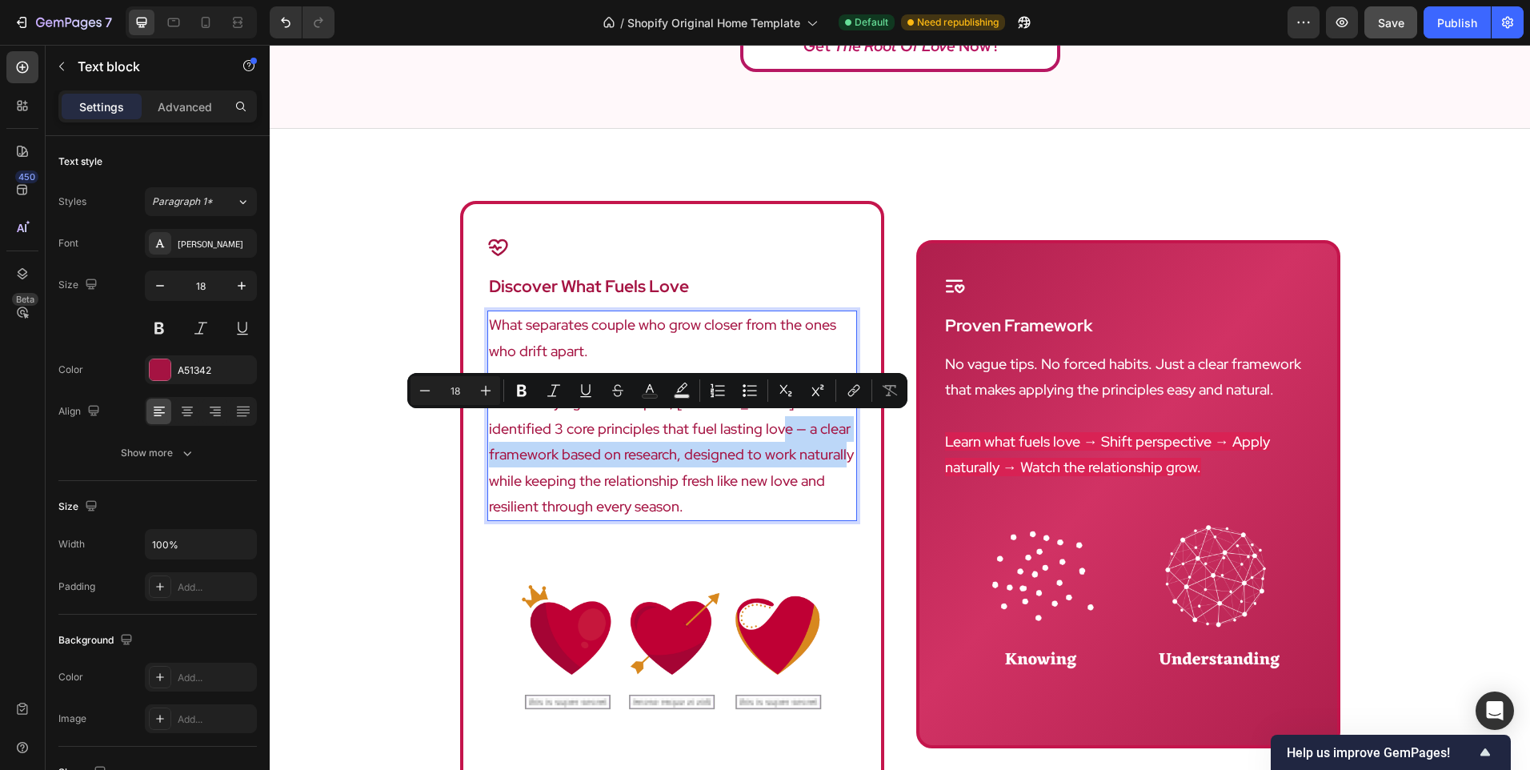
drag, startPoint x: 752, startPoint y: 458, endPoint x: 701, endPoint y: 427, distance: 59.6
click at [701, 427] on p "After studying 100+ couples, [PERSON_NAME] identified 3 core principles that fu…" at bounding box center [672, 455] width 367 height 130
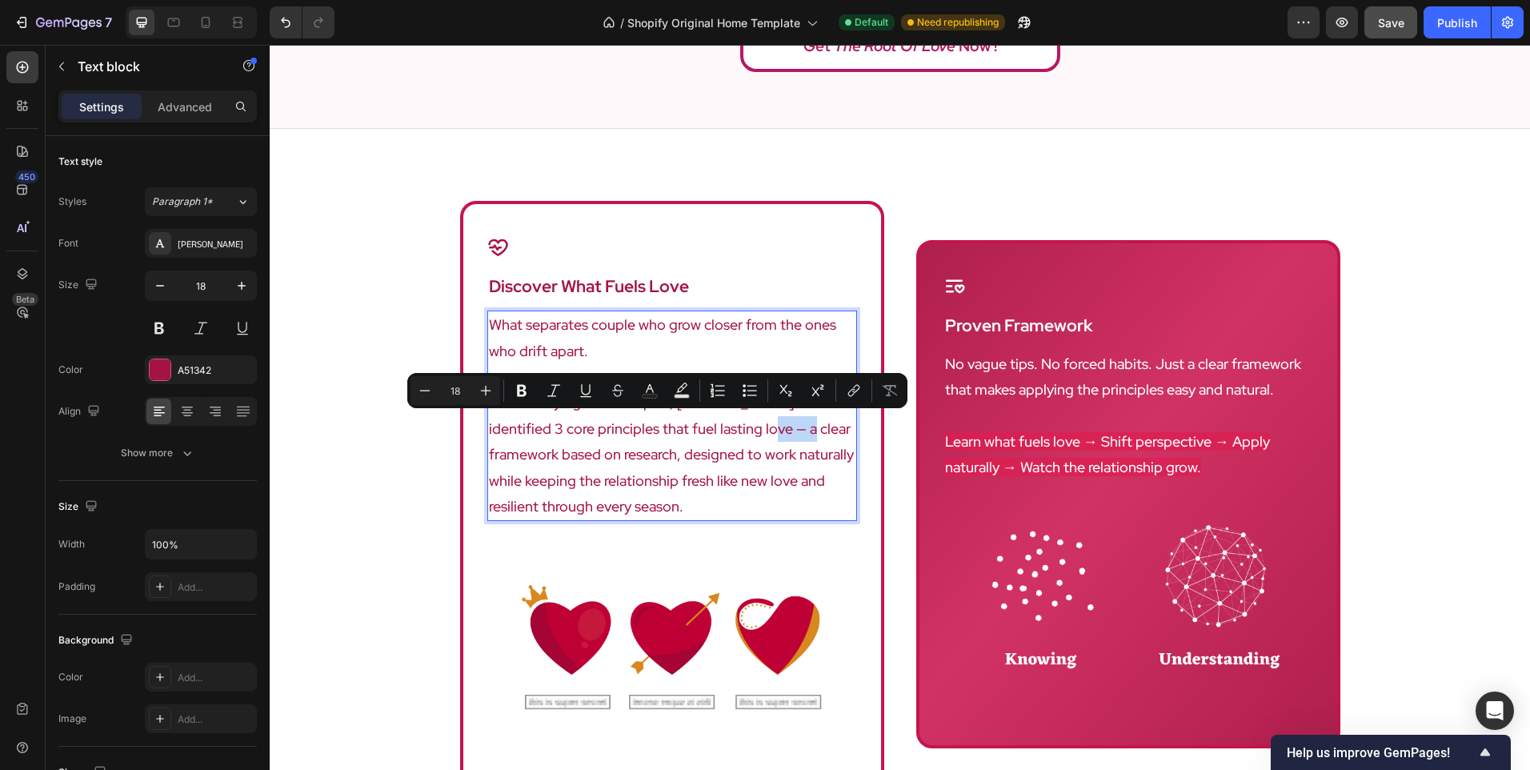
click at [701, 427] on p "After studying 100+ couples, [PERSON_NAME] identified 3 core principles that fu…" at bounding box center [672, 455] width 367 height 130
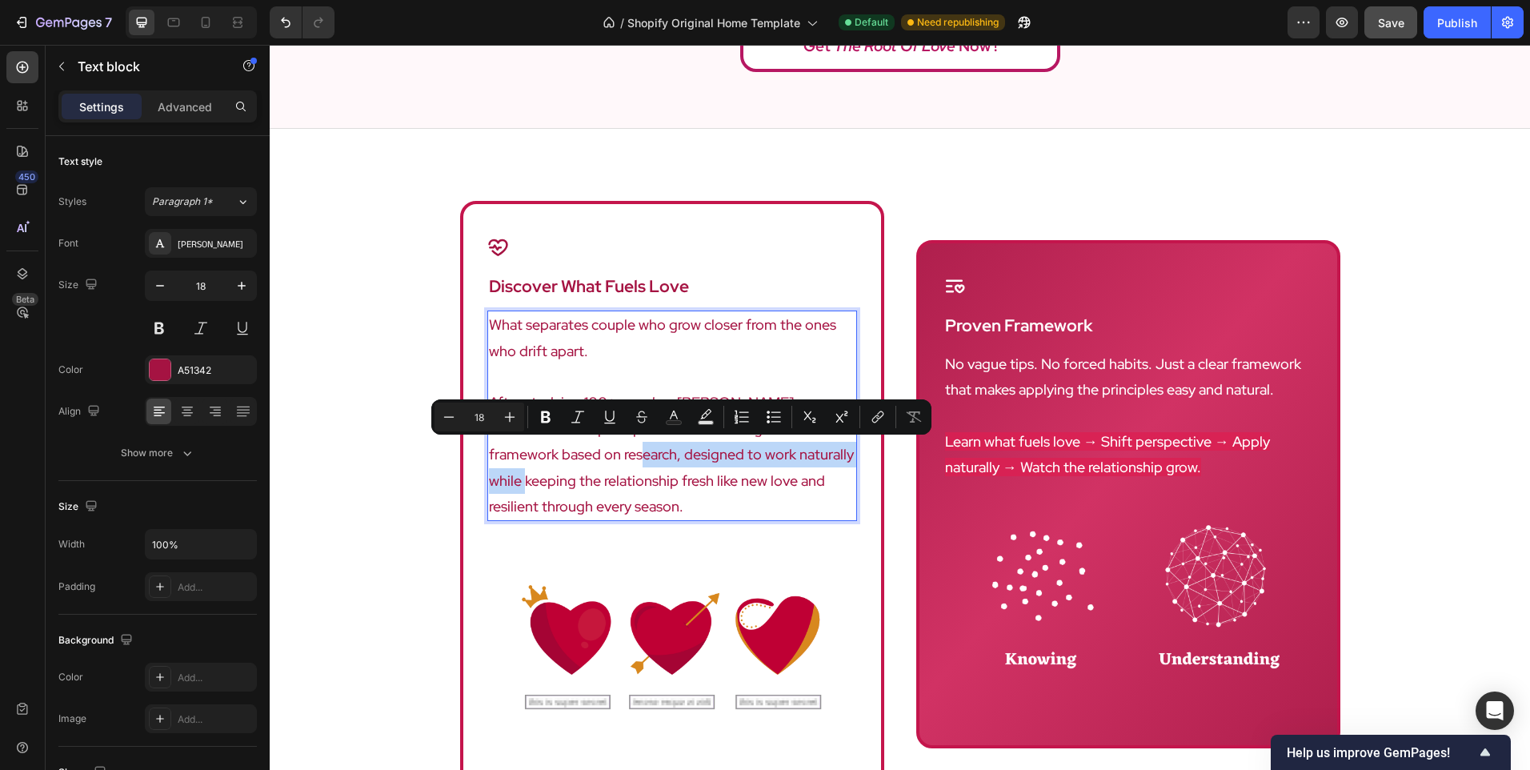
drag, startPoint x: 558, startPoint y: 453, endPoint x: 803, endPoint y: 453, distance: 244.9
click at [803, 453] on p "After studying 100+ couples, [PERSON_NAME] identified 3 core principles that fu…" at bounding box center [672, 455] width 367 height 130
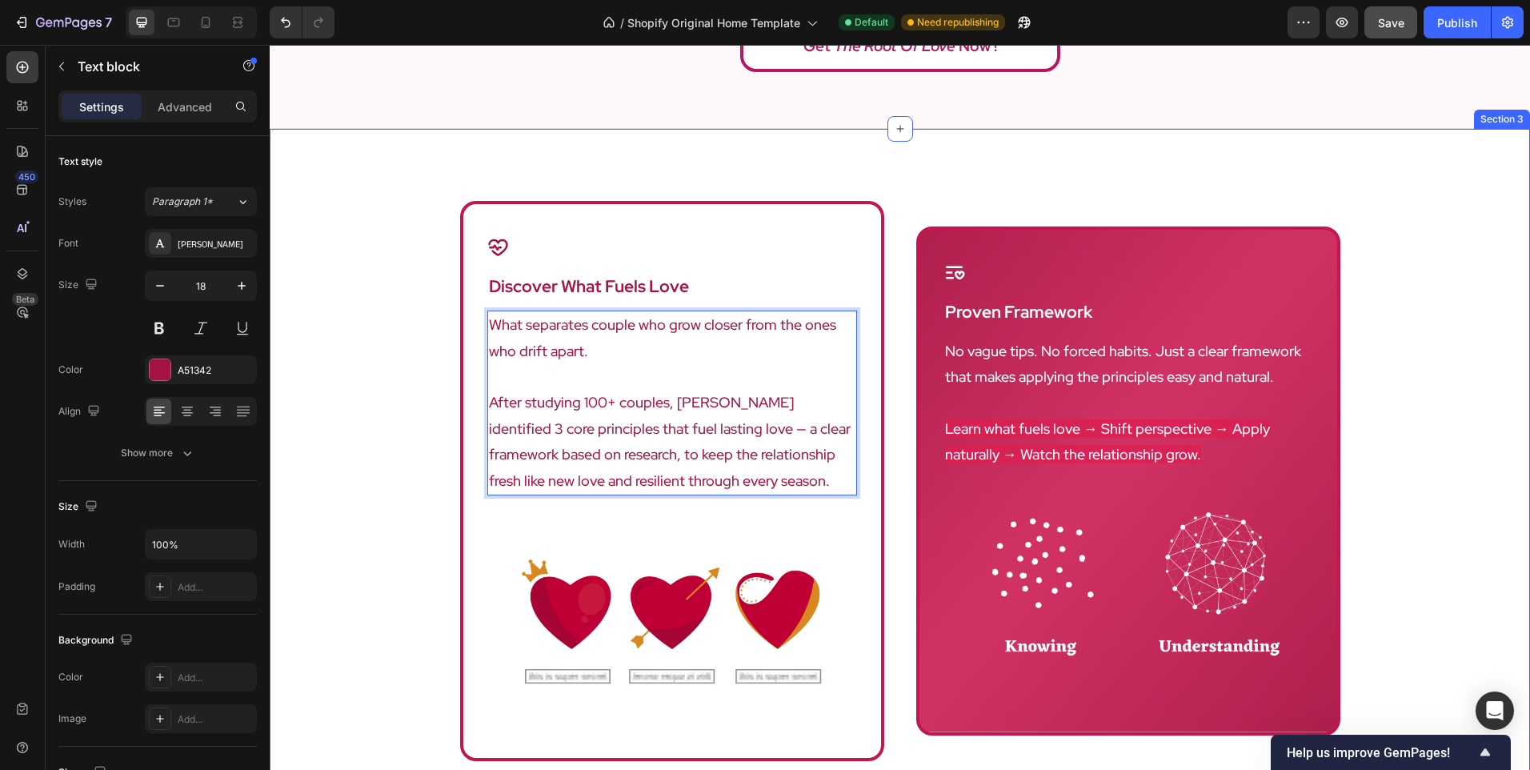
click at [403, 511] on div "Icon discover what fuels love Heading What separates couple who grow closer fro…" at bounding box center [900, 529] width 1261 height 656
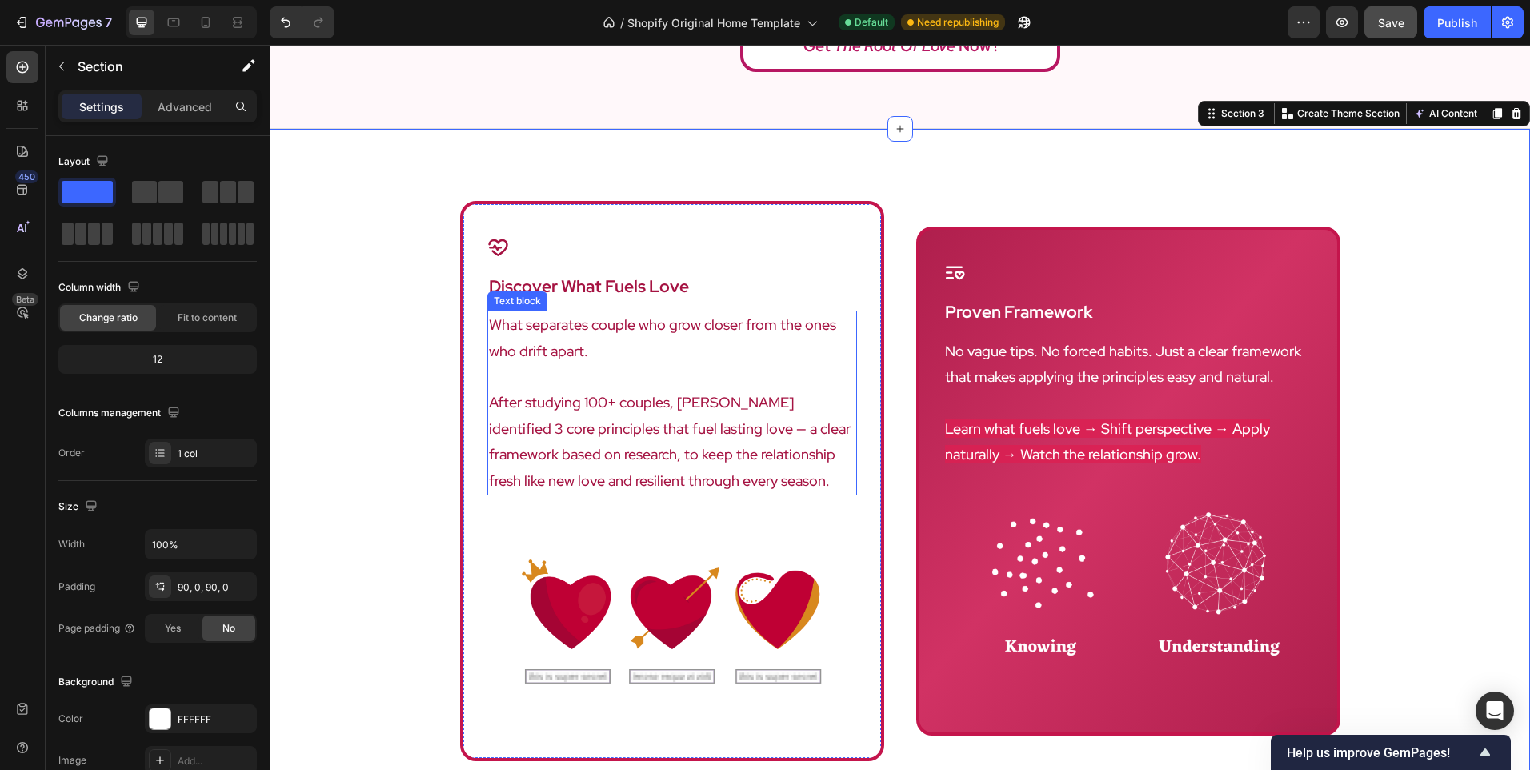
click at [561, 459] on p "After studying 100+ couples, [PERSON_NAME] identified 3 core principles that fu…" at bounding box center [672, 442] width 367 height 104
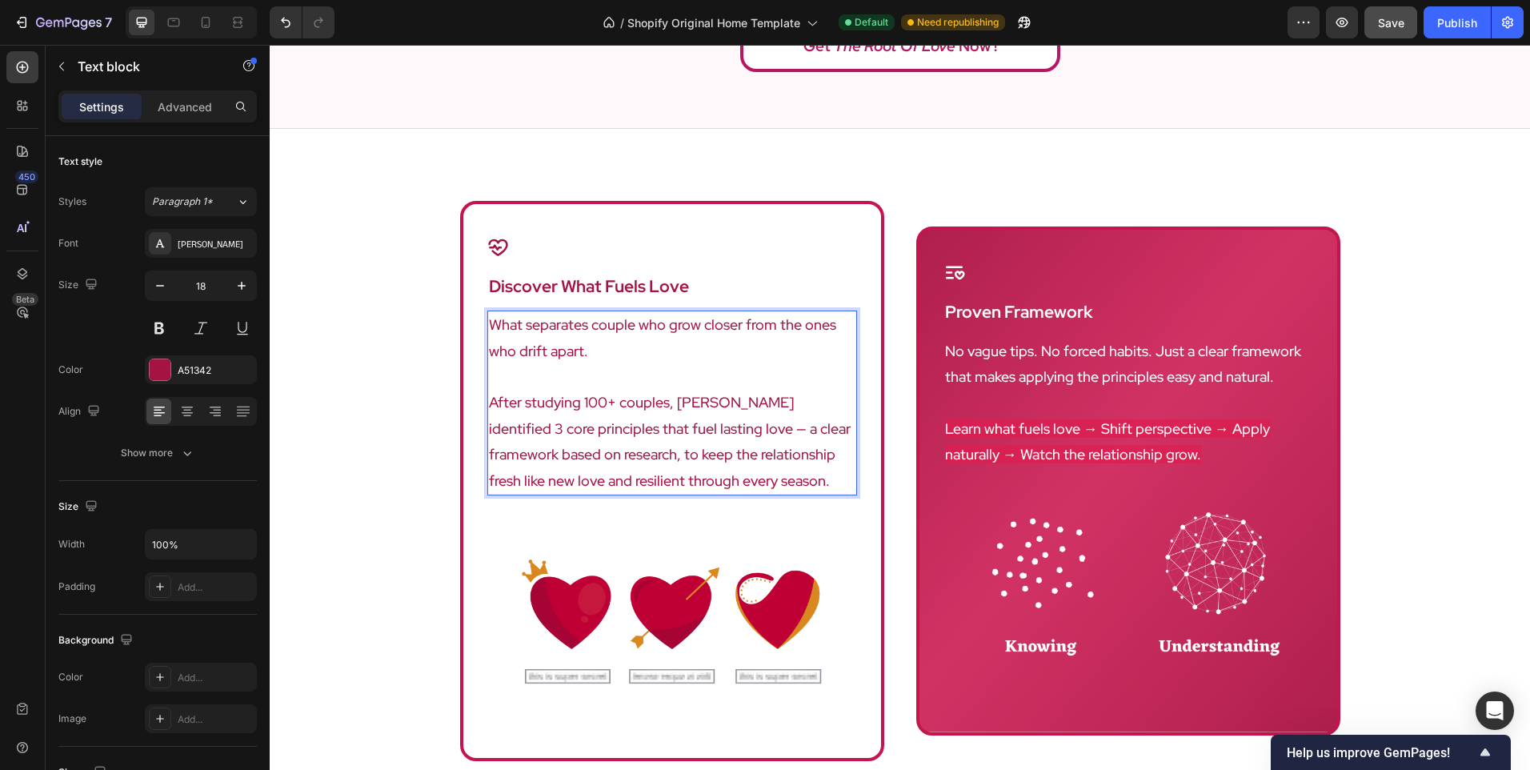
click at [564, 453] on p "After studying 100+ couples, [PERSON_NAME] identified 3 core principles that fu…" at bounding box center [672, 442] width 367 height 104
click at [628, 457] on p "After studying 100+ couples, [PERSON_NAME] identified 3 core principles that fu…" at bounding box center [672, 442] width 367 height 104
click at [697, 460] on p "After studying 100+ couples, [PERSON_NAME] identified 3 core principles that fu…" at bounding box center [672, 442] width 367 height 104
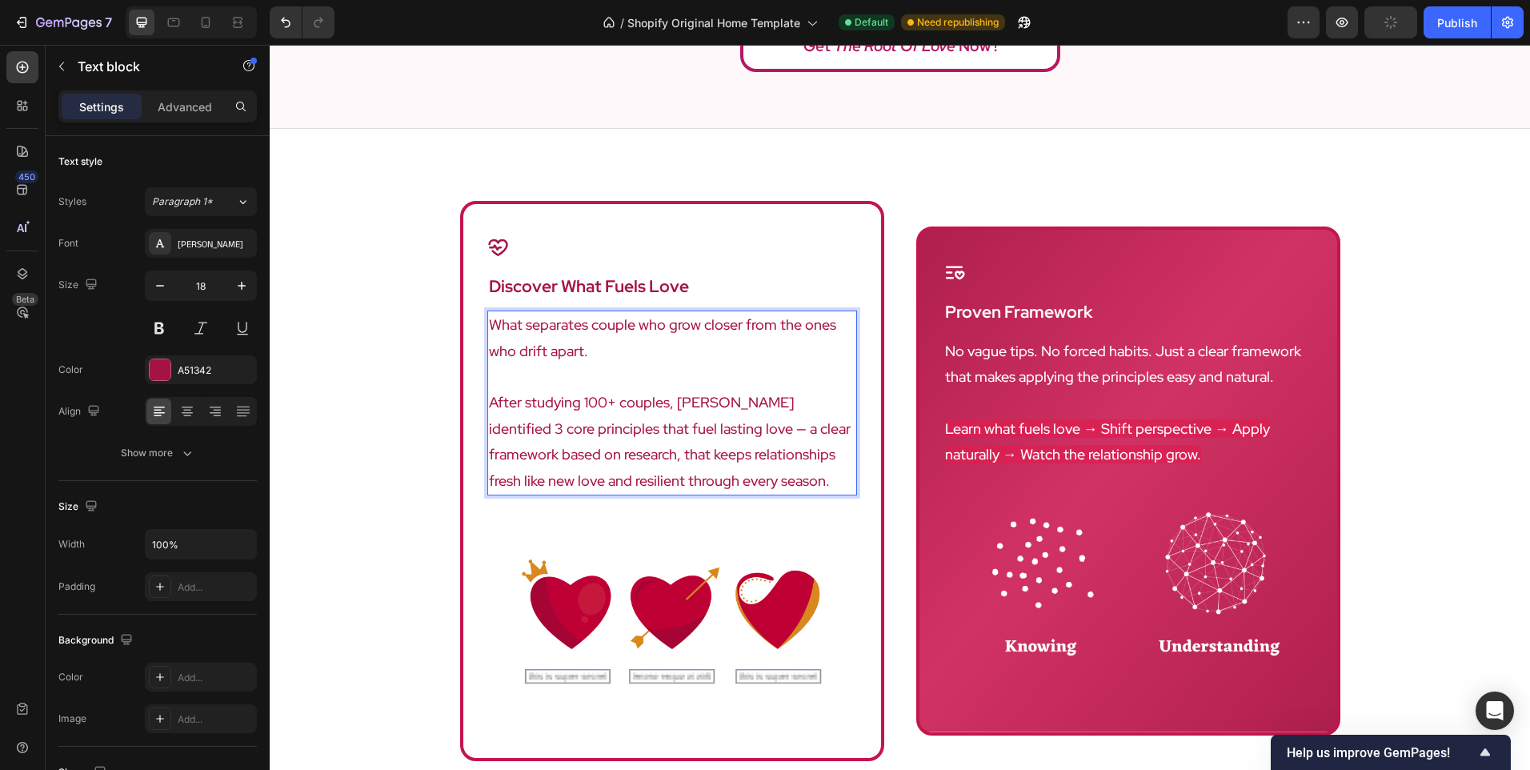
click at [707, 454] on p "After studying 100+ couples, [PERSON_NAME] identified 3 core principles that fu…" at bounding box center [672, 442] width 367 height 104
click at [909, 491] on div "Icon discover what fuels love Heading What separates couple who grow closer fro…" at bounding box center [900, 481] width 880 height 560
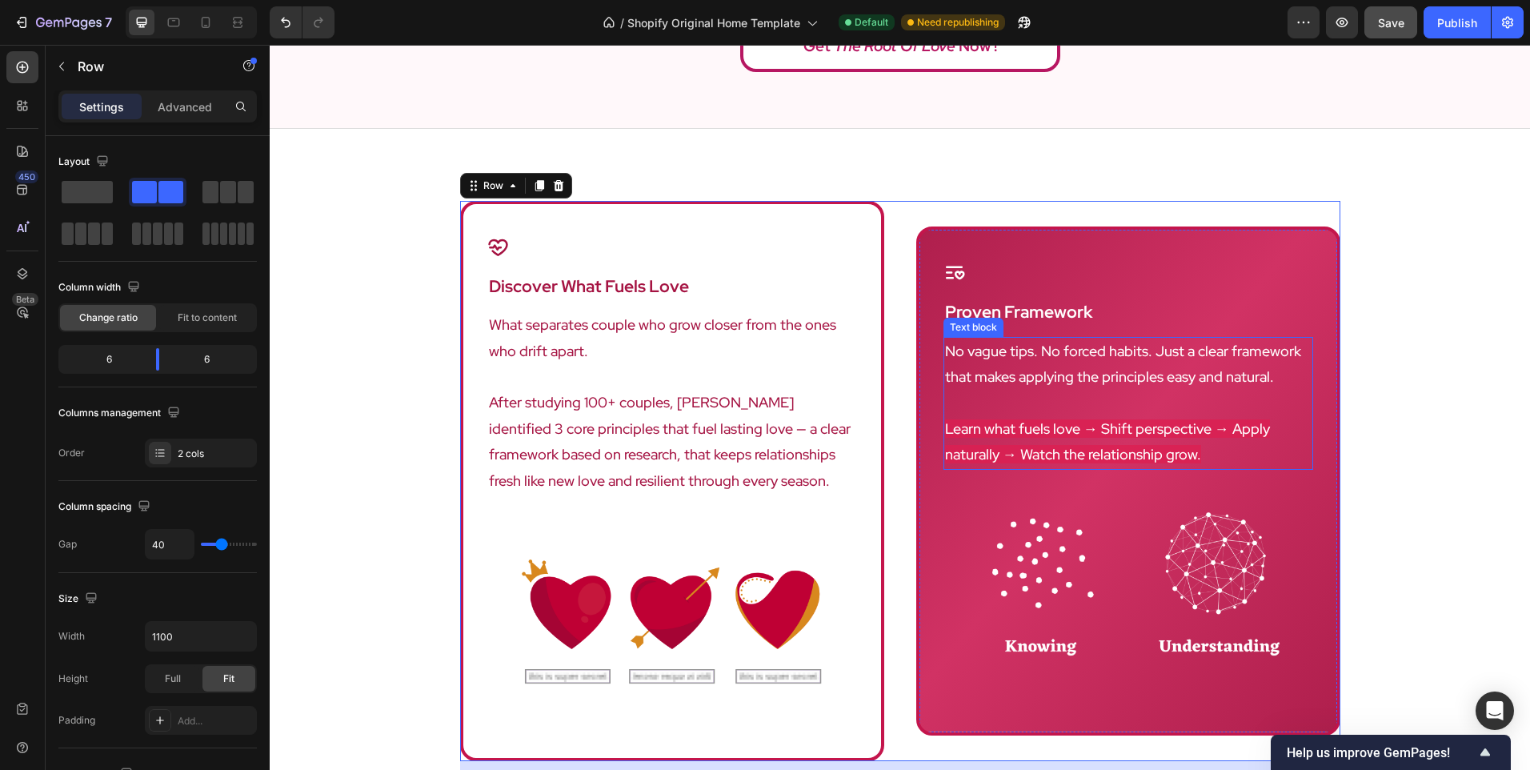
click at [1147, 370] on p "No vague tips. No forced habits. Just a clear framework that makes applying the…" at bounding box center [1128, 365] width 367 height 52
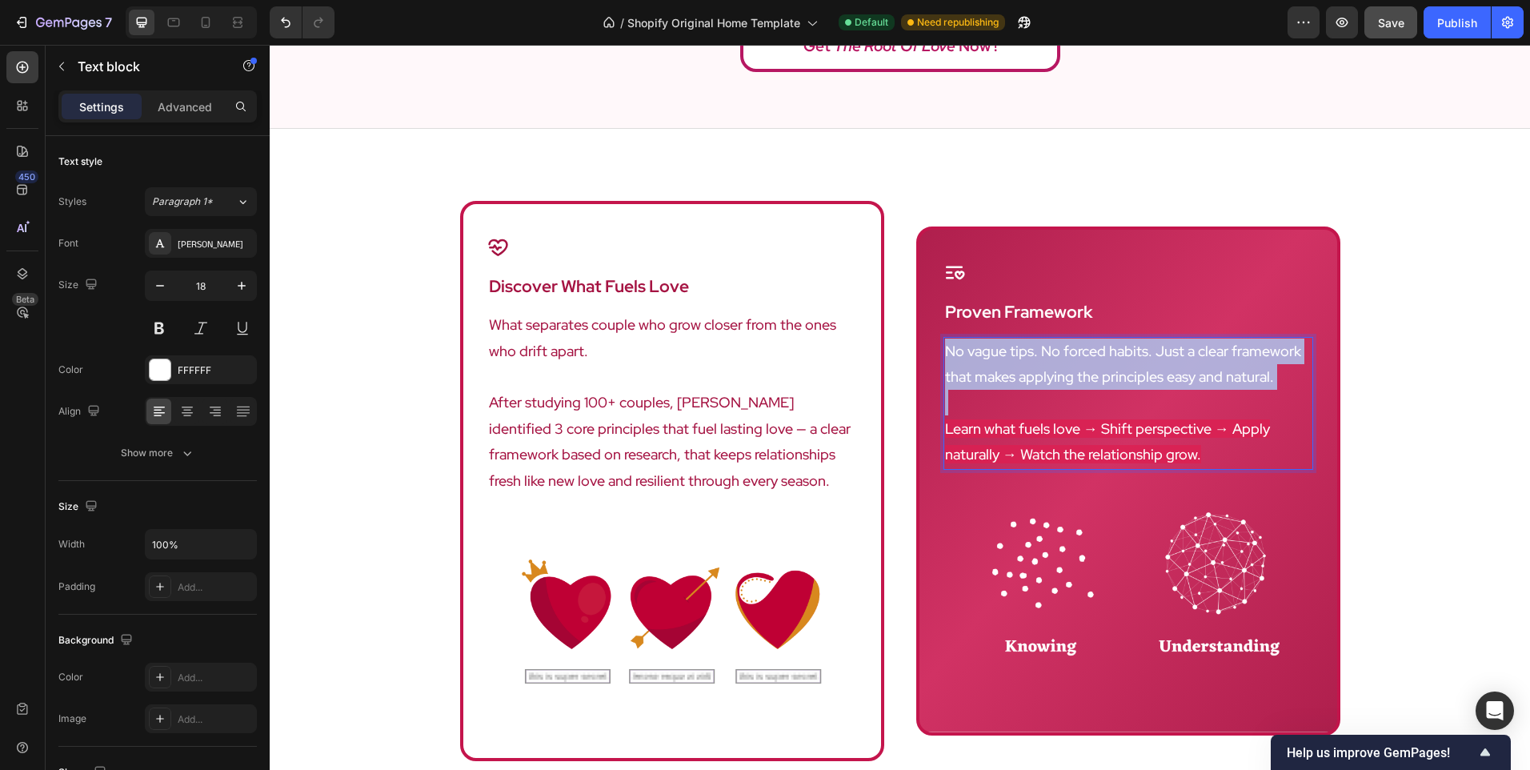
click at [1147, 370] on p "No vague tips. No forced habits. Just a clear framework that makes applying the…" at bounding box center [1128, 365] width 367 height 52
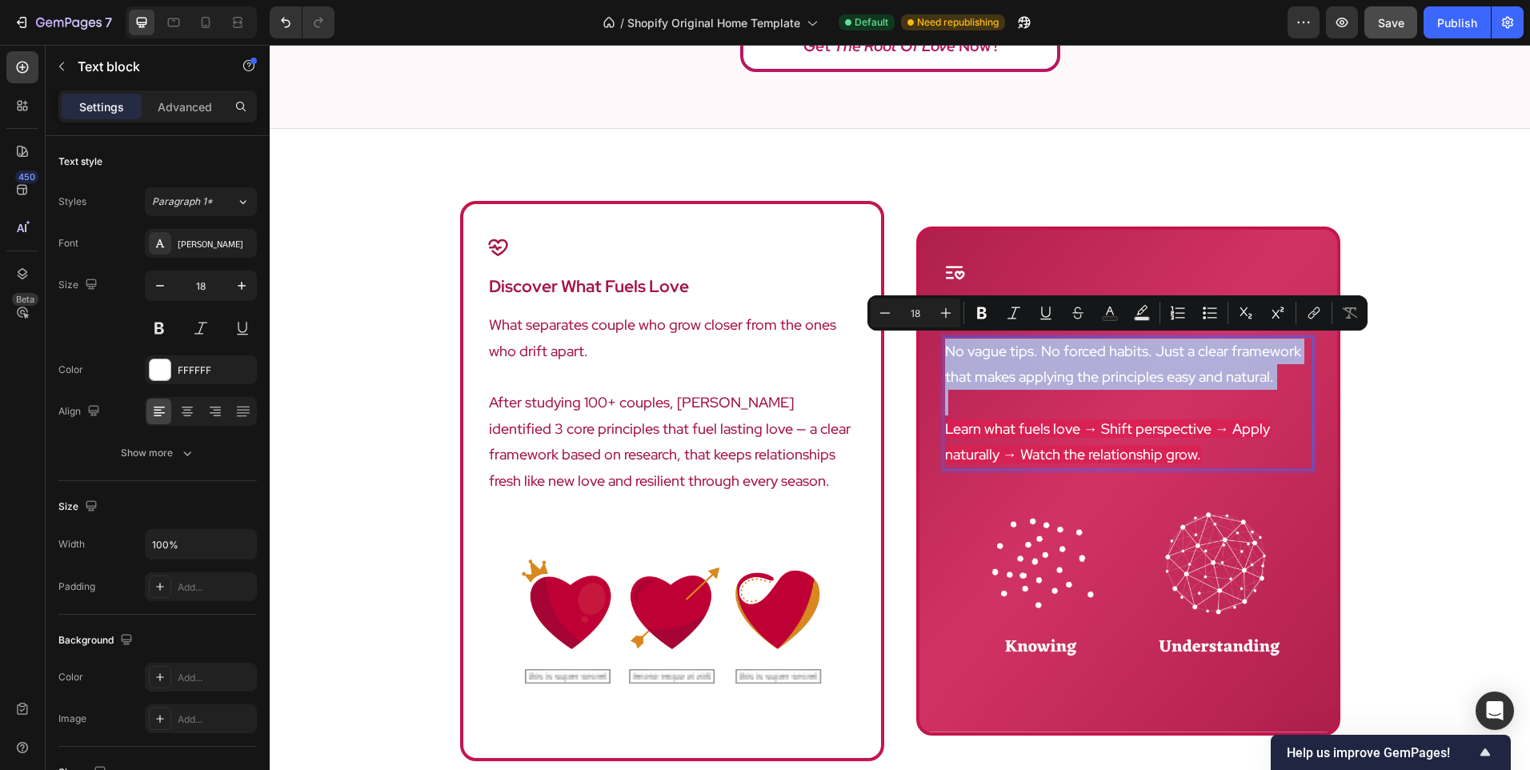
scroll to position [867, 0]
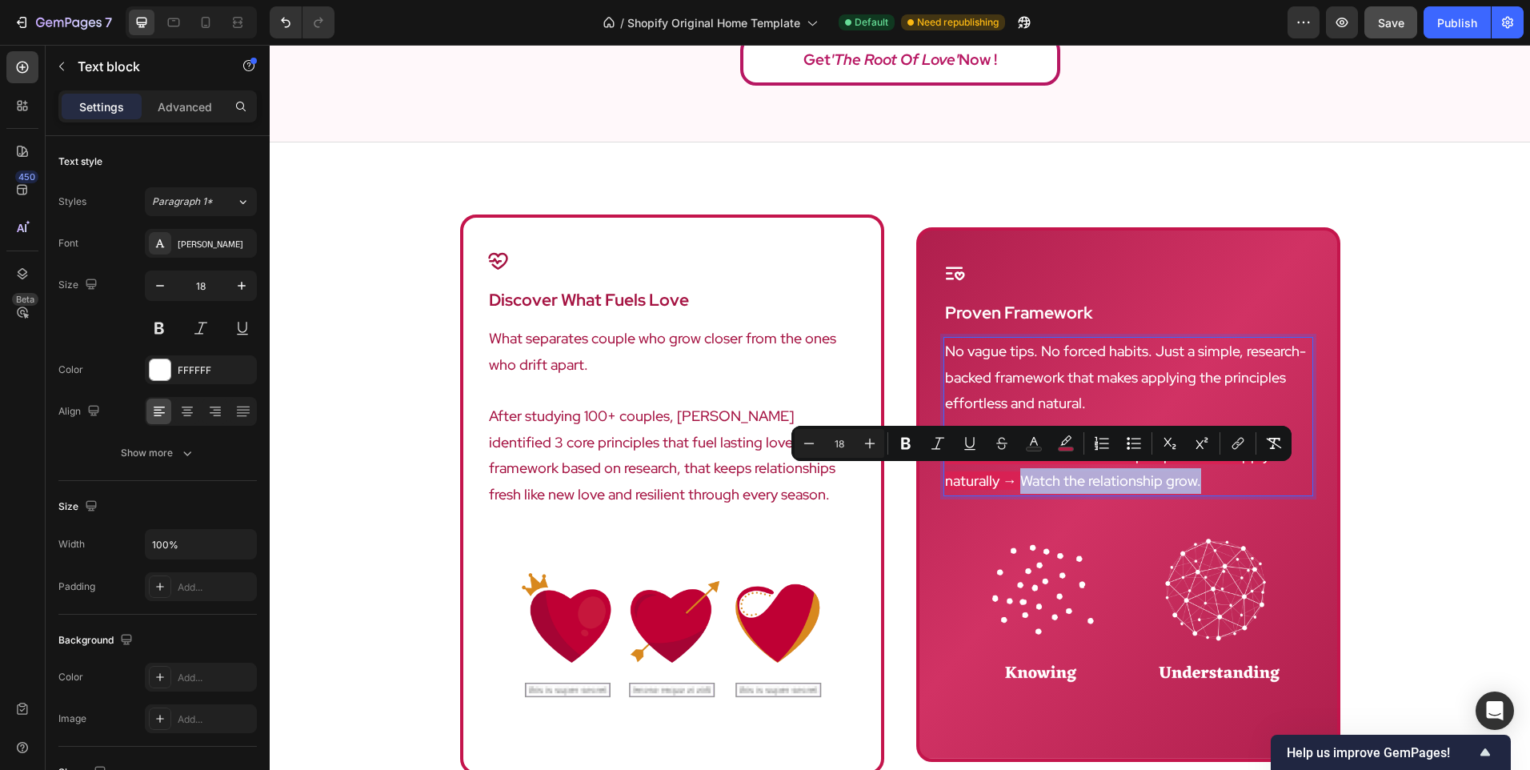
drag, startPoint x: 1160, startPoint y: 475, endPoint x: 960, endPoint y: 476, distance: 200.1
click at [960, 476] on p "Learn what fuels love → Shift perspective → Apply naturally → Watch the relatio…" at bounding box center [1128, 469] width 367 height 52
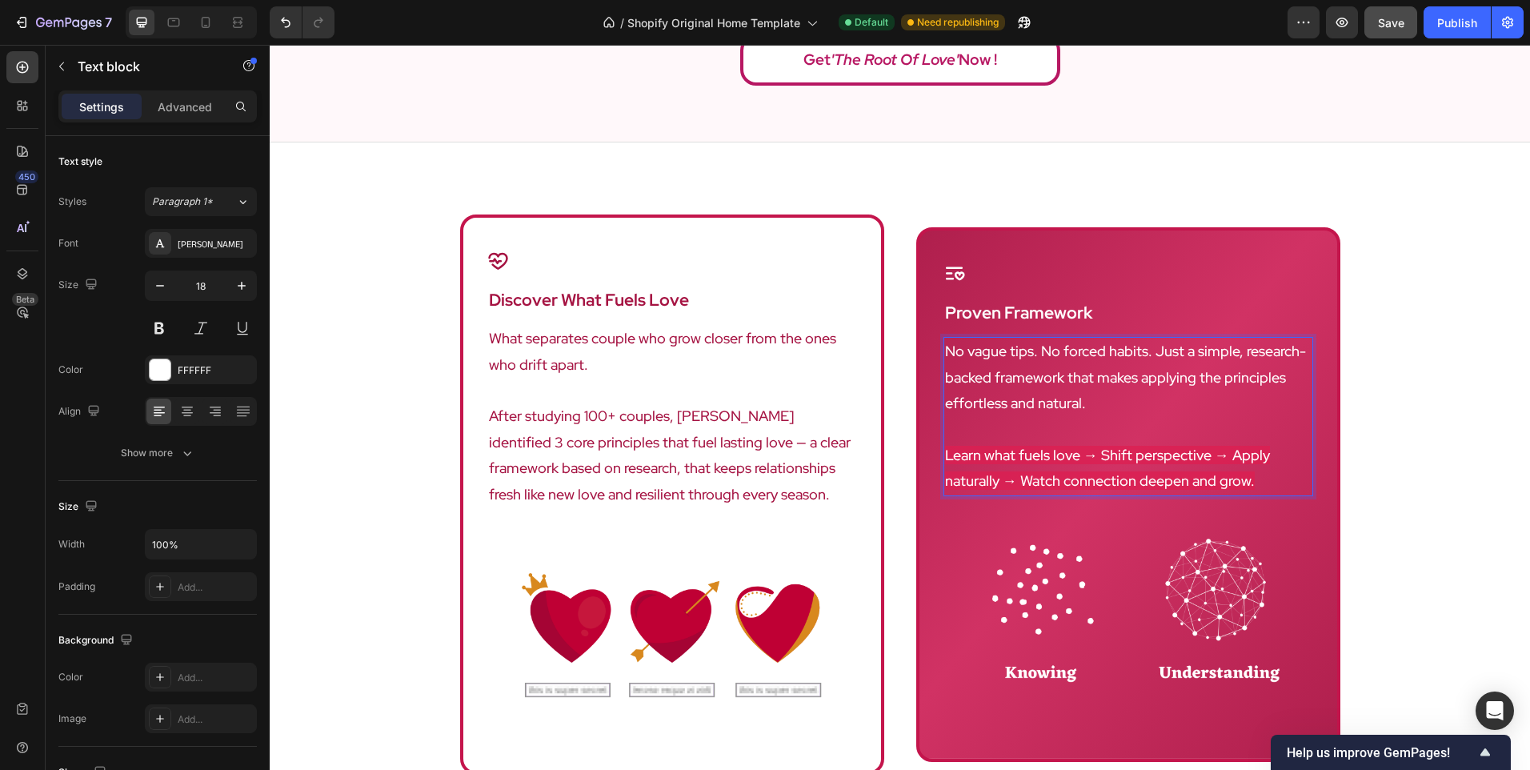
click at [949, 446] on span "Learn what fuels love → Shift perspective → Apply naturally → Watch connection …" at bounding box center [1107, 468] width 325 height 44
click at [907, 415] on div "Icon discover what fuels love Heading What separates couple who grow closer fro…" at bounding box center [900, 494] width 880 height 560
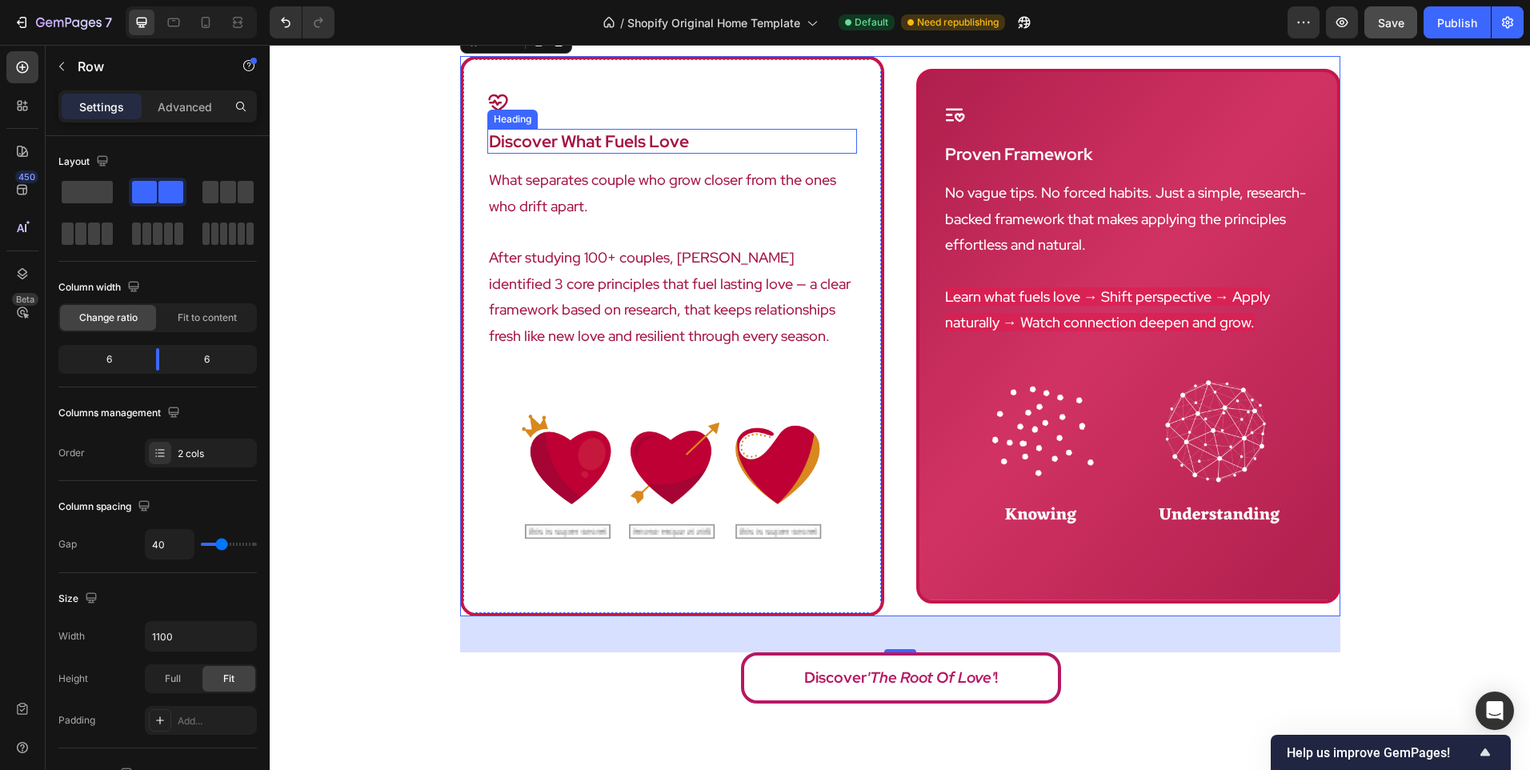
scroll to position [1027, 0]
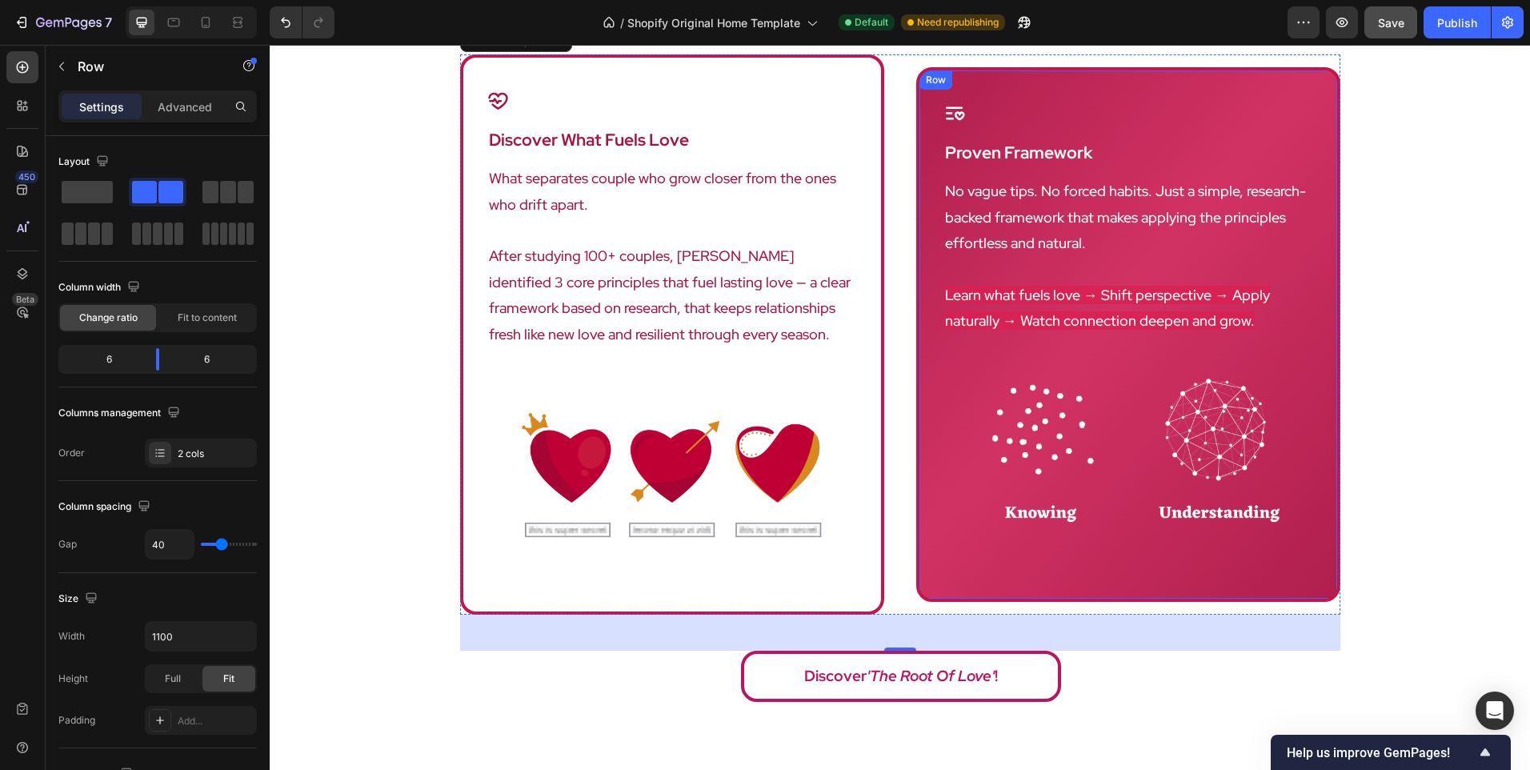
click at [919, 496] on div "Icon proven framework Heading No vague tips. No forced habits. Just a simple, r…" at bounding box center [1128, 334] width 424 height 535
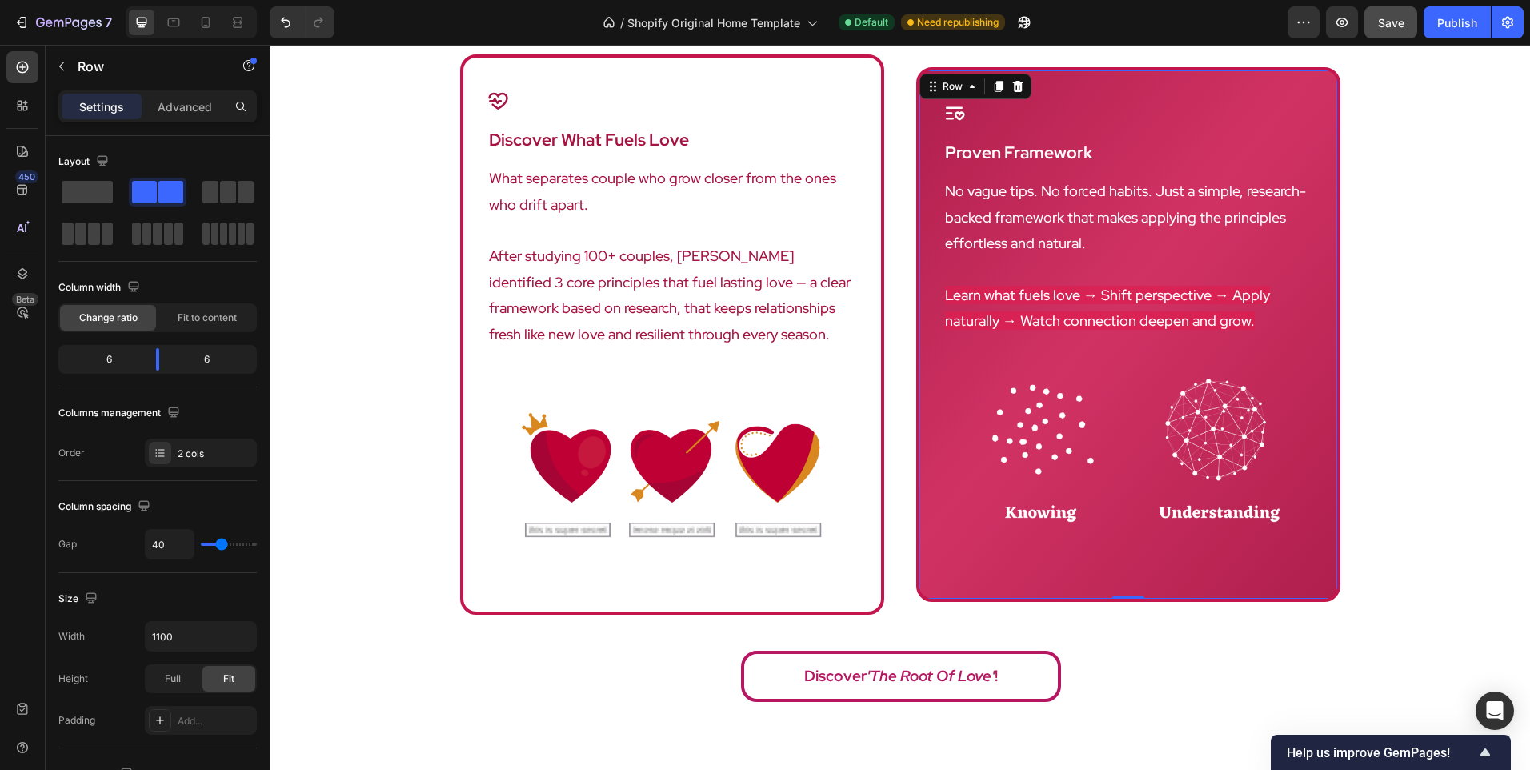
scroll to position [297, 0]
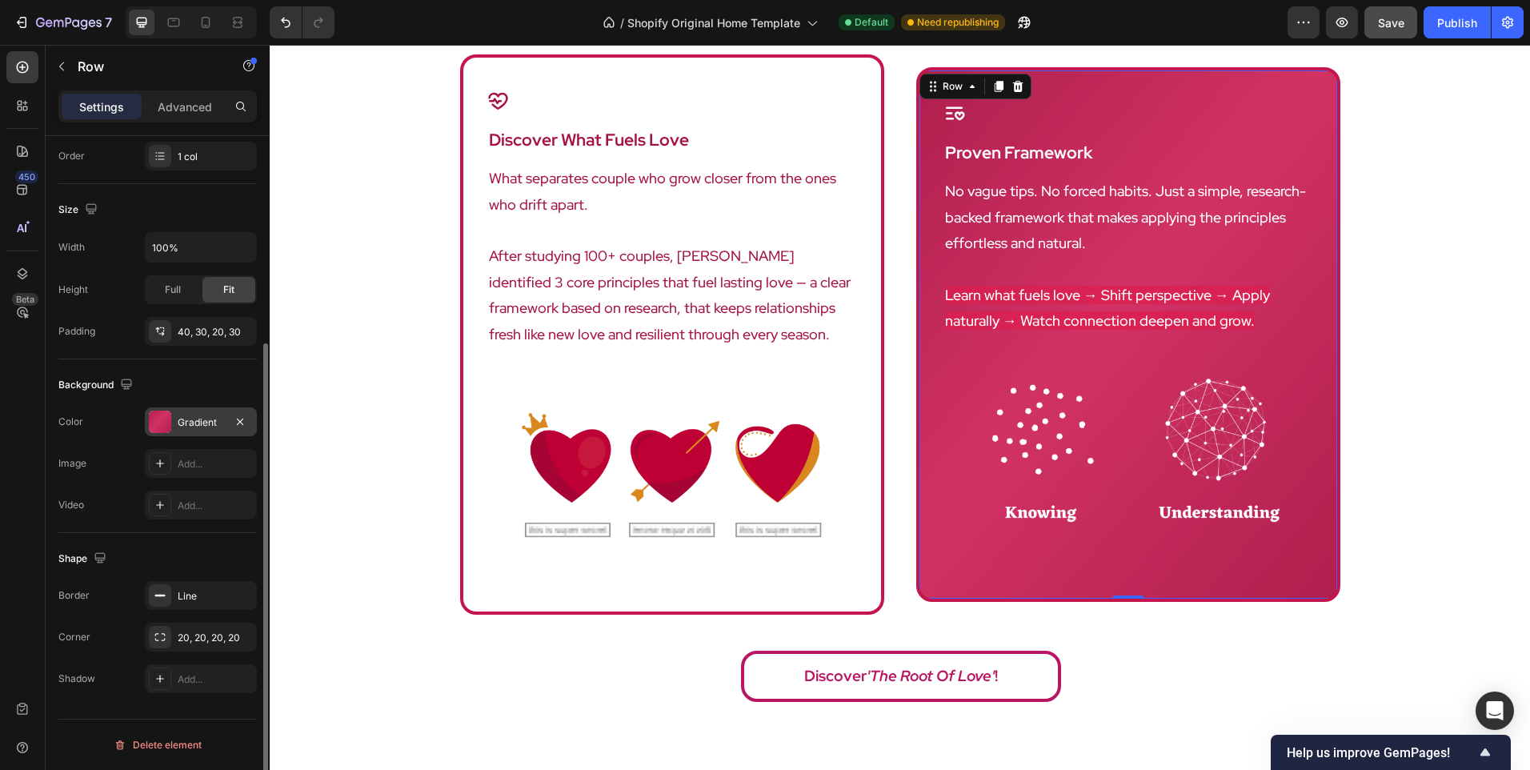
click at [188, 434] on div "Gradient" at bounding box center [201, 421] width 112 height 29
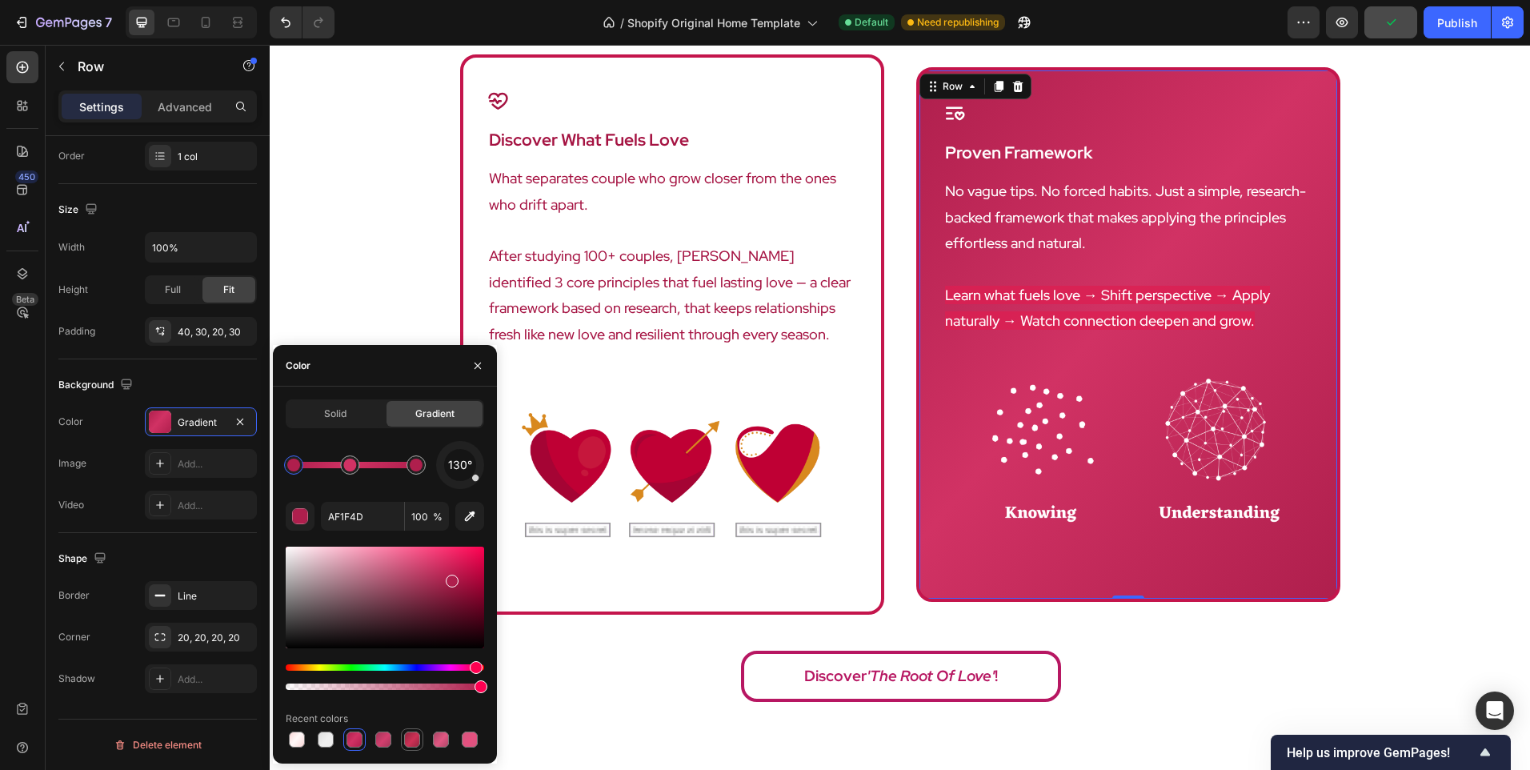
click at [408, 740] on div at bounding box center [412, 740] width 16 height 16
type input "96253F"
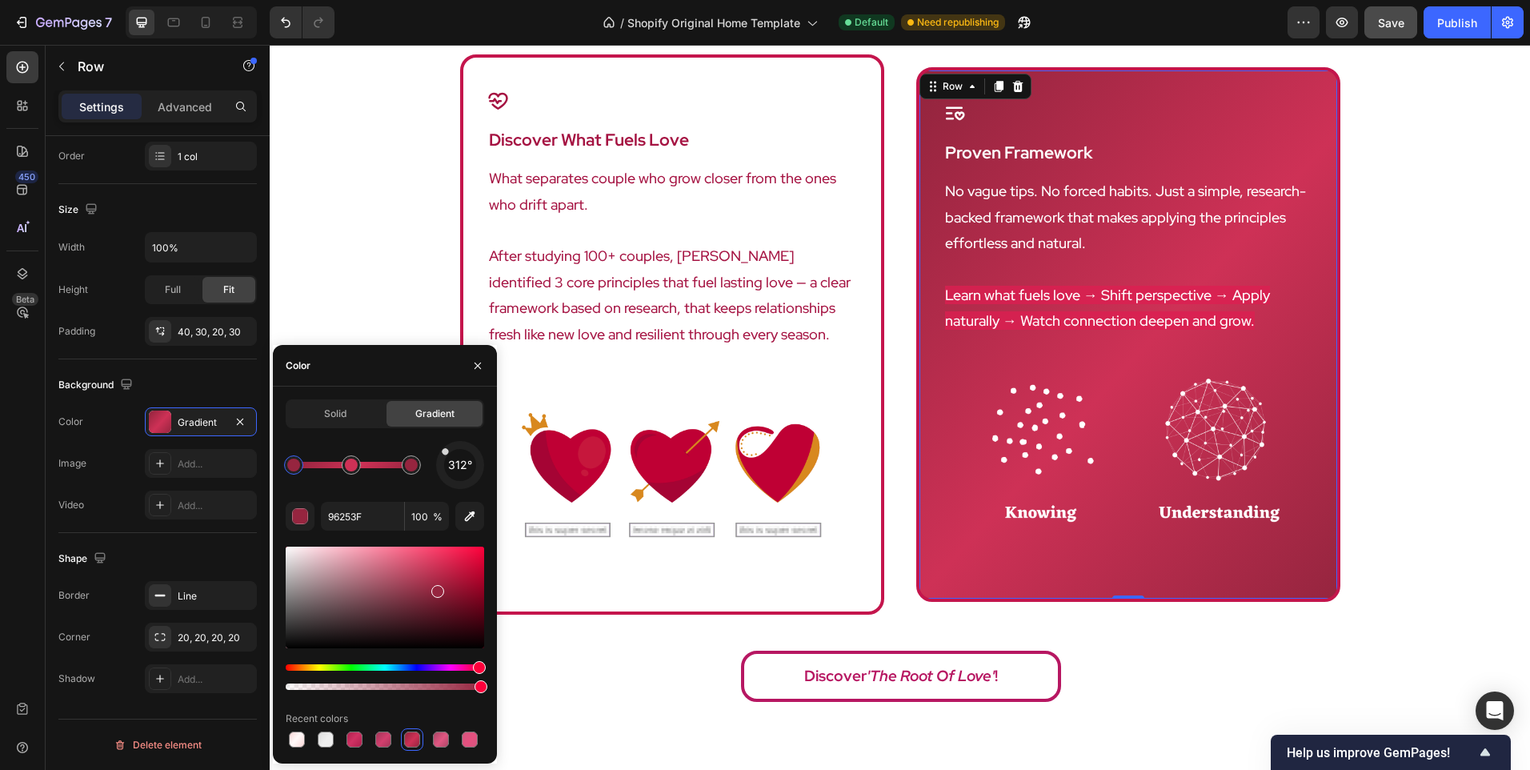
click at [507, 679] on div "Discover 'The Root Of Love' !" at bounding box center [901, 676] width 1261 height 51
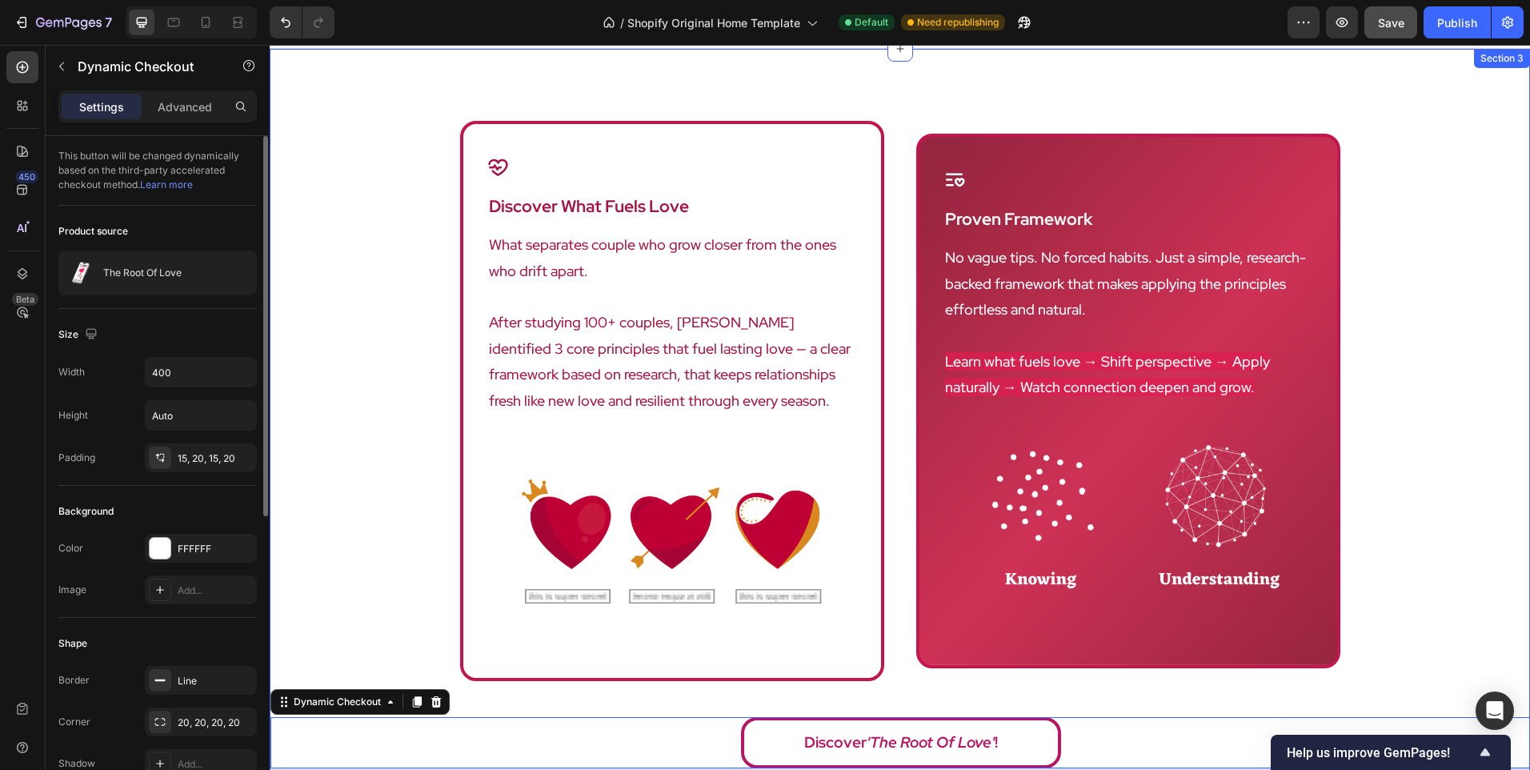
scroll to position [947, 0]
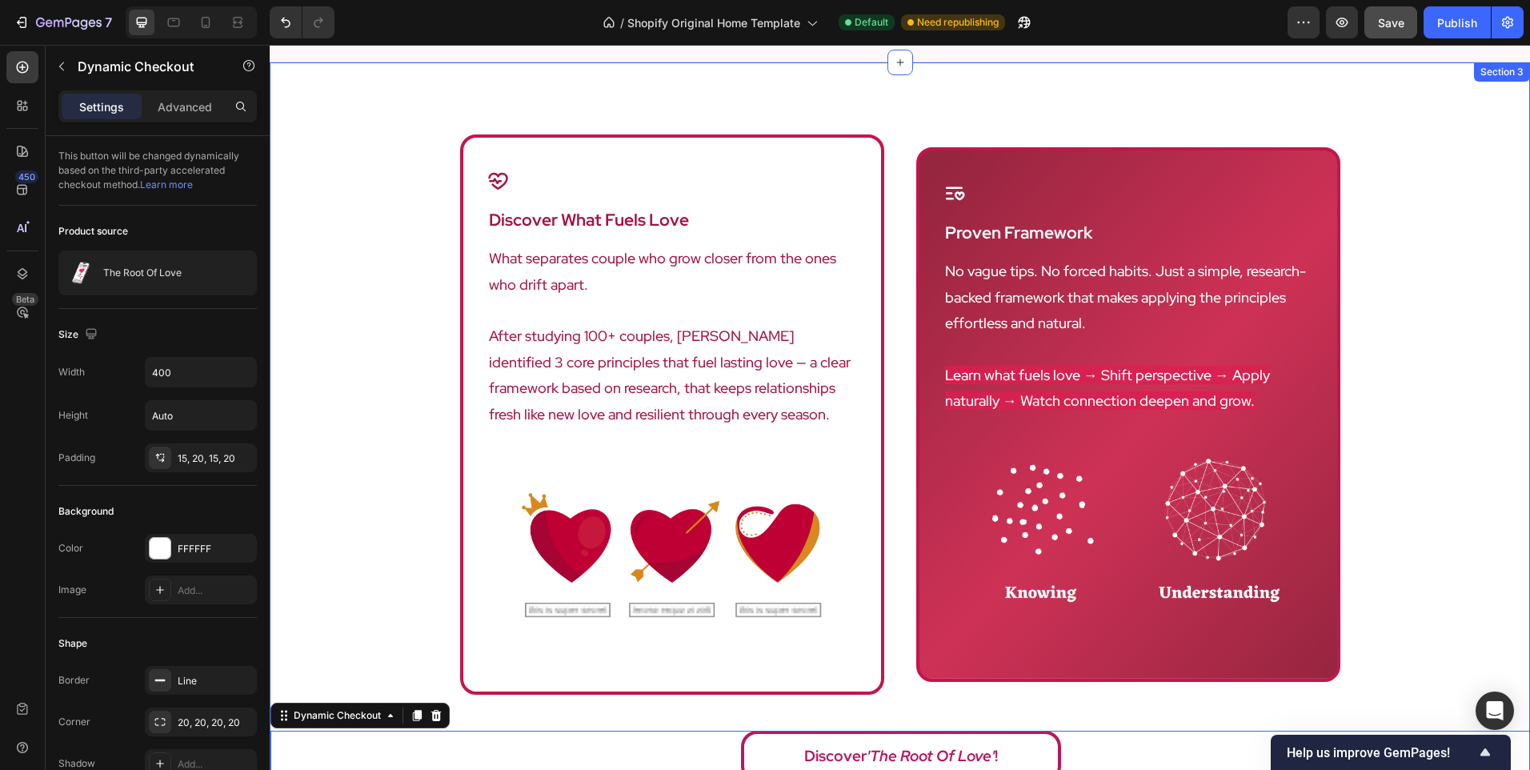
click at [351, 483] on div "Icon discover what fuels love Heading What separates couple who grow closer fro…" at bounding box center [900, 462] width 1261 height 656
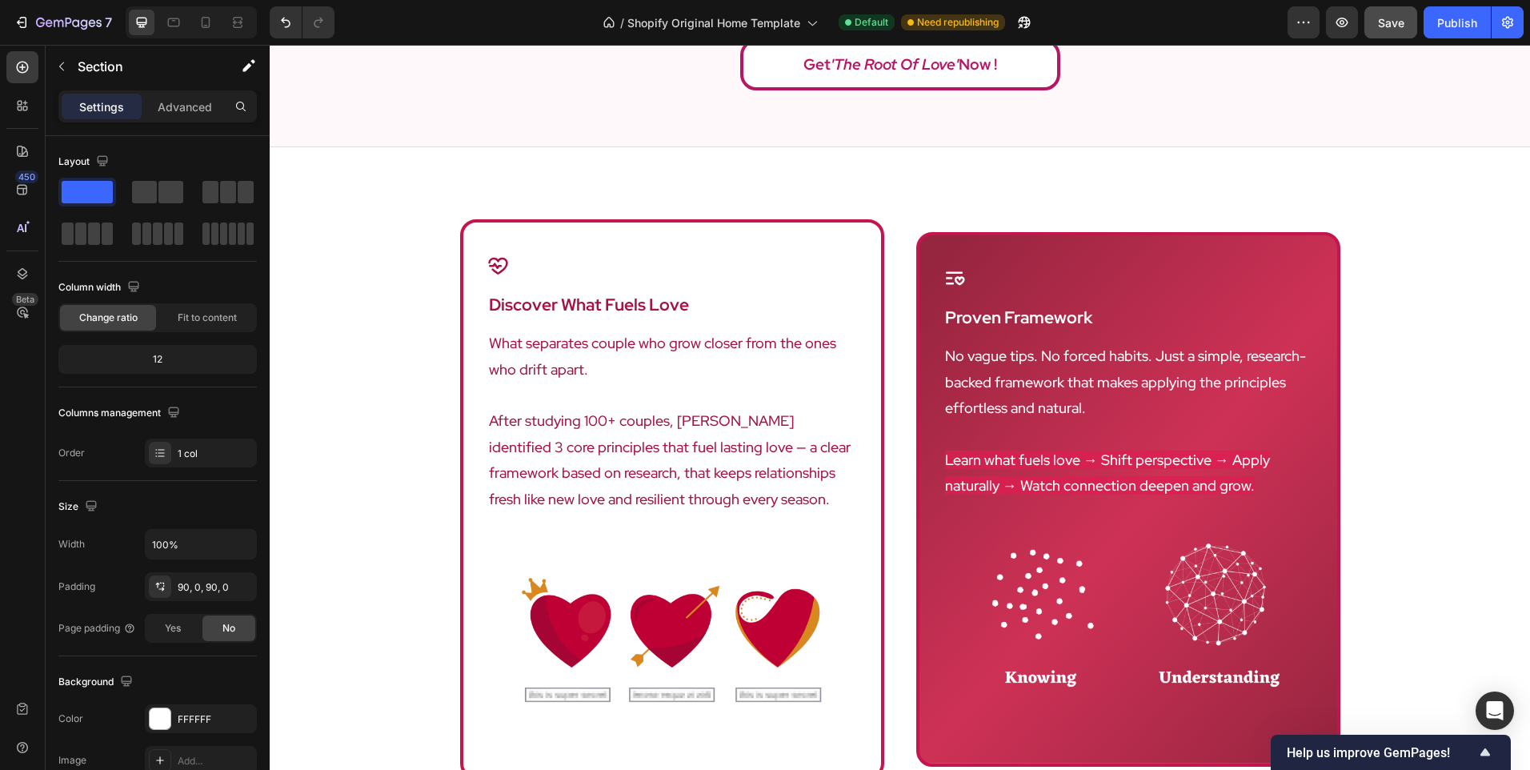
scroll to position [880, 0]
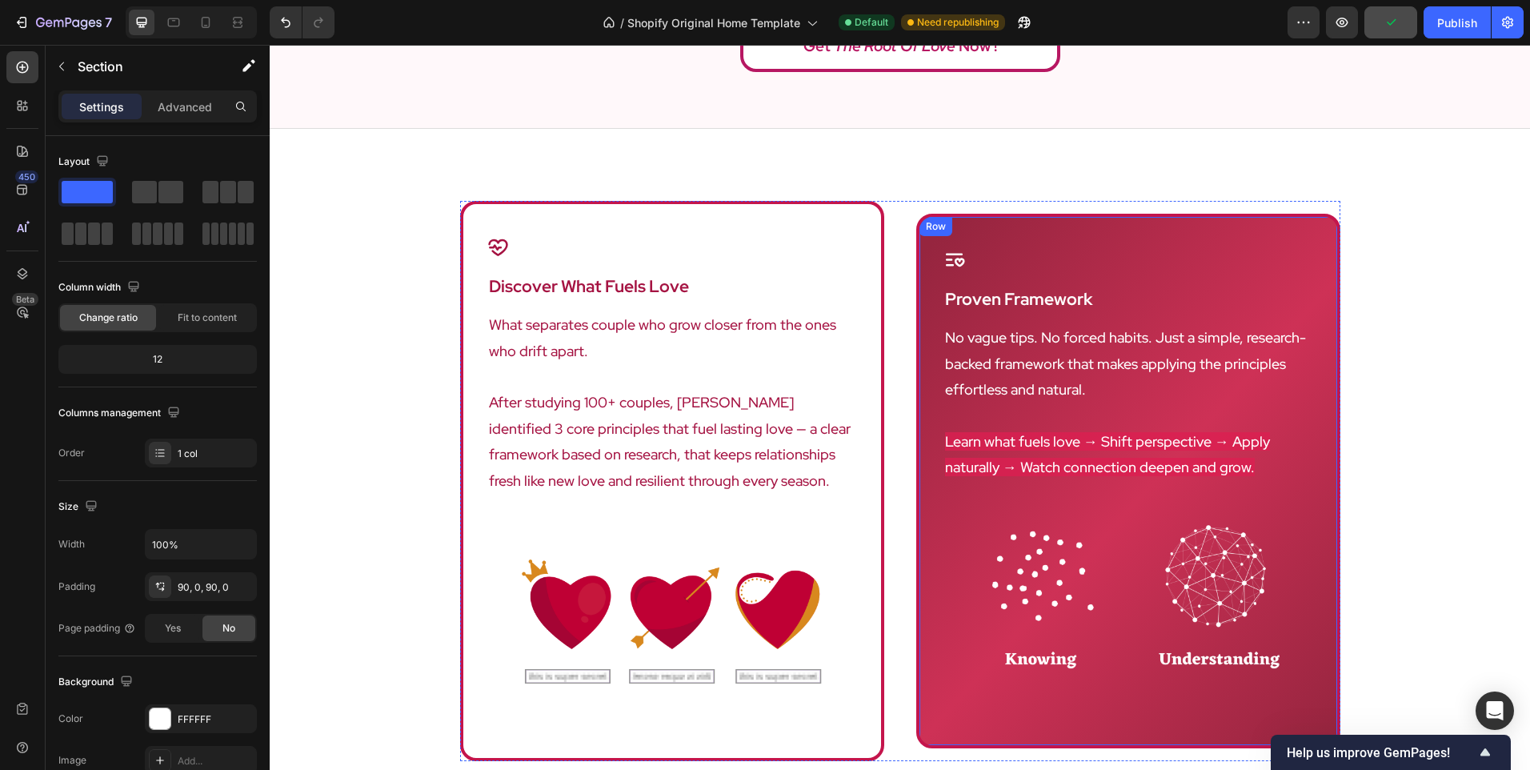
click at [916, 405] on div "Icon proven framework Heading No vague tips. No forced habits. Just a simple, r…" at bounding box center [1128, 481] width 424 height 535
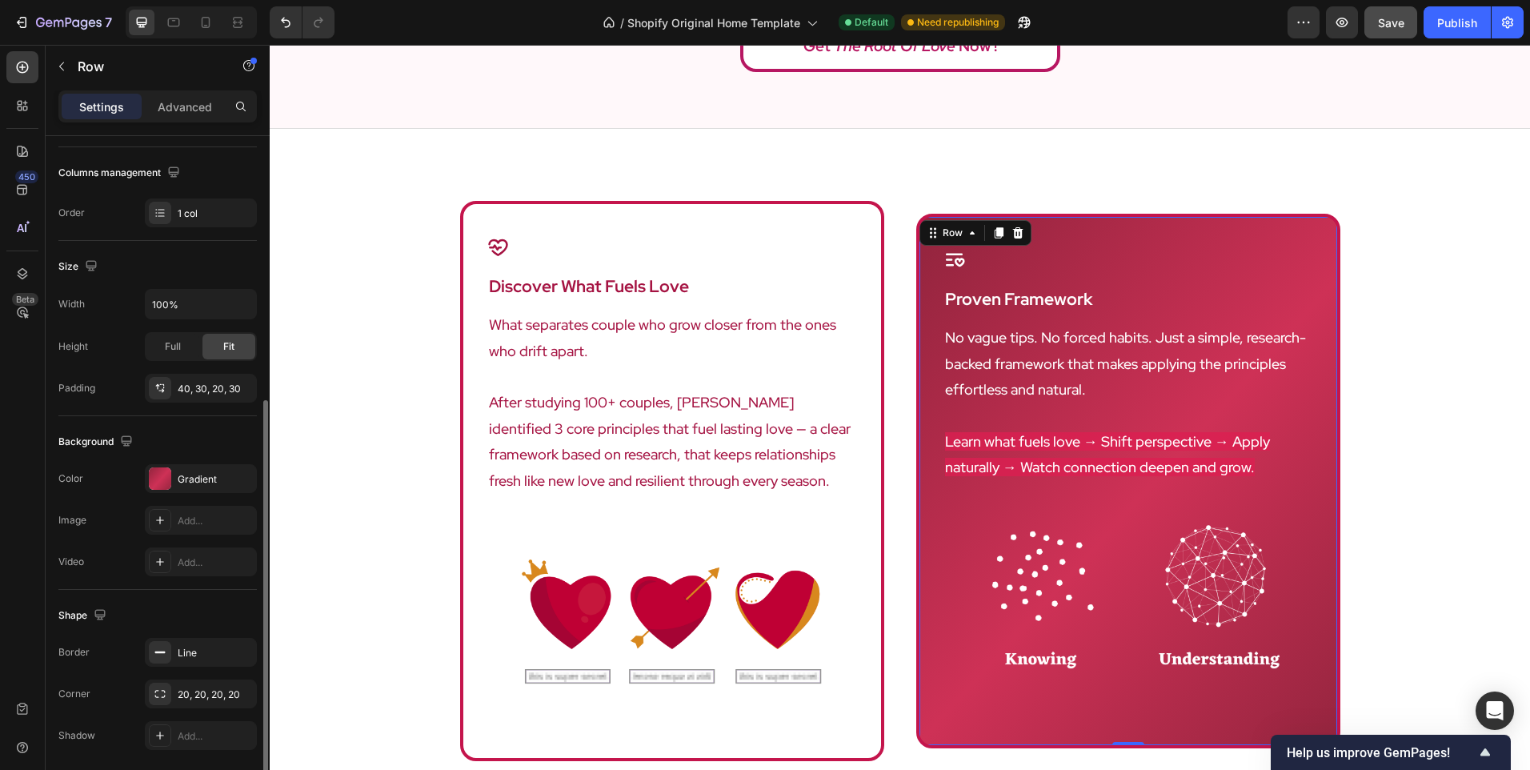
scroll to position [297, 0]
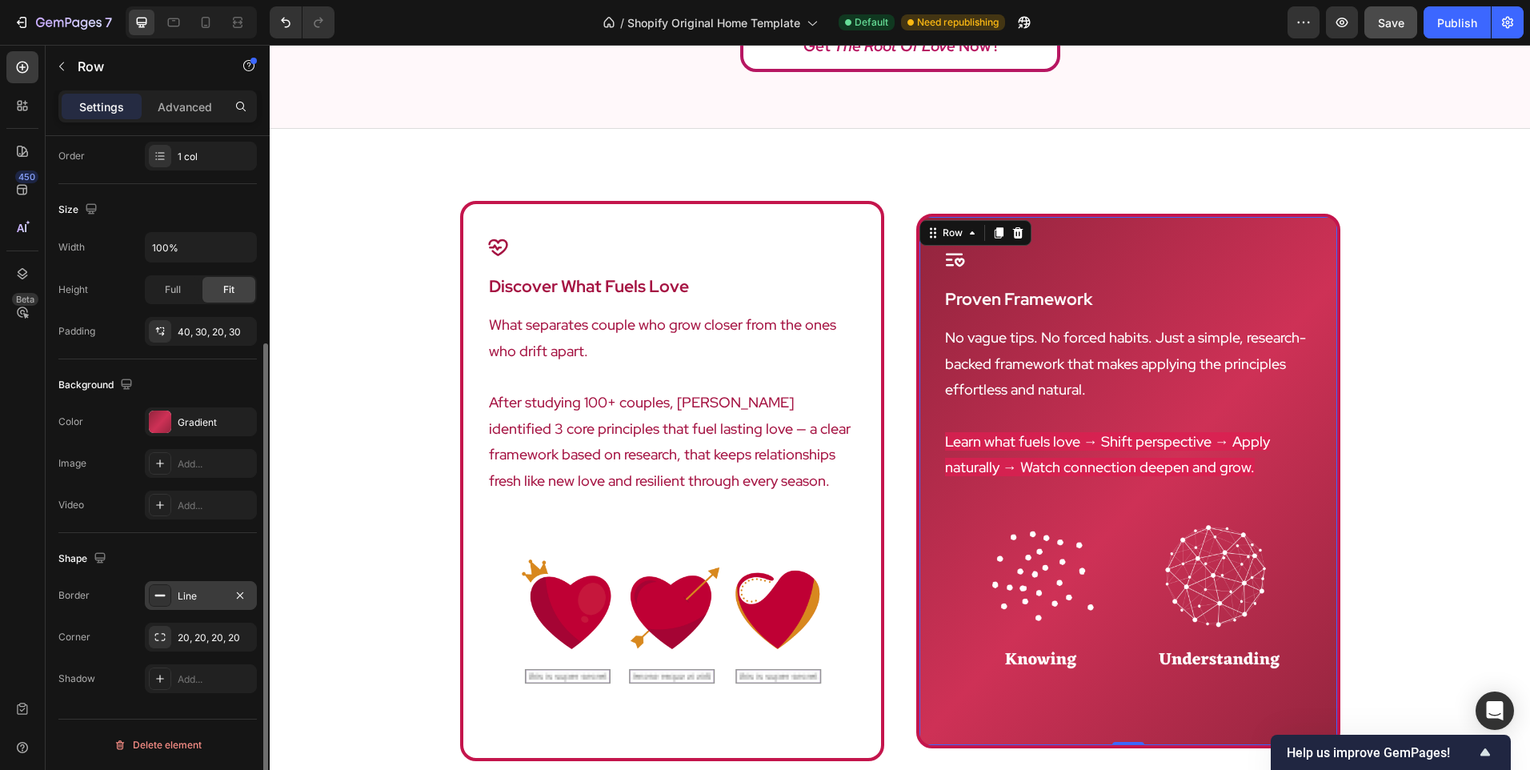
click at [196, 587] on div "Line" at bounding box center [201, 595] width 112 height 29
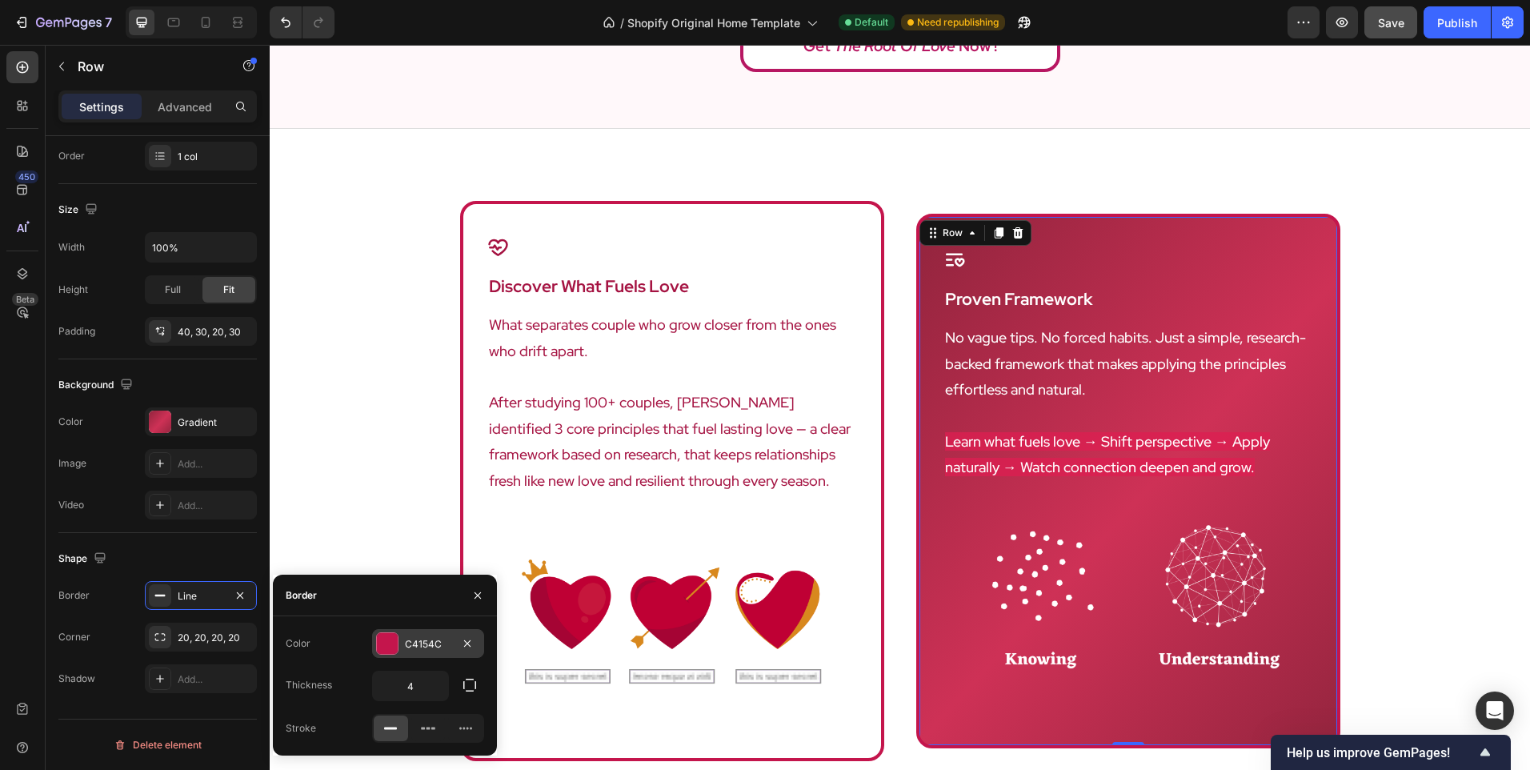
click at [395, 632] on div at bounding box center [387, 643] width 22 height 22
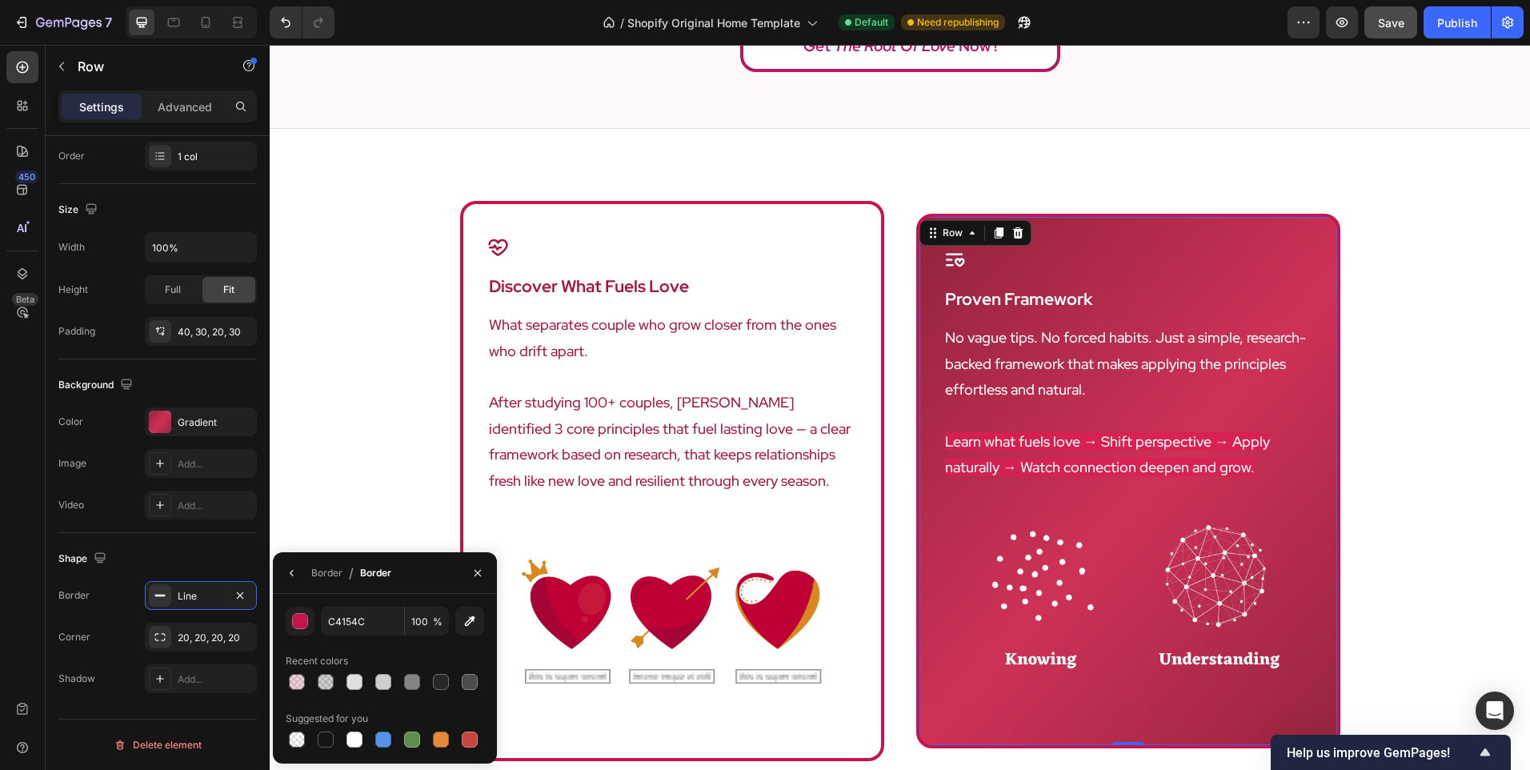
click at [303, 640] on div "C4154C 100 % Recent colors Suggested for you" at bounding box center [385, 679] width 198 height 144
click at [307, 624] on div "button" at bounding box center [301, 622] width 16 height 16
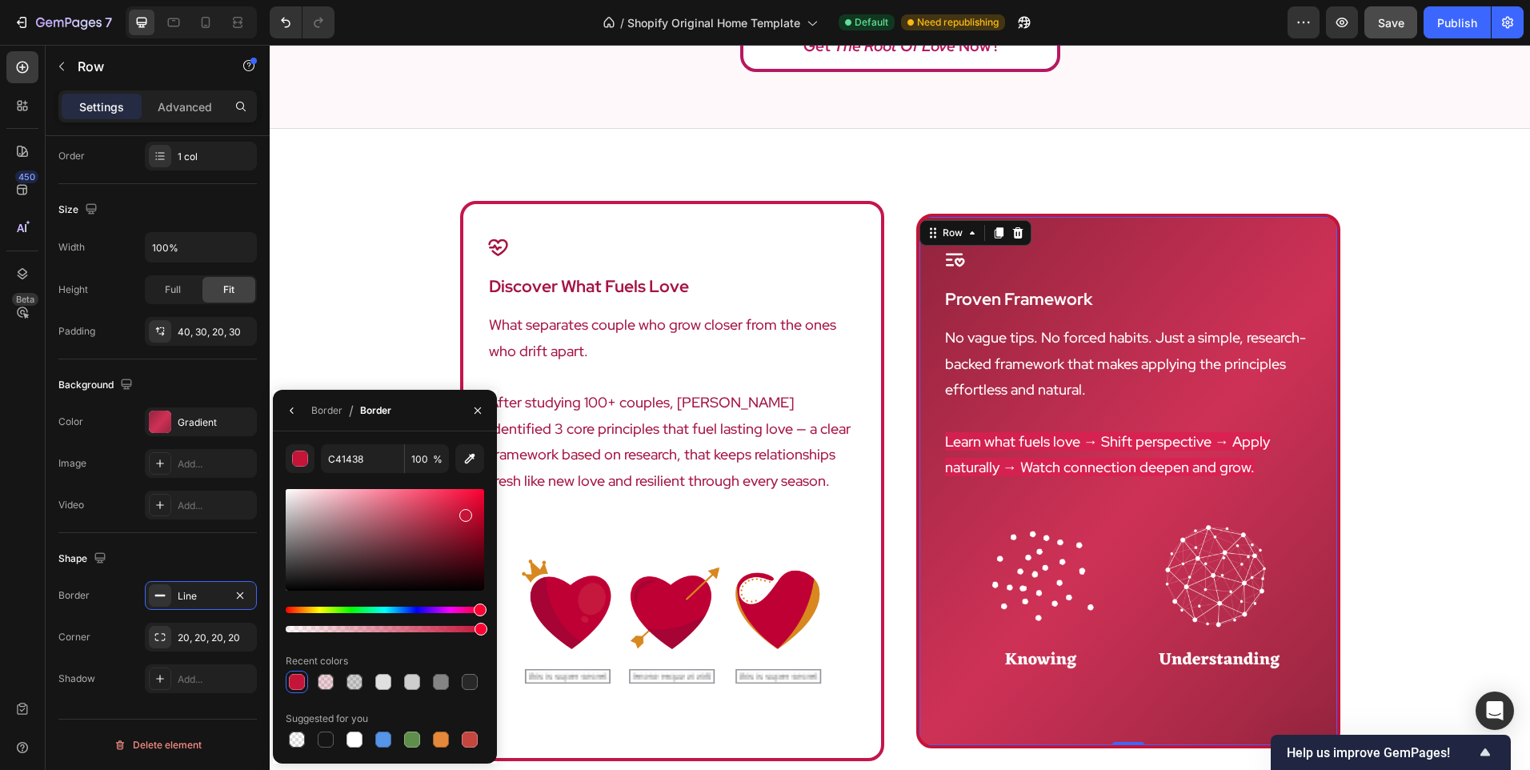
click at [479, 611] on div "Hue" at bounding box center [480, 609] width 13 height 13
click at [459, 527] on div at bounding box center [385, 540] width 198 height 102
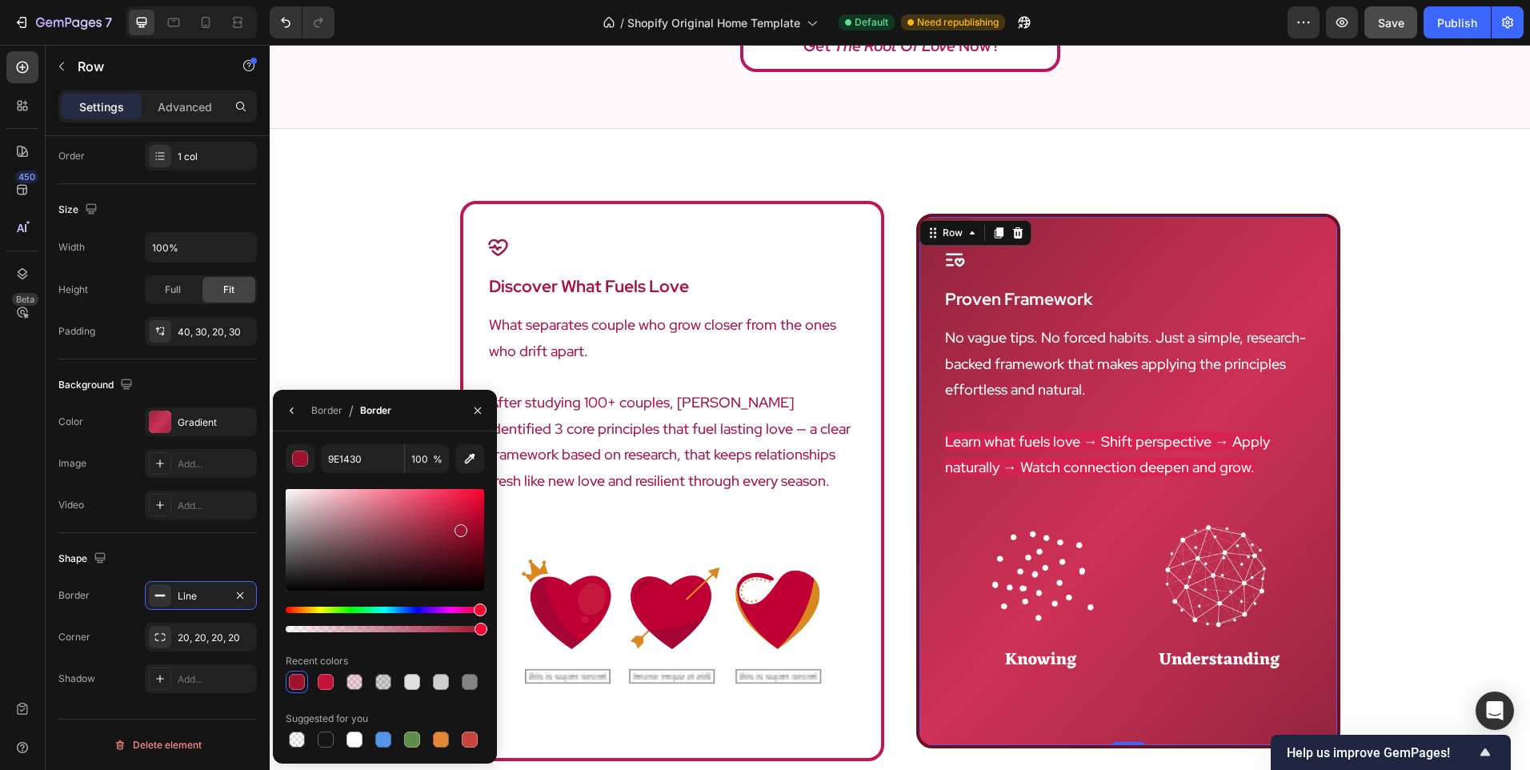
click at [461, 545] on div at bounding box center [385, 540] width 198 height 102
type input "700D21"
click at [465, 537] on div at bounding box center [385, 540] width 198 height 102
click at [385, 311] on div "Icon discover what fuels love Heading What separates couple who grow closer fro…" at bounding box center [900, 529] width 1261 height 656
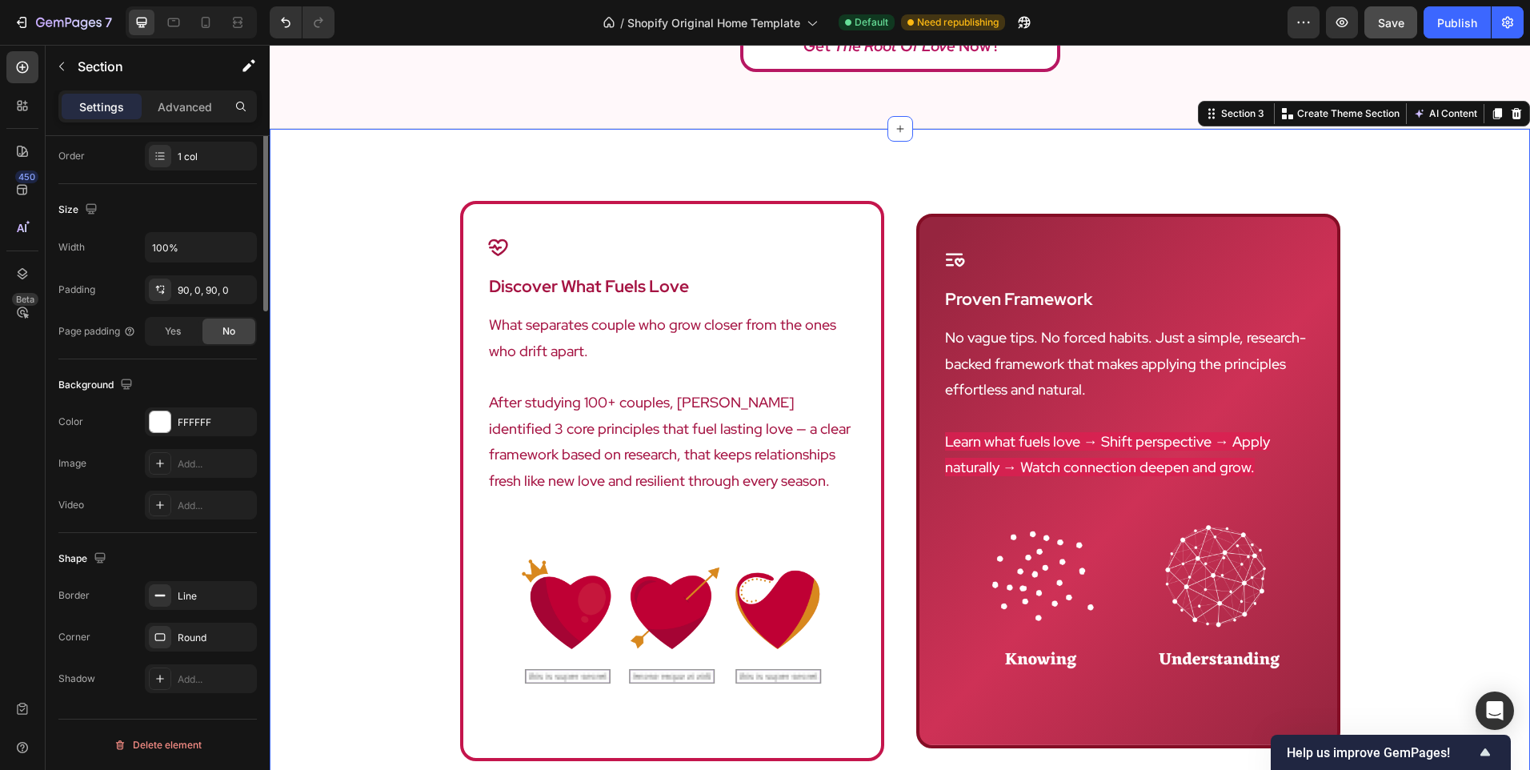
scroll to position [0, 0]
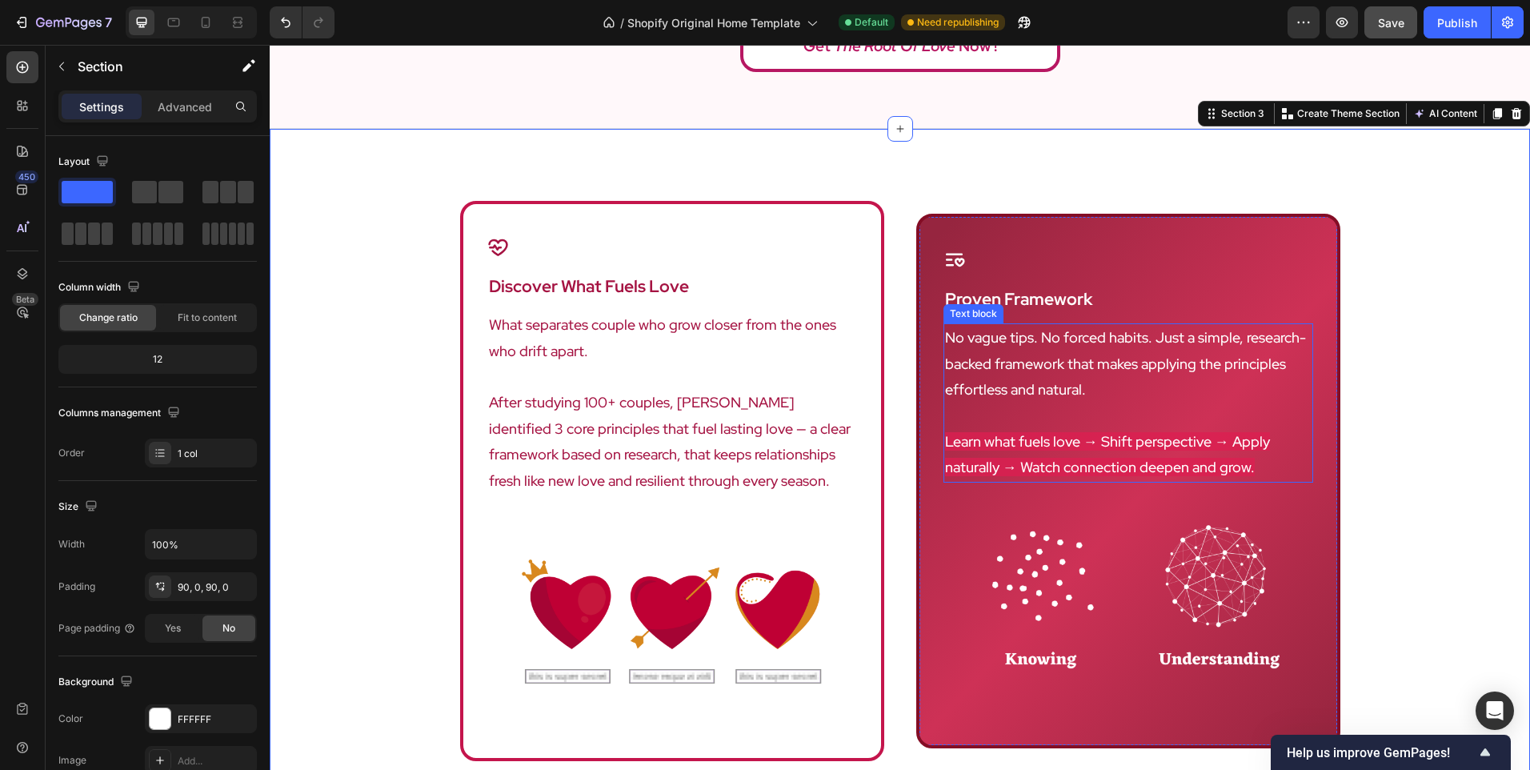
click at [1036, 436] on span "Learn what fuels love → Shift perspective → Apply naturally → Watch connection …" at bounding box center [1107, 454] width 325 height 44
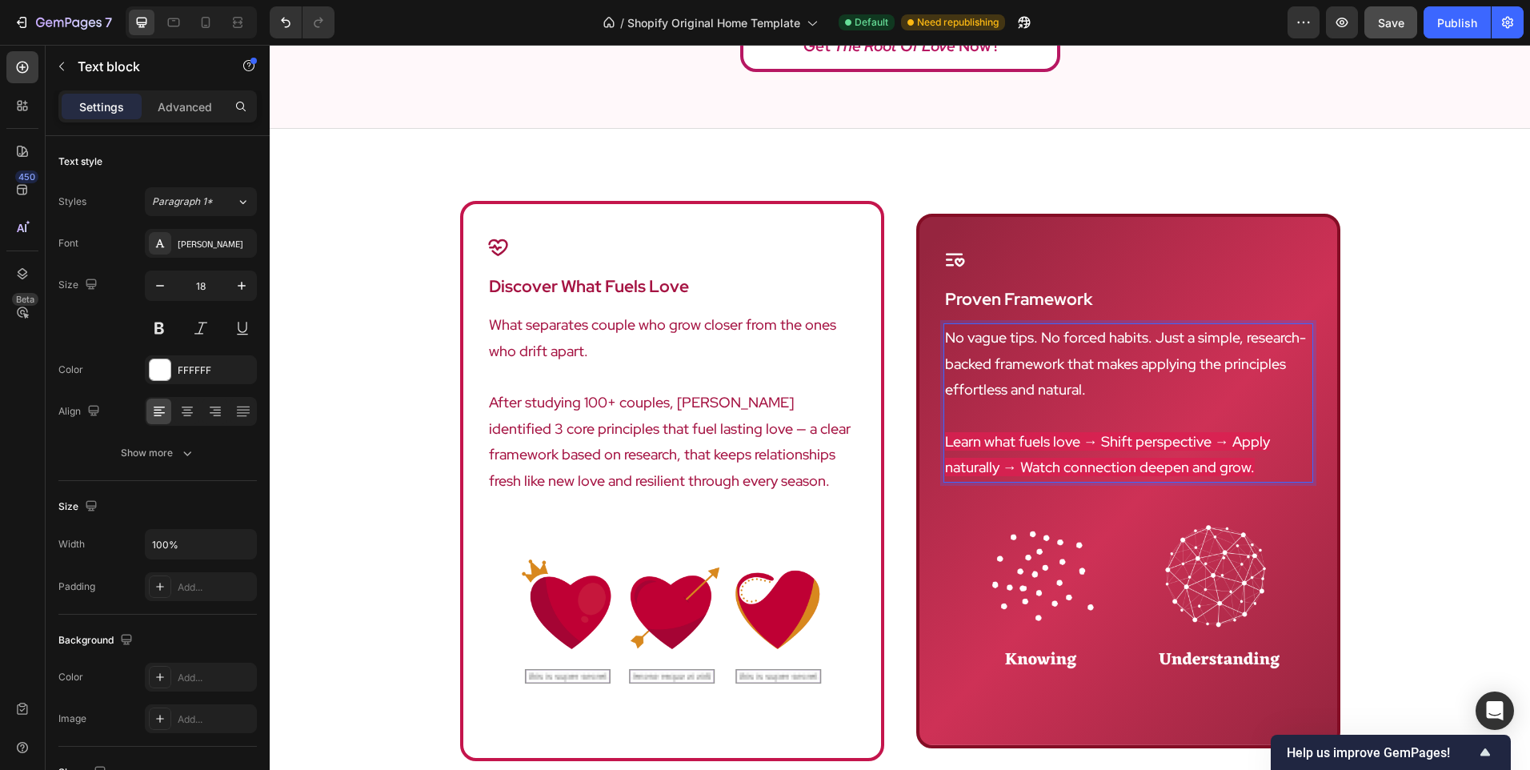
click at [1007, 439] on span "Learn what fuels love → Shift perspective → Apply naturally → Watch connection …" at bounding box center [1107, 454] width 325 height 44
click at [1406, 417] on div "Icon discover what fuels love Heading What separates couple who grow closer fro…" at bounding box center [900, 529] width 1261 height 656
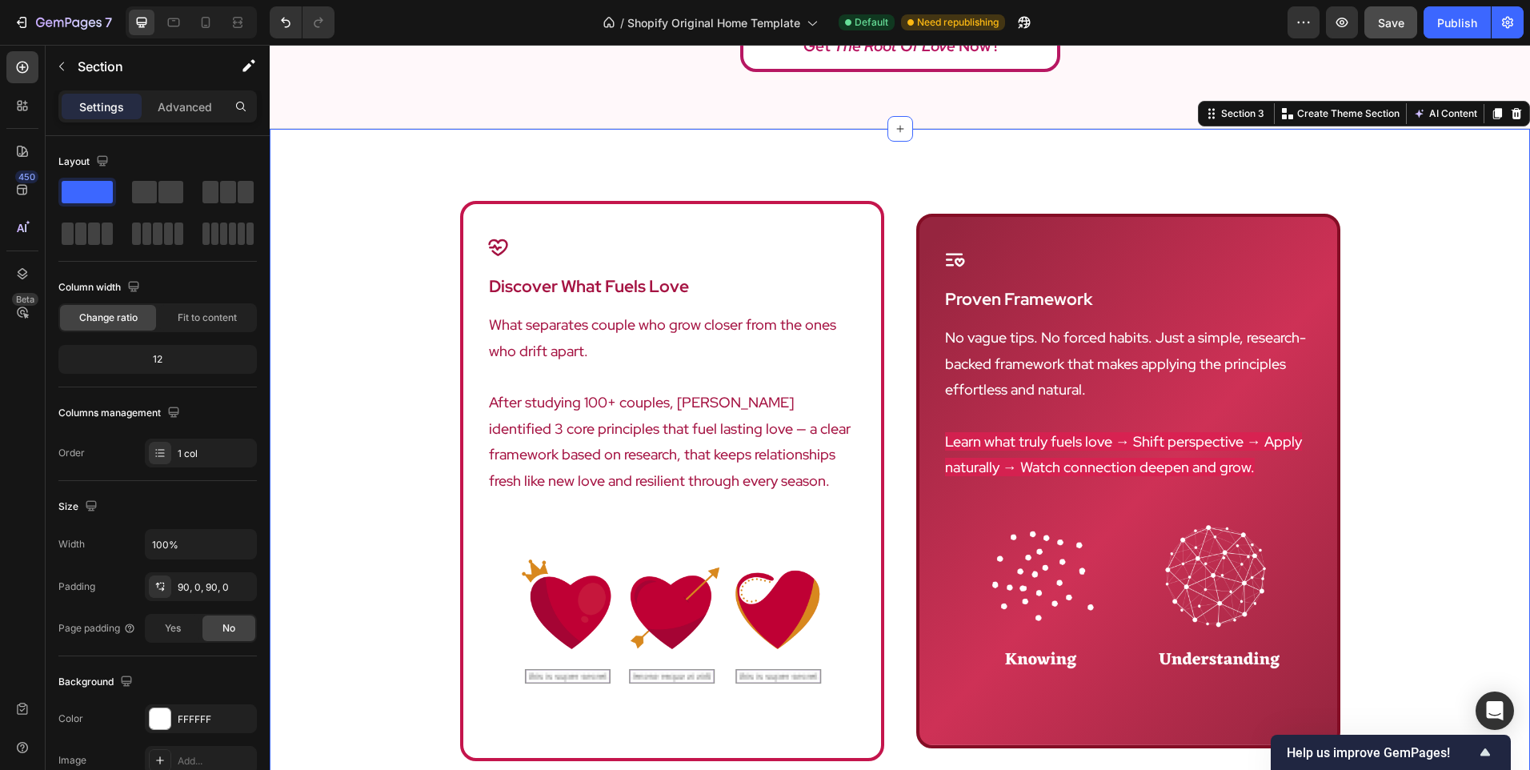
click at [1406, 417] on div "Icon discover what fuels love Heading What separates couple who grow closer fro…" at bounding box center [900, 529] width 1261 height 656
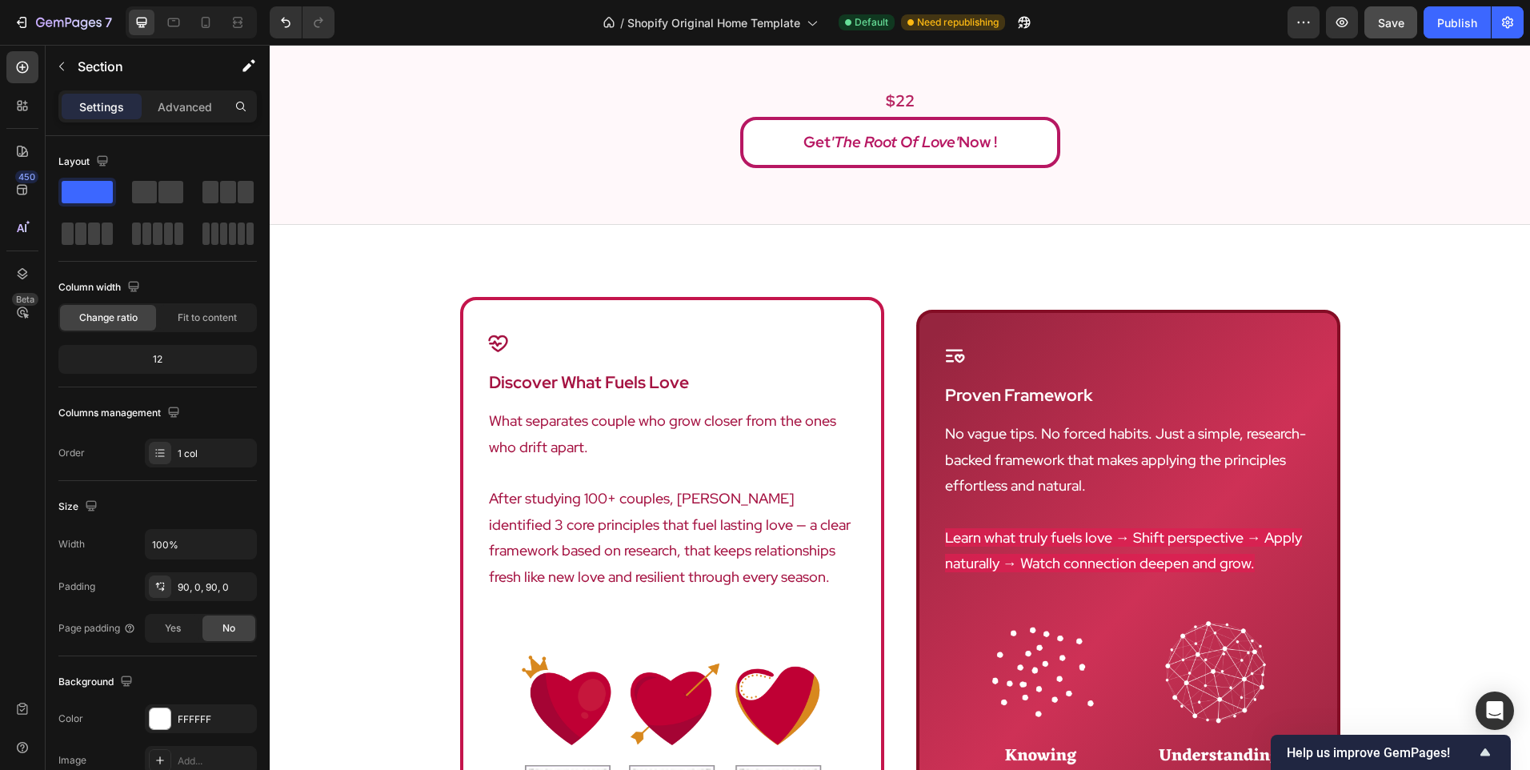
scroll to position [800, 0]
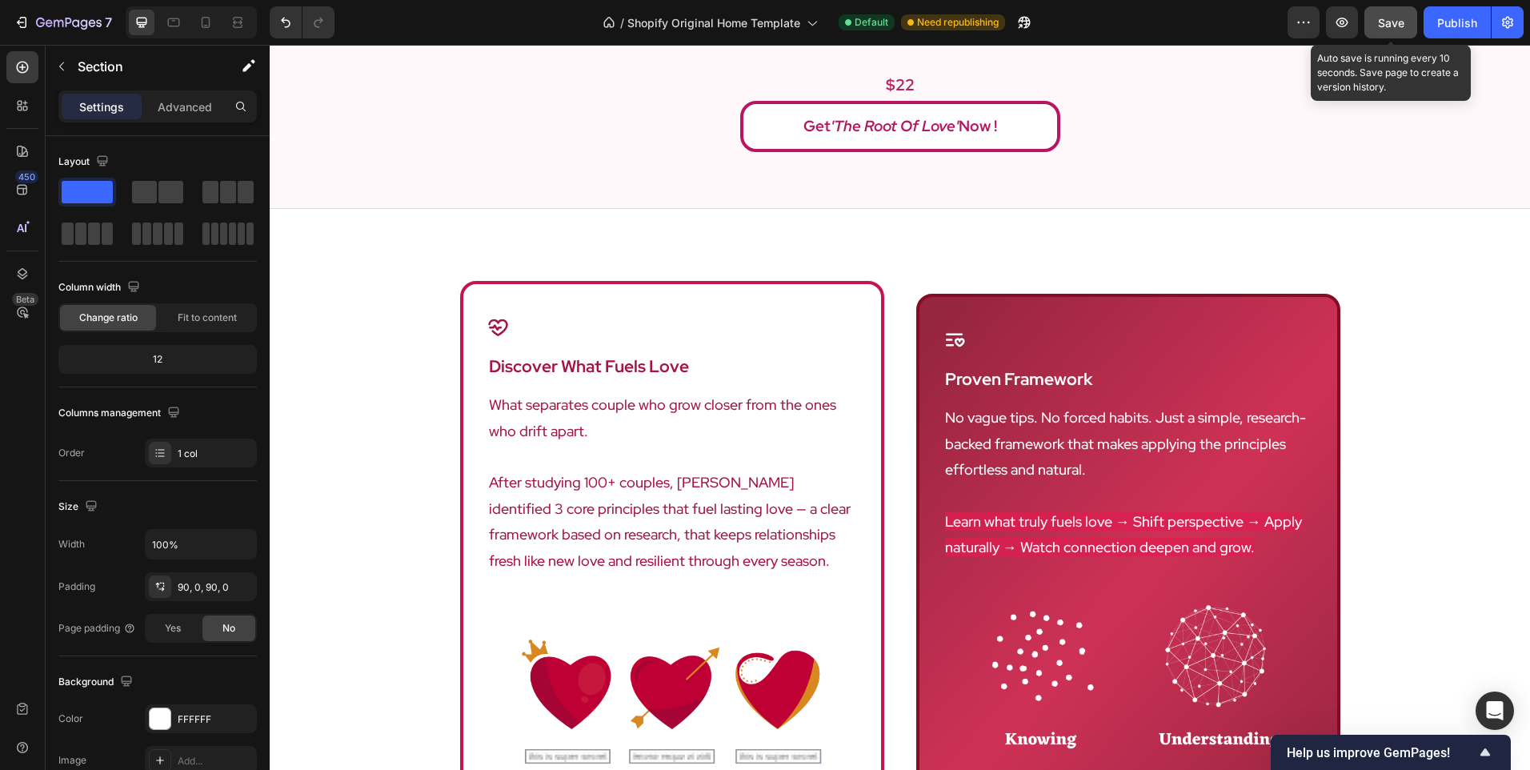
click at [1382, 21] on span "Save" at bounding box center [1391, 23] width 26 height 14
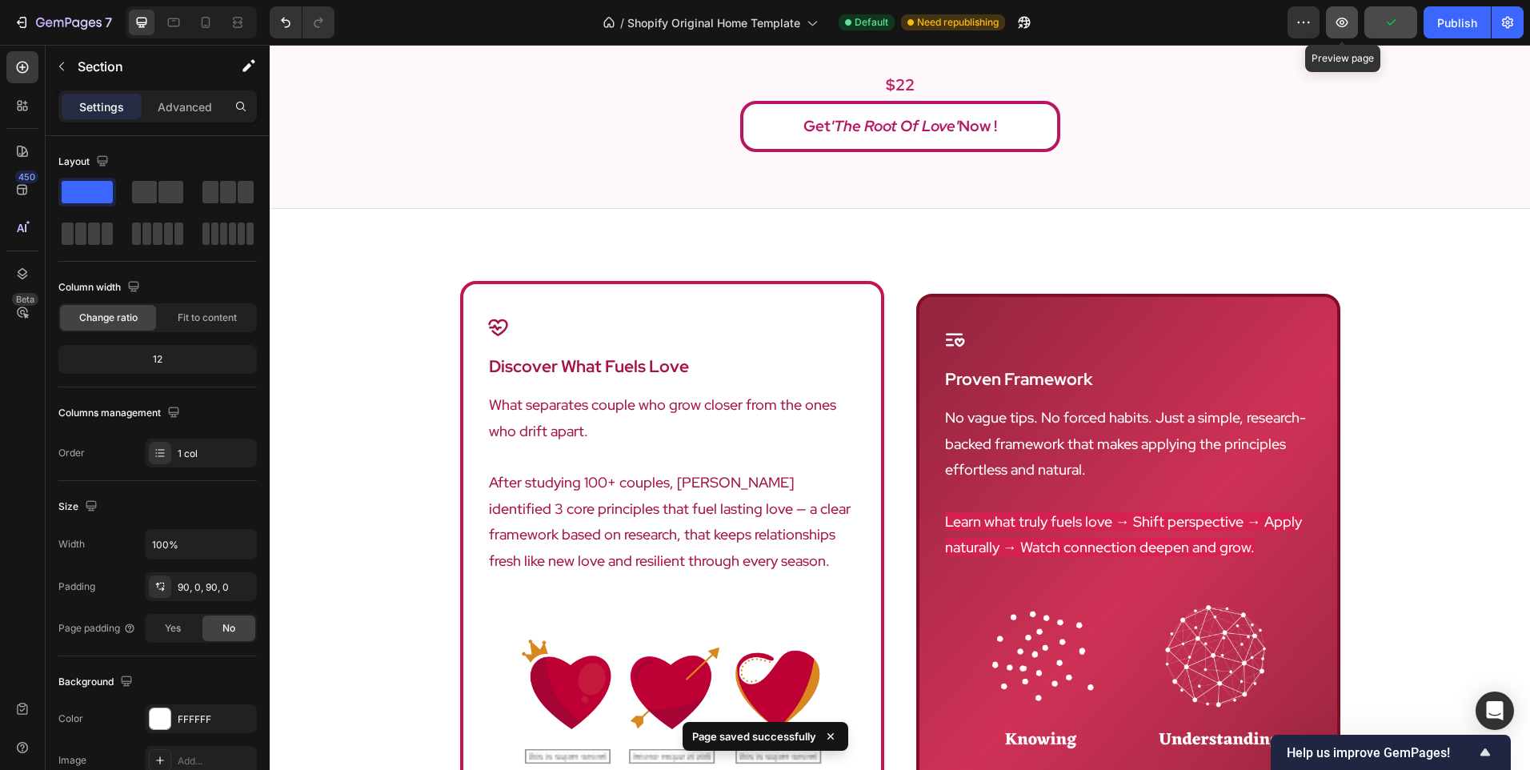
click at [1353, 22] on button "button" at bounding box center [1342, 22] width 32 height 32
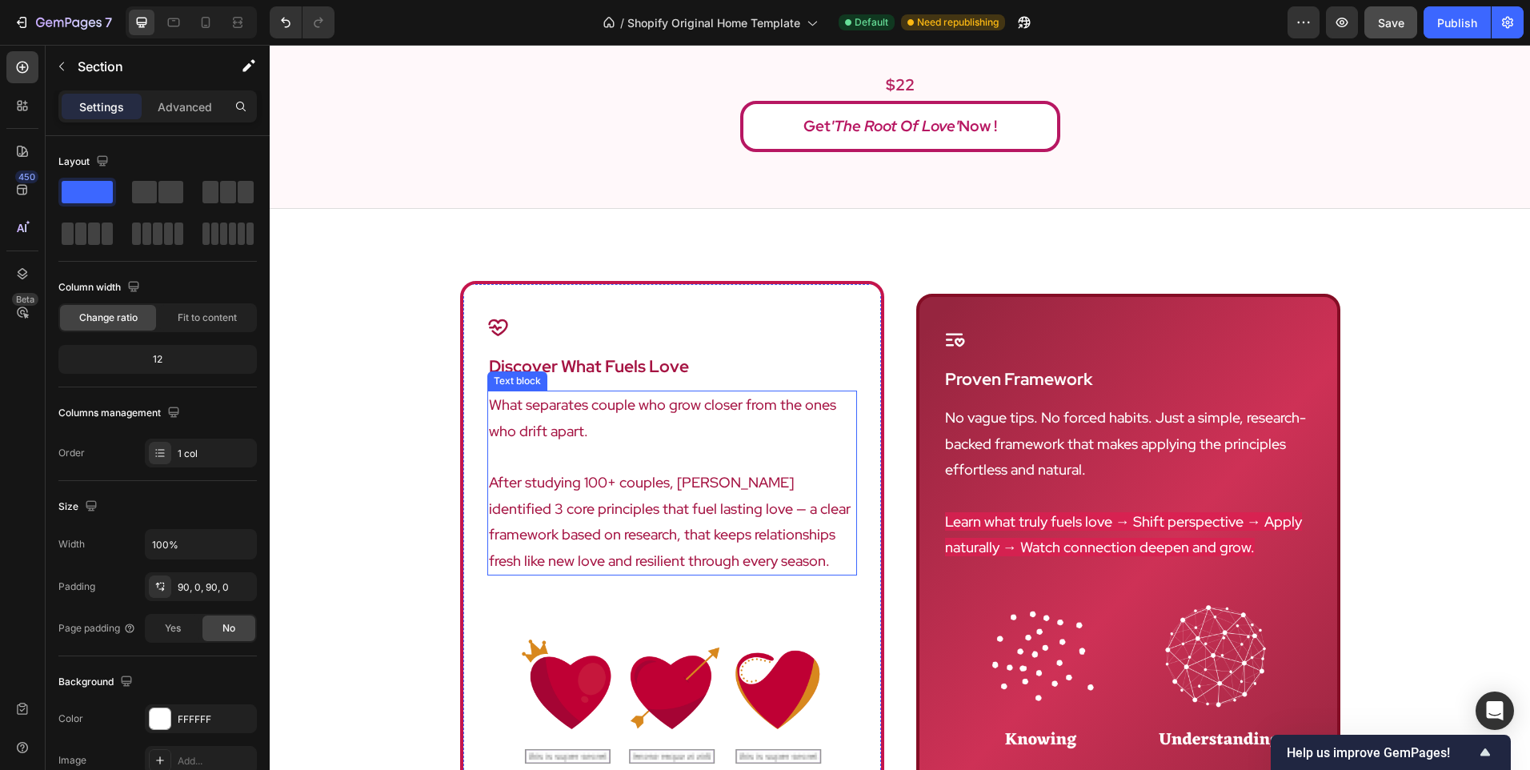
click at [662, 470] on p "After studying 100+ couples, [PERSON_NAME] identified 3 core principles that fu…" at bounding box center [672, 522] width 367 height 104
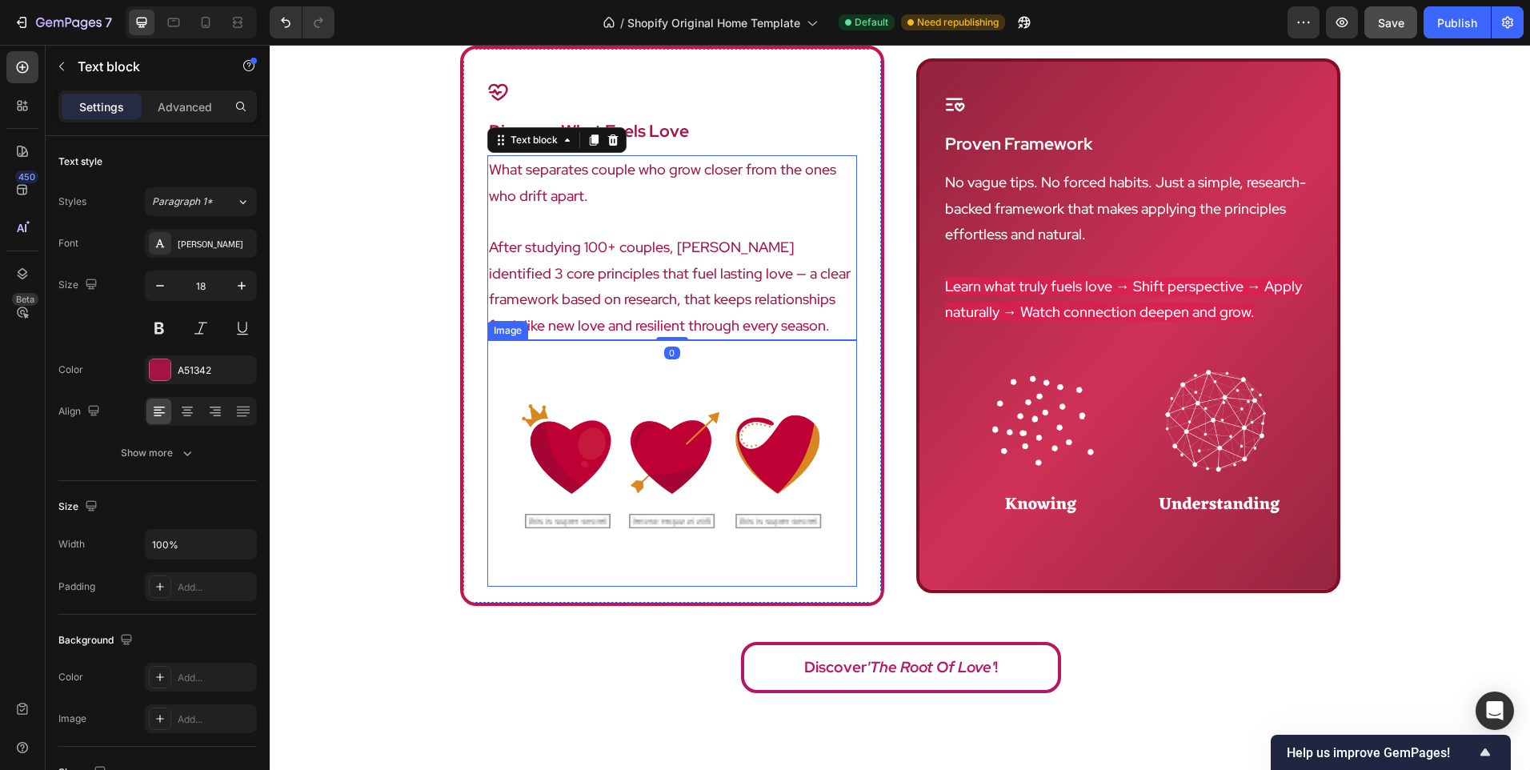
scroll to position [1040, 0]
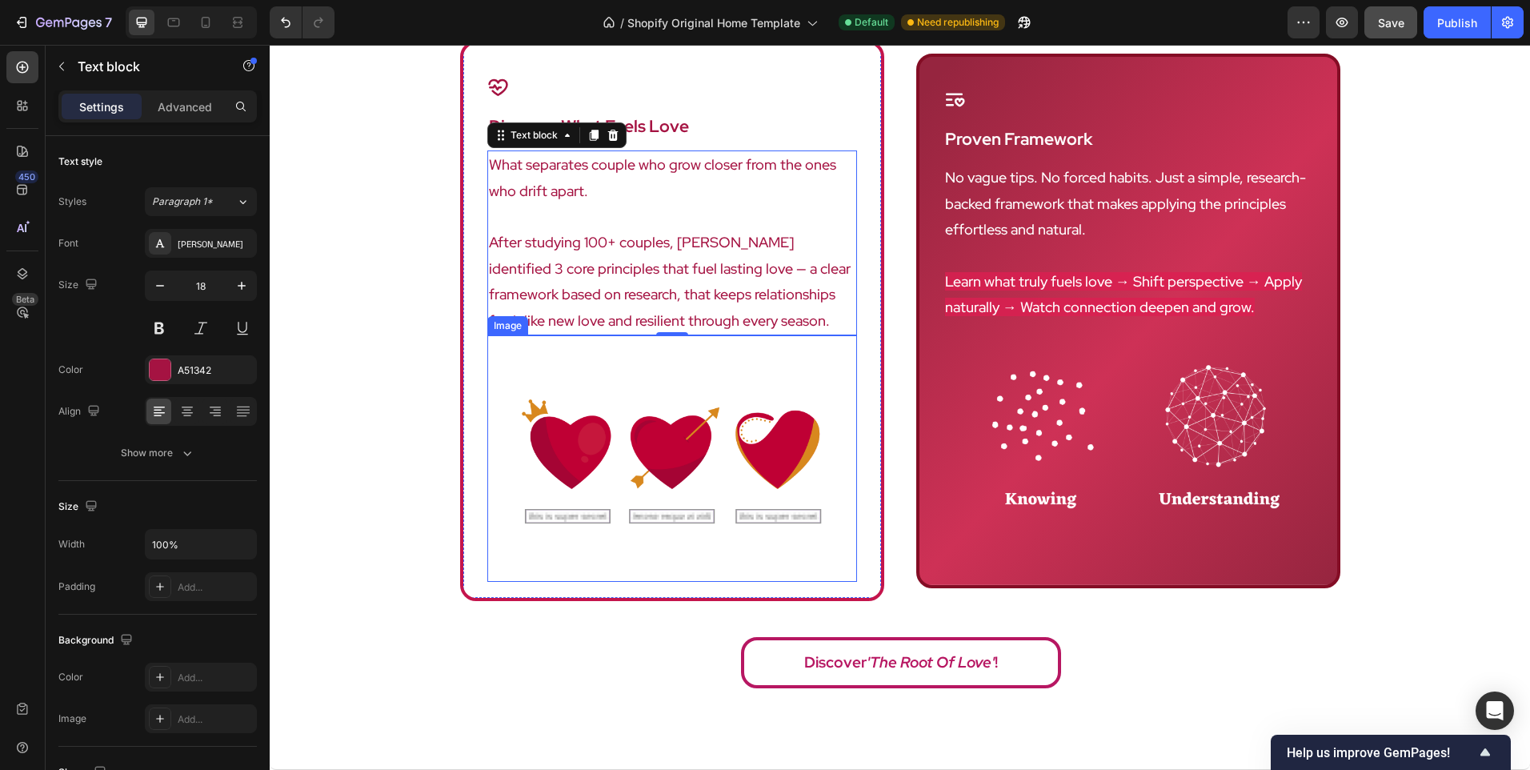
click at [792, 479] on img at bounding box center [672, 458] width 370 height 247
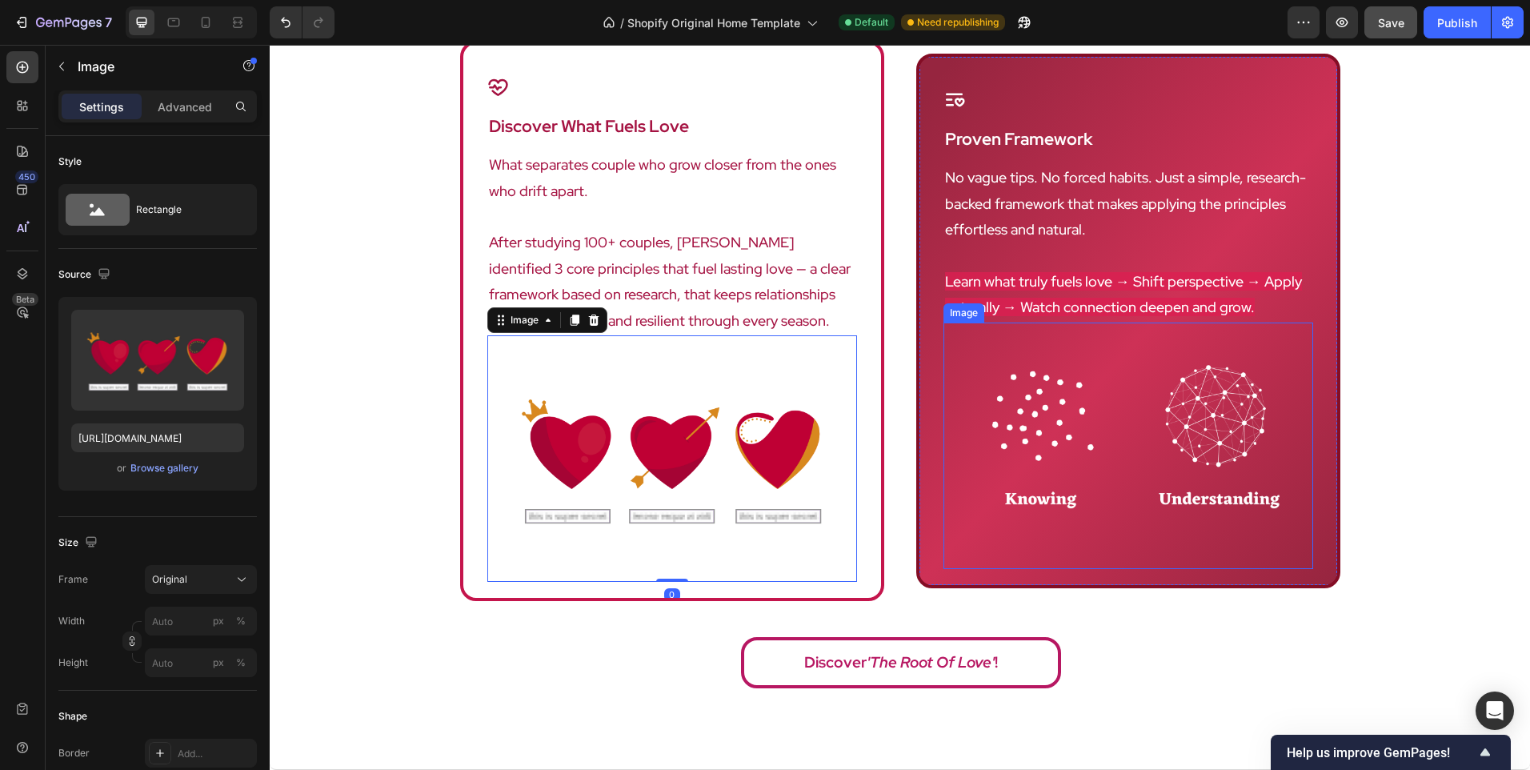
click at [1048, 454] on img at bounding box center [1129, 446] width 370 height 247
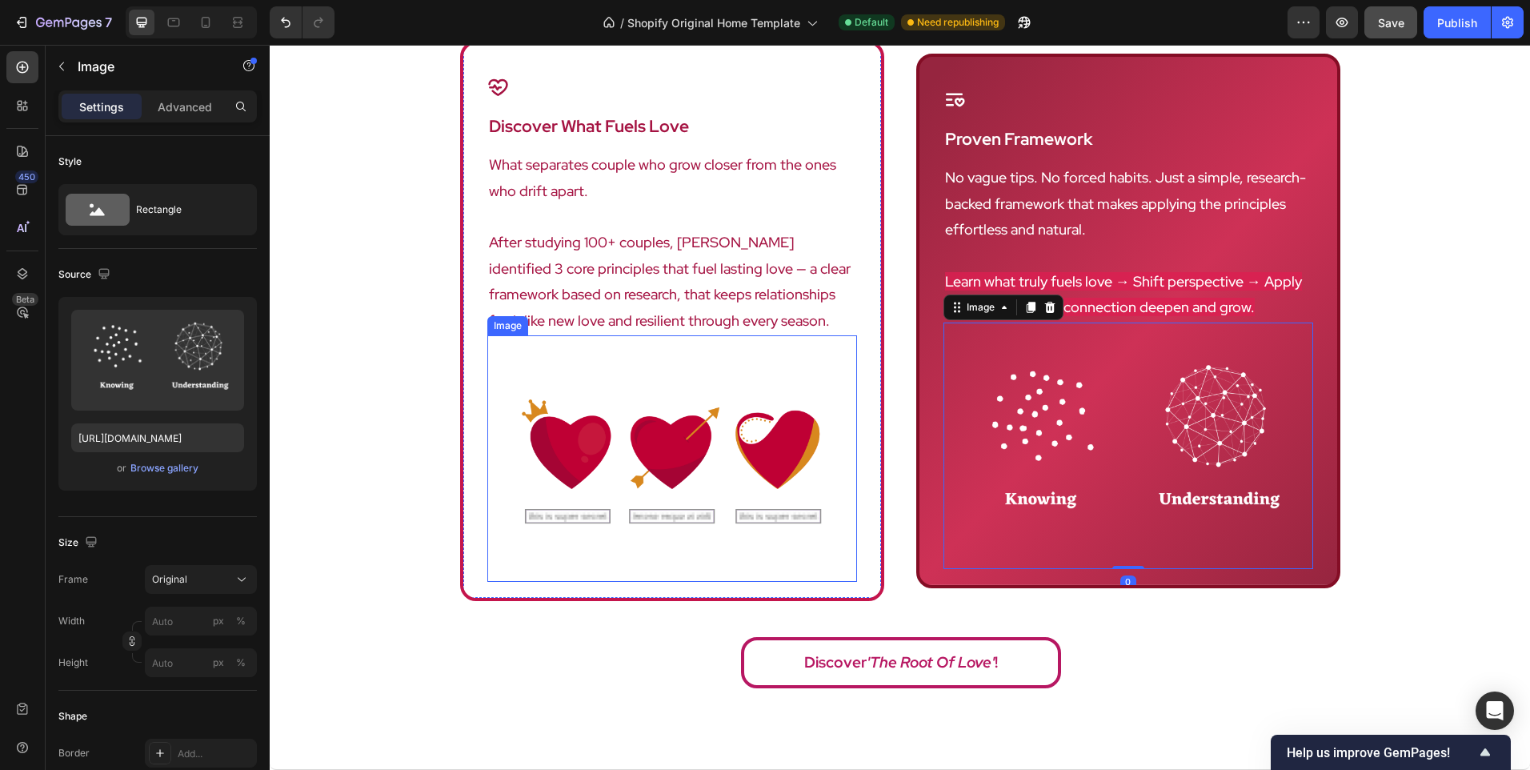
click at [701, 455] on img at bounding box center [672, 458] width 370 height 247
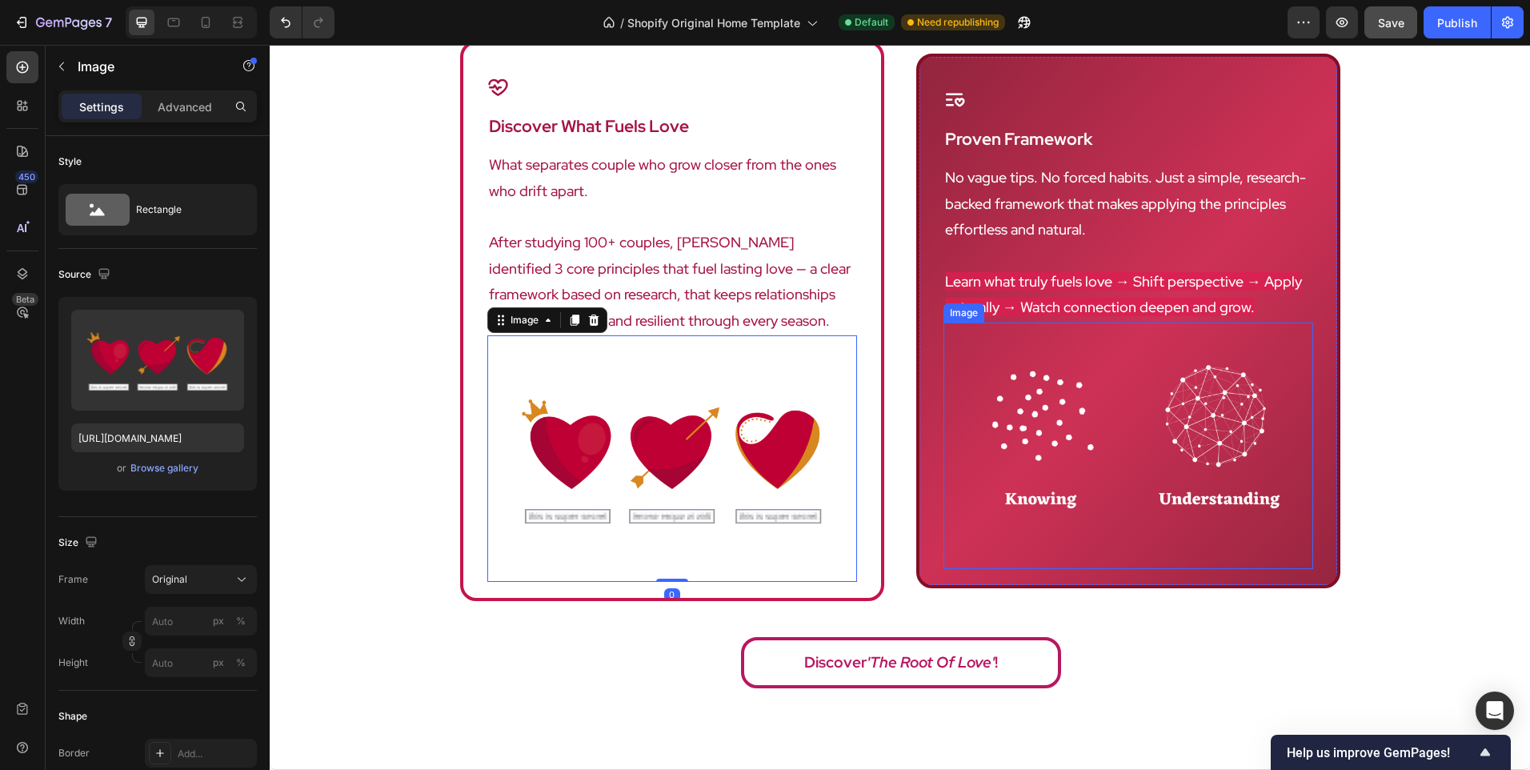
click at [1410, 441] on div "Icon discover what fuels love Heading What separates couple who grow closer fro…" at bounding box center [900, 369] width 1261 height 656
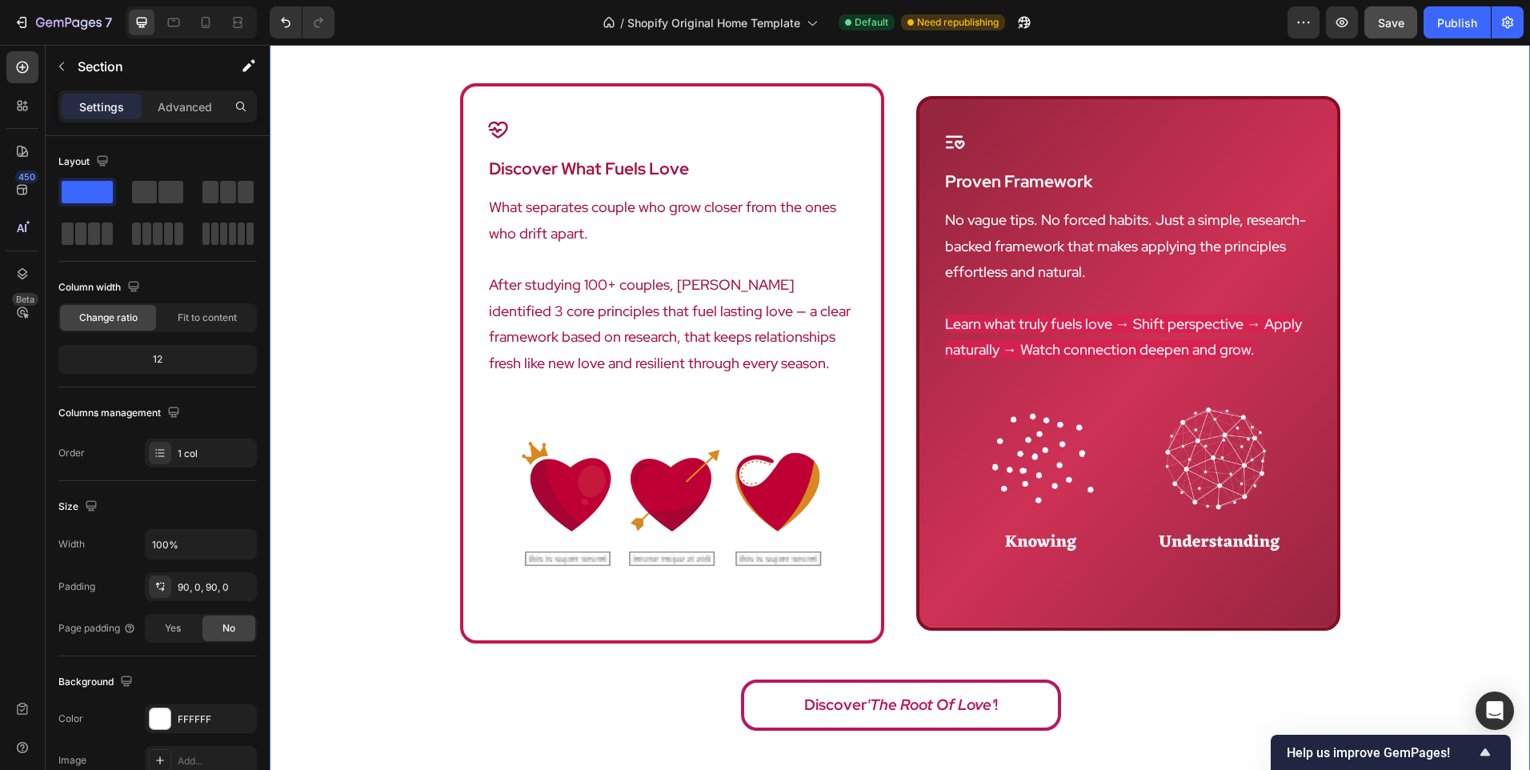
scroll to position [960, 0]
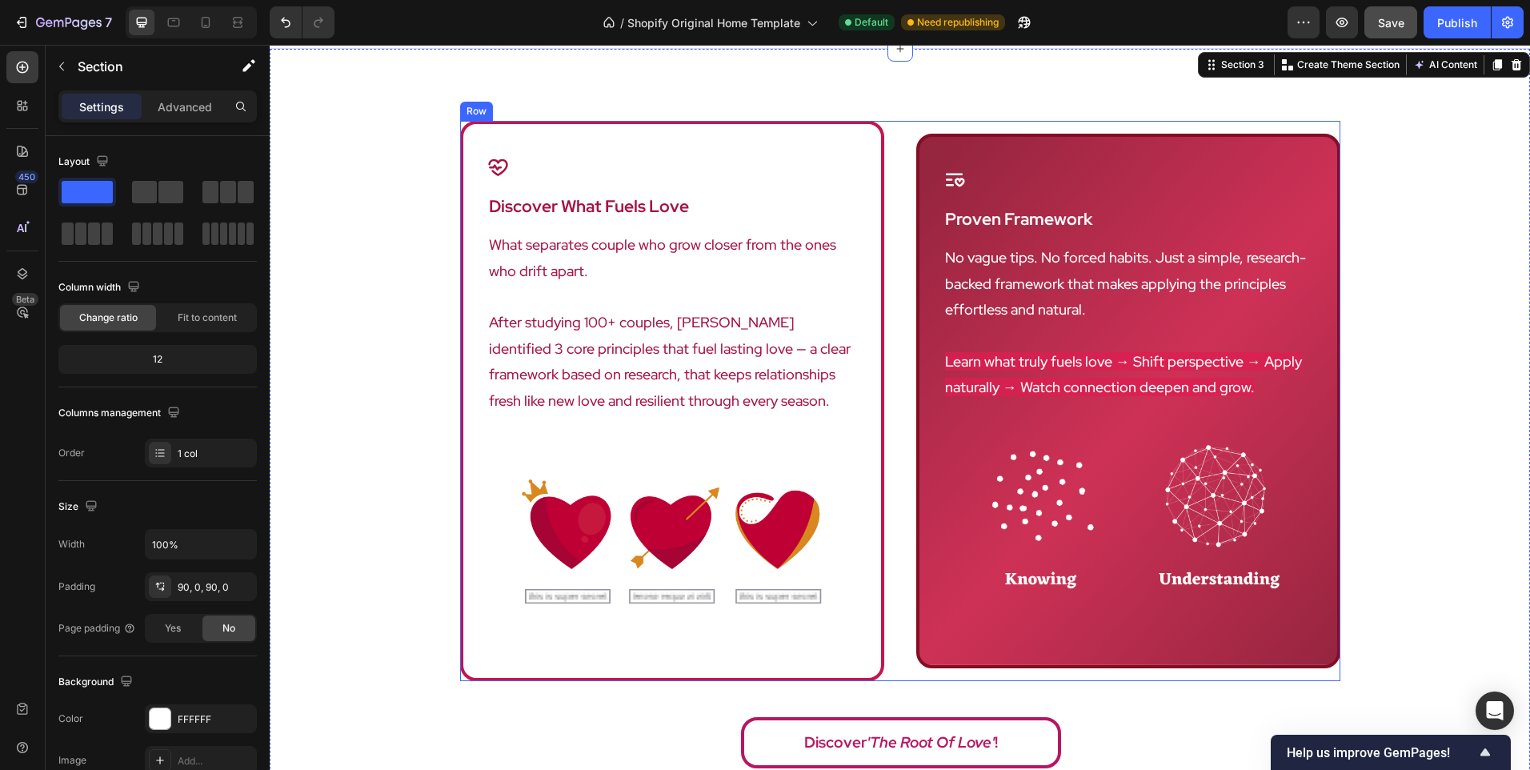
click at [897, 412] on div "Icon discover what fuels love Heading What separates couple who grow closer fro…" at bounding box center [900, 401] width 880 height 560
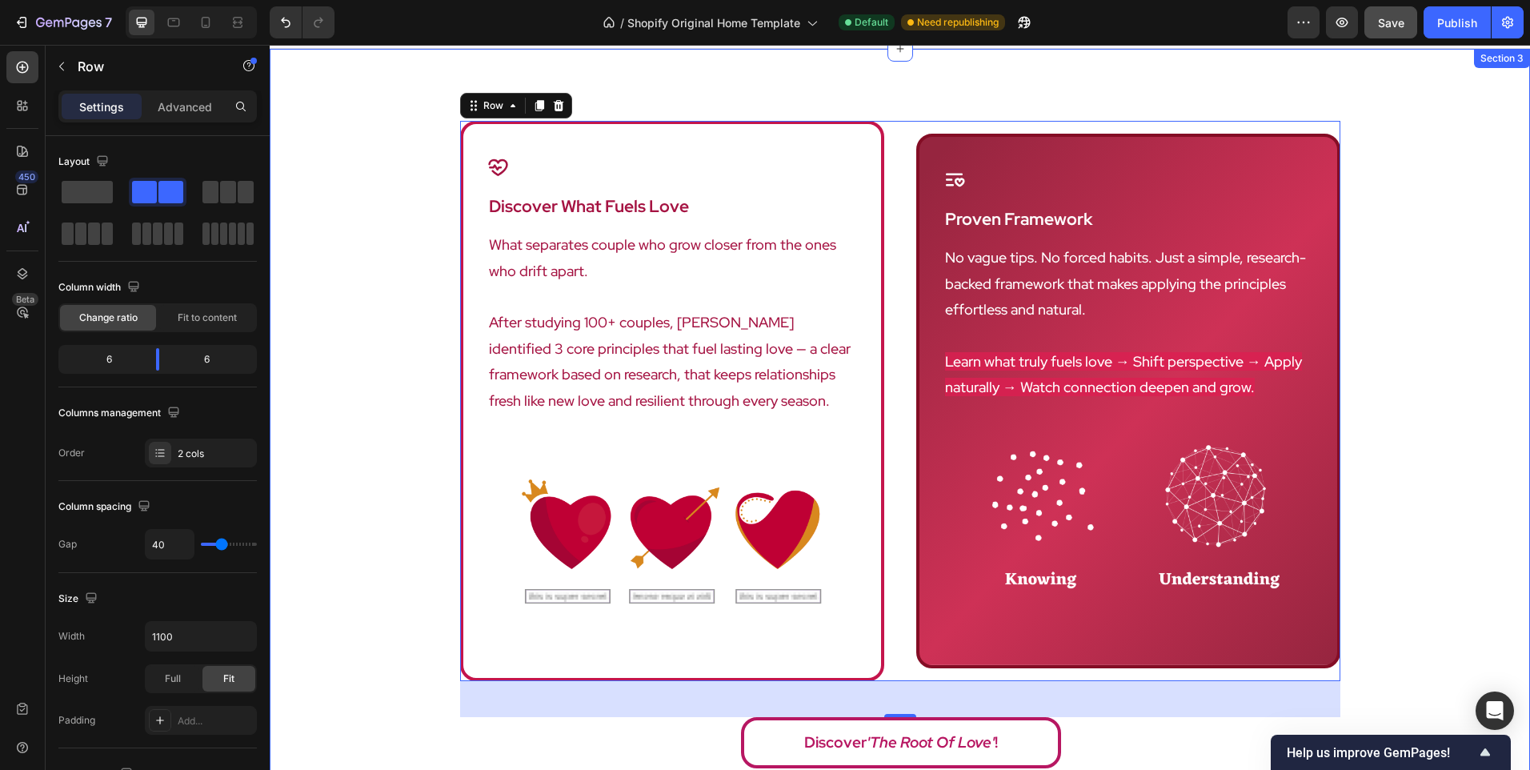
click at [1393, 390] on div "Icon discover what fuels love Heading What separates couple who grow closer fro…" at bounding box center [900, 449] width 1261 height 656
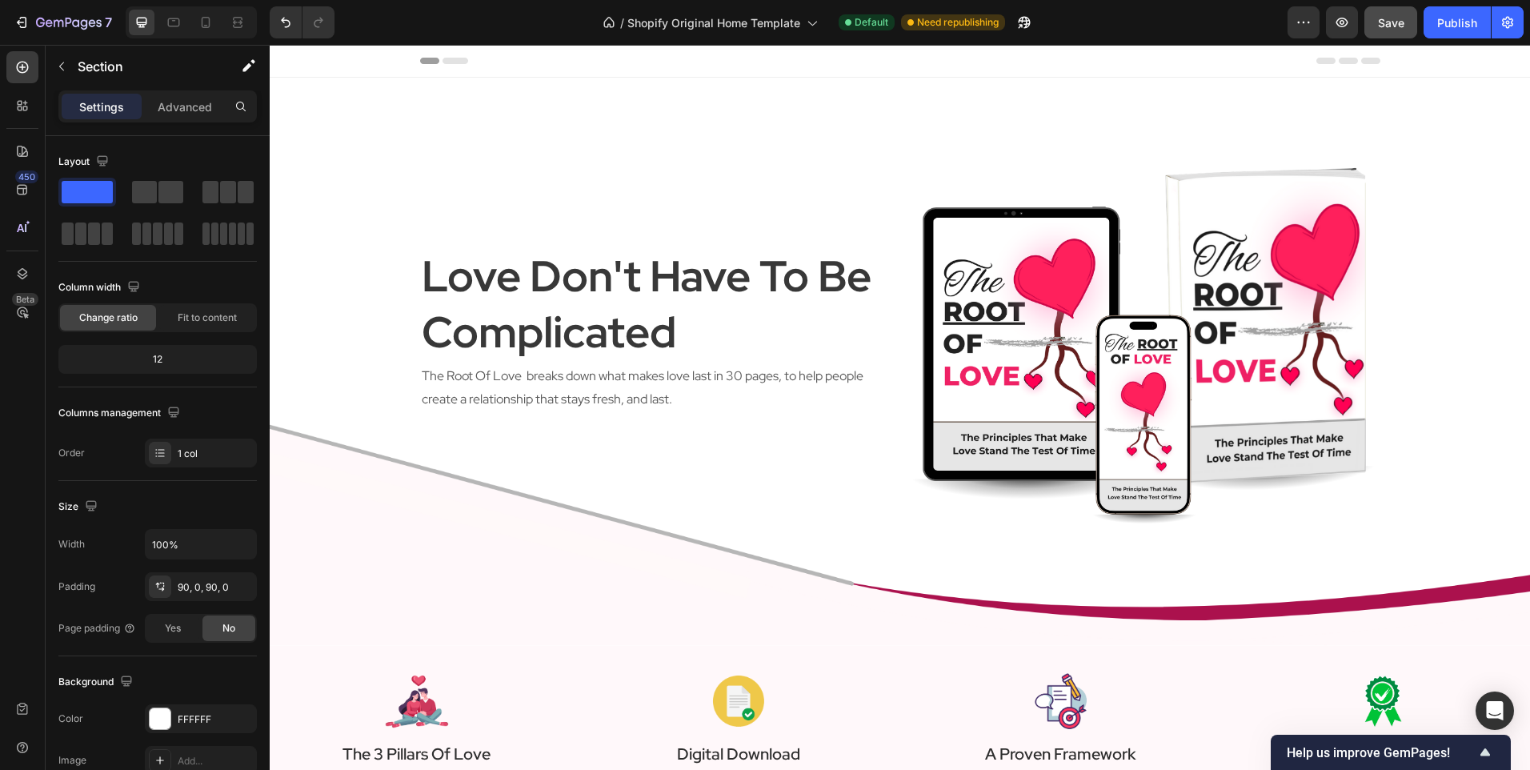
scroll to position [720, 0]
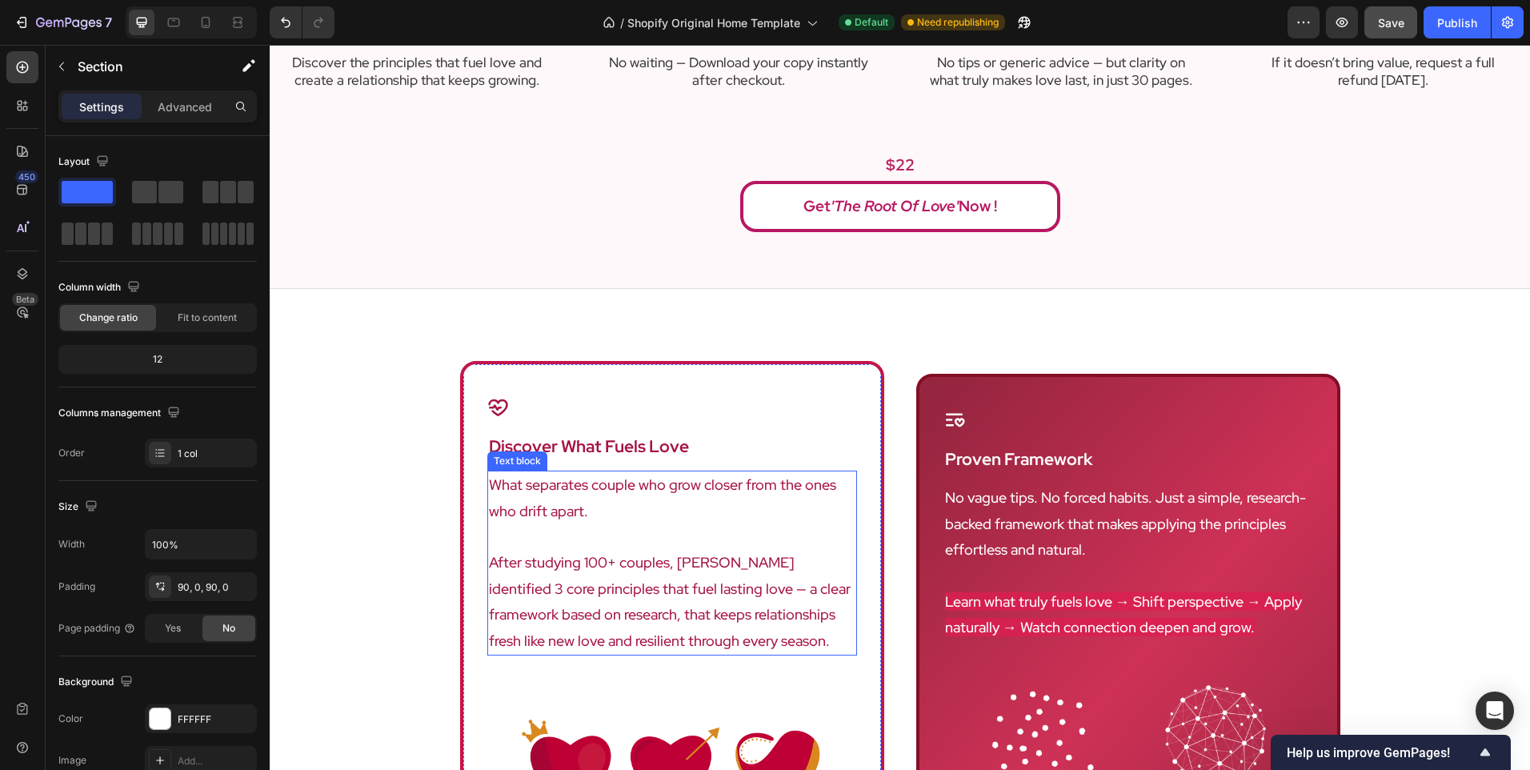
click at [586, 502] on p "What separates couple who grow closer from the ones who drift apart." at bounding box center [672, 498] width 367 height 52
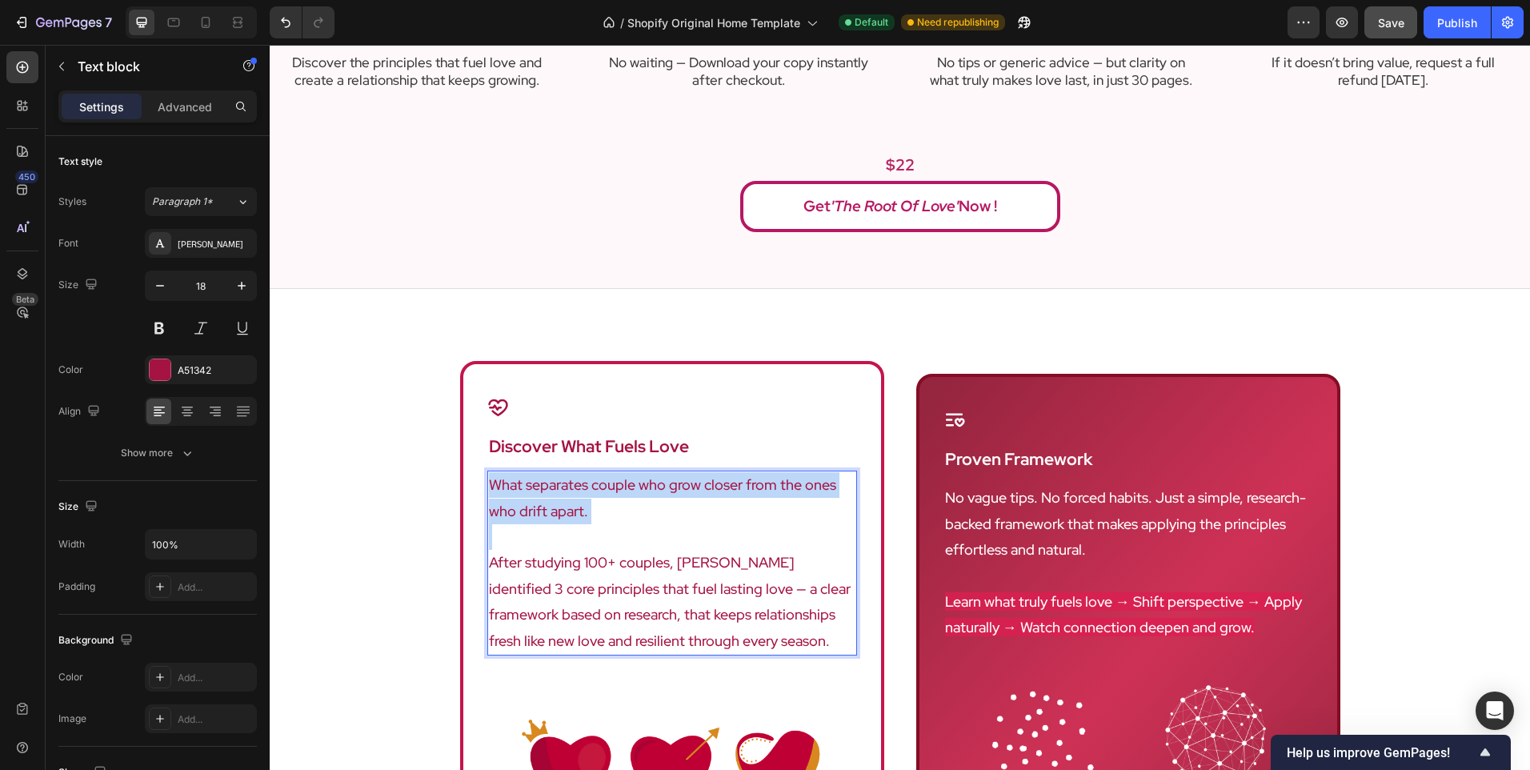
click at [586, 502] on p "What separates couple who grow closer from the ones who drift apart." at bounding box center [672, 498] width 367 height 52
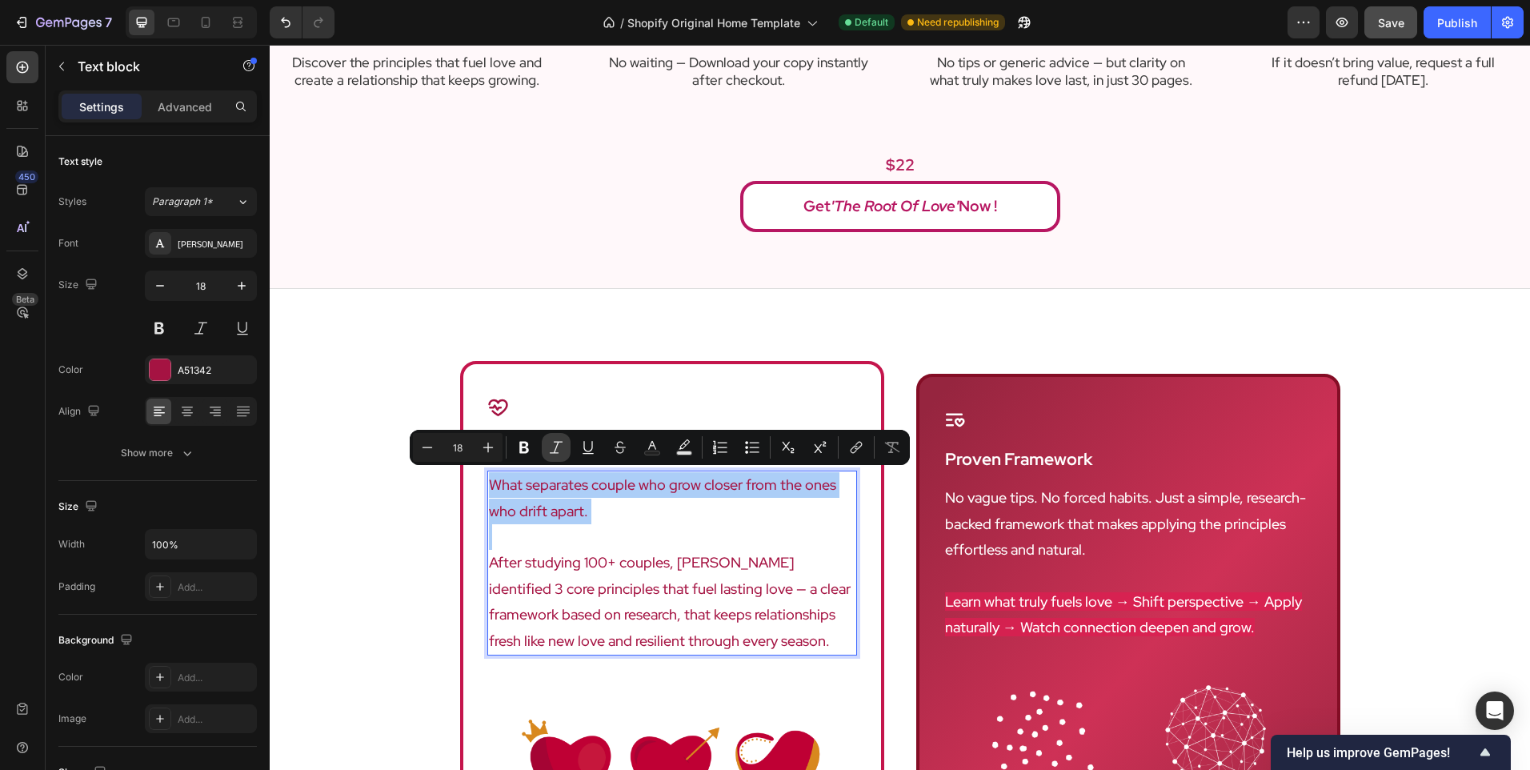
click at [551, 443] on icon "Editor contextual toolbar" at bounding box center [556, 447] width 16 height 16
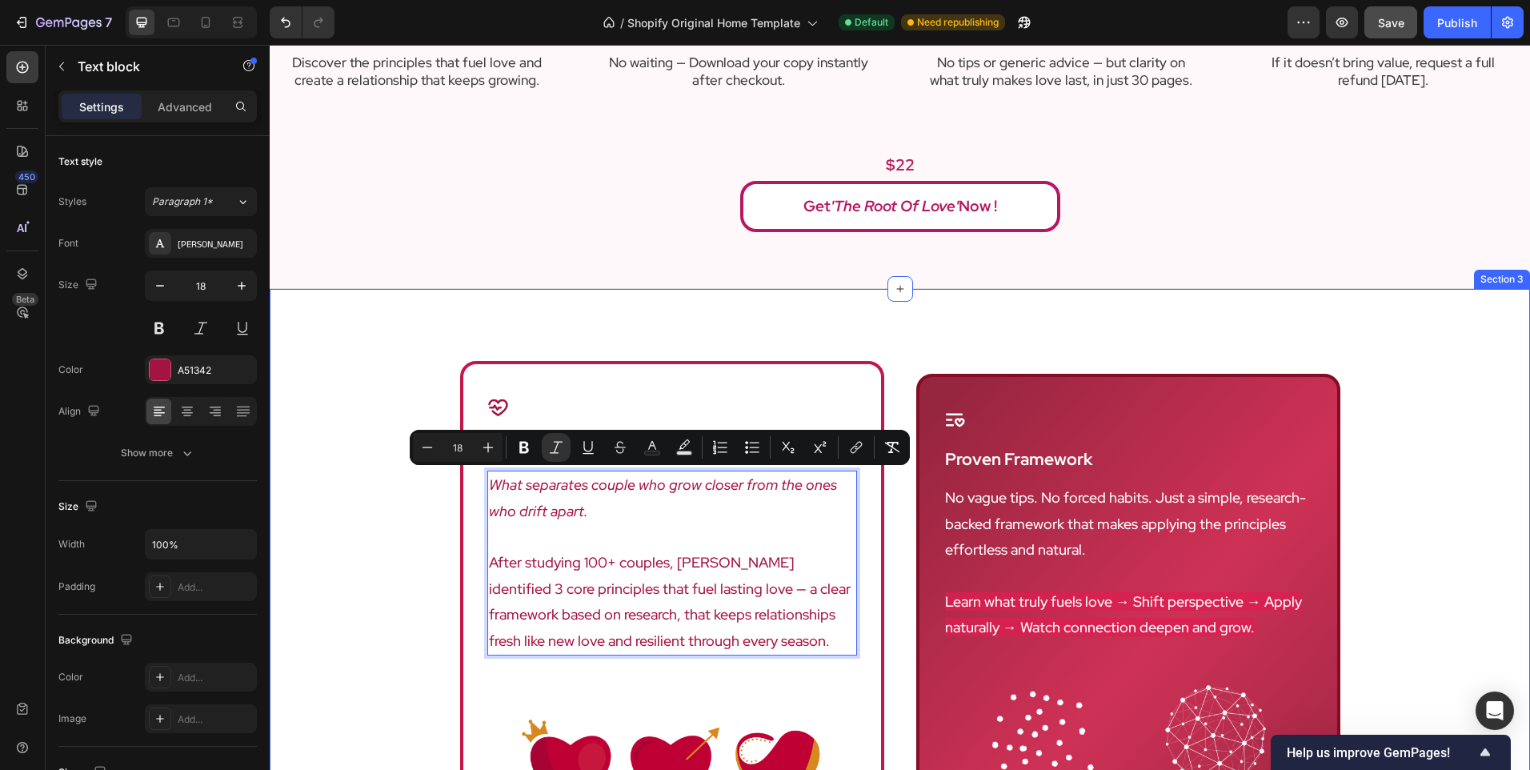
click at [390, 338] on div "Icon discover what fuels love Heading What separates couple who grow closer fro…" at bounding box center [900, 689] width 1261 height 801
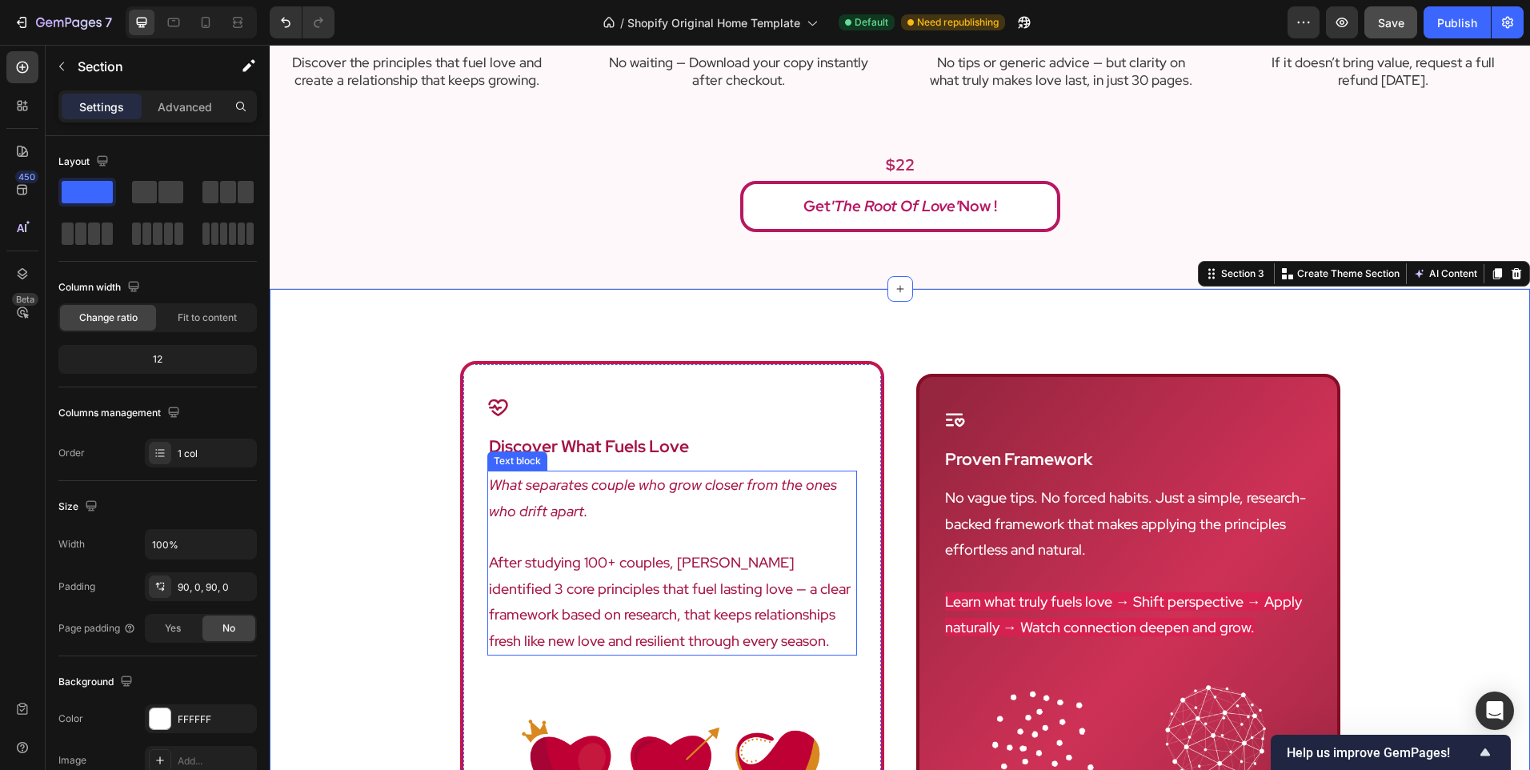
click at [620, 585] on p "After studying 100+ couples, [PERSON_NAME] identified 3 core principles that fu…" at bounding box center [672, 602] width 367 height 104
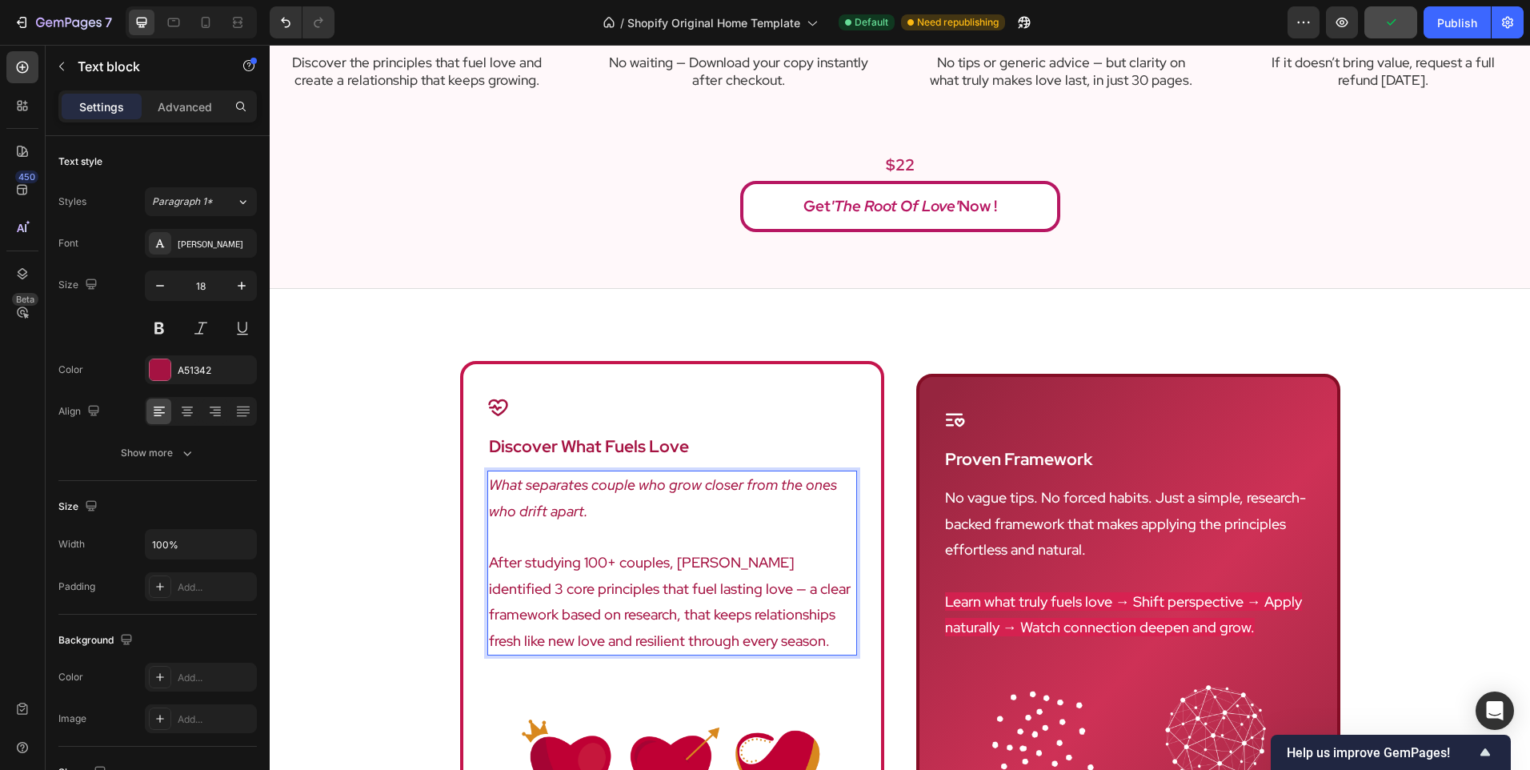
click at [620, 585] on p "After studying 100+ couples, [PERSON_NAME] identified 3 core principles that fu…" at bounding box center [672, 602] width 367 height 104
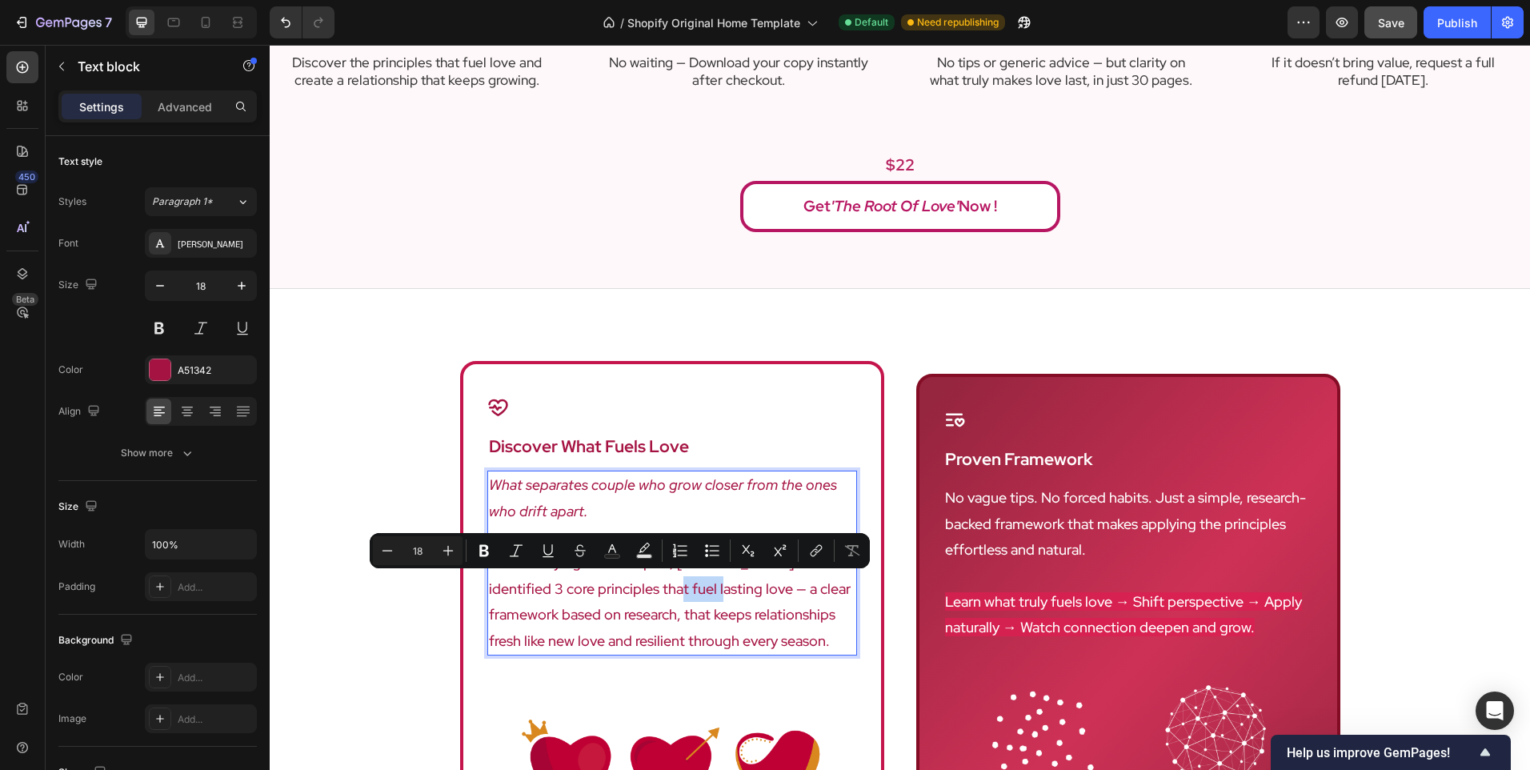
click at [620, 585] on p "After studying 100+ couples, [PERSON_NAME] identified 3 core principles that fu…" at bounding box center [672, 602] width 367 height 104
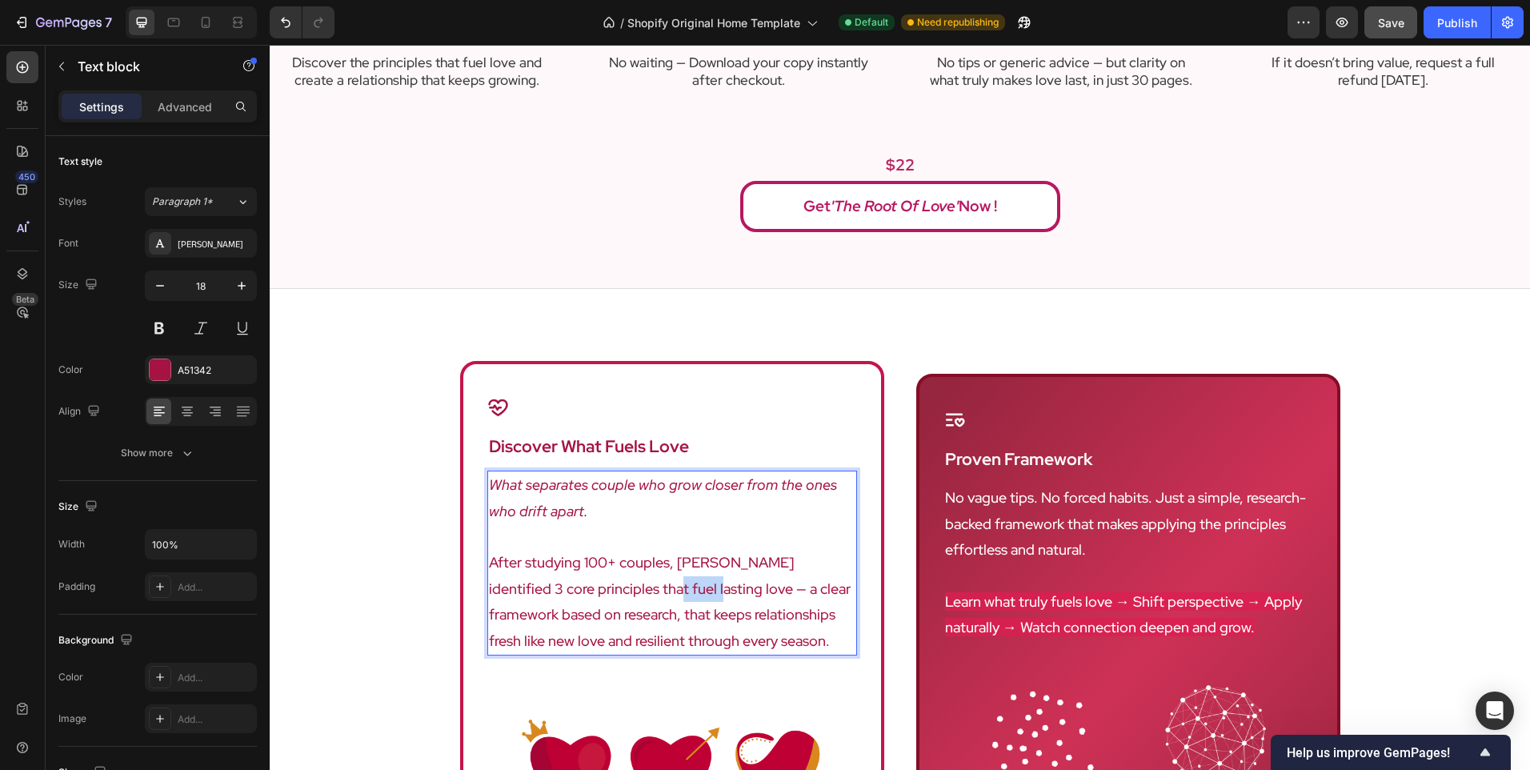
click at [620, 585] on p "After studying 100+ couples, [PERSON_NAME] identified 3 core principles that fu…" at bounding box center [672, 602] width 367 height 104
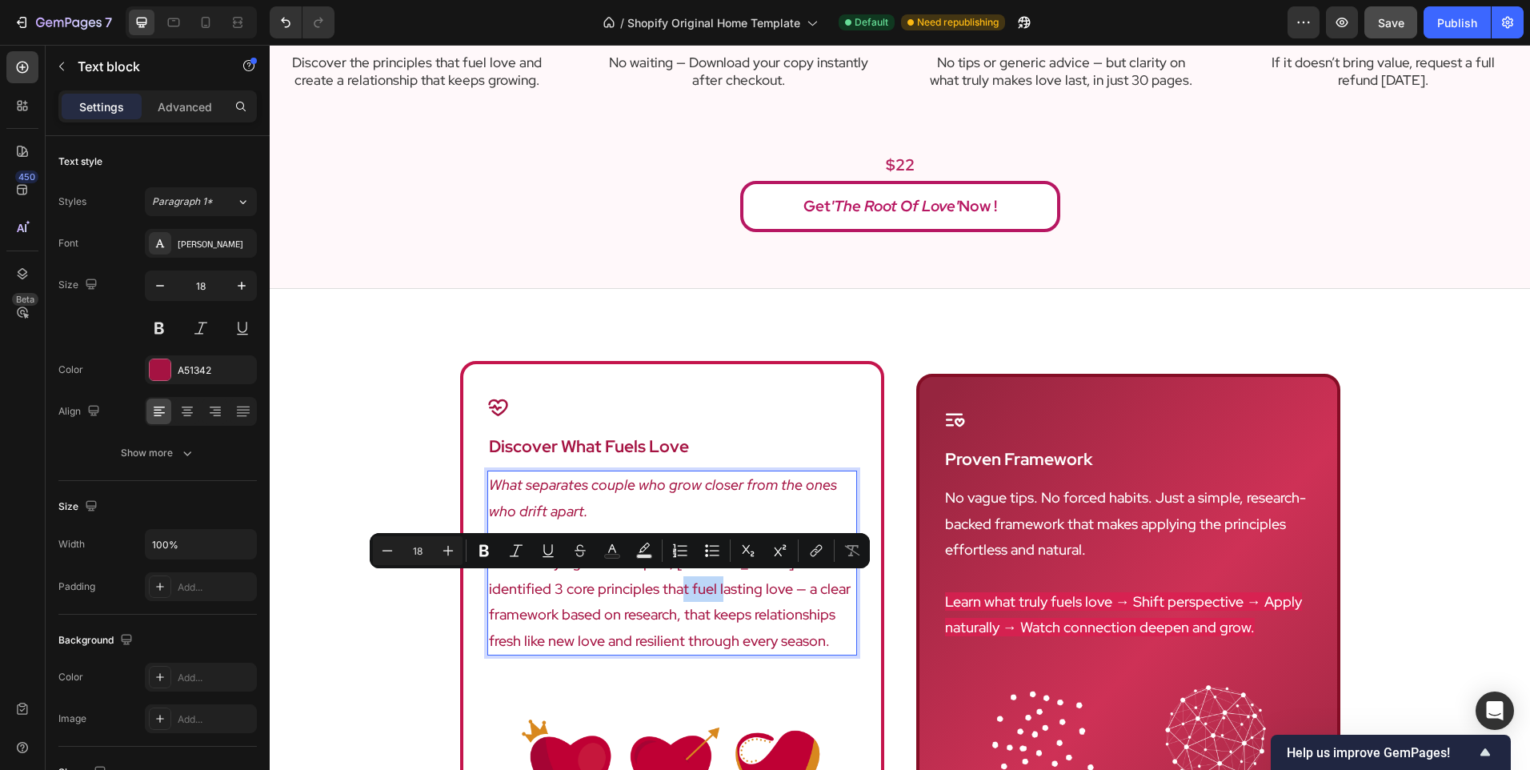
click at [586, 585] on p "After studying 100+ couples, [PERSON_NAME] identified 3 core principles that fu…" at bounding box center [672, 602] width 367 height 104
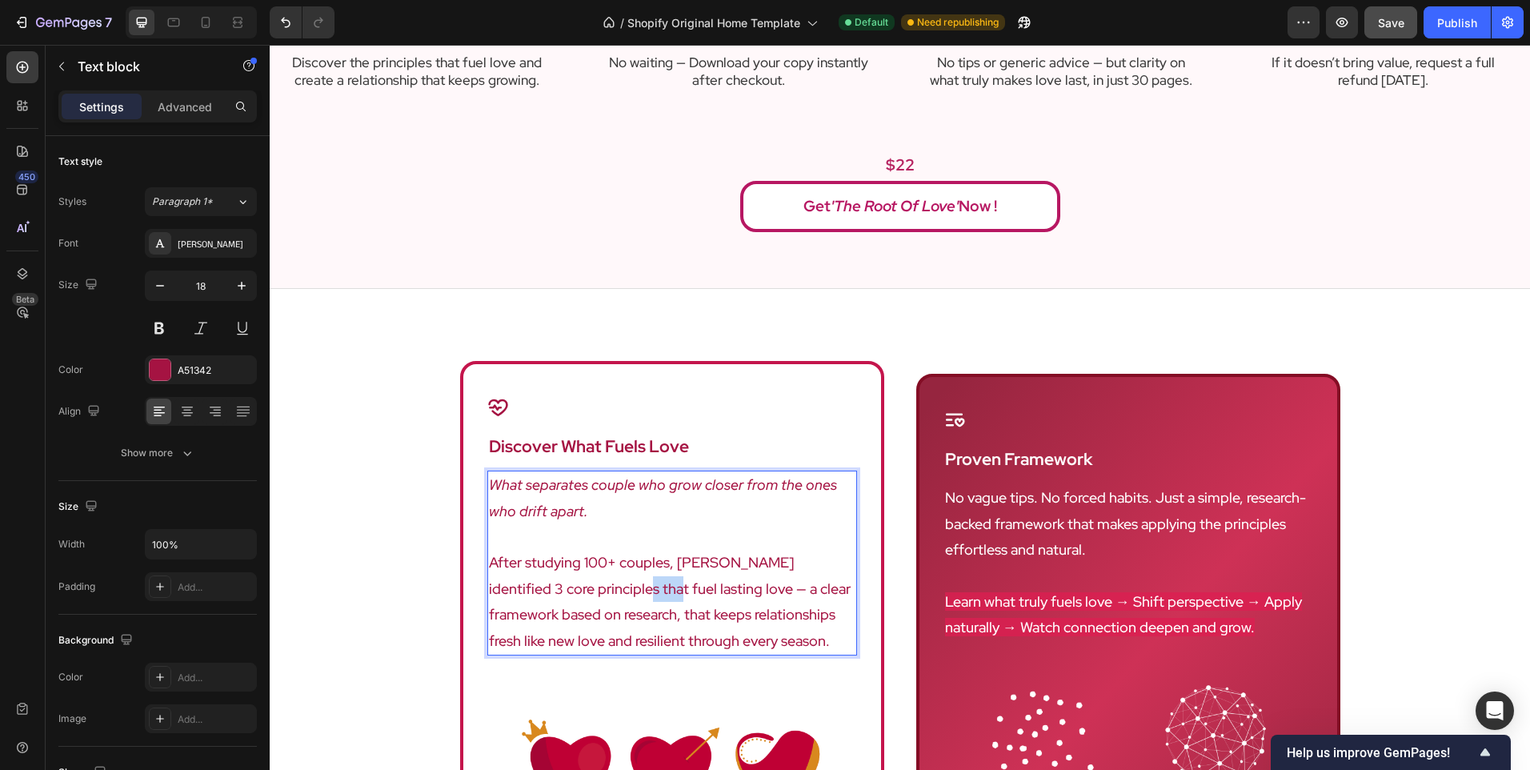
click at [586, 585] on p "After studying 100+ couples, [PERSON_NAME] identified 3 core principles that fu…" at bounding box center [672, 602] width 367 height 104
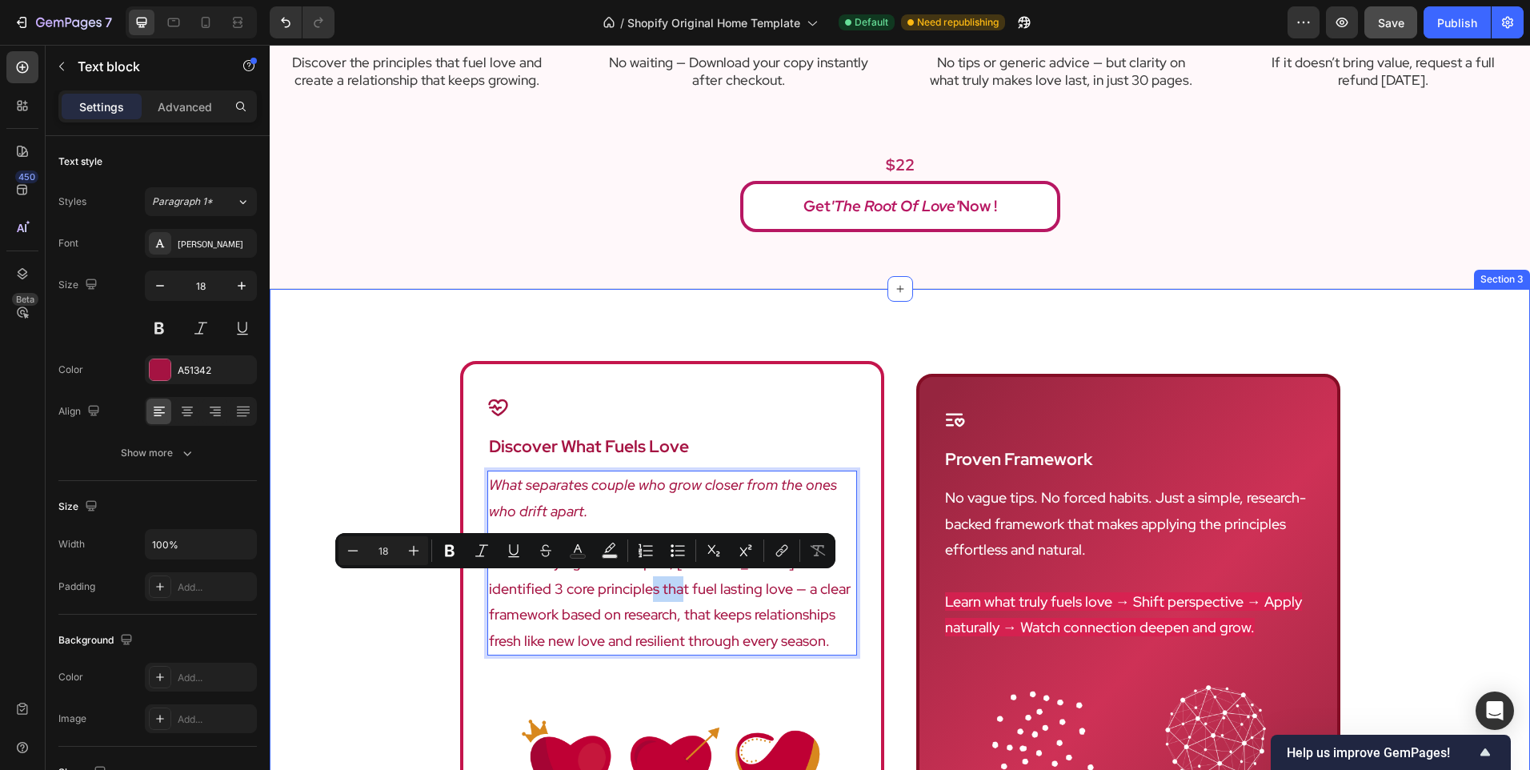
click at [388, 591] on div "Icon discover what fuels love Heading What separates couple who grow closer fro…" at bounding box center [900, 689] width 1261 height 656
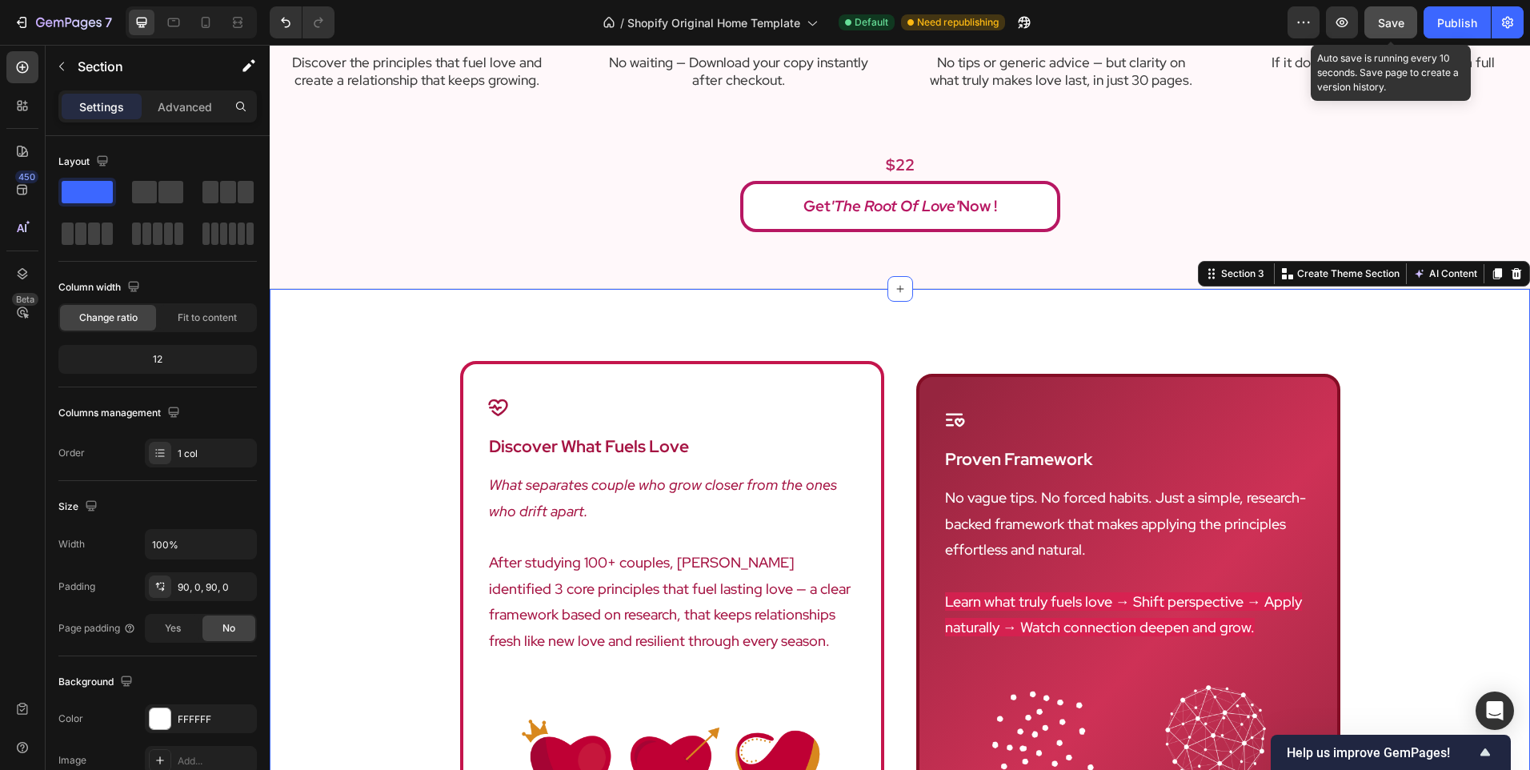
click at [1395, 24] on span "Save" at bounding box center [1391, 23] width 26 height 14
